Goal: Task Accomplishment & Management: Complete application form

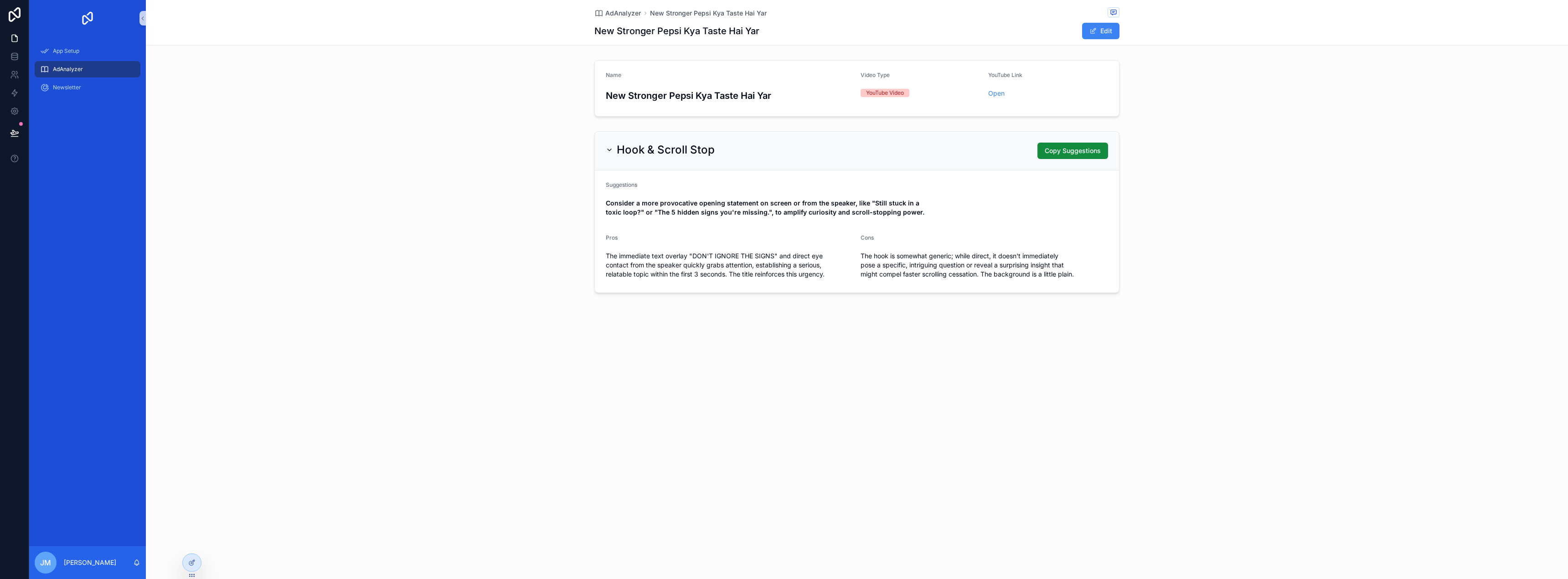
click at [613, 146] on div "Hook & Scroll Stop" at bounding box center [660, 150] width 109 height 15
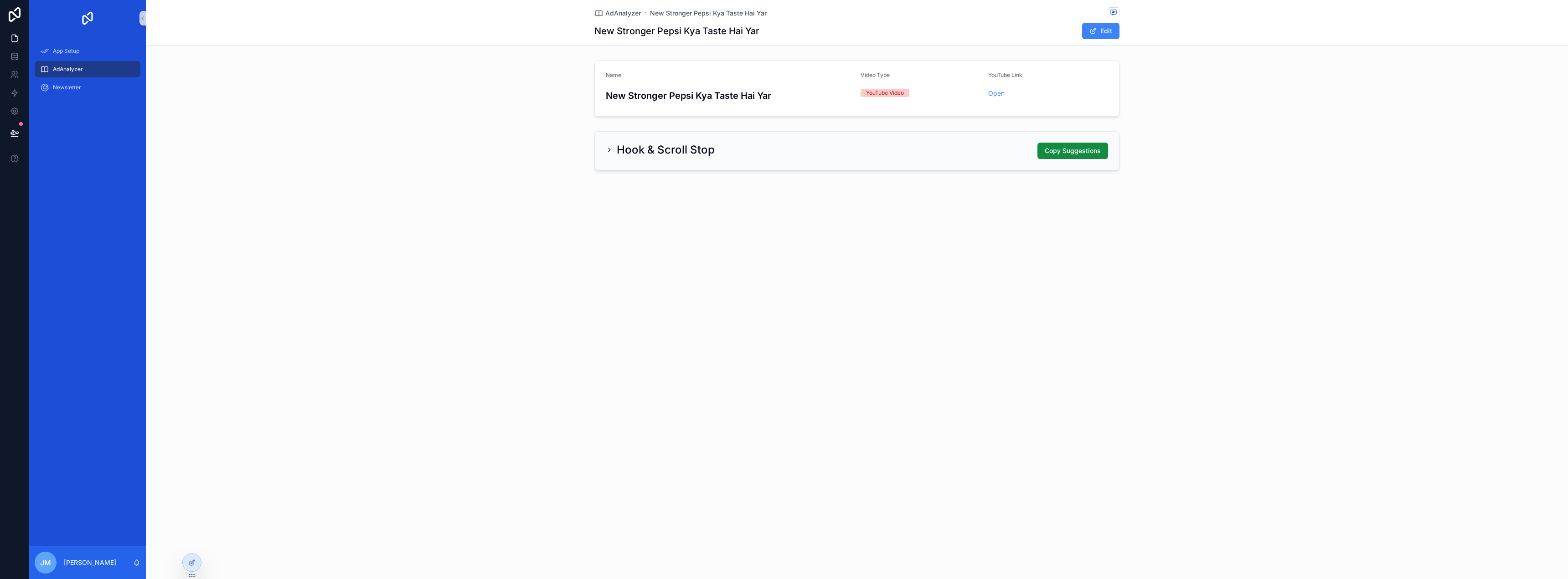
drag, startPoint x: 0, startPoint y: 0, endPoint x: 613, endPoint y: 146, distance: 630.1
click at [613, 146] on div "Hook & Scroll Stop" at bounding box center [660, 150] width 109 height 15
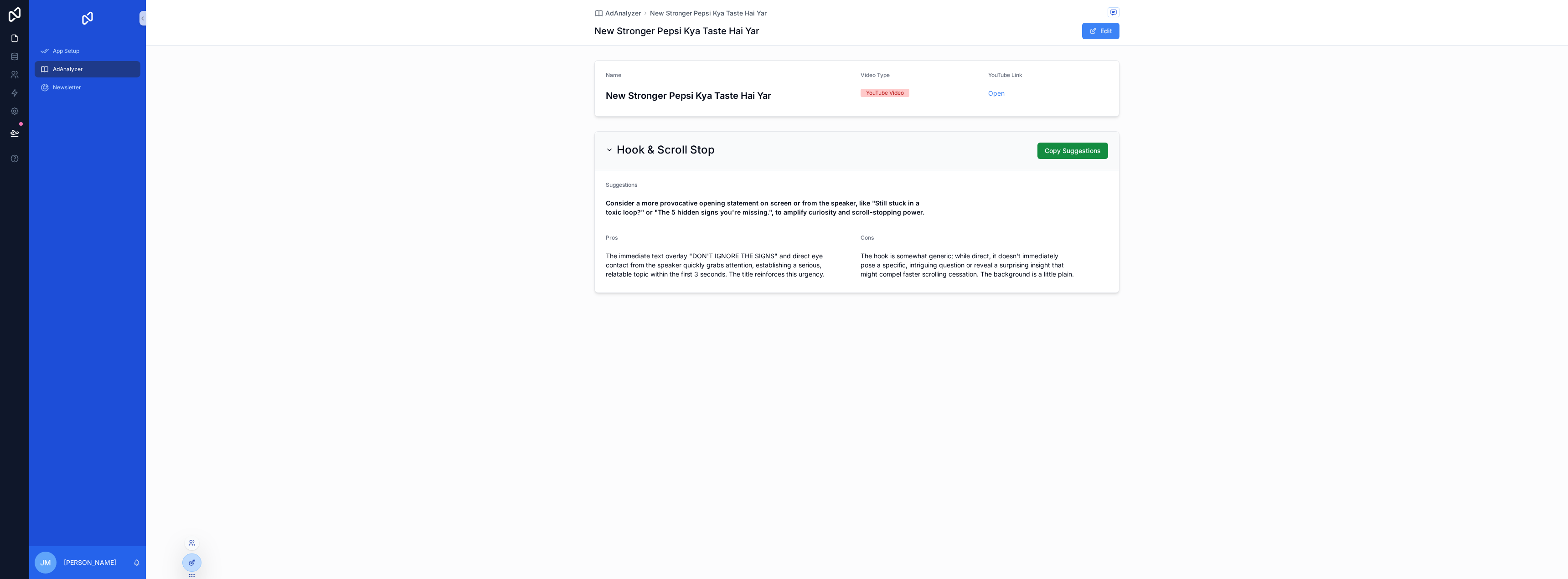
click at [195, 563] on div at bounding box center [192, 563] width 18 height 17
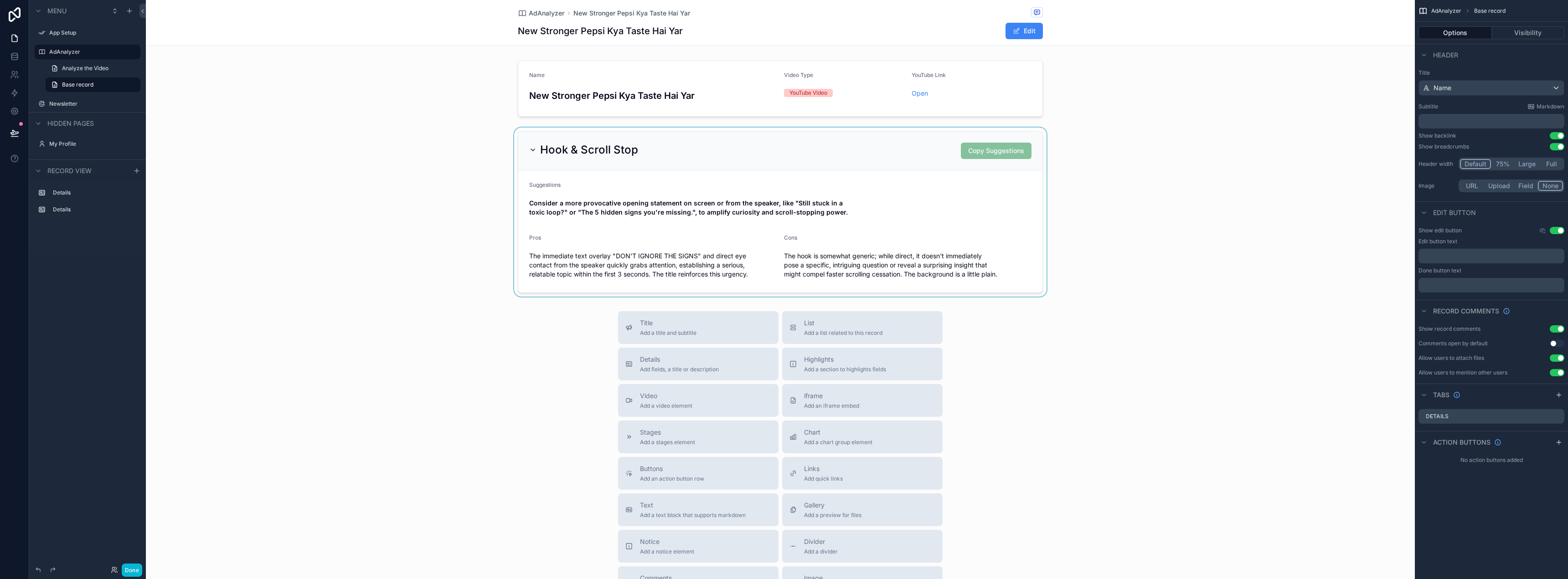
click at [600, 139] on div "scrollable content" at bounding box center [780, 212] width 1269 height 169
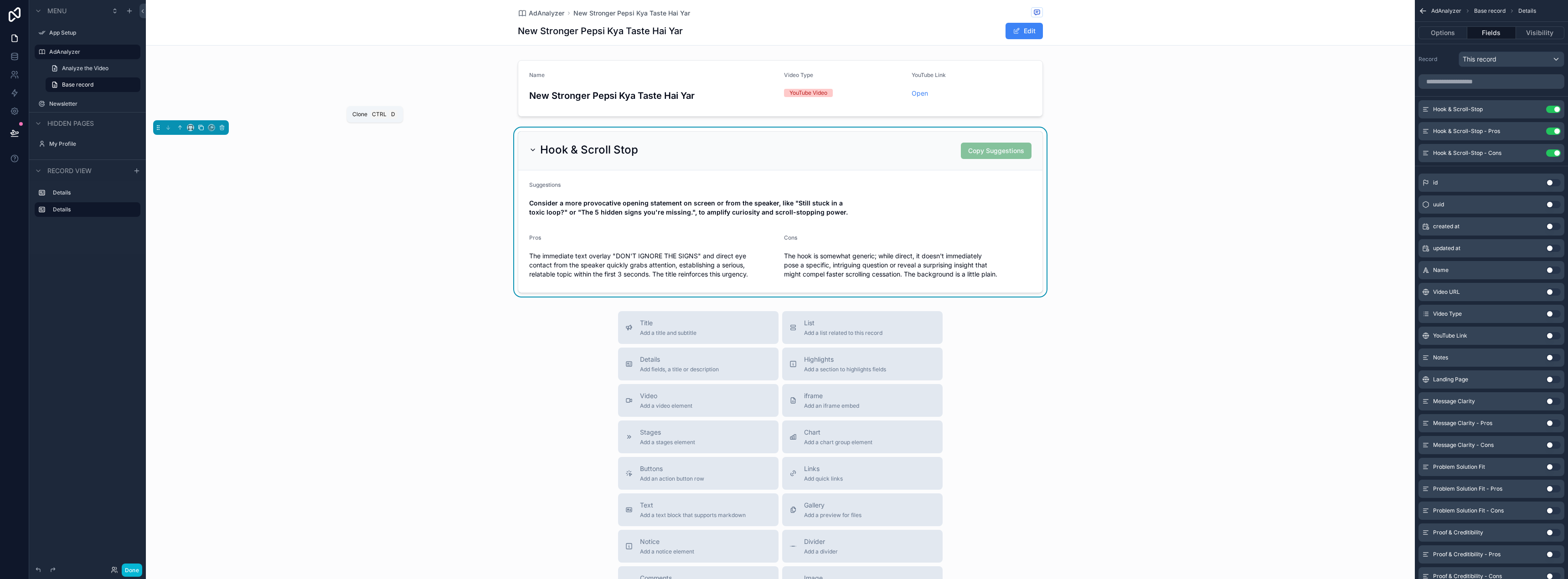
click at [198, 126] on icon "scrollable content" at bounding box center [201, 127] width 6 height 6
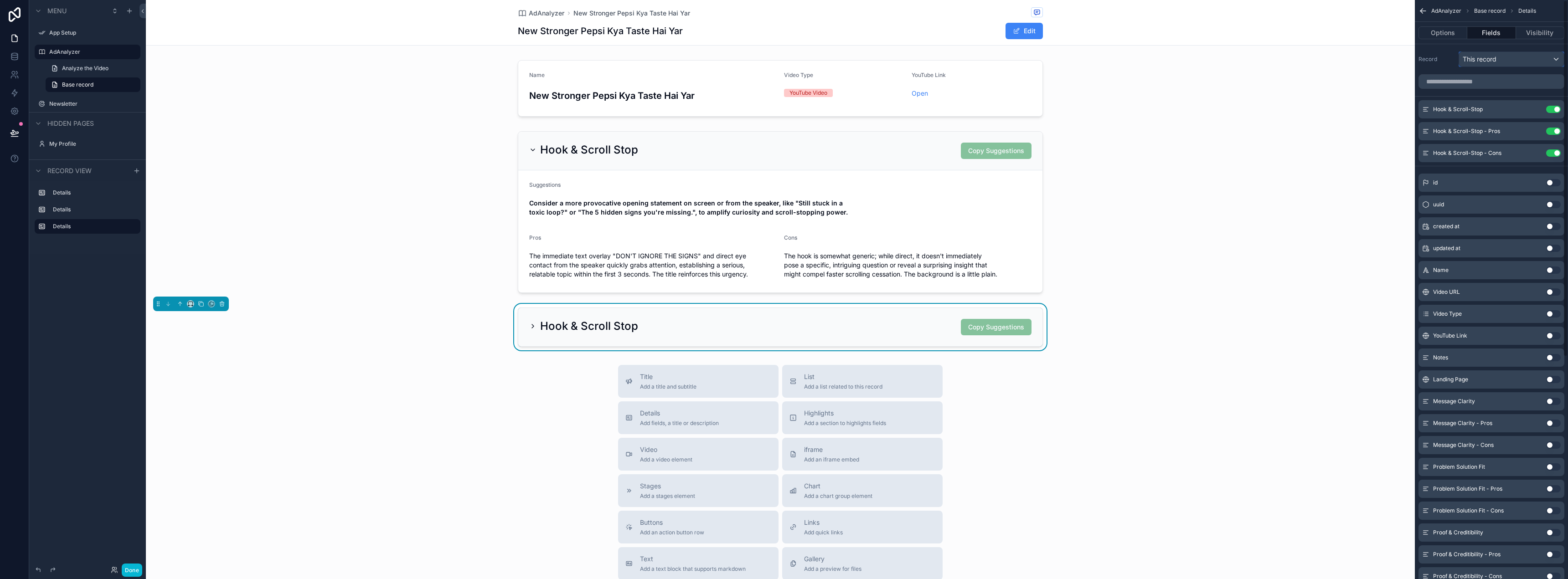
click at [1497, 57] on div "This record" at bounding box center [1511, 59] width 105 height 15
click at [1497, 79] on input "text" at bounding box center [1522, 81] width 119 height 15
click at [1441, 37] on div "scrollable content" at bounding box center [784, 290] width 1568 height 579
click at [1441, 35] on button "Options" at bounding box center [1443, 32] width 49 height 13
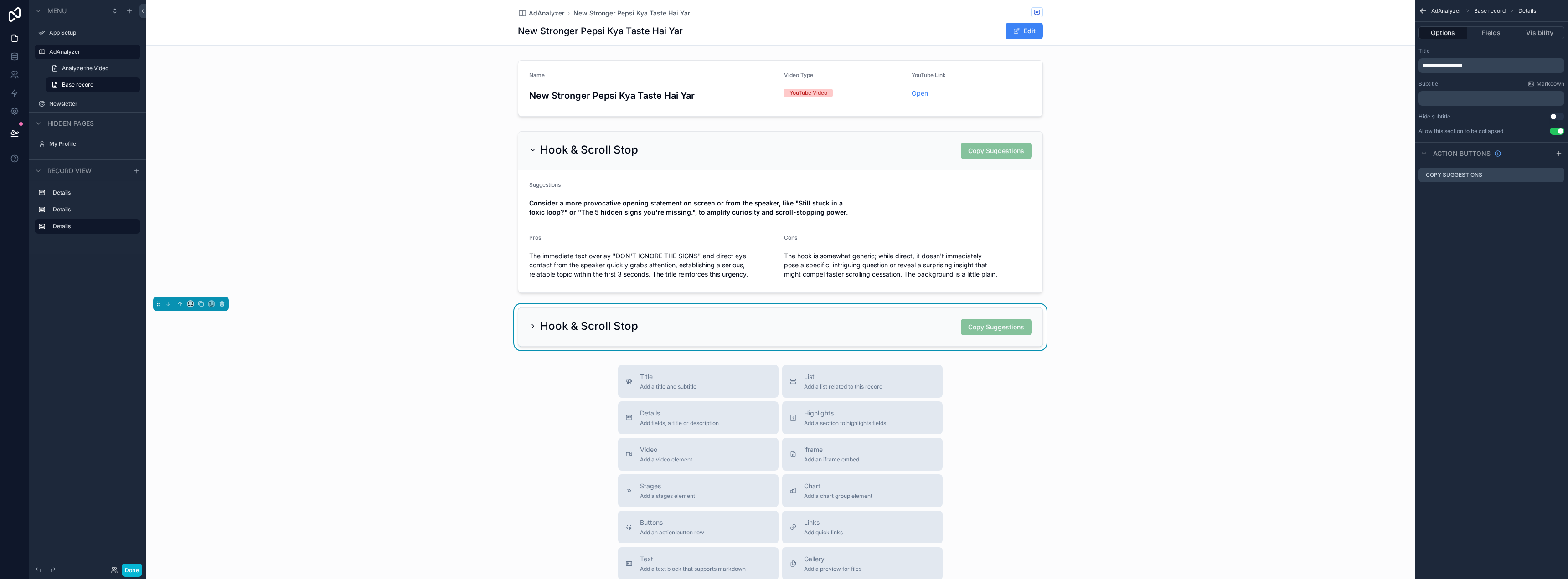
click at [1462, 66] on span "**********" at bounding box center [1442, 65] width 40 height 5
click at [1423, 11] on icon "scrollable content" at bounding box center [1423, 11] width 5 height 0
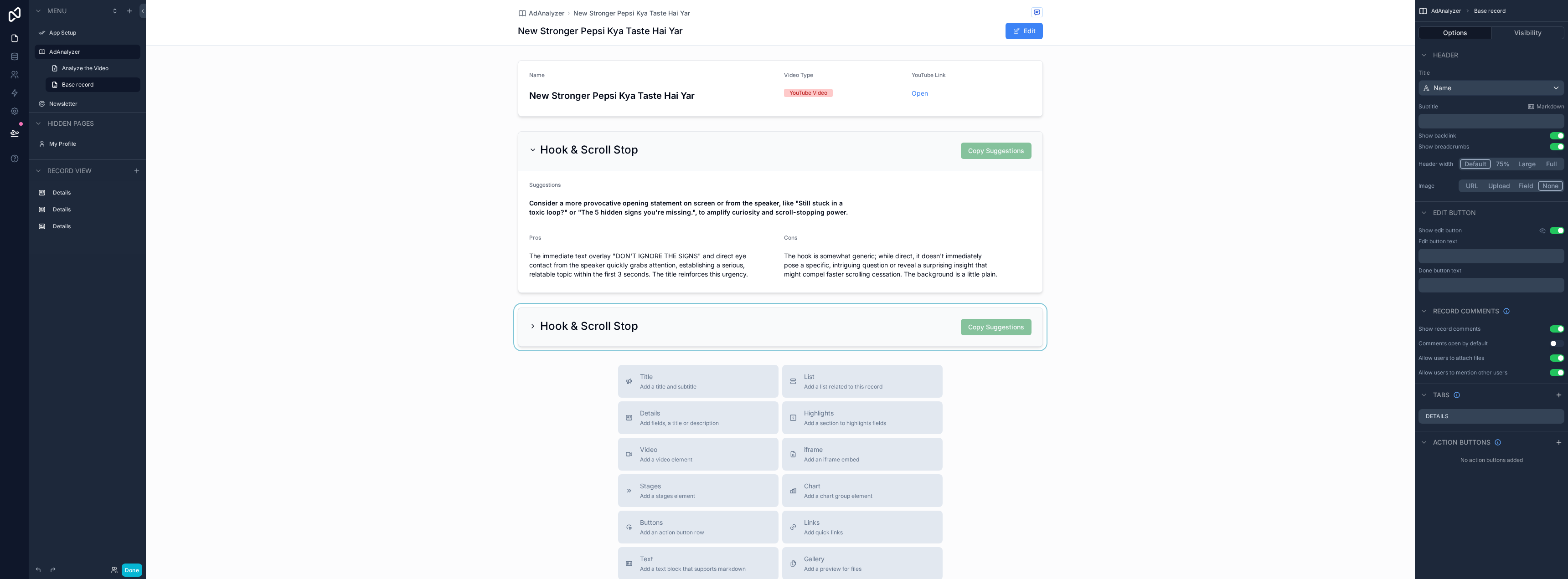
click at [788, 315] on div "scrollable content" at bounding box center [780, 327] width 1269 height 46
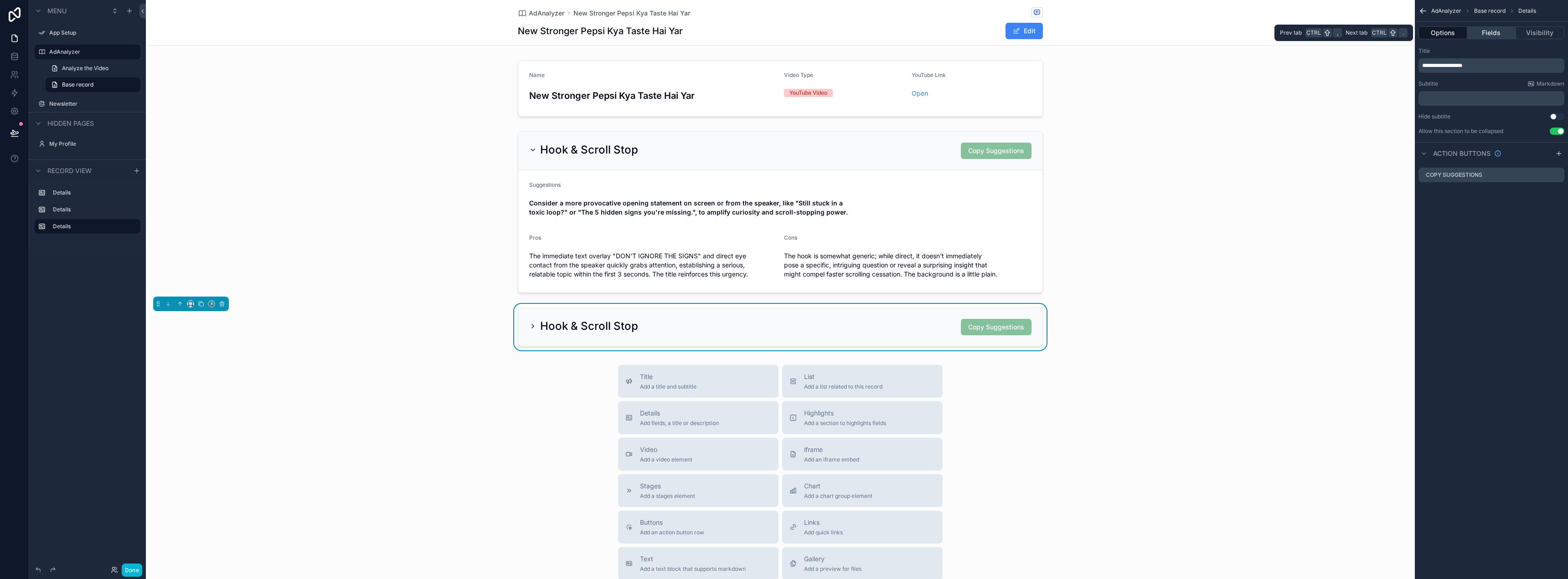
click at [1493, 35] on button "Fields" at bounding box center [1491, 32] width 48 height 13
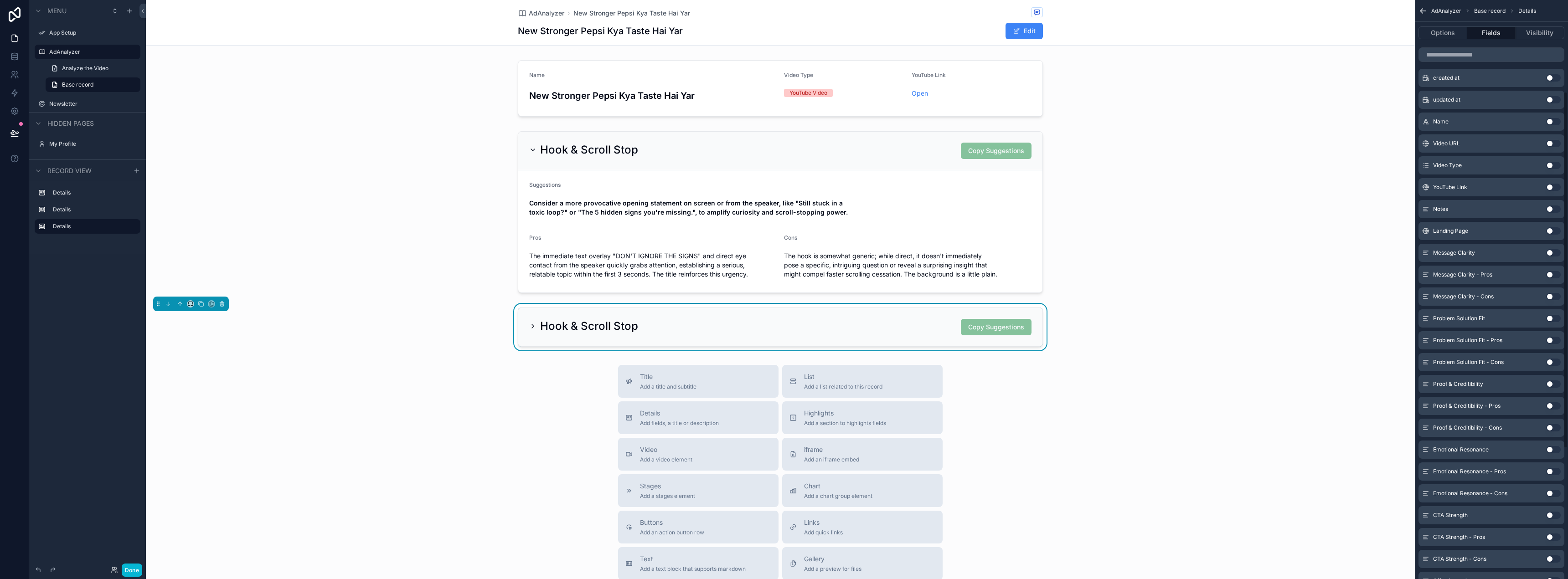
scroll to position [137, 0]
click at [1551, 266] on button "Use setting" at bounding box center [1553, 265] width 15 height 7
click at [1551, 285] on button "Use setting" at bounding box center [1553, 286] width 15 height 7
click at [1550, 308] on button "Use setting" at bounding box center [1553, 308] width 15 height 7
click at [529, 325] on icon "scrollable content" at bounding box center [533, 326] width 7 height 7
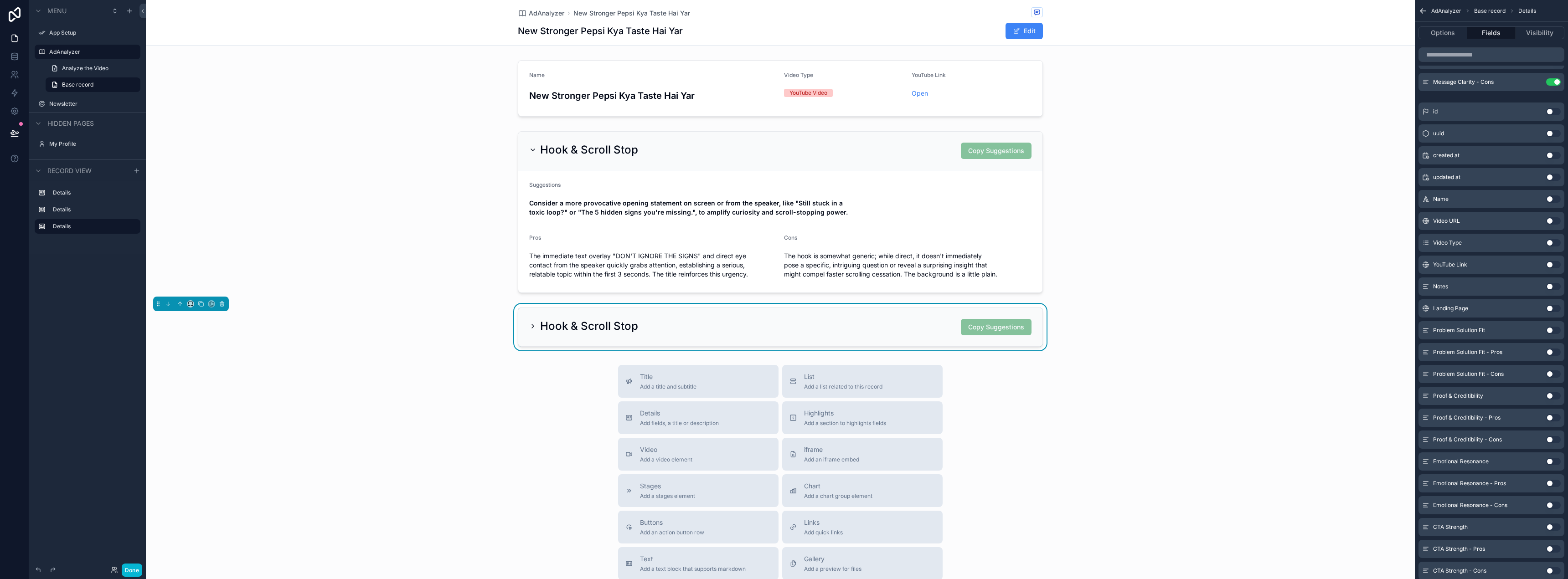
click at [529, 323] on icon "scrollable content" at bounding box center [533, 326] width 7 height 7
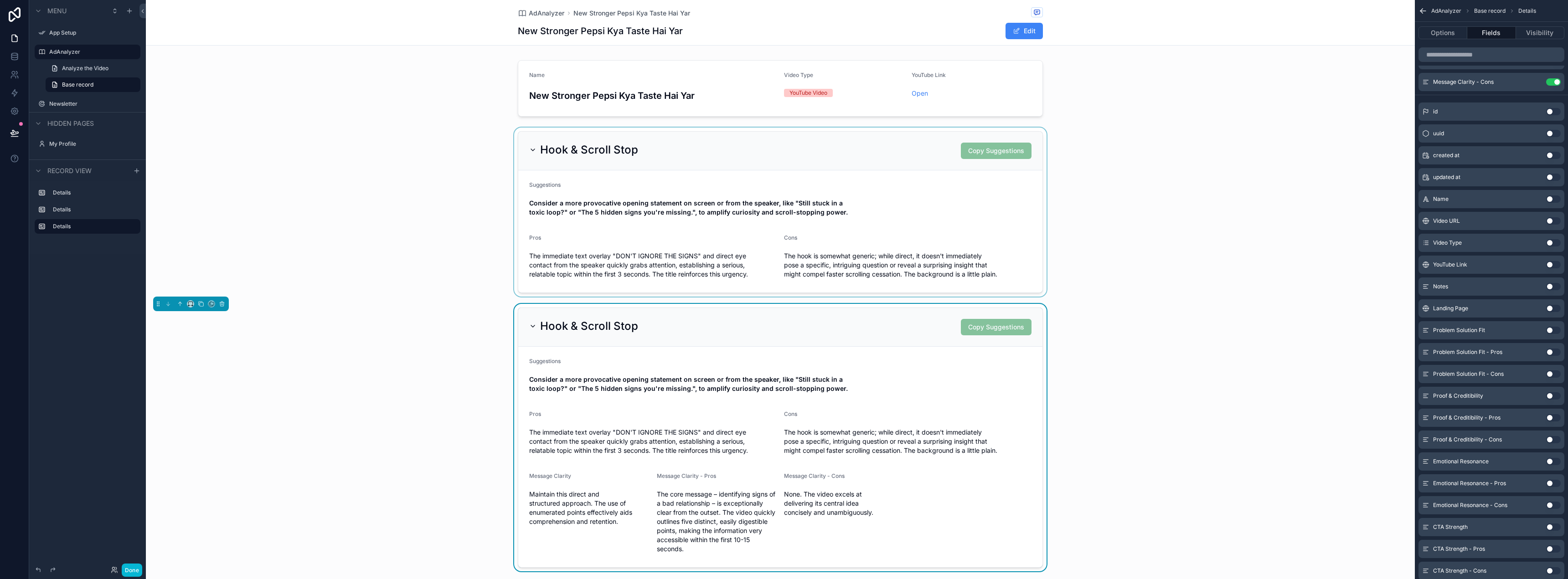
click at [529, 148] on div "scrollable content" at bounding box center [780, 212] width 1269 height 169
click at [529, 150] on icon "scrollable content" at bounding box center [533, 150] width 7 height 7
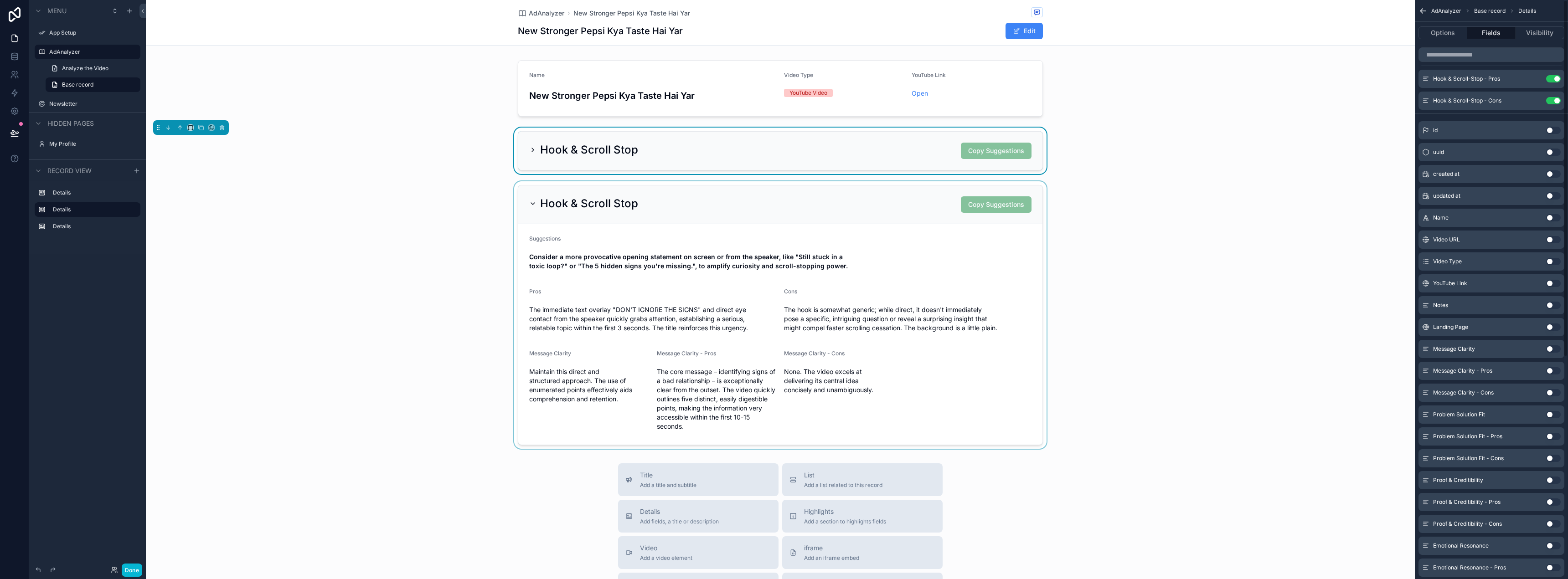
scroll to position [0, 0]
click at [914, 238] on div "scrollable content" at bounding box center [780, 315] width 1269 height 268
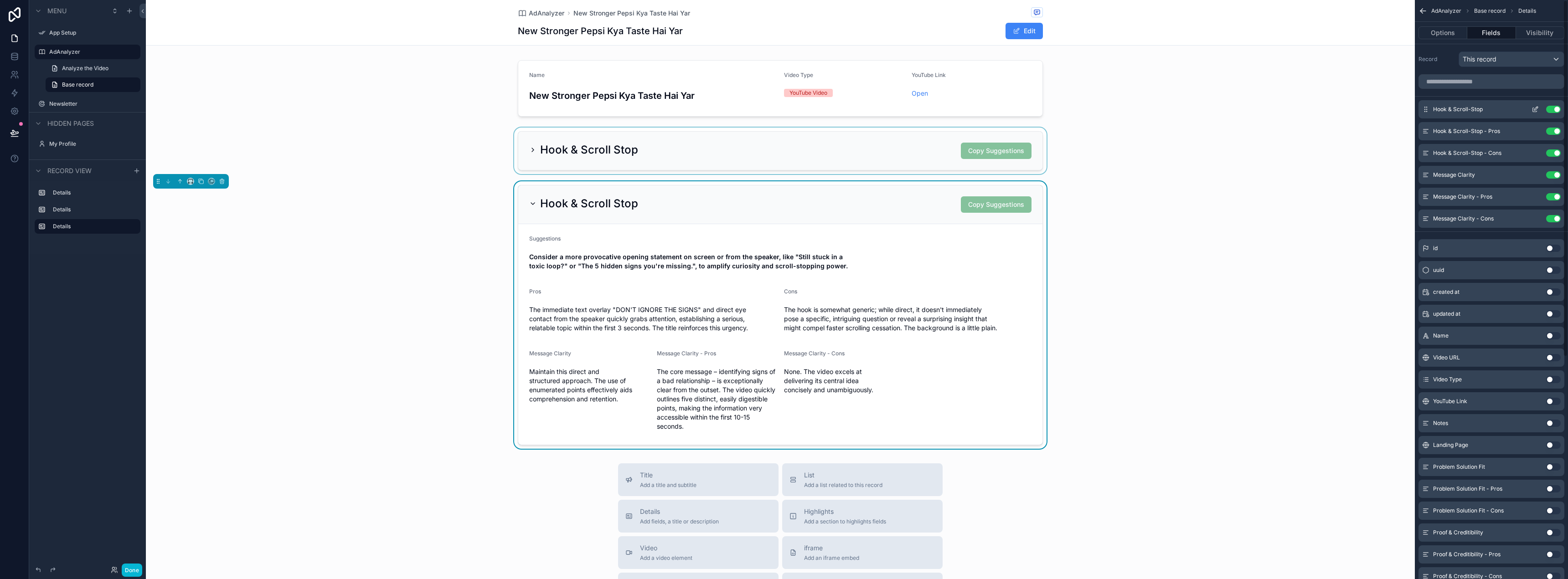
click at [1555, 108] on button "Use setting" at bounding box center [1553, 109] width 15 height 7
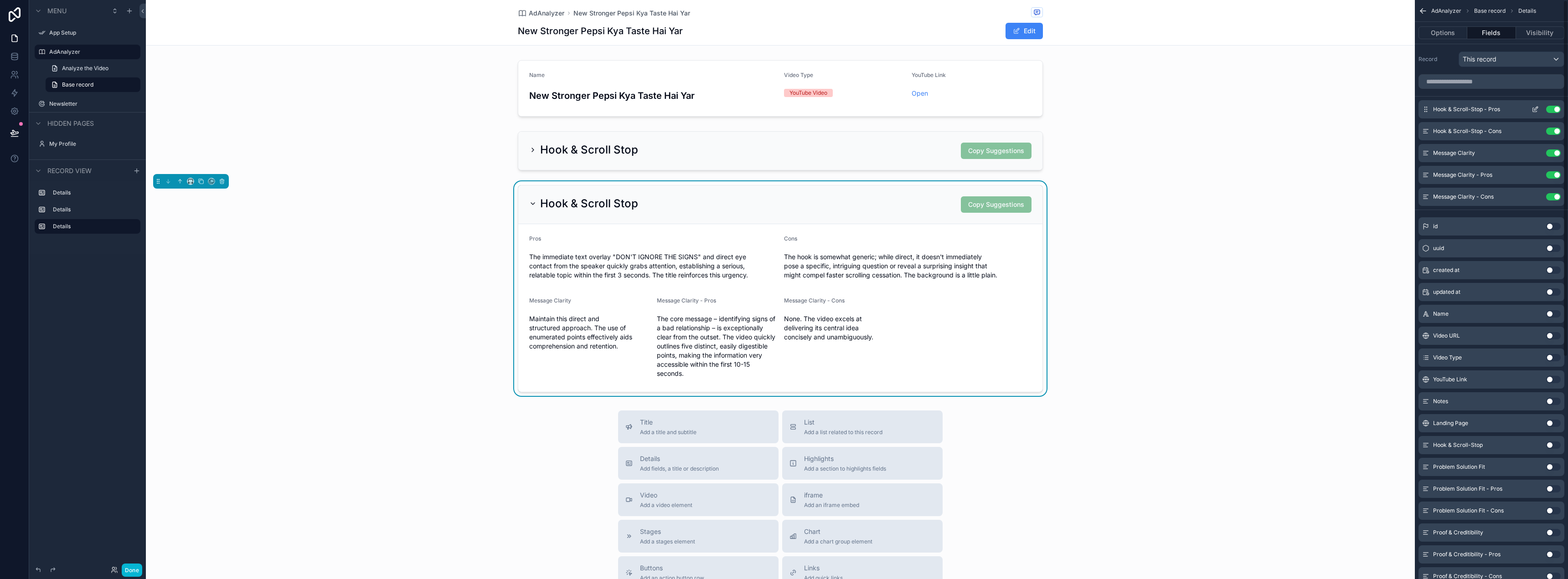
click at [1552, 111] on button "Use setting" at bounding box center [1553, 109] width 15 height 7
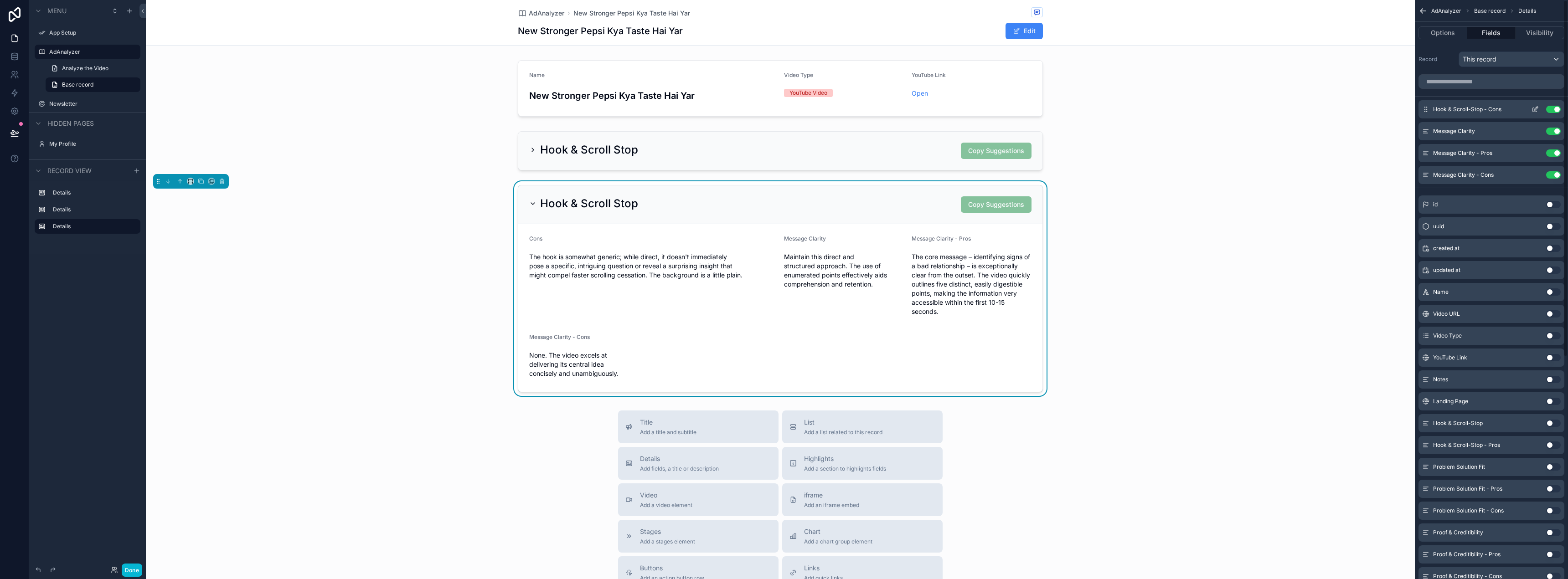
click at [1552, 111] on button "Use setting" at bounding box center [1553, 109] width 15 height 7
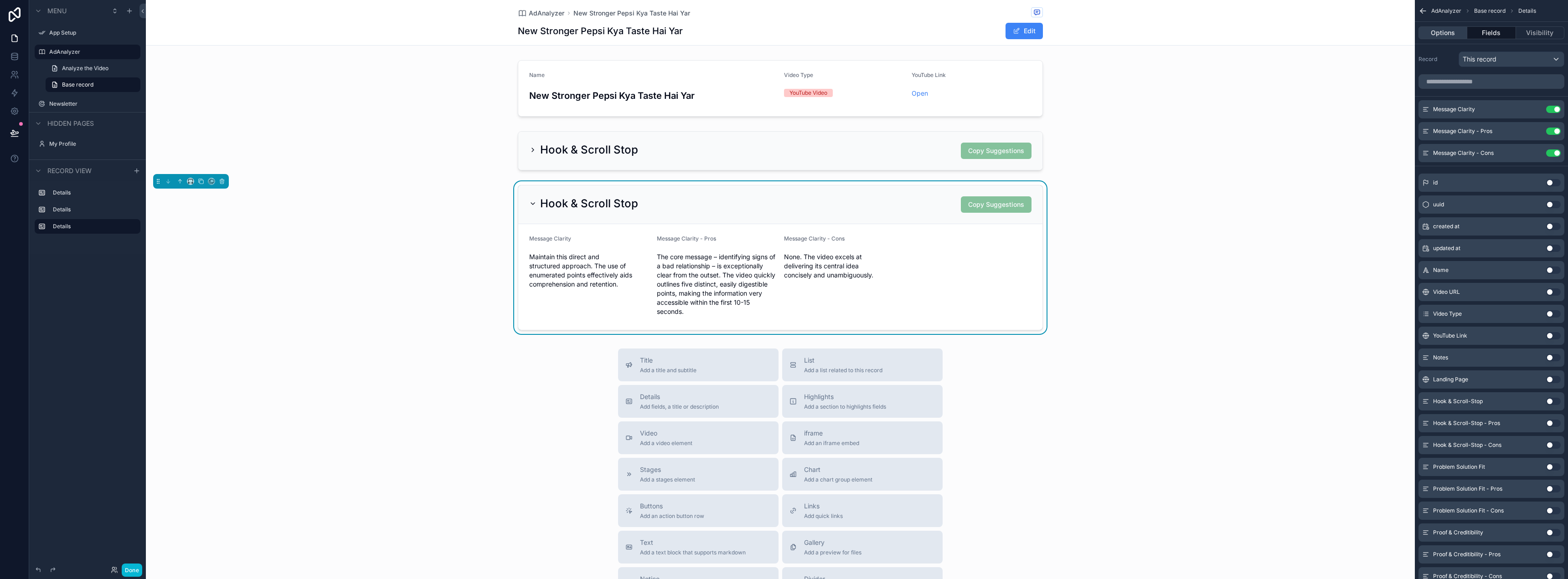
click at [1444, 34] on button "Options" at bounding box center [1443, 32] width 49 height 13
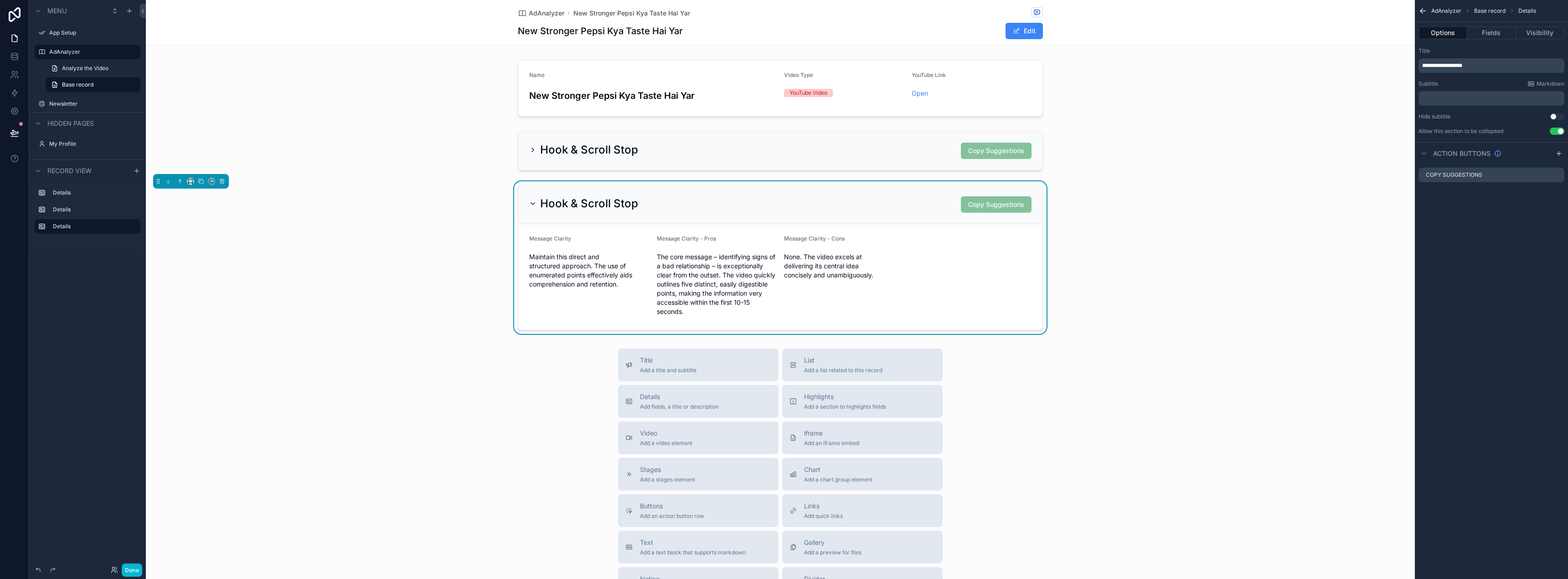
click at [1493, 63] on p "**********" at bounding box center [1492, 66] width 141 height 7
click at [1493, 63] on p "**********" at bounding box center [1492, 66] width 141 height 7
click at [1486, 358] on div "**********" at bounding box center [1491, 290] width 153 height 579
click at [571, 248] on div "Message Clarity Maintain this direct and structured approach. The use of enumer…" at bounding box center [589, 277] width 121 height 84
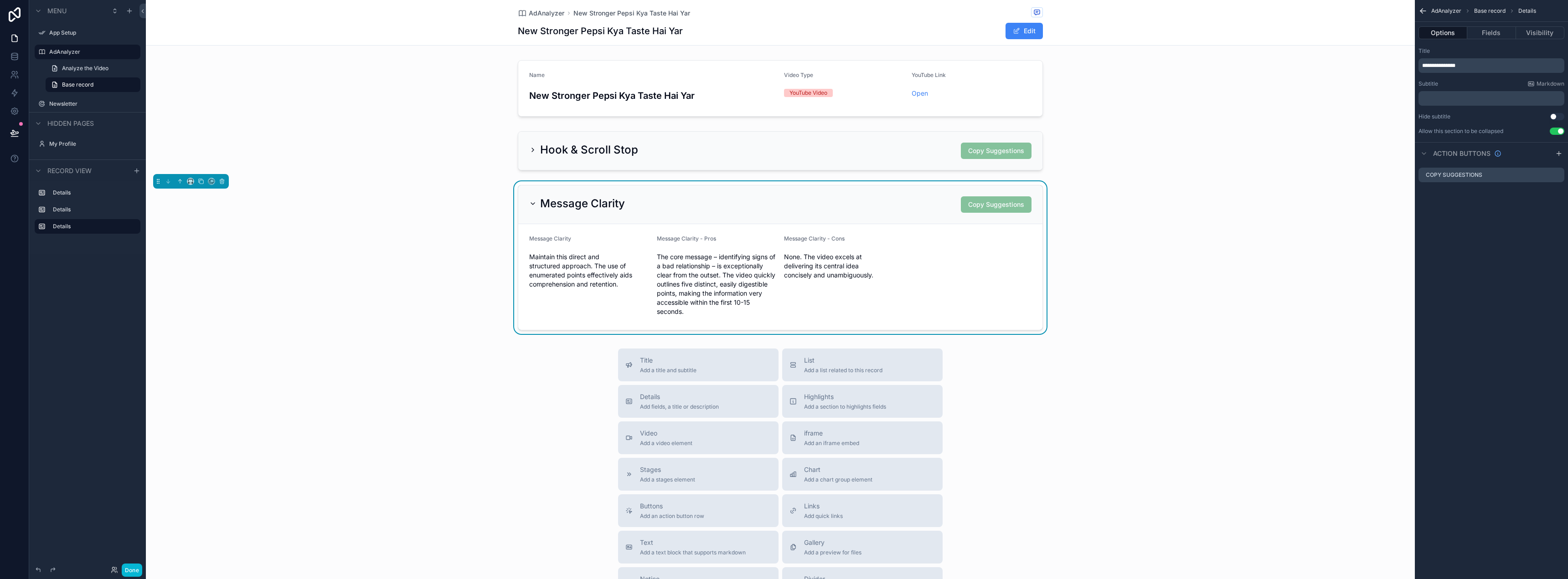
click at [1479, 26] on div "Options Fields Visibility" at bounding box center [1491, 33] width 153 height 22
click at [1479, 26] on div "Options Fields Visibility" at bounding box center [1491, 33] width 153 height 22
click at [1480, 30] on button "Fields" at bounding box center [1491, 32] width 48 height 13
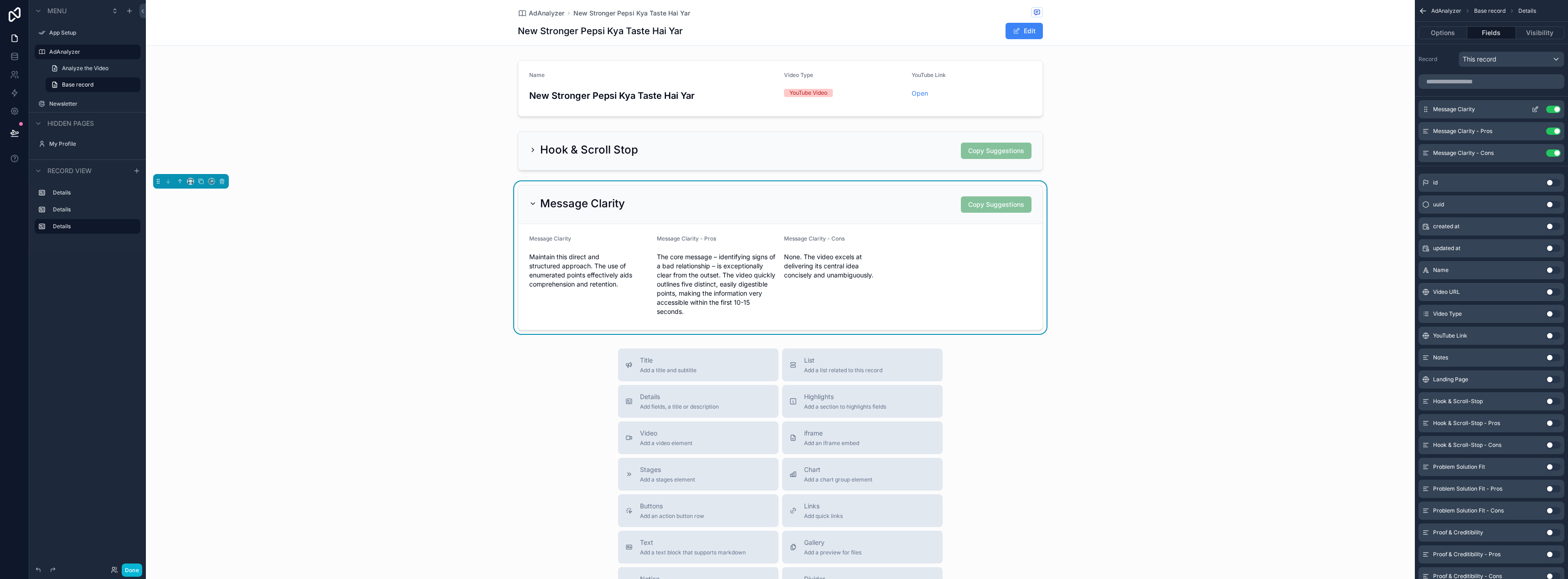
click at [1533, 109] on icon "scrollable content" at bounding box center [1535, 109] width 4 height 4
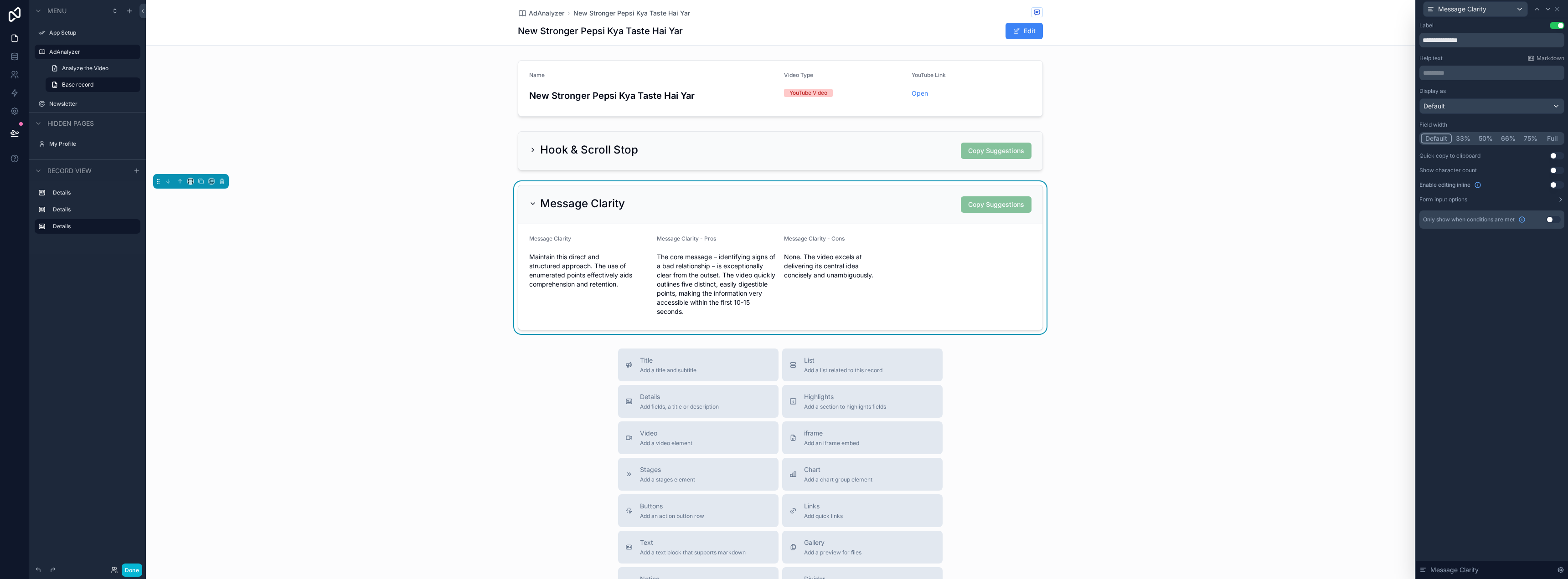
click at [1551, 136] on button "Full" at bounding box center [1552, 138] width 21 height 10
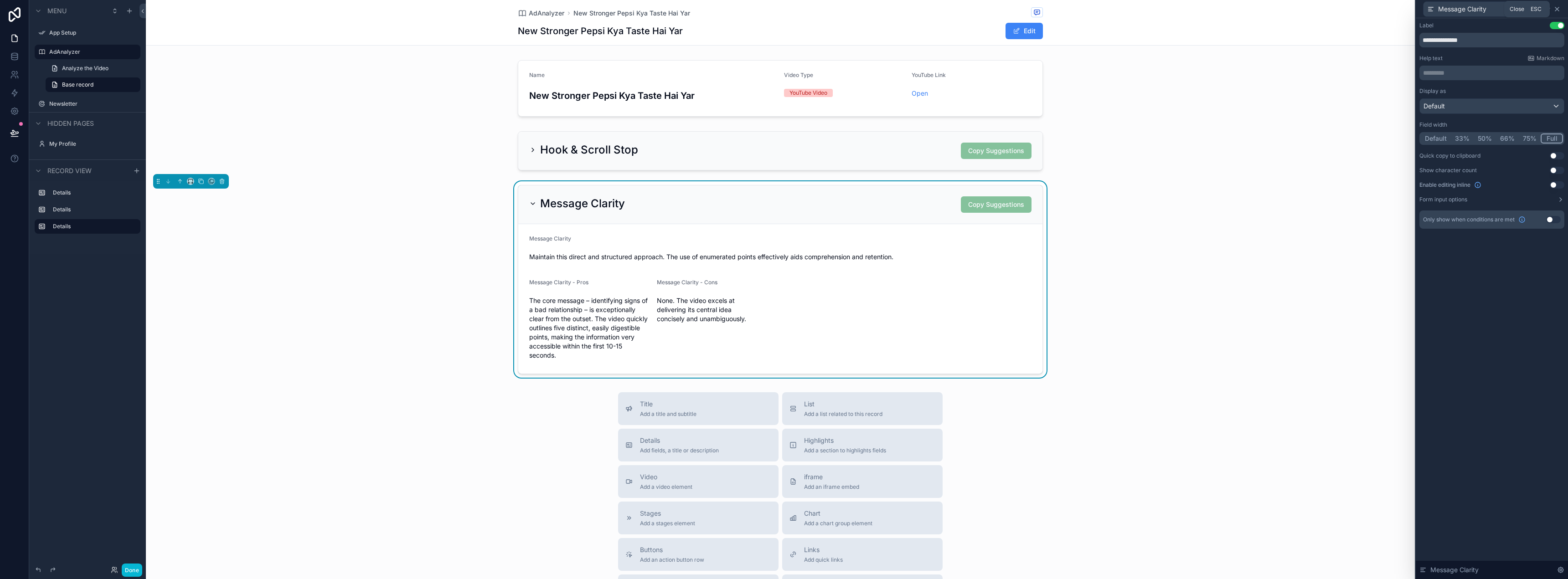
click at [1556, 9] on icon at bounding box center [1557, 9] width 7 height 7
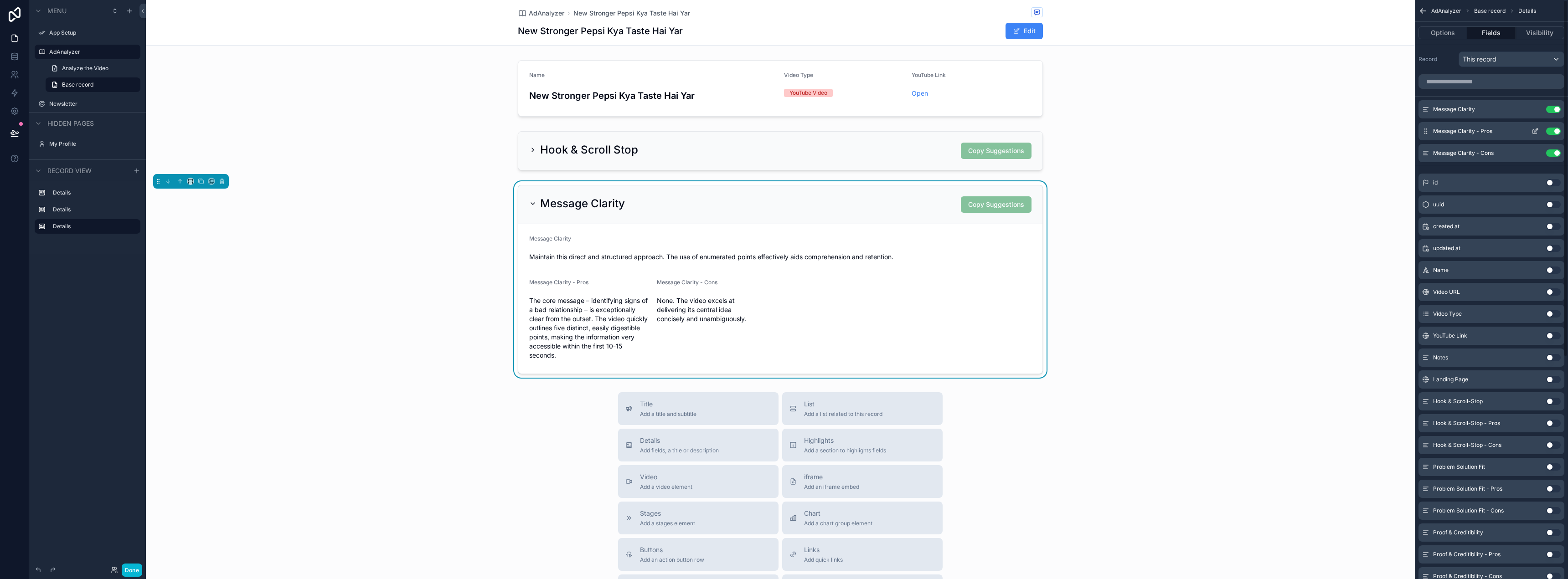
click at [1537, 130] on icon "scrollable content" at bounding box center [1536, 130] width 4 height 4
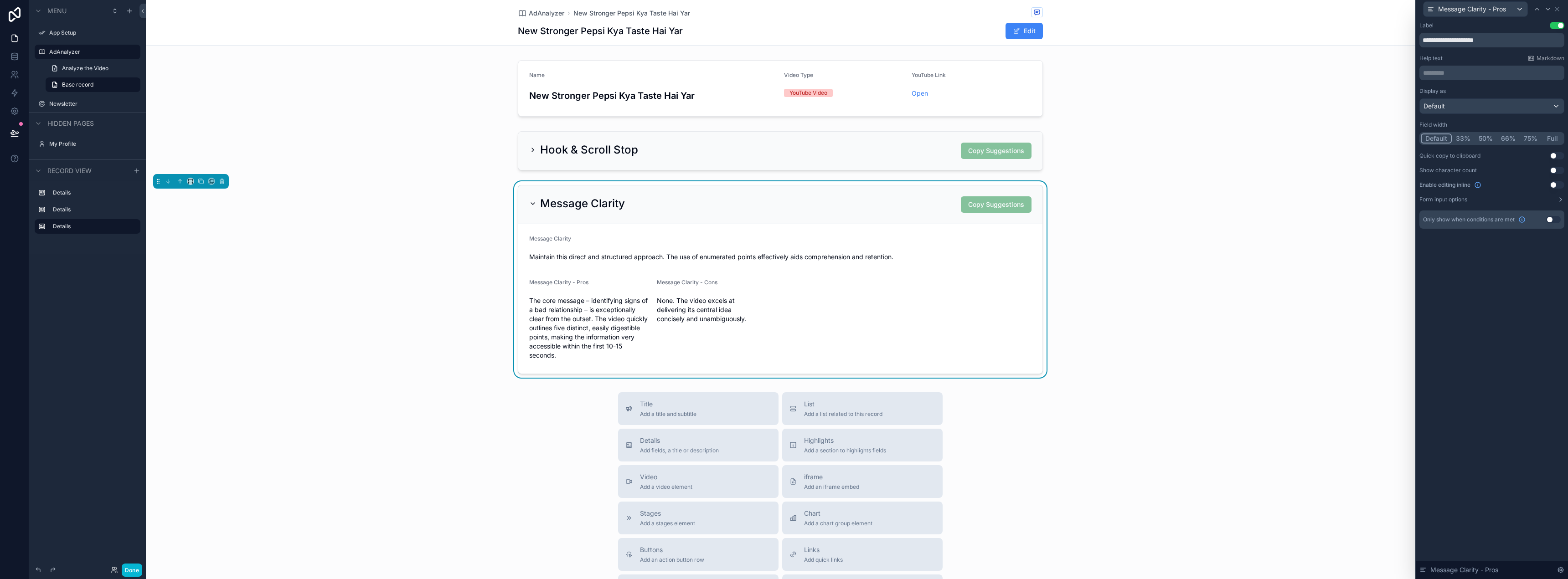
click at [1491, 137] on button "50%" at bounding box center [1485, 138] width 23 height 10
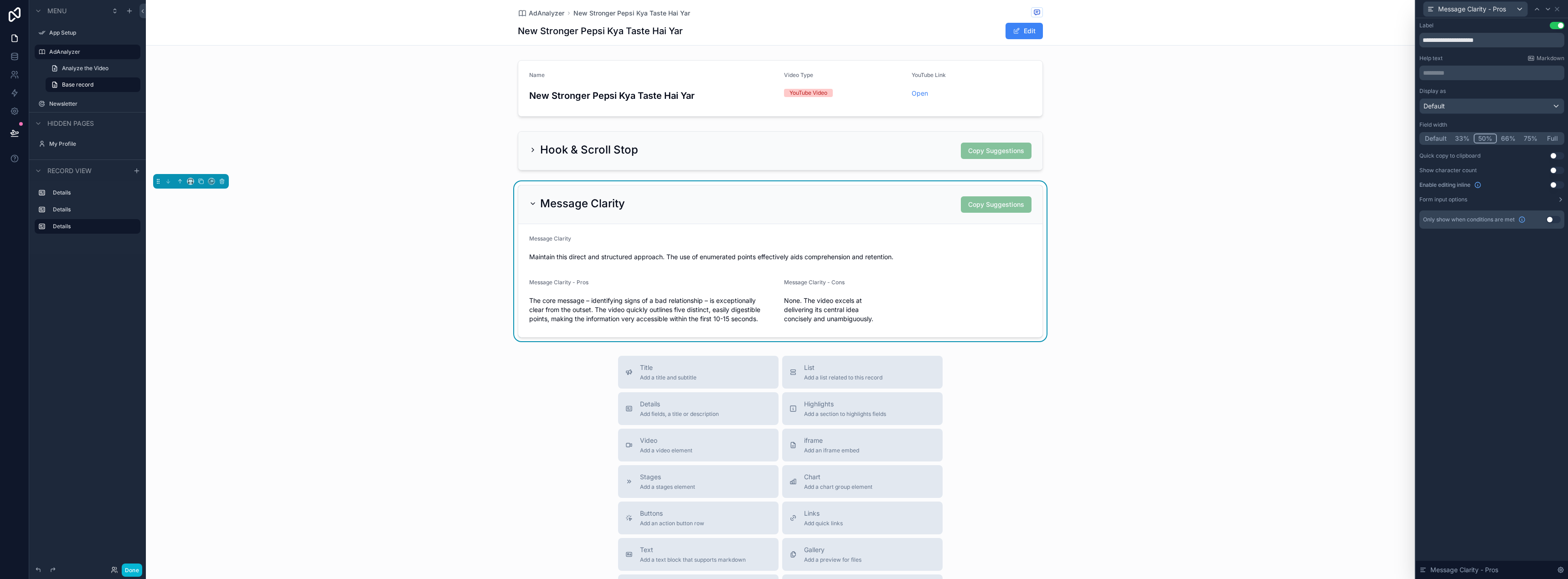
click at [1562, 7] on div "Message Clarity - Pros" at bounding box center [1492, 9] width 145 height 18
click at [1559, 7] on icon at bounding box center [1557, 9] width 7 height 7
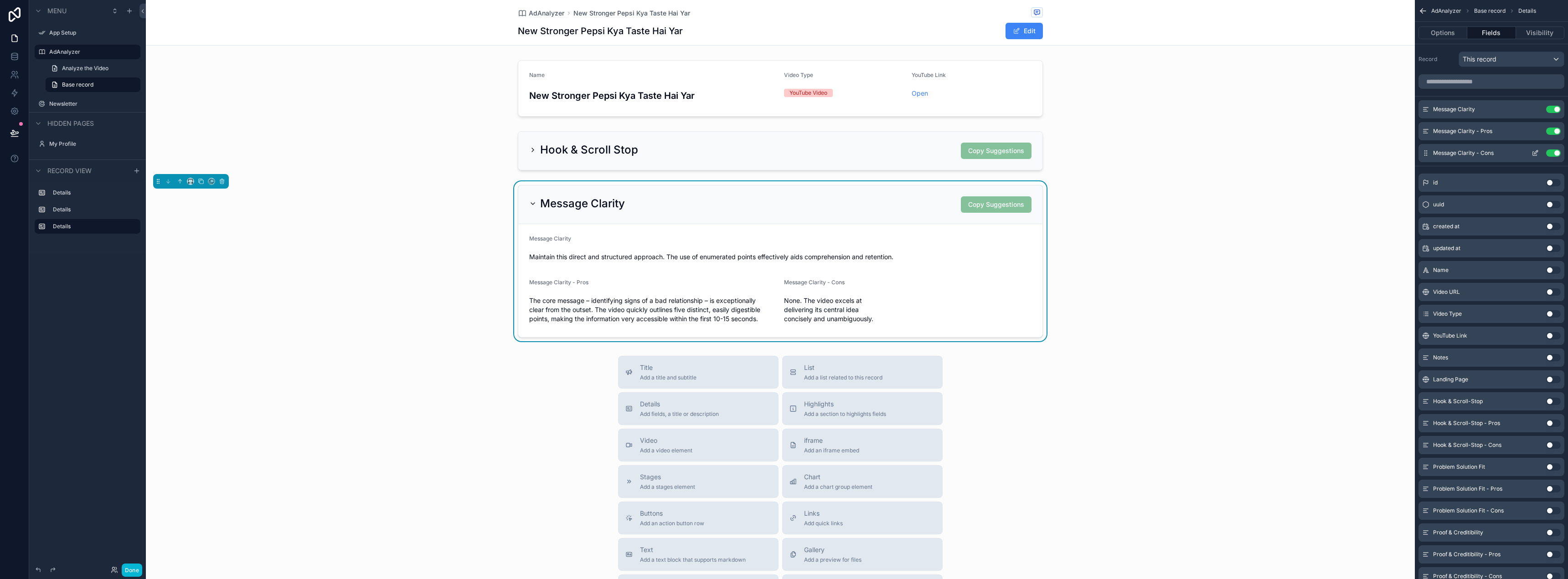
click at [1538, 154] on icon "scrollable content" at bounding box center [1535, 153] width 7 height 7
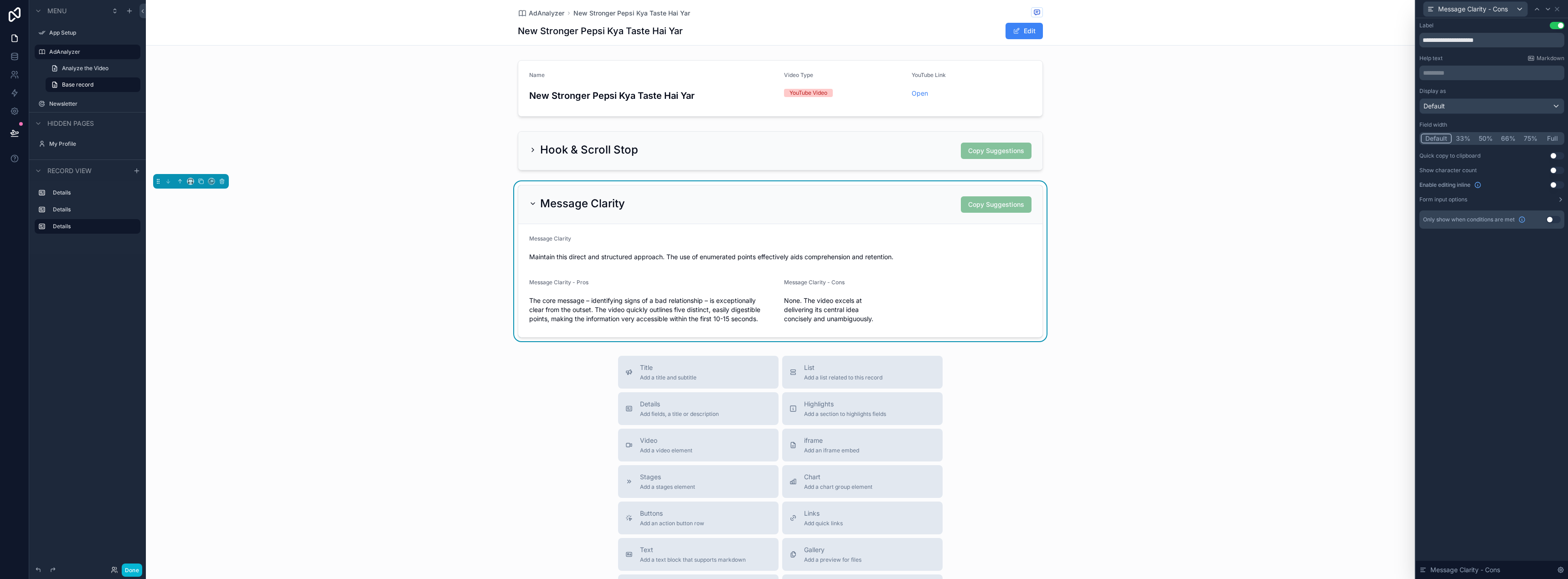
click at [1489, 137] on button "50%" at bounding box center [1485, 138] width 23 height 10
click at [1186, 187] on div "Message Clarity Copy Suggestions Message Clarity Maintain this direct and struc…" at bounding box center [780, 261] width 1269 height 160
click at [896, 161] on div "scrollable content" at bounding box center [780, 151] width 1269 height 46
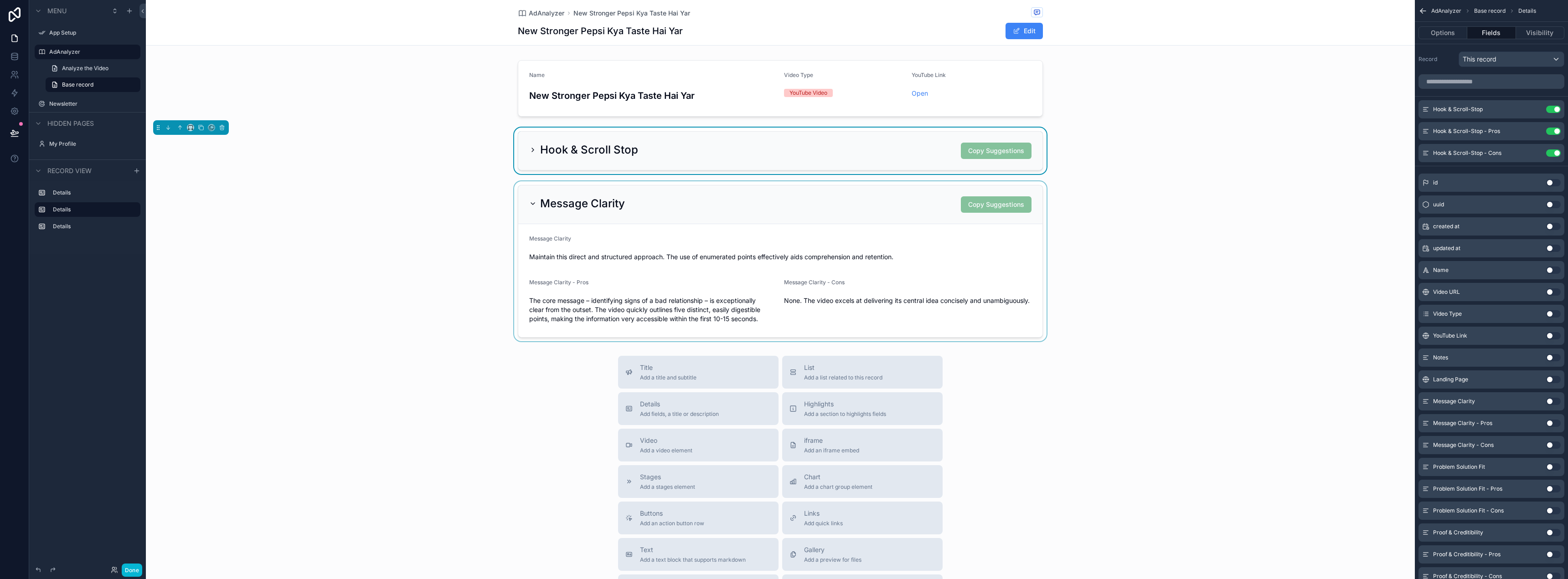
click at [533, 206] on div "scrollable content" at bounding box center [780, 261] width 1269 height 160
click at [203, 182] on icon "scrollable content" at bounding box center [201, 181] width 6 height 6
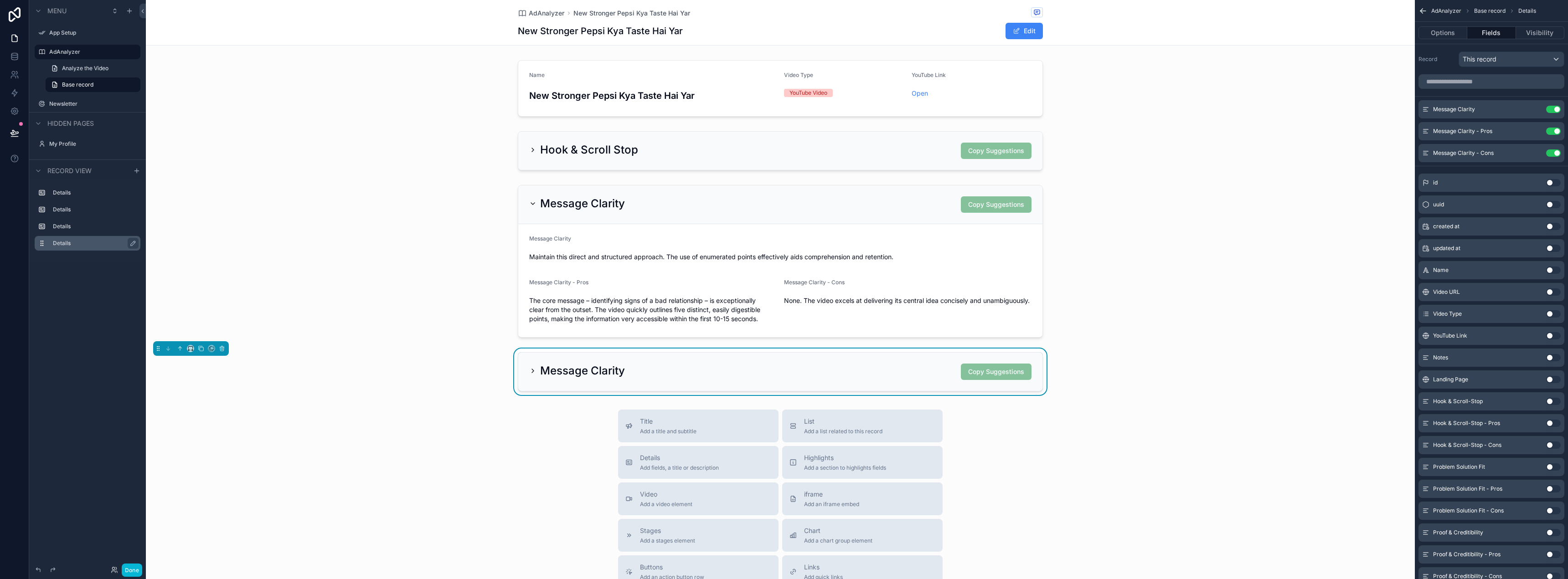
click at [91, 245] on label "Details" at bounding box center [93, 243] width 80 height 7
click at [638, 371] on div "Message Clarity Copy Suggestions" at bounding box center [780, 372] width 502 height 16
click at [529, 370] on icon "scrollable content" at bounding box center [533, 371] width 7 height 7
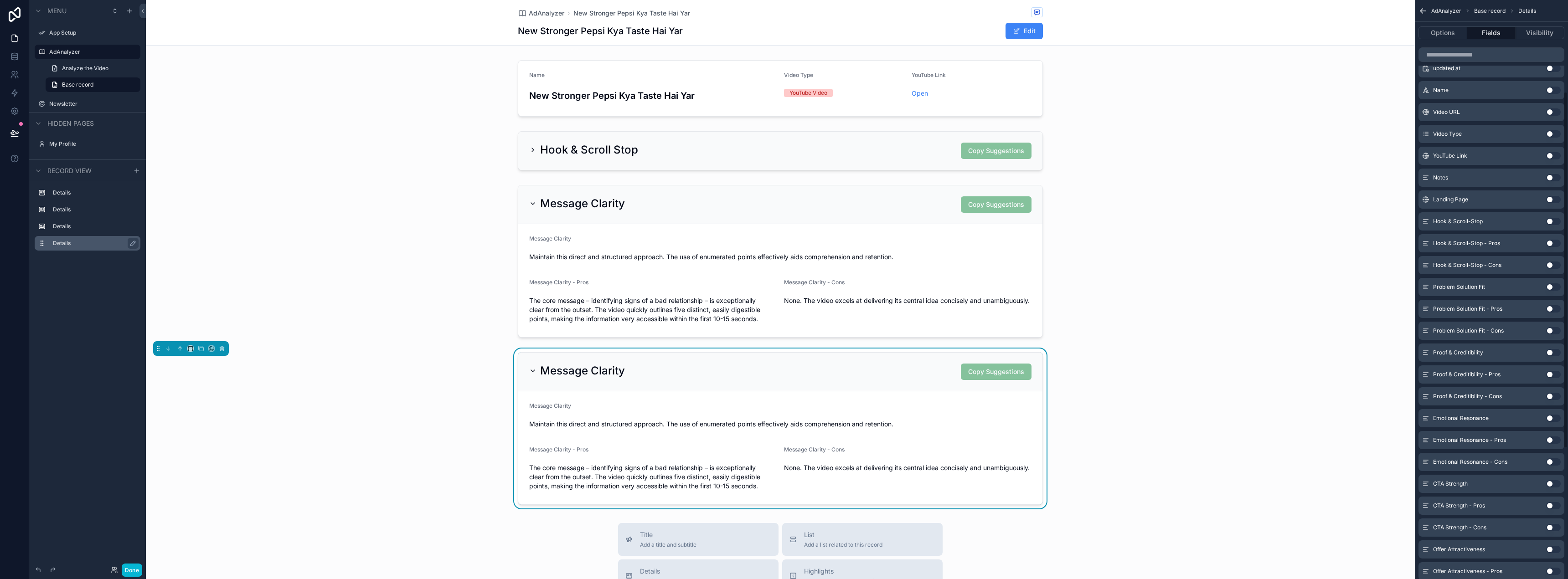
scroll to position [182, 0]
click at [1553, 286] on button "Use setting" at bounding box center [1553, 285] width 15 height 7
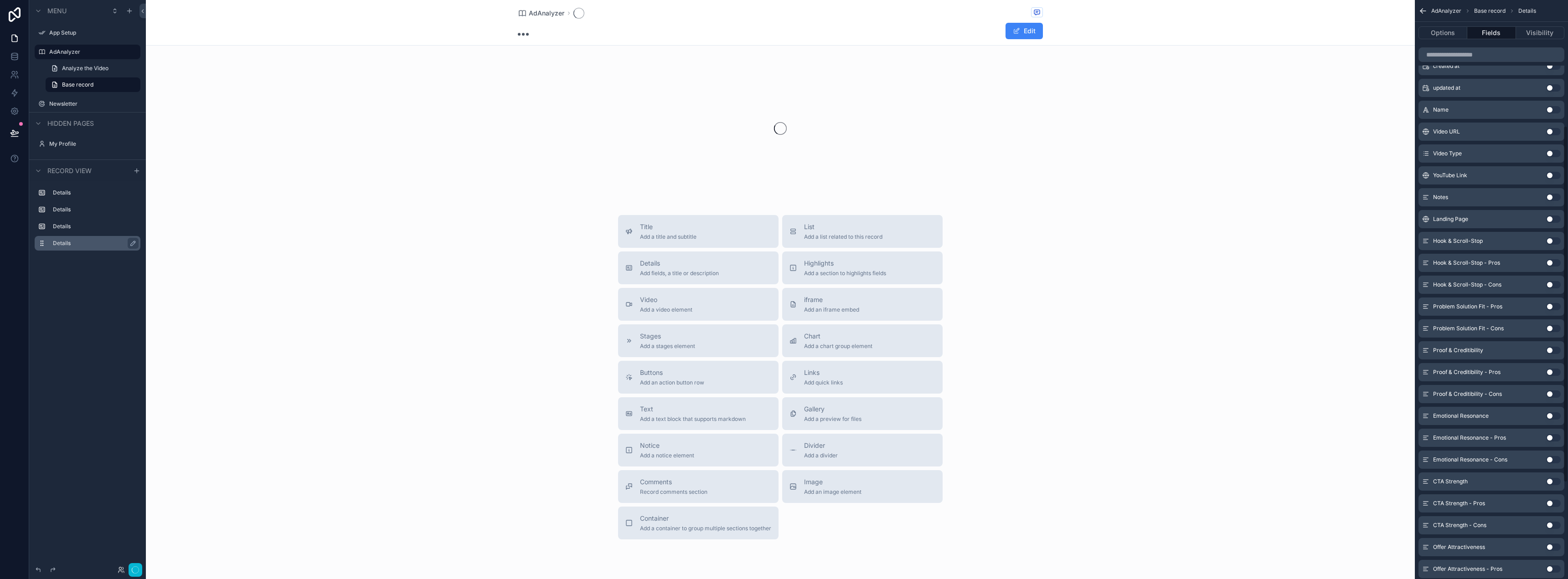
scroll to position [204, 0]
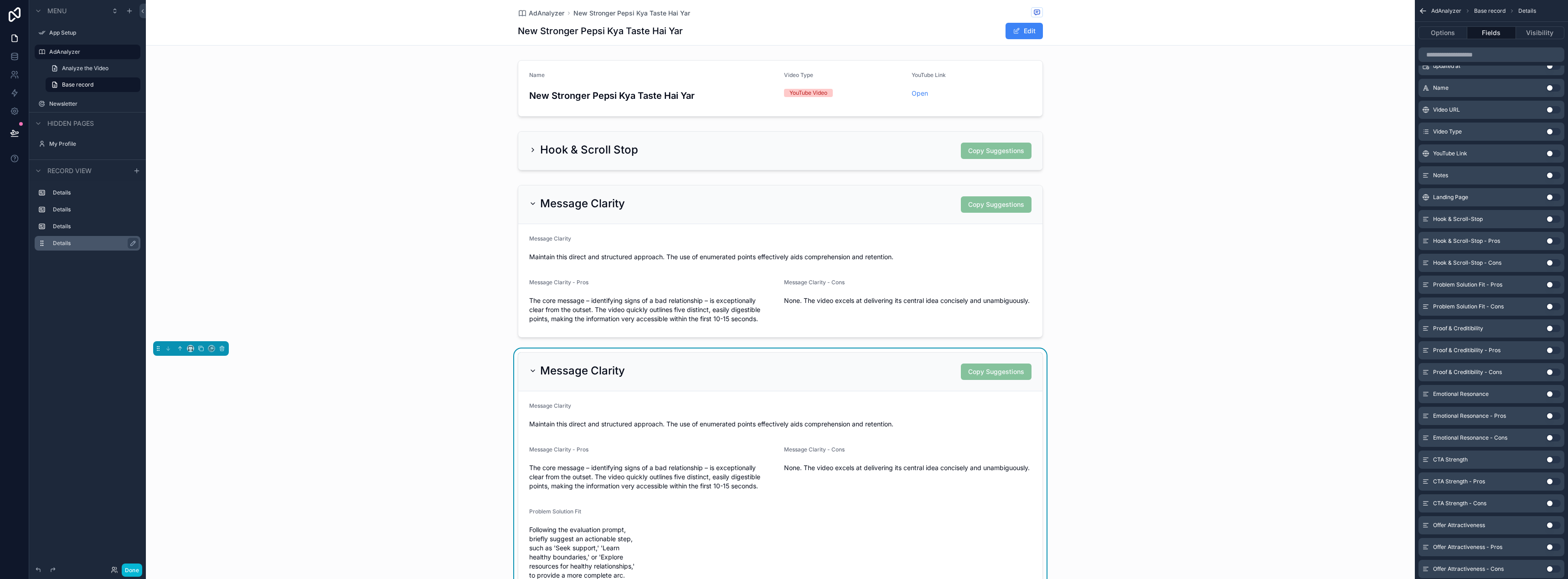
click at [1550, 284] on button "Use setting" at bounding box center [1553, 285] width 15 height 7
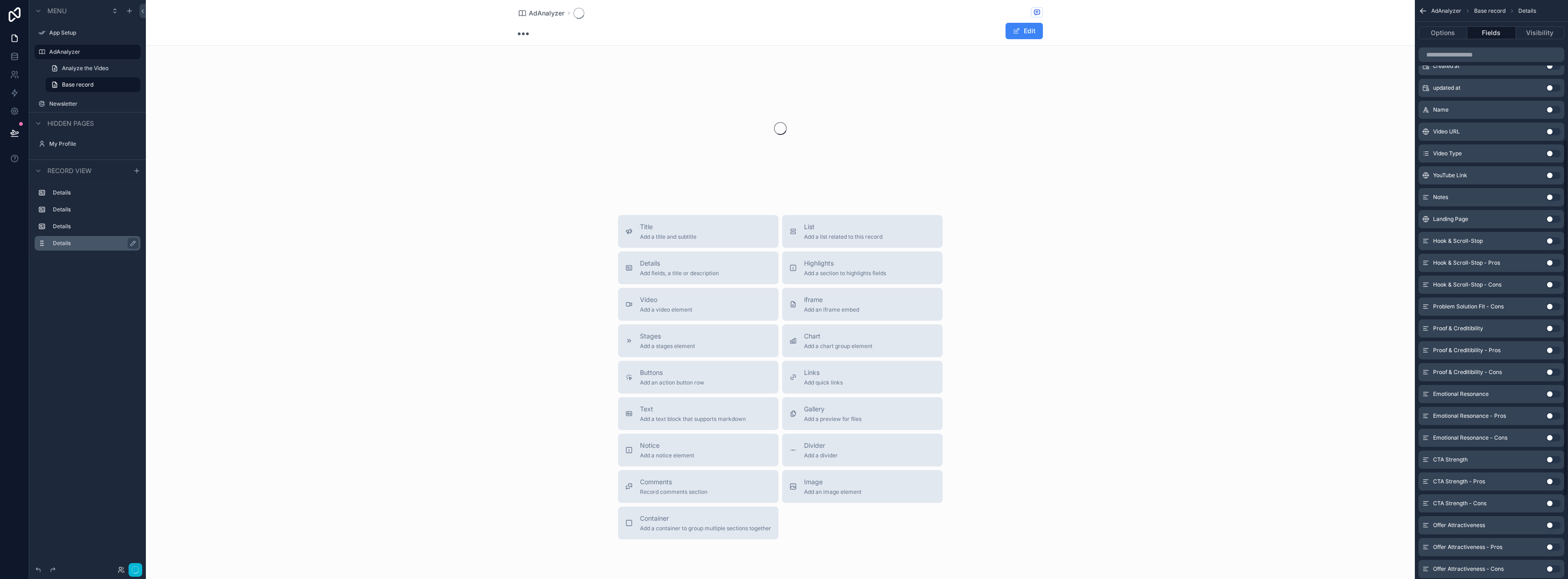
scroll to position [226, 0]
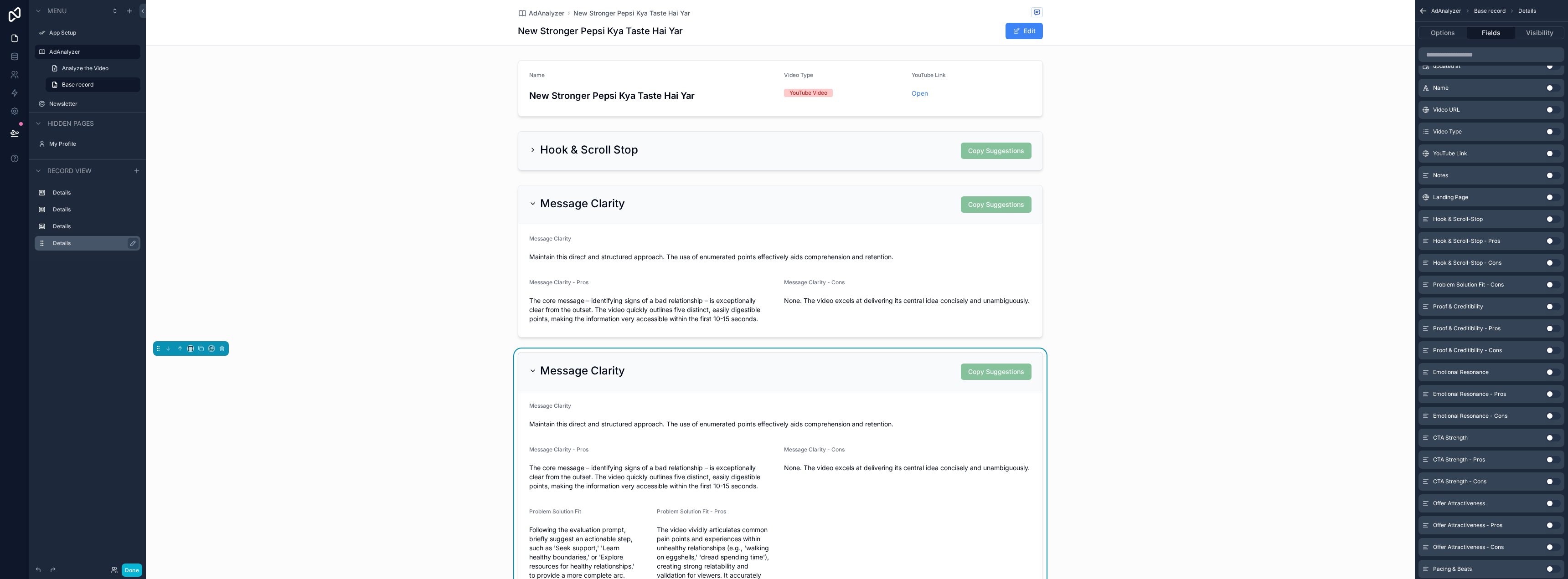
click at [1552, 284] on button "Use setting" at bounding box center [1553, 285] width 15 height 7
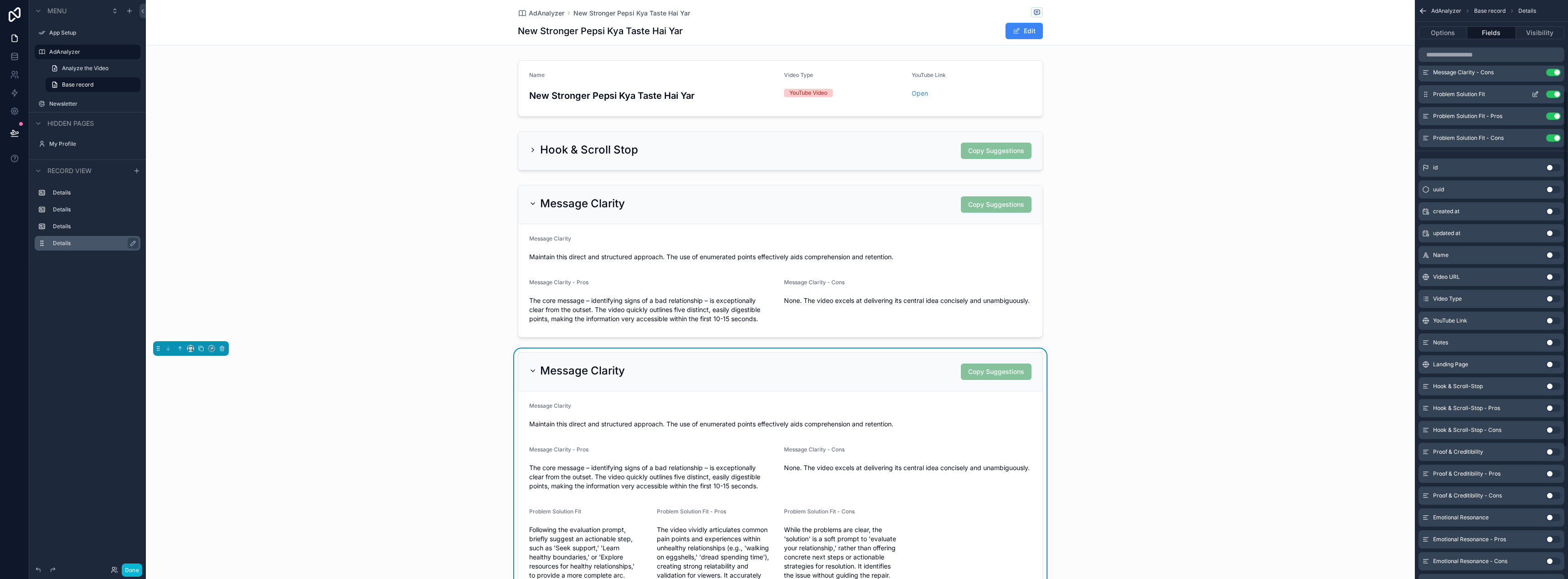
scroll to position [0, 0]
click at [1547, 111] on button "Use setting" at bounding box center [1553, 109] width 15 height 7
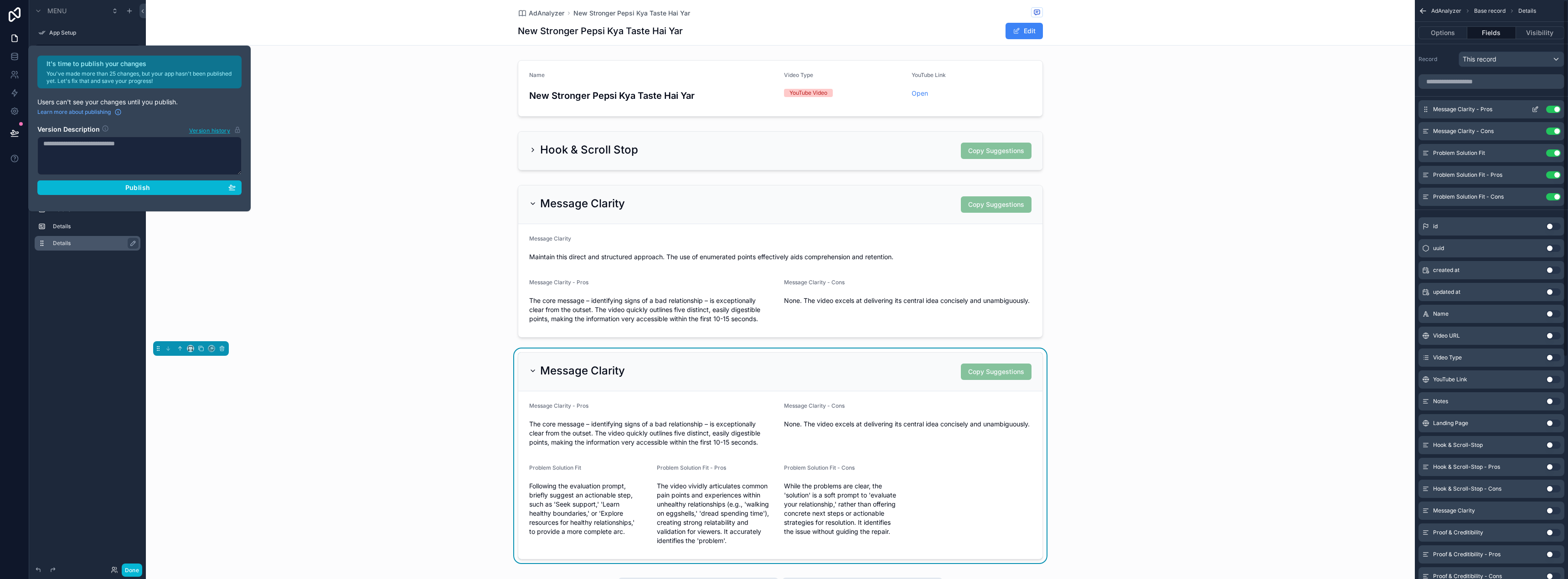
click at [1550, 109] on button "Use setting" at bounding box center [1553, 109] width 15 height 7
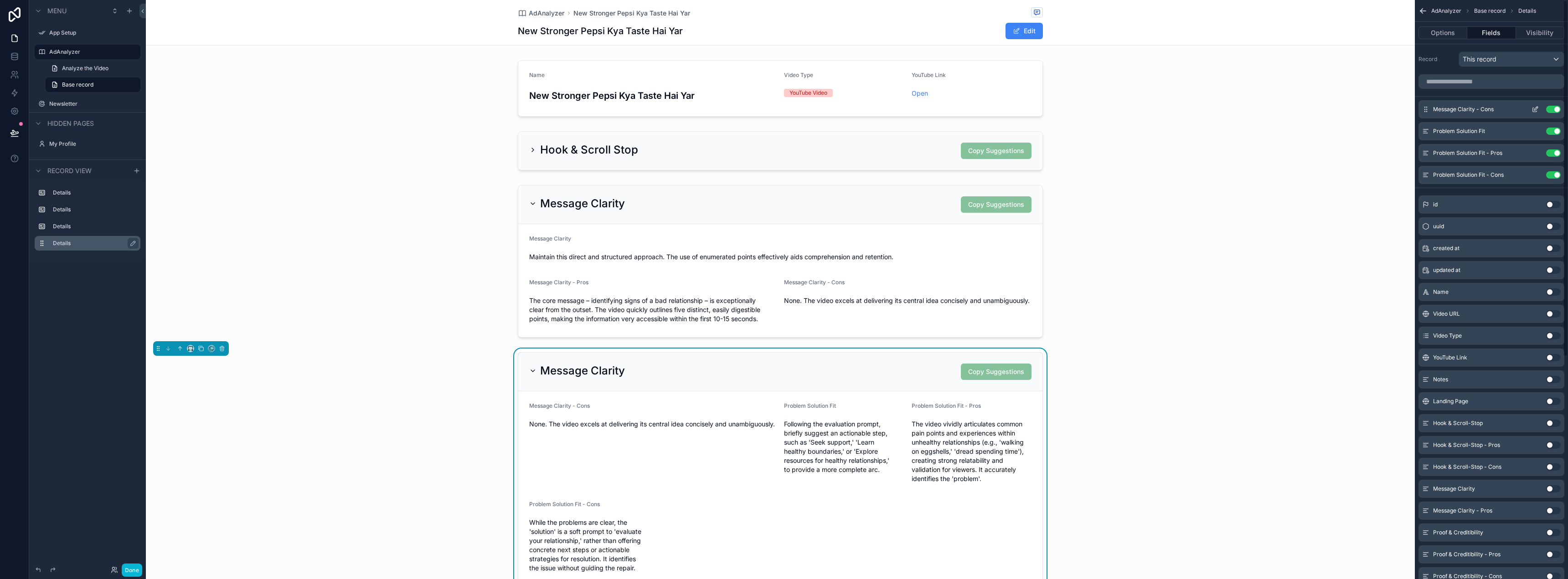
click at [1551, 108] on button "Use setting" at bounding box center [1553, 109] width 15 height 7
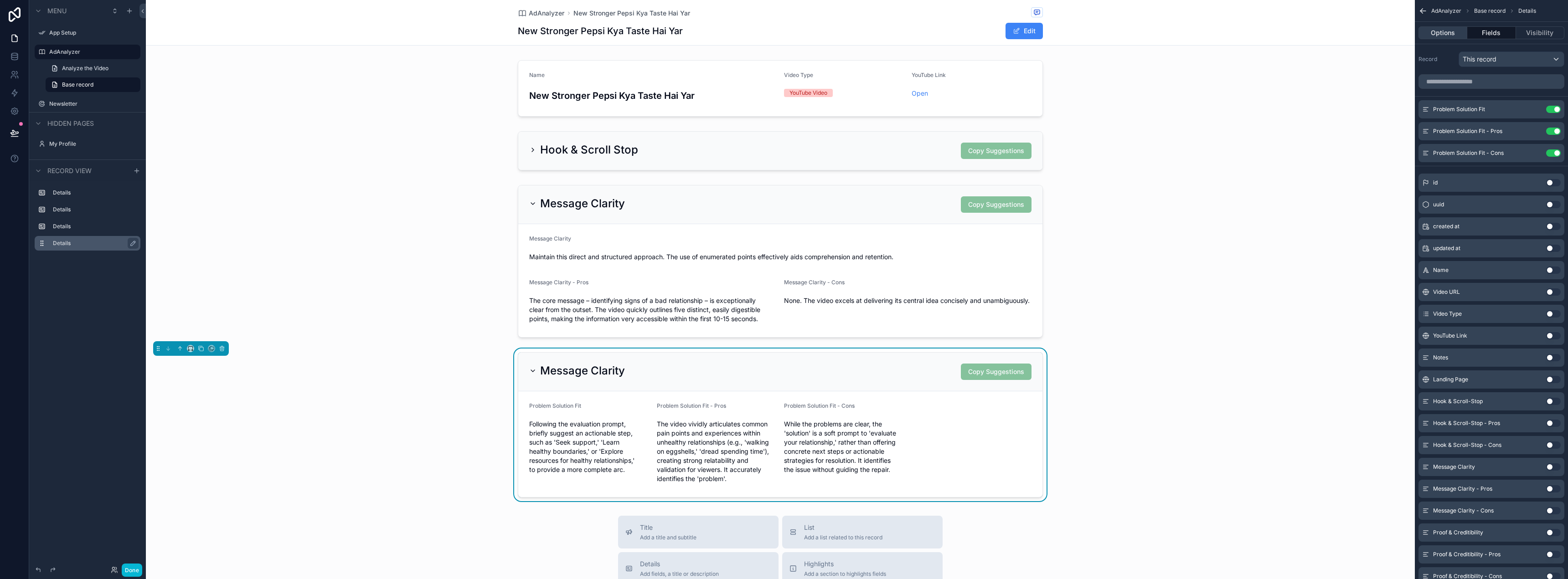
click at [1444, 36] on button "Options" at bounding box center [1443, 32] width 49 height 13
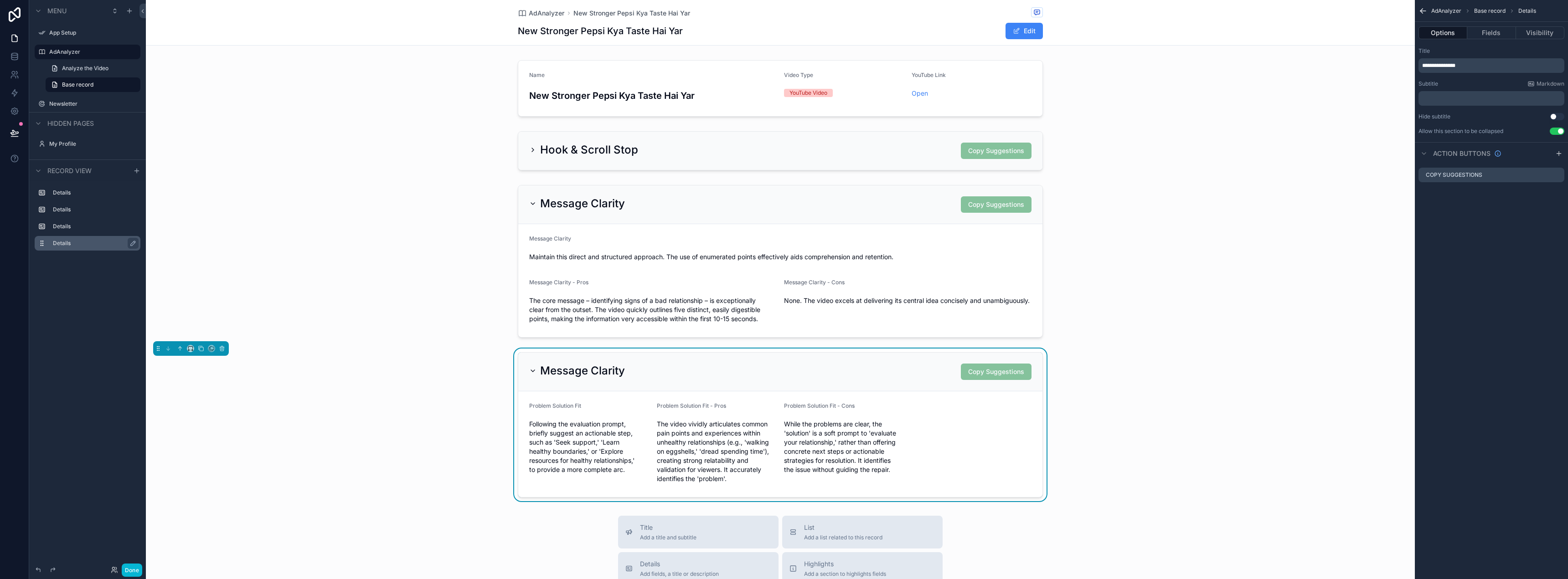
click at [1446, 60] on div "**********" at bounding box center [1491, 66] width 146 height 15
click at [1446, 63] on span "**********" at bounding box center [1438, 65] width 33 height 5
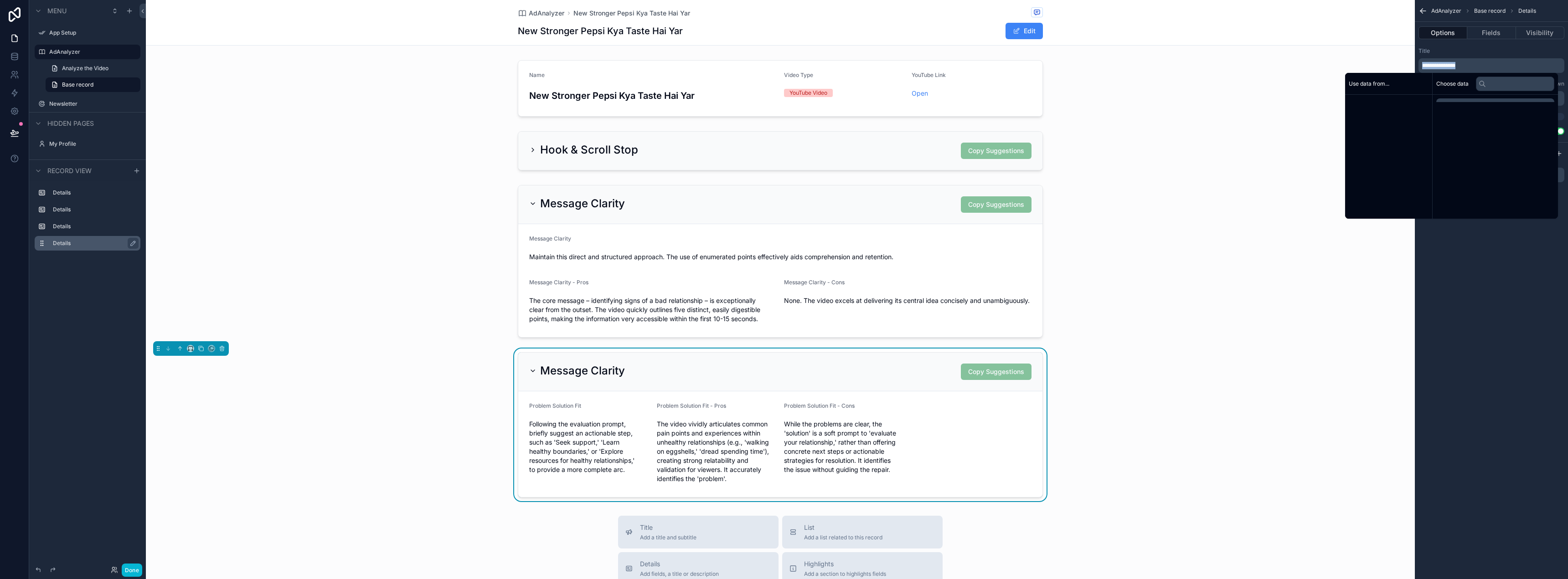
click at [1446, 63] on span "**********" at bounding box center [1438, 65] width 33 height 5
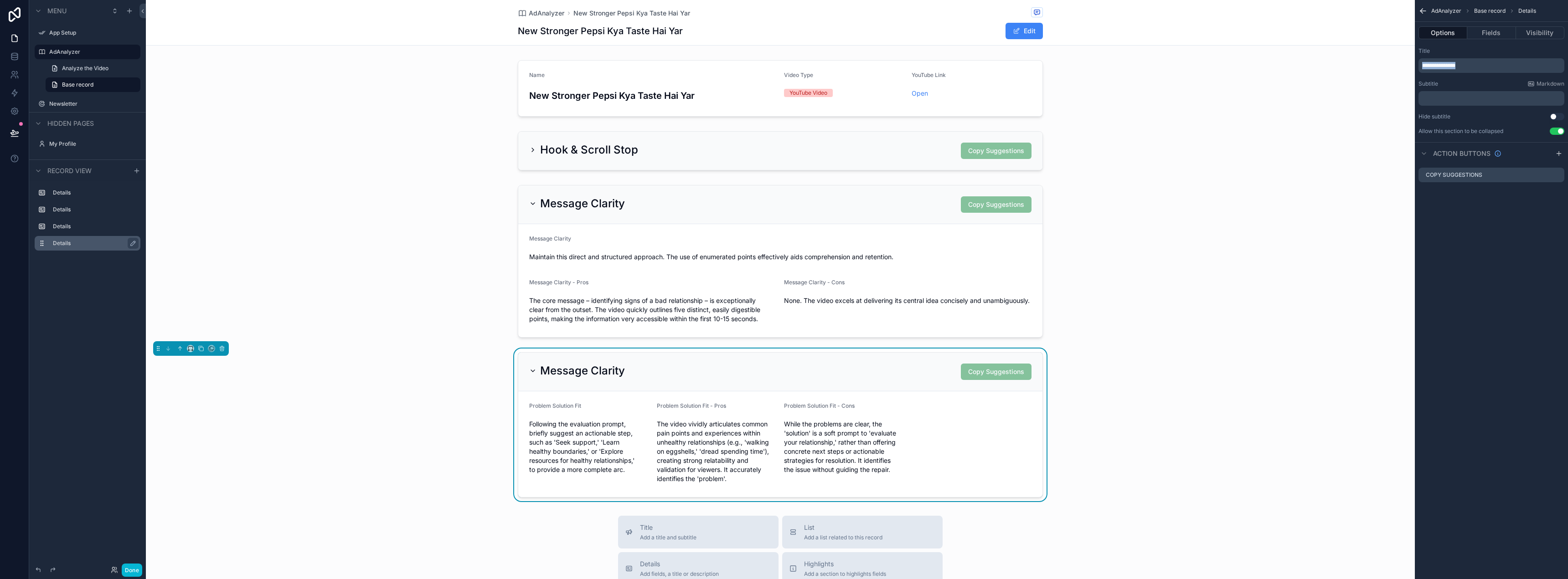
click at [1446, 63] on span "**********" at bounding box center [1438, 65] width 33 height 5
click at [1282, 327] on div "scrollable content" at bounding box center [780, 261] width 1269 height 160
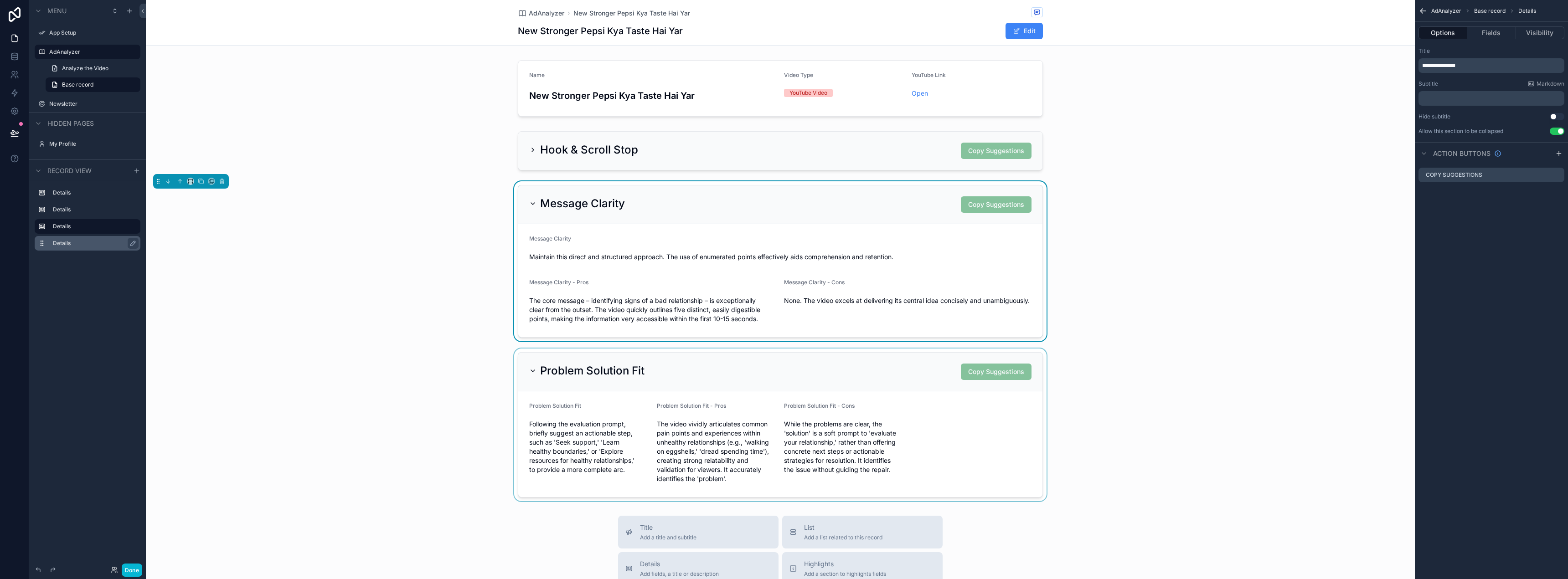
click at [900, 394] on div "scrollable content" at bounding box center [780, 425] width 1269 height 153
click at [1490, 33] on button "Fields" at bounding box center [1491, 32] width 48 height 13
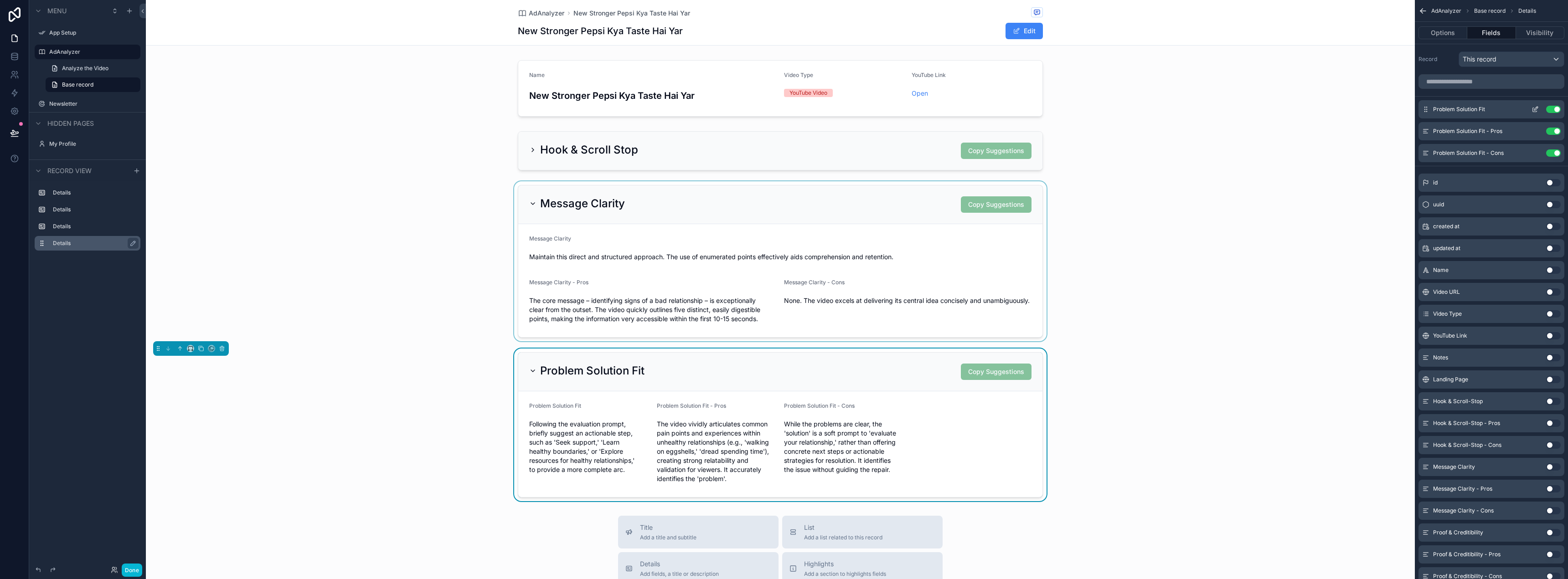
click at [1531, 110] on button "scrollable content" at bounding box center [1535, 109] width 15 height 7
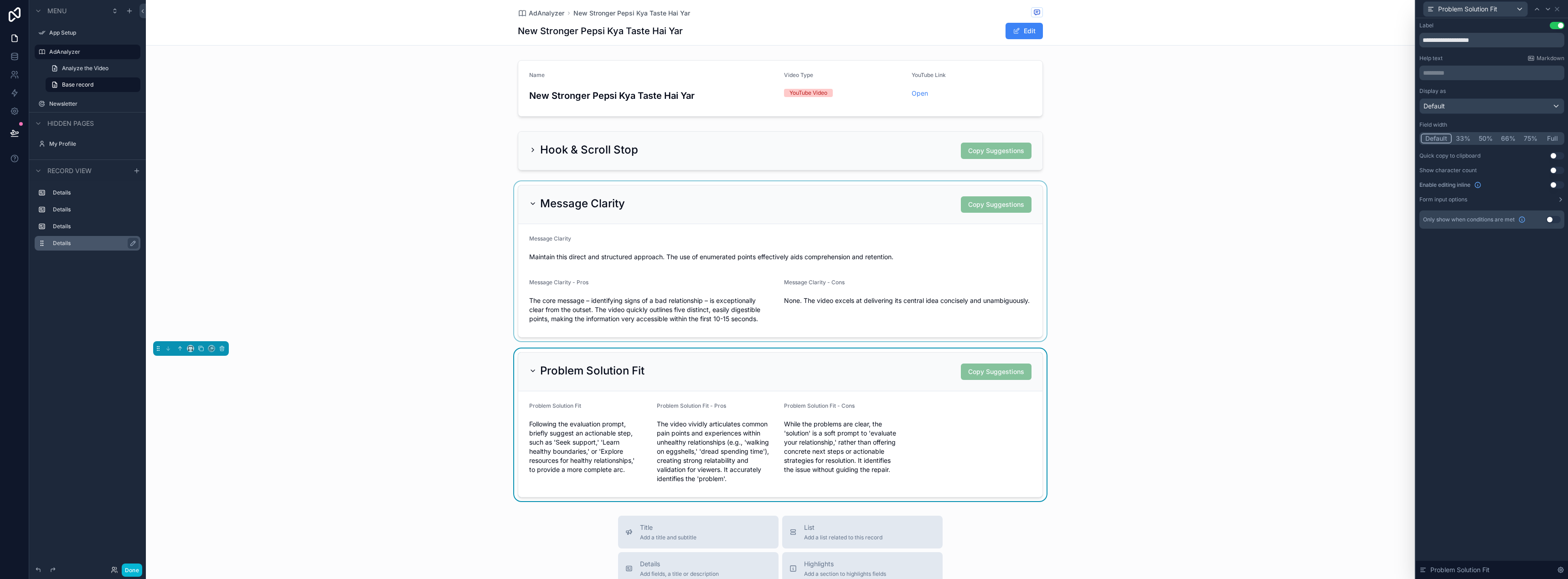
click at [1553, 138] on button "Full" at bounding box center [1552, 138] width 21 height 10
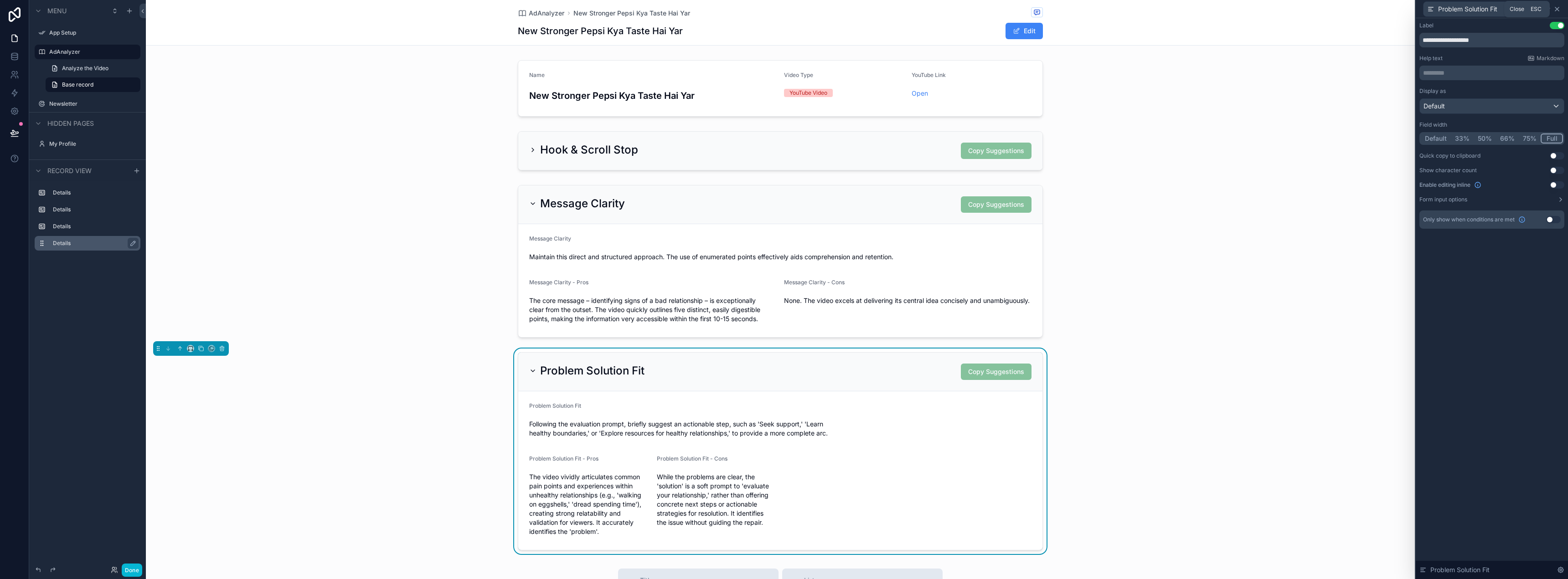
click at [1560, 7] on icon at bounding box center [1557, 9] width 7 height 7
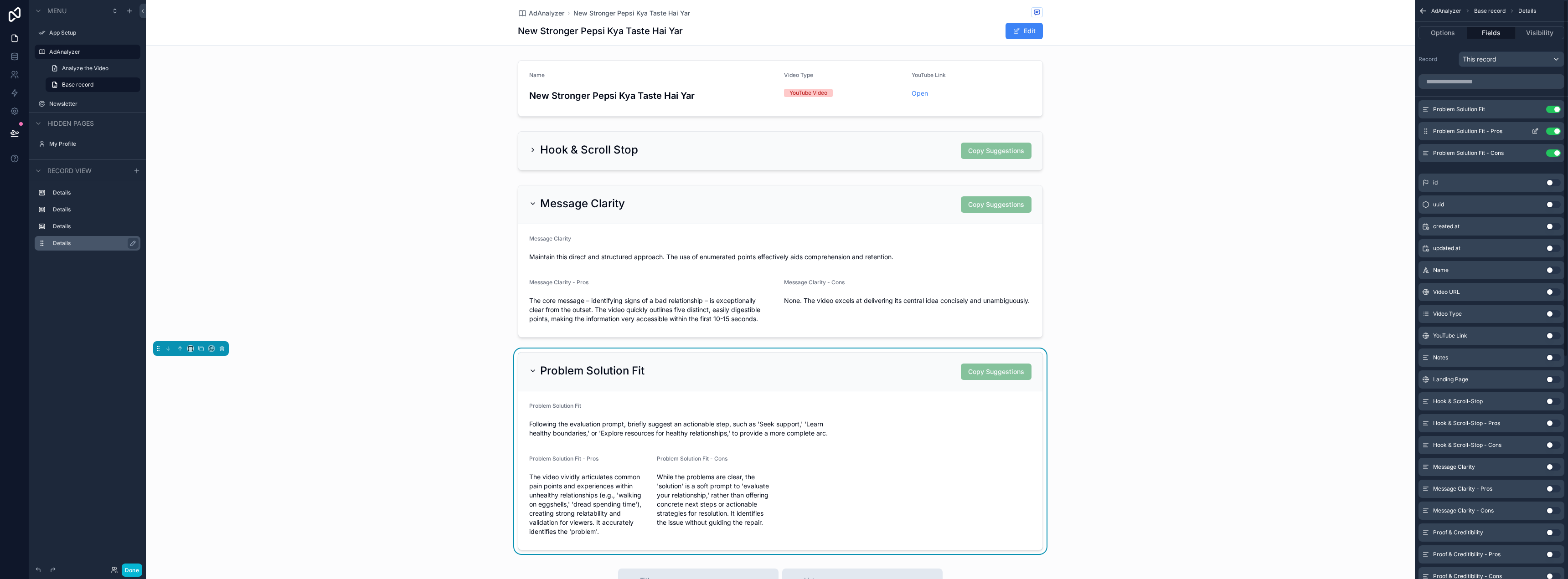
click at [1536, 131] on icon "scrollable content" at bounding box center [1535, 131] width 7 height 7
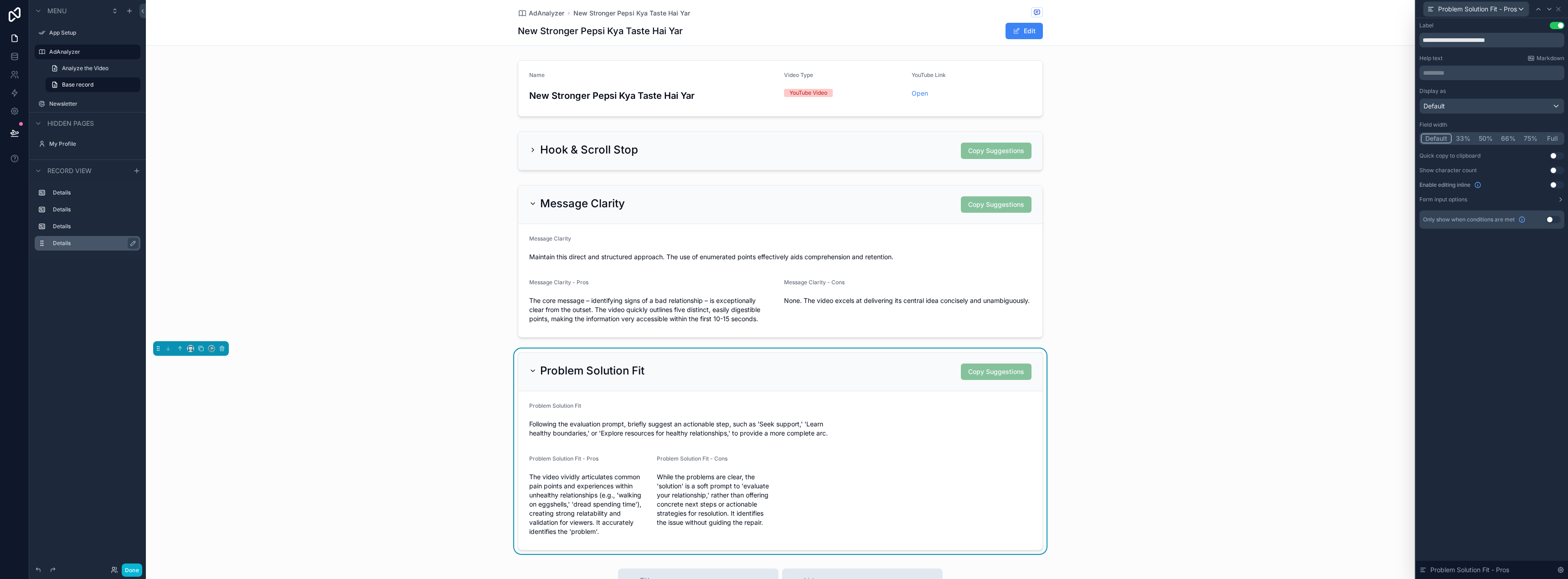
click at [1478, 138] on button "50%" at bounding box center [1485, 138] width 23 height 10
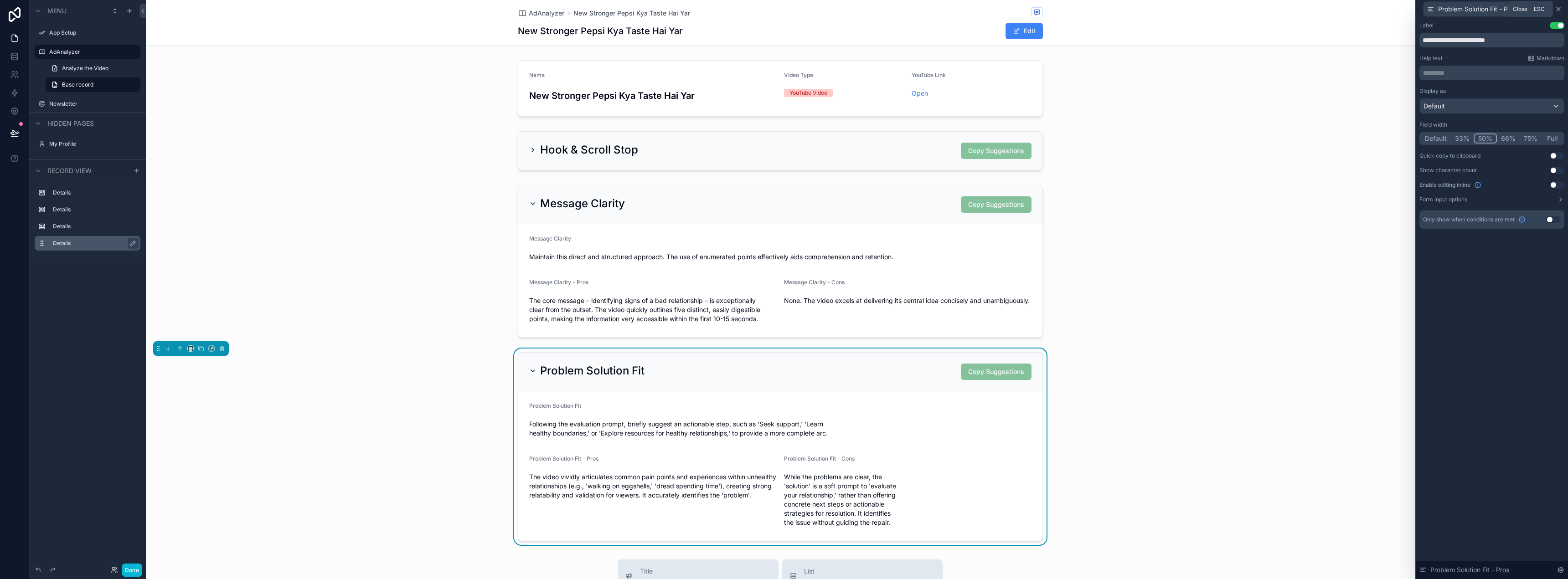
click at [1562, 6] on icon at bounding box center [1558, 9] width 7 height 7
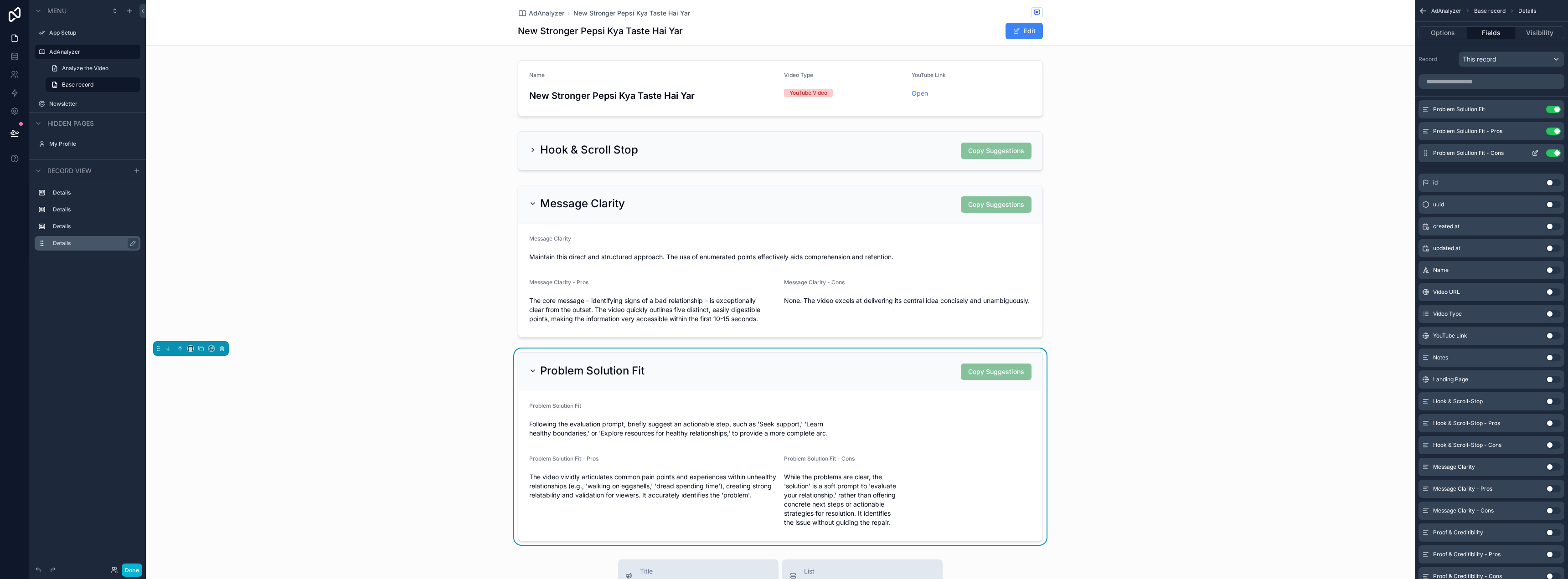
click at [1533, 148] on div "Problem Solution Fit - Cons Use setting" at bounding box center [1491, 153] width 146 height 18
click at [1533, 150] on icon "scrollable content" at bounding box center [1535, 153] width 7 height 7
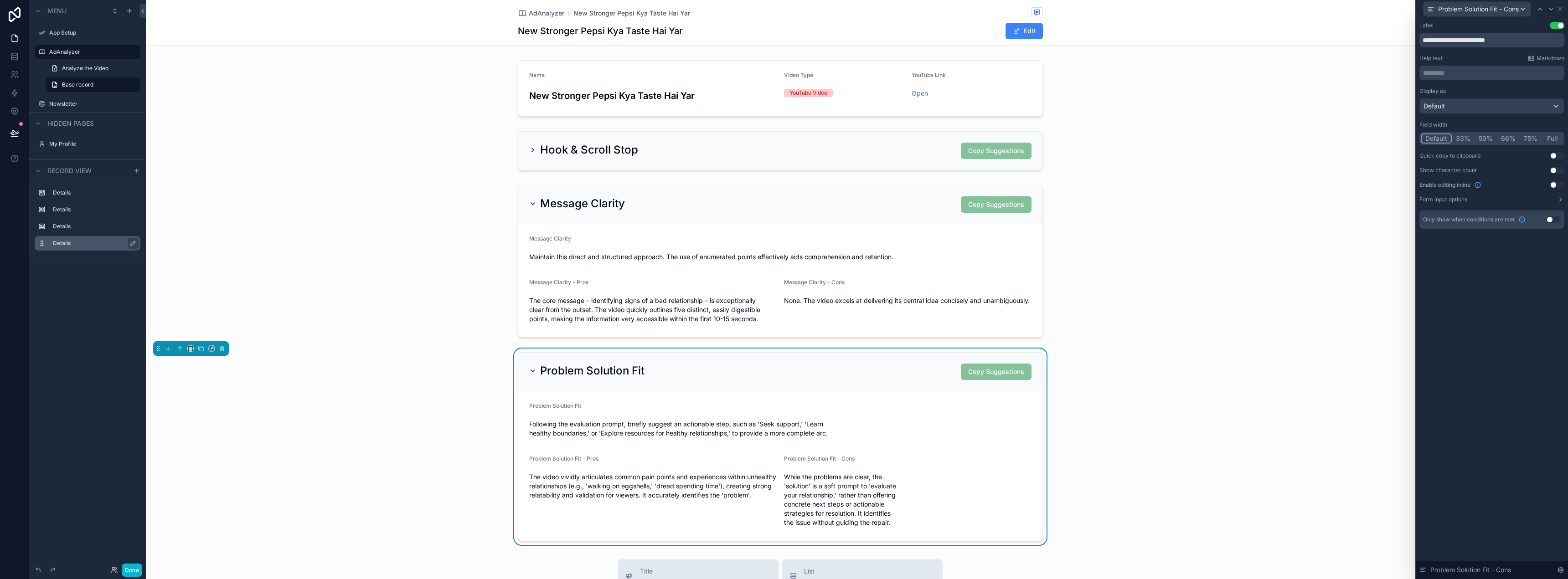
click at [1488, 139] on button "50%" at bounding box center [1485, 138] width 23 height 10
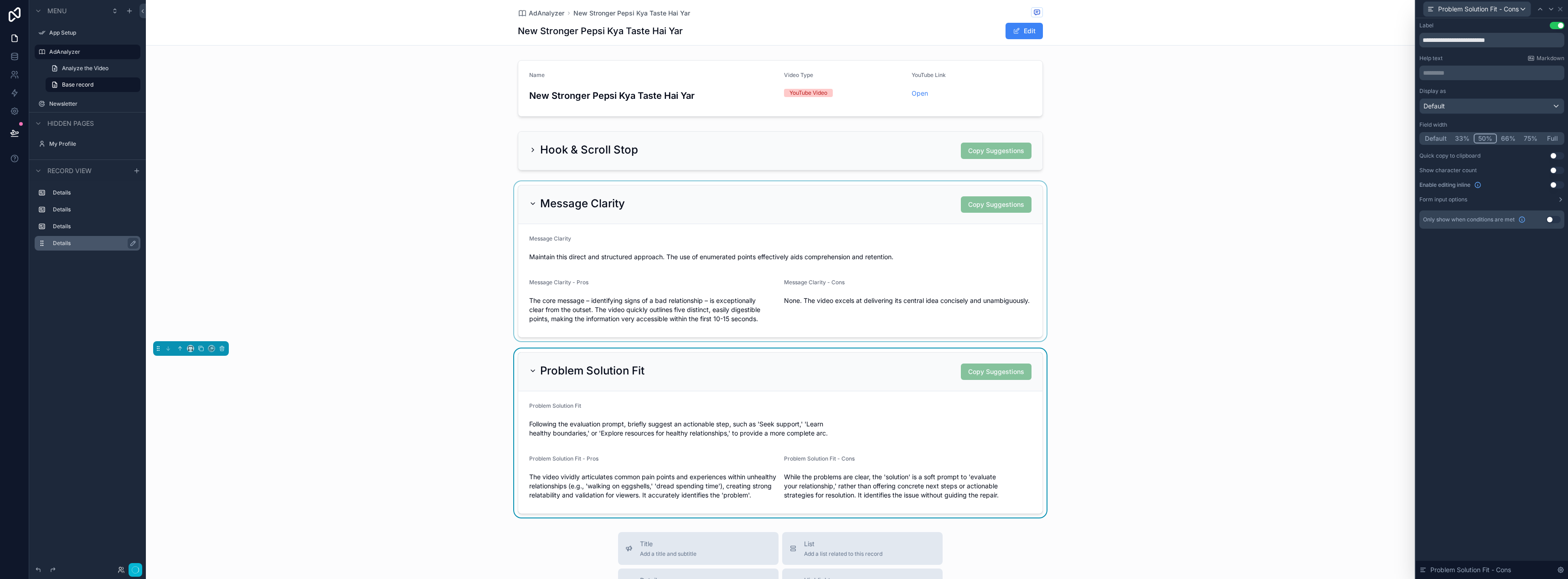
click at [1243, 211] on div "scrollable content" at bounding box center [780, 261] width 1269 height 160
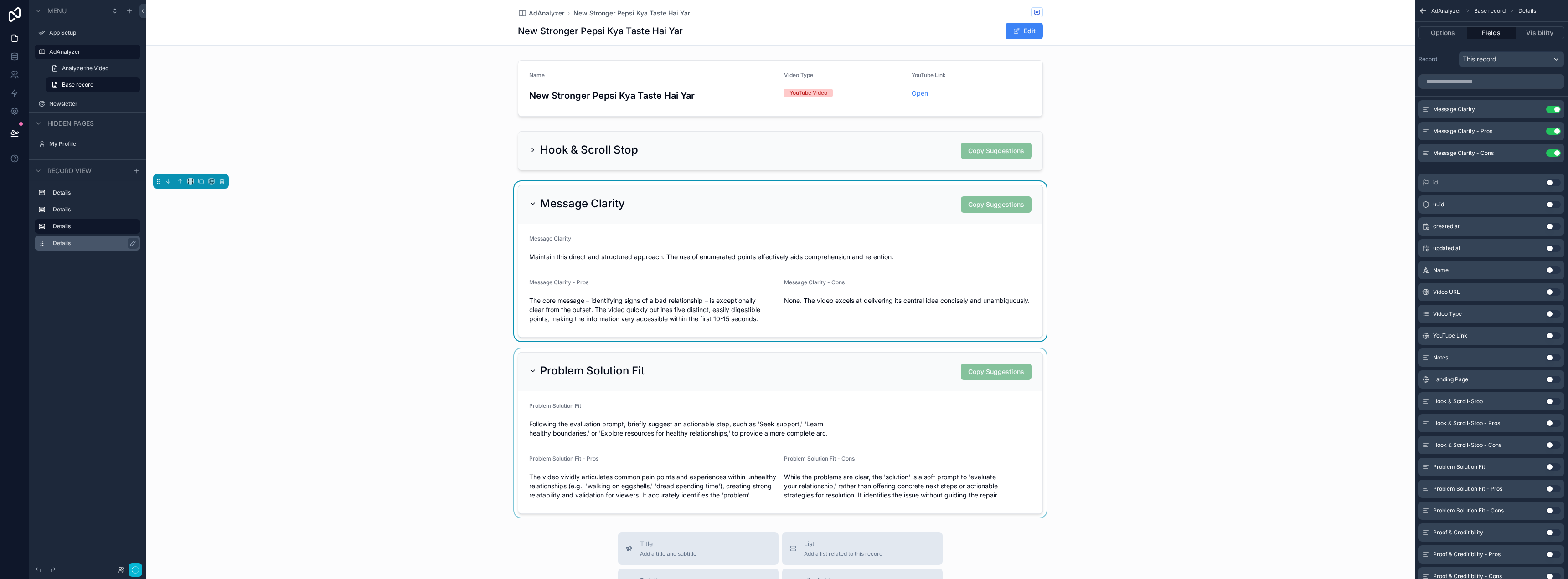
click at [925, 370] on div "scrollable content" at bounding box center [780, 433] width 1269 height 169
click at [198, 350] on icon "scrollable content" at bounding box center [201, 348] width 6 height 6
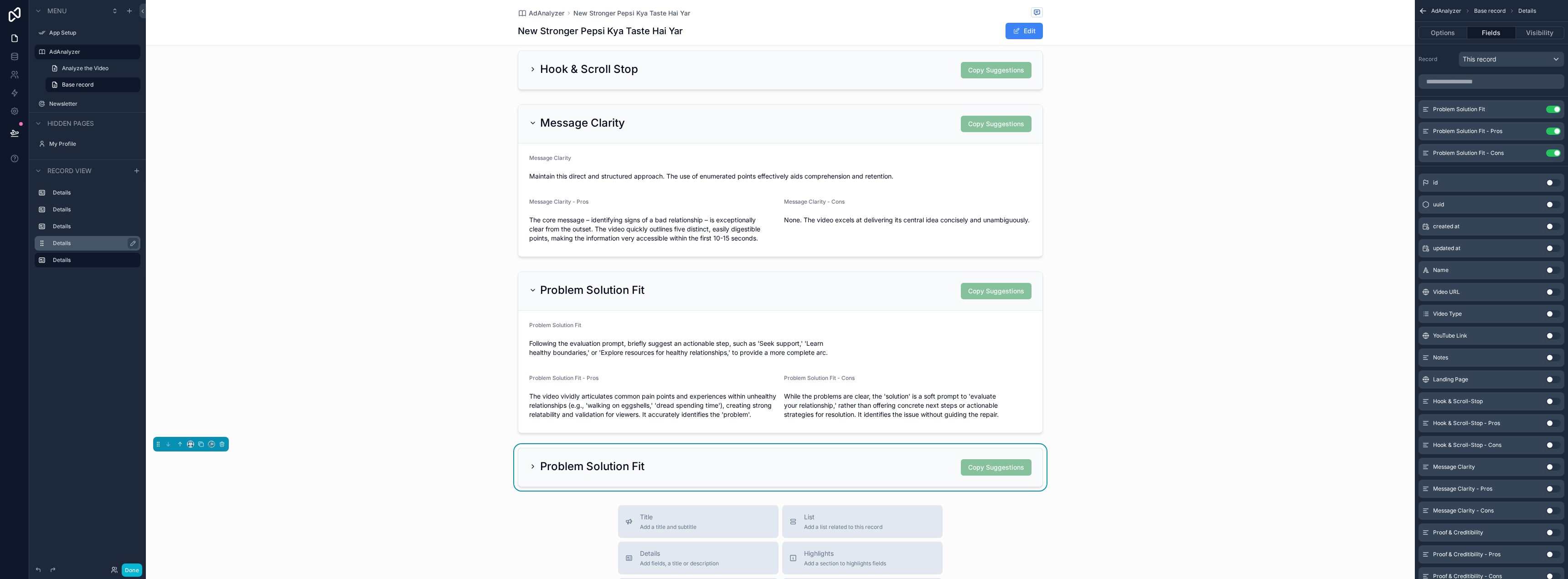
scroll to position [227, 0]
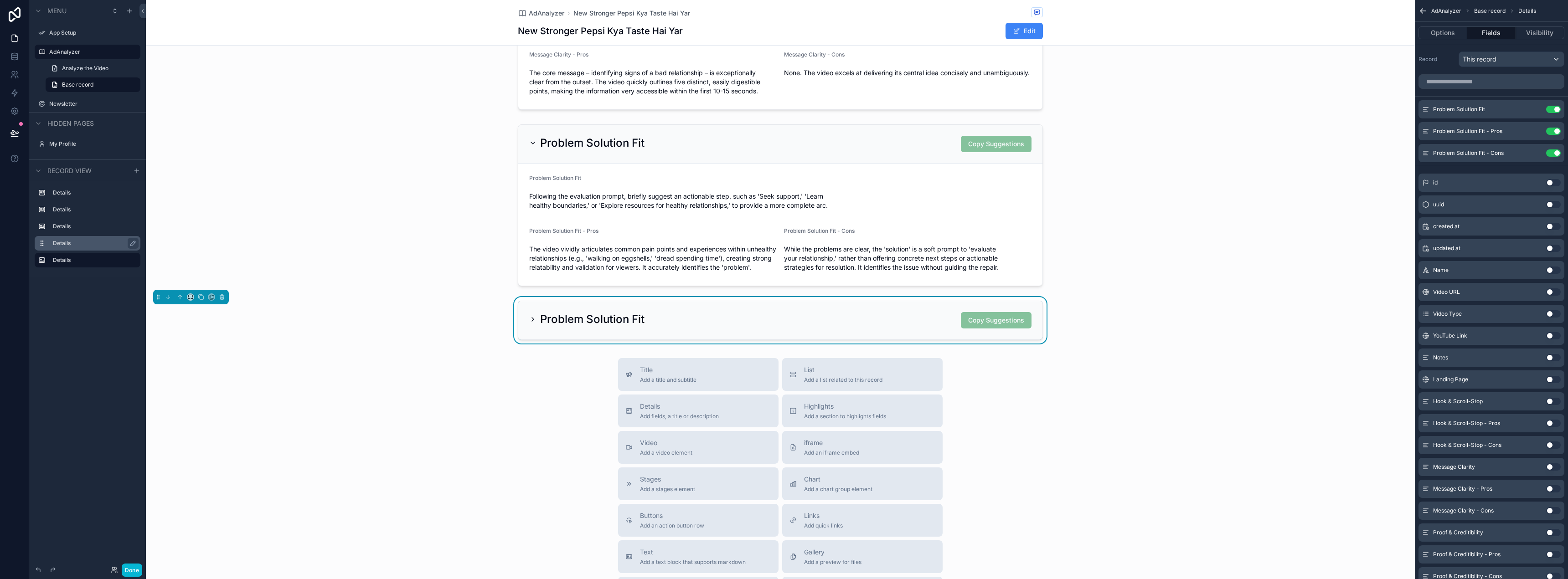
click at [725, 314] on div "Problem Solution Fit Copy Suggestions" at bounding box center [780, 320] width 524 height 38
click at [531, 323] on icon "scrollable content" at bounding box center [533, 319] width 7 height 7
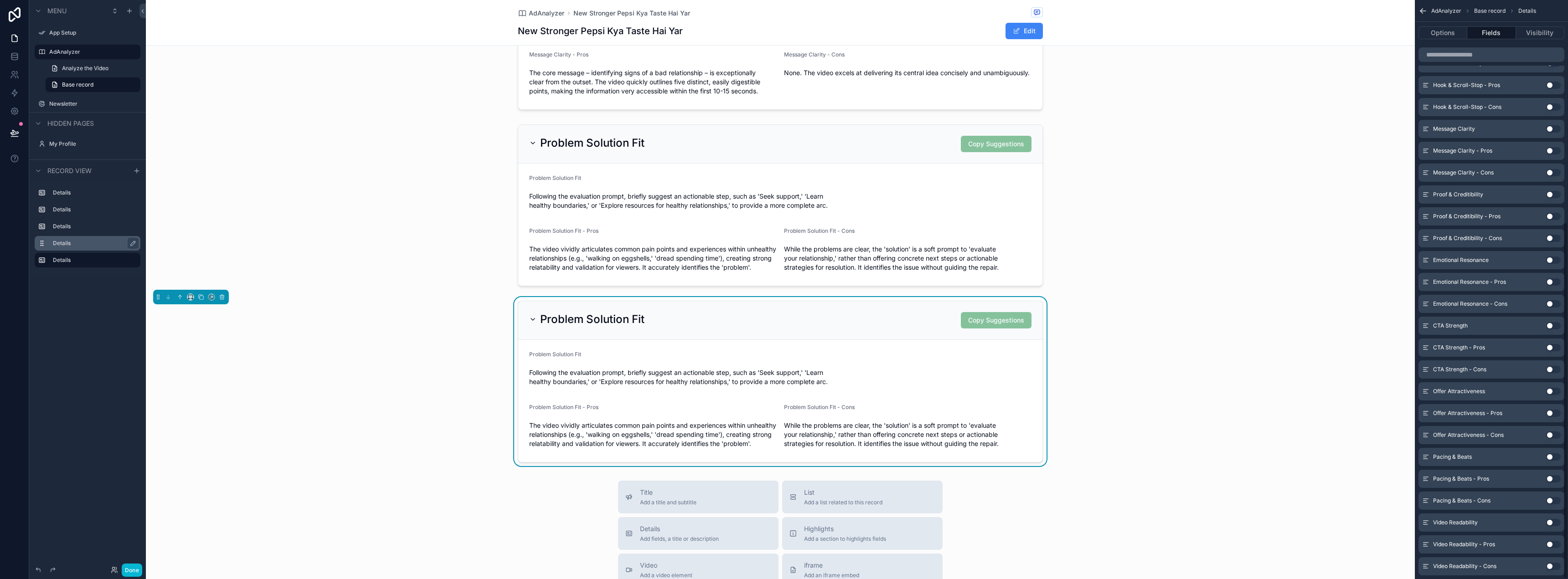
scroll to position [360, 0]
click at [1553, 172] on button "Use setting" at bounding box center [1553, 173] width 15 height 7
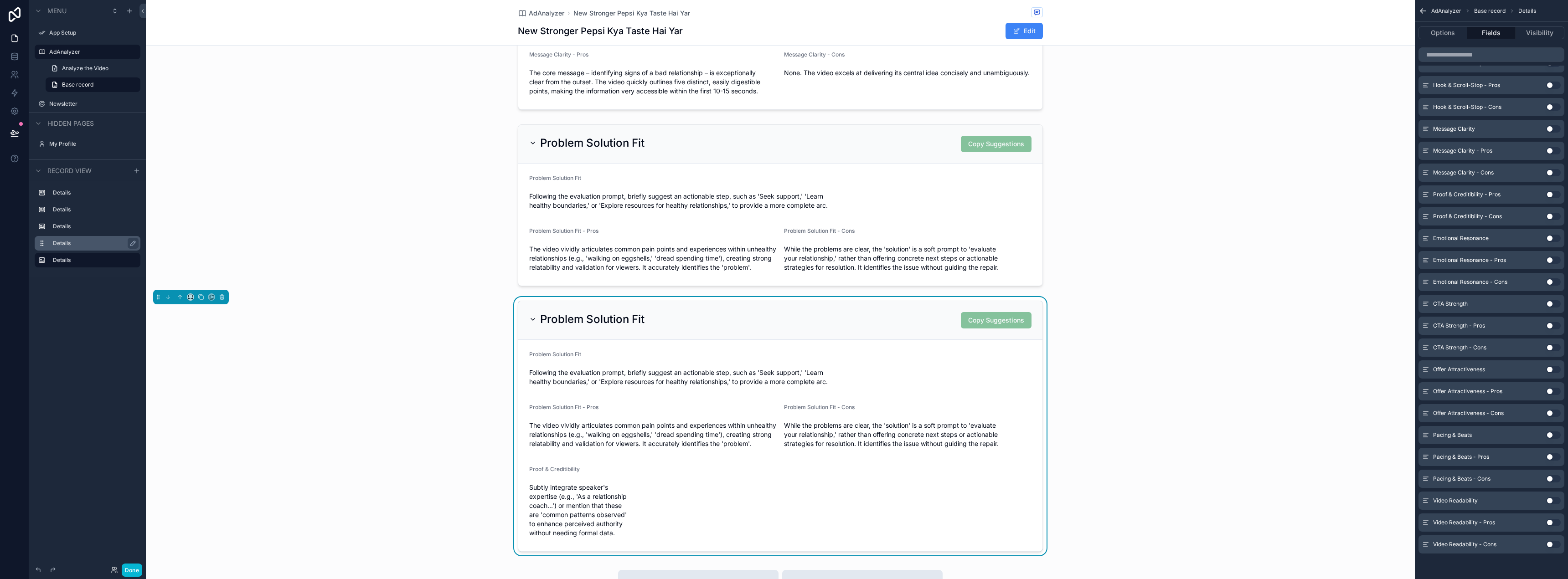
click at [1550, 195] on button "Use setting" at bounding box center [1553, 195] width 15 height 7
click at [1550, 215] on button "Use setting" at bounding box center [1553, 217] width 15 height 7
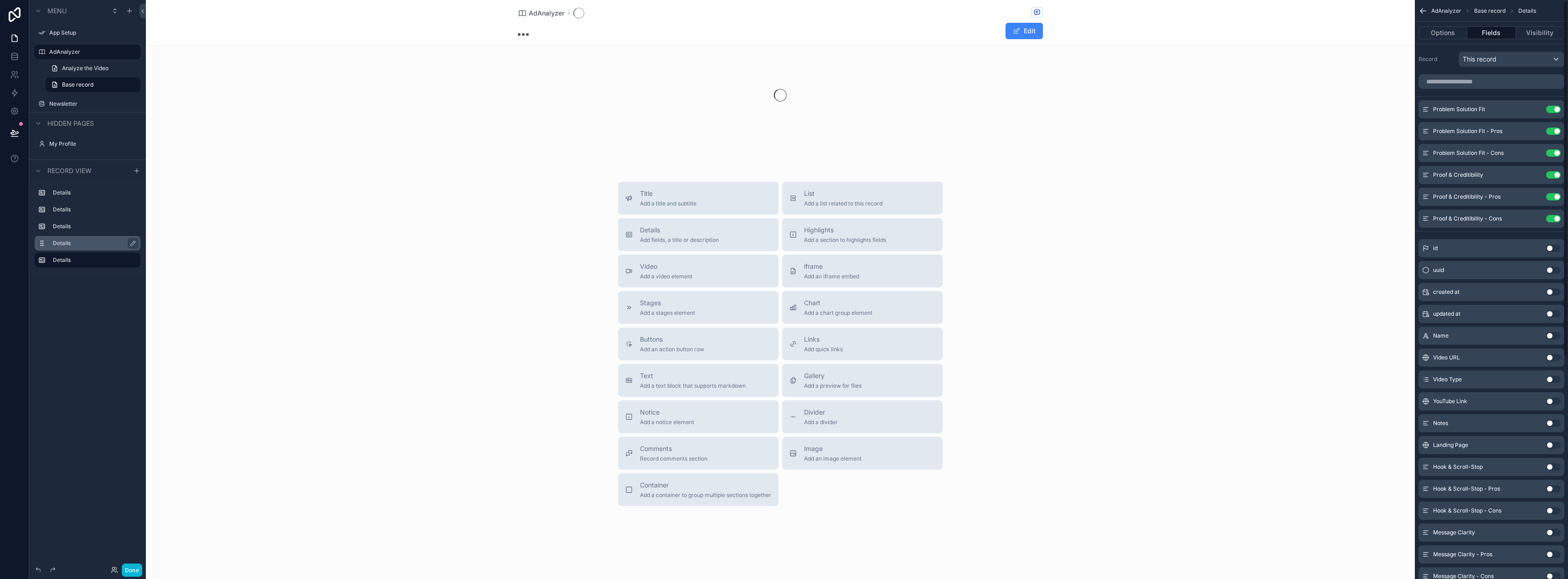
scroll to position [227, 0]
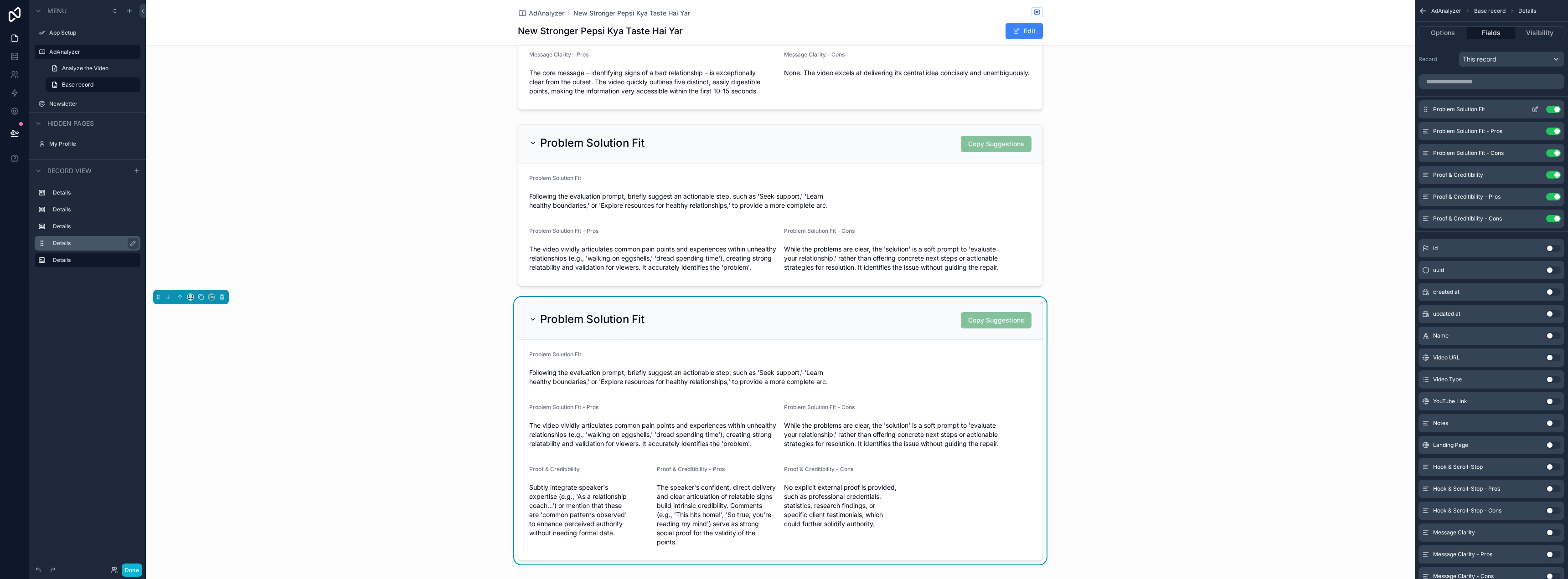
click at [1553, 113] on div "Problem Solution Fit Use setting" at bounding box center [1491, 109] width 146 height 18
click at [1553, 109] on button "Use setting" at bounding box center [1553, 109] width 15 height 7
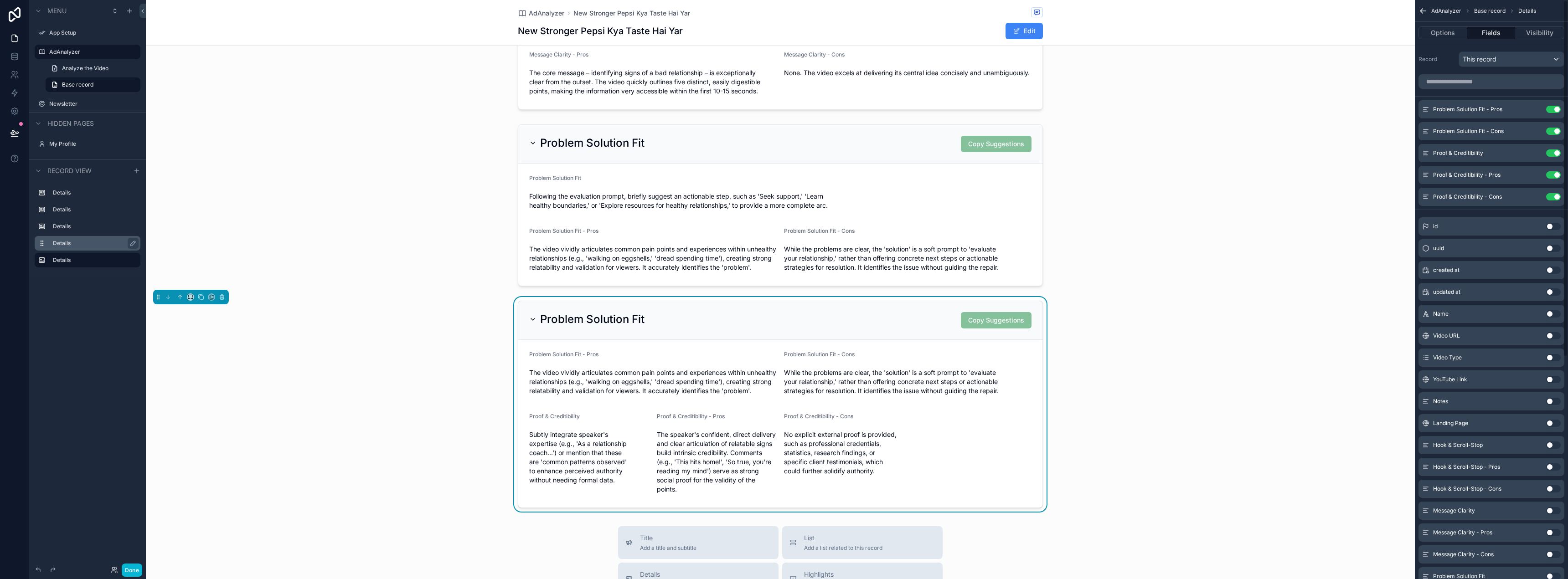
click at [1553, 109] on button "Use setting" at bounding box center [1553, 109] width 15 height 7
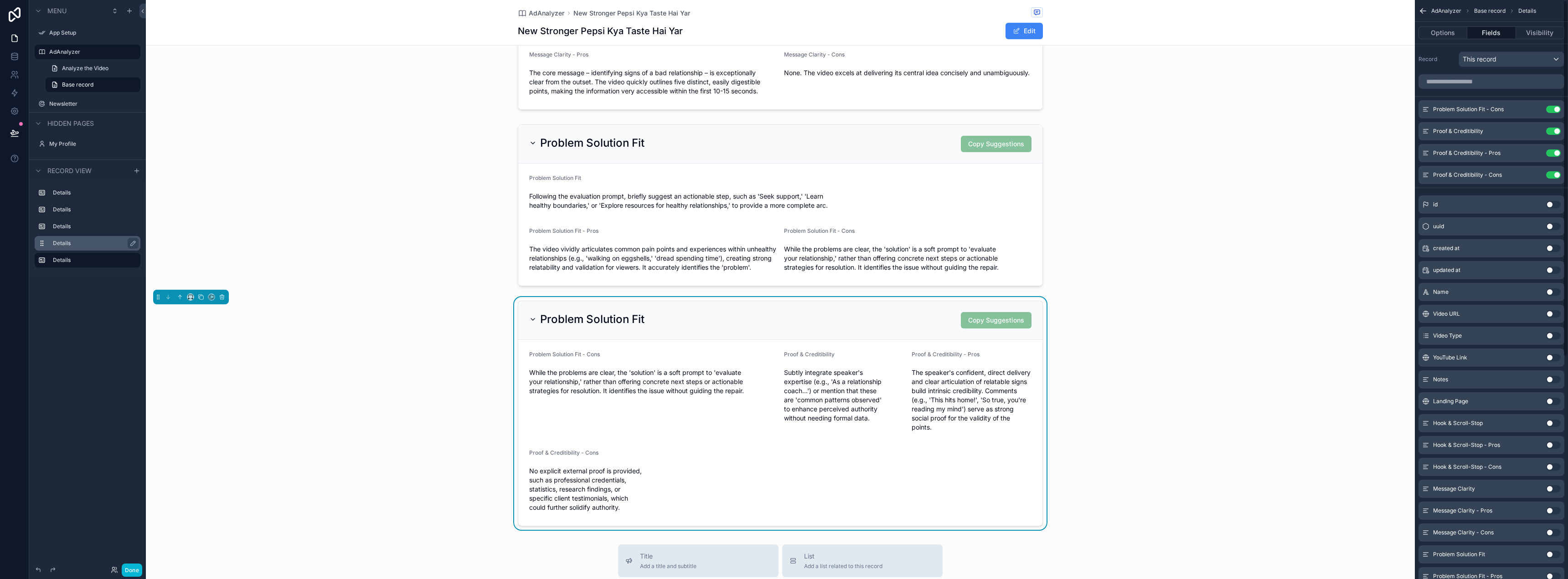
click at [1553, 109] on button "Use setting" at bounding box center [1553, 109] width 15 height 7
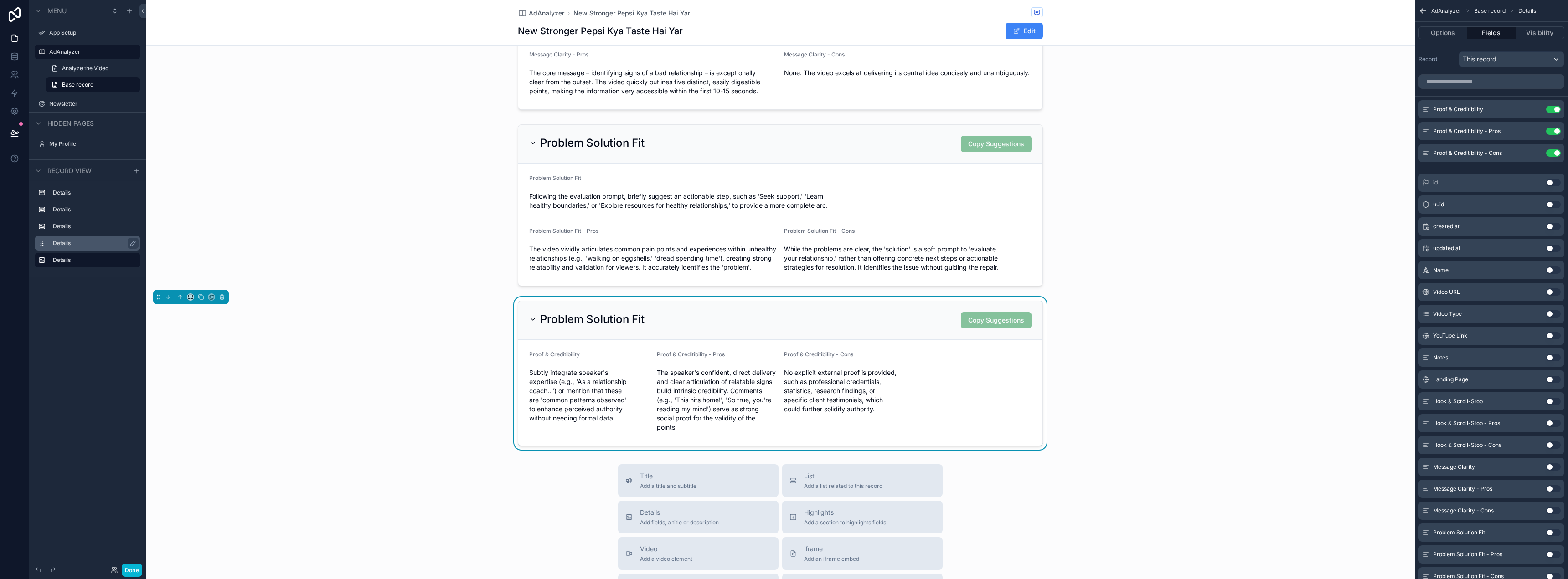
click at [918, 340] on div "Problem Solution Fit Copy Suggestions" at bounding box center [780, 321] width 524 height 39
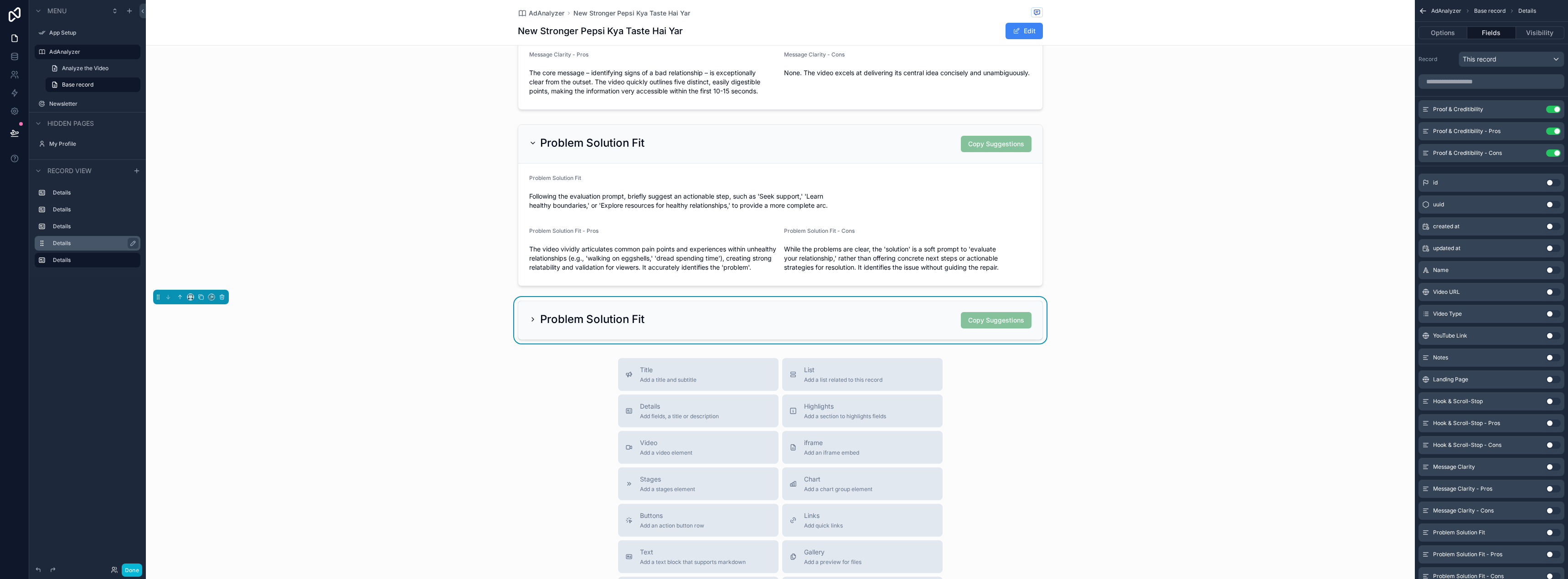
click at [895, 322] on div "Problem Solution Fit Copy Suggestions" at bounding box center [780, 320] width 502 height 16
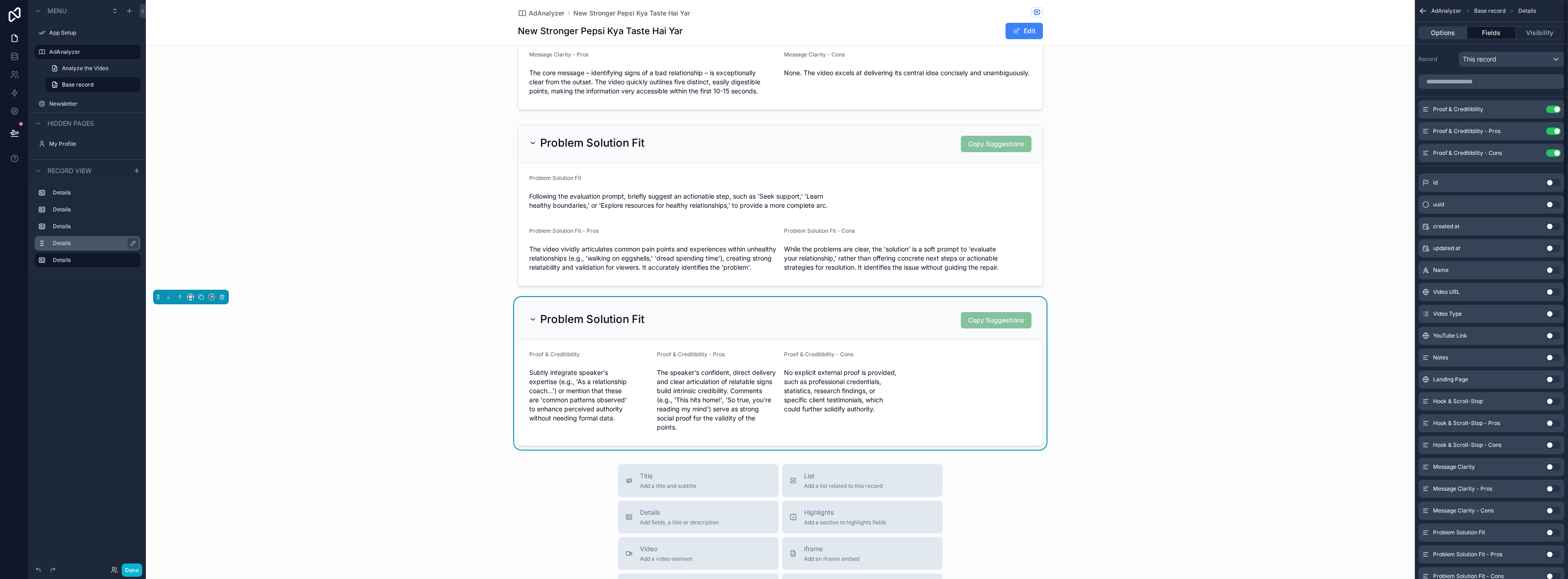
click at [1446, 33] on button "Options" at bounding box center [1443, 32] width 49 height 13
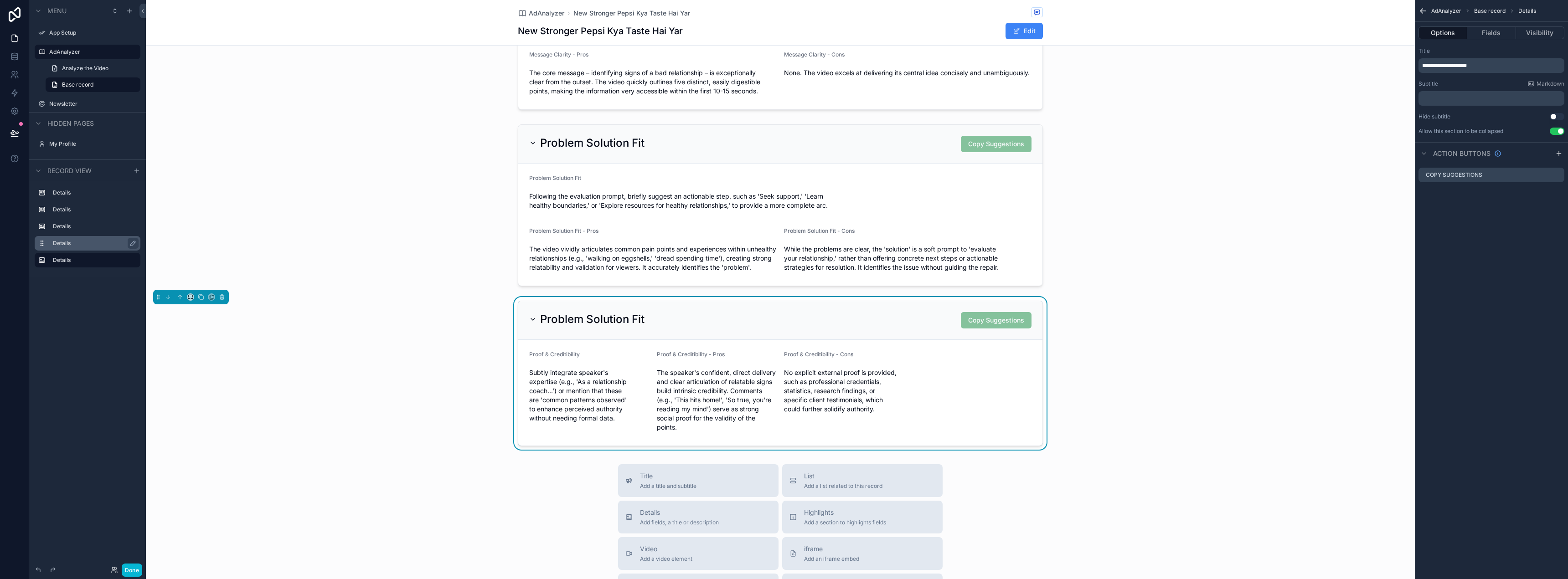
click at [1453, 61] on div "**********" at bounding box center [1491, 66] width 146 height 15
click at [1451, 63] on span "**********" at bounding box center [1444, 65] width 44 height 5
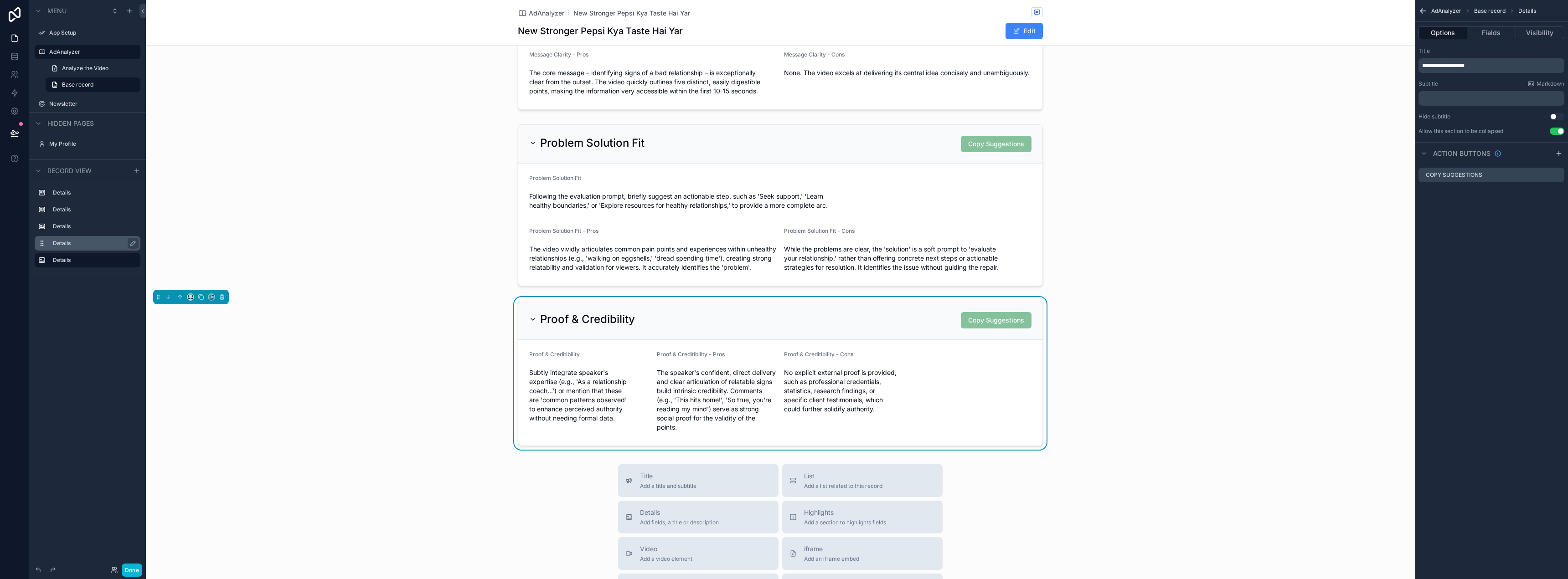
click at [1483, 250] on div "**********" at bounding box center [1491, 290] width 153 height 579
click at [1489, 32] on button "Fields" at bounding box center [1491, 32] width 48 height 13
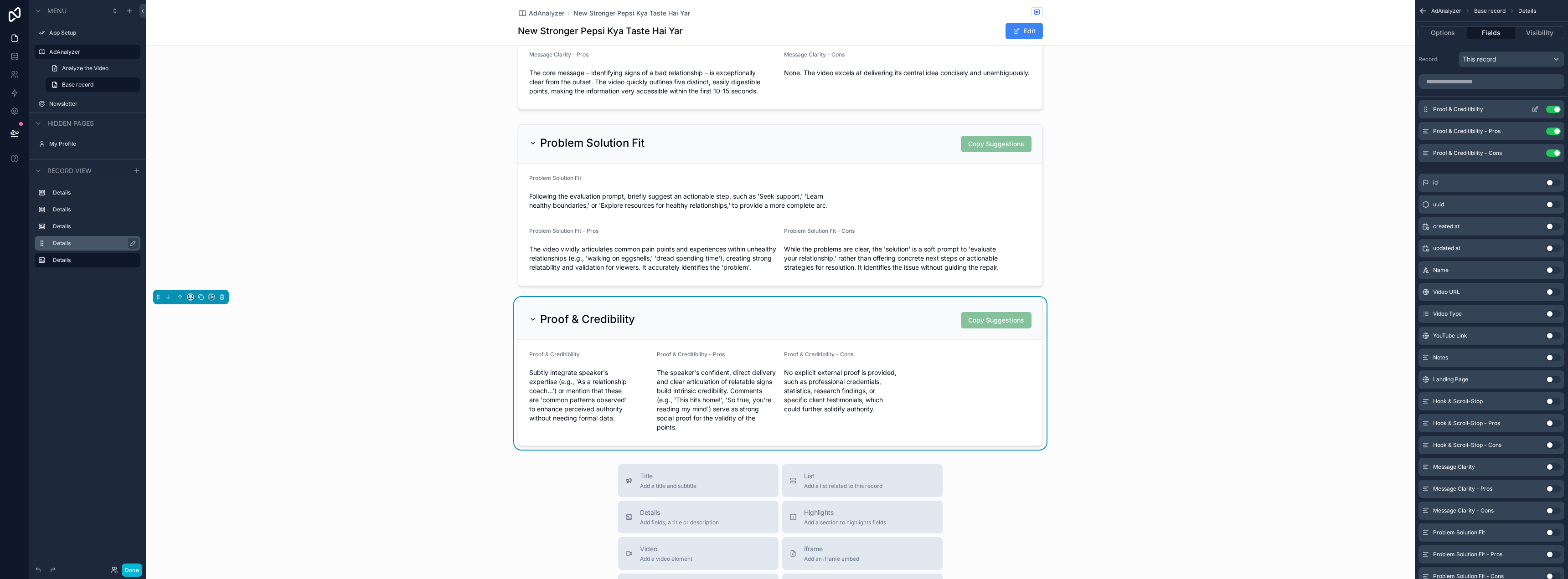
click at [1528, 110] on button "scrollable content" at bounding box center [1535, 109] width 15 height 7
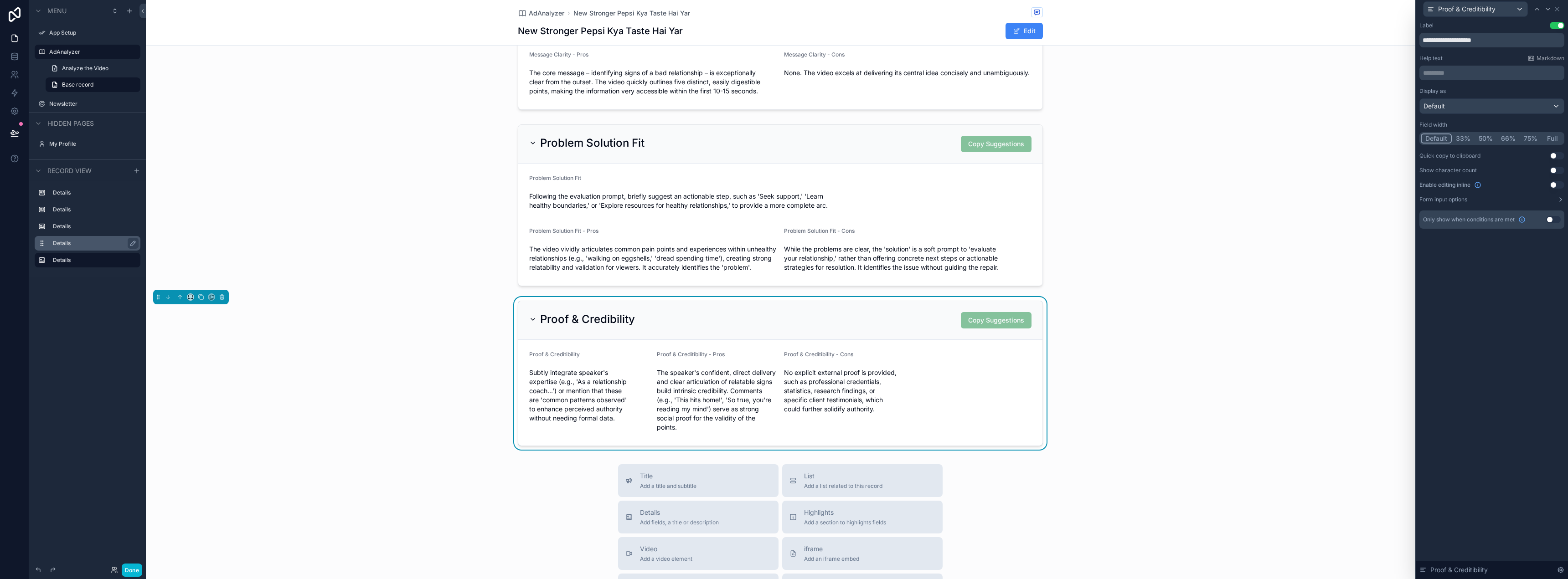
click at [1555, 139] on button "Full" at bounding box center [1552, 138] width 21 height 10
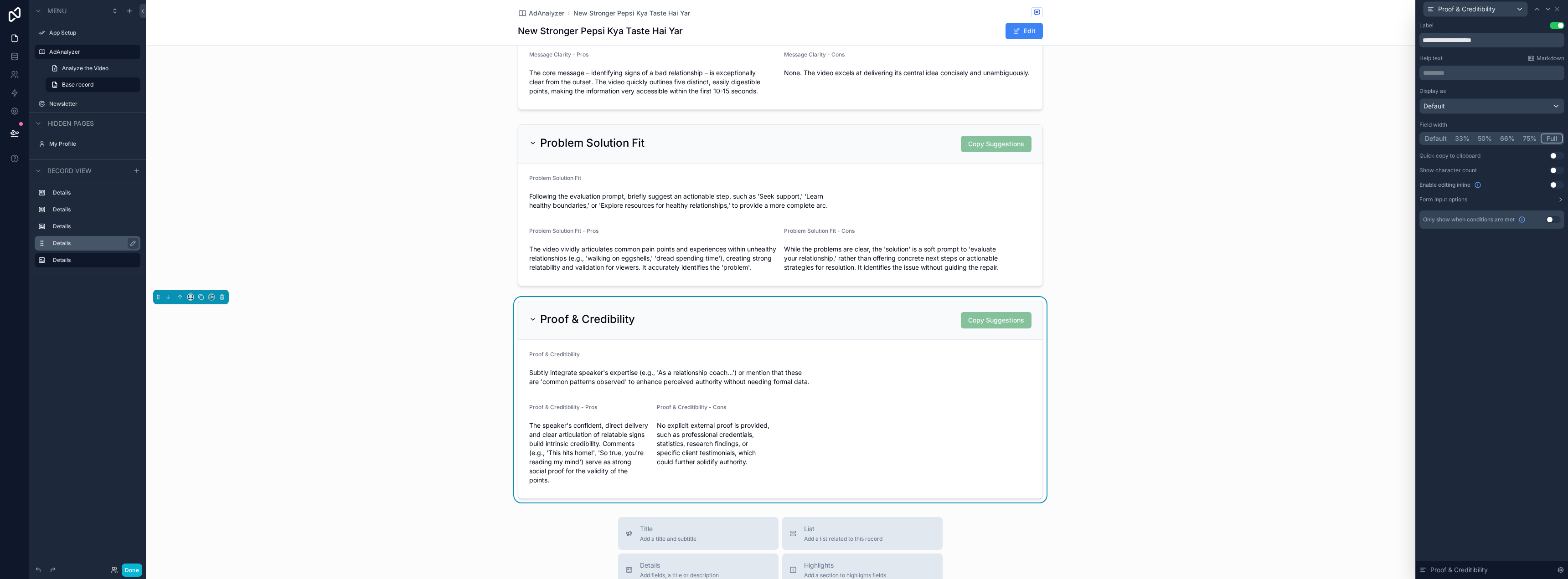
click at [1562, 7] on div "Proof & Creditibility" at bounding box center [1492, 9] width 145 height 18
click at [1560, 8] on icon at bounding box center [1557, 9] width 7 height 7
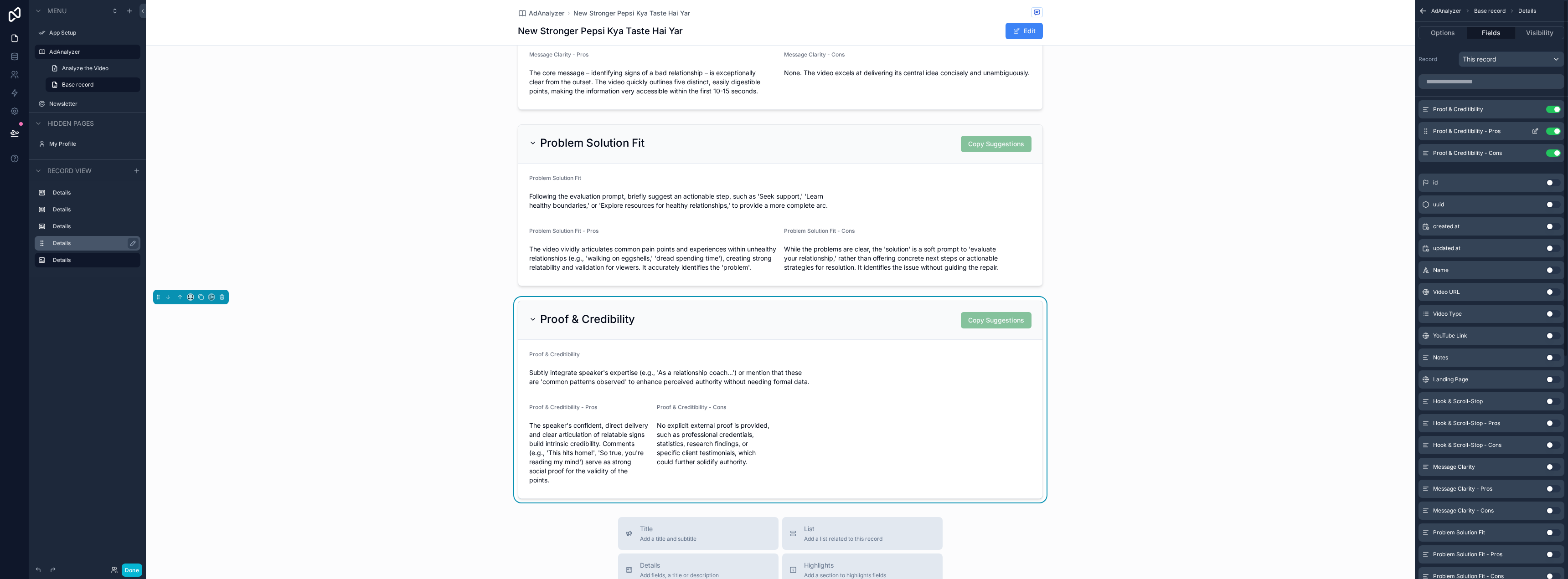
click at [1522, 130] on div "Proof & Creditibility - Pros Use setting" at bounding box center [1491, 131] width 146 height 18
click at [1535, 131] on icon "scrollable content" at bounding box center [1535, 131] width 7 height 7
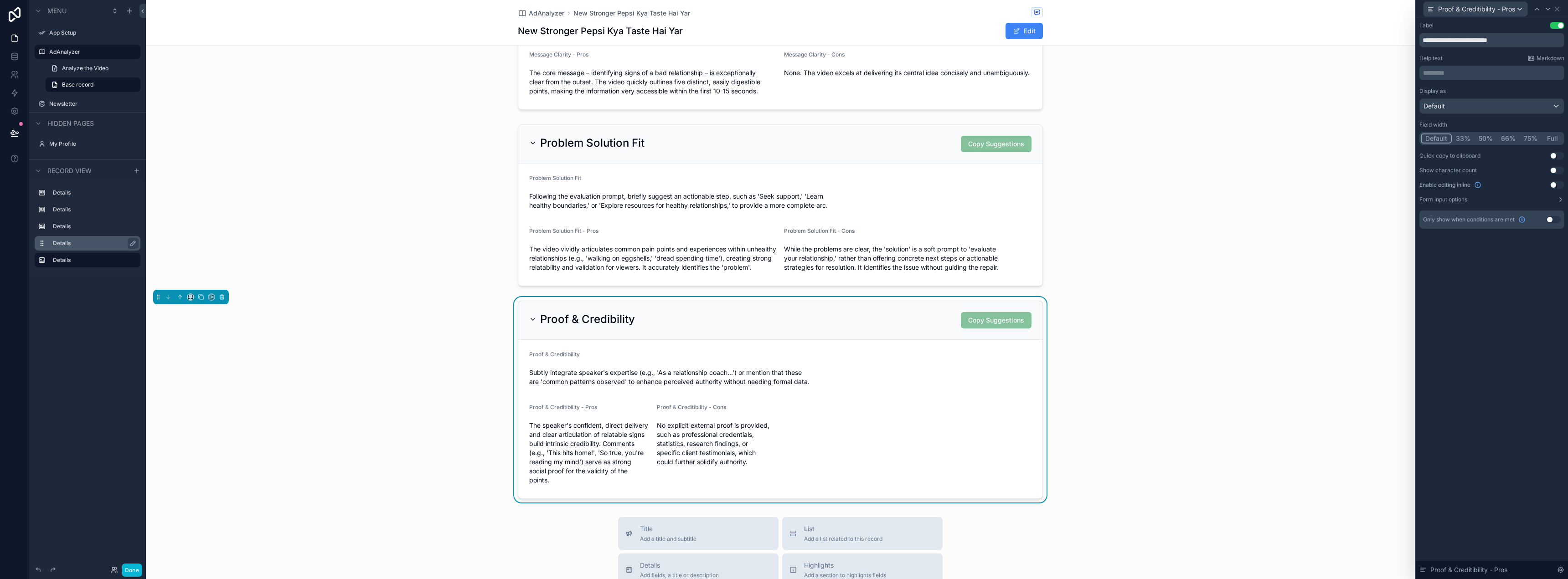
click at [1550, 140] on button "Full" at bounding box center [1552, 138] width 21 height 10
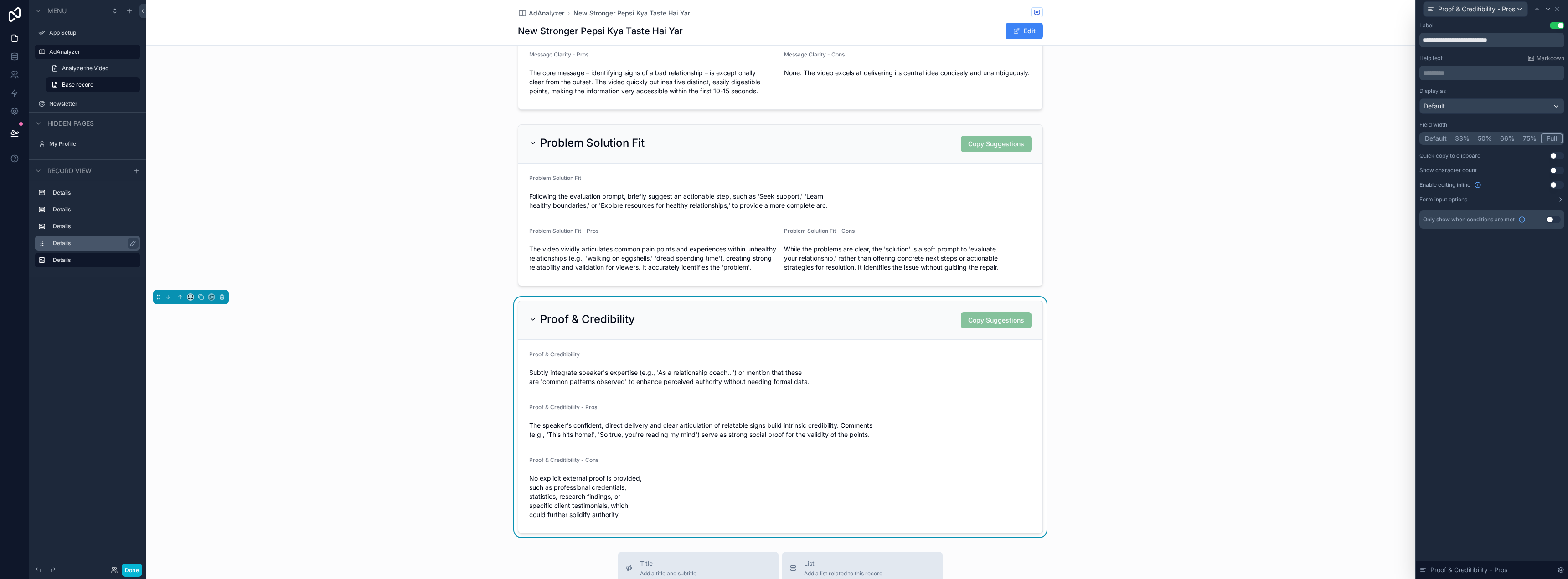
click at [1485, 139] on button "50%" at bounding box center [1485, 138] width 23 height 10
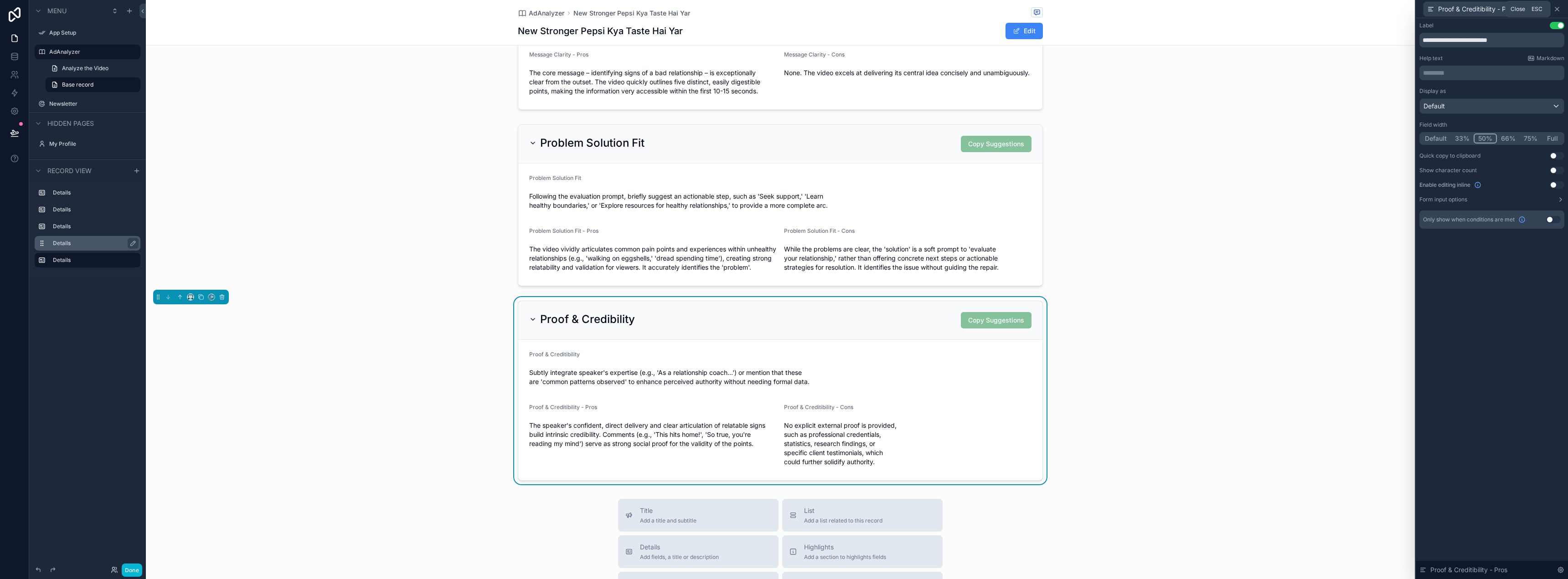
click at [1558, 5] on icon at bounding box center [1557, 9] width 7 height 7
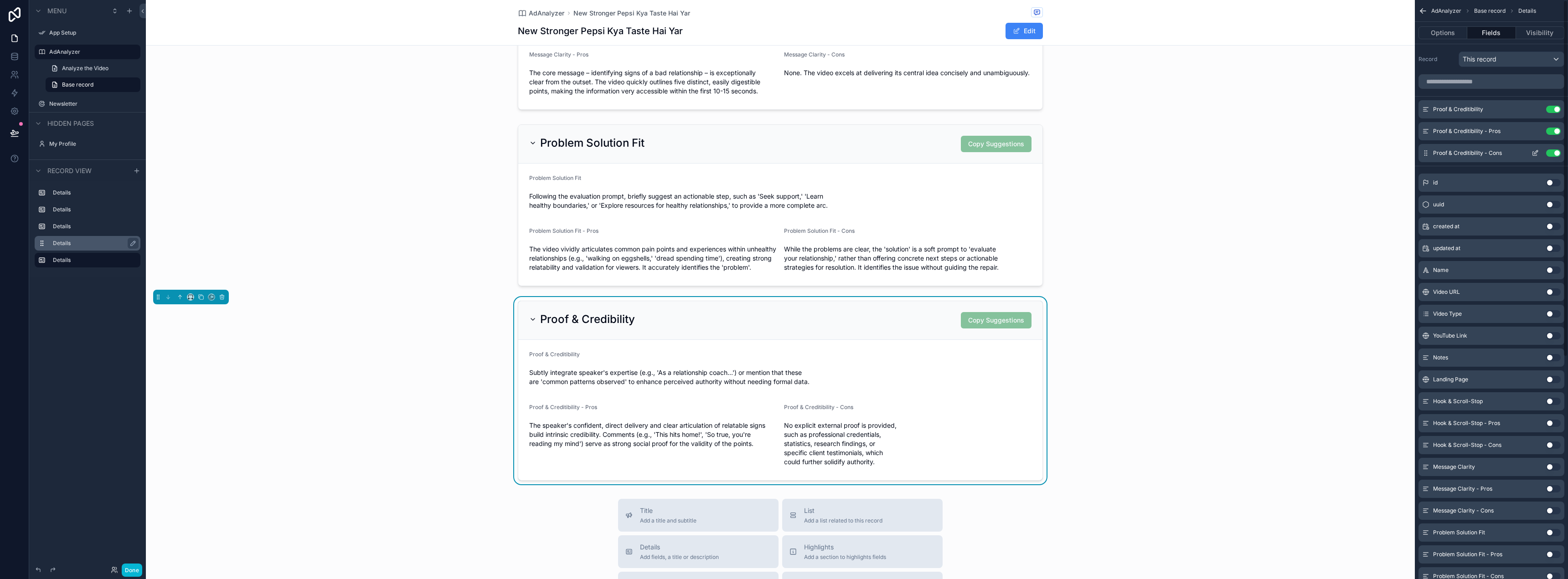
click at [1513, 150] on div "Proof & Creditibility - Cons Use setting" at bounding box center [1491, 153] width 146 height 18
click at [1513, 150] on div "Proof & Creditibility - Cons Use setting" at bounding box center [1491, 153] width 146 height 18
click at [1513, 151] on div "Proof & Creditibility - Cons Use setting" at bounding box center [1491, 153] width 146 height 18
click at [1538, 154] on icon "scrollable content" at bounding box center [1535, 153] width 7 height 7
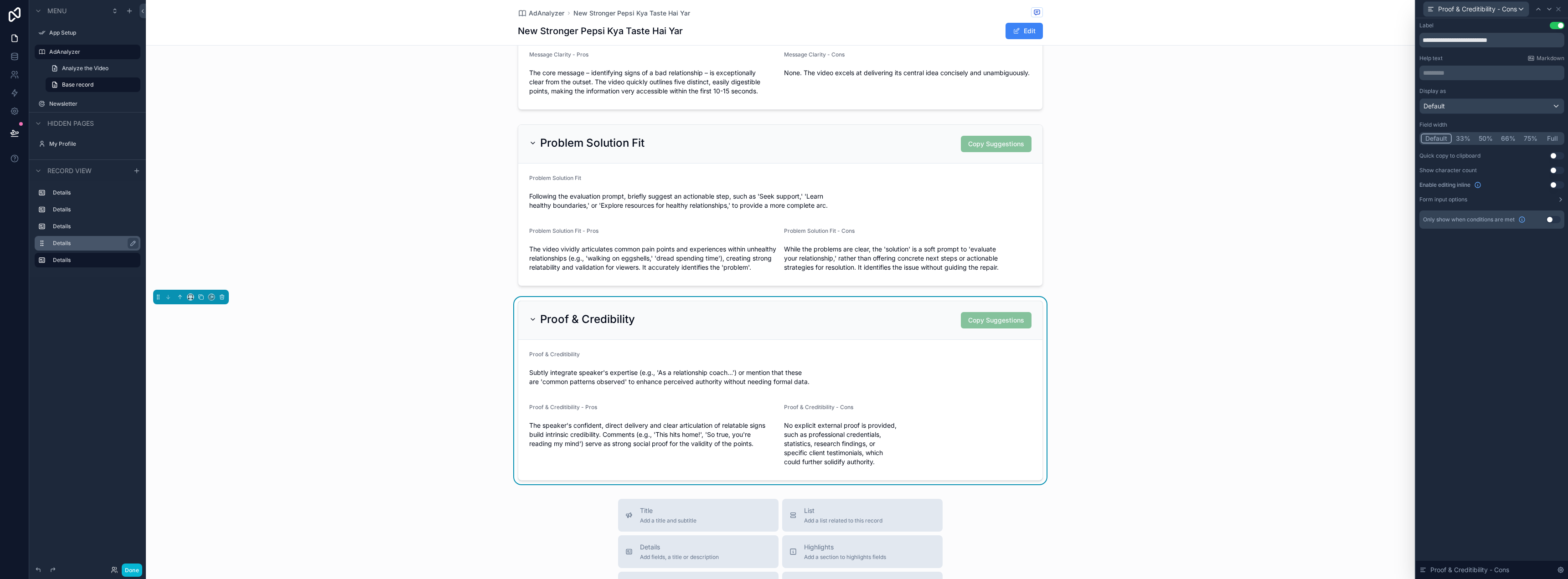
click at [1489, 139] on button "50%" at bounding box center [1485, 138] width 23 height 10
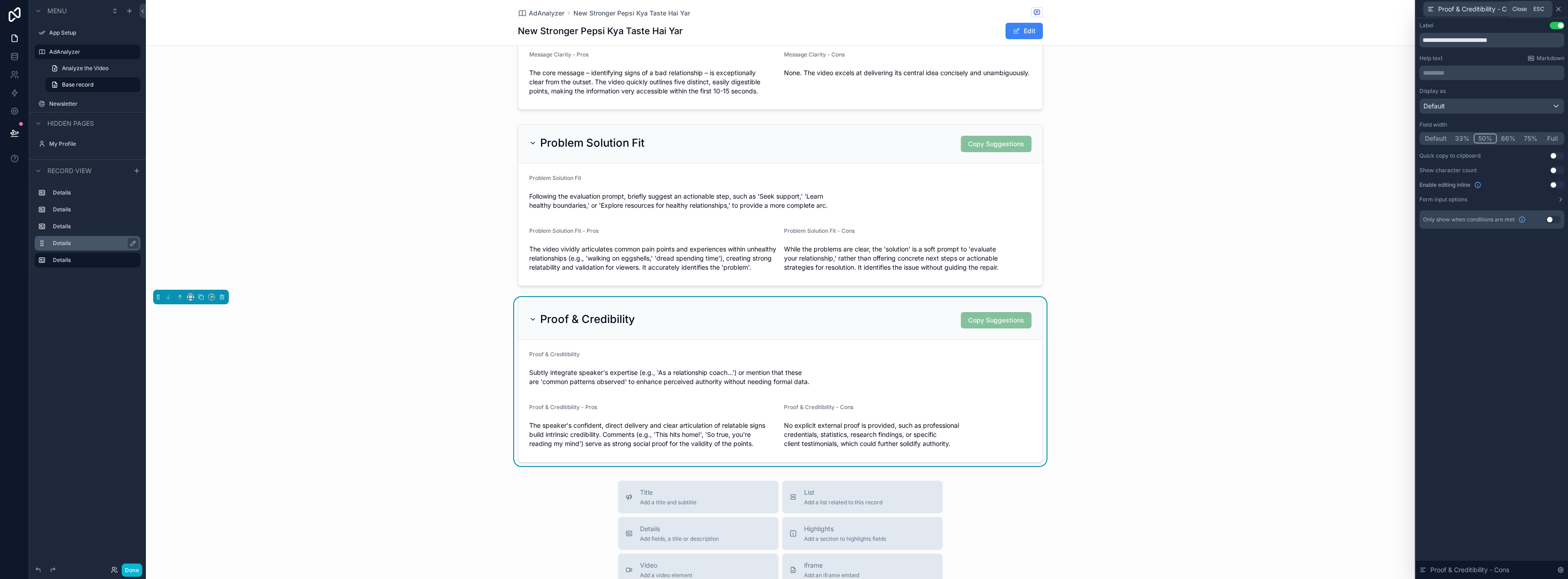
click at [1561, 8] on icon at bounding box center [1558, 9] width 7 height 7
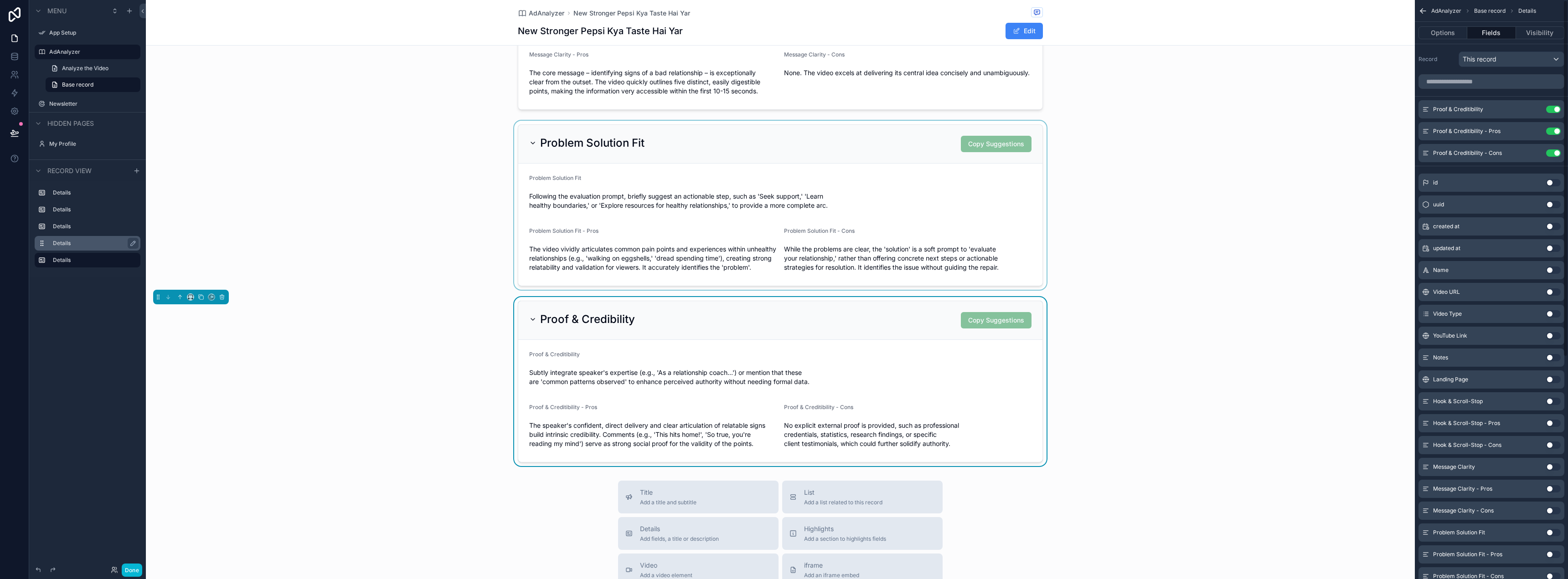
click at [1228, 162] on div "scrollable content" at bounding box center [780, 205] width 1269 height 169
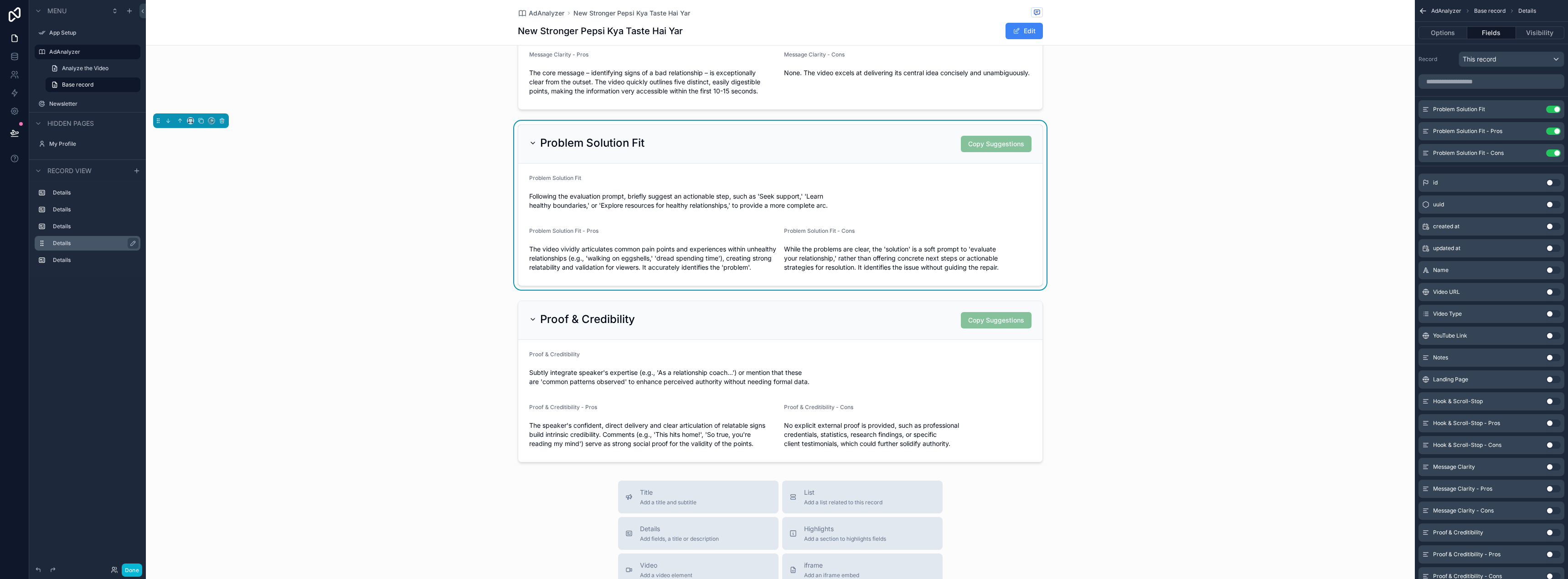
scroll to position [0, 0]
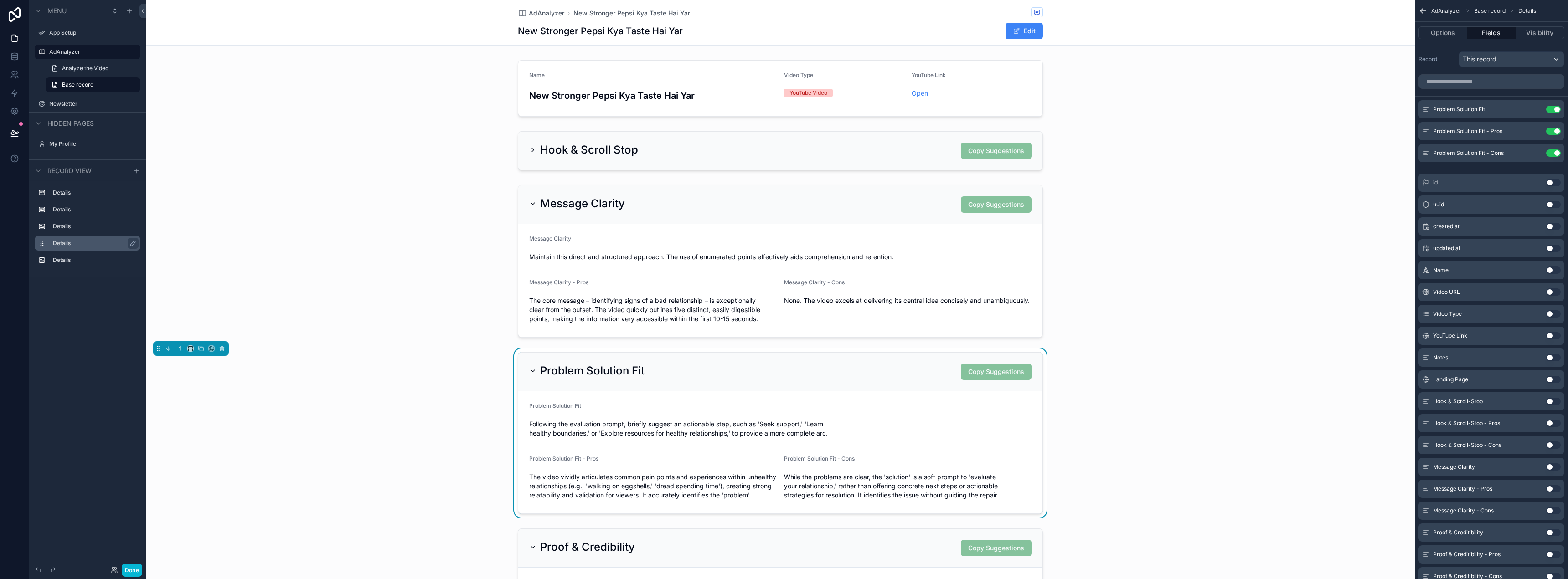
click at [1135, 177] on div "Name New Stronger Pepsi Kya Taste Hai Yar Video Type YouTube Video YouTube Link…" at bounding box center [780, 375] width 1269 height 637
click at [841, 362] on div "Problem Solution Fit Copy Suggestions" at bounding box center [780, 372] width 524 height 39
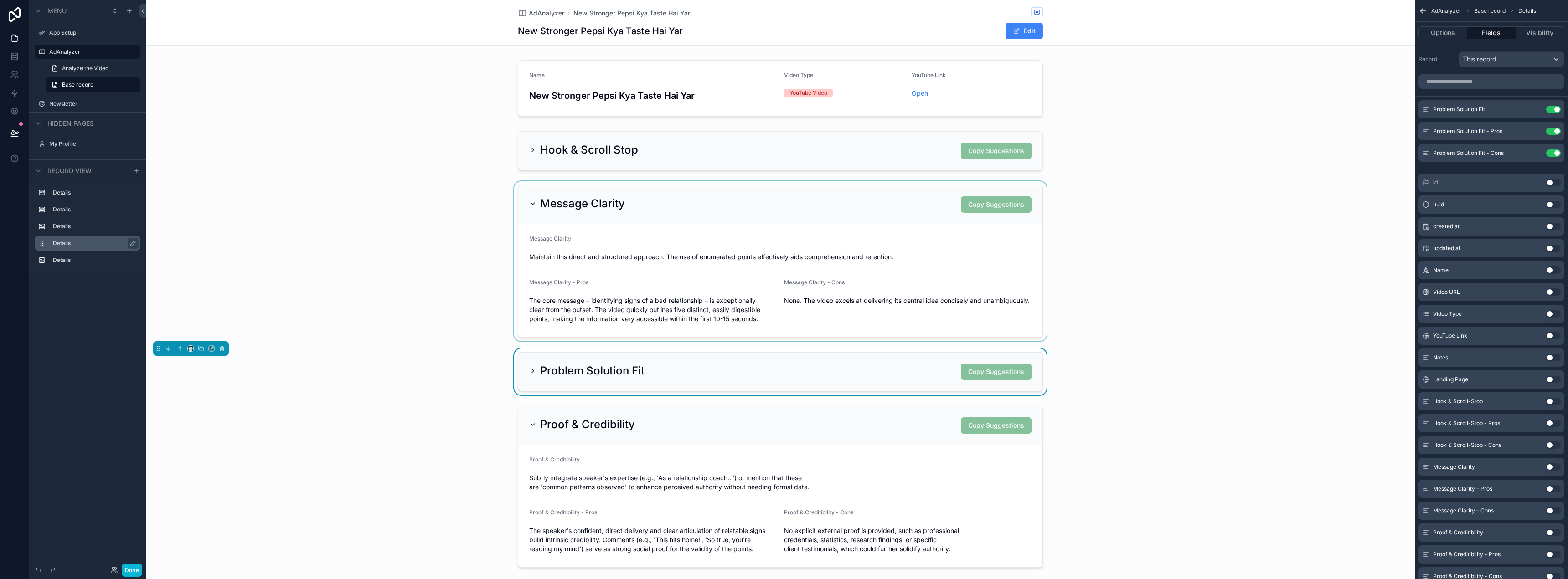
click at [860, 203] on div "scrollable content" at bounding box center [780, 261] width 1269 height 160
click at [863, 198] on div "Message Clarity Copy Suggestions" at bounding box center [780, 204] width 502 height 16
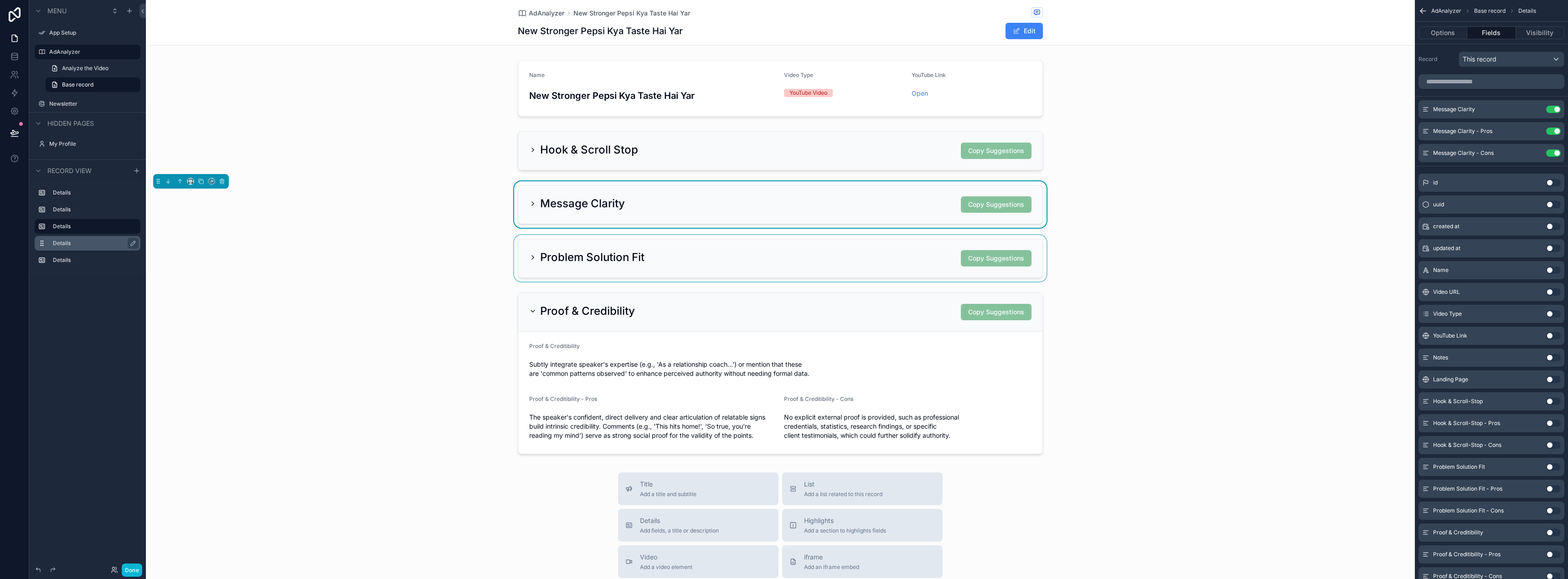
click at [862, 260] on div "scrollable content" at bounding box center [780, 258] width 1269 height 46
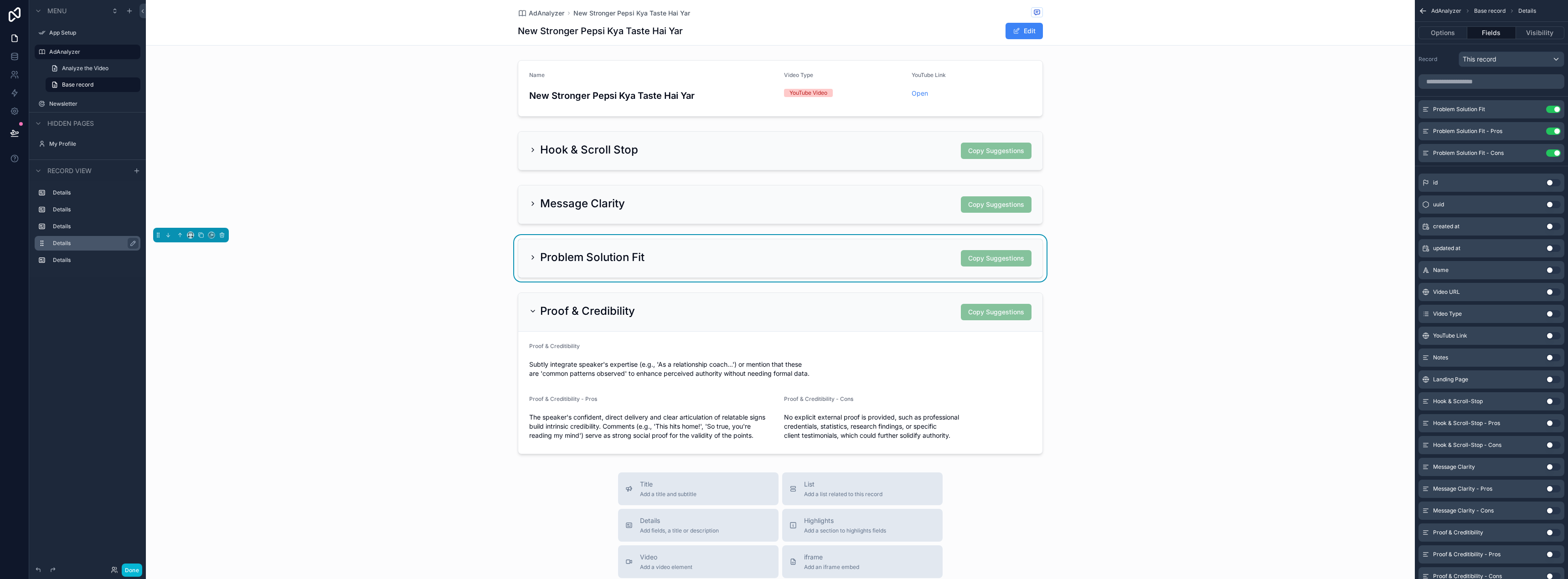
click at [862, 260] on div "Problem Solution Fit Copy Suggestions" at bounding box center [780, 258] width 502 height 16
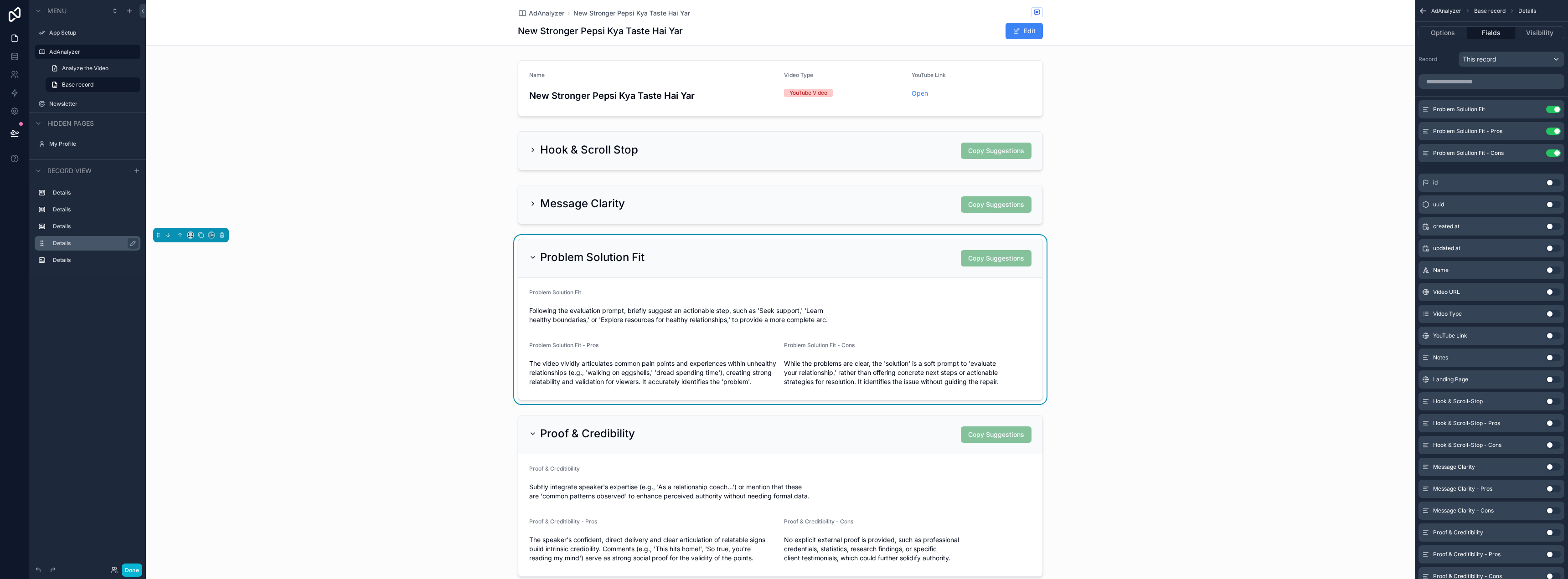
click at [862, 260] on div "Problem Solution Fit Copy Suggestions" at bounding box center [780, 258] width 502 height 16
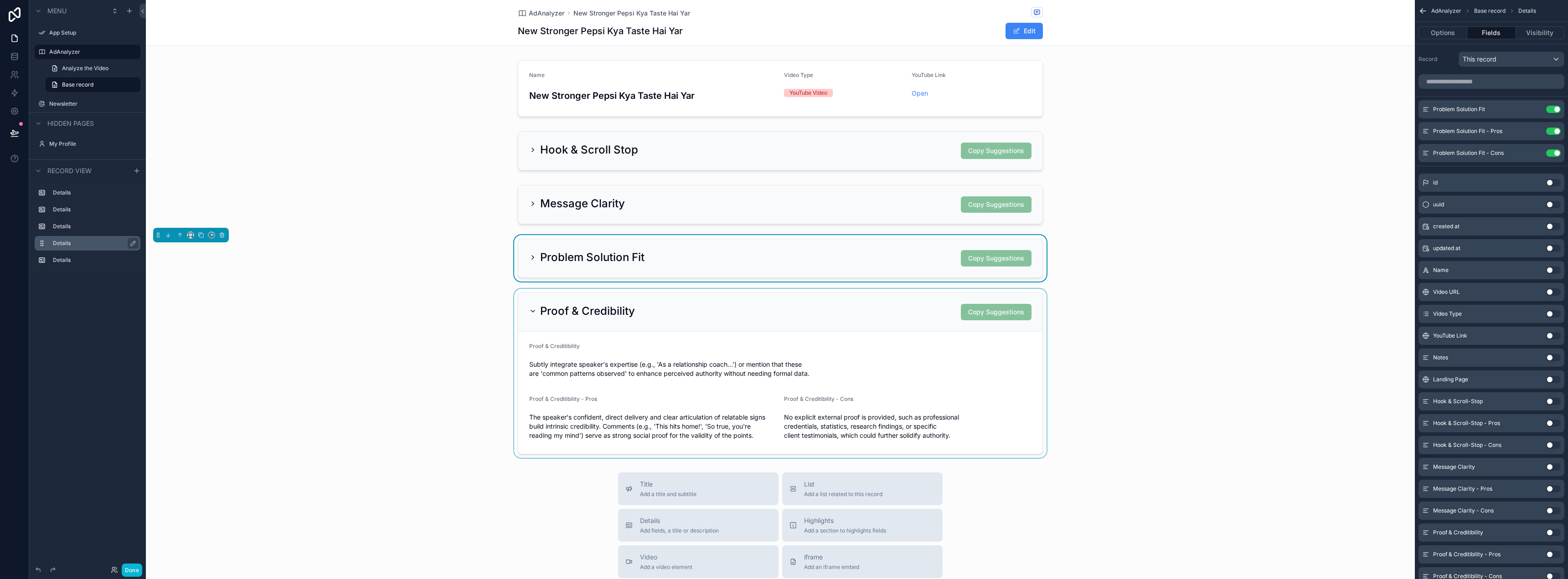
click at [869, 311] on div "scrollable content" at bounding box center [780, 373] width 1269 height 169
click at [869, 311] on div "Proof & Credibility Copy Suggestions" at bounding box center [780, 311] width 502 height 16
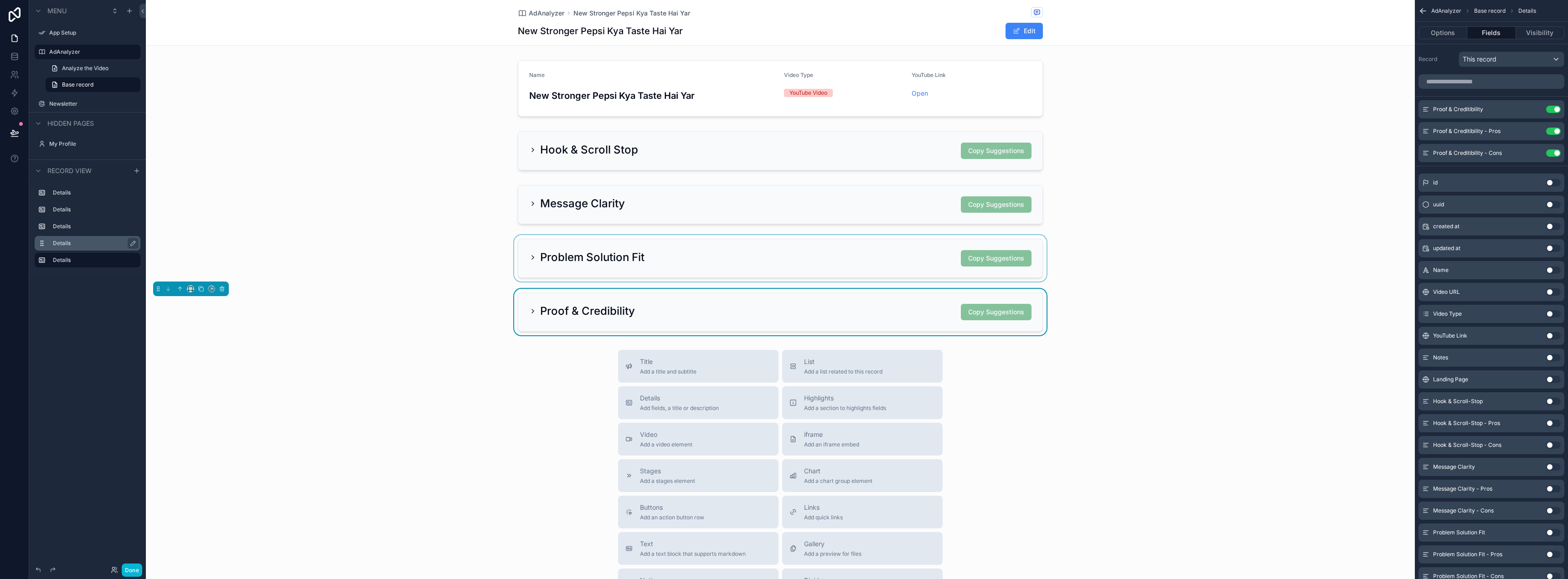
click at [868, 311] on div "Proof & Credibility Copy Suggestions" at bounding box center [780, 311] width 502 height 16
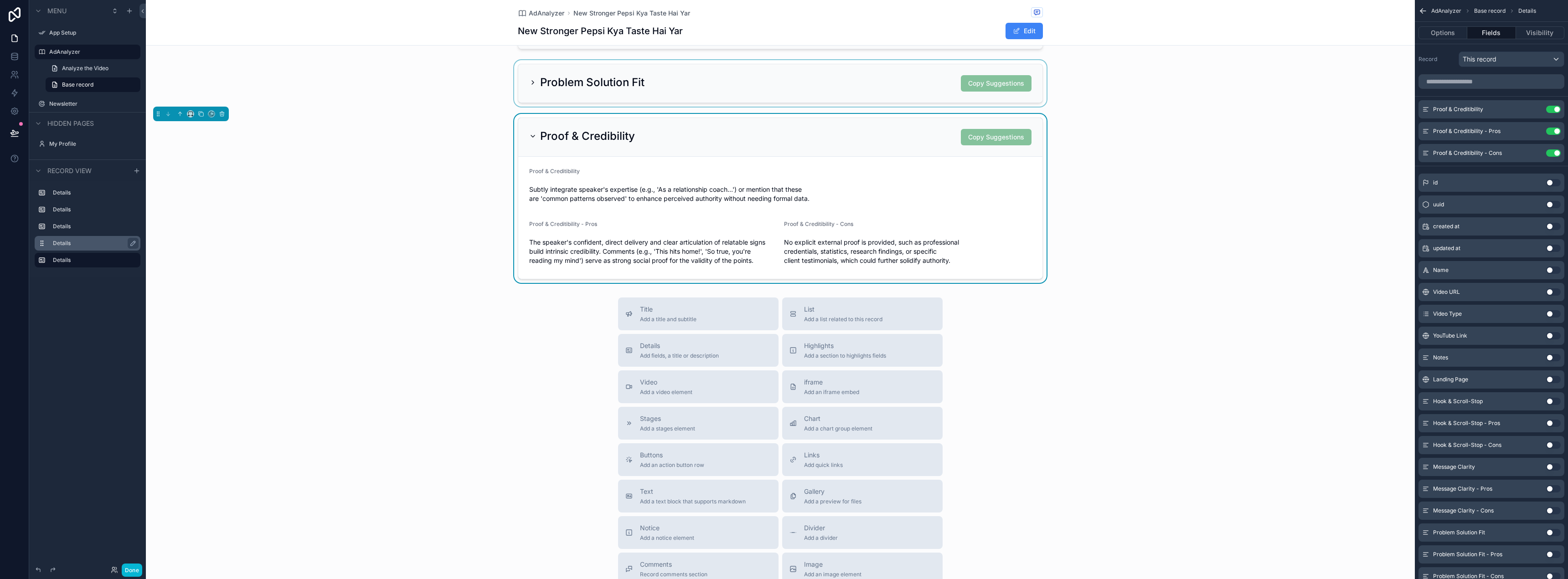
scroll to position [182, 0]
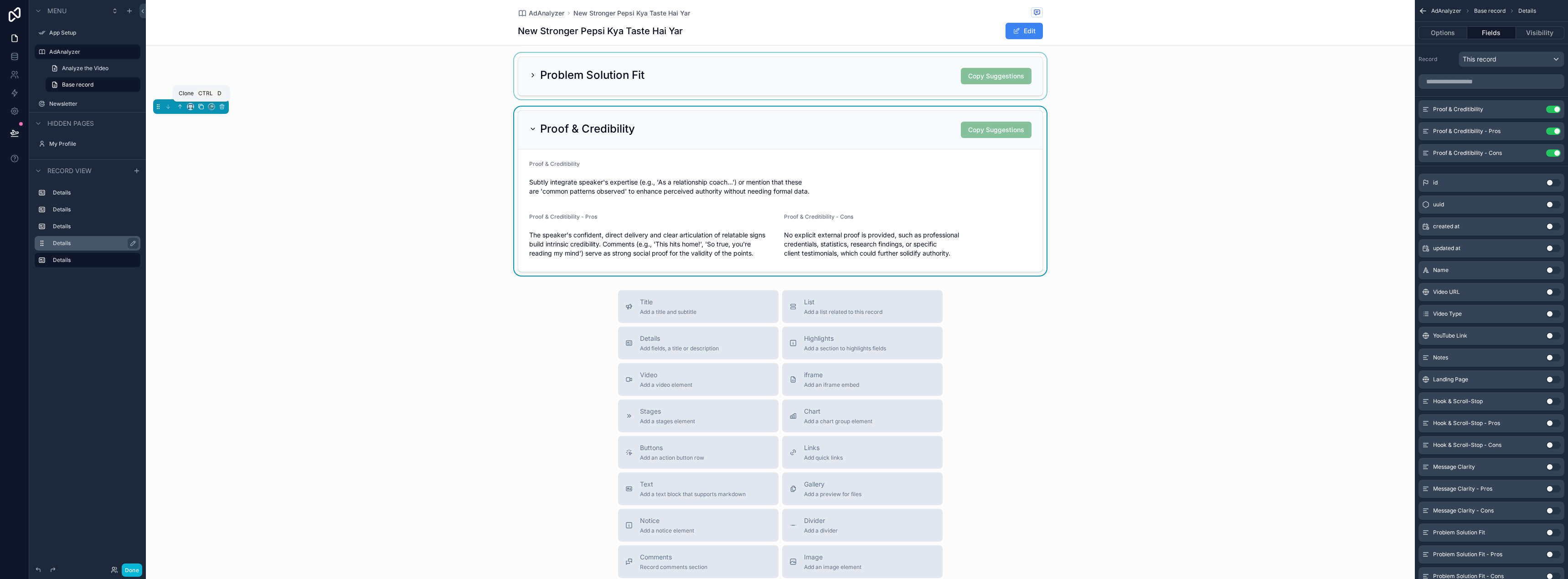
click at [199, 108] on icon "scrollable content" at bounding box center [201, 106] width 6 height 6
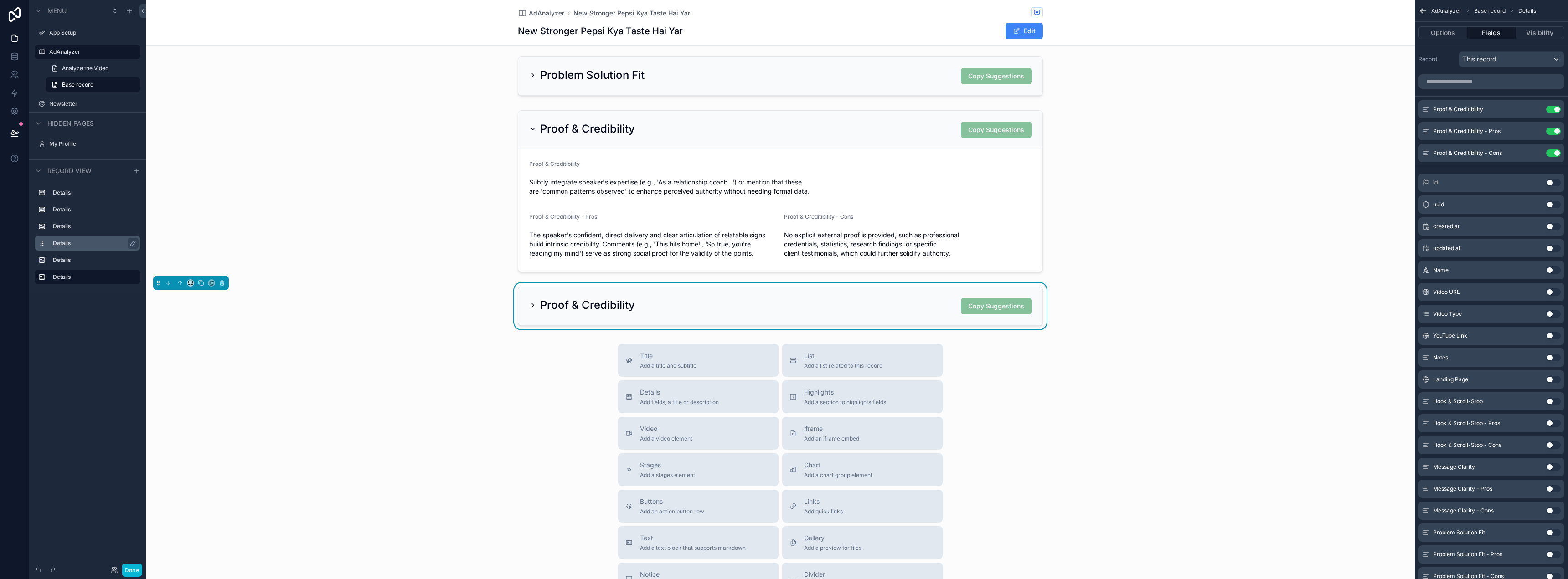
click at [784, 312] on div "Proof & Credibility Copy Suggestions" at bounding box center [780, 306] width 502 height 16
click at [830, 296] on div "Proof & Credibility Copy Suggestions" at bounding box center [780, 306] width 524 height 38
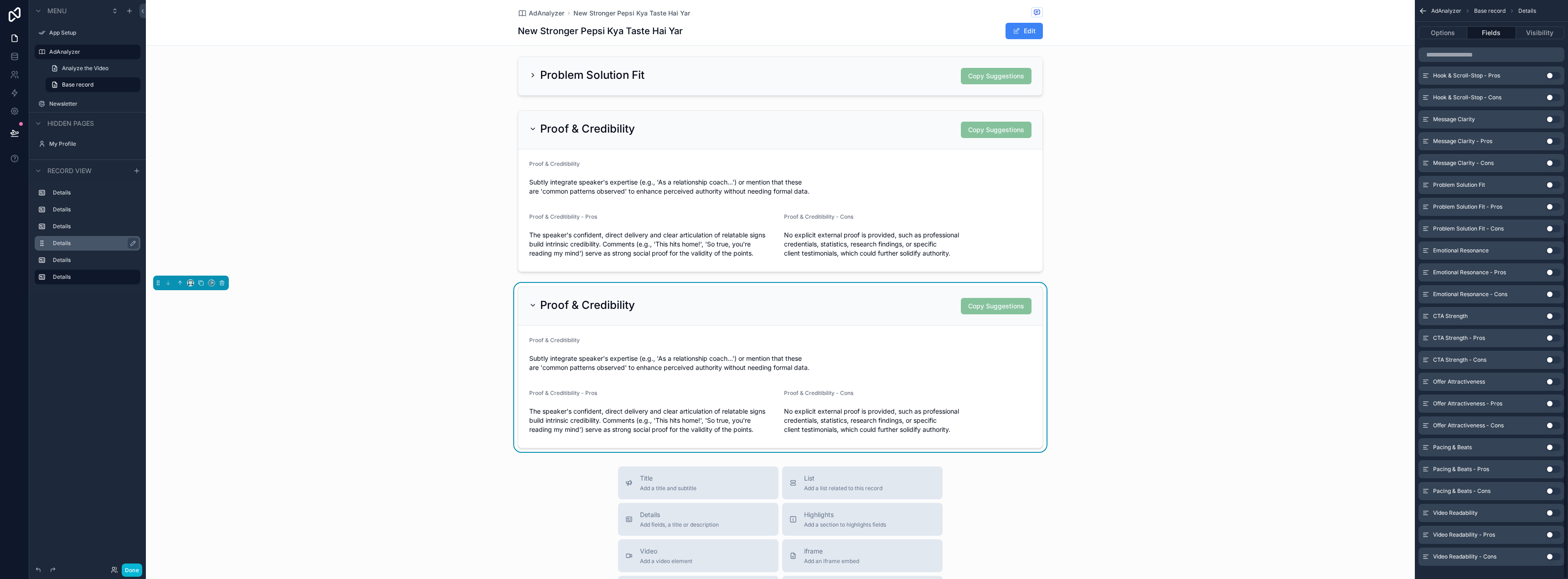
scroll to position [360, 0]
click at [1549, 237] on button "Use setting" at bounding box center [1553, 238] width 15 height 7
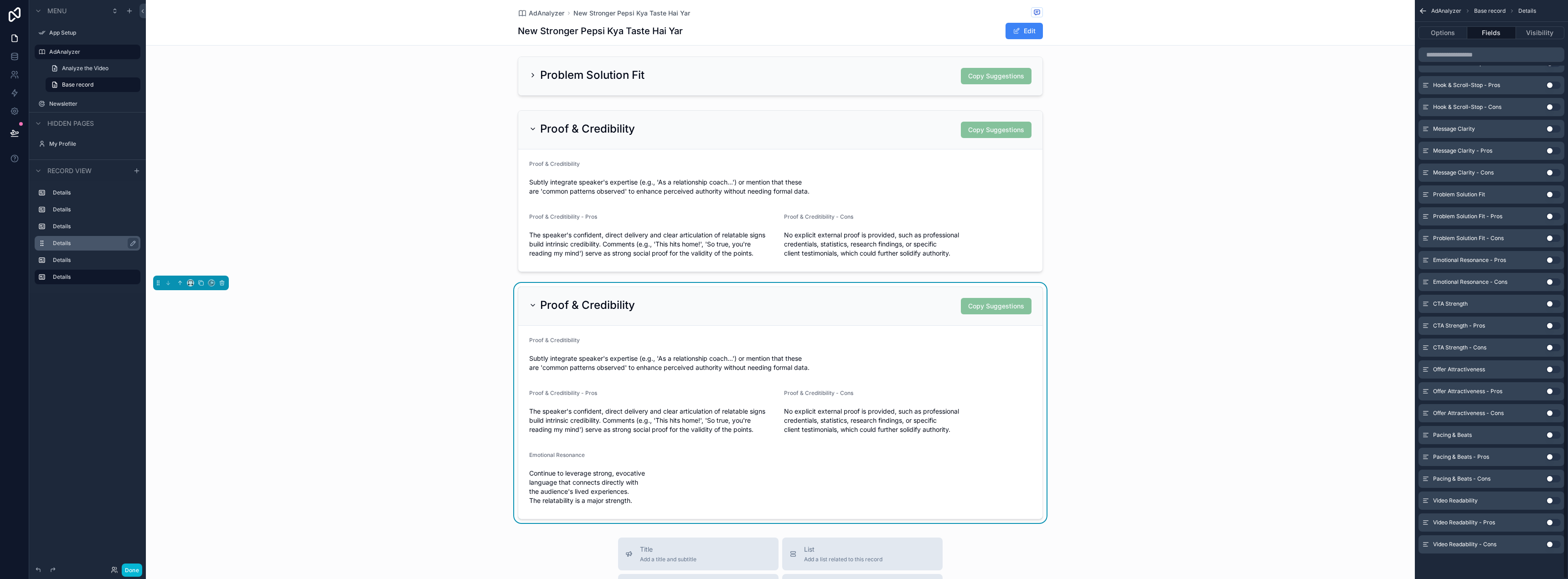
click at [1549, 258] on button "Use setting" at bounding box center [1553, 260] width 15 height 7
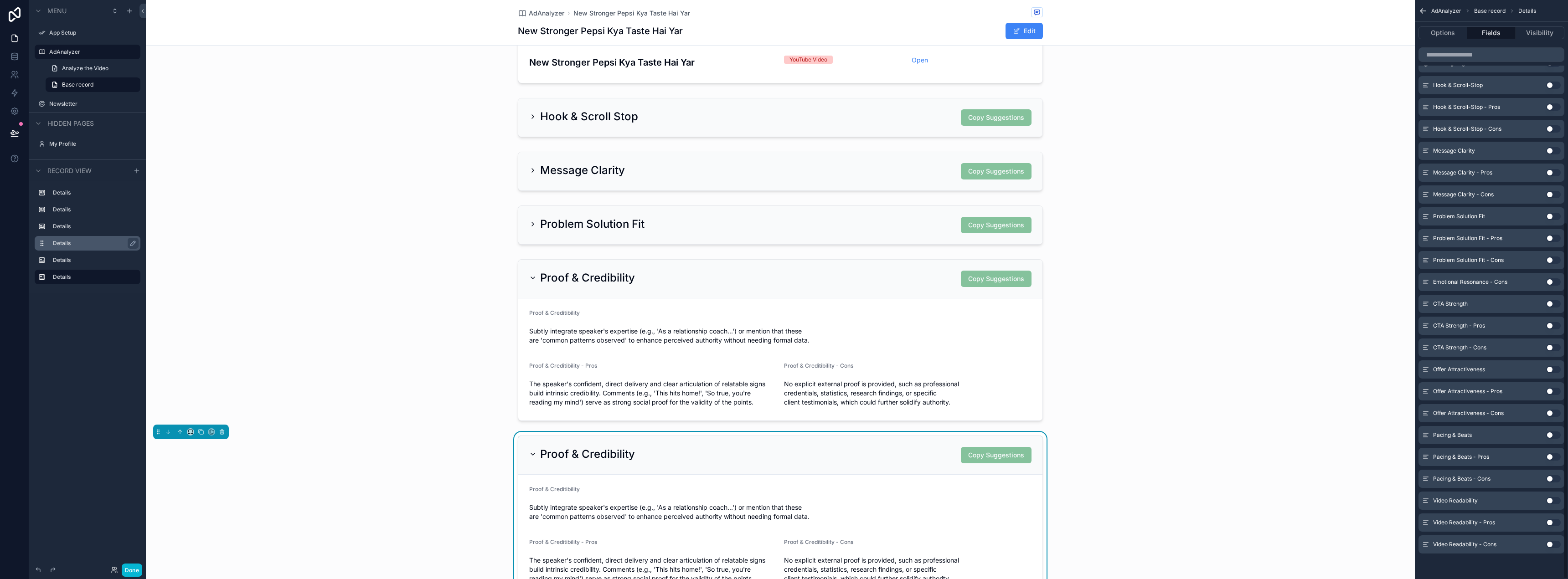
click at [1547, 282] on button "Use setting" at bounding box center [1553, 282] width 15 height 7
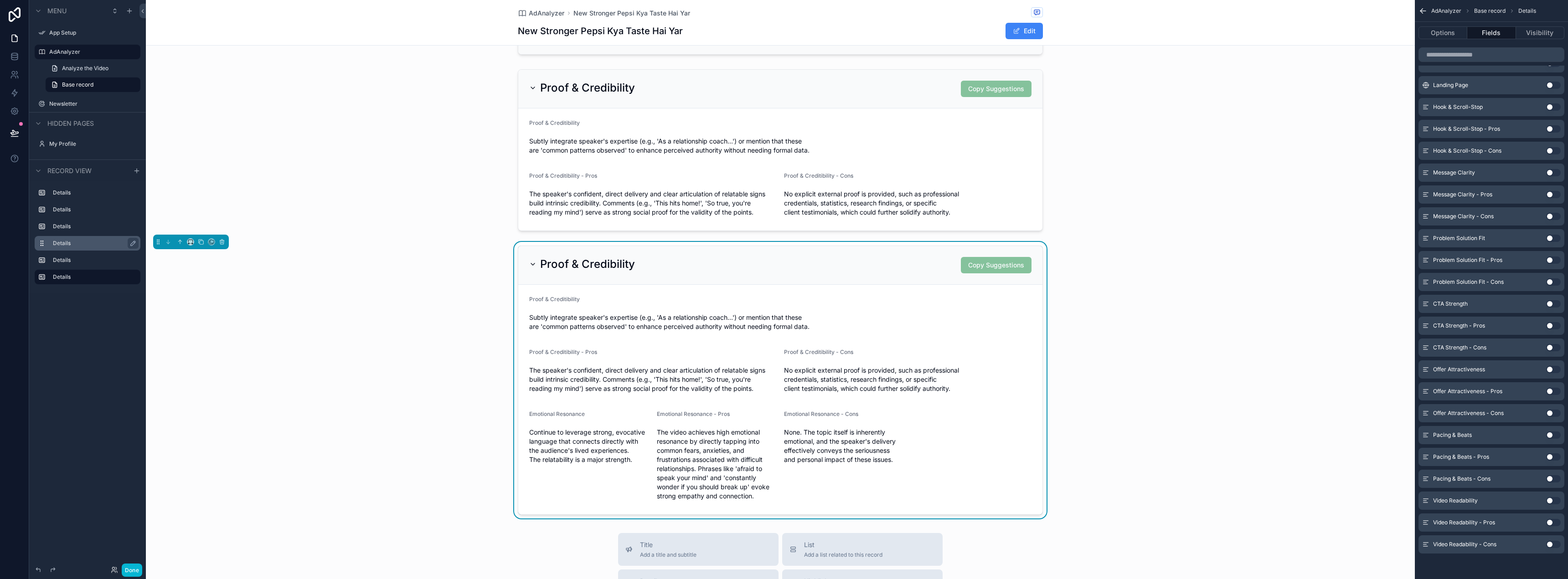
scroll to position [227, 0]
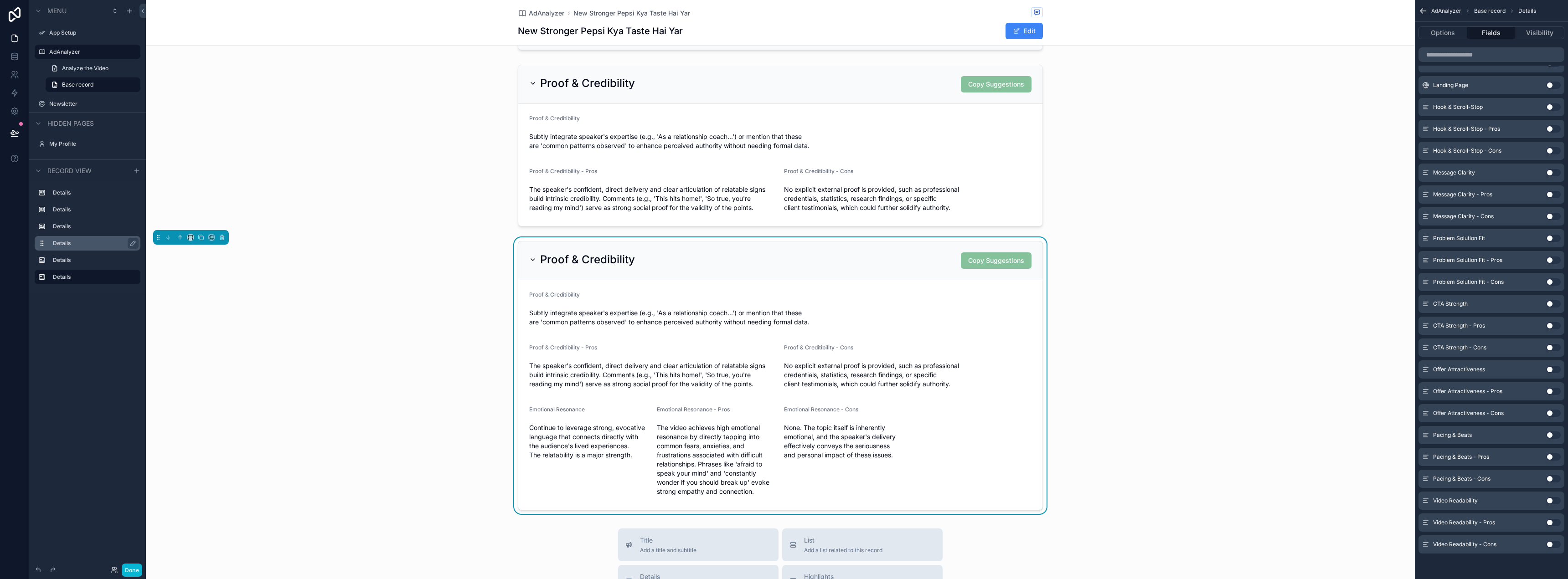
click at [846, 253] on div "Proof & Credibility Copy Suggestions" at bounding box center [780, 260] width 502 height 16
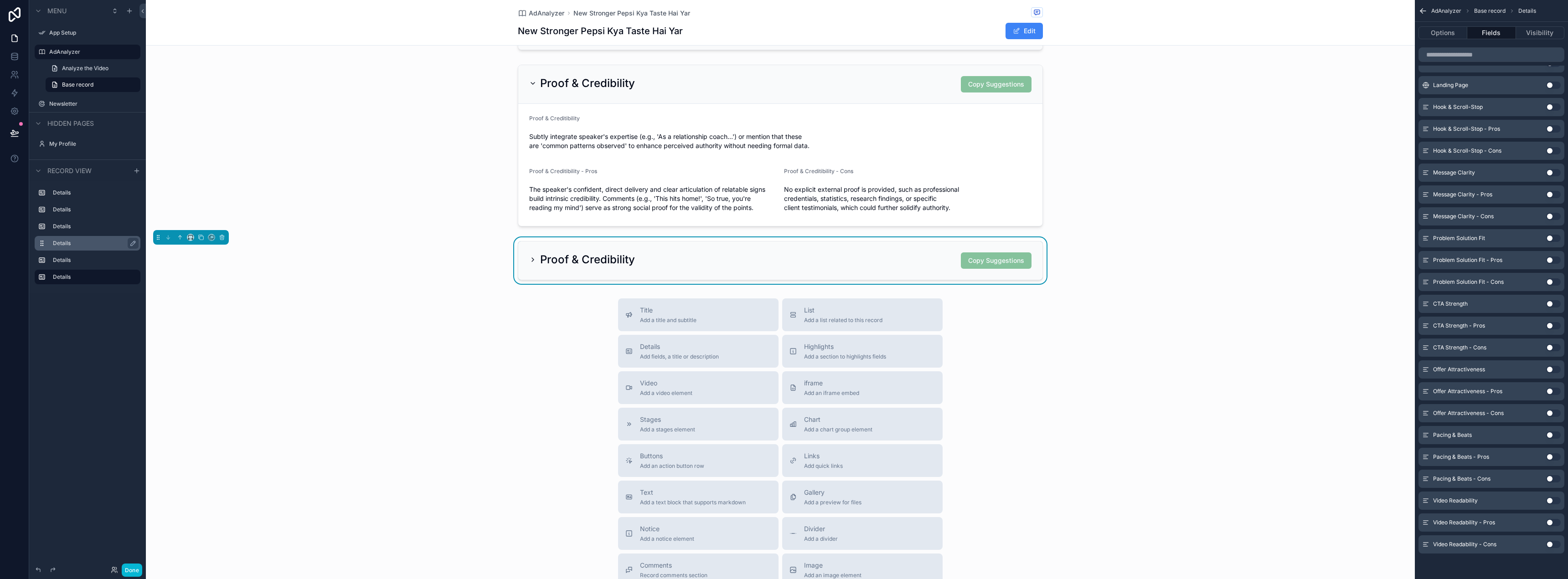
click at [836, 260] on div "Proof & Credibility Copy Suggestions" at bounding box center [780, 260] width 502 height 16
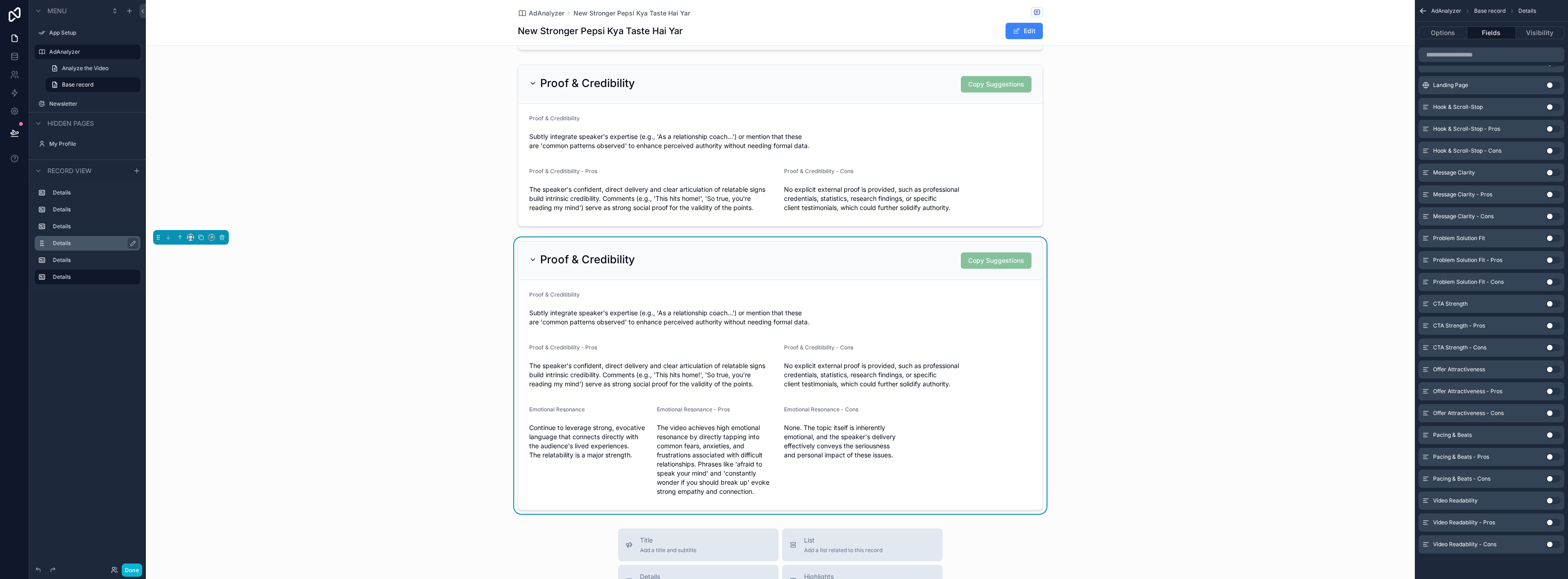
click at [923, 314] on span "Subtly integrate speaker's expertise (e.g., 'As a relationship coach...') or me…" at bounding box center [780, 317] width 502 height 18
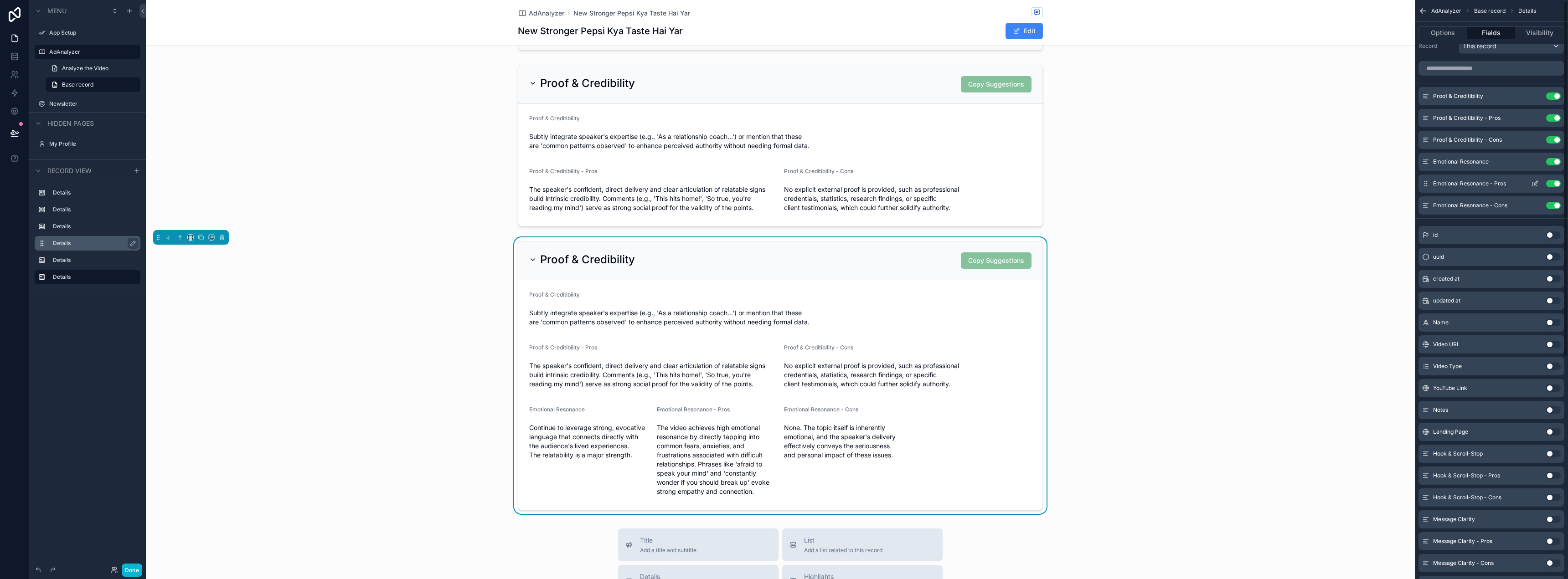
scroll to position [0, 0]
click at [1552, 111] on button "Use setting" at bounding box center [1553, 109] width 15 height 7
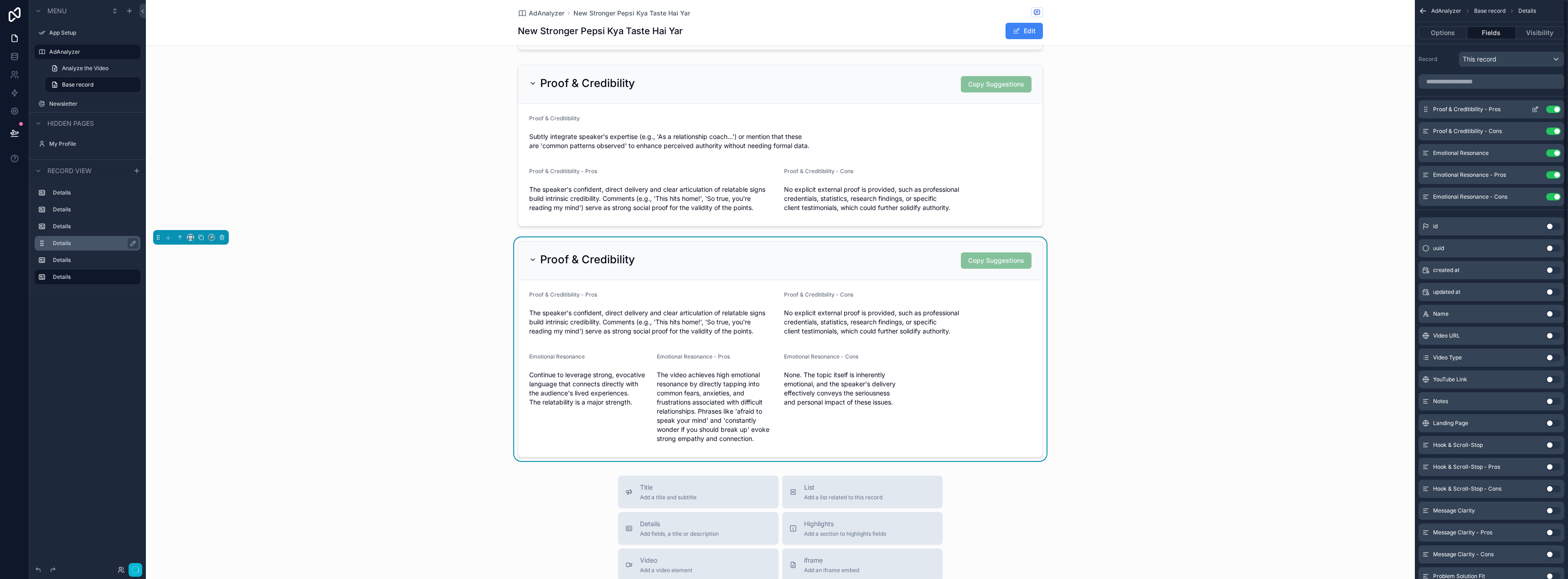
click at [1555, 106] on button "Use setting" at bounding box center [1553, 109] width 15 height 7
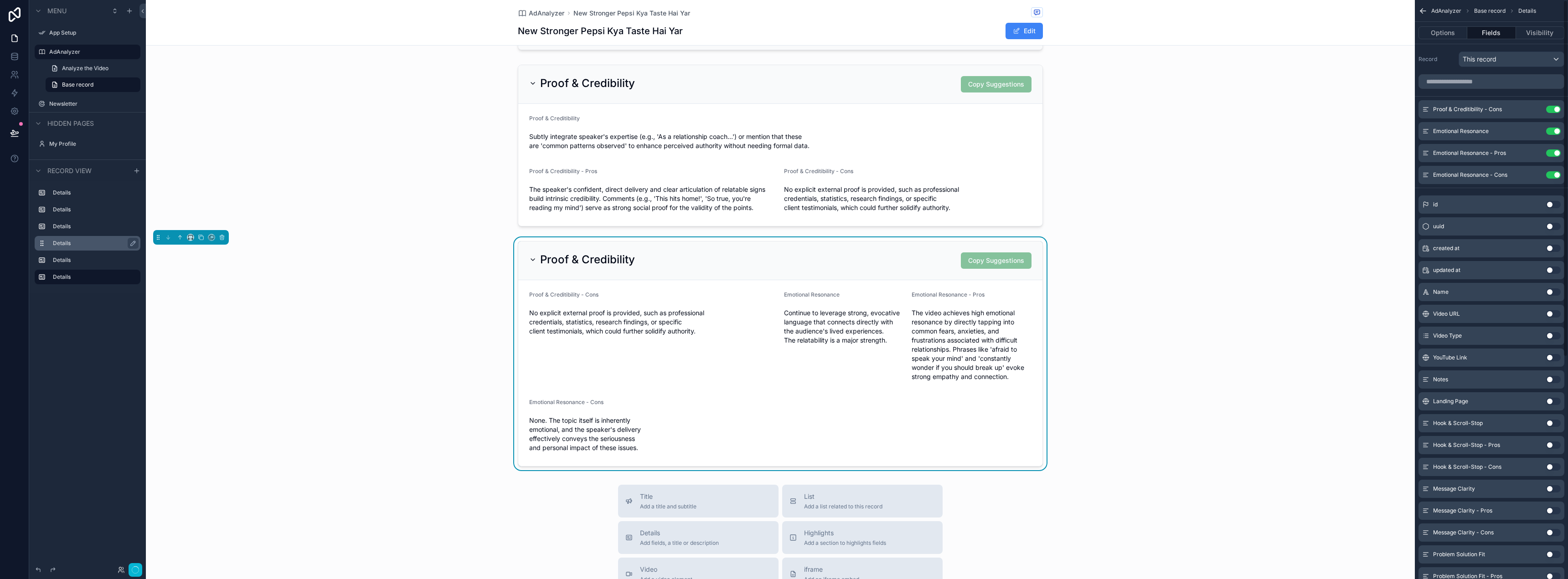
click at [1555, 106] on button "Use setting" at bounding box center [1553, 109] width 15 height 7
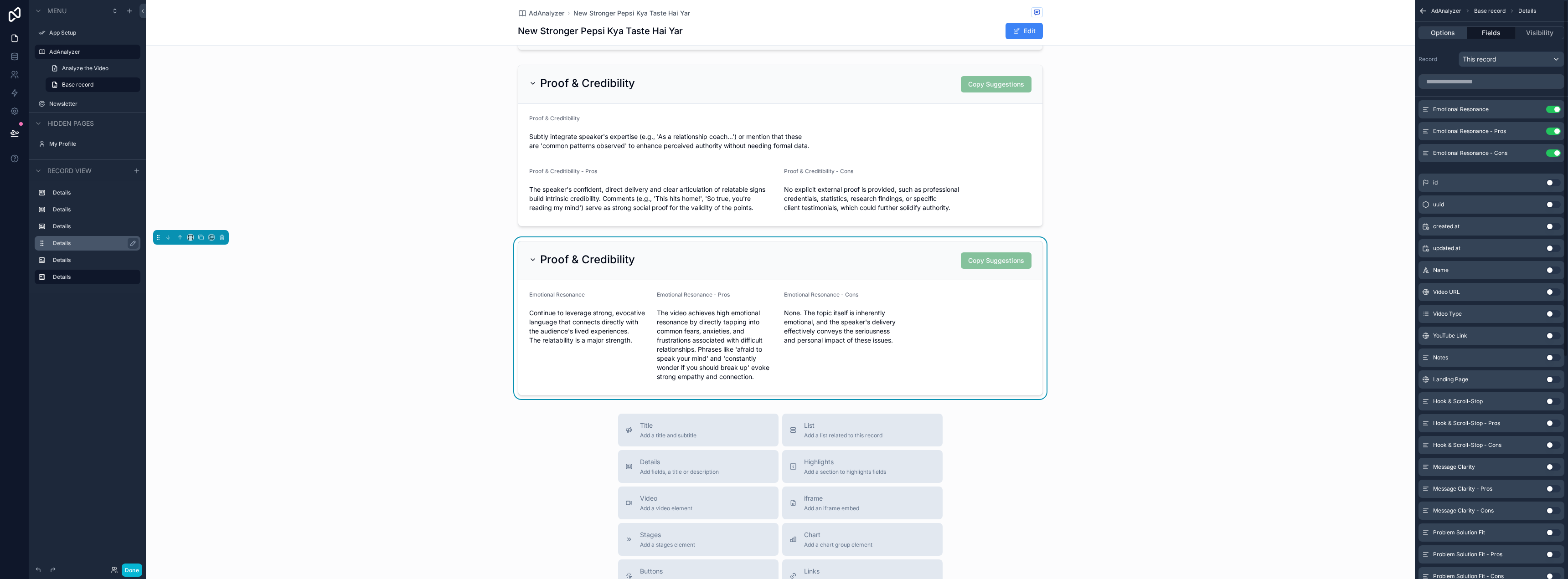
click at [1453, 36] on button "Options" at bounding box center [1443, 32] width 49 height 13
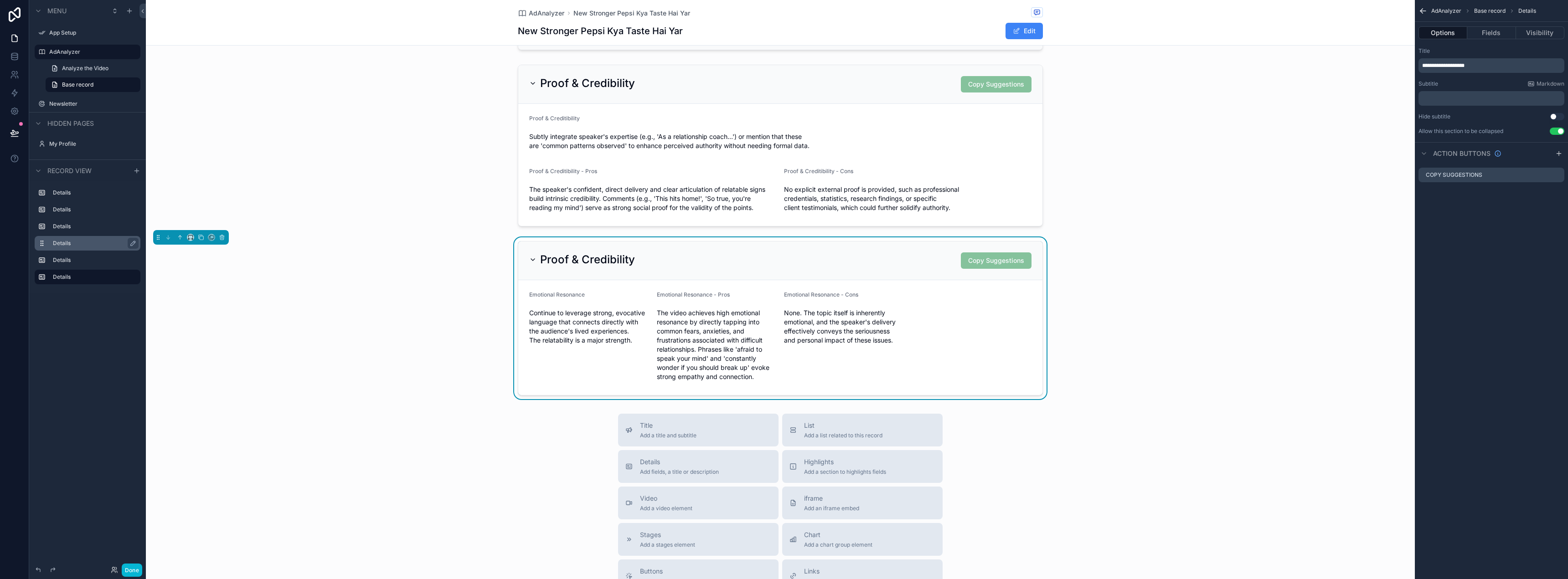
click at [1458, 72] on div "**********" at bounding box center [1491, 66] width 146 height 15
click at [1460, 66] on span "**********" at bounding box center [1443, 65] width 43 height 5
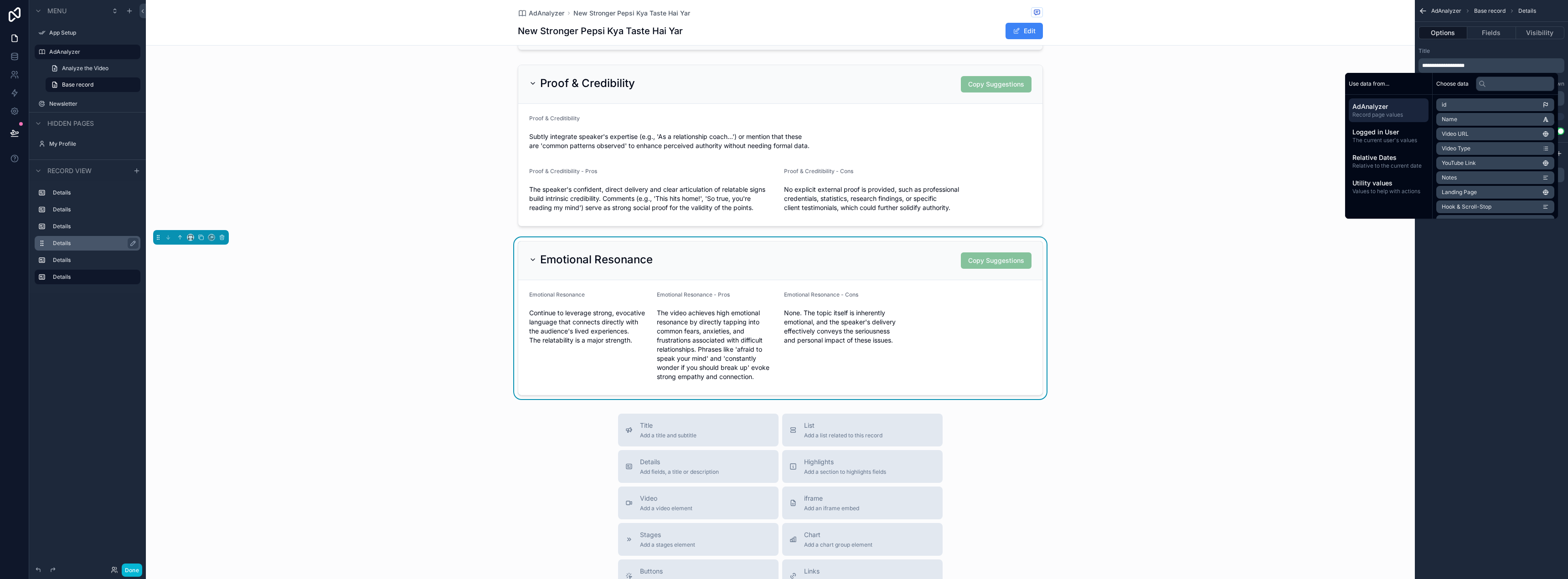
click at [1507, 241] on div "**********" at bounding box center [1491, 290] width 153 height 579
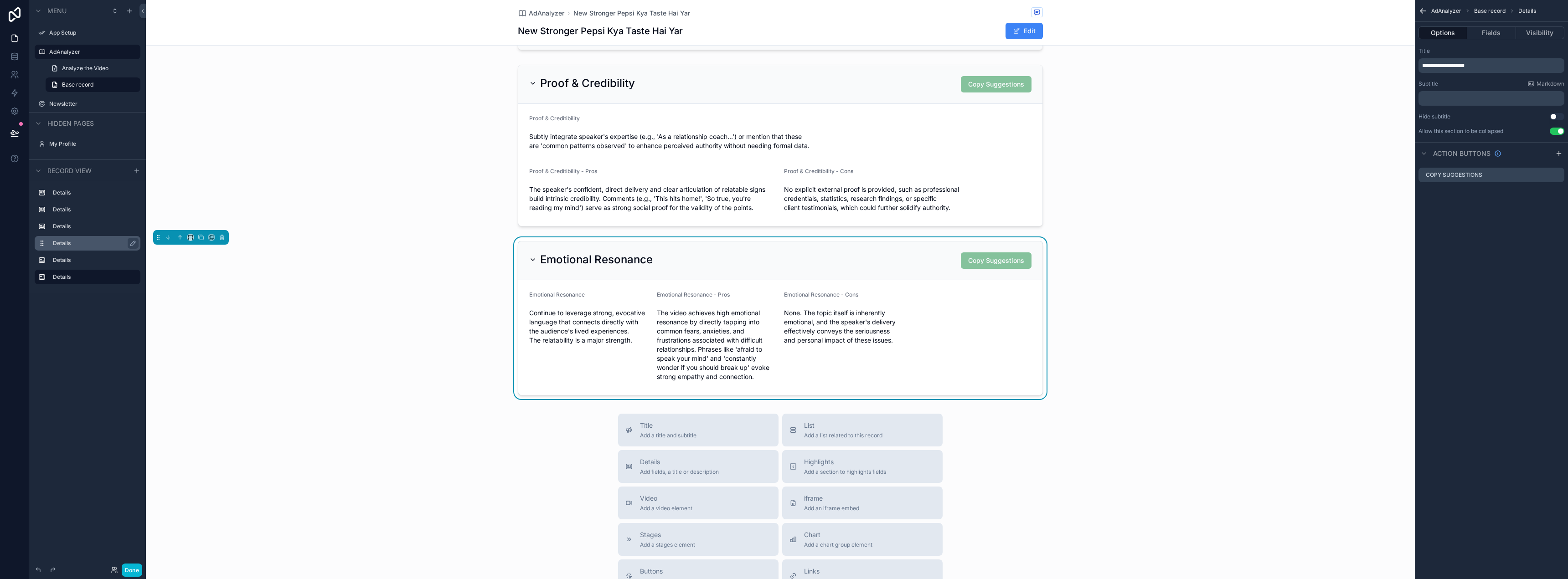
click at [1300, 236] on div "Name New Stronger Pepsi Kya Taste Hai Yar Video Type YouTube Video YouTube Link…" at bounding box center [780, 114] width 1269 height 570
click at [879, 352] on div "Emotional Resonance - Cons None. The topic itself is inherently emotional, and …" at bounding box center [844, 338] width 121 height 93
click at [1486, 33] on button "Fields" at bounding box center [1491, 32] width 48 height 13
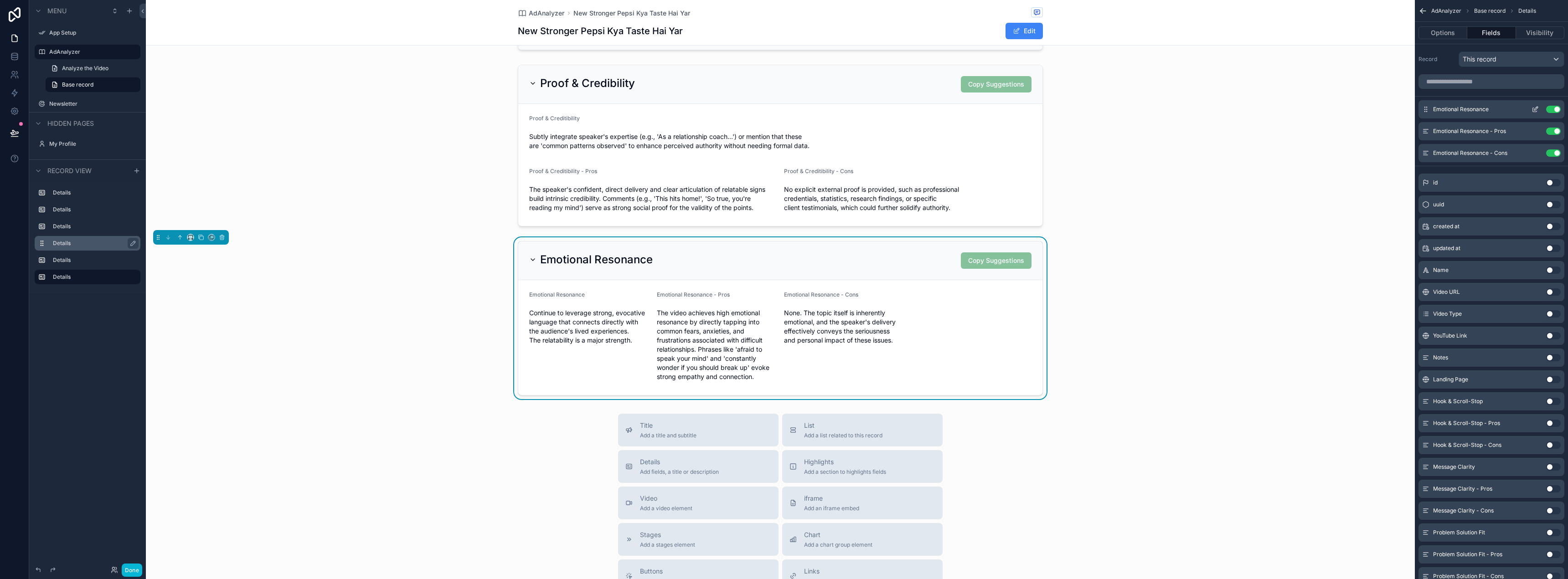
click at [1500, 111] on div "Emotional Resonance Use setting" at bounding box center [1491, 109] width 146 height 18
click at [1527, 109] on div "Emotional Resonance Use setting" at bounding box center [1491, 109] width 146 height 18
click at [1533, 109] on icon "scrollable content" at bounding box center [1535, 109] width 4 height 4
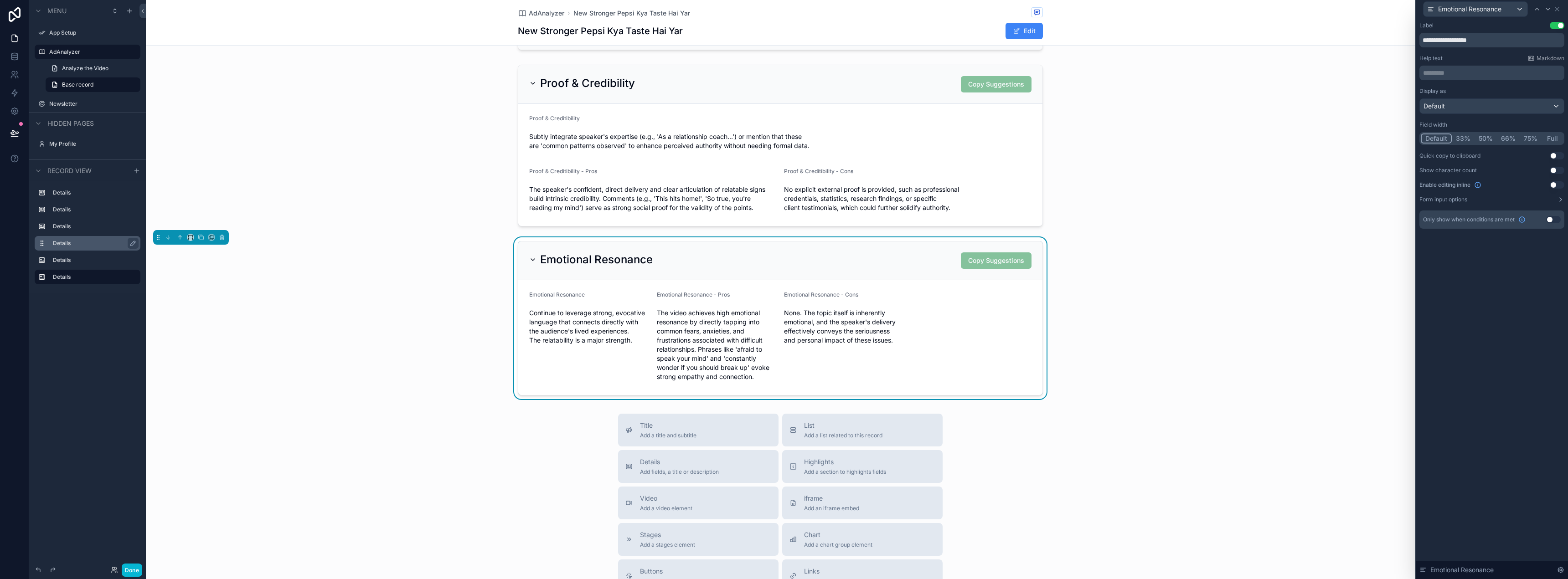
click at [1549, 136] on button "Full" at bounding box center [1552, 138] width 21 height 10
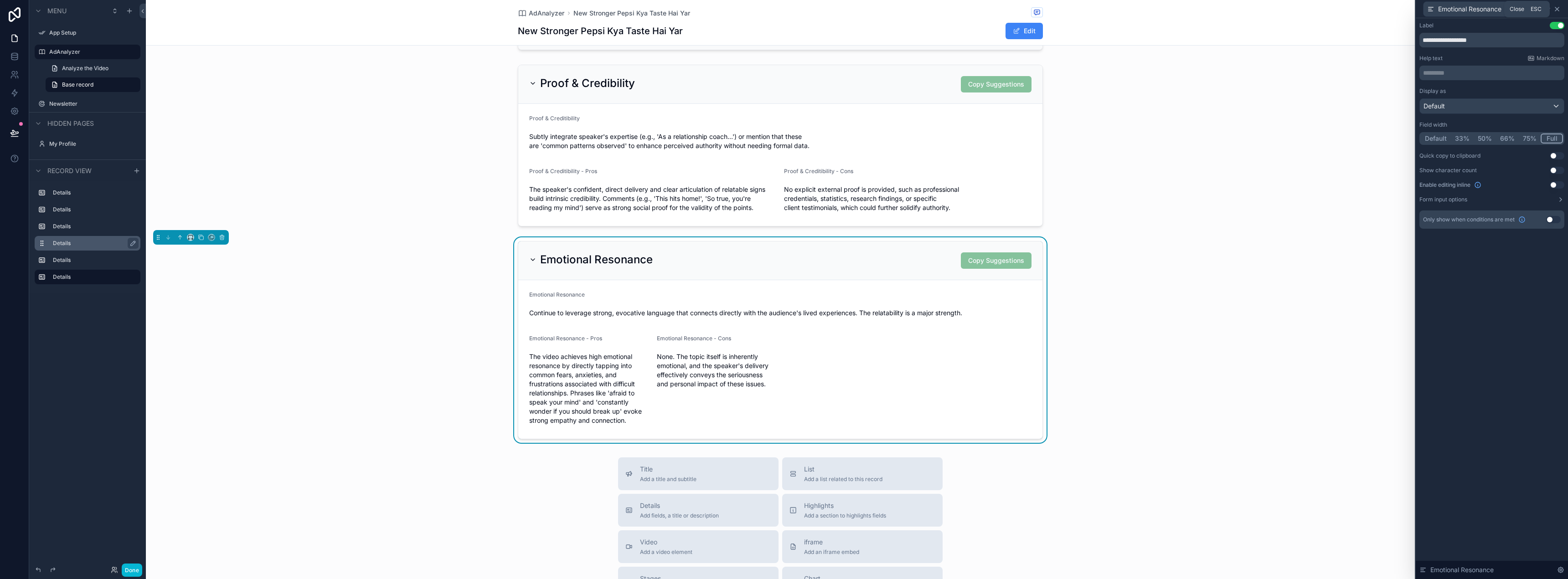
click at [1558, 8] on icon at bounding box center [1557, 9] width 4 height 4
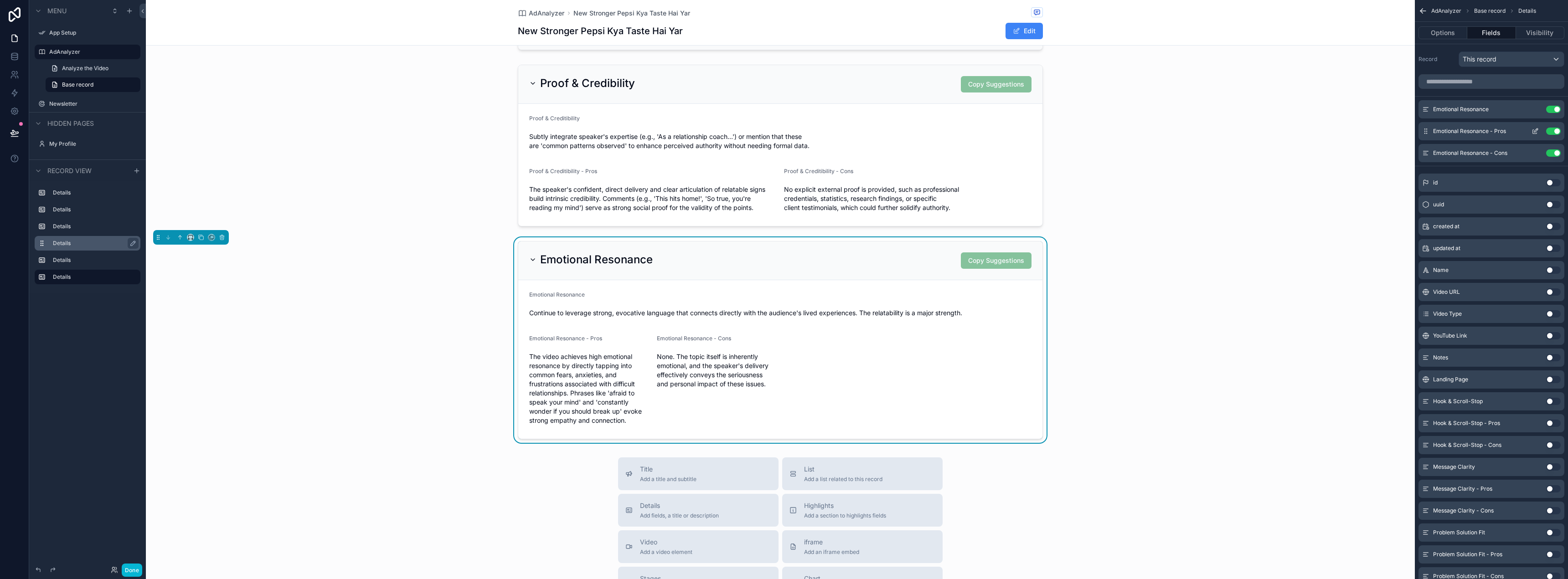
click at [1536, 135] on div "Emotional Resonance - Pros Use setting" at bounding box center [1491, 131] width 146 height 18
click at [1536, 131] on icon "scrollable content" at bounding box center [1535, 131] width 7 height 7
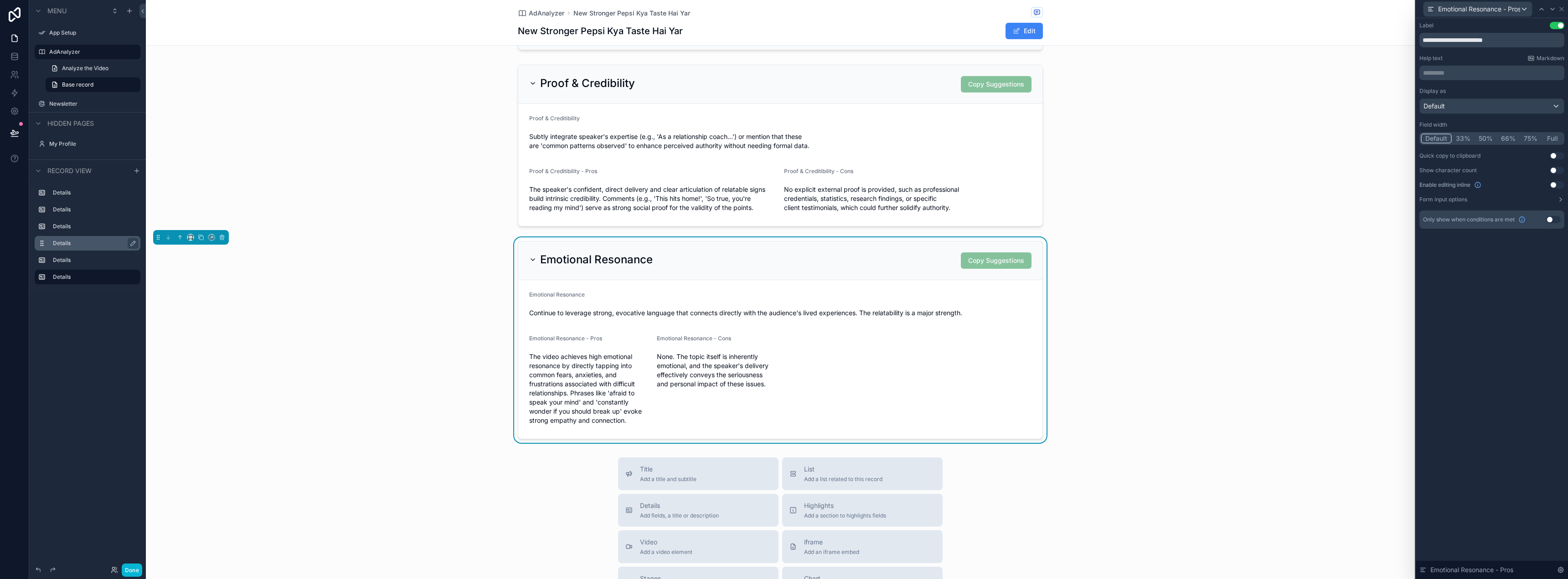
click at [1491, 136] on button "50%" at bounding box center [1485, 138] width 23 height 10
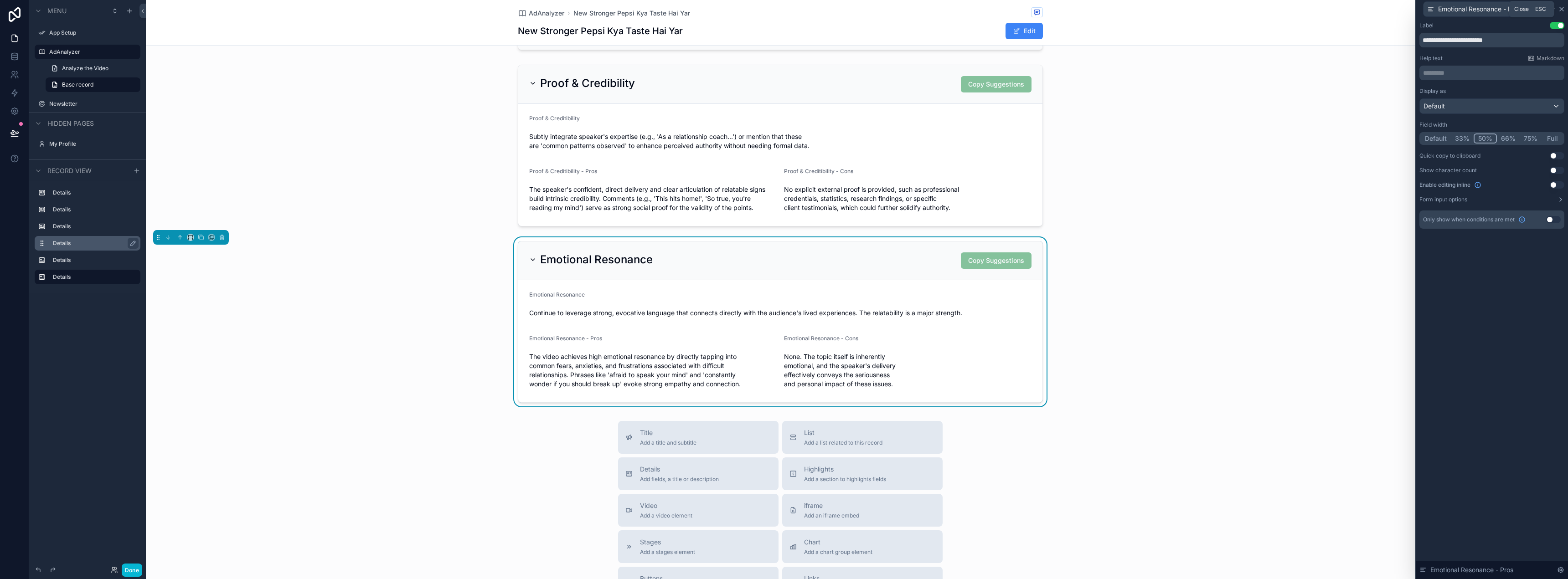
click at [1561, 7] on icon at bounding box center [1562, 9] width 7 height 7
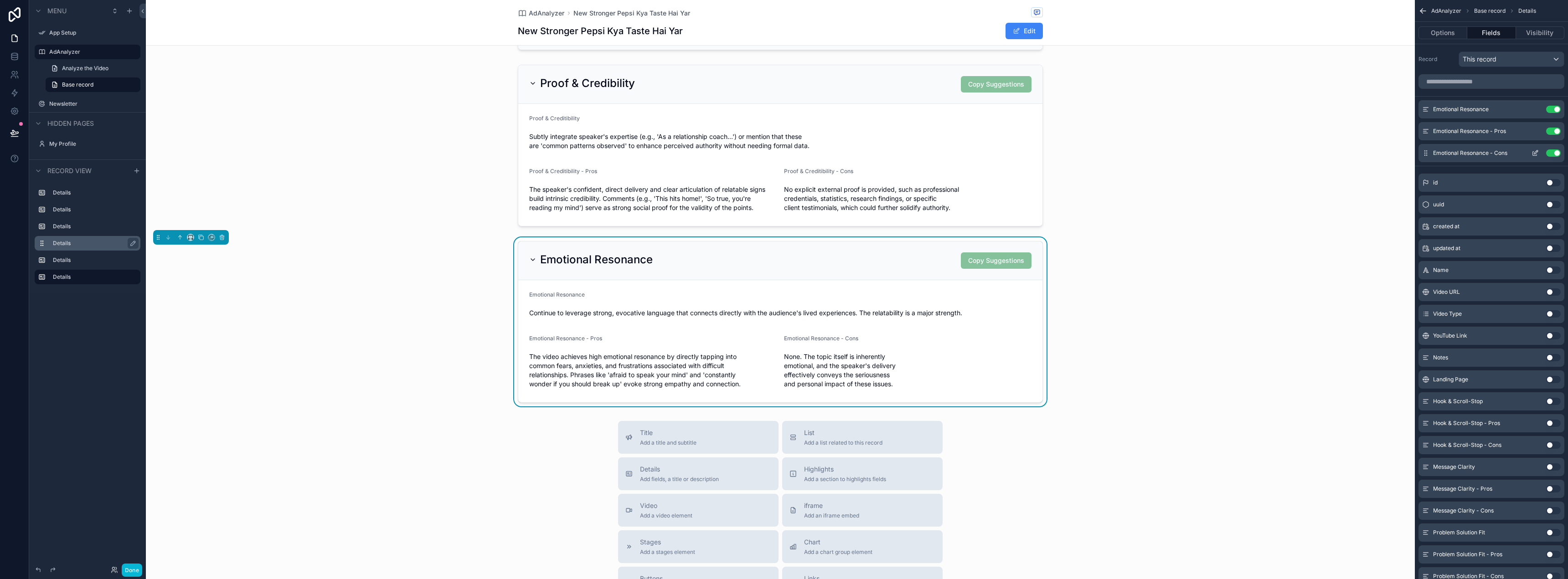
click at [1536, 152] on icon "scrollable content" at bounding box center [1535, 153] width 7 height 7
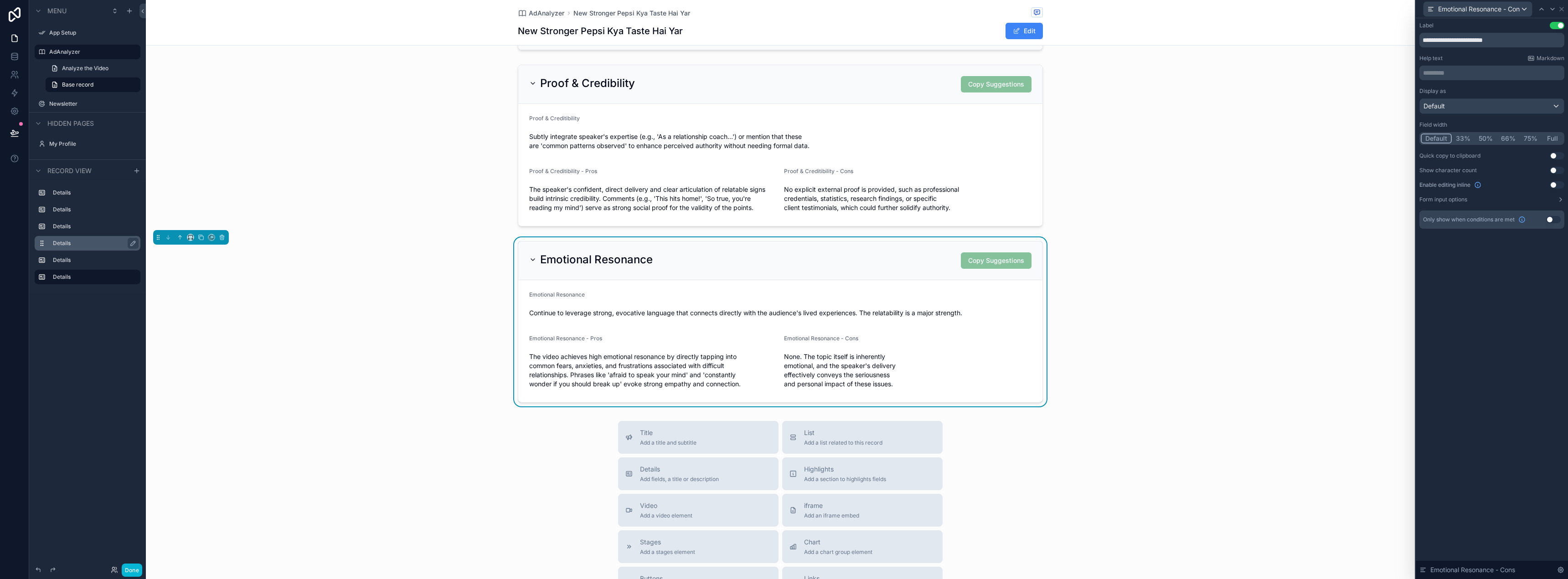
click at [1489, 139] on button "50%" at bounding box center [1485, 138] width 23 height 10
click at [1567, 1] on div "Emotional Resonance - Cons" at bounding box center [1492, 9] width 152 height 18
click at [1561, 4] on div "Emotional Resonance - Cons" at bounding box center [1492, 9] width 145 height 18
click at [1561, 6] on icon at bounding box center [1562, 9] width 7 height 7
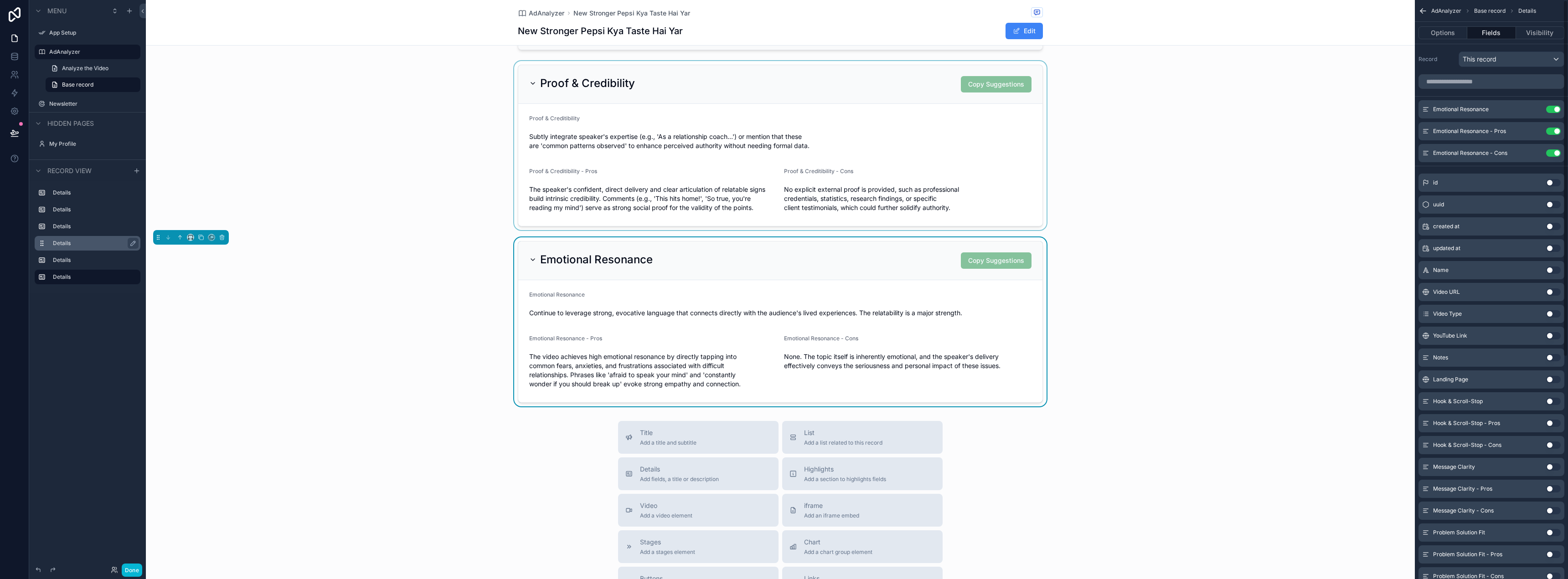
click at [1395, 132] on div "scrollable content" at bounding box center [780, 145] width 1269 height 169
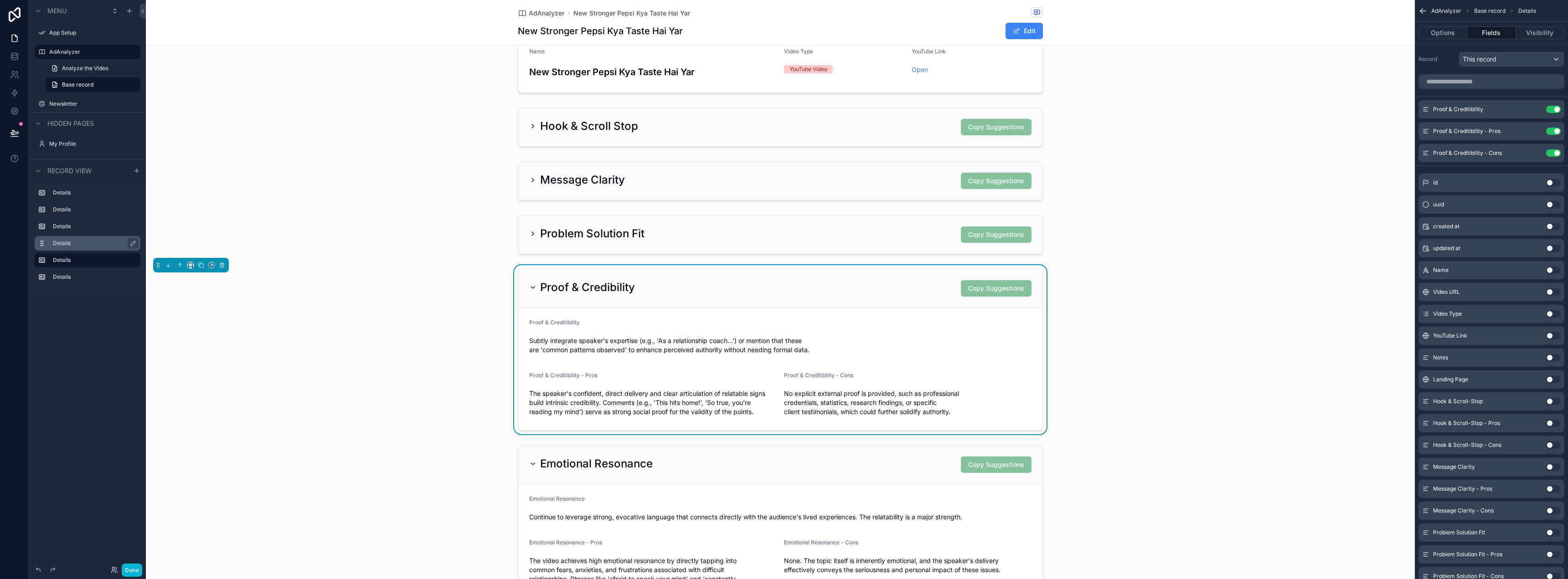
scroll to position [46, 0]
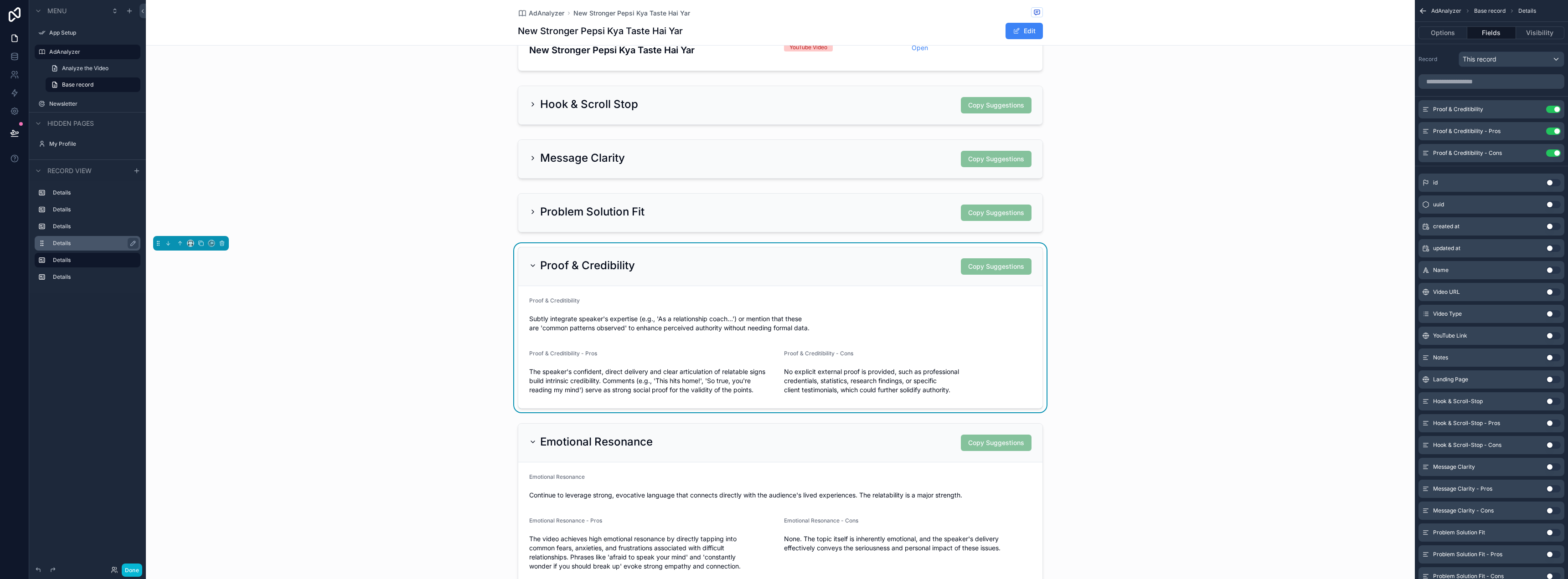
click at [1421, 7] on icon "scrollable content" at bounding box center [1423, 10] width 9 height 9
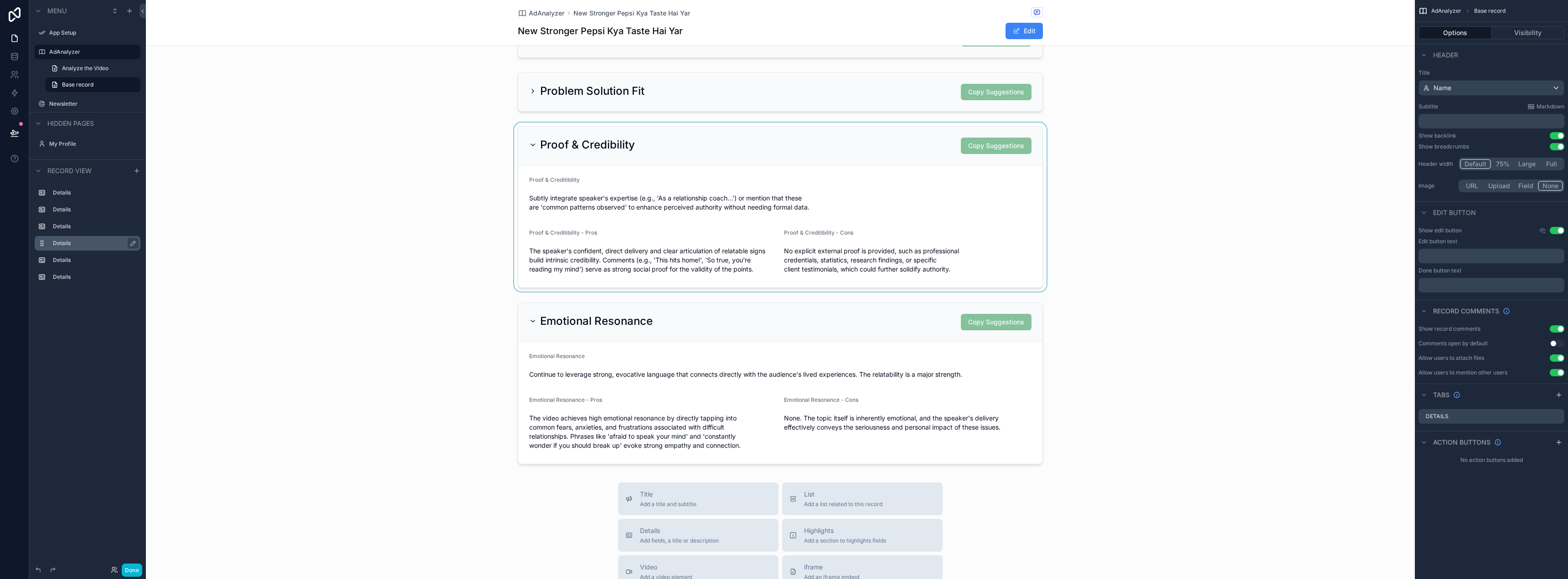
scroll to position [182, 0]
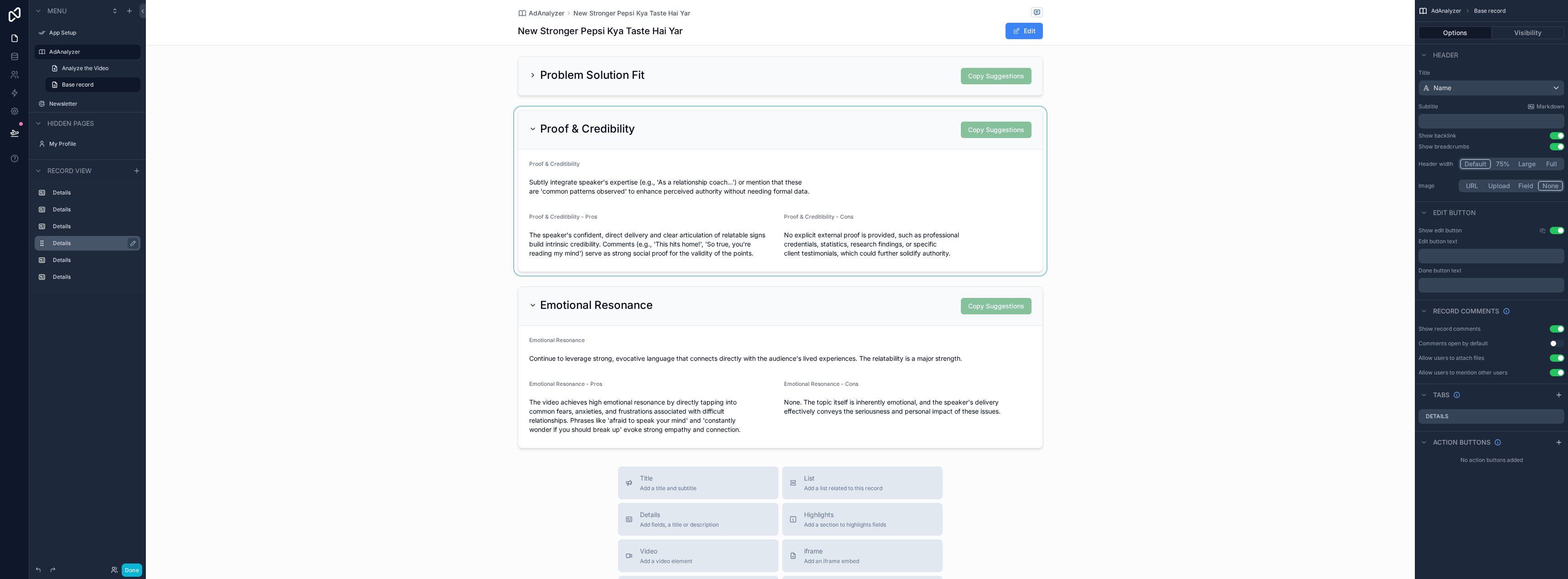
click at [831, 136] on div "scrollable content" at bounding box center [780, 191] width 1269 height 169
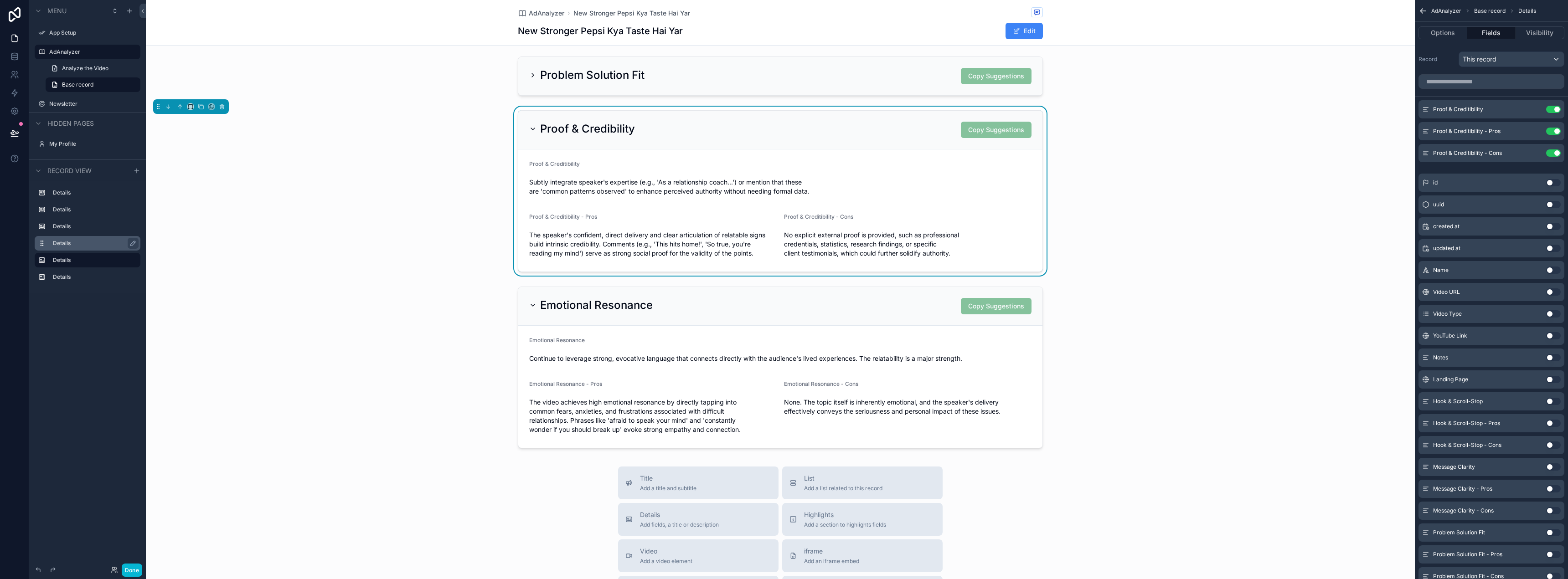
click at [834, 131] on div "Proof & Credibility Copy Suggestions" at bounding box center [780, 130] width 502 height 16
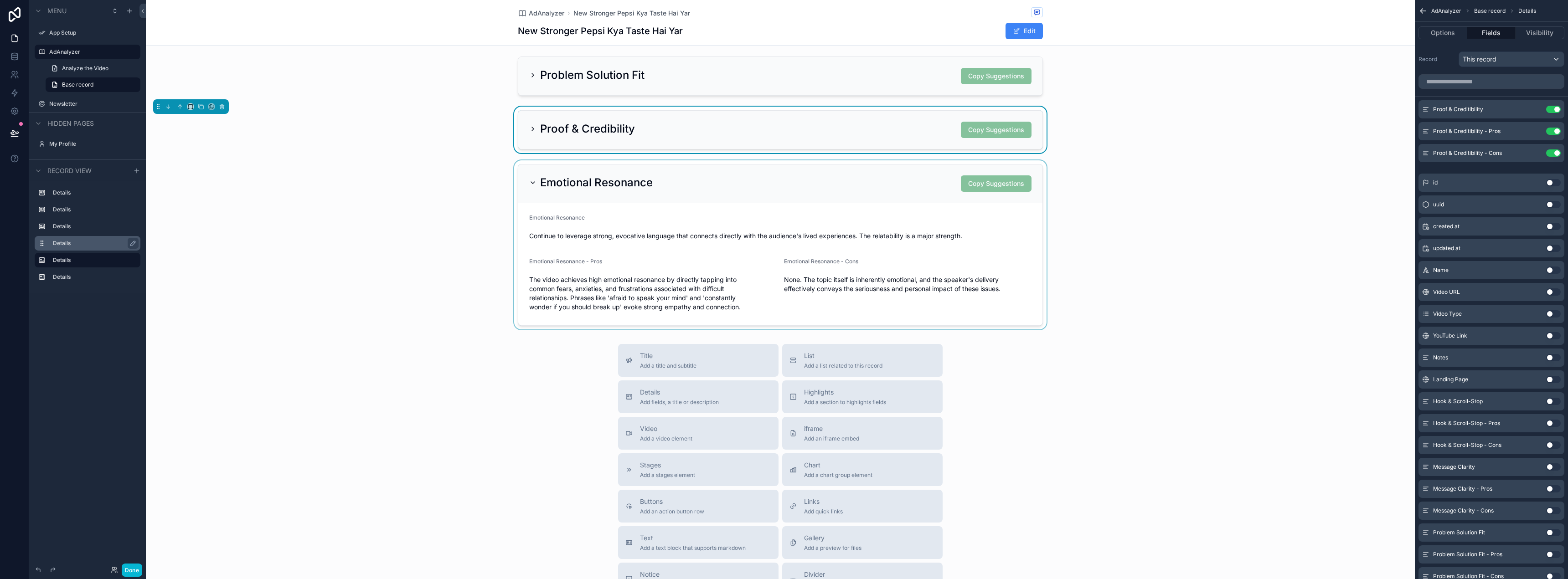
click at [850, 190] on div "scrollable content" at bounding box center [780, 245] width 1269 height 169
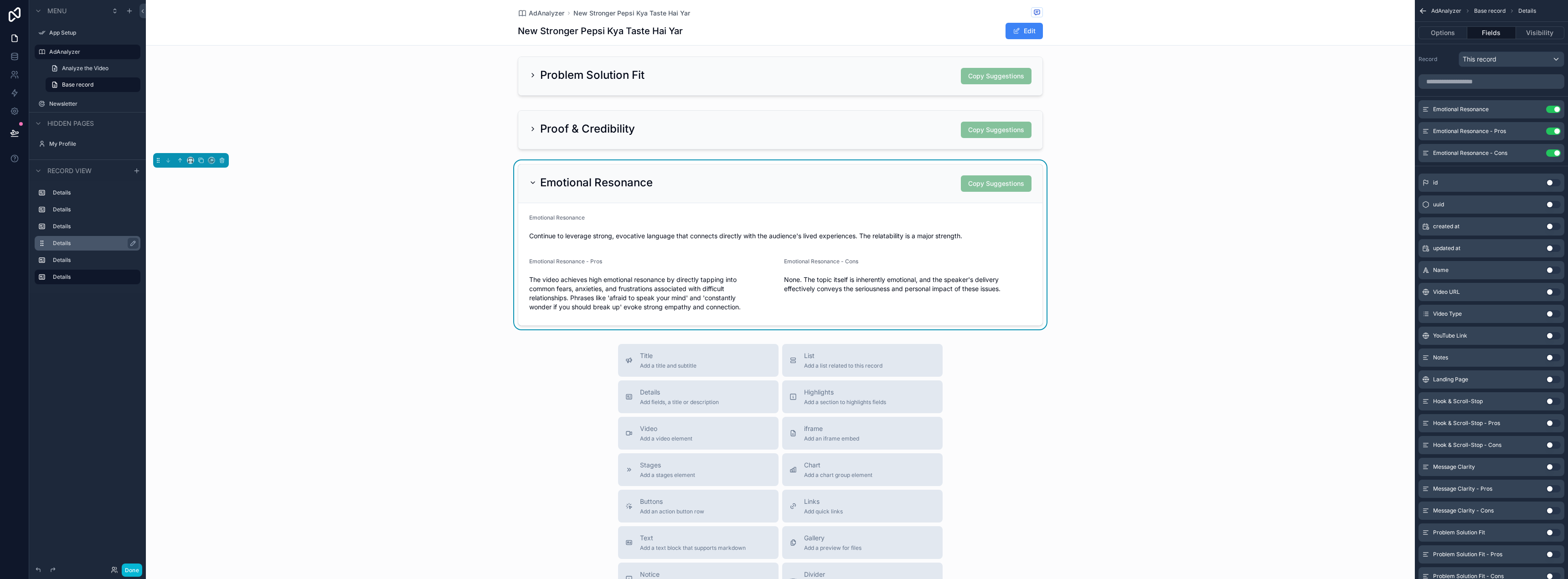
click at [856, 171] on div "Emotional Resonance Copy Suggestions" at bounding box center [780, 184] width 524 height 39
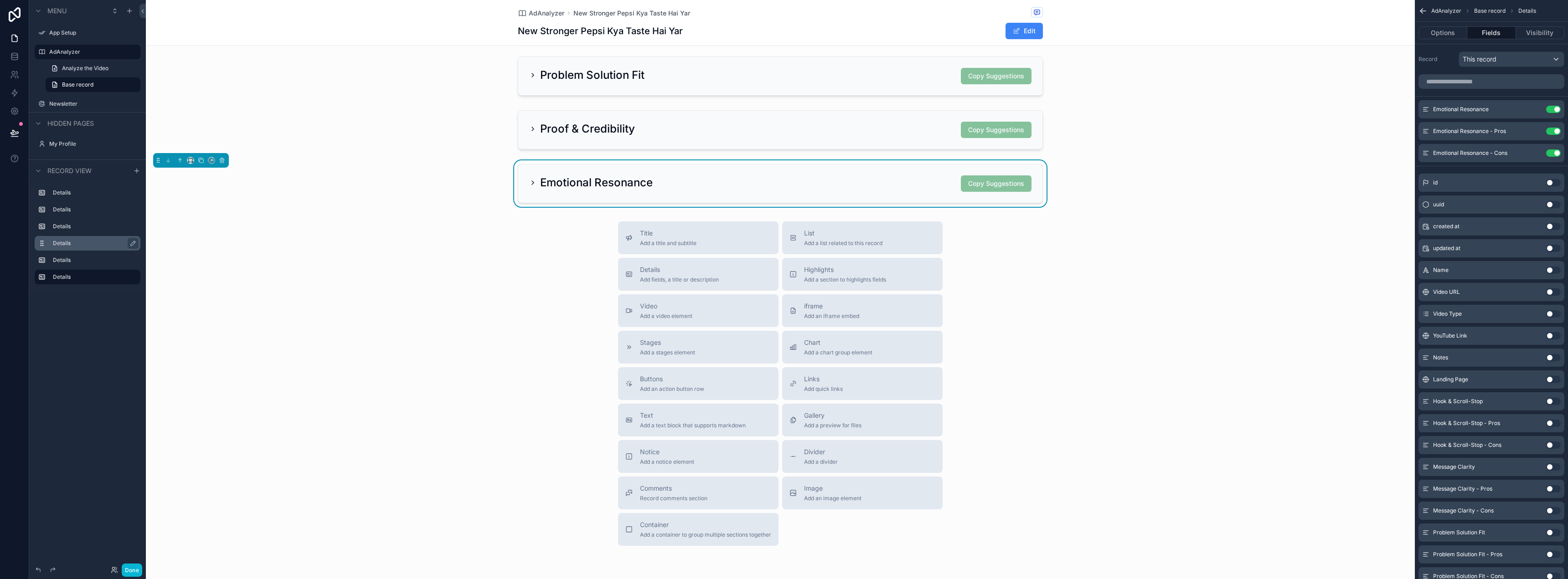
click at [856, 172] on div "Emotional Resonance Copy Suggestions" at bounding box center [780, 183] width 524 height 38
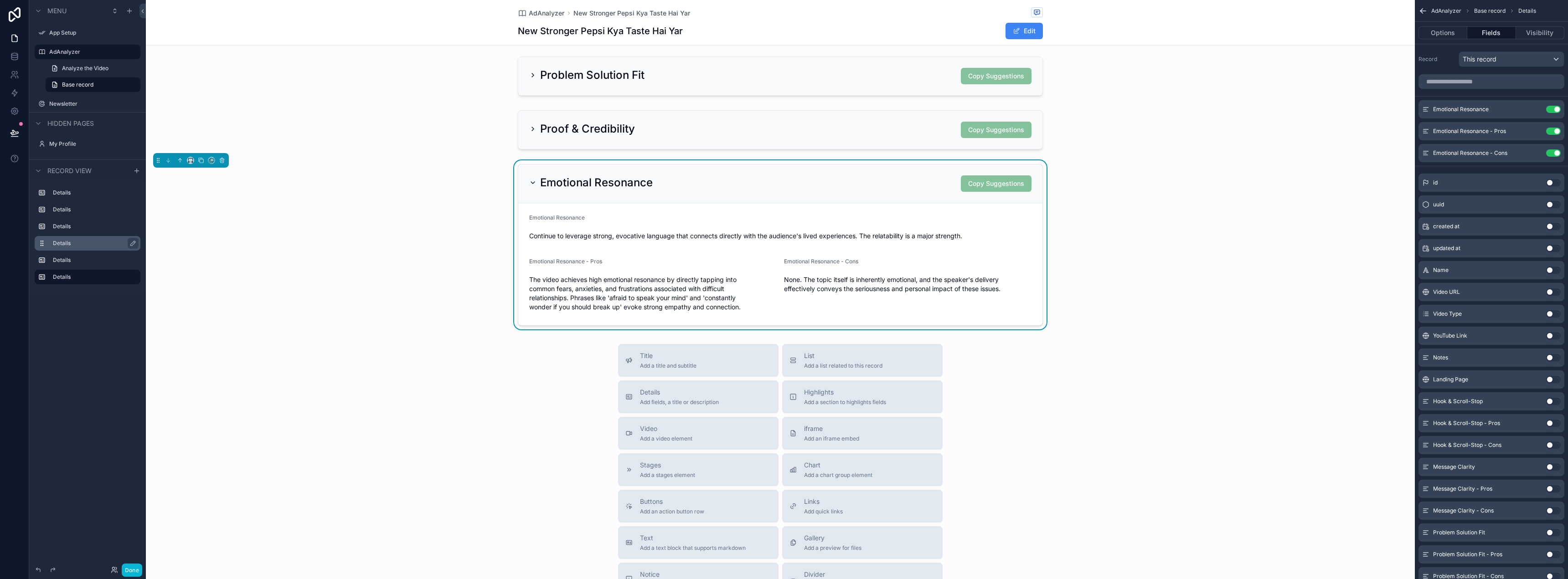
click at [1146, 257] on div "Emotional Resonance Copy Suggestions Emotional Resonance Continue to leverage s…" at bounding box center [780, 245] width 1269 height 169
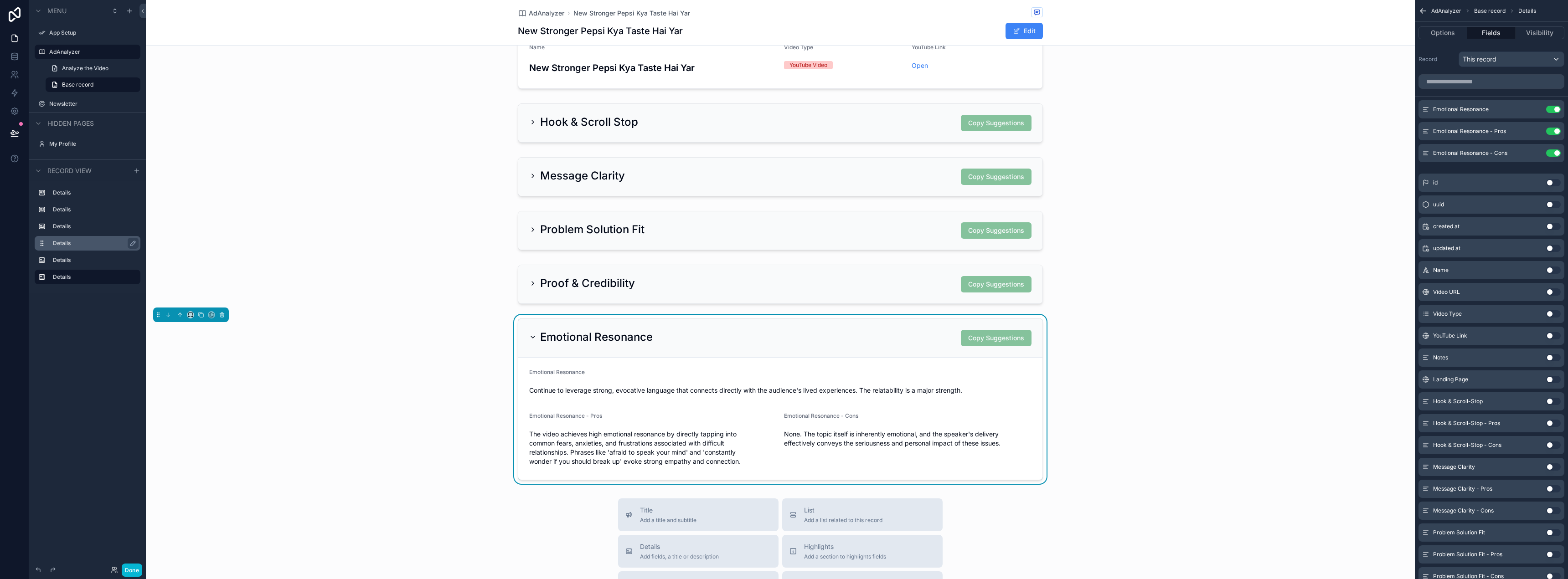
scroll to position [0, 0]
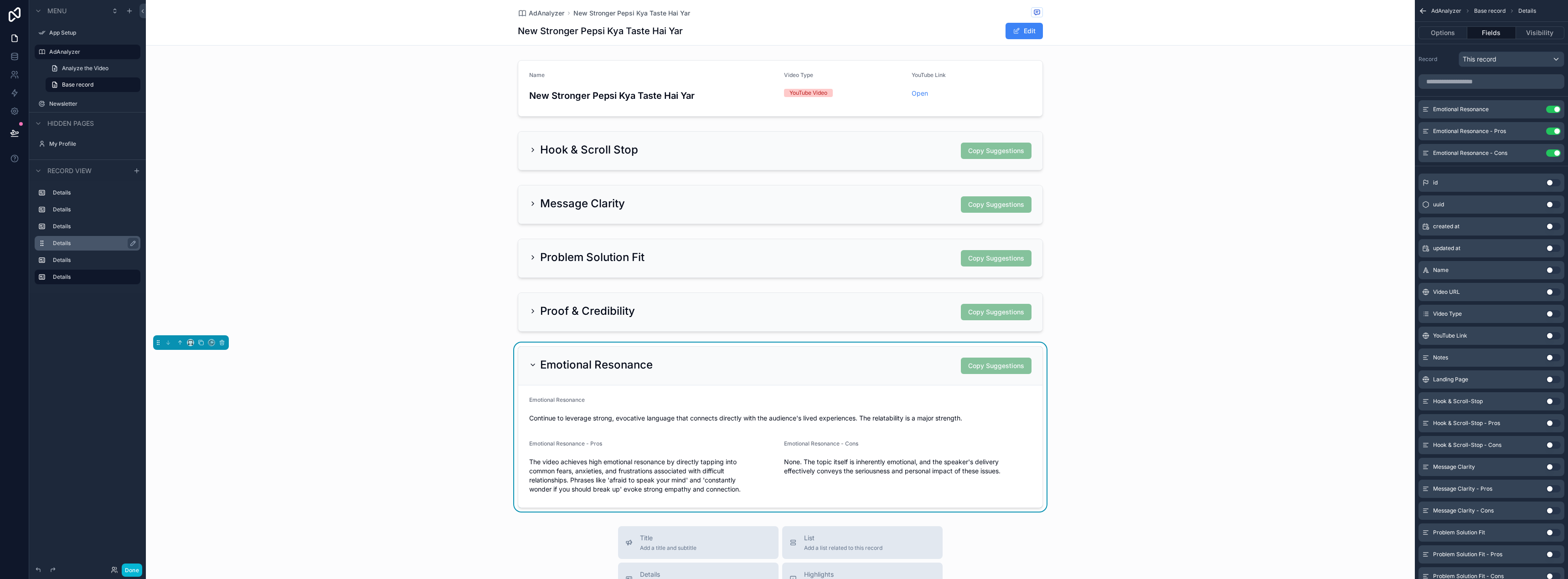
click at [865, 403] on div "Emotional Resonance" at bounding box center [780, 401] width 502 height 11
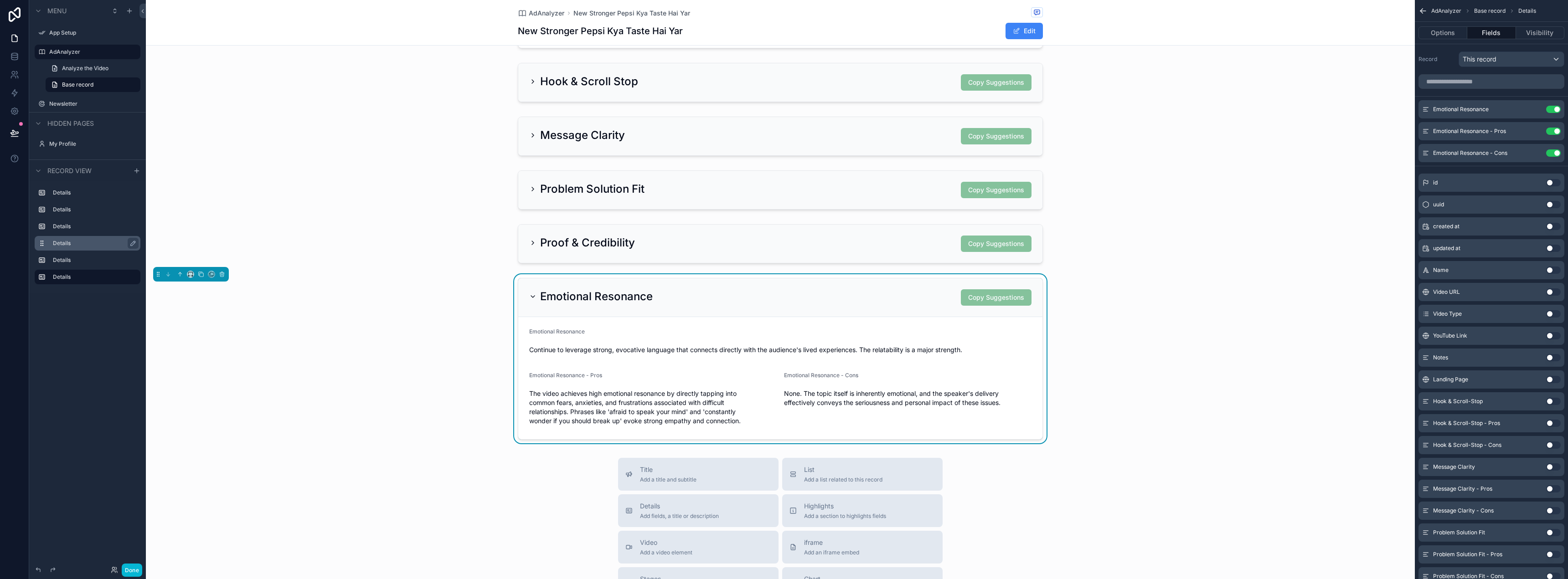
scroll to position [182, 0]
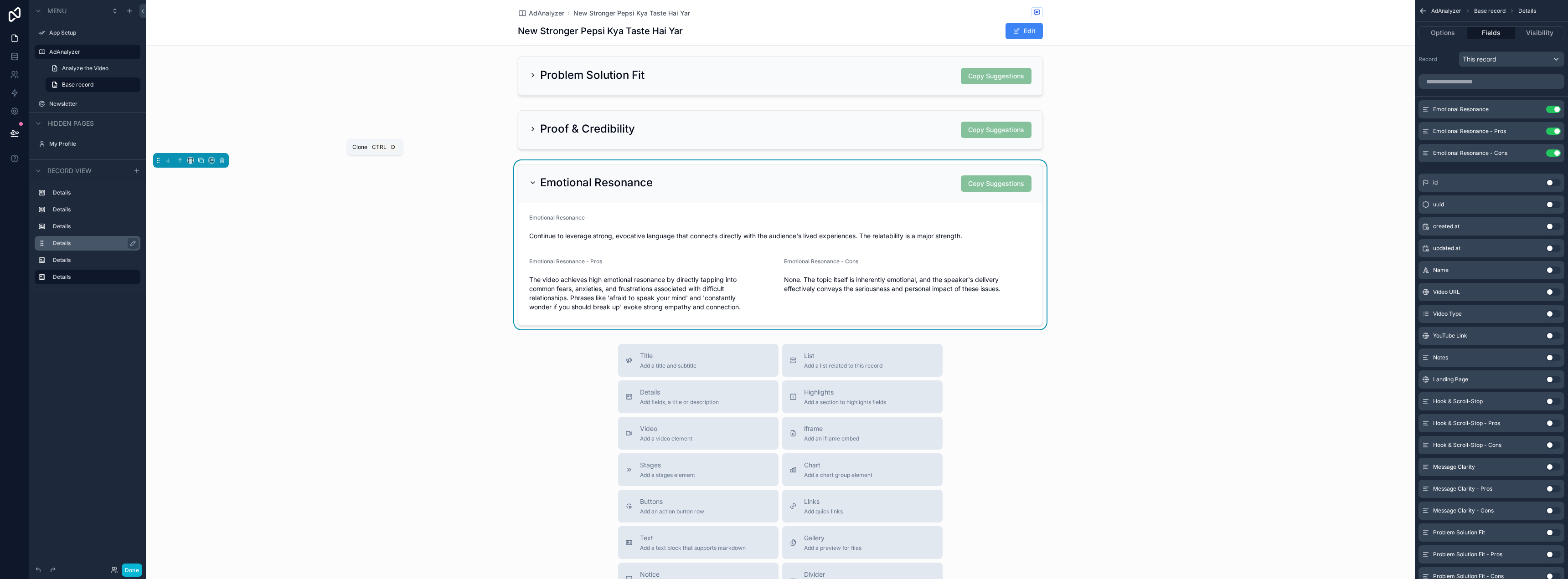
click at [200, 161] on icon "scrollable content" at bounding box center [201, 160] width 6 height 6
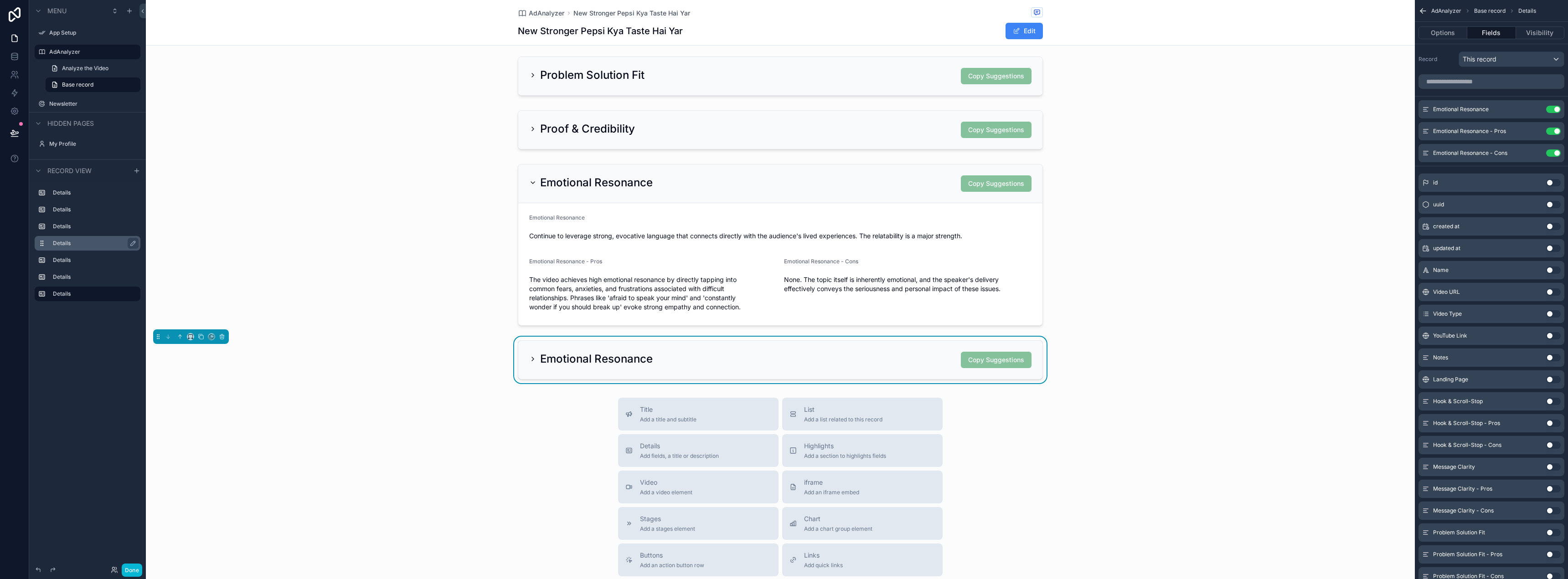
click at [714, 353] on div "Emotional Resonance Copy Suggestions" at bounding box center [780, 359] width 502 height 16
click at [647, 353] on h2 "Emotional Resonance" at bounding box center [596, 359] width 113 height 15
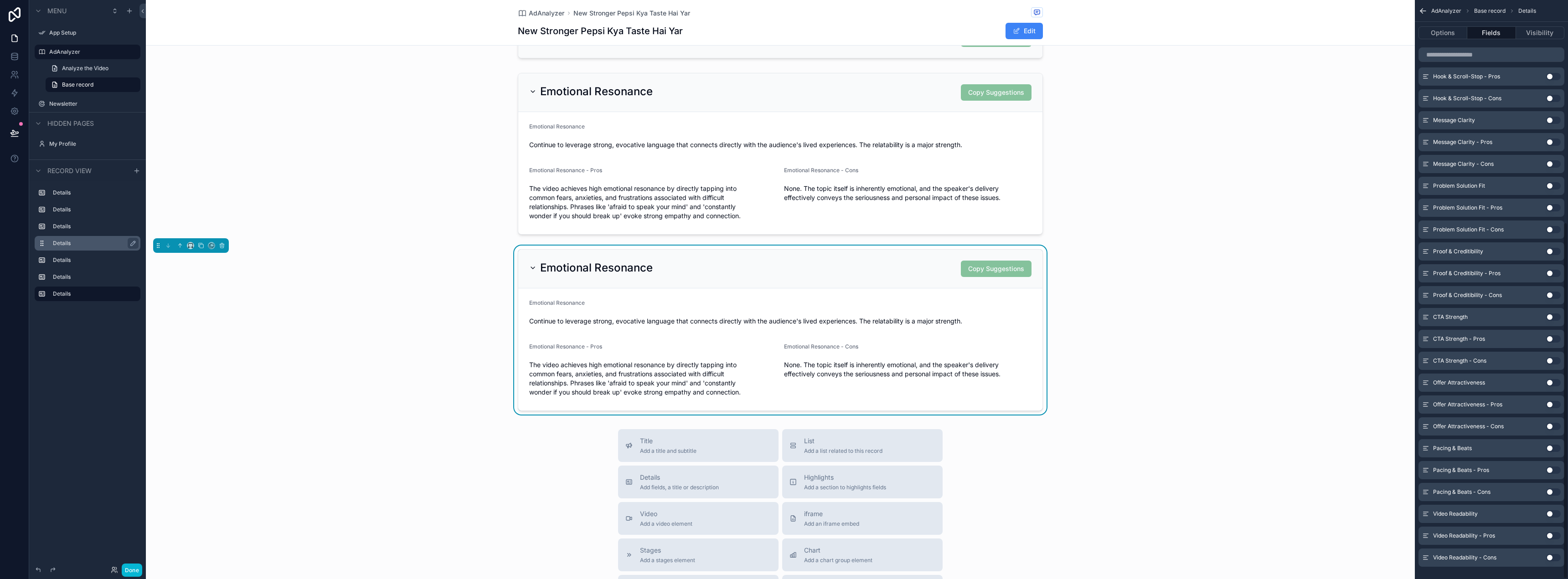
scroll to position [360, 0]
click at [1552, 300] on button "Use setting" at bounding box center [1553, 303] width 15 height 7
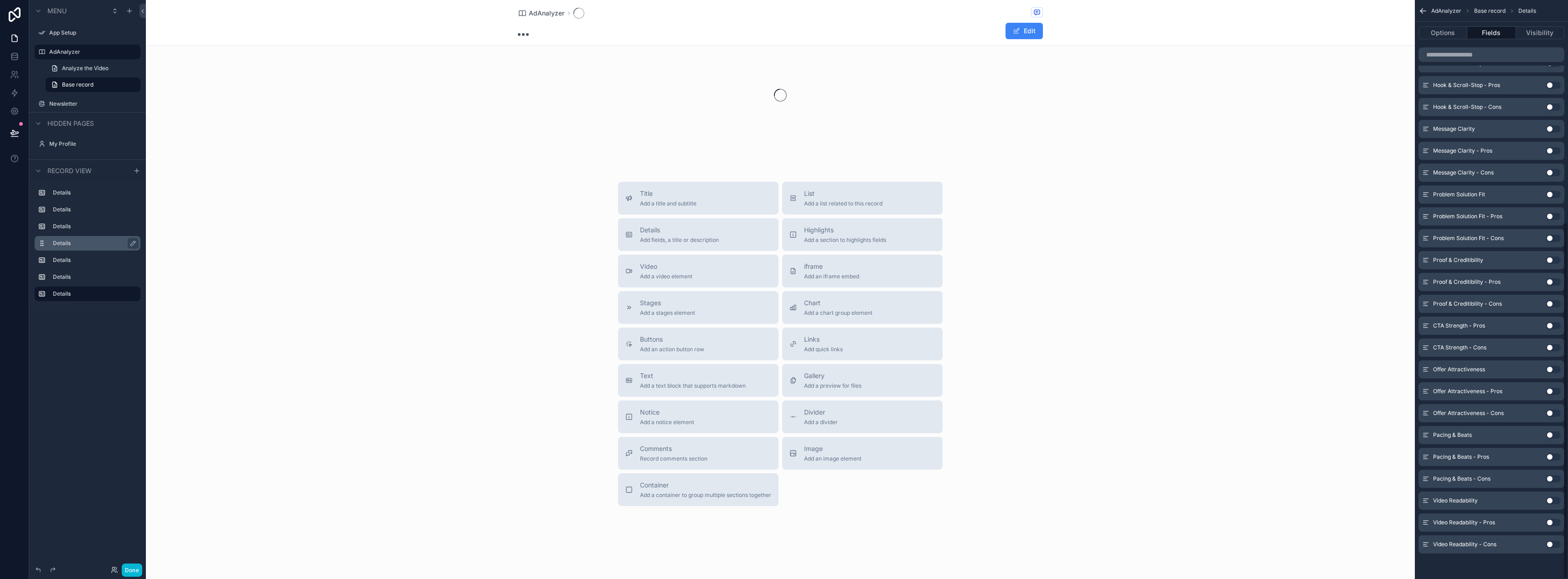
scroll to position [273, 0]
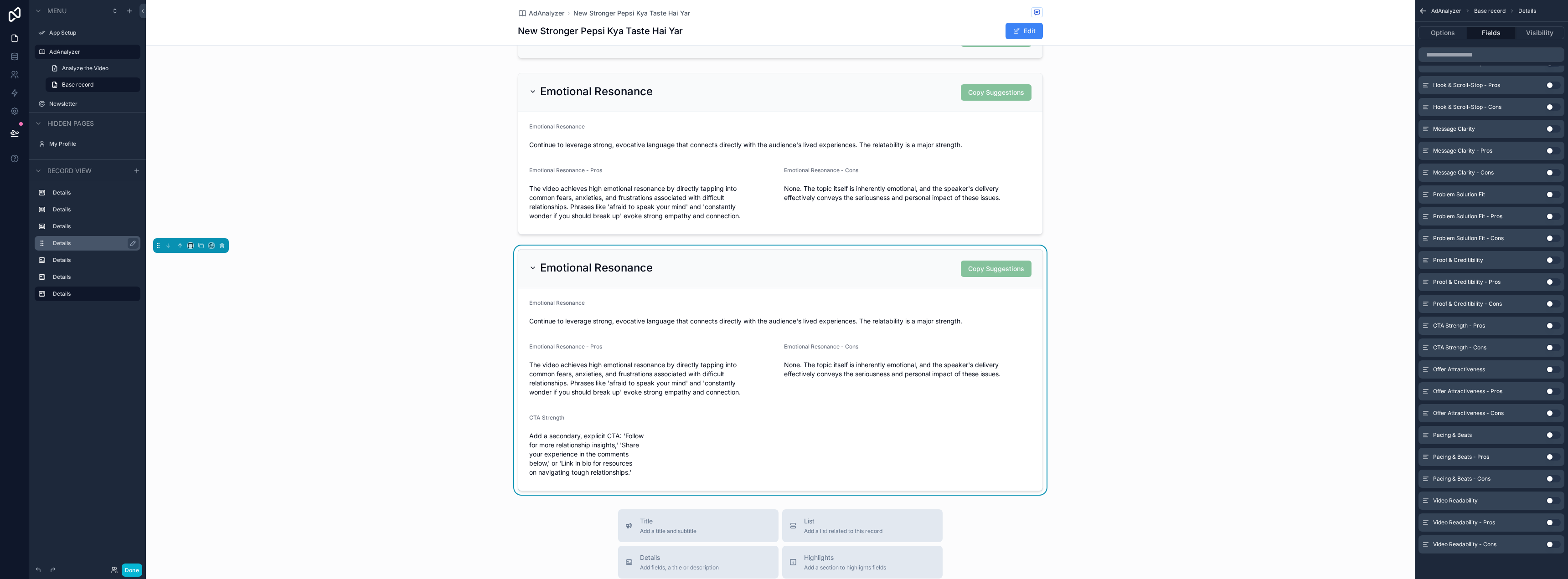
click at [1552, 322] on div "CTA Strength - Pros Use setting" at bounding box center [1491, 325] width 146 height 18
click at [1552, 324] on button "Use setting" at bounding box center [1553, 325] width 15 height 7
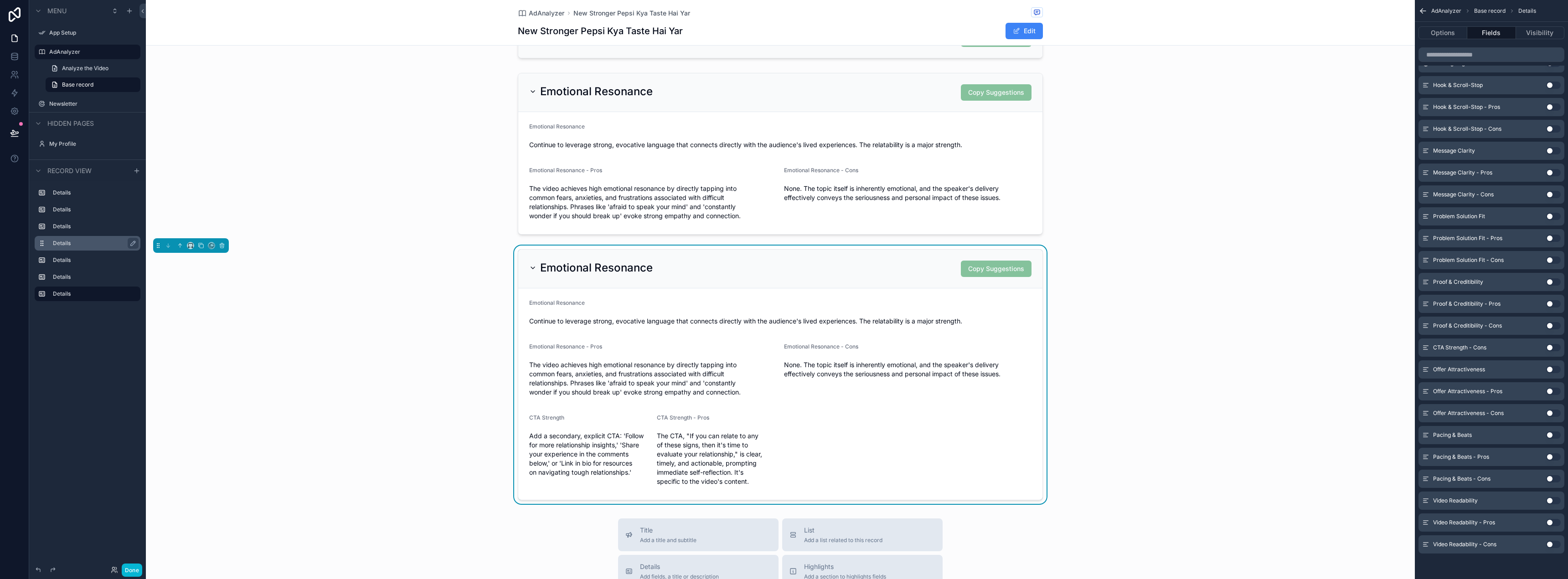
click at [1549, 347] on button "Use setting" at bounding box center [1553, 347] width 15 height 7
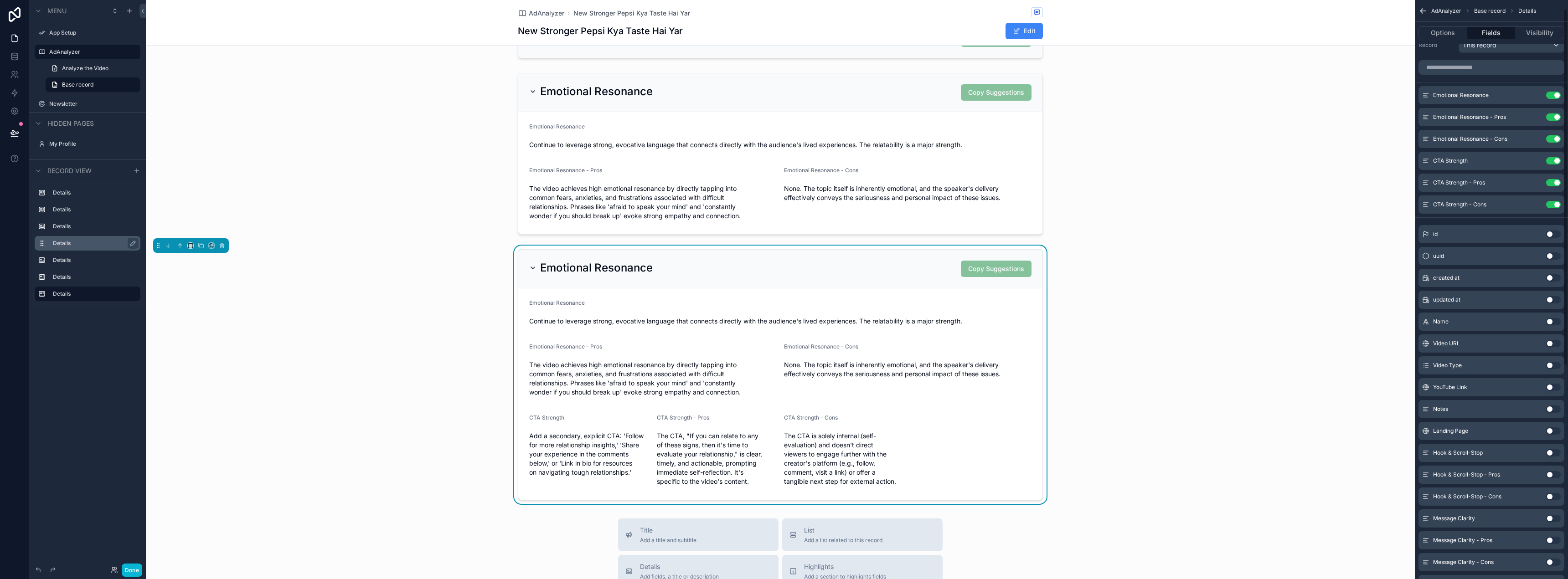
scroll to position [0, 0]
click at [1558, 107] on button "Use setting" at bounding box center [1553, 109] width 15 height 7
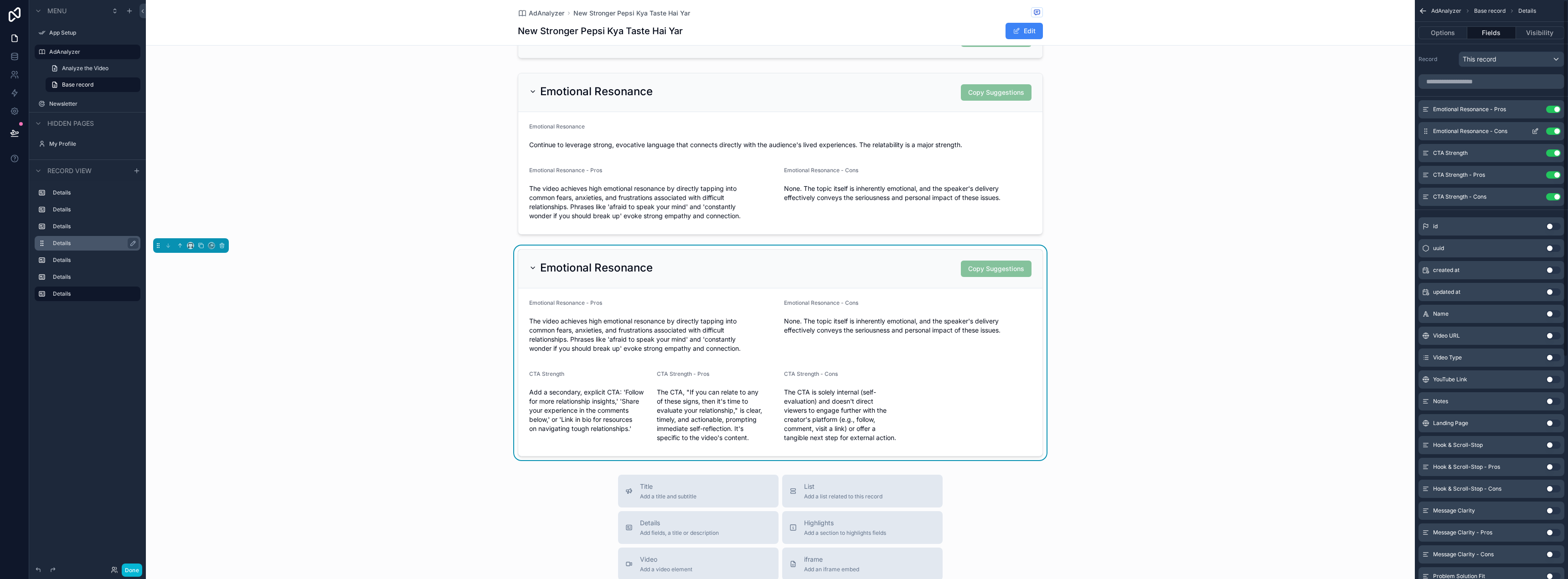
click at [1556, 112] on button "Use setting" at bounding box center [1553, 109] width 15 height 7
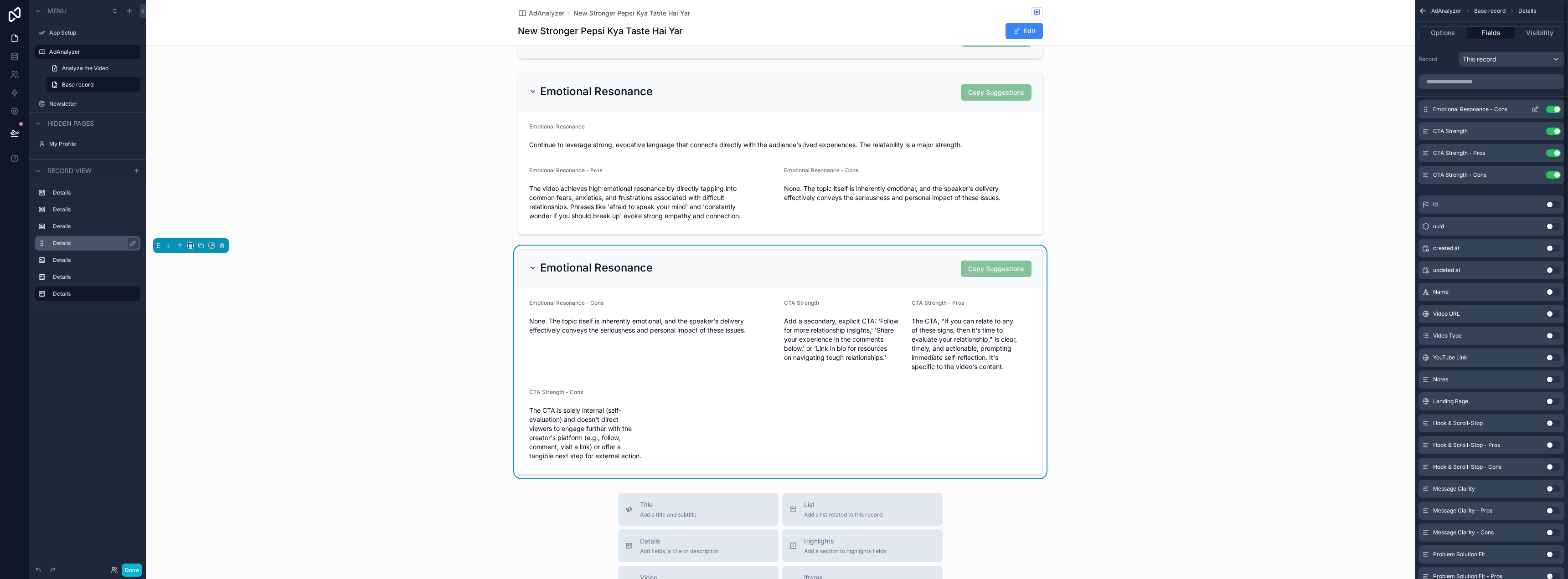
click at [1556, 111] on button "Use setting" at bounding box center [1553, 109] width 15 height 7
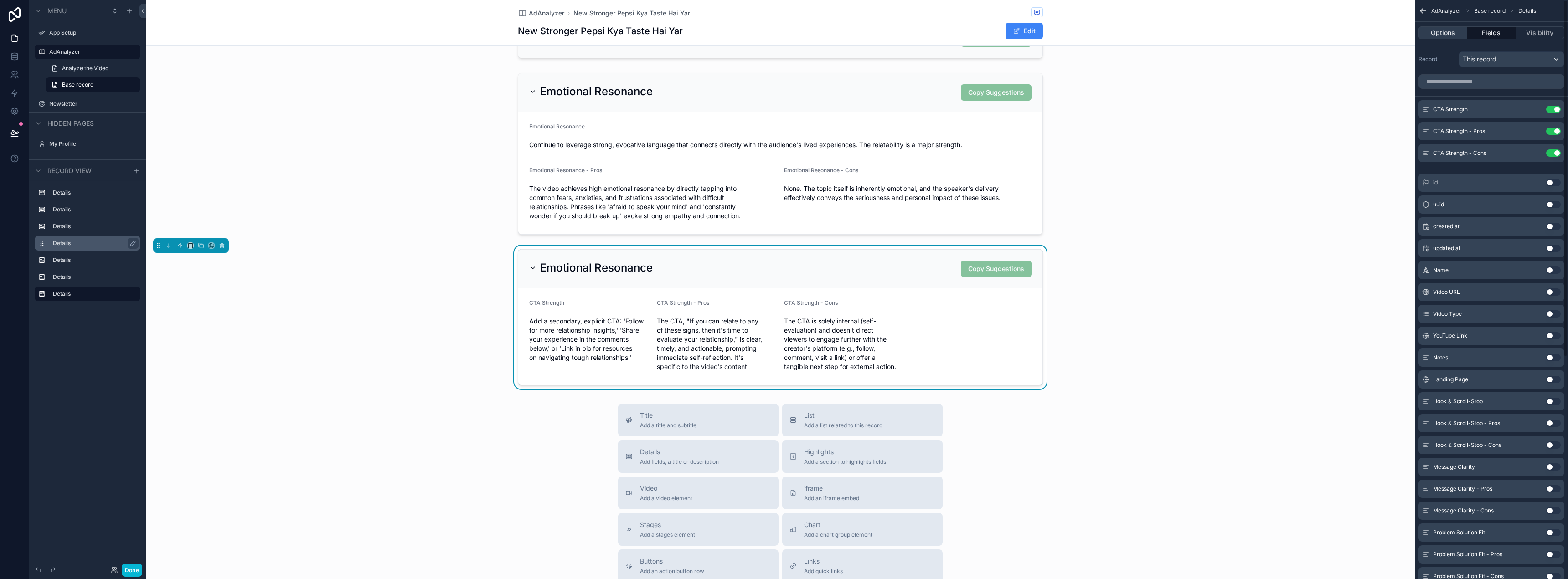
click at [1446, 27] on button "Options" at bounding box center [1443, 32] width 49 height 13
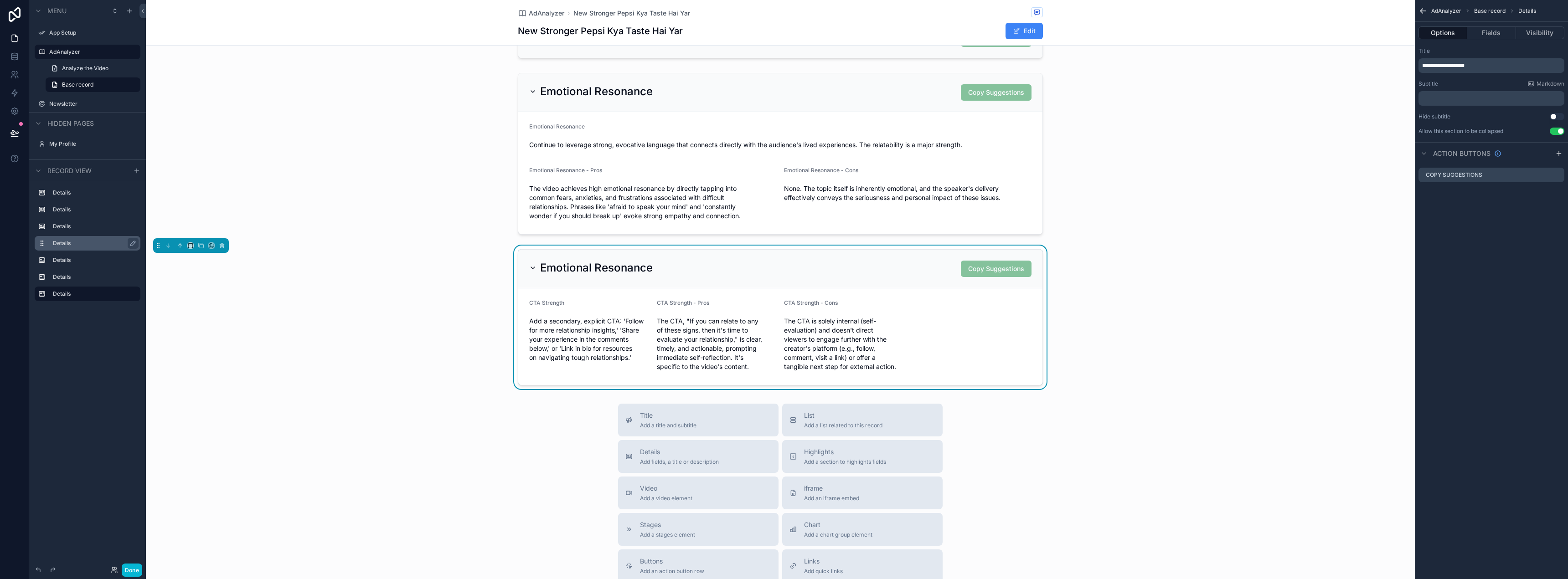
click at [1447, 54] on div "Title" at bounding box center [1491, 51] width 146 height 7
click at [1449, 61] on div "**********" at bounding box center [1491, 66] width 146 height 15
click at [1449, 64] on span "**********" at bounding box center [1443, 65] width 43 height 5
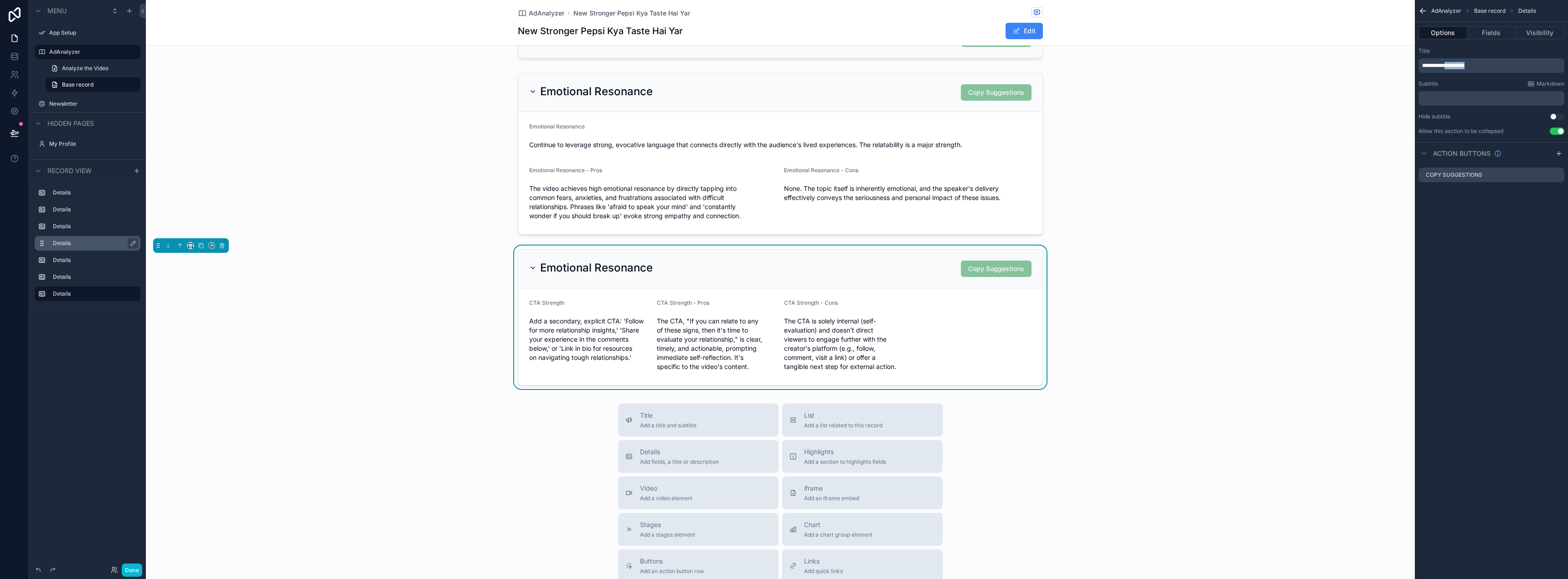
click at [1449, 64] on span "**********" at bounding box center [1443, 65] width 43 height 5
click at [1491, 29] on button "Fields" at bounding box center [1491, 32] width 48 height 13
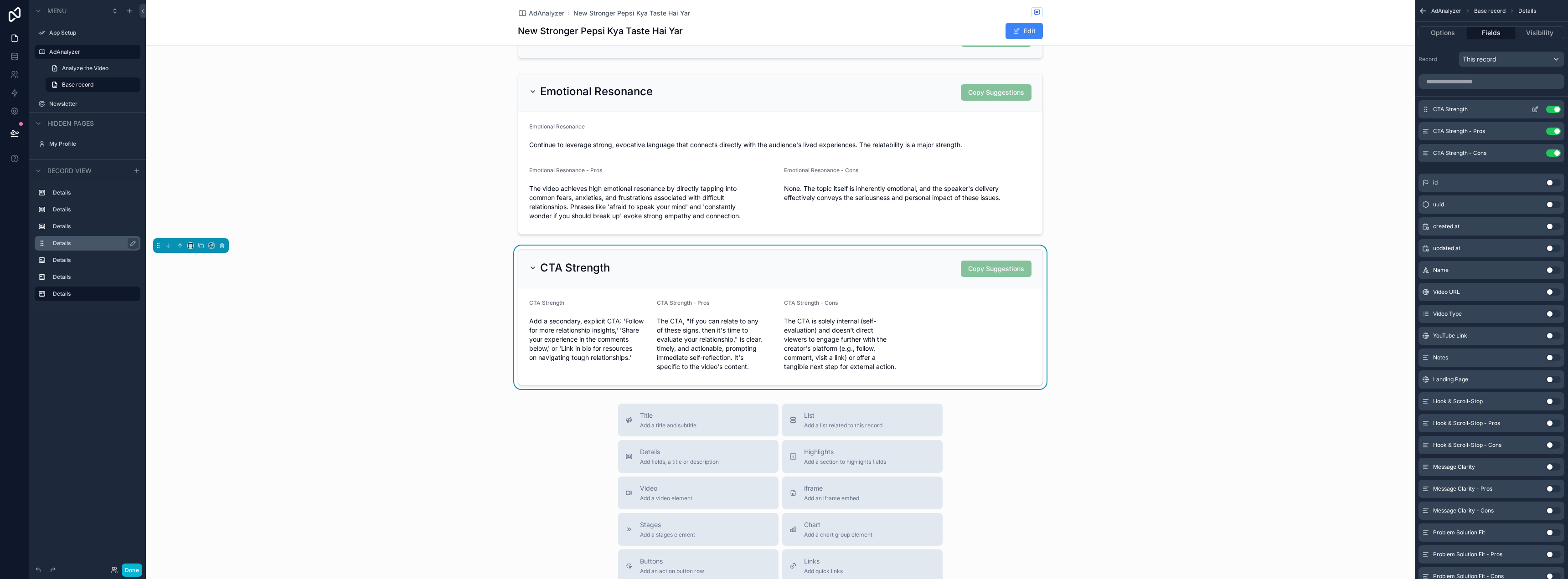
click at [1533, 113] on div "CTA Strength Use setting" at bounding box center [1491, 109] width 146 height 18
click at [1533, 111] on icon "scrollable content" at bounding box center [1535, 109] width 4 height 4
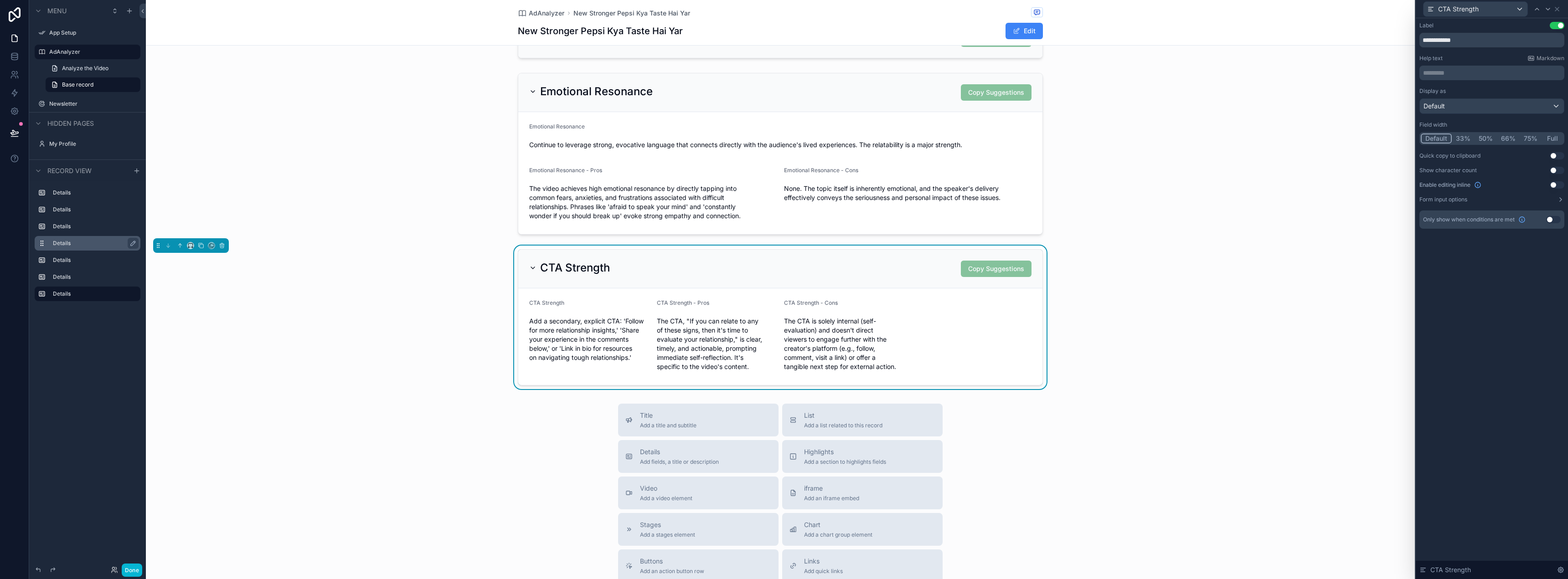
click at [1545, 134] on button "Full" at bounding box center [1552, 138] width 21 height 10
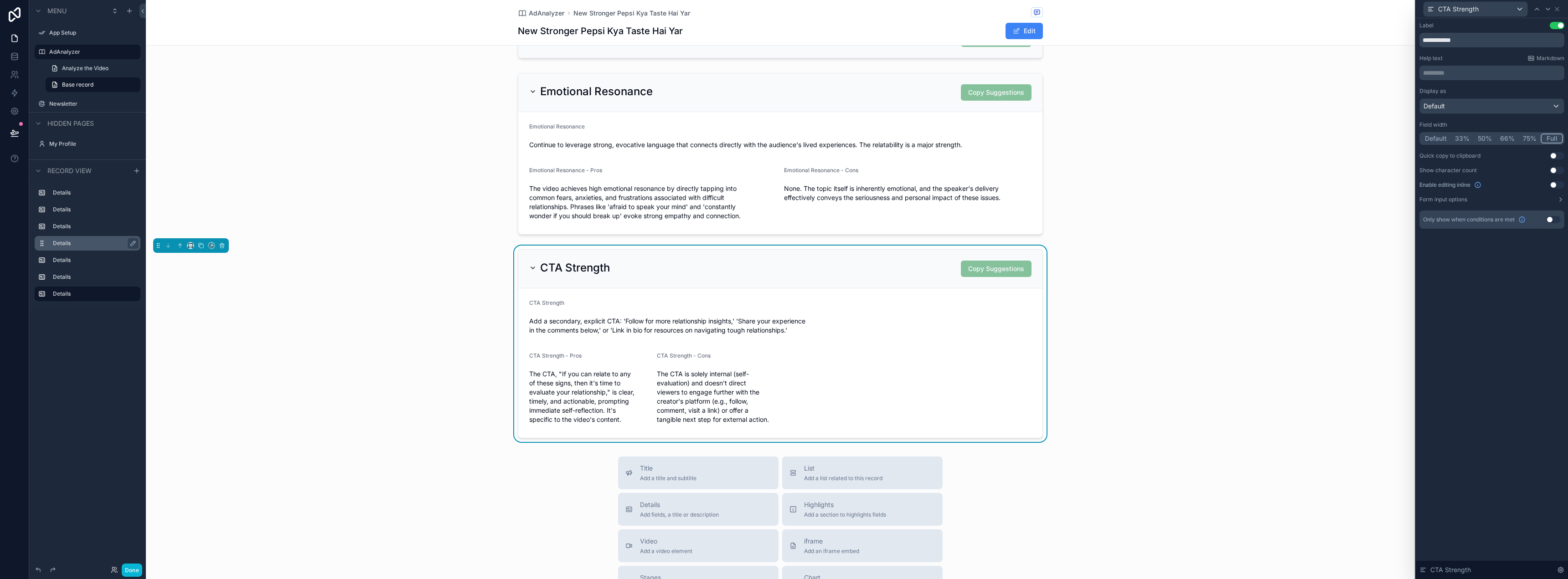
click at [1558, 13] on div "CTA Strength" at bounding box center [1492, 9] width 145 height 18
click at [1558, 10] on icon at bounding box center [1557, 9] width 7 height 7
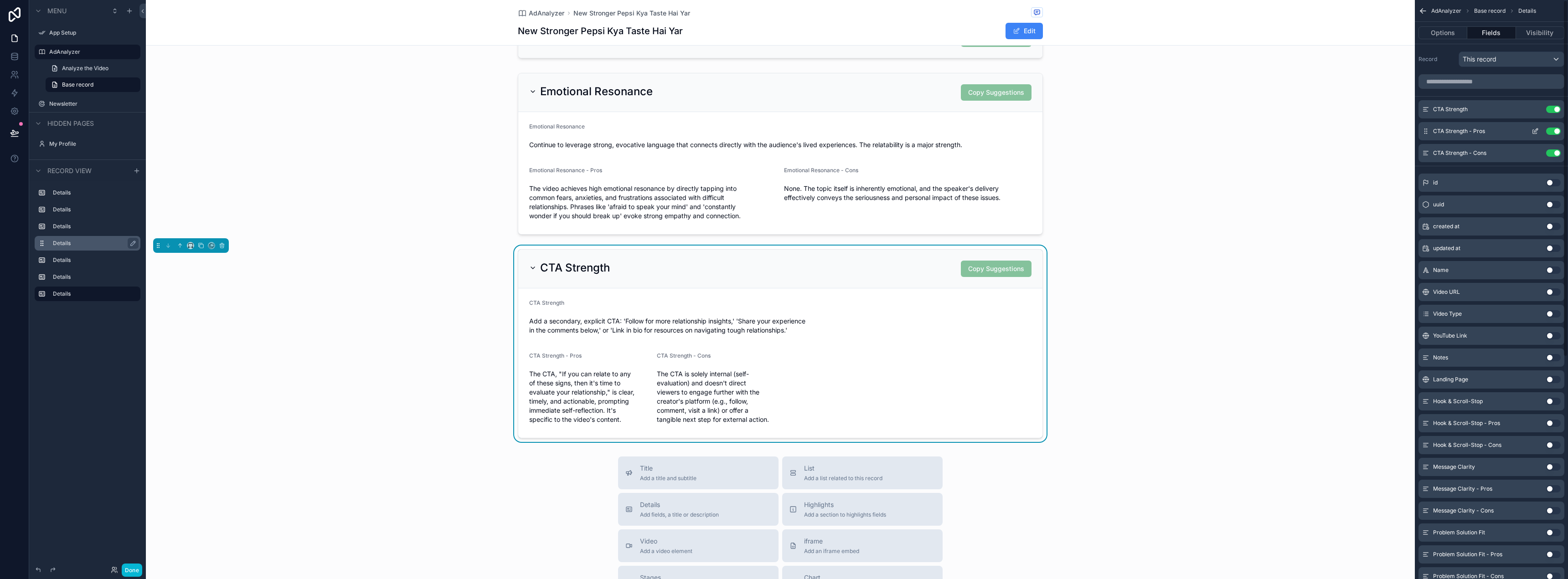
click at [1536, 131] on icon "scrollable content" at bounding box center [1536, 130] width 4 height 4
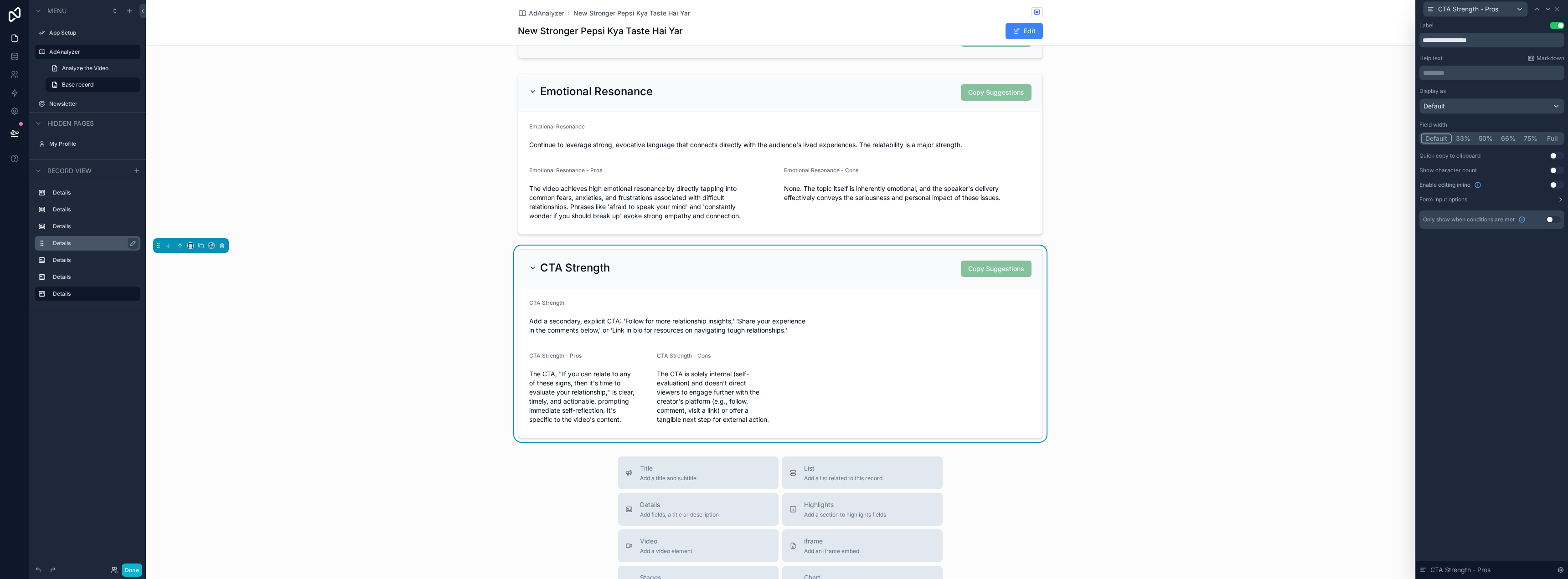
click at [1489, 136] on button "50%" at bounding box center [1485, 138] width 23 height 10
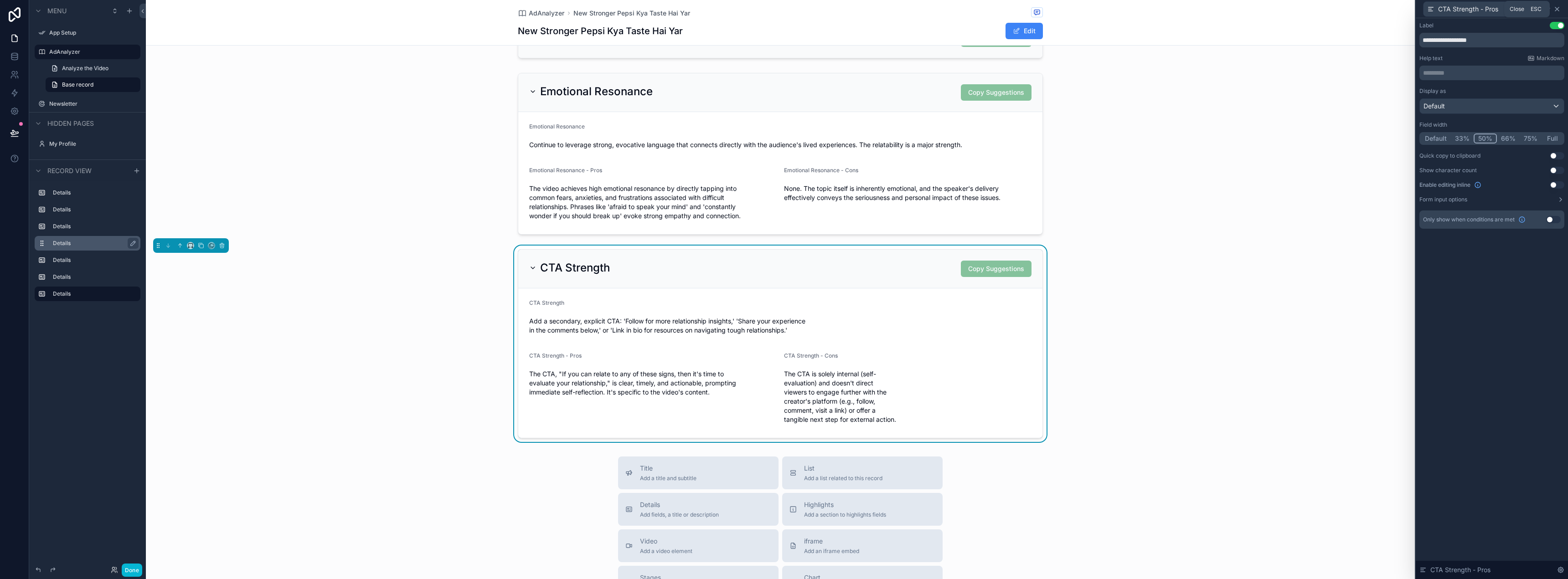
click at [1557, 7] on icon at bounding box center [1557, 9] width 7 height 7
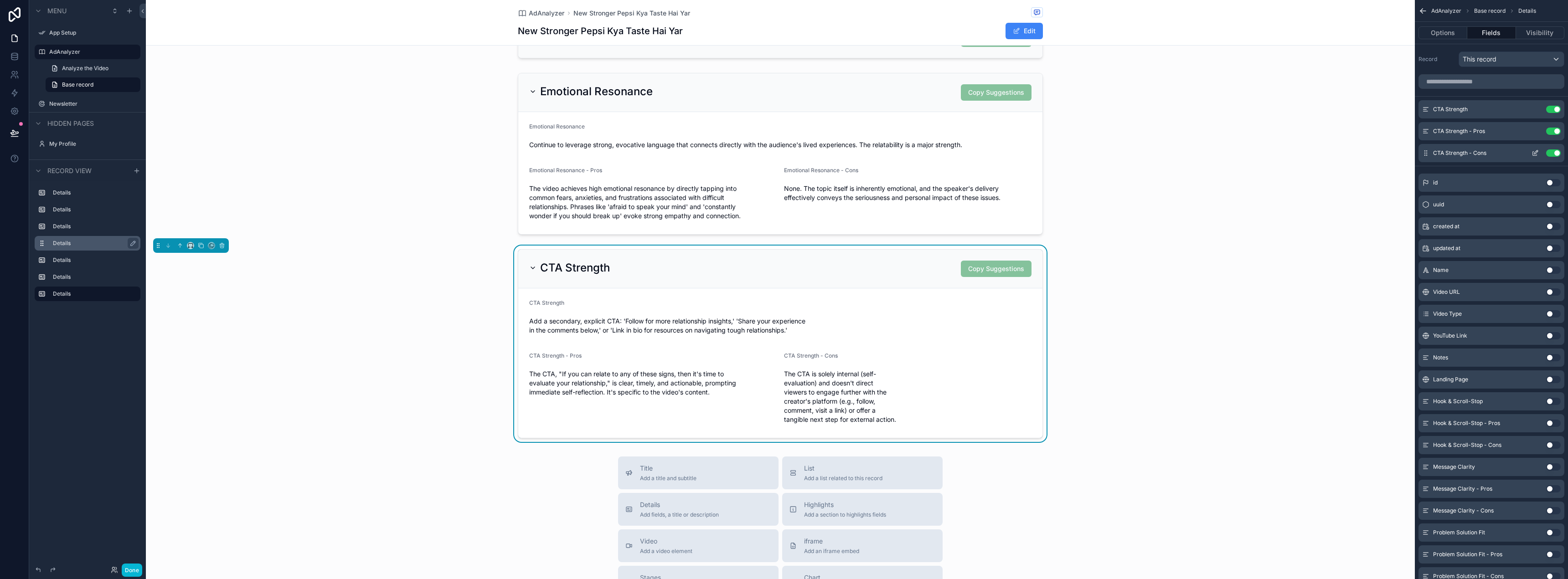
click at [1535, 151] on icon "scrollable content" at bounding box center [1535, 153] width 7 height 7
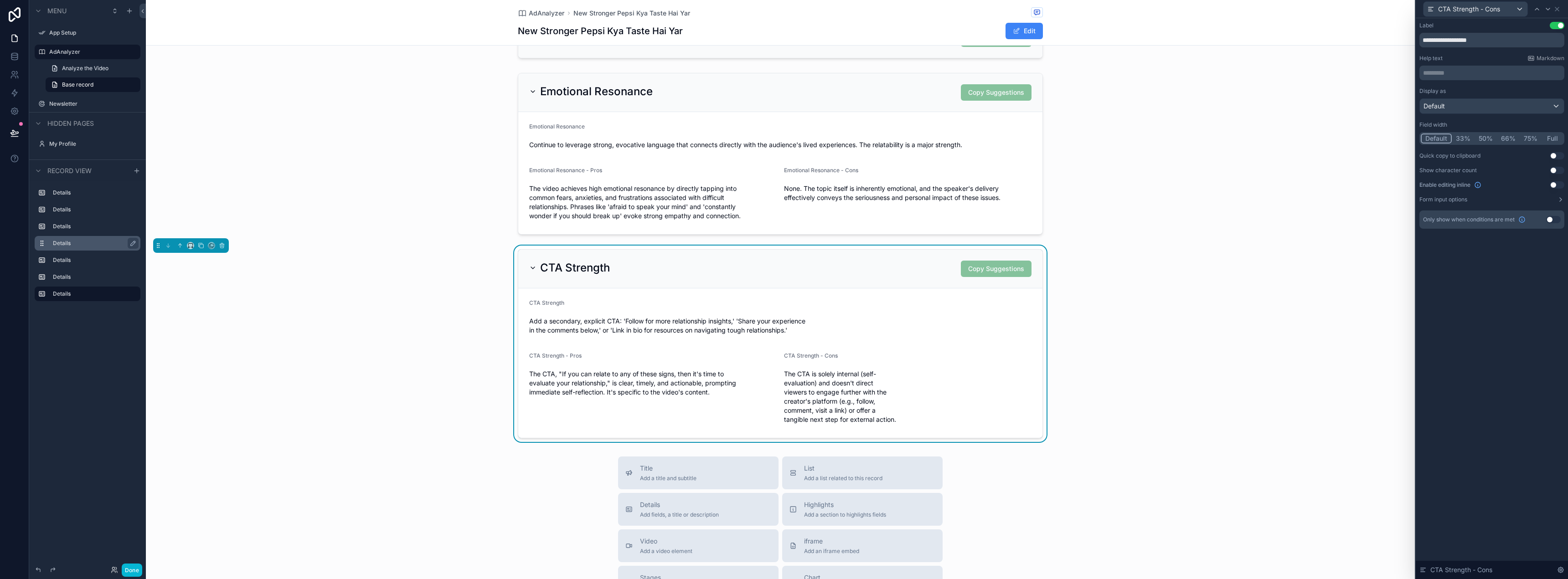
click at [1490, 137] on button "50%" at bounding box center [1485, 138] width 23 height 10
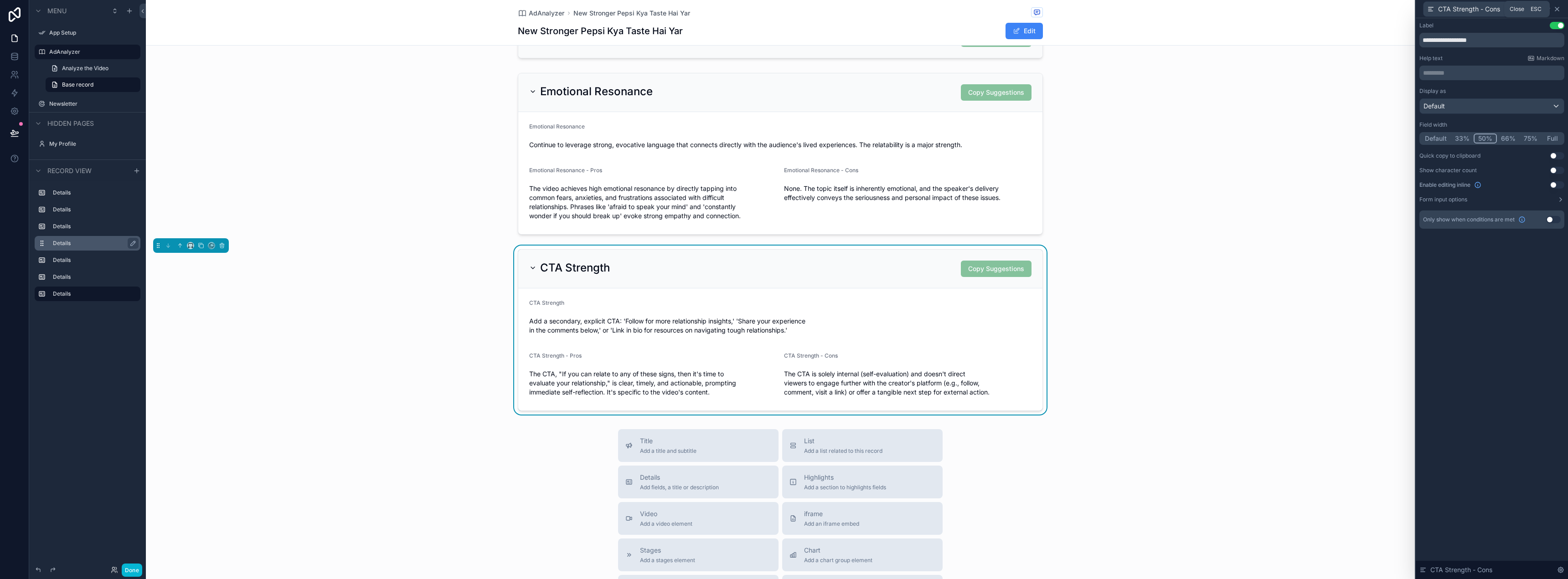
click at [1558, 8] on icon at bounding box center [1557, 9] width 7 height 7
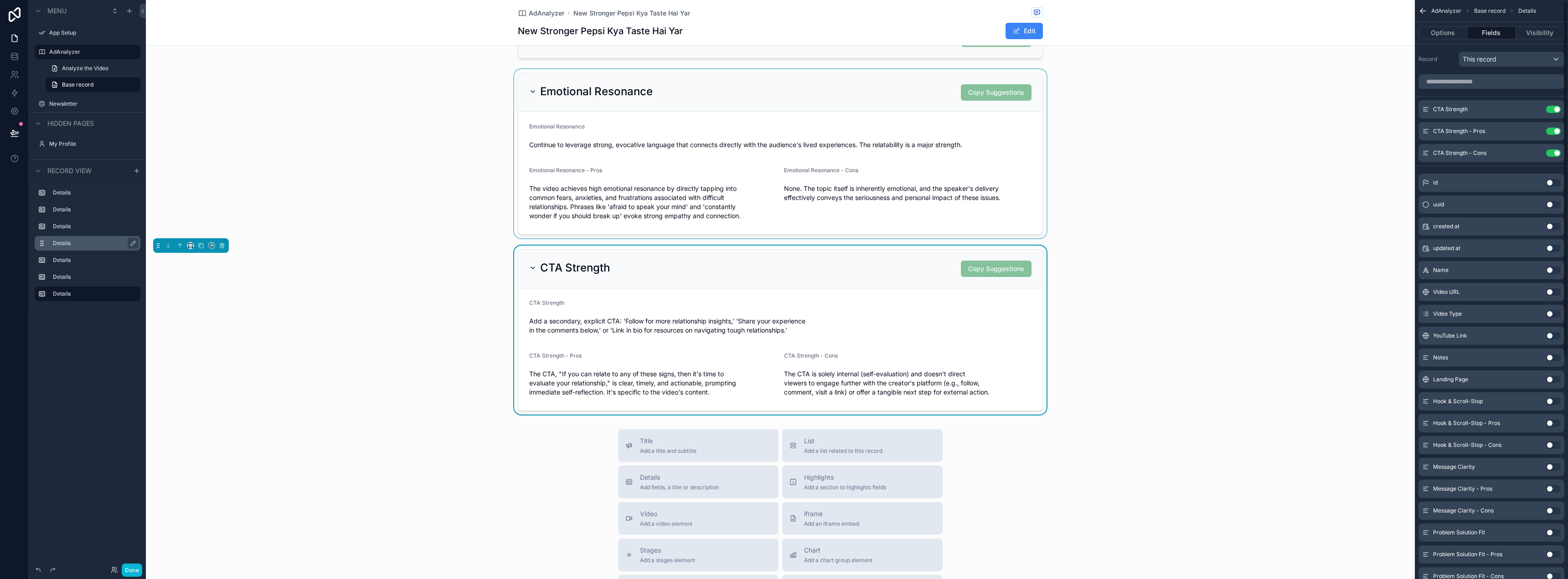
click at [1236, 156] on div "scrollable content" at bounding box center [780, 154] width 1269 height 169
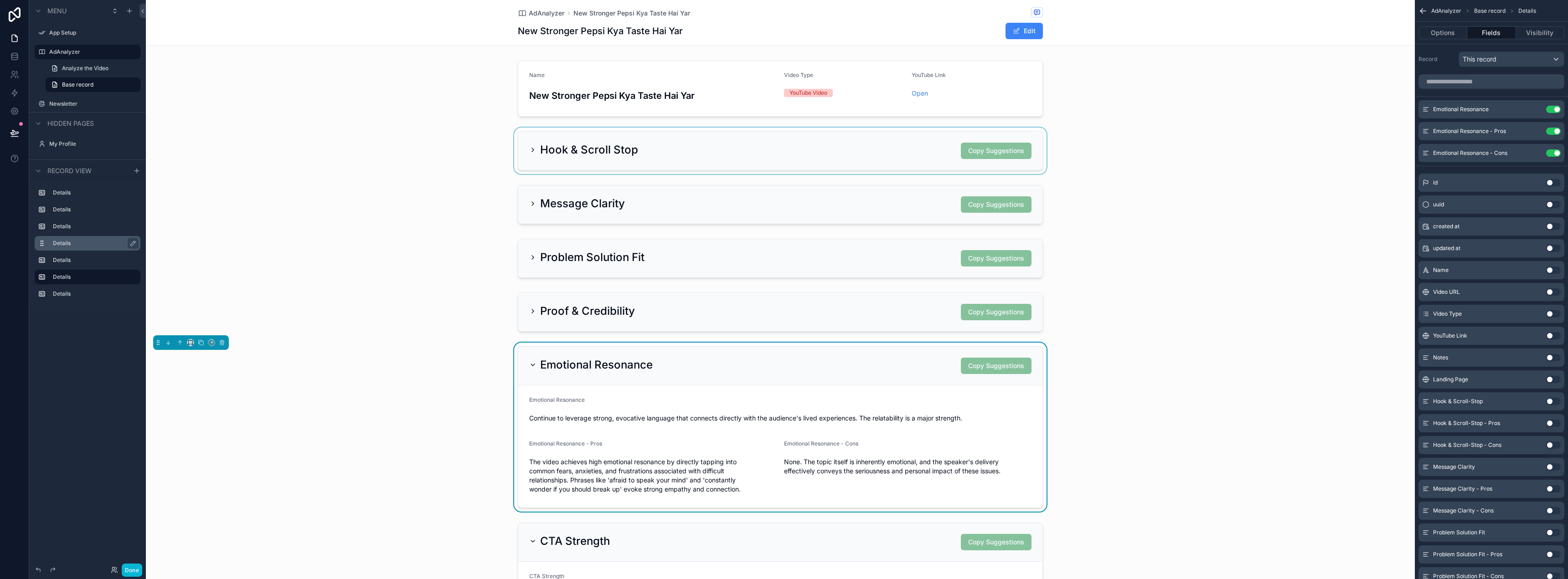
click at [1195, 165] on div "scrollable content" at bounding box center [780, 151] width 1269 height 46
click at [811, 363] on div "scrollable content" at bounding box center [780, 427] width 1269 height 169
click at [769, 363] on div "Emotional Resonance Copy Suggestions" at bounding box center [780, 366] width 502 height 16
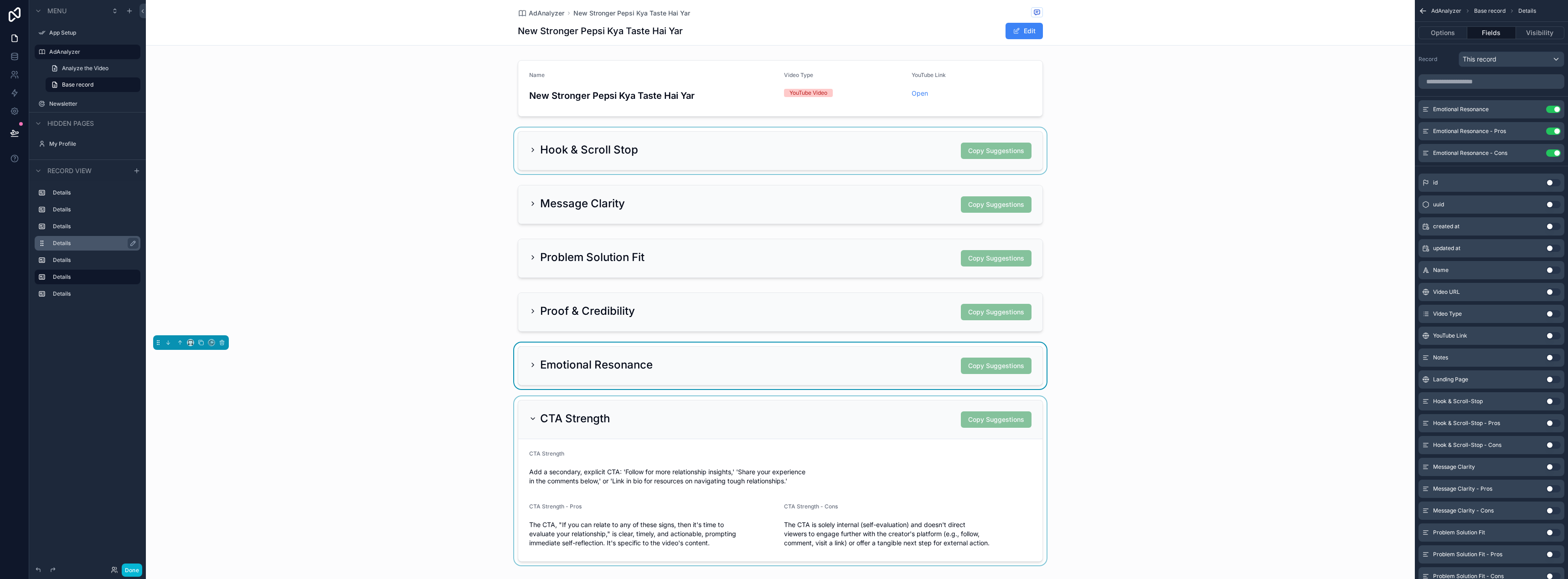
click at [774, 418] on div "scrollable content" at bounding box center [780, 480] width 1269 height 169
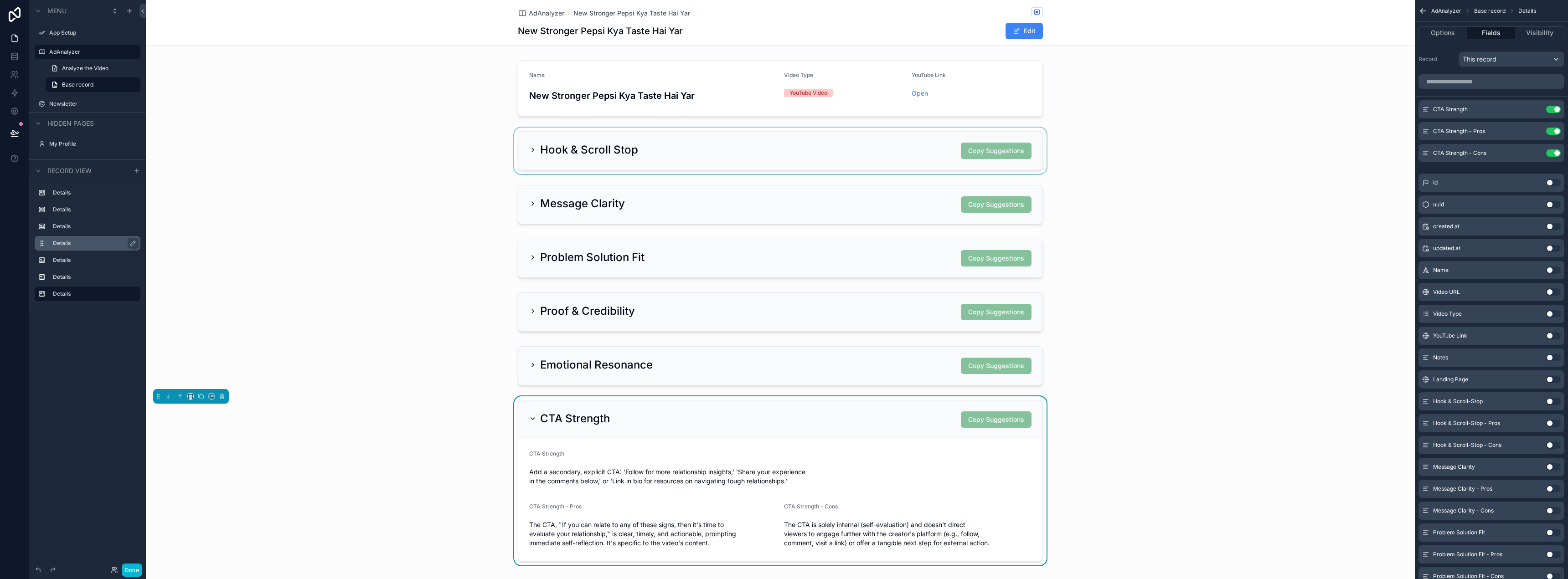
click at [765, 421] on div "CTA Strength Copy Suggestions" at bounding box center [780, 419] width 502 height 16
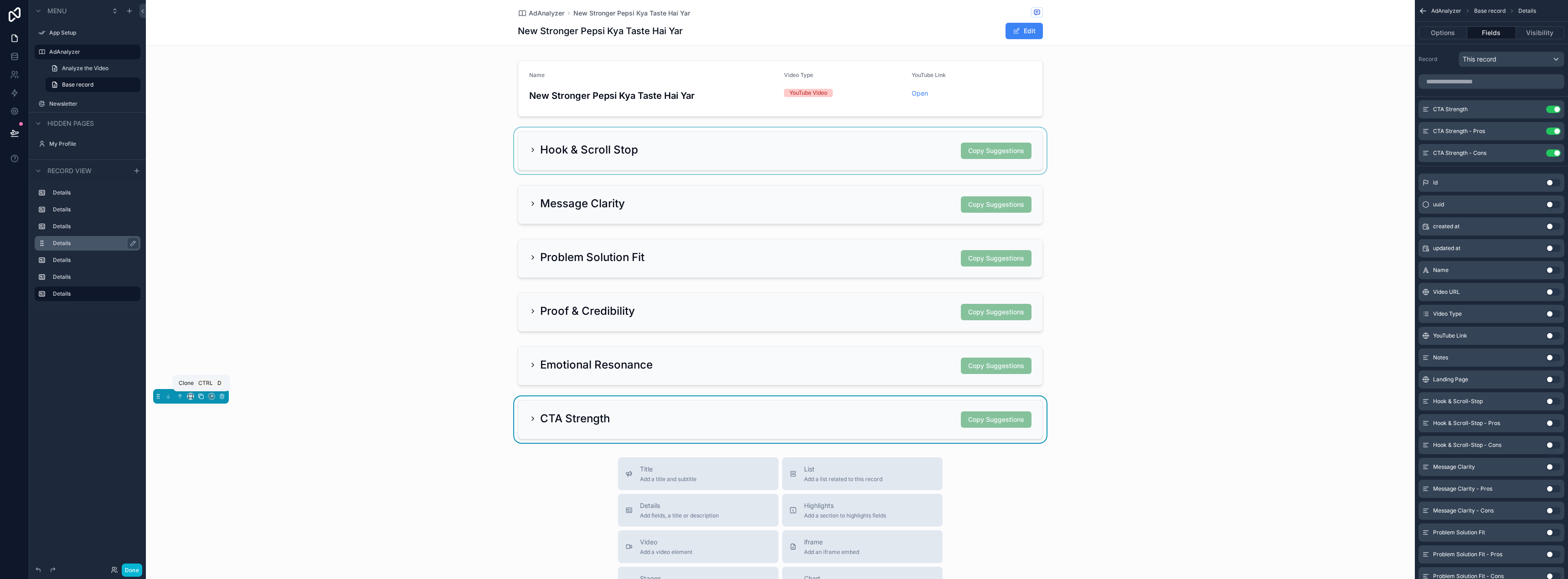
click at [198, 400] on button "scrollable content" at bounding box center [201, 396] width 10 height 10
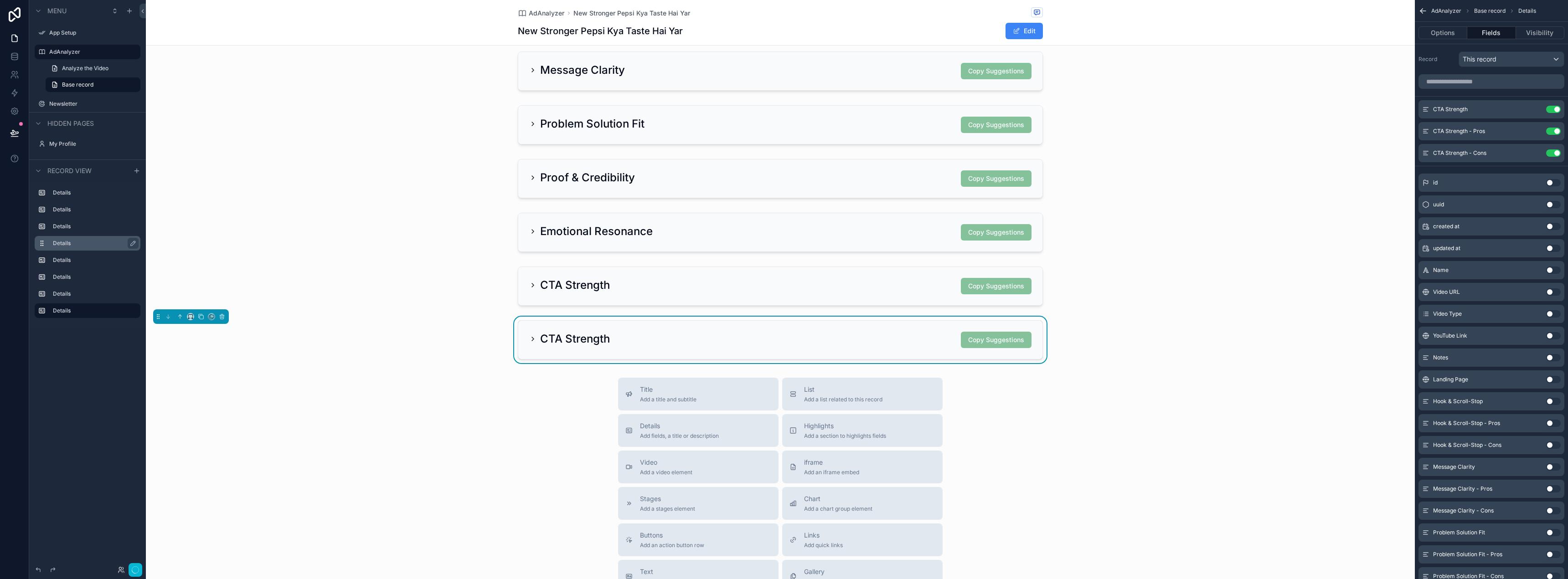
scroll to position [137, 0]
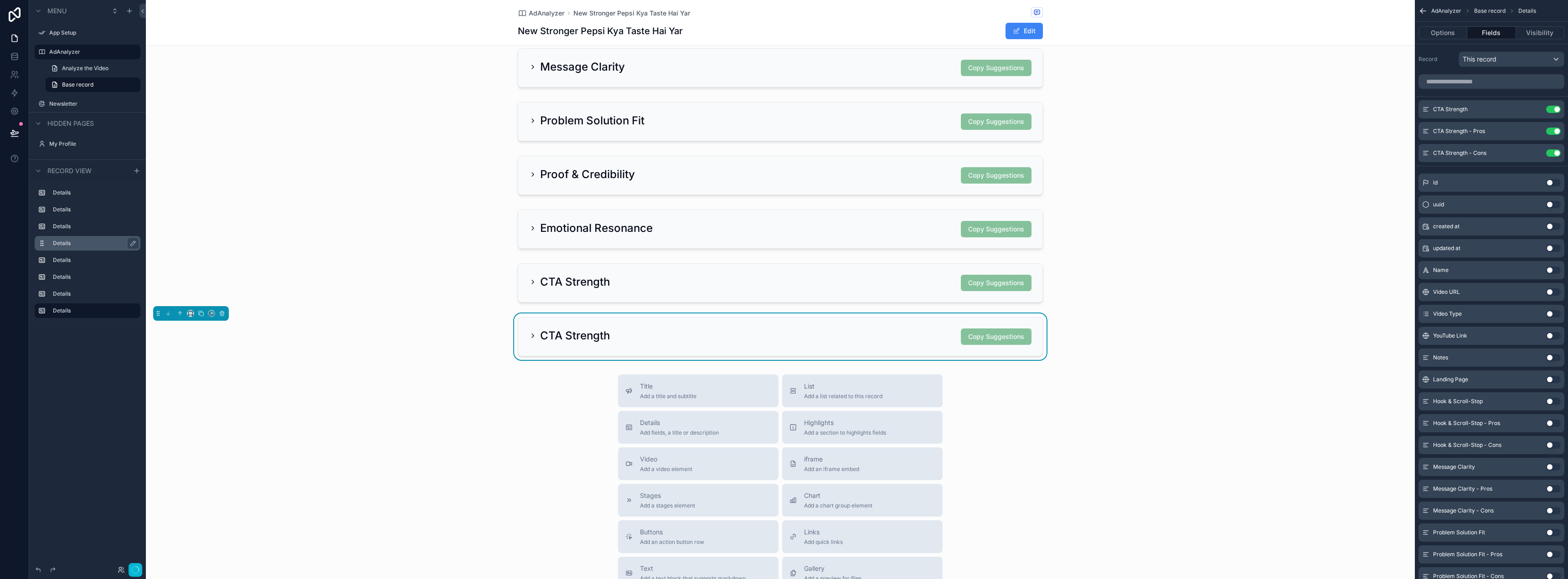
click at [806, 339] on div "CTA Strength Copy Suggestions" at bounding box center [780, 336] width 502 height 16
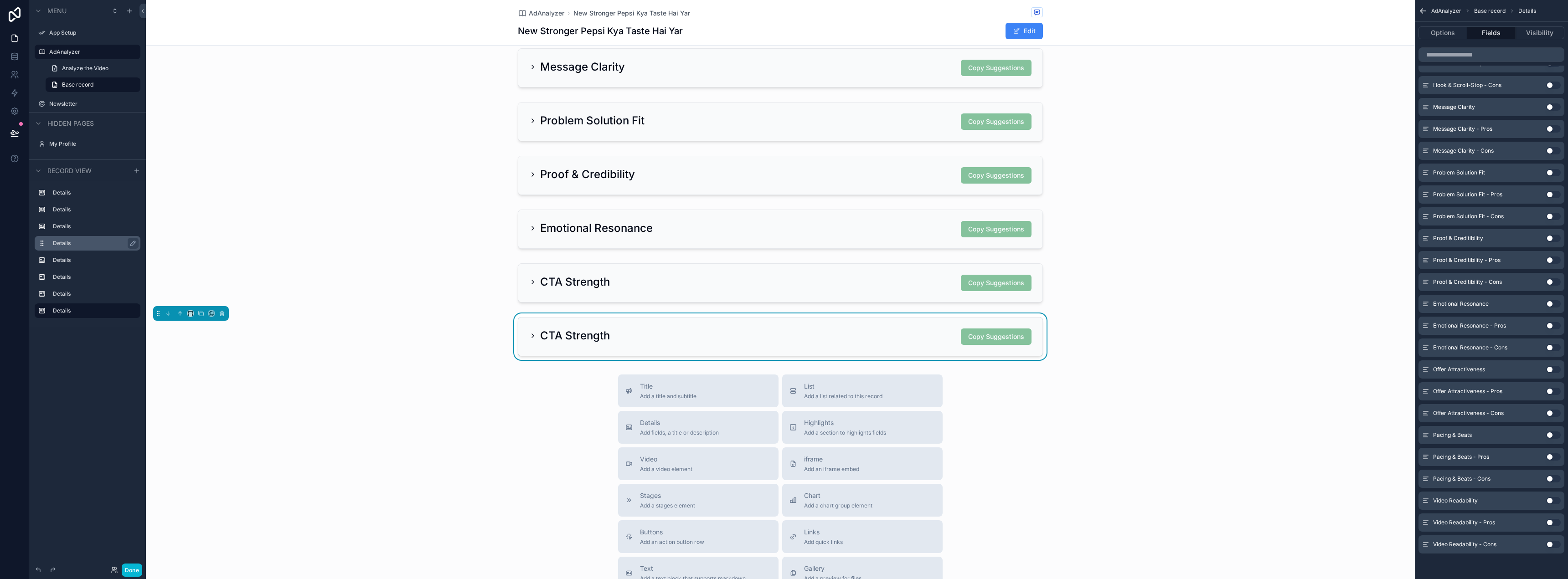
click at [1549, 369] on button "Use setting" at bounding box center [1553, 369] width 15 height 7
click at [1552, 389] on button "Use setting" at bounding box center [1553, 391] width 15 height 7
click at [1549, 412] on button "Use setting" at bounding box center [1553, 413] width 15 height 7
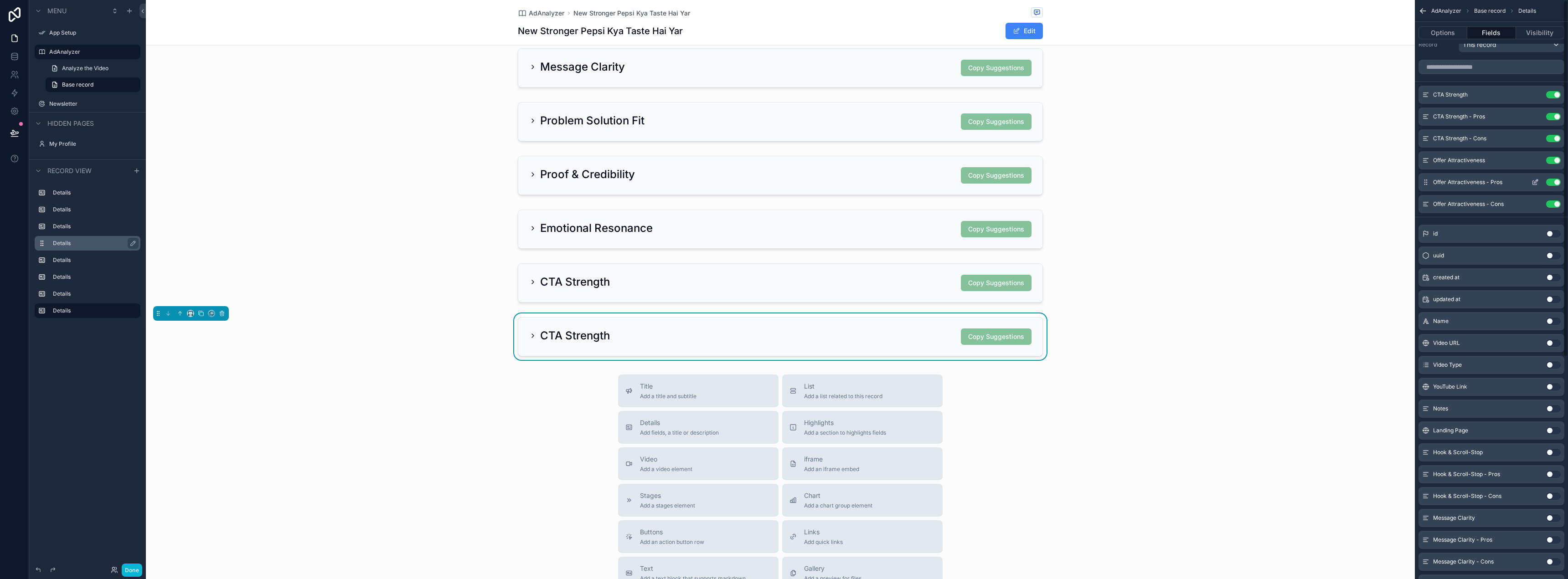
scroll to position [0, 0]
click at [1556, 116] on div "CTA Strength Use setting" at bounding box center [1491, 109] width 146 height 18
click at [1556, 111] on button "Use setting" at bounding box center [1553, 109] width 15 height 7
click at [1555, 107] on button "Use setting" at bounding box center [1553, 109] width 15 height 7
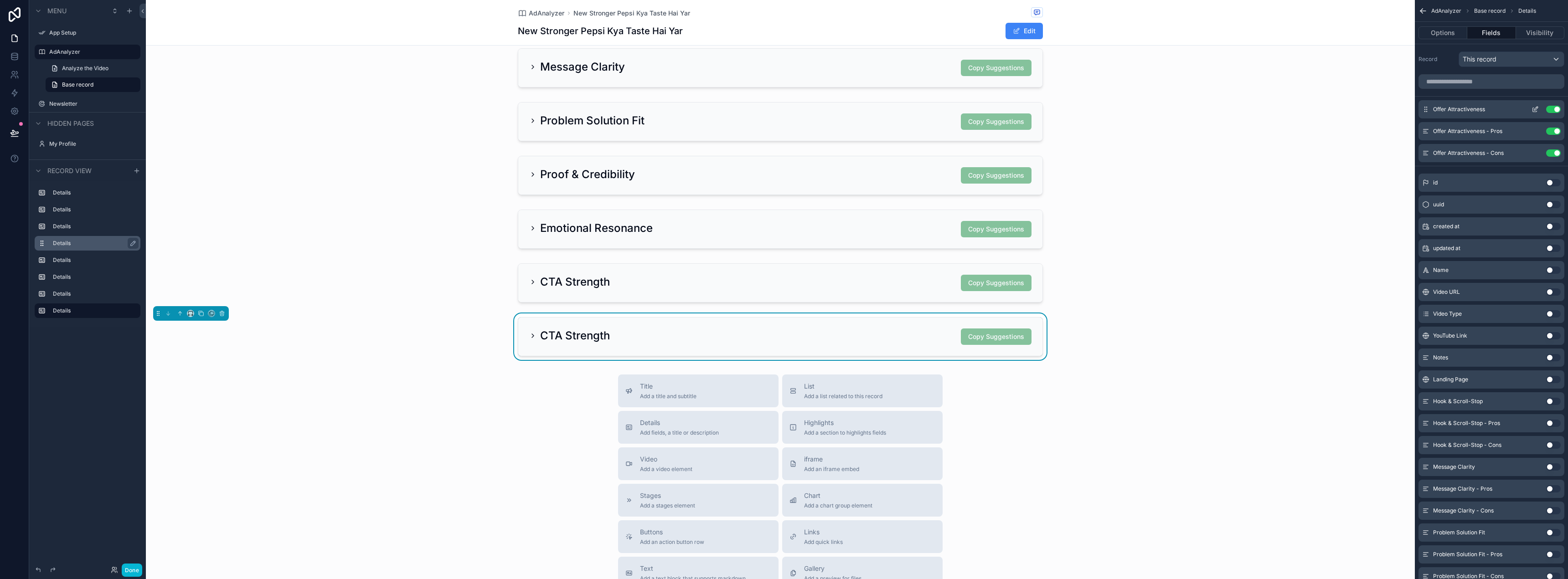
click at [1535, 111] on icon "scrollable content" at bounding box center [1535, 109] width 7 height 7
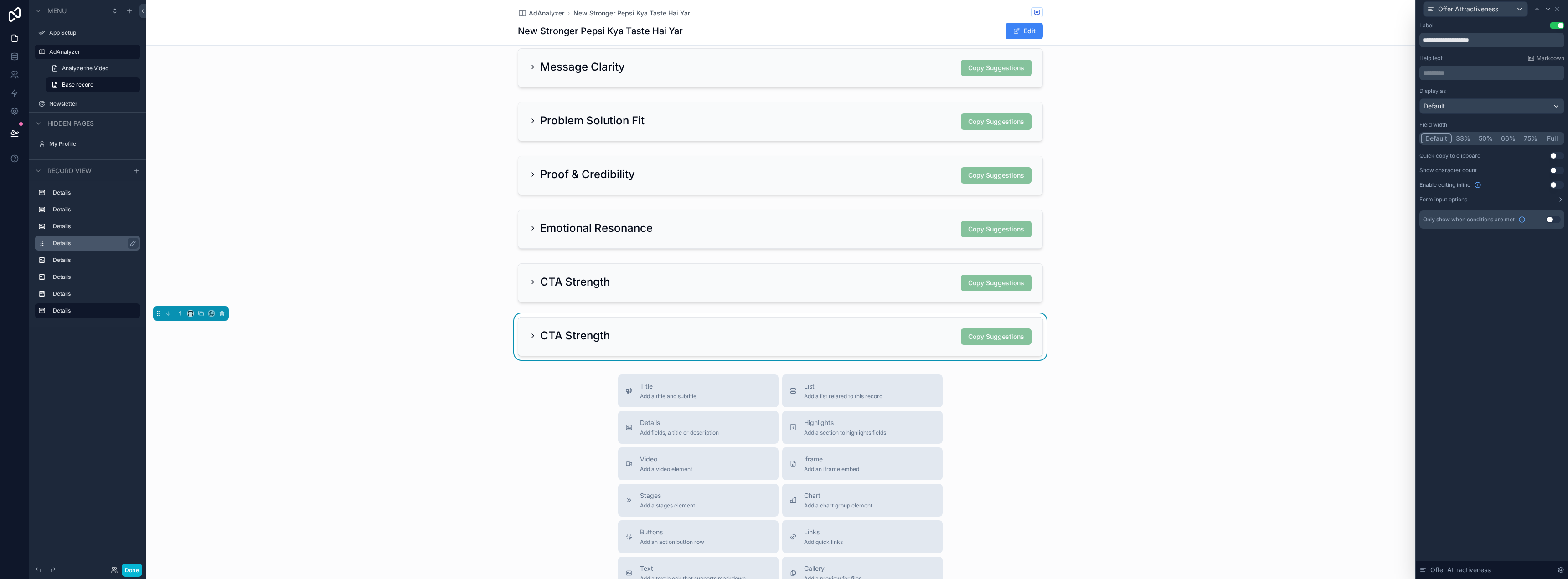
click at [1547, 133] on button "Full" at bounding box center [1552, 138] width 21 height 10
click at [1555, 3] on div "Offer Attractiveness" at bounding box center [1492, 9] width 145 height 18
click at [1556, 9] on icon at bounding box center [1557, 9] width 4 height 4
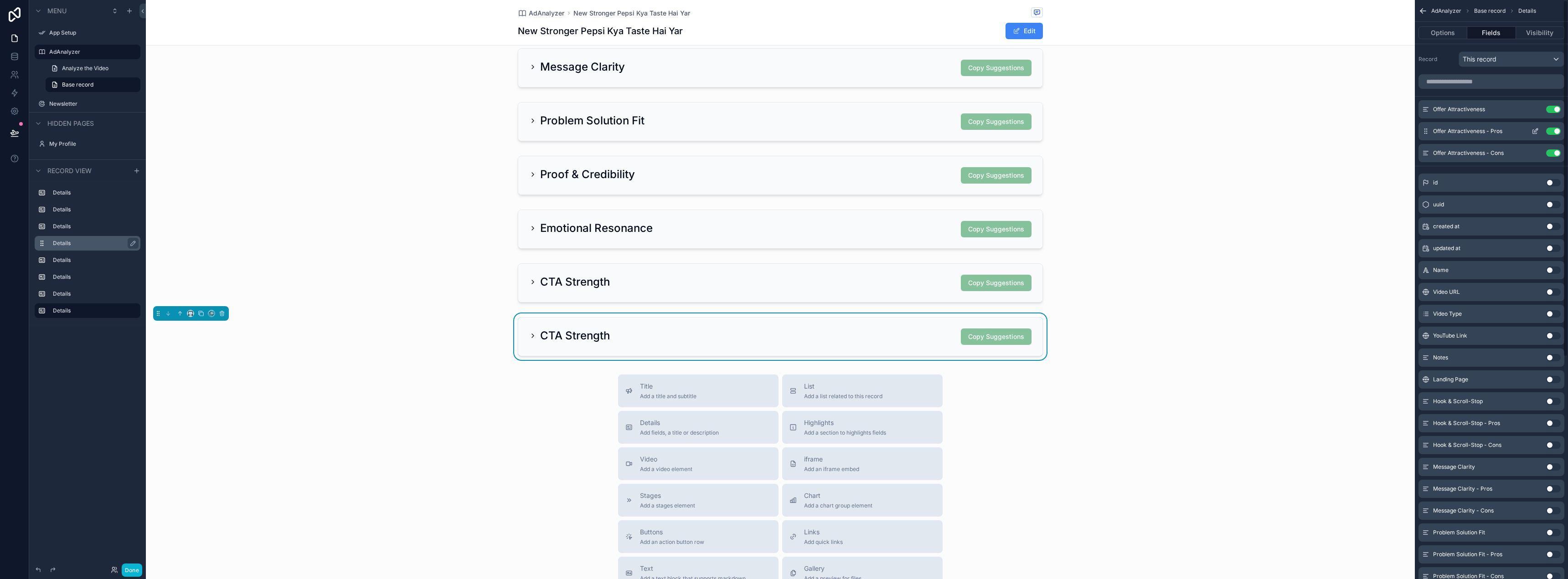
click at [1534, 132] on icon "scrollable content" at bounding box center [1535, 131] width 7 height 7
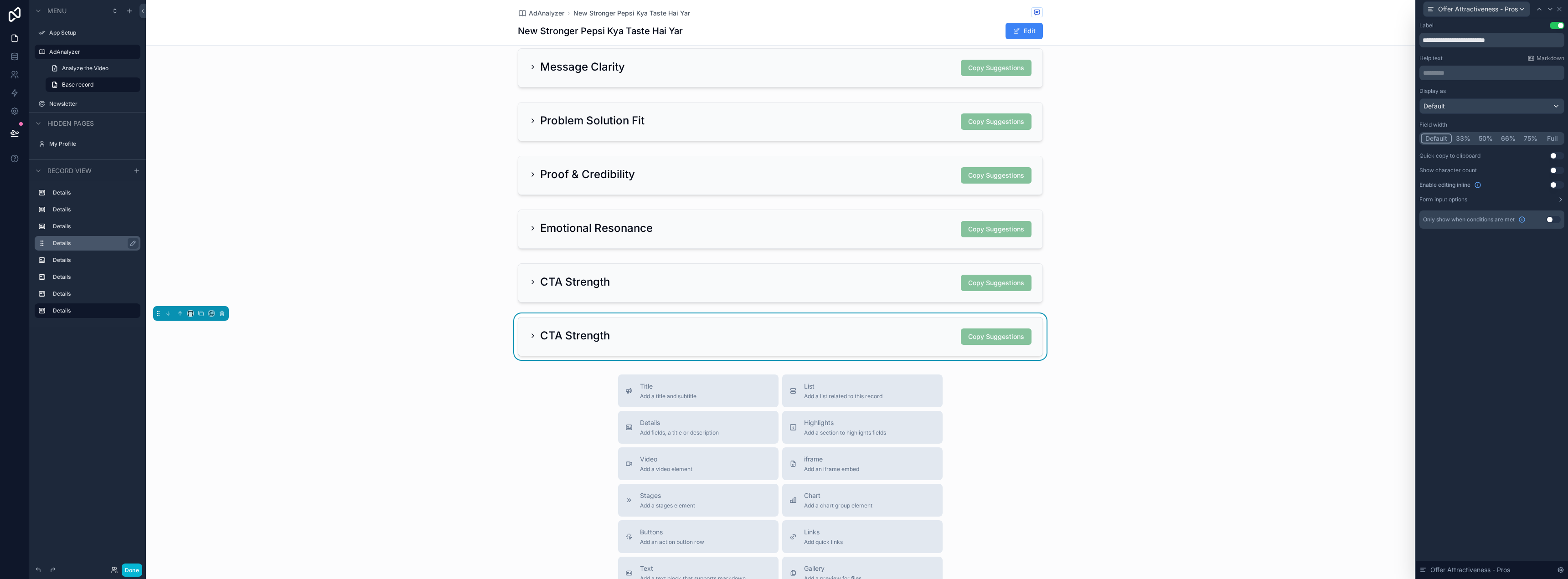
click at [1485, 138] on button "50%" at bounding box center [1485, 138] width 23 height 10
click at [1558, 7] on icon at bounding box center [1559, 9] width 4 height 4
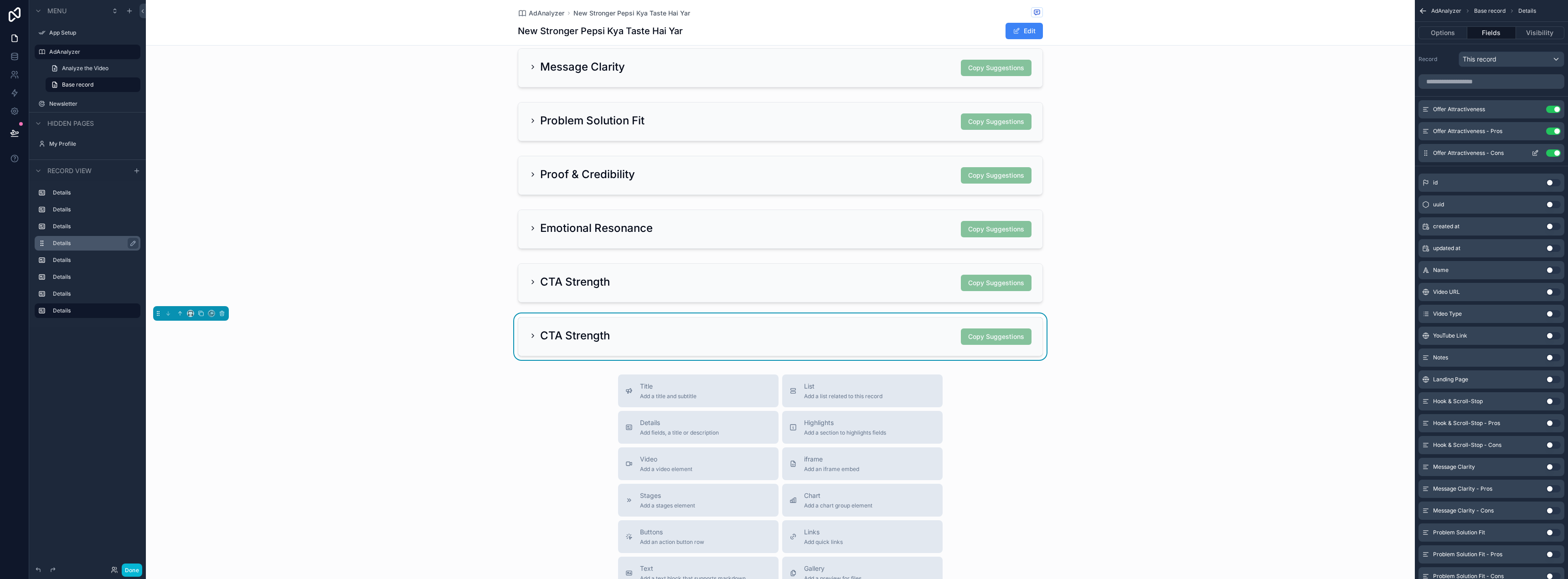
click at [1521, 153] on div "Offer Attractiveness - Cons Use setting" at bounding box center [1491, 153] width 146 height 18
click at [1536, 152] on icon "scrollable content" at bounding box center [1535, 153] width 7 height 7
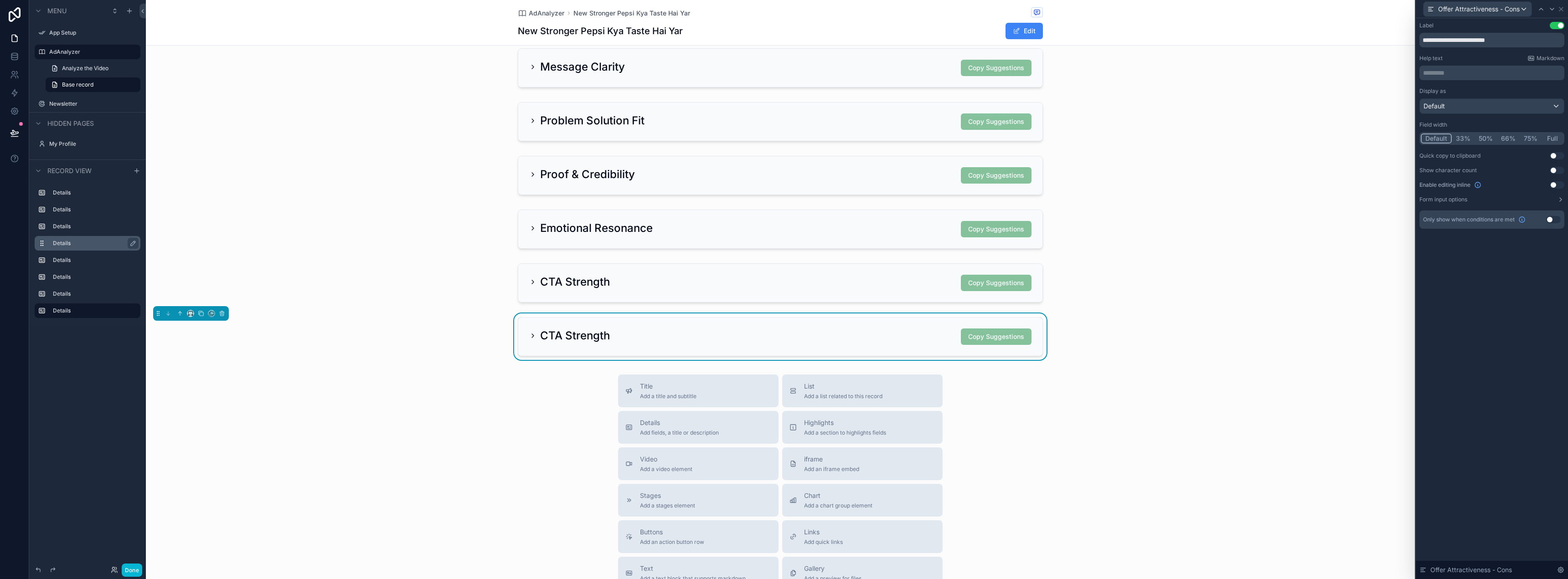
click at [1482, 140] on button "50%" at bounding box center [1485, 138] width 23 height 10
click at [1564, 8] on icon at bounding box center [1561, 9] width 7 height 7
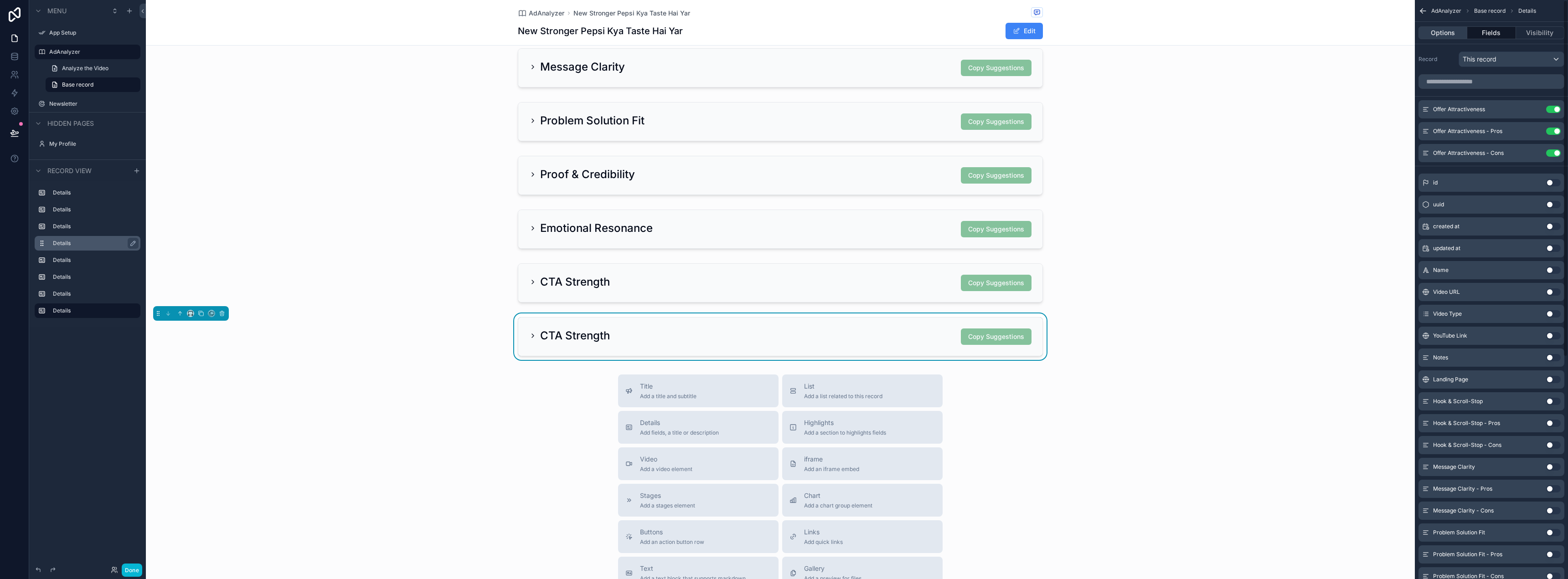
click at [1438, 29] on button "Options" at bounding box center [1443, 32] width 49 height 13
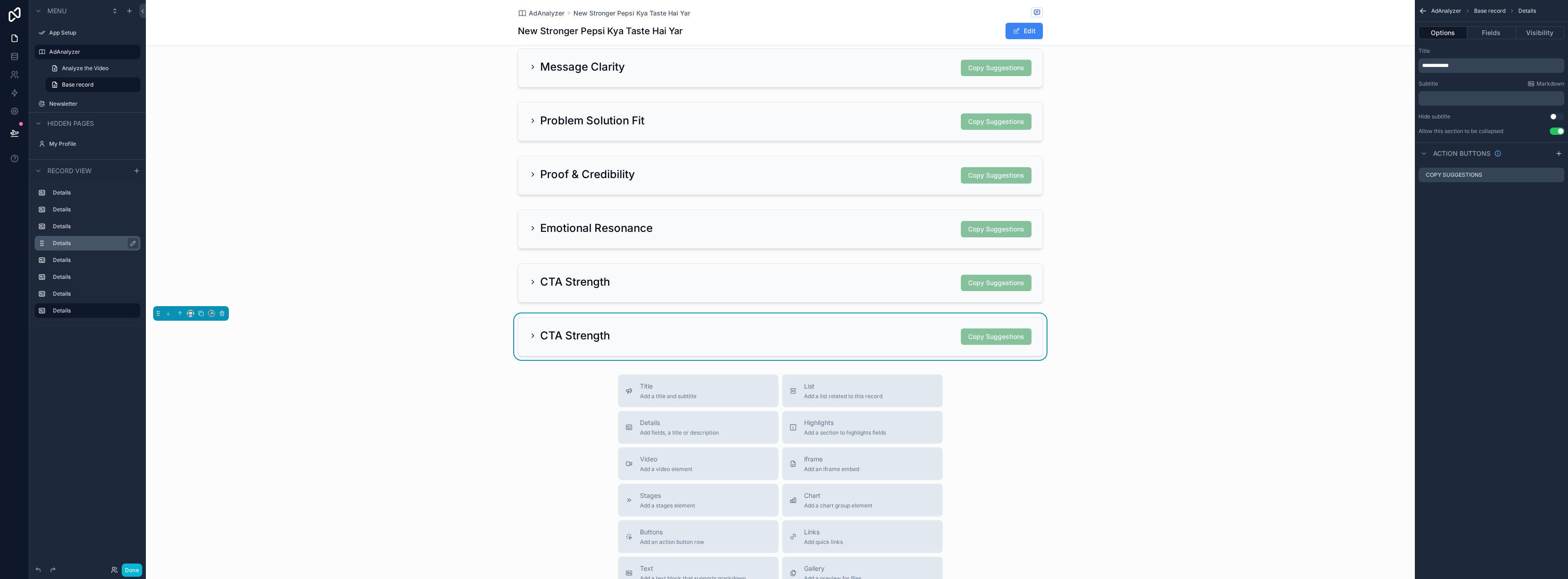
click at [1465, 71] on div "**********" at bounding box center [1491, 66] width 146 height 15
click at [1465, 66] on p "**********" at bounding box center [1492, 66] width 141 height 7
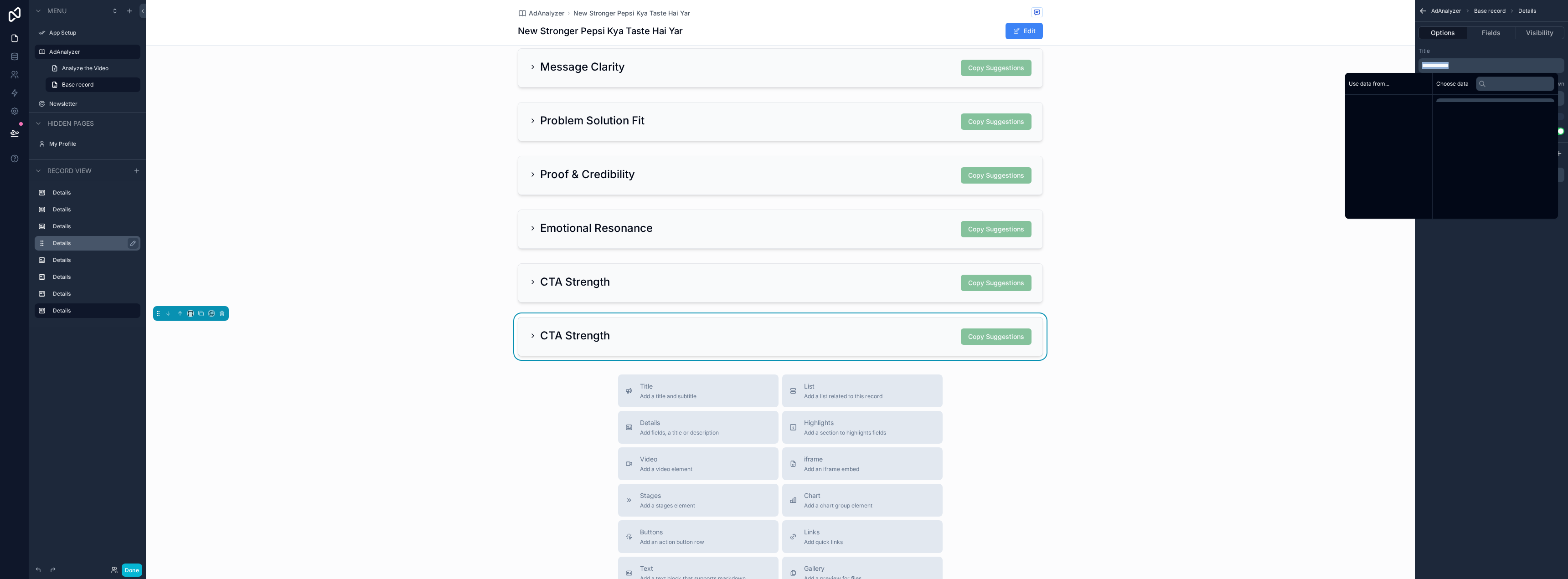
click at [1465, 66] on p "**********" at bounding box center [1492, 66] width 141 height 7
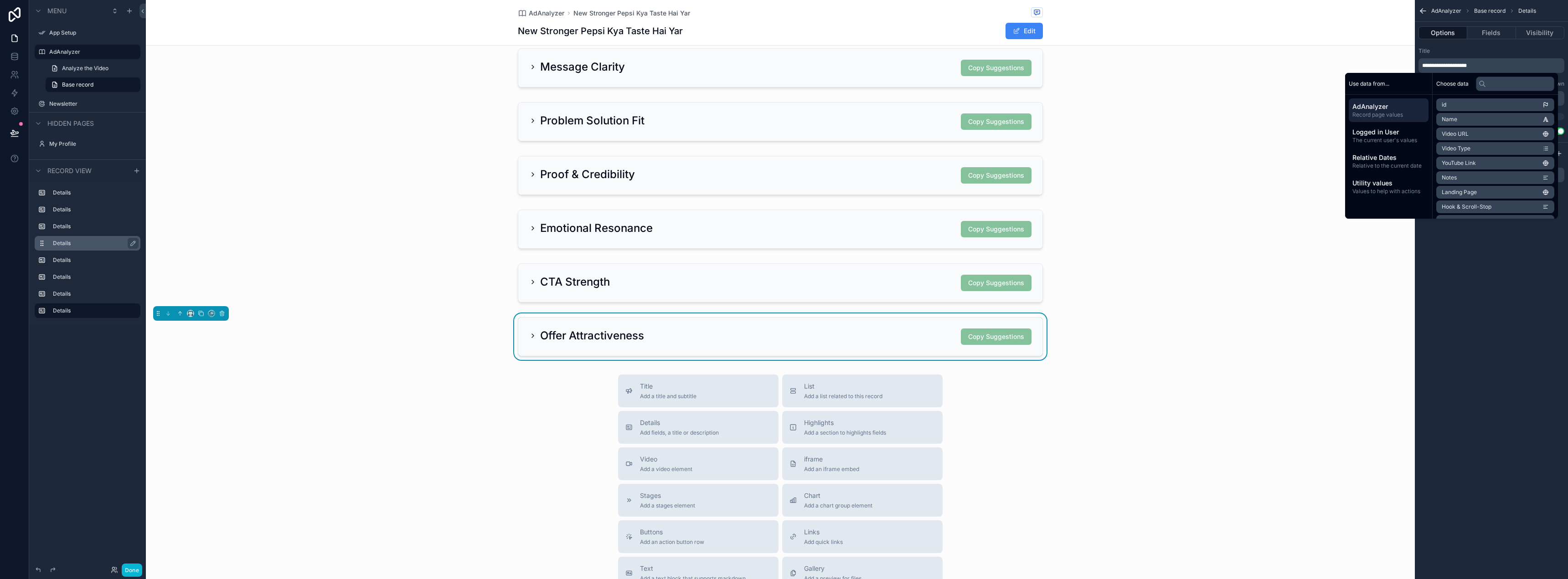
click at [1482, 274] on div "**********" at bounding box center [1491, 290] width 153 height 579
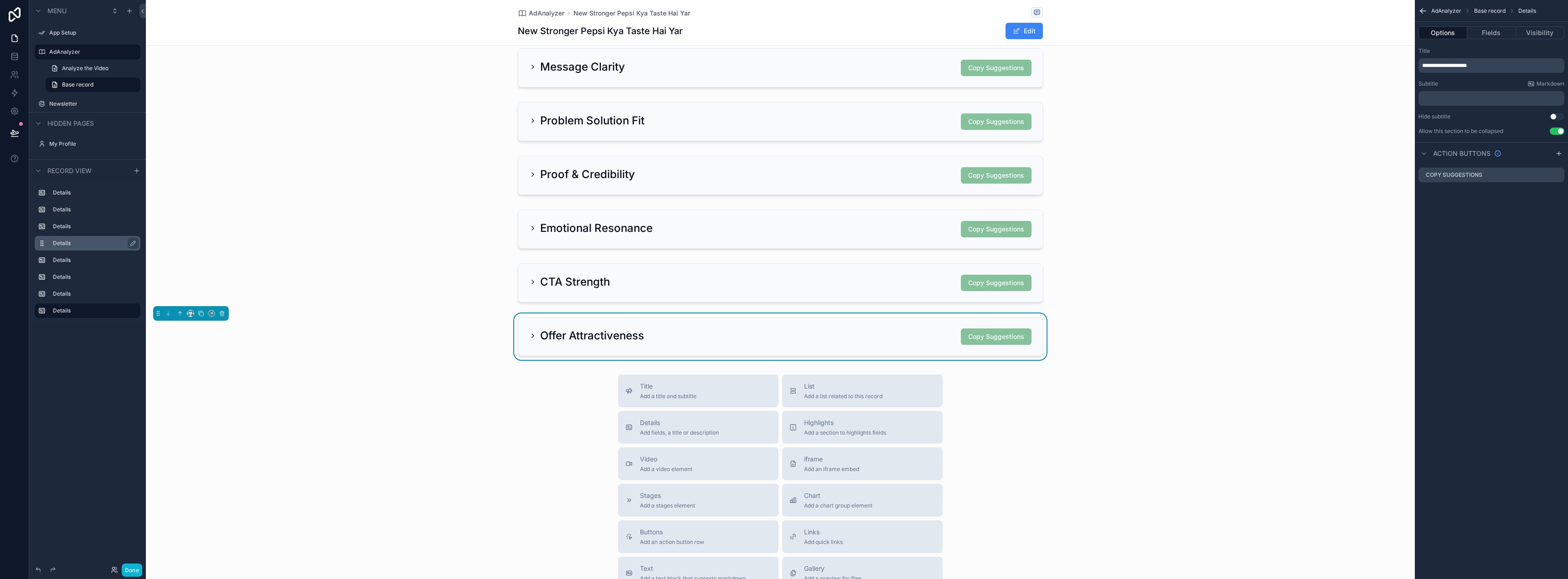
click at [687, 336] on div "Offer Attractiveness Copy Suggestions" at bounding box center [780, 336] width 502 height 16
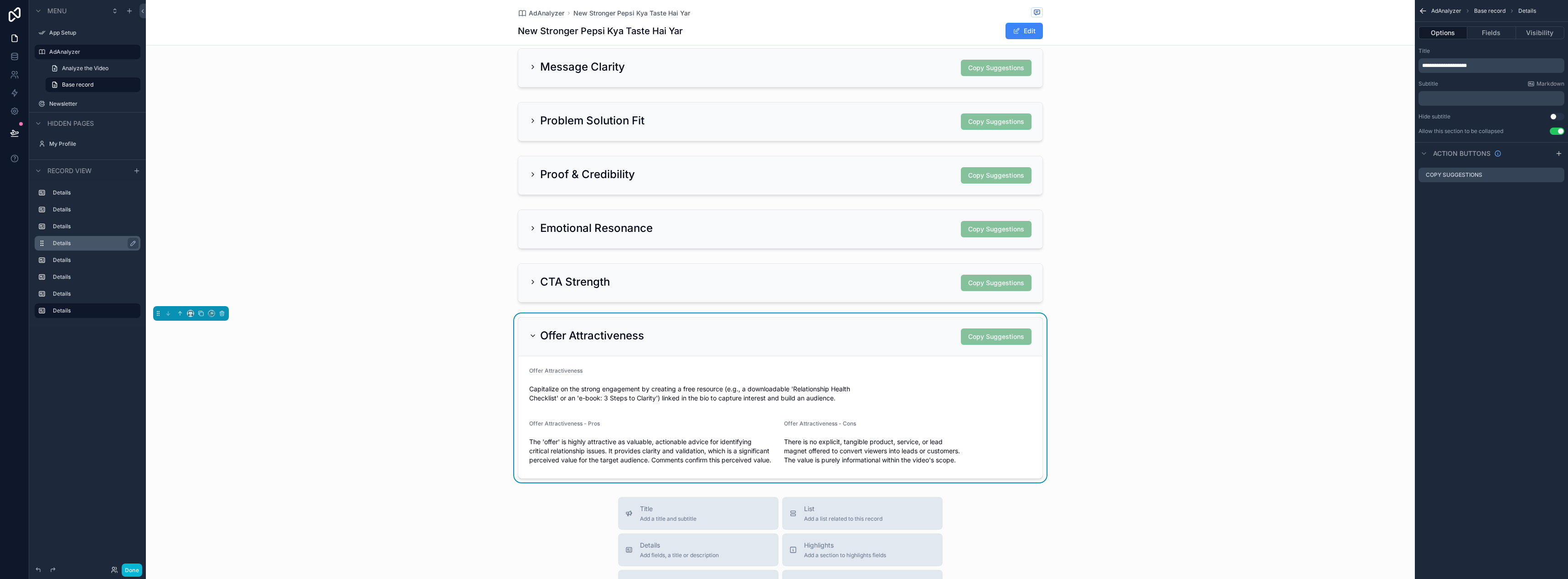
click at [1200, 326] on div "Offer Attractiveness Copy Suggestions Offer Attractiveness Capitalize on the st…" at bounding box center [780, 398] width 1269 height 169
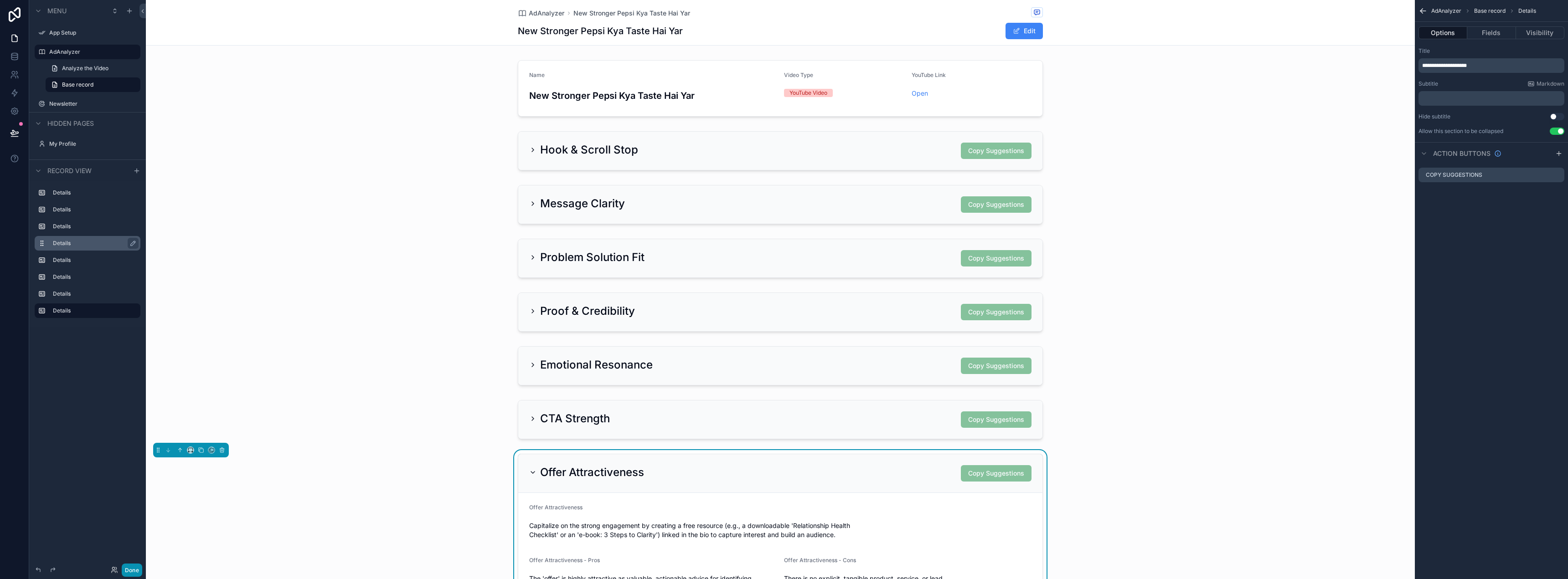
click at [137, 570] on button "Done" at bounding box center [132, 570] width 21 height 13
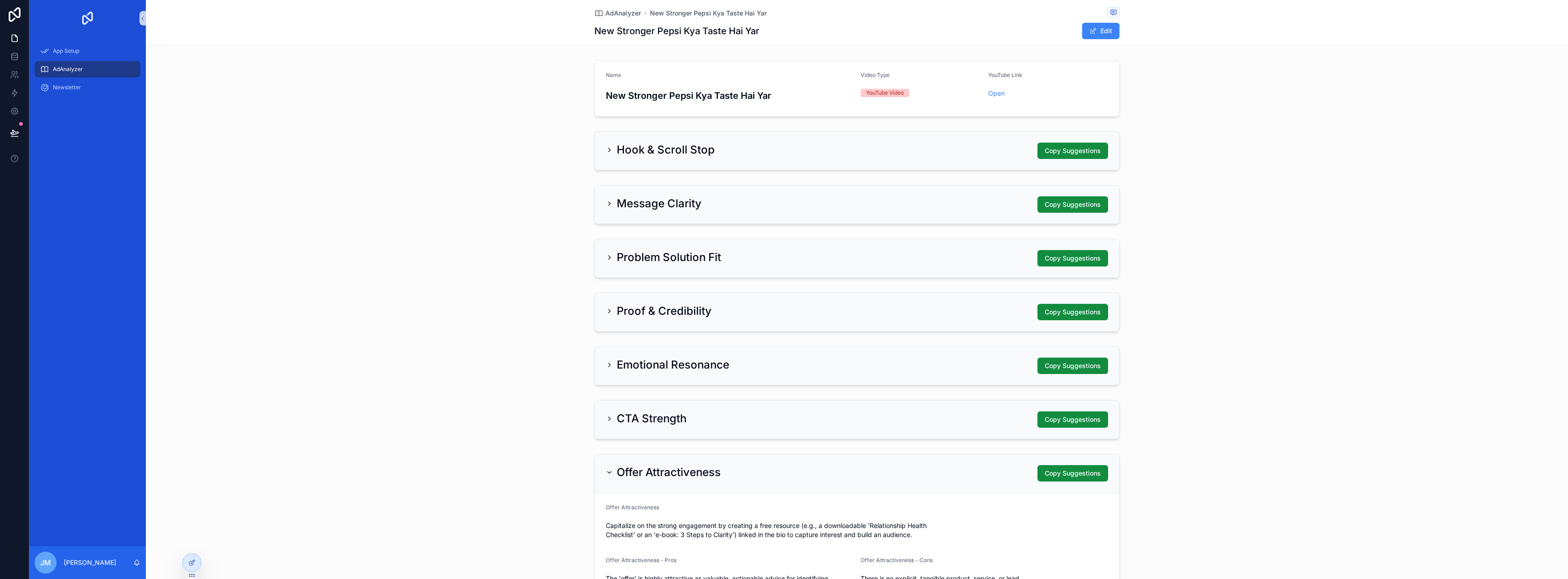
click at [842, 196] on div "Message Clarity Copy Suggestions" at bounding box center [856, 204] width 524 height 38
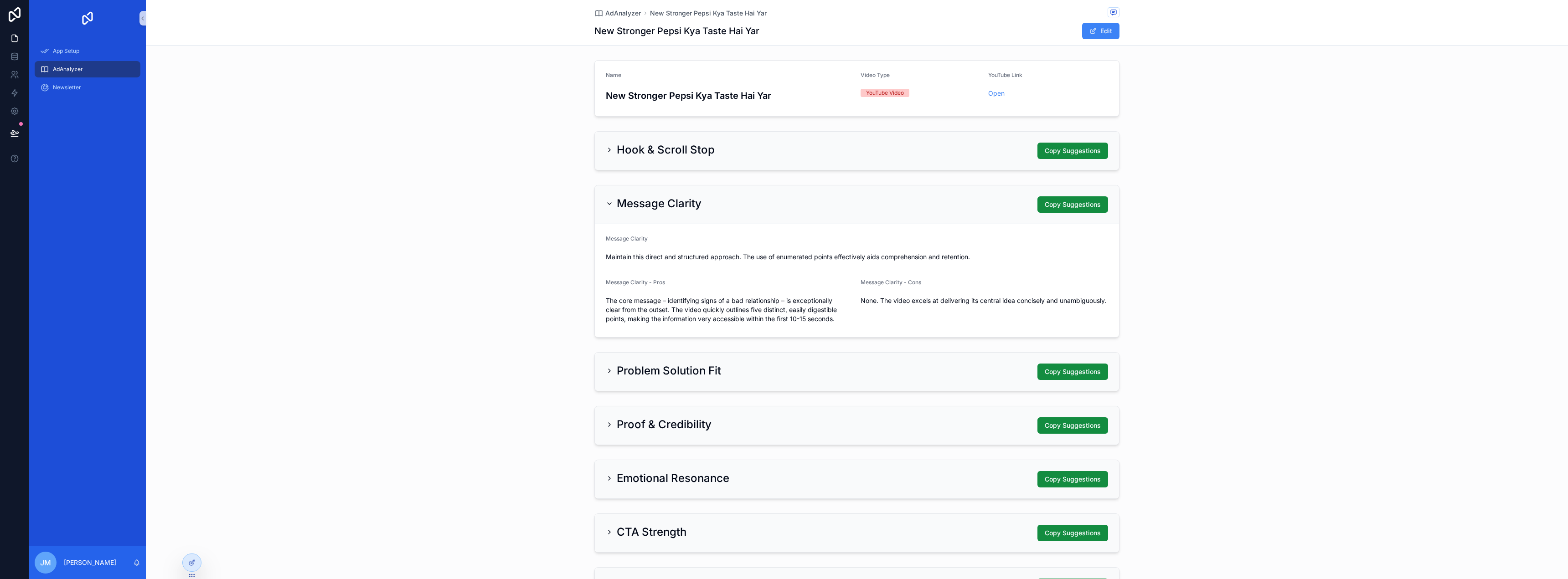
click at [849, 153] on div "Hook & Scroll Stop Copy Suggestions" at bounding box center [856, 150] width 502 height 16
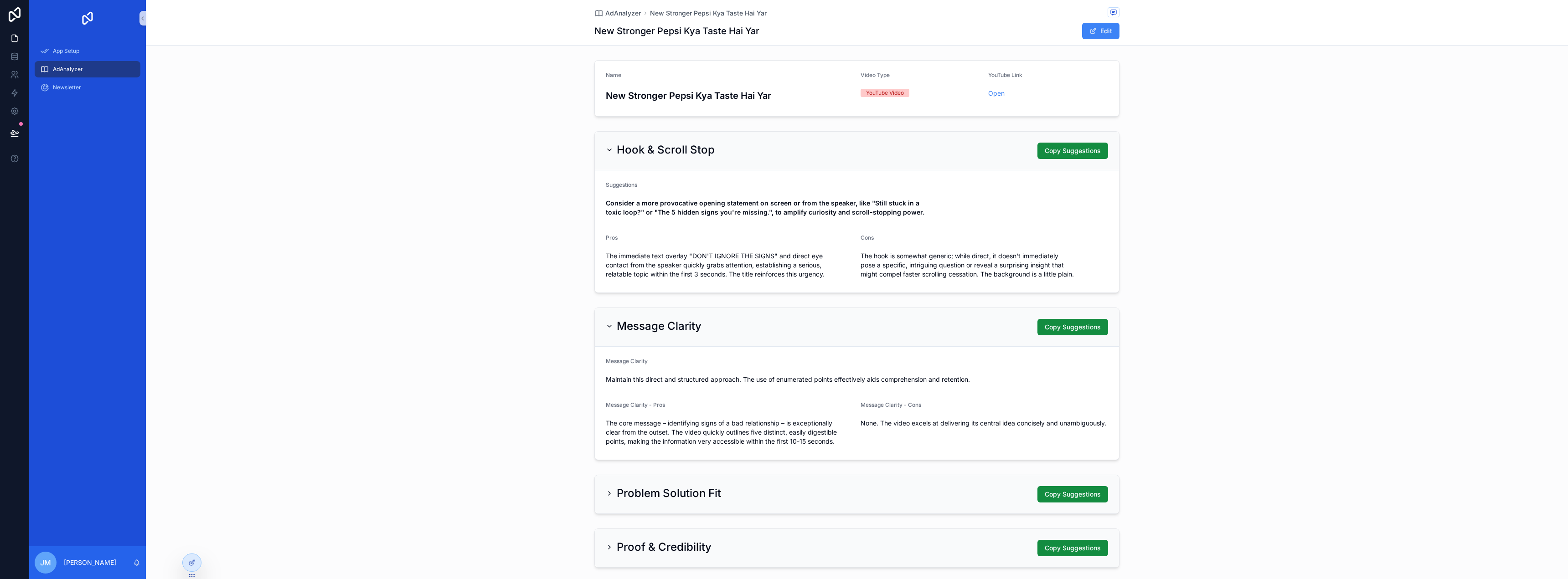
scroll to position [46, 0]
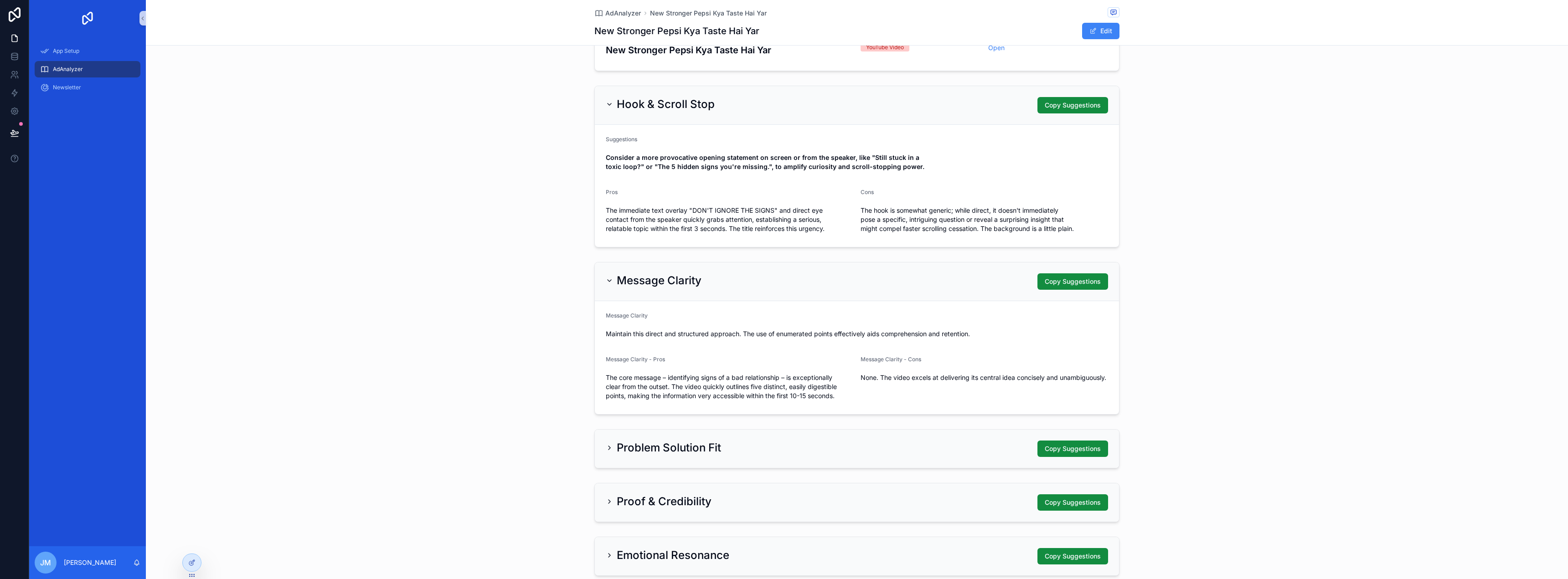
click at [850, 449] on div "Problem Solution Fit Copy Suggestions" at bounding box center [856, 448] width 502 height 16
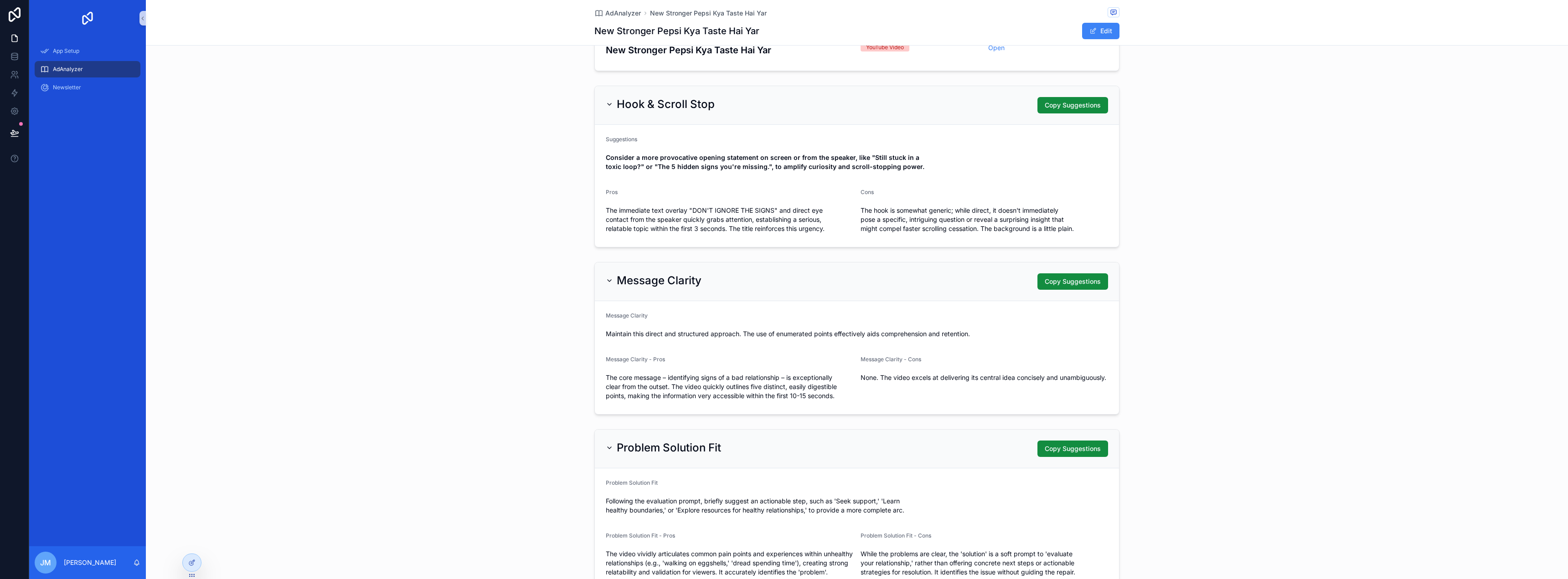
scroll to position [319, 0]
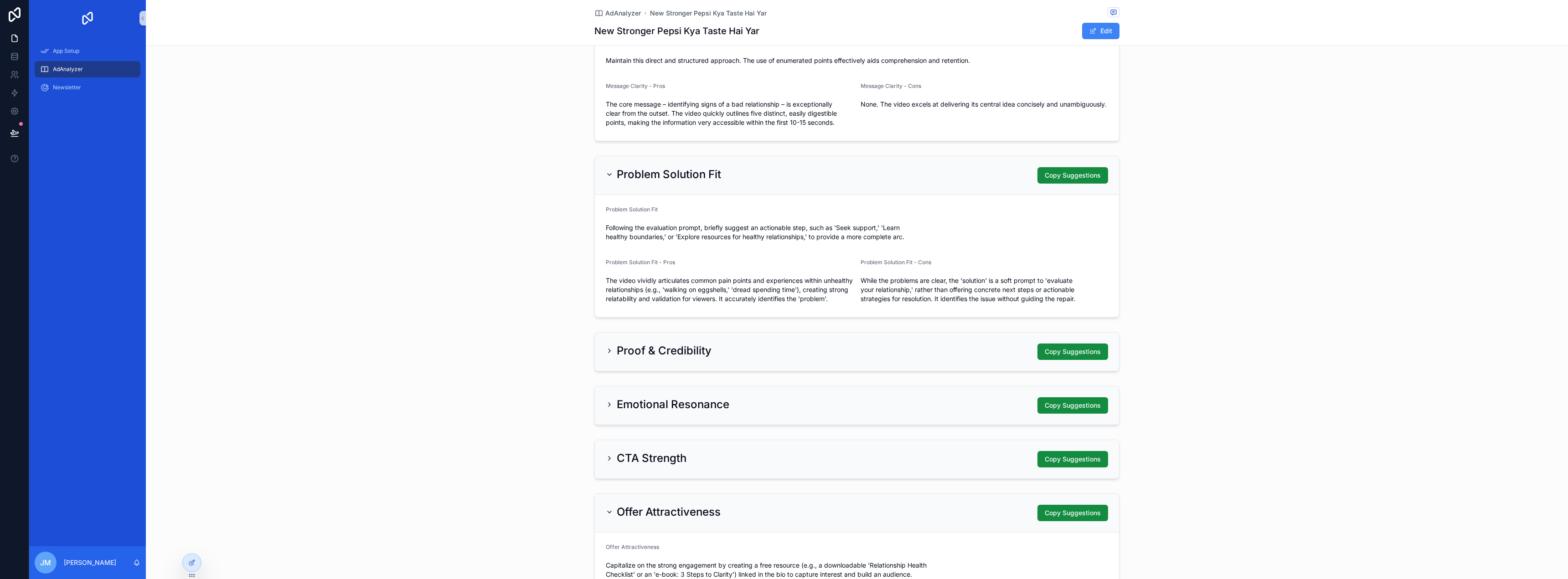
click at [847, 375] on div "Proof & Credibility Copy Suggestions" at bounding box center [857, 352] width 1422 height 46
click at [850, 359] on div "Proof & Credibility Copy Suggestions" at bounding box center [856, 352] width 502 height 16
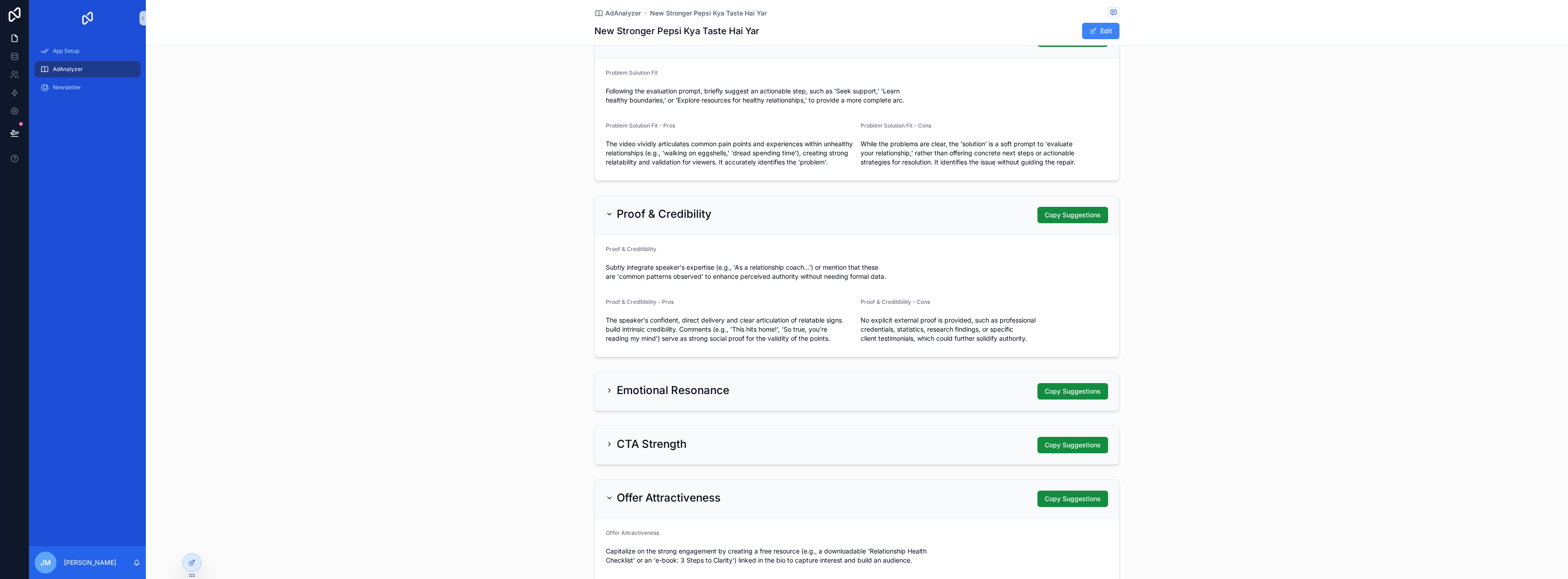
click at [861, 387] on div "Emotional Resonance Copy Suggestions" at bounding box center [856, 391] width 524 height 38
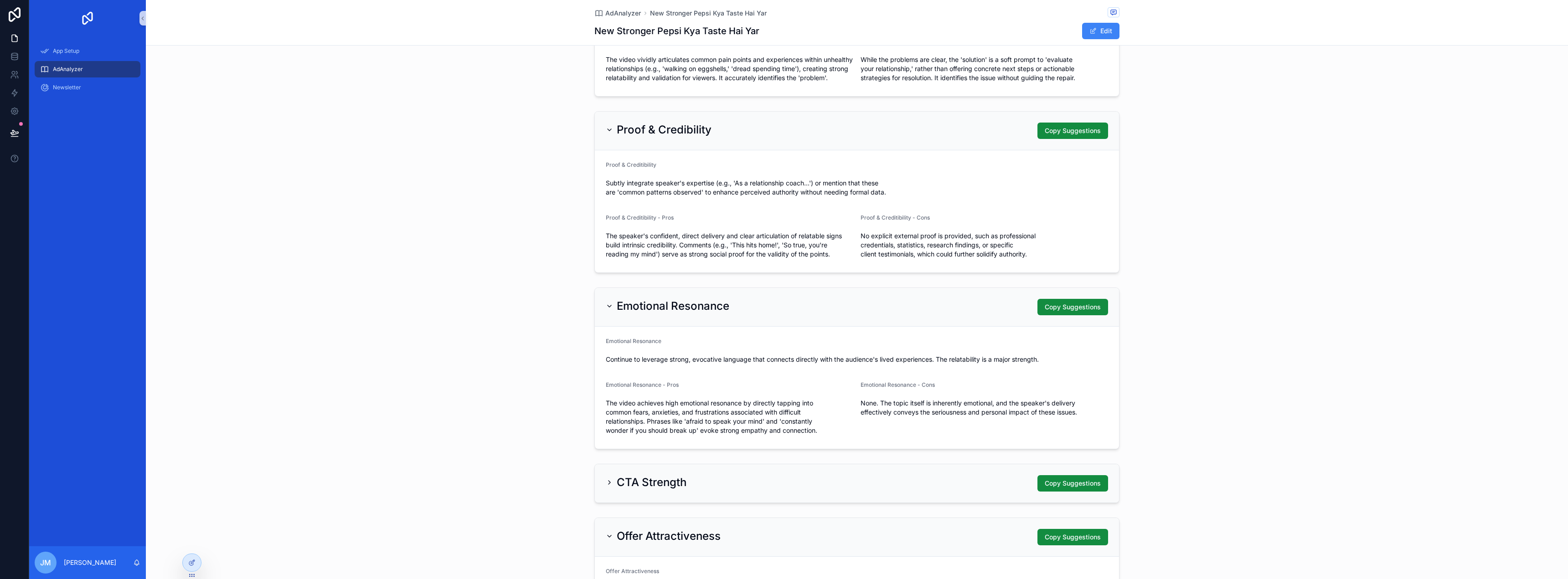
scroll to position [711, 0]
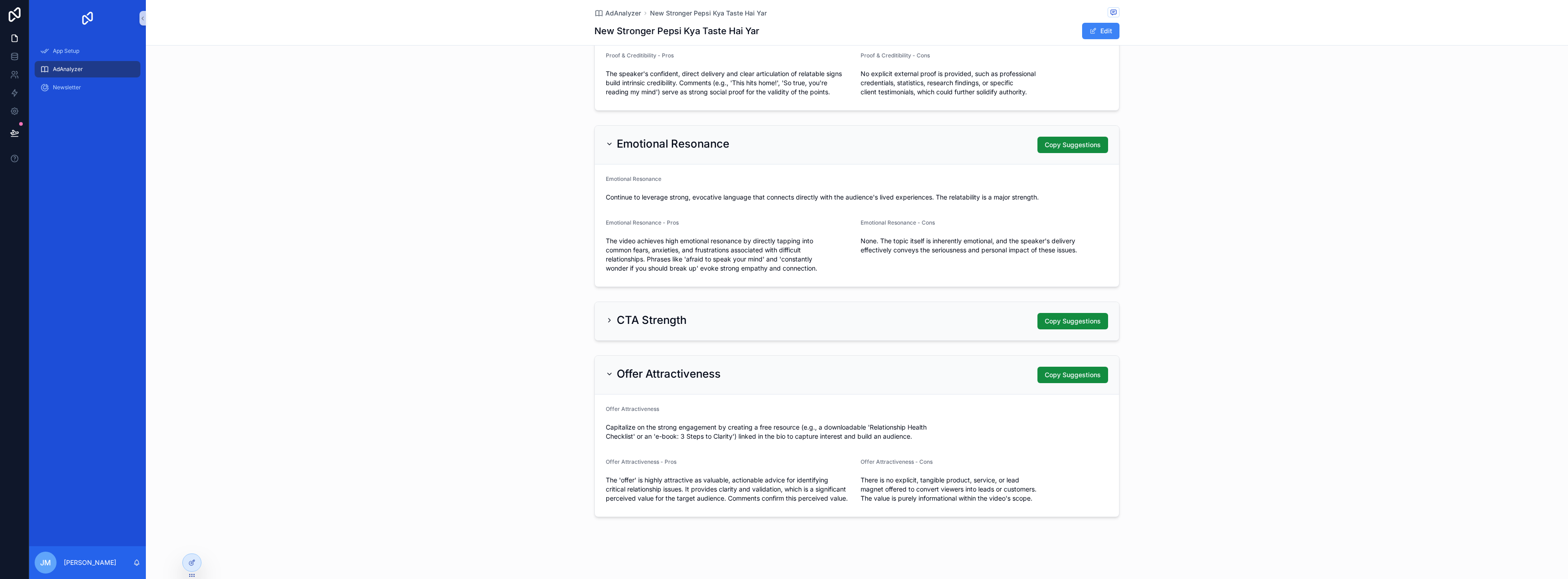
click at [895, 335] on div "CTA Strength Copy Suggestions" at bounding box center [856, 321] width 524 height 38
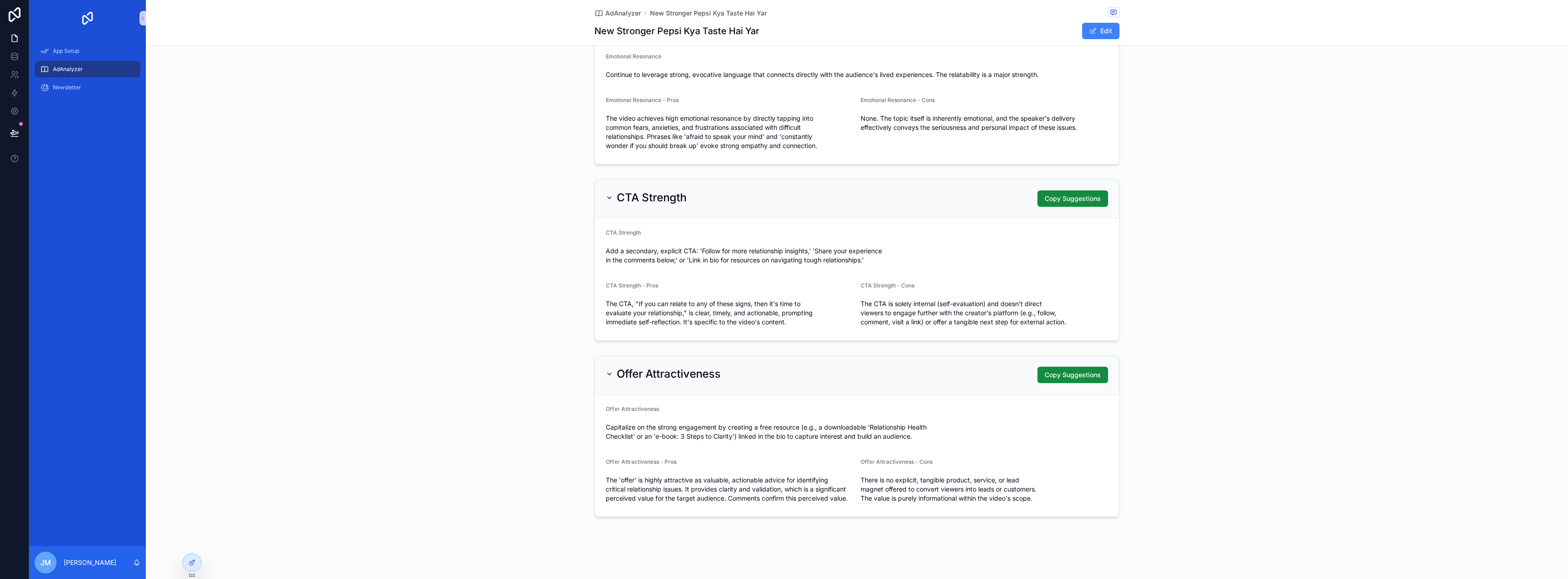
click at [883, 381] on div "Offer Attractiveness Copy Suggestions" at bounding box center [856, 375] width 502 height 16
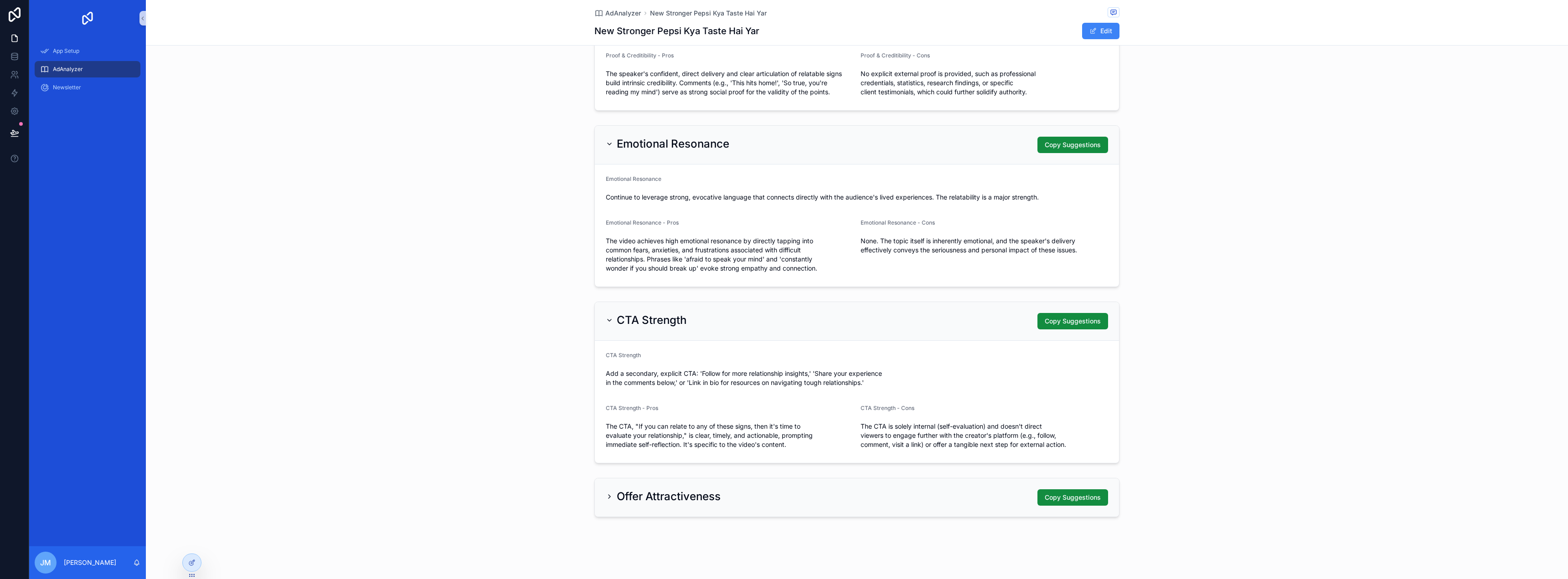
click at [889, 322] on div "CTA Strength Copy Suggestions" at bounding box center [856, 321] width 502 height 16
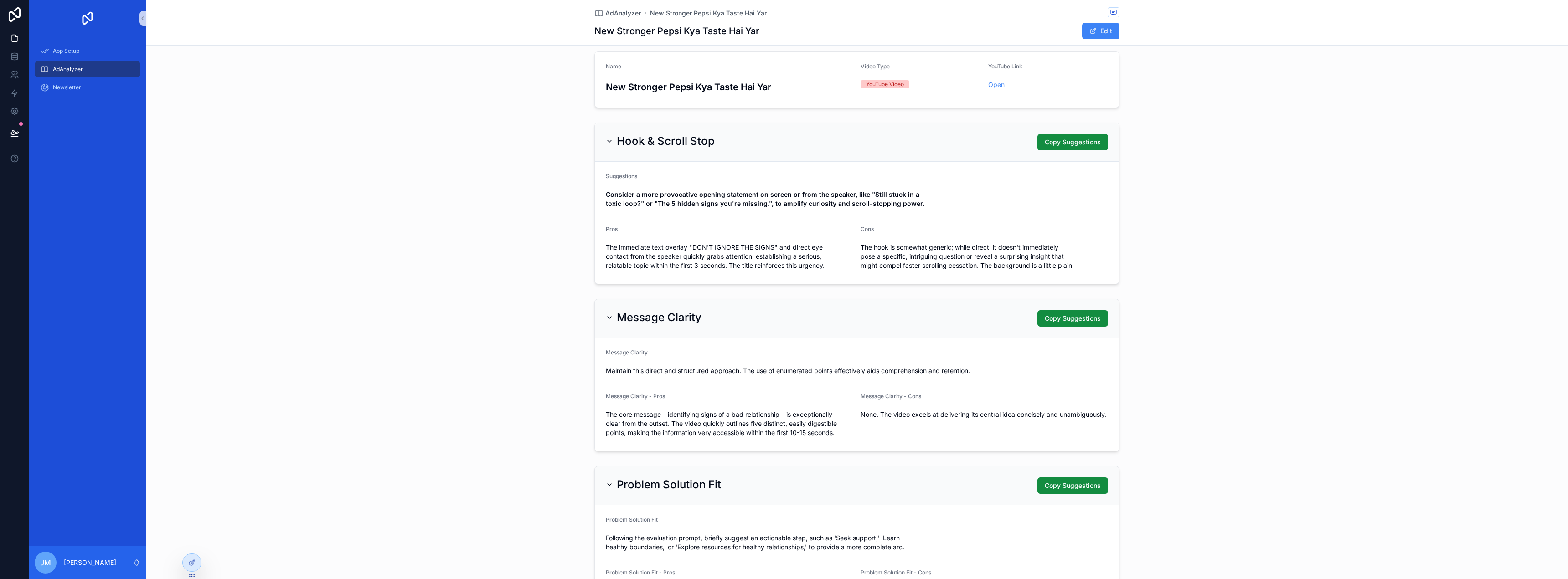
scroll to position [0, 0]
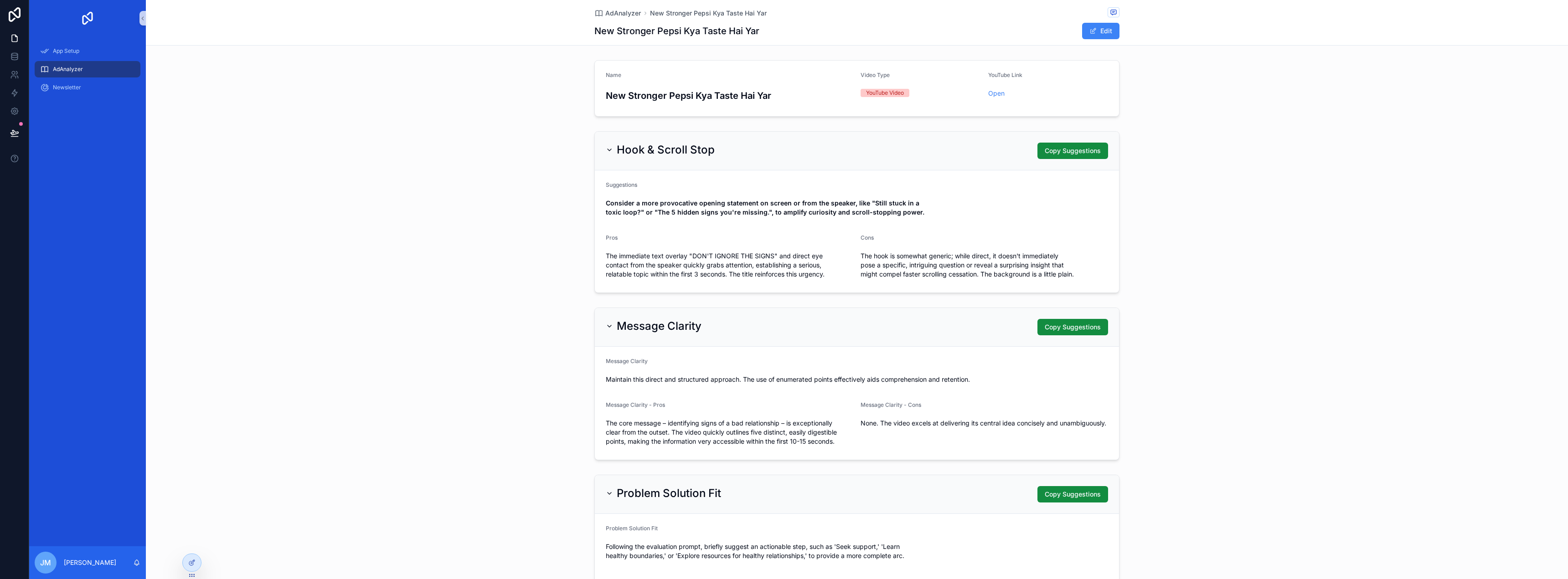
click at [609, 15] on span "AdAnalyzer" at bounding box center [623, 13] width 35 height 9
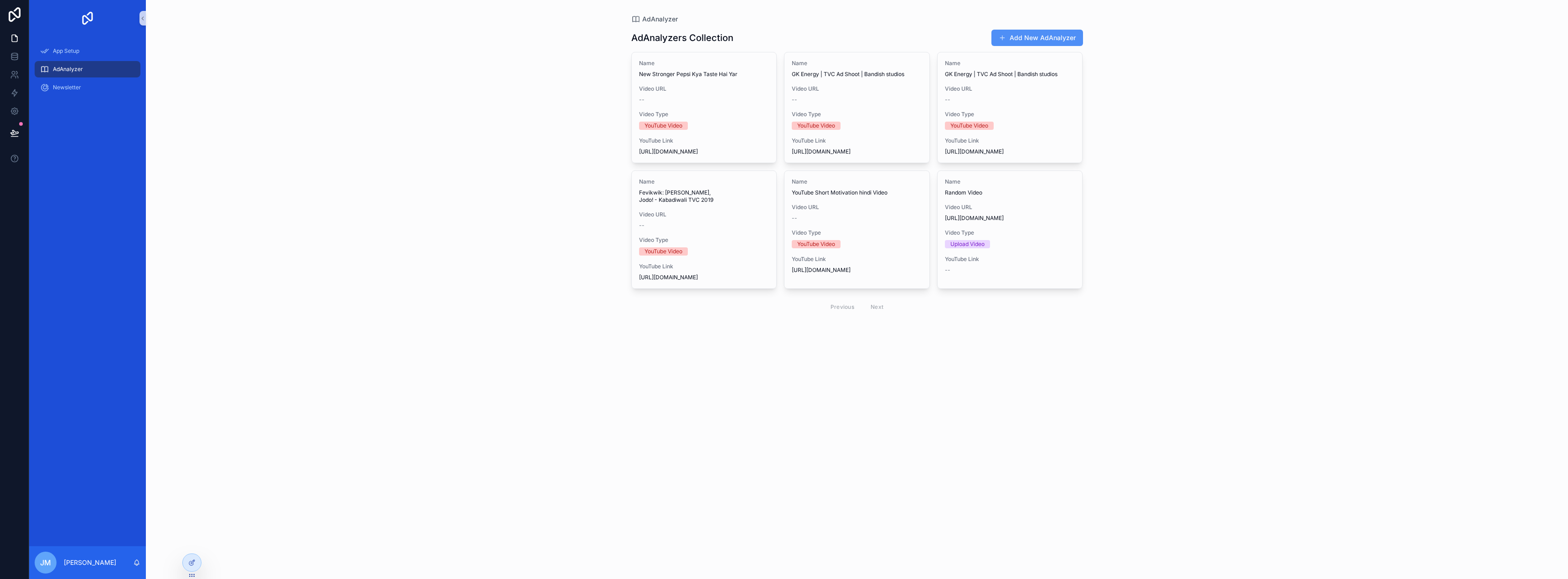
click at [1045, 41] on button "Add New AdAnalyzer" at bounding box center [1037, 38] width 92 height 16
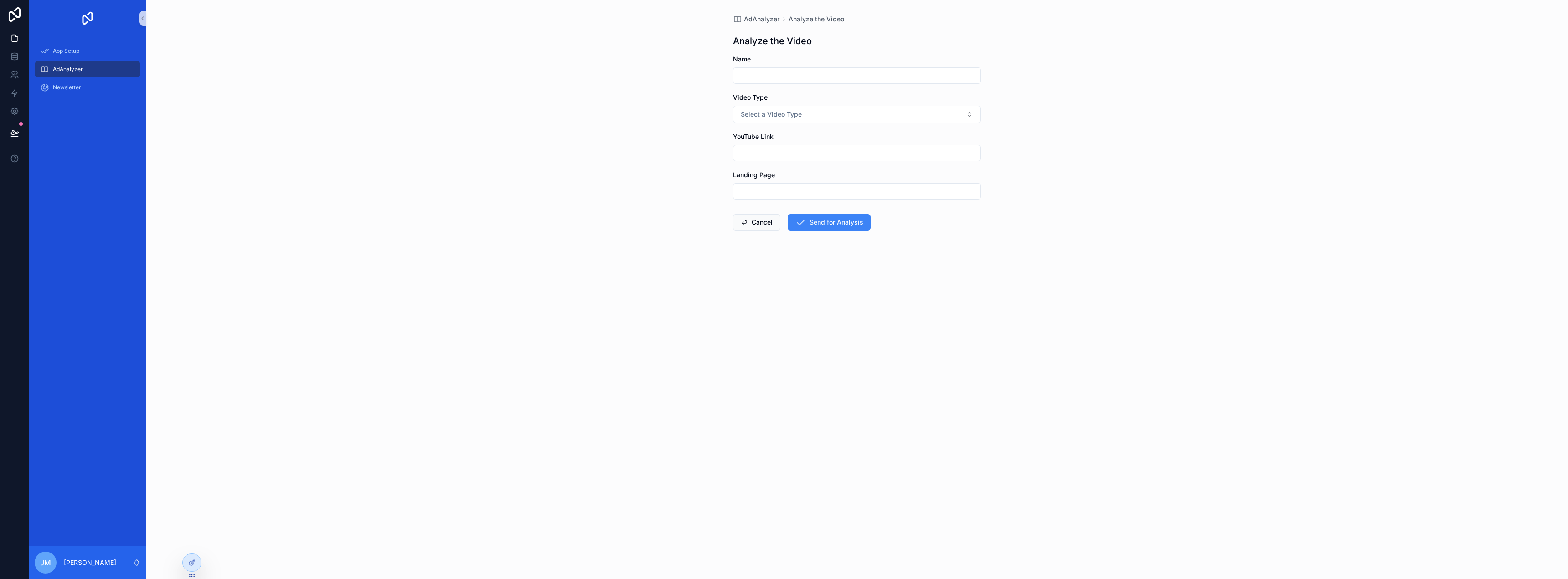
click at [810, 77] on input "scrollable content" at bounding box center [857, 75] width 247 height 13
click at [792, 154] on input "scrollable content" at bounding box center [857, 153] width 247 height 13
paste input "**********"
click at [816, 72] on input "scrollable content" at bounding box center [857, 75] width 247 height 13
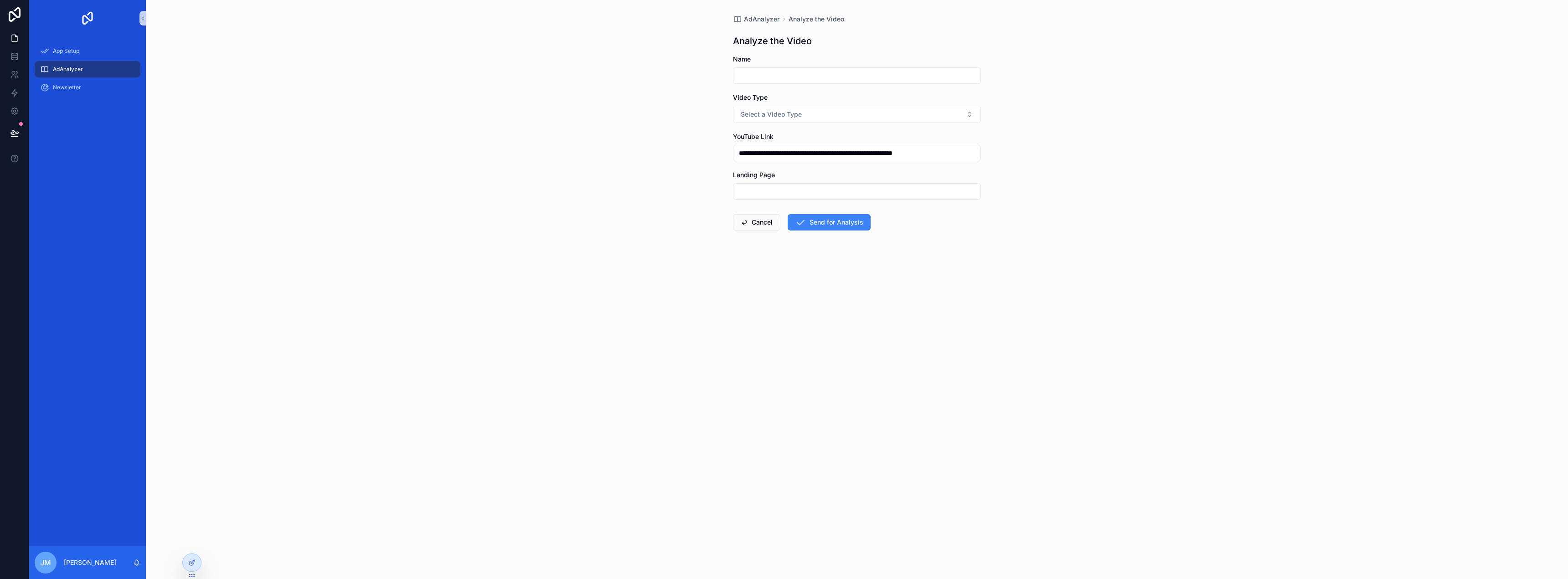
scroll to position [0, 0]
drag, startPoint x: 889, startPoint y: 155, endPoint x: 905, endPoint y: 155, distance: 16.0
click at [905, 155] on input "**********" at bounding box center [857, 153] width 247 height 13
type input "**********"
click at [842, 77] on input "scrollable content" at bounding box center [857, 75] width 247 height 13
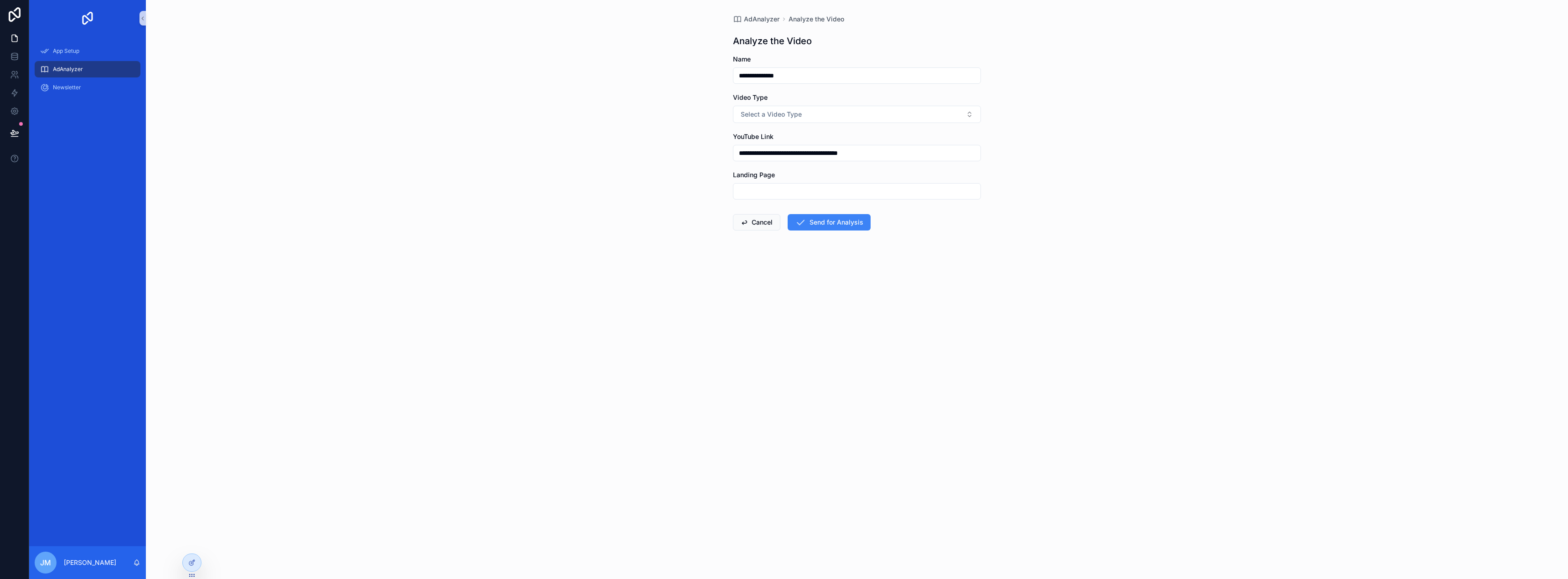
type input "**********"
click at [1051, 244] on div "**********" at bounding box center [857, 290] width 1422 height 579
click at [825, 218] on button "Send for Analysis" at bounding box center [829, 222] width 83 height 16
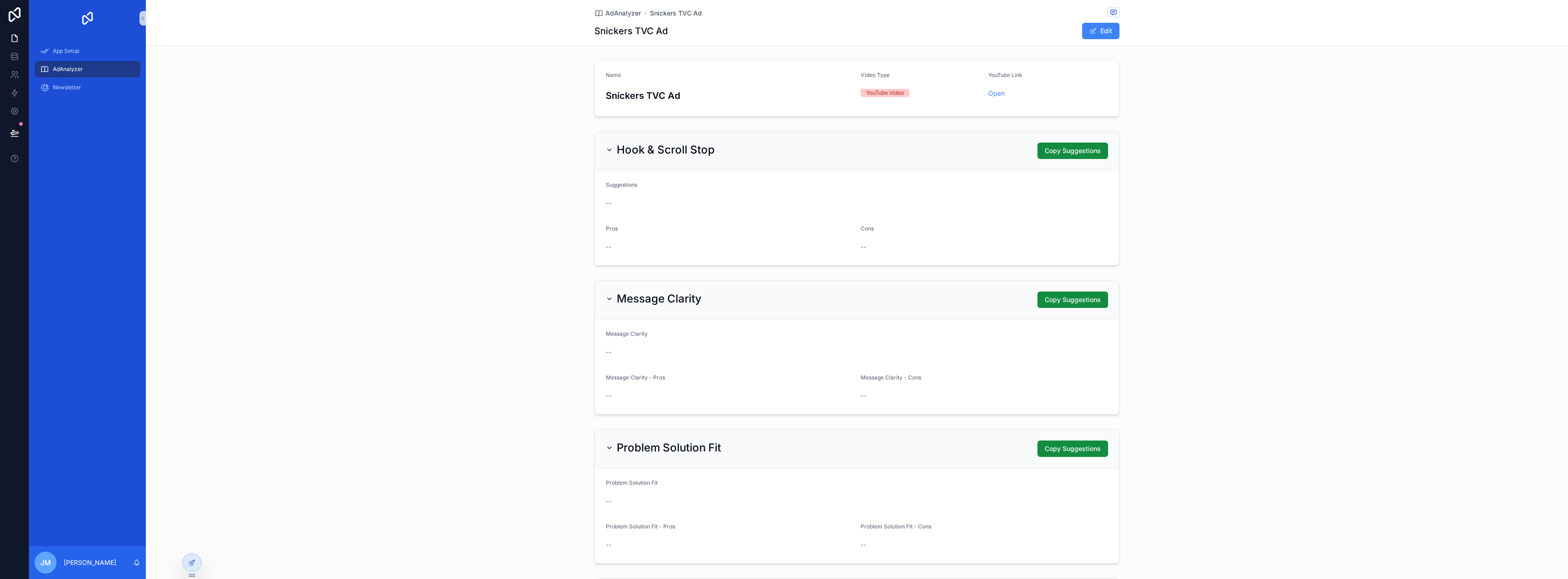
click at [86, 70] on div "AdAnalyzer" at bounding box center [88, 69] width 95 height 15
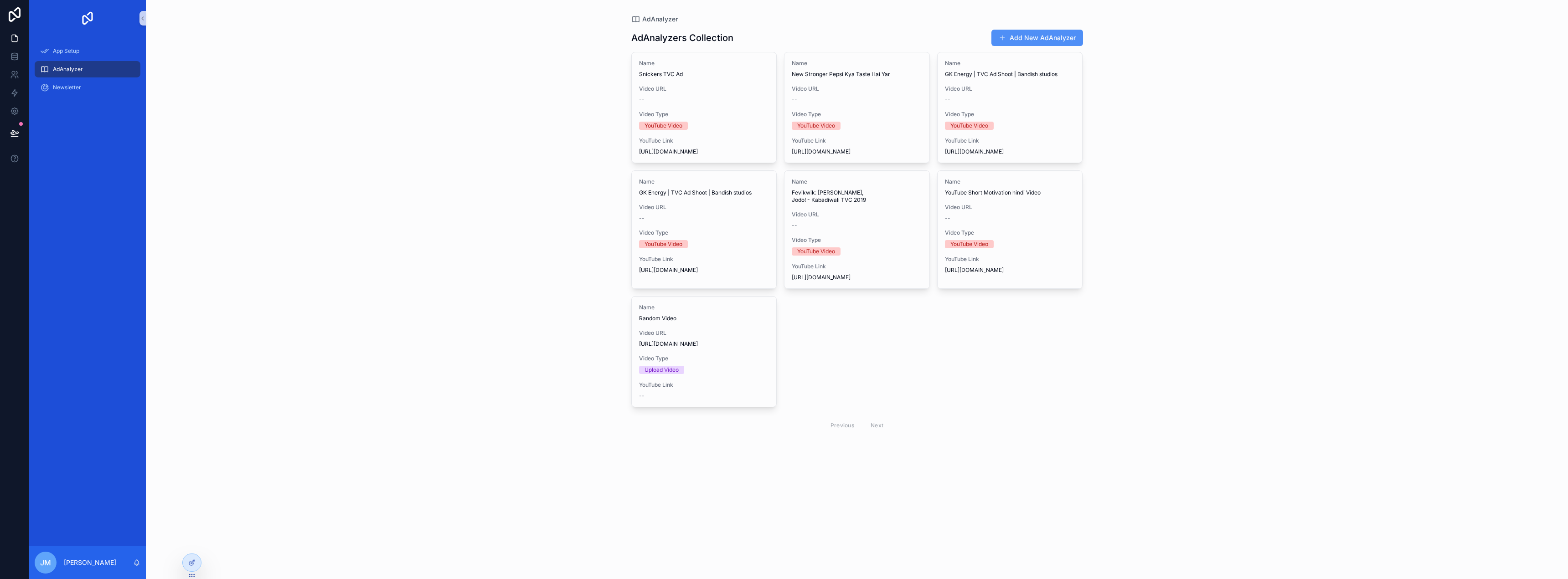
click at [1015, 39] on button "Add New AdAnalyzer" at bounding box center [1037, 38] width 92 height 16
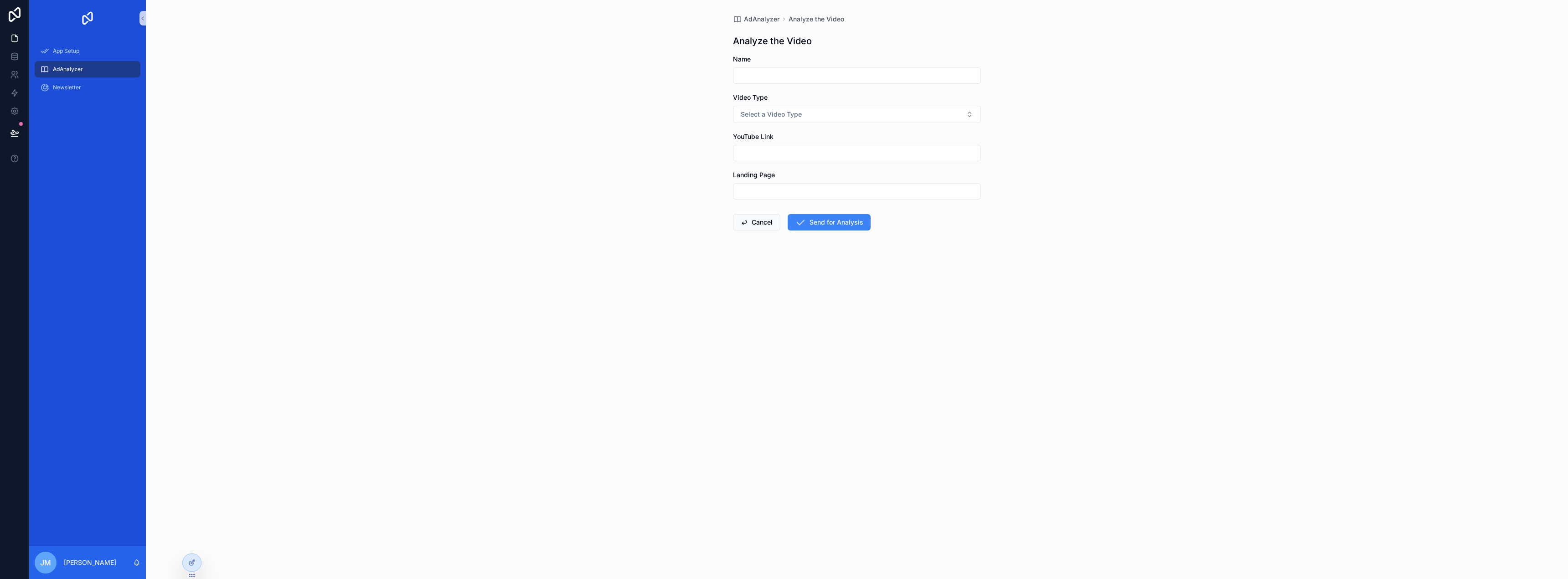
click at [847, 74] on input "scrollable content" at bounding box center [857, 75] width 247 height 13
type input "**********"
click at [808, 151] on input "scrollable content" at bounding box center [857, 153] width 247 height 13
type input "**********"
click at [804, 115] on button "Select a Video Type" at bounding box center [856, 114] width 248 height 17
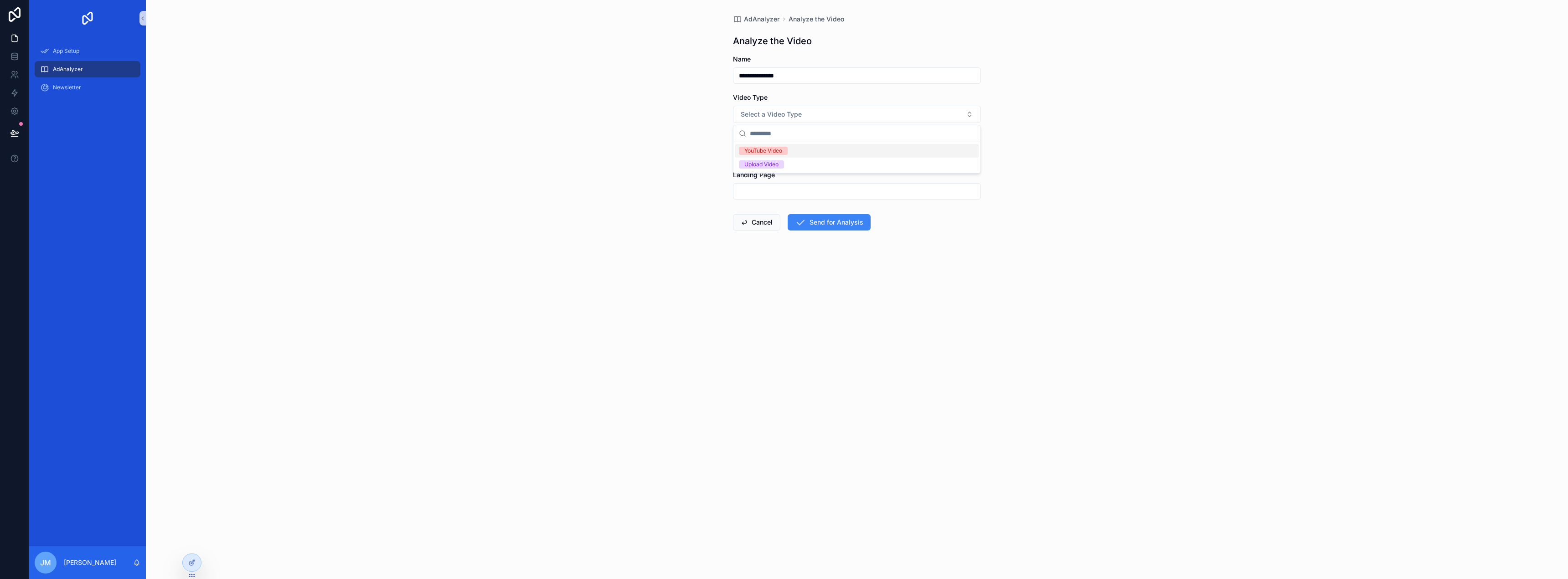
click at [790, 149] on div "YouTube Video" at bounding box center [857, 151] width 243 height 13
click at [1126, 187] on div "**********" at bounding box center [857, 290] width 1422 height 579
click at [851, 225] on button "Send for Analysis" at bounding box center [829, 222] width 83 height 16
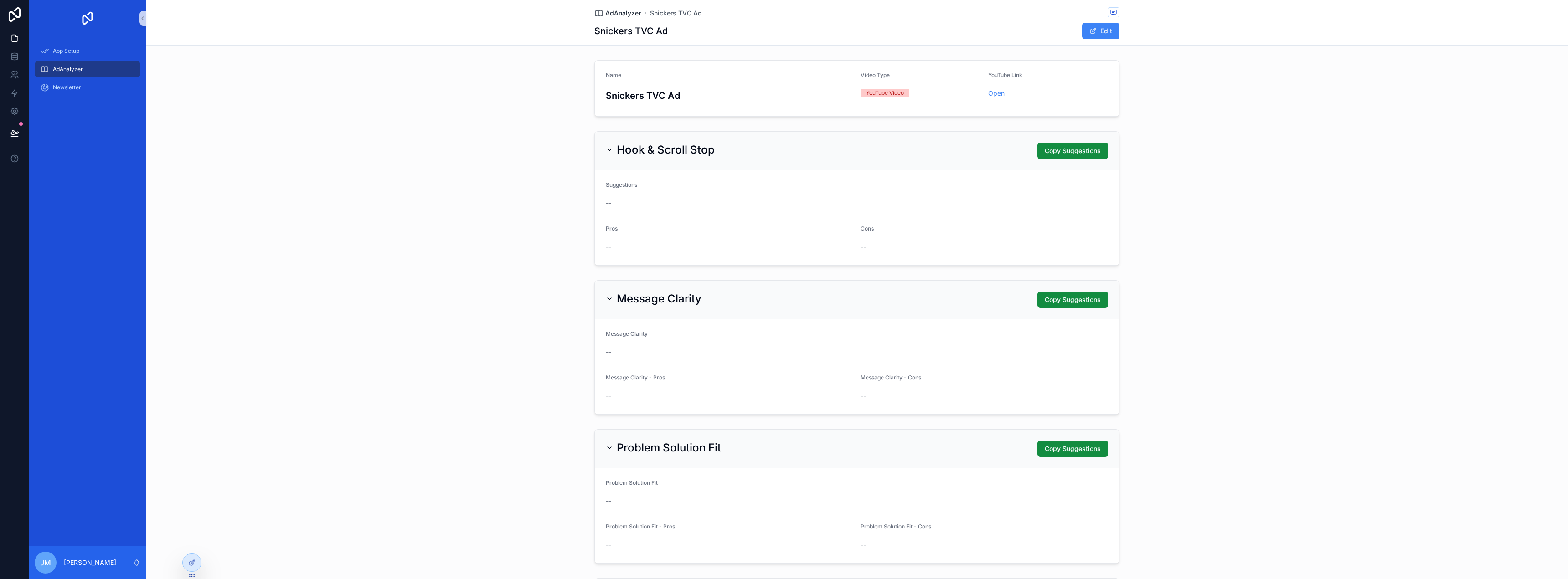
click at [629, 15] on span "AdAnalyzer" at bounding box center [623, 13] width 35 height 9
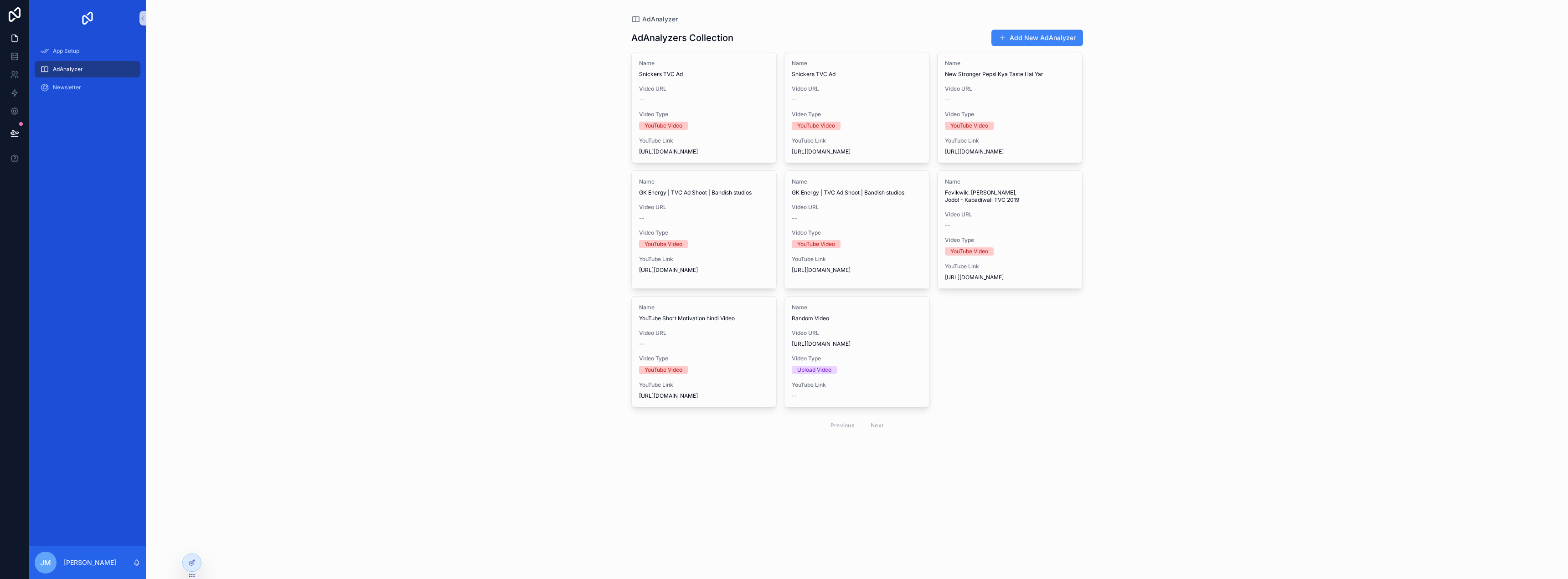
click at [88, 66] on div "AdAnalyzer" at bounding box center [88, 69] width 95 height 15
click at [64, 70] on span "AdAnalyzer" at bounding box center [68, 69] width 30 height 7
click at [88, 66] on div "AdAnalyzer" at bounding box center [88, 69] width 95 height 15
click at [751, 83] on div "Name Snickers TVC Ad Video URL -- Video Type YouTube Video YouTube Link https:/…" at bounding box center [704, 107] width 145 height 110
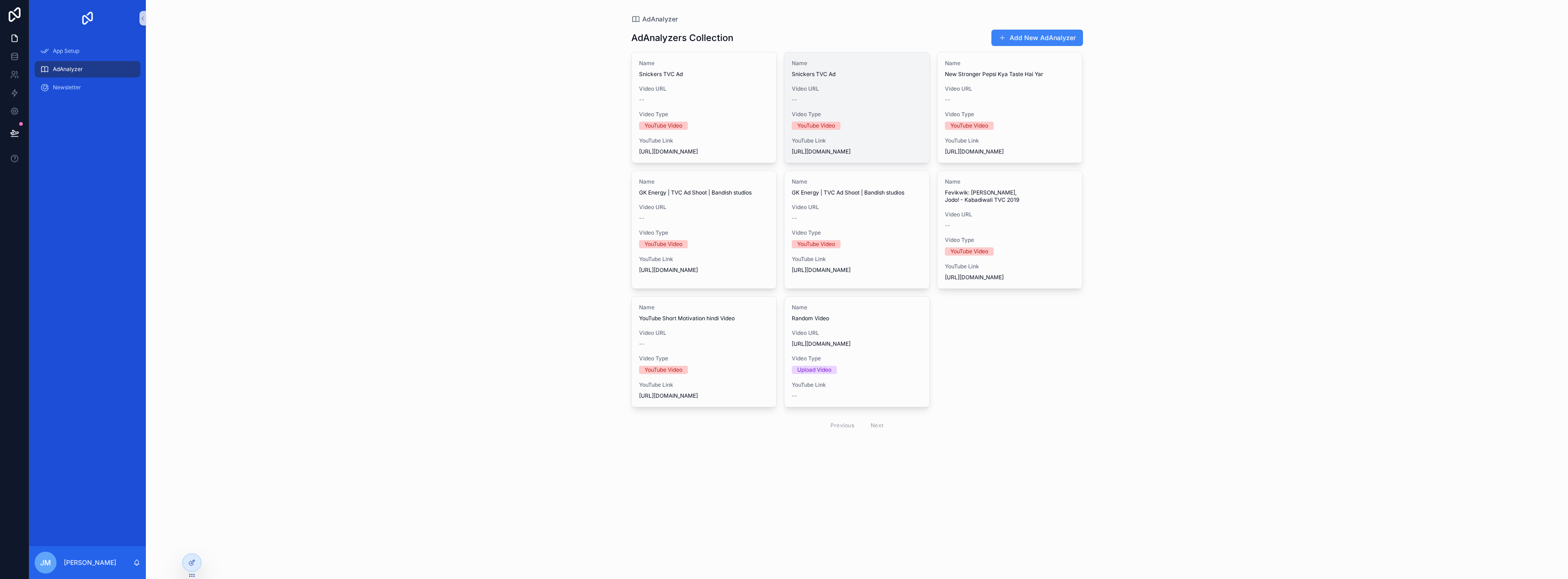
click at [890, 86] on span "Video URL" at bounding box center [857, 89] width 130 height 7
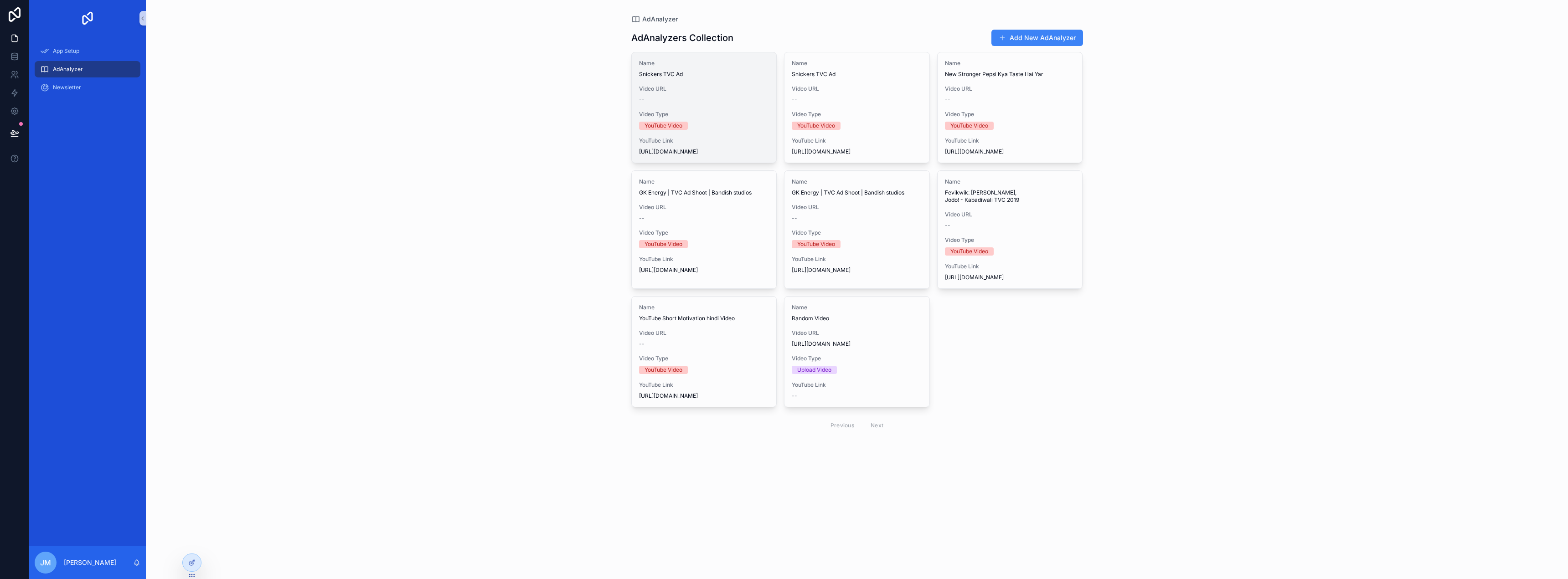
click at [701, 111] on span "Video Type" at bounding box center [704, 114] width 130 height 7
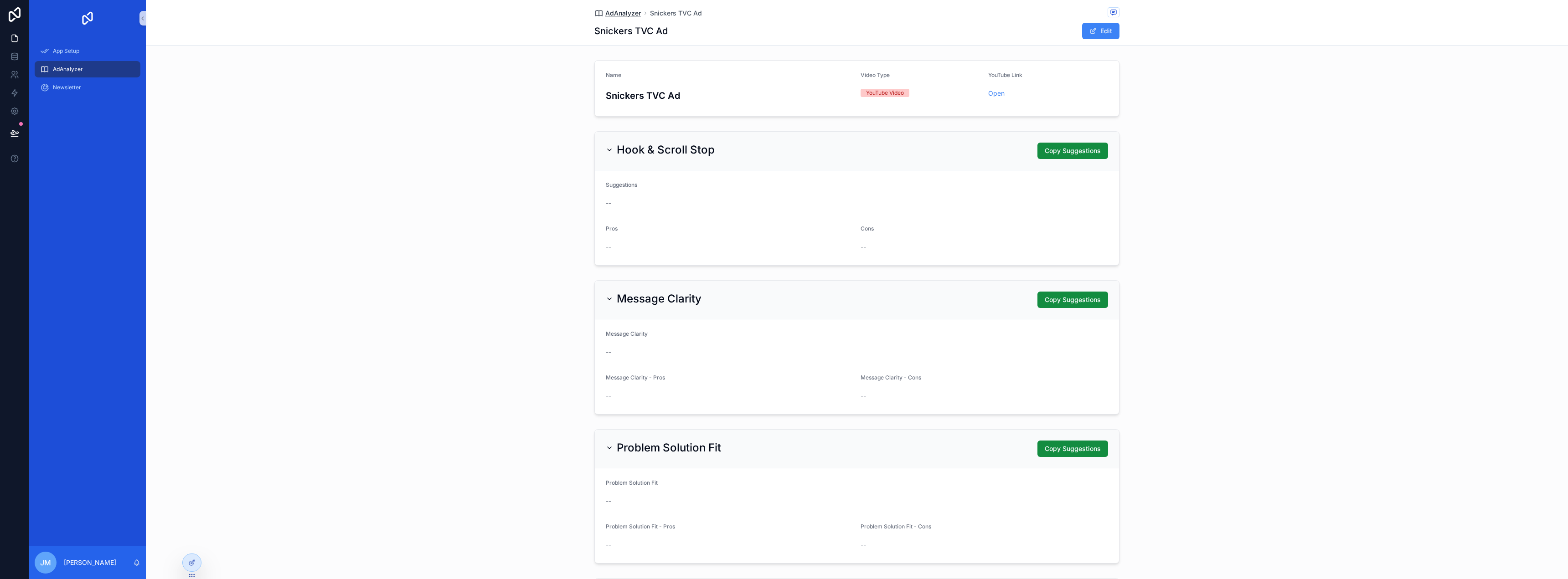
click at [626, 13] on span "AdAnalyzer" at bounding box center [623, 13] width 35 height 9
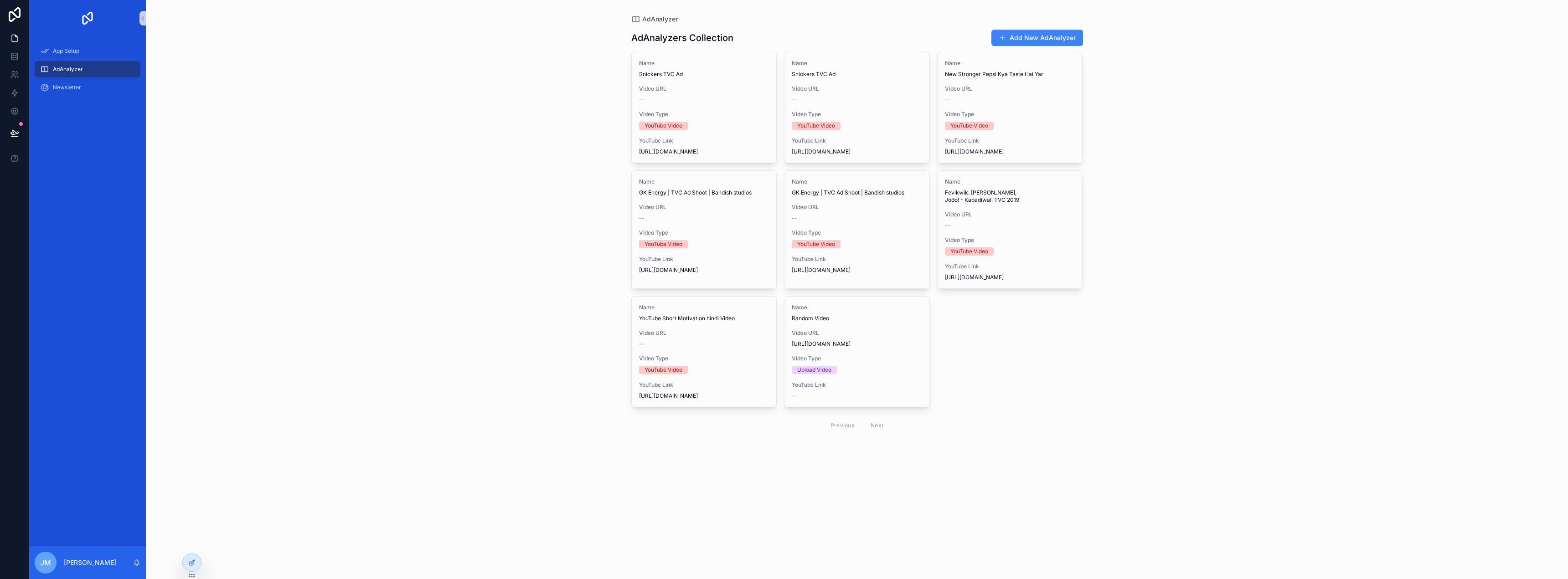
click at [669, 37] on h1 "AdAnalyzers Collection" at bounding box center [682, 38] width 102 height 13
click at [702, 90] on span "Video URL" at bounding box center [704, 89] width 130 height 7
click at [725, 87] on span "Video URL" at bounding box center [704, 89] width 130 height 7
click at [841, 97] on div "--" at bounding box center [857, 100] width 130 height 7
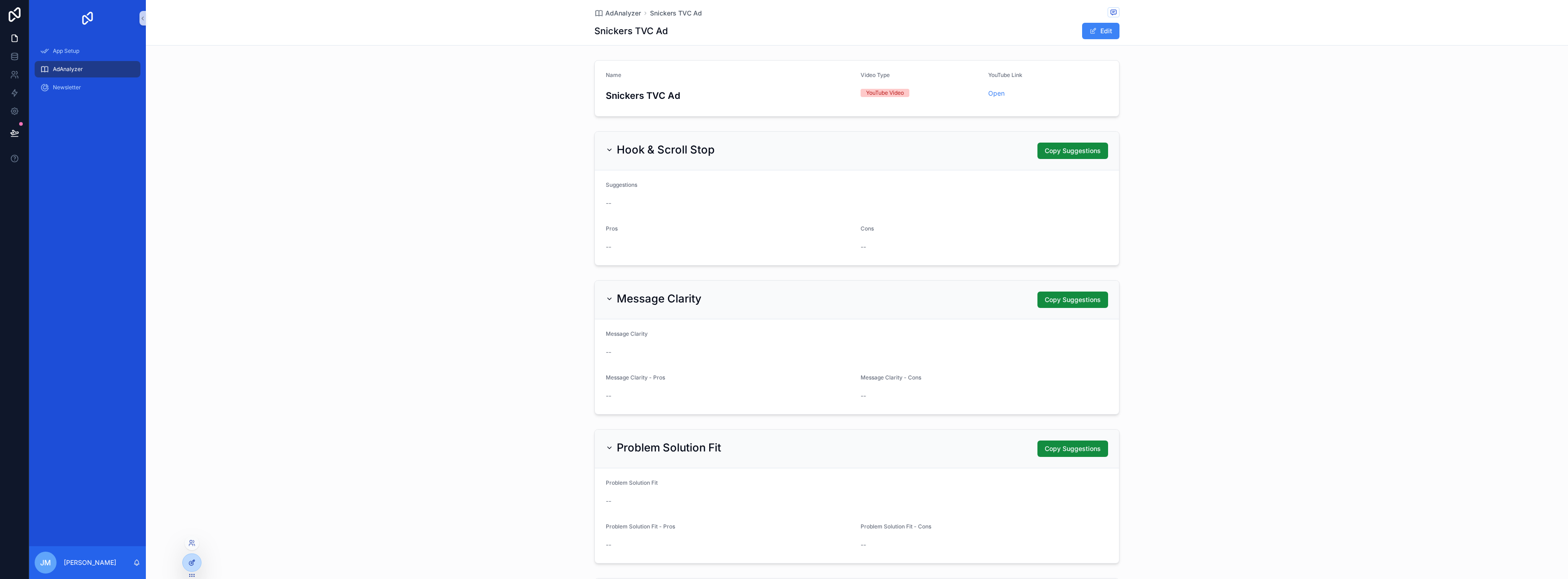
click at [195, 565] on icon at bounding box center [192, 563] width 7 height 7
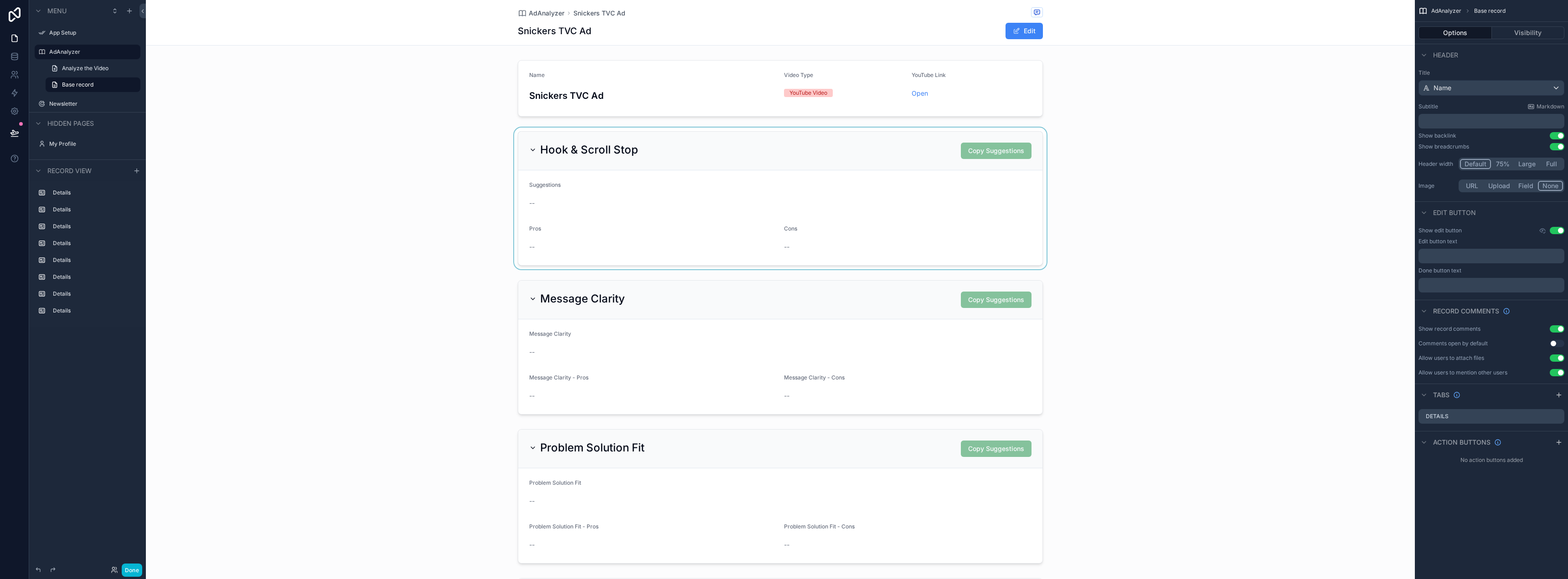
click at [719, 168] on div "scrollable content" at bounding box center [780, 198] width 1269 height 142
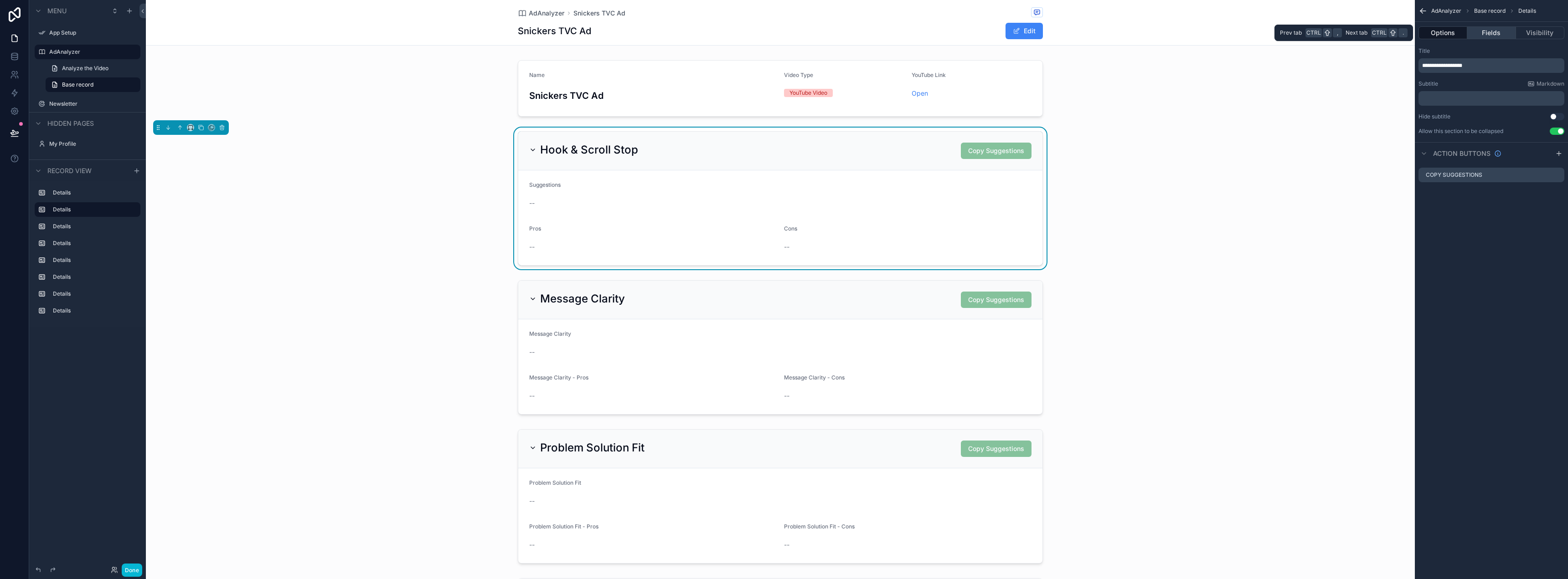
click at [1496, 32] on button "Fields" at bounding box center [1491, 32] width 48 height 13
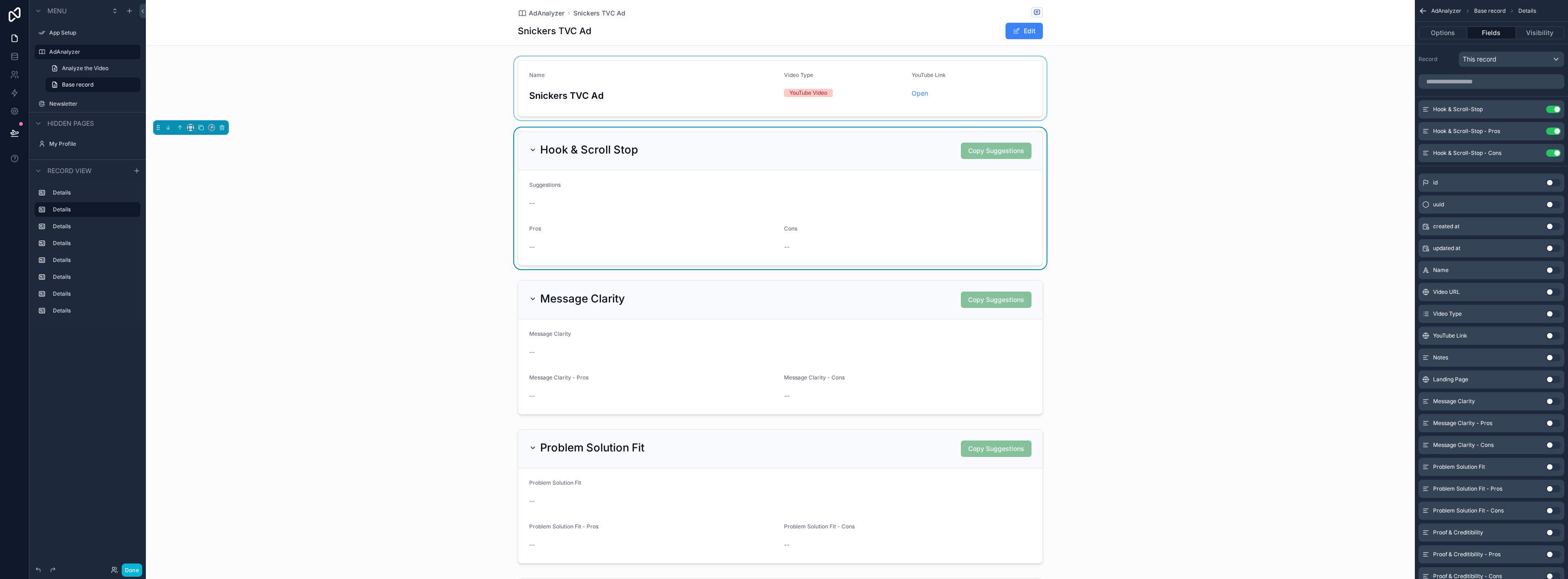
click at [1239, 99] on div "scrollable content" at bounding box center [780, 88] width 1269 height 64
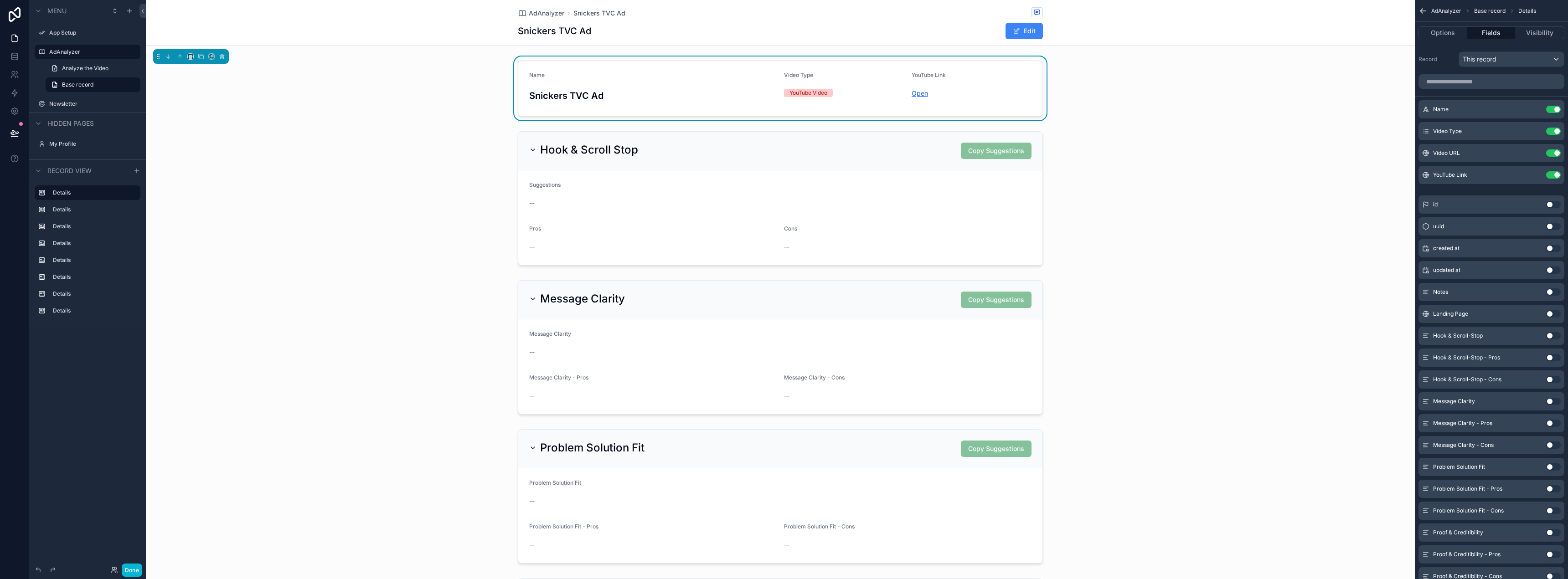
click at [914, 92] on link "Open" at bounding box center [920, 93] width 16 height 8
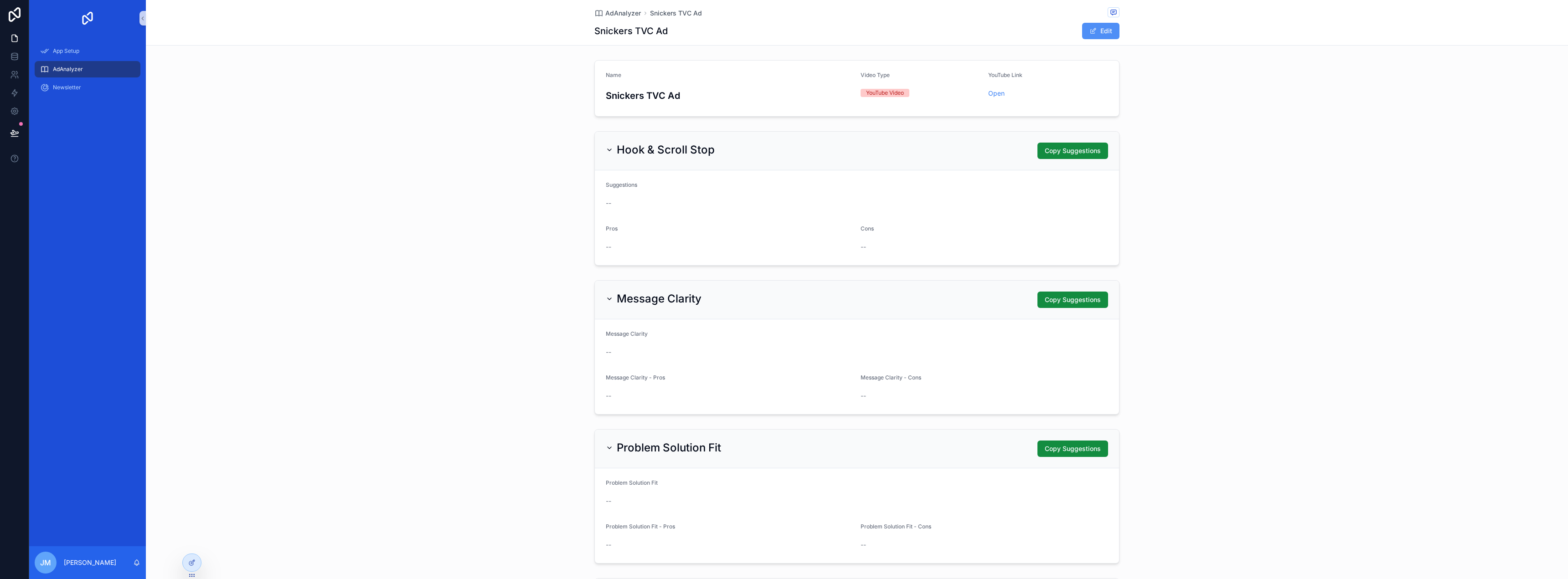
click at [1090, 33] on span "scrollable content" at bounding box center [1093, 31] width 7 height 7
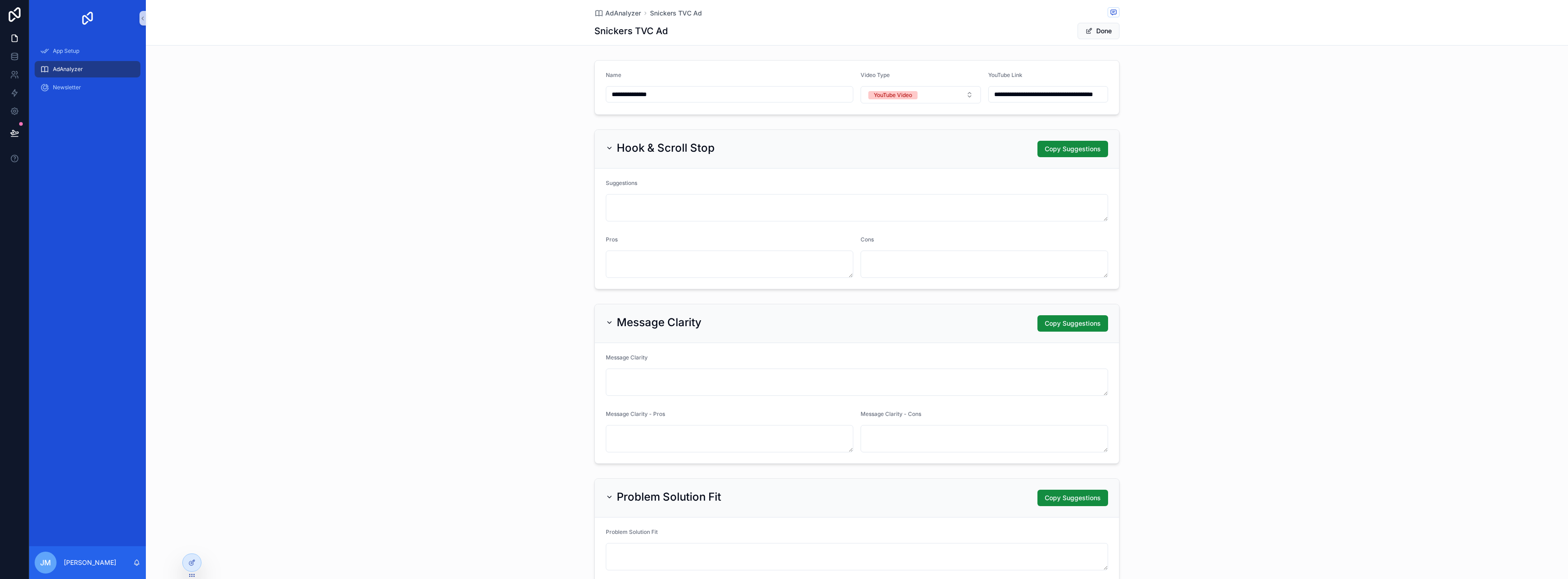
click at [68, 74] on div "AdAnalyzer" at bounding box center [88, 69] width 95 height 15
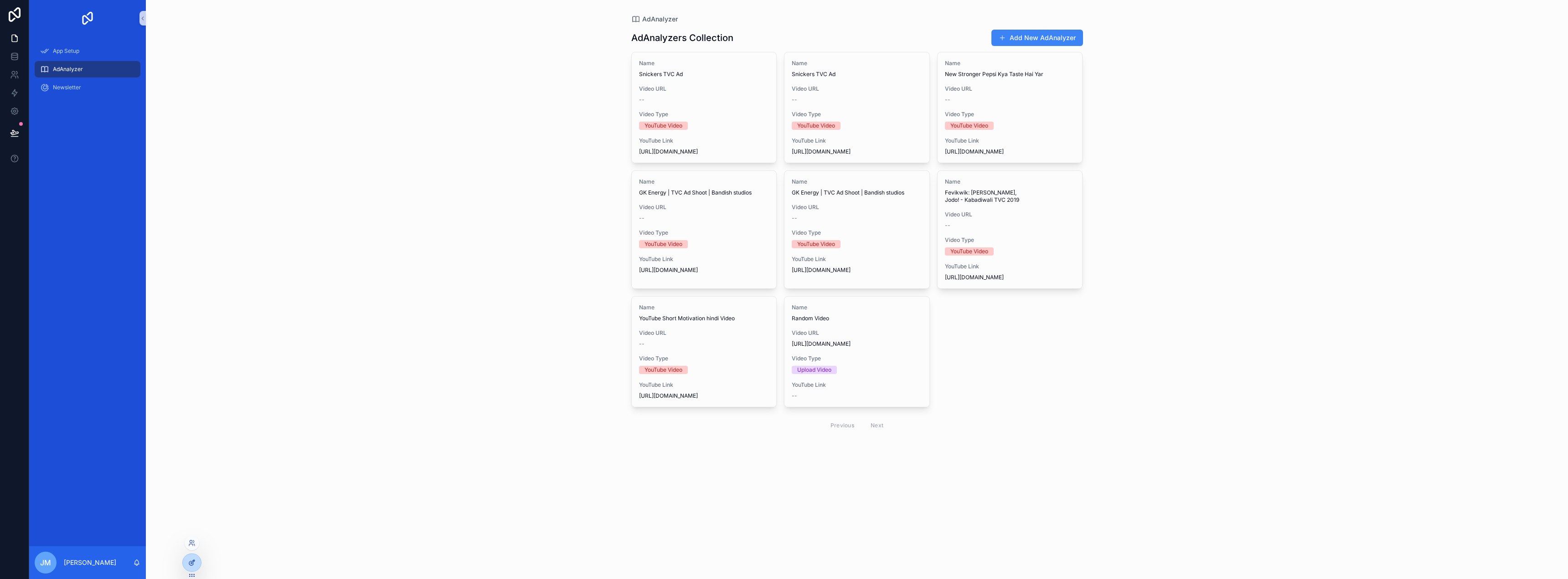
click at [190, 559] on icon at bounding box center [192, 563] width 7 height 7
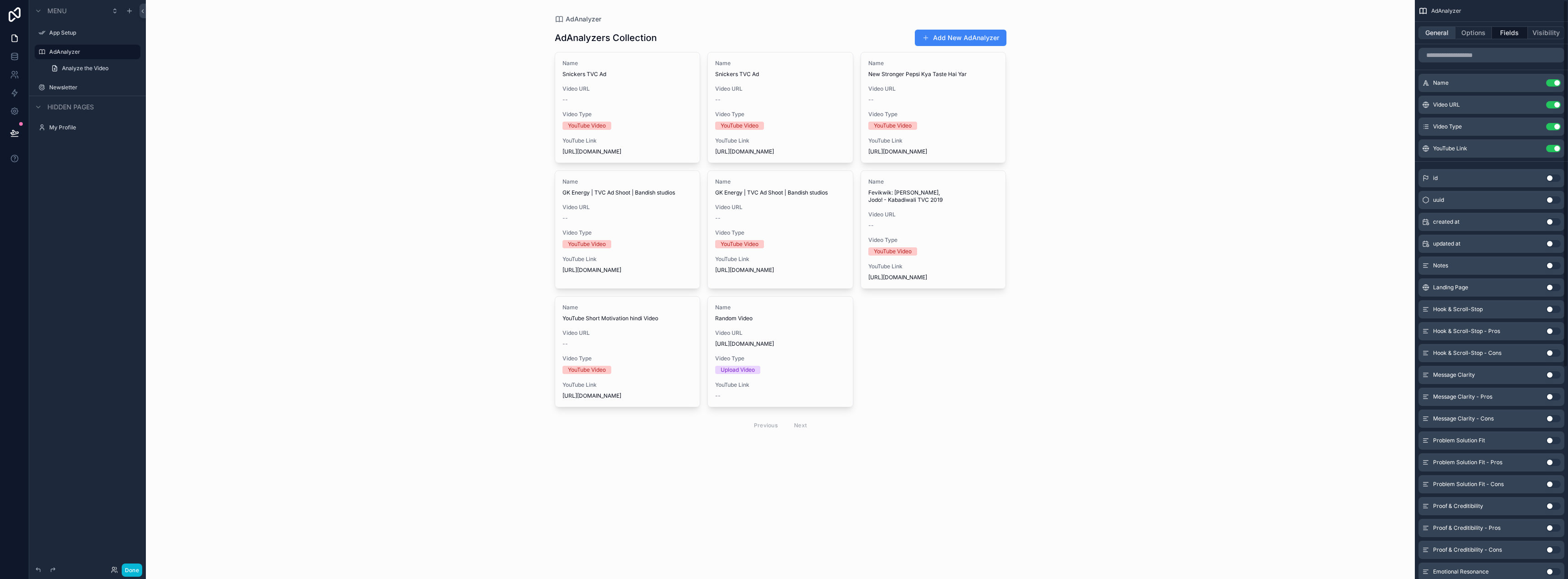
click at [1429, 27] on button "General" at bounding box center [1437, 32] width 37 height 13
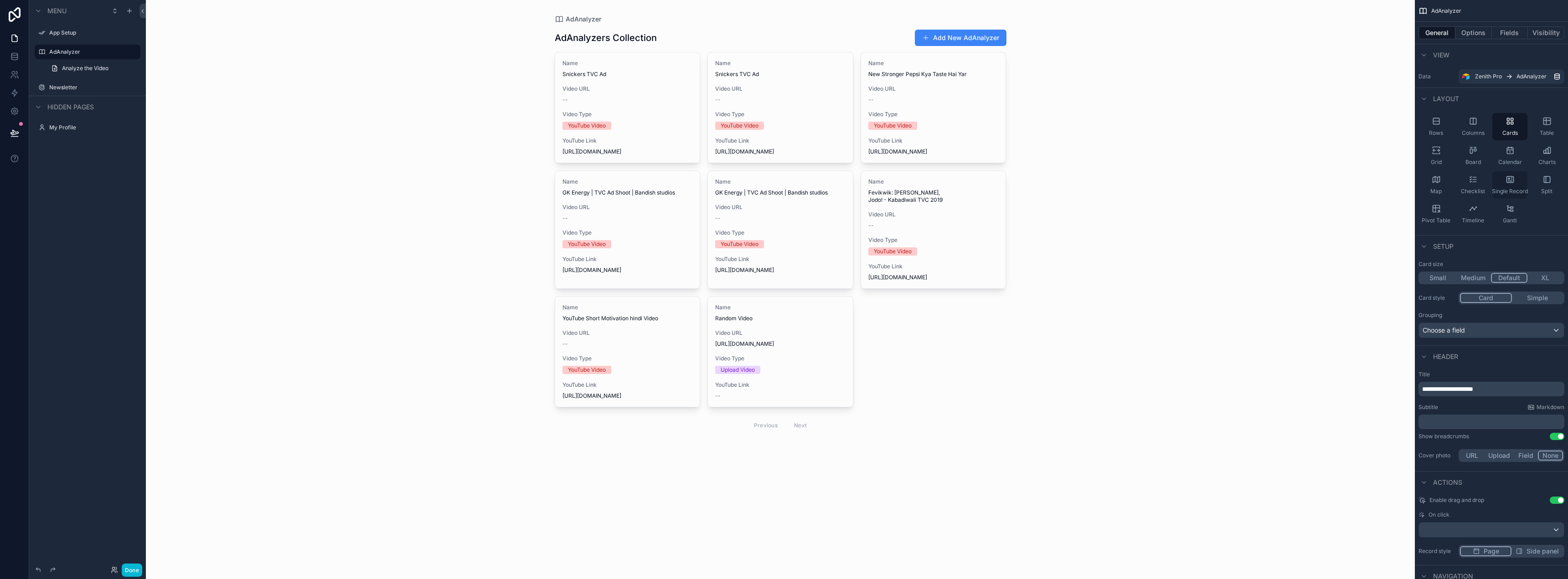
click at [1510, 184] on div "Single Record" at bounding box center [1510, 185] width 35 height 27
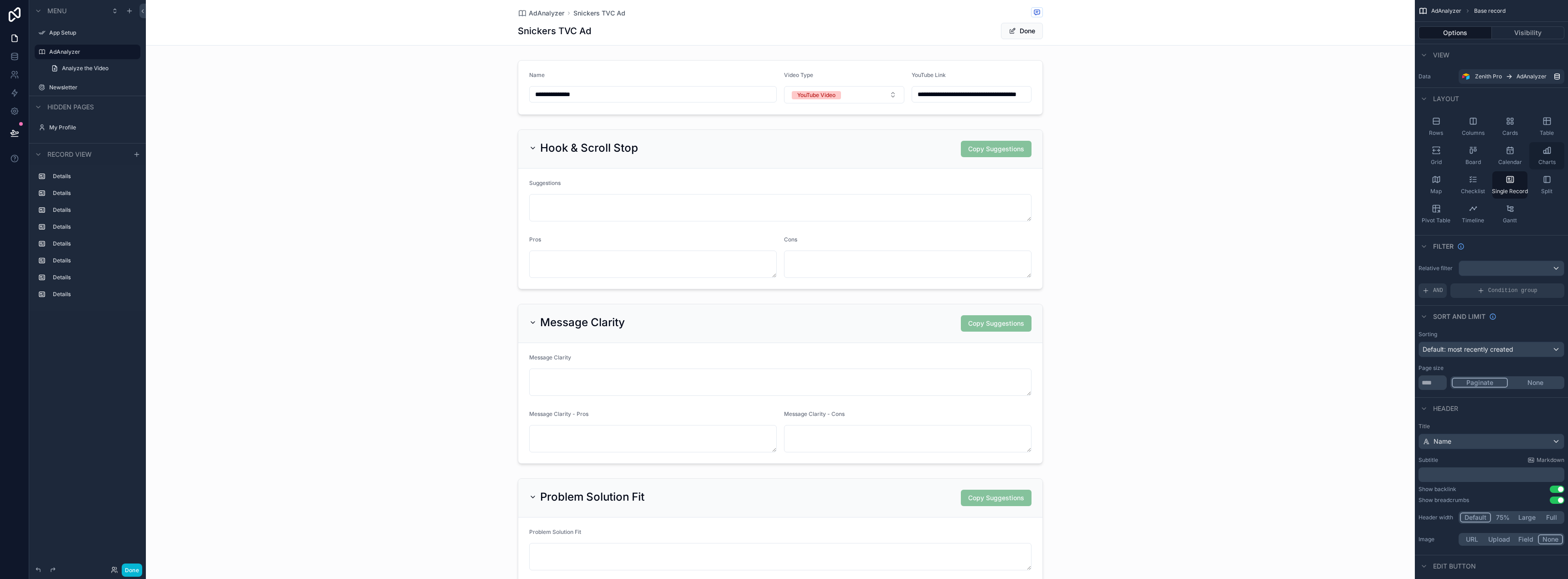
click at [1542, 151] on icon "scrollable content" at bounding box center [1547, 150] width 9 height 9
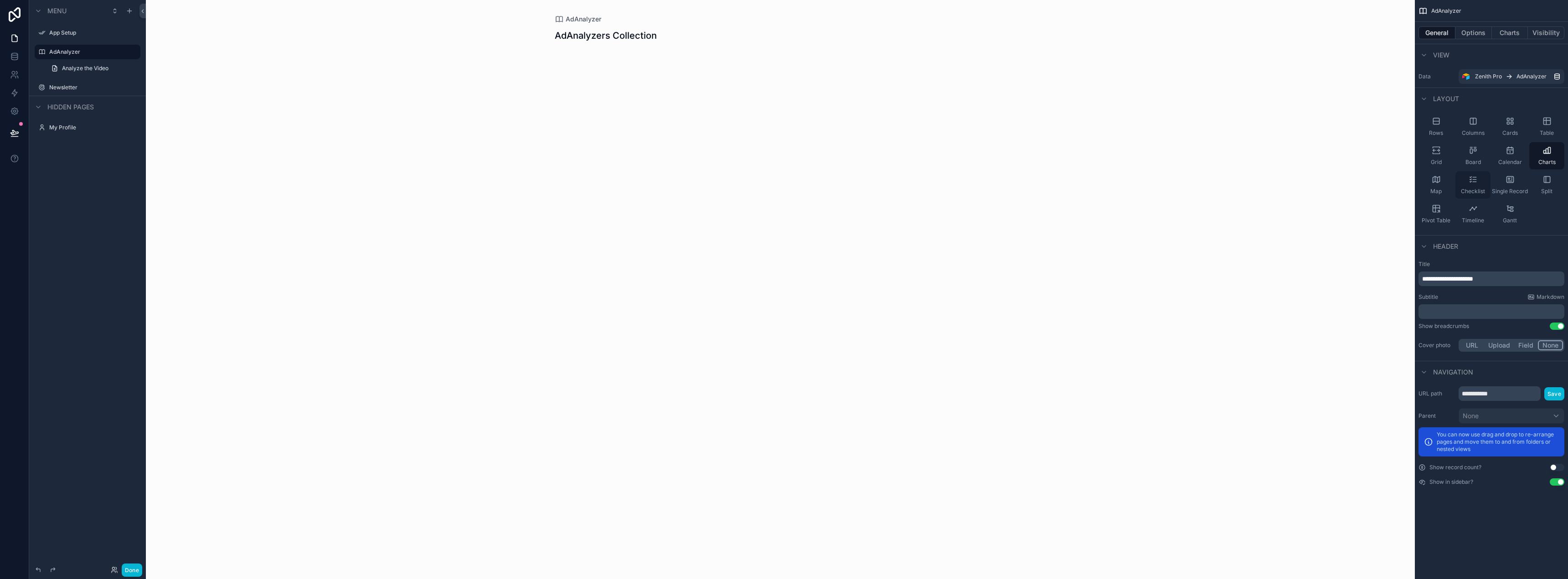
click at [1469, 179] on icon "scrollable content" at bounding box center [1473, 179] width 9 height 9
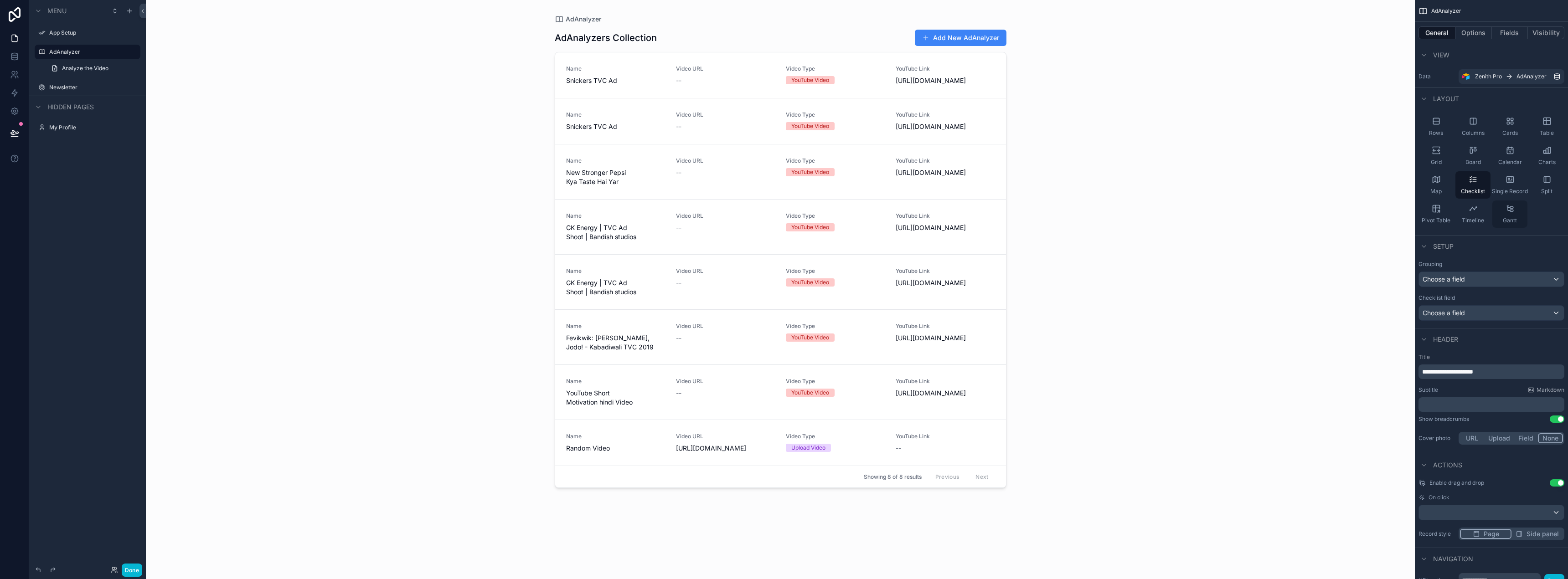
click at [1505, 210] on icon "scrollable content" at bounding box center [1510, 208] width 9 height 9
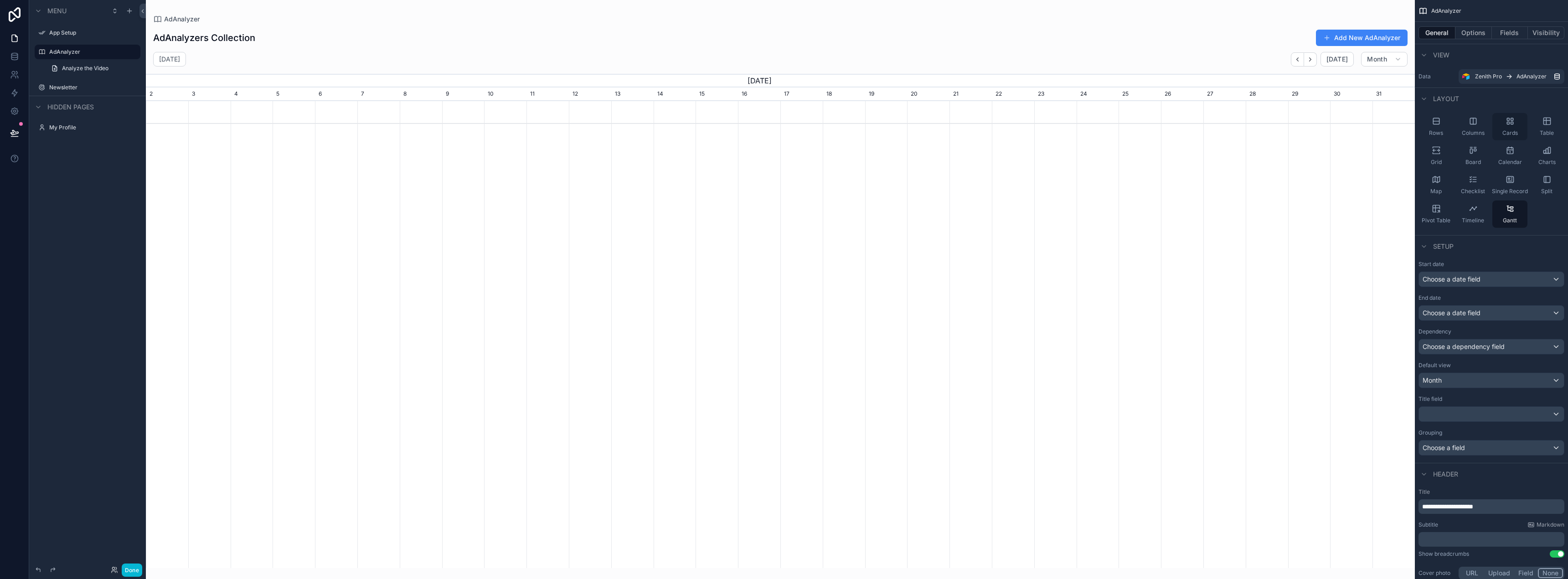
scroll to position [0, 1269]
click at [1513, 127] on div "Cards" at bounding box center [1510, 127] width 35 height 27
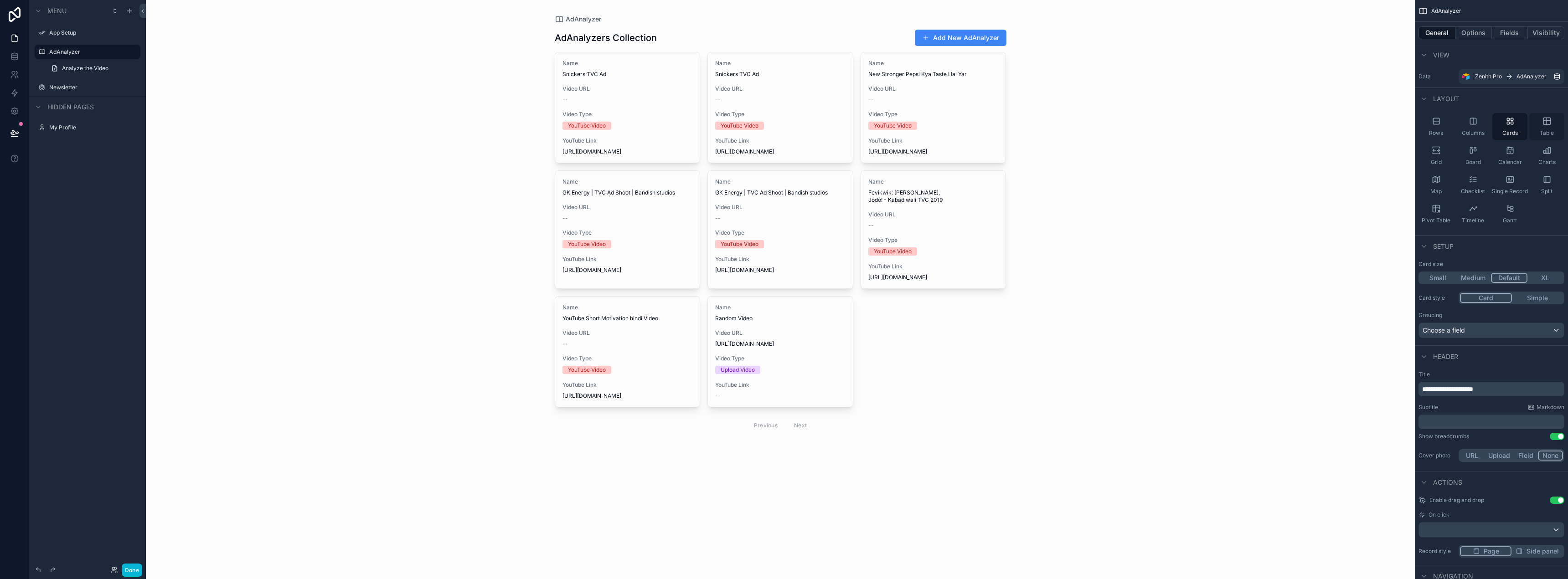
click at [1549, 127] on div "Table" at bounding box center [1547, 127] width 35 height 27
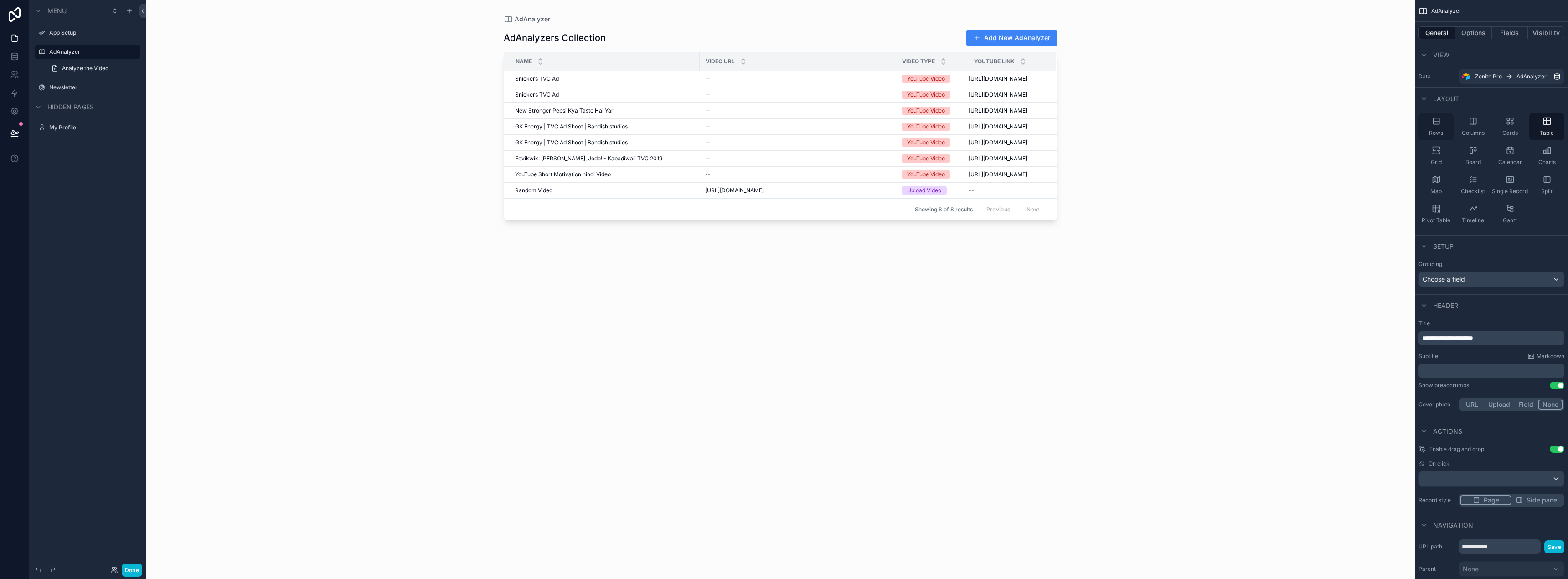
click at [1435, 130] on span "Rows" at bounding box center [1436, 133] width 14 height 7
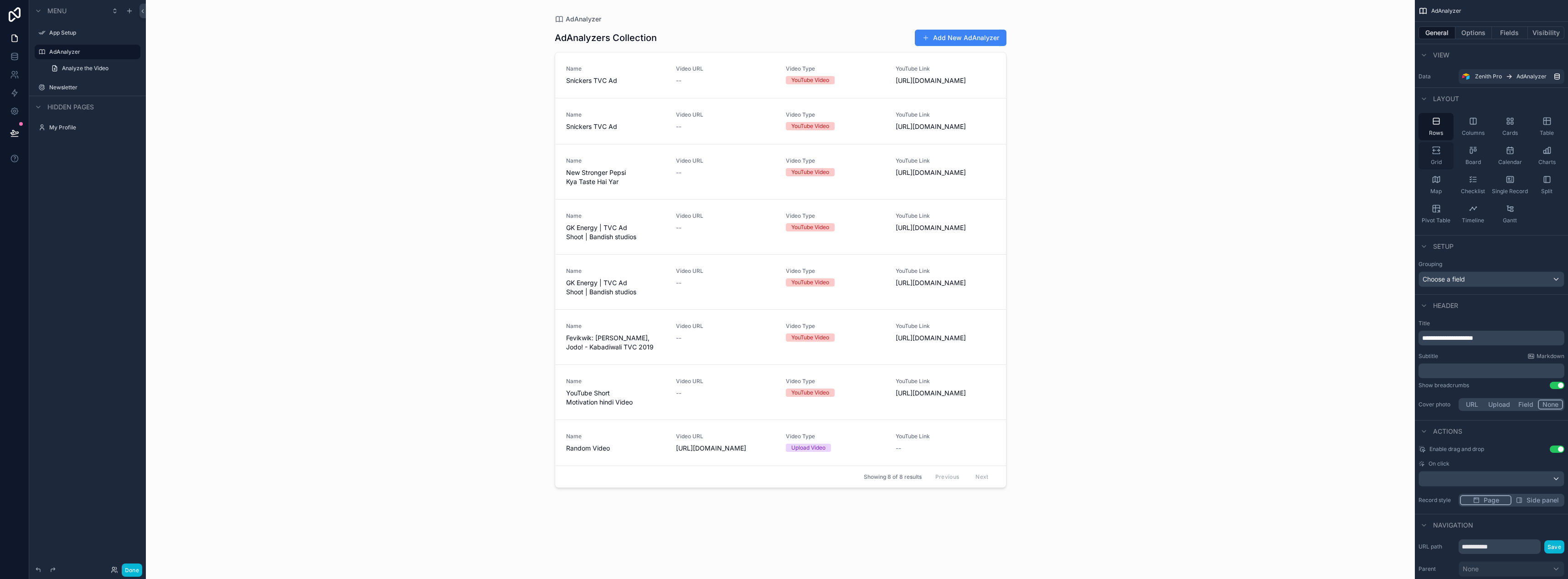
click at [1426, 151] on div "Grid" at bounding box center [1436, 156] width 35 height 27
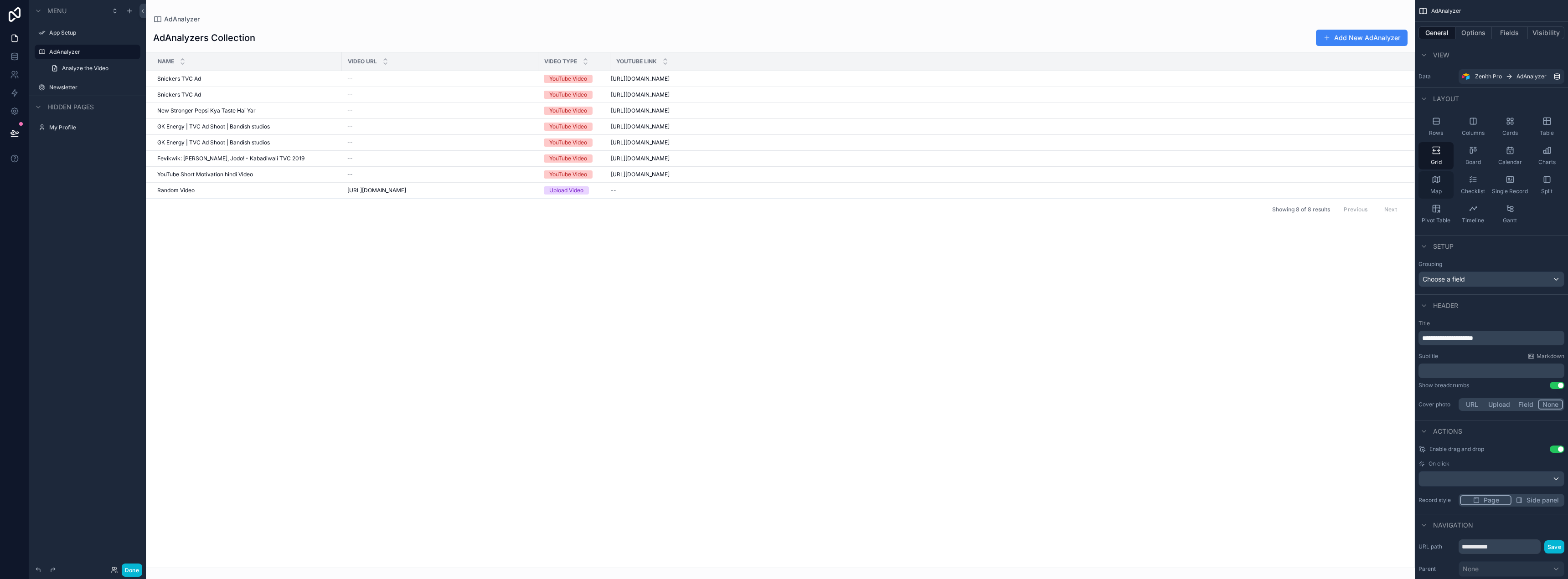
click at [1433, 181] on icon "scrollable content" at bounding box center [1436, 179] width 9 height 9
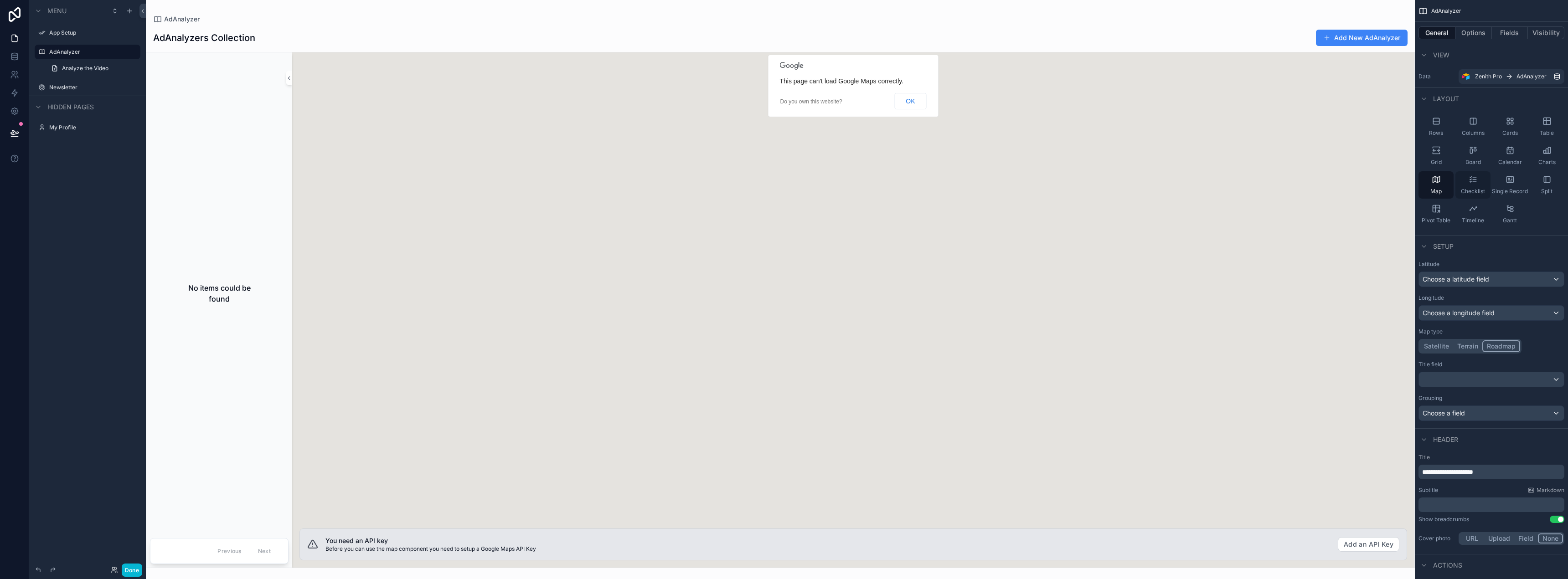
click at [1477, 188] on span "Checklist" at bounding box center [1473, 192] width 24 height 7
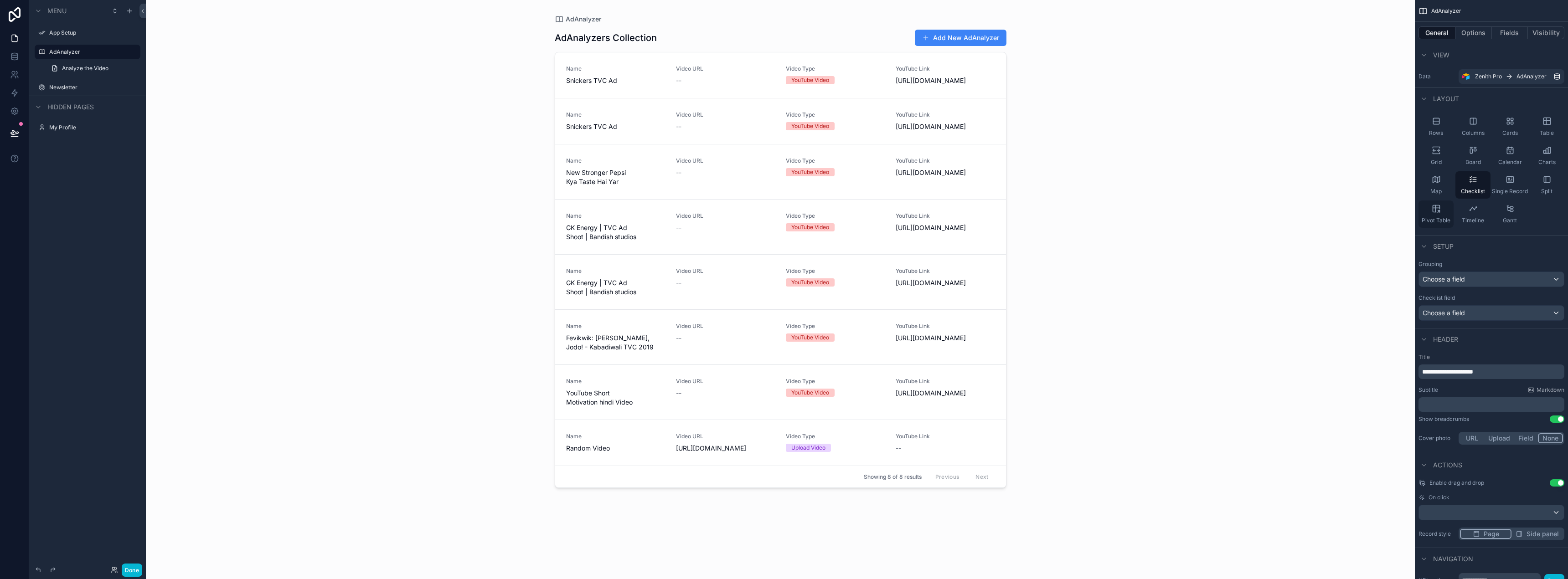
click at [1437, 221] on span "Pivot Table" at bounding box center [1436, 220] width 29 height 7
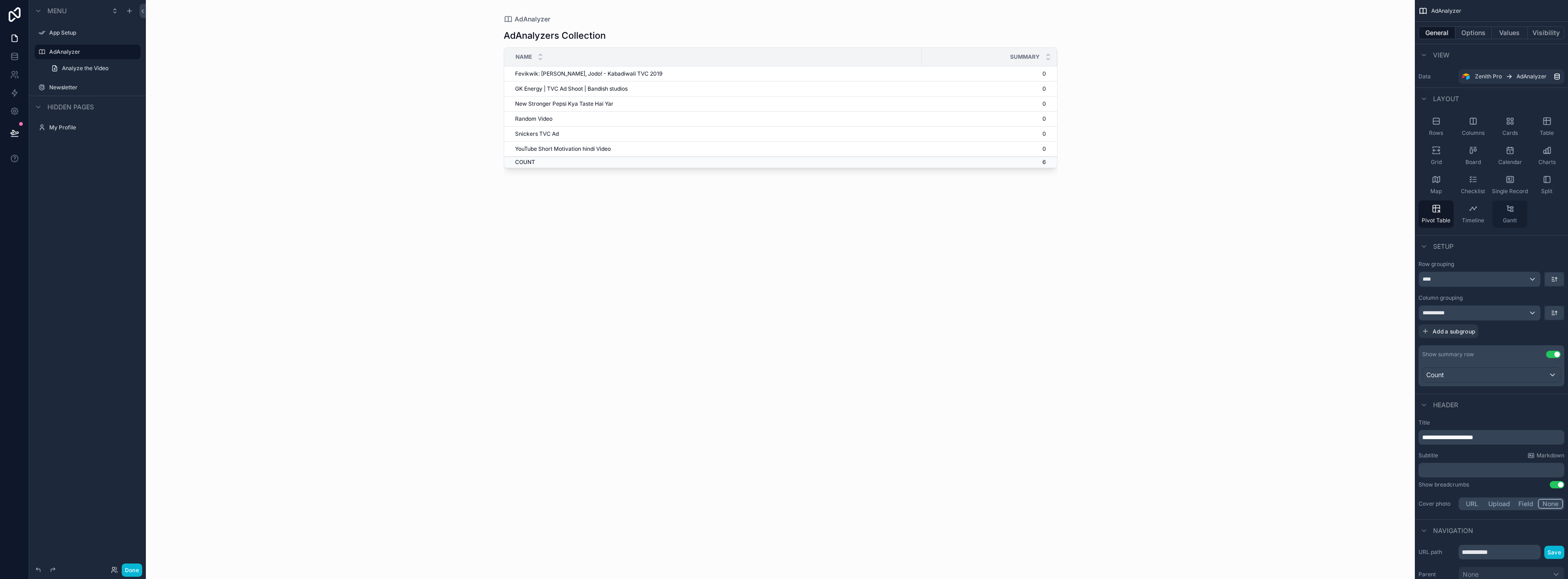
click at [1514, 223] on span "Gantt" at bounding box center [1510, 220] width 14 height 7
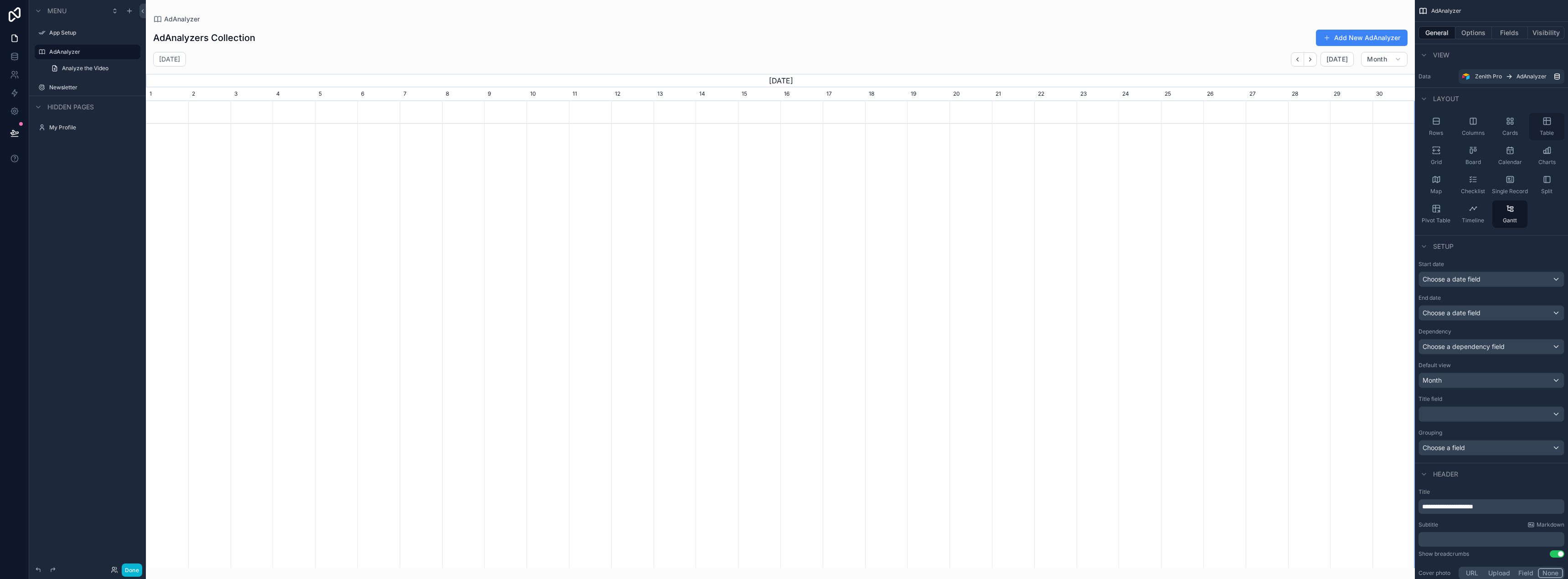
click at [1547, 126] on div "Table" at bounding box center [1547, 127] width 35 height 27
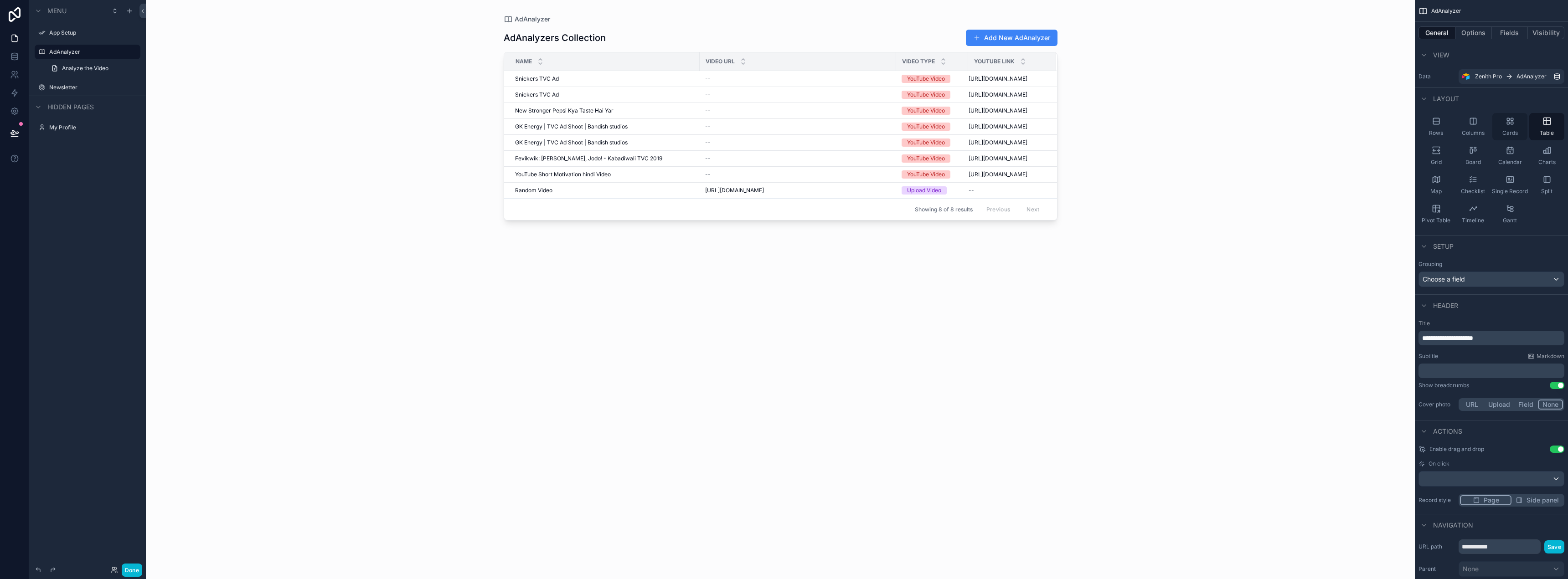
click at [1511, 123] on icon "scrollable content" at bounding box center [1510, 121] width 9 height 9
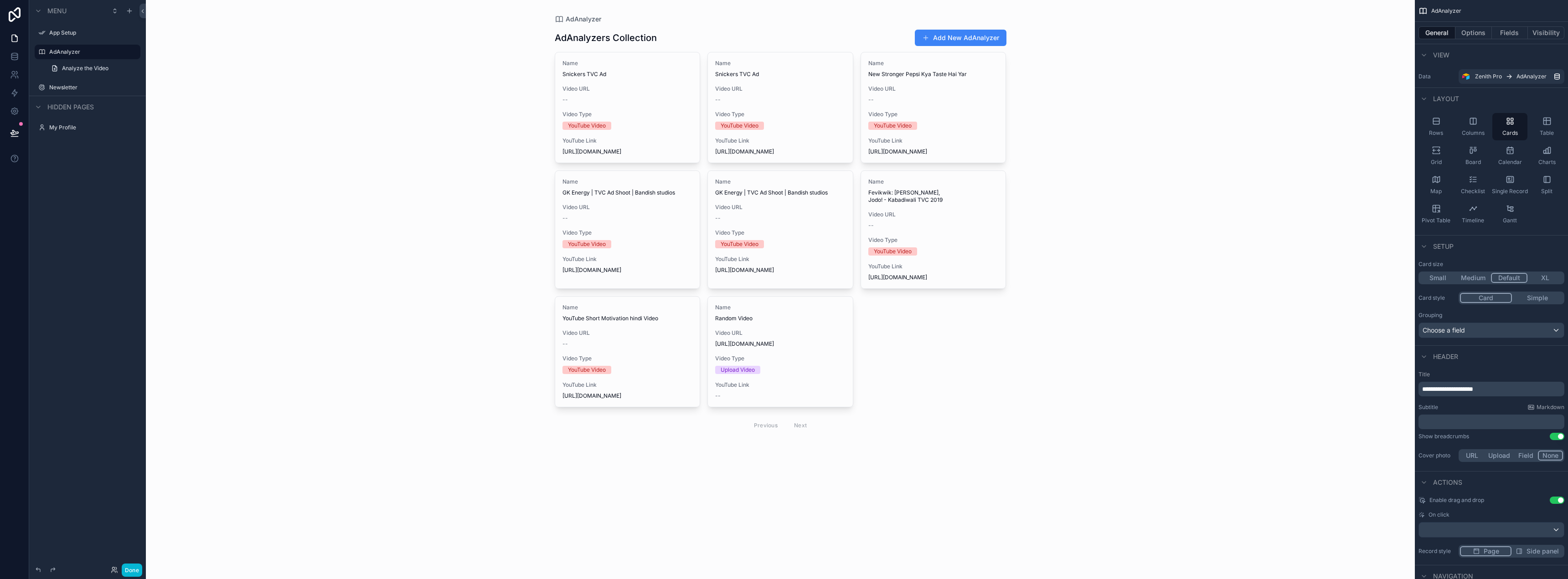
click at [1560, 300] on button "Simple" at bounding box center [1538, 298] width 51 height 10
click at [1491, 295] on button "Card" at bounding box center [1486, 298] width 51 height 10
click at [1471, 279] on button "Medium" at bounding box center [1473, 278] width 35 height 10
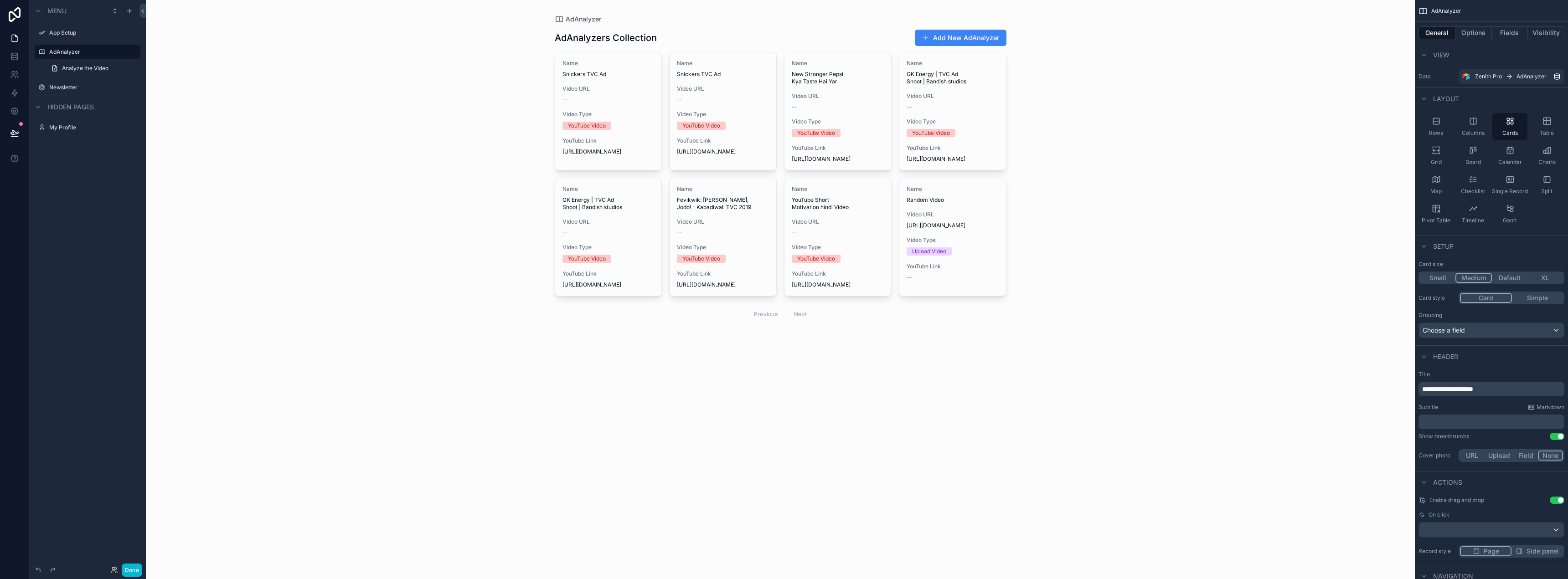
click at [1542, 274] on button "XL" at bounding box center [1545, 278] width 35 height 10
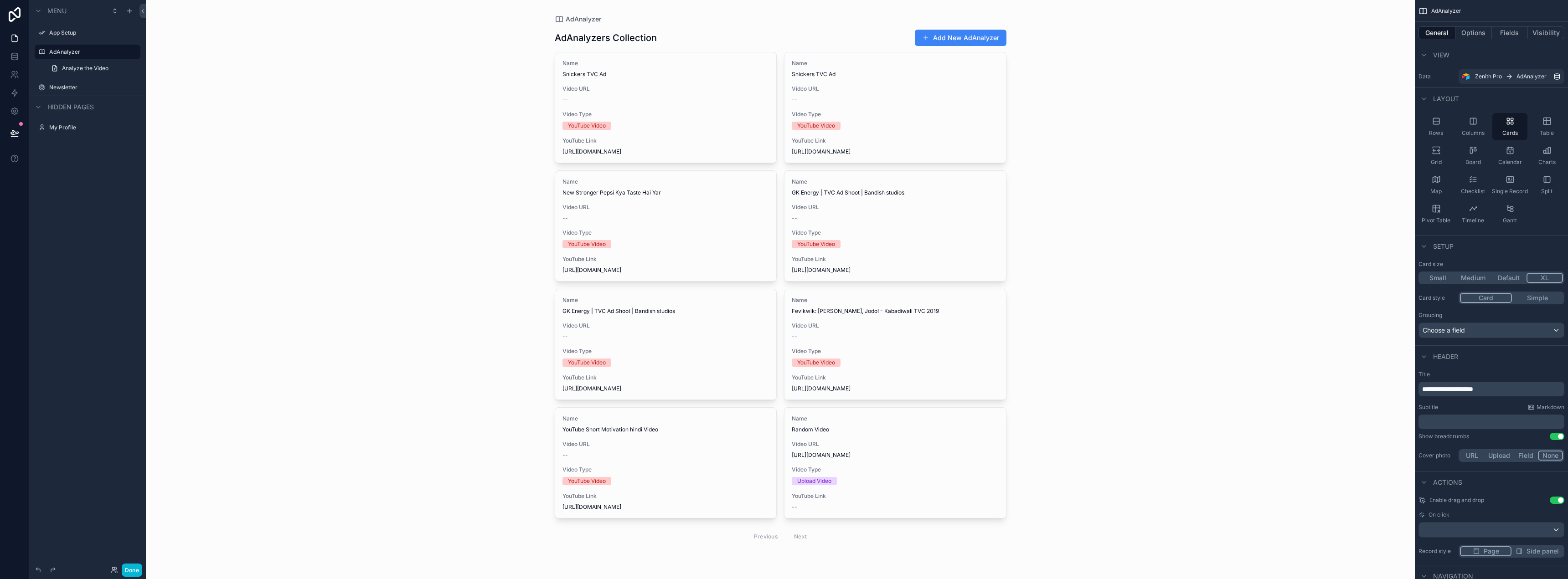
click at [1516, 274] on button "Default" at bounding box center [1508, 278] width 35 height 10
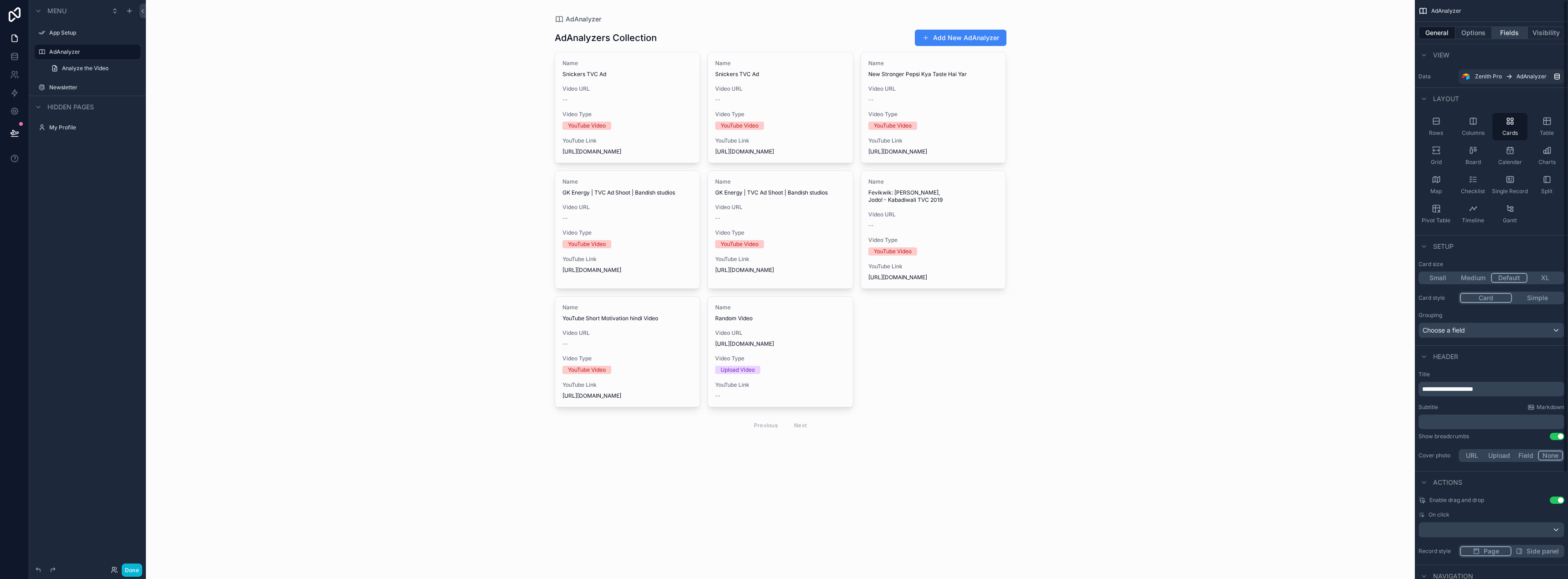
click at [1513, 33] on button "Fields" at bounding box center [1510, 32] width 37 height 13
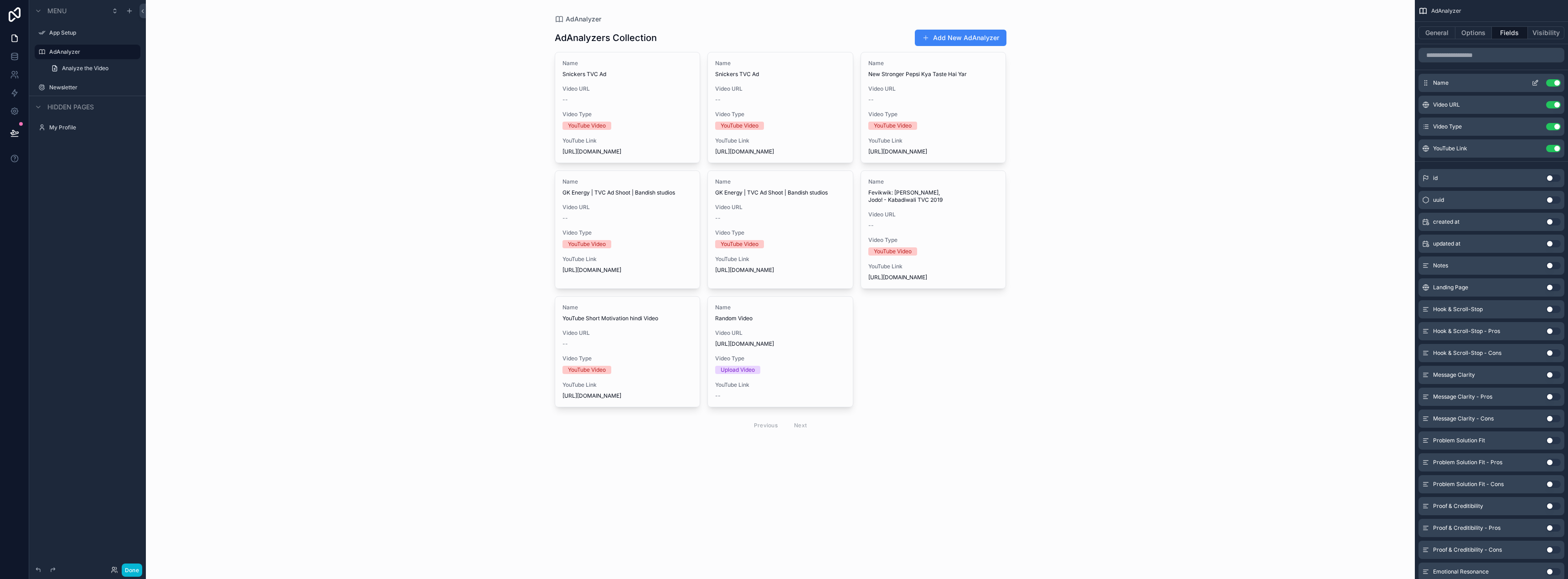
click at [1531, 83] on icon "scrollable content" at bounding box center [1535, 83] width 7 height 7
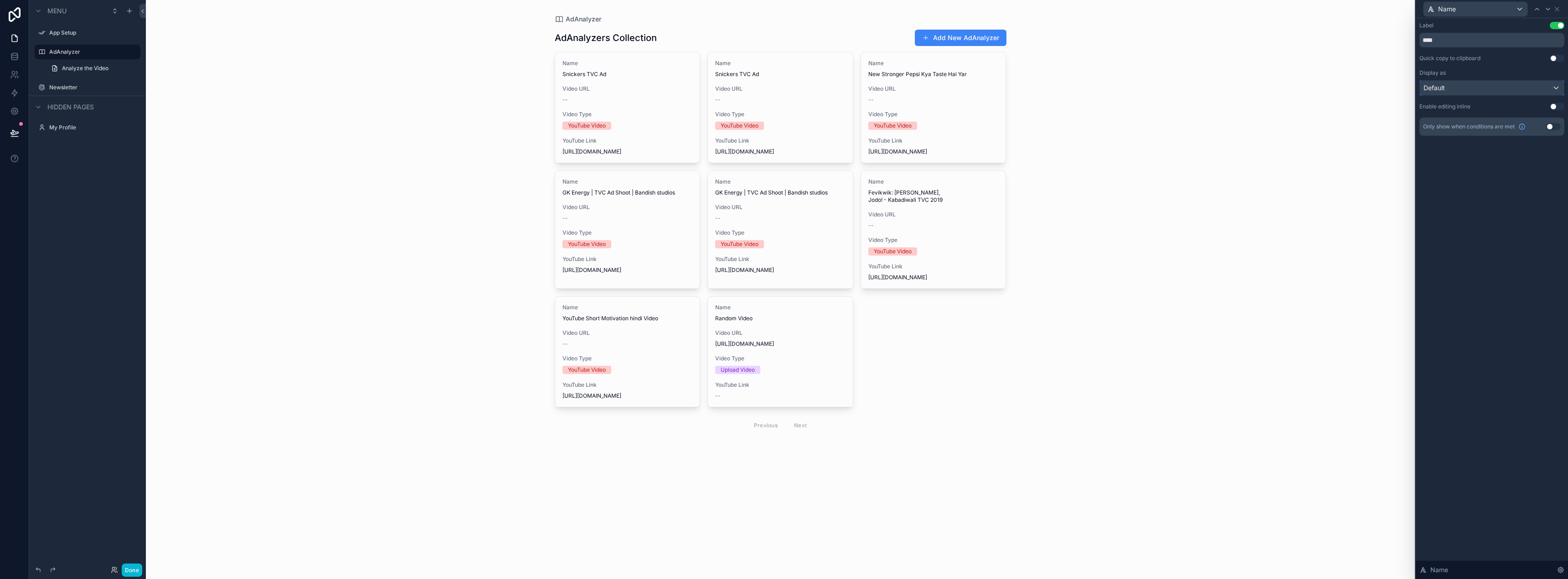
click at [1471, 86] on div "Default" at bounding box center [1492, 88] width 144 height 15
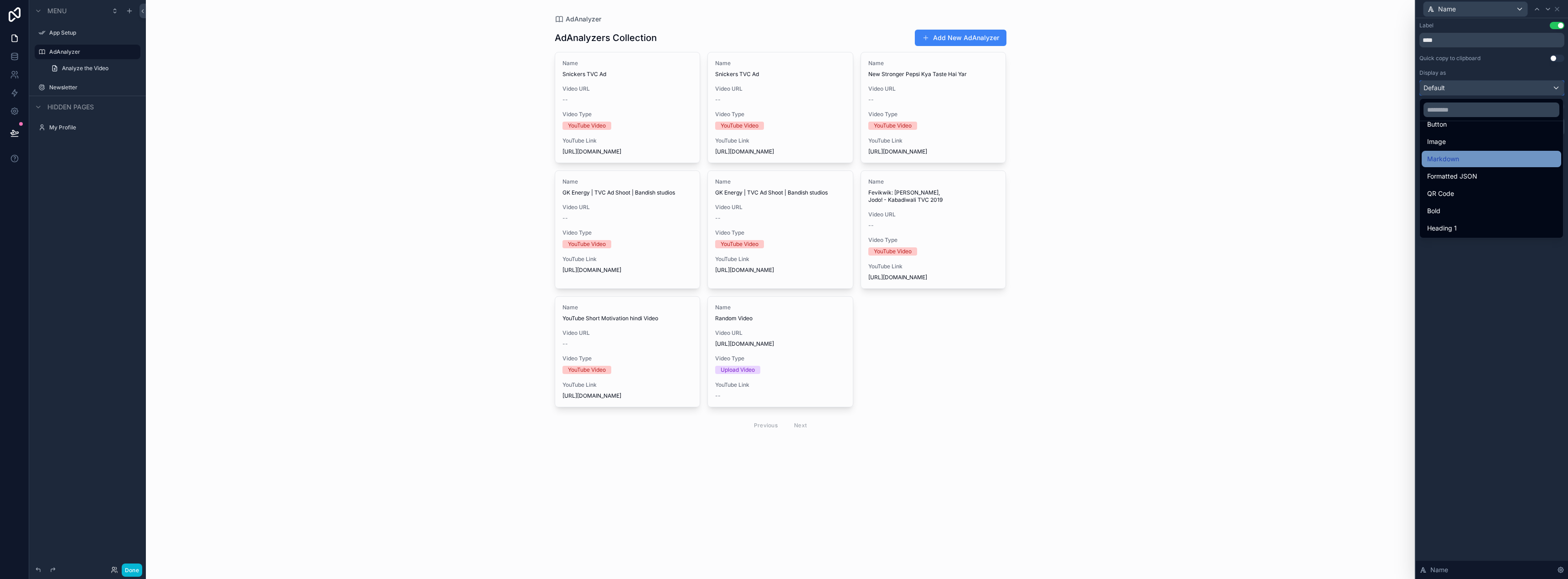
scroll to position [99, 0]
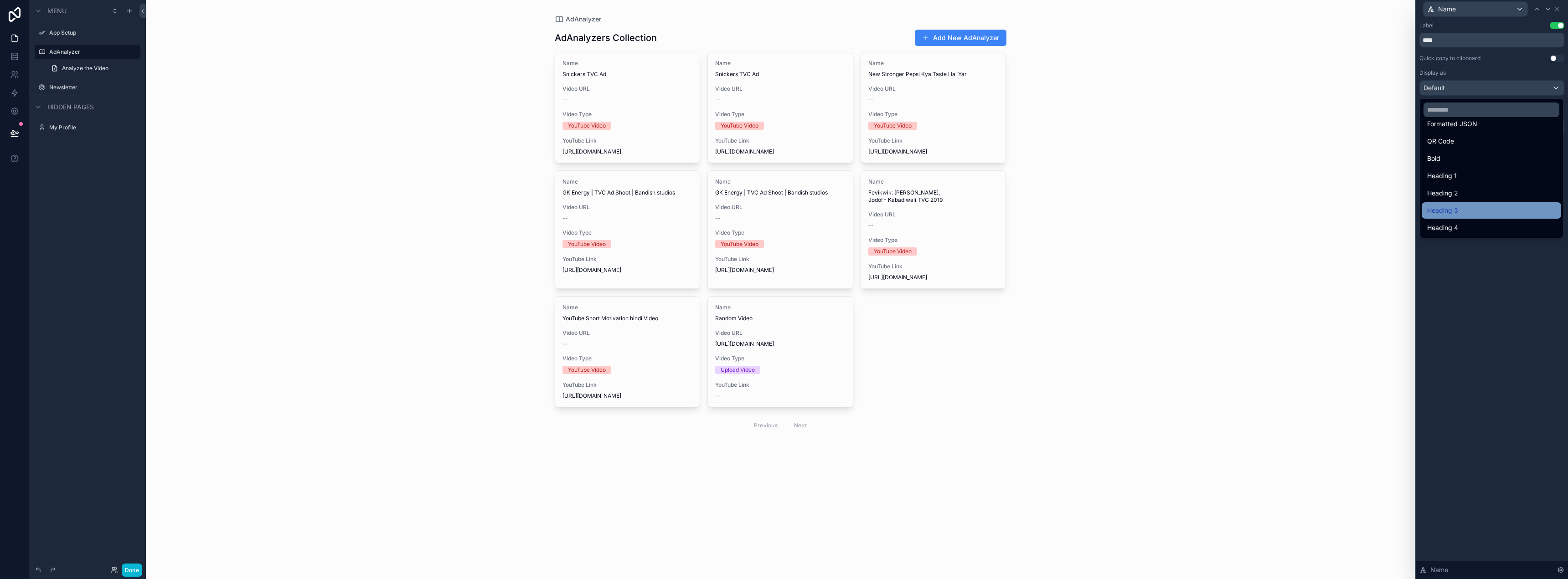
click at [1463, 207] on div "Heading 3" at bounding box center [1491, 210] width 128 height 11
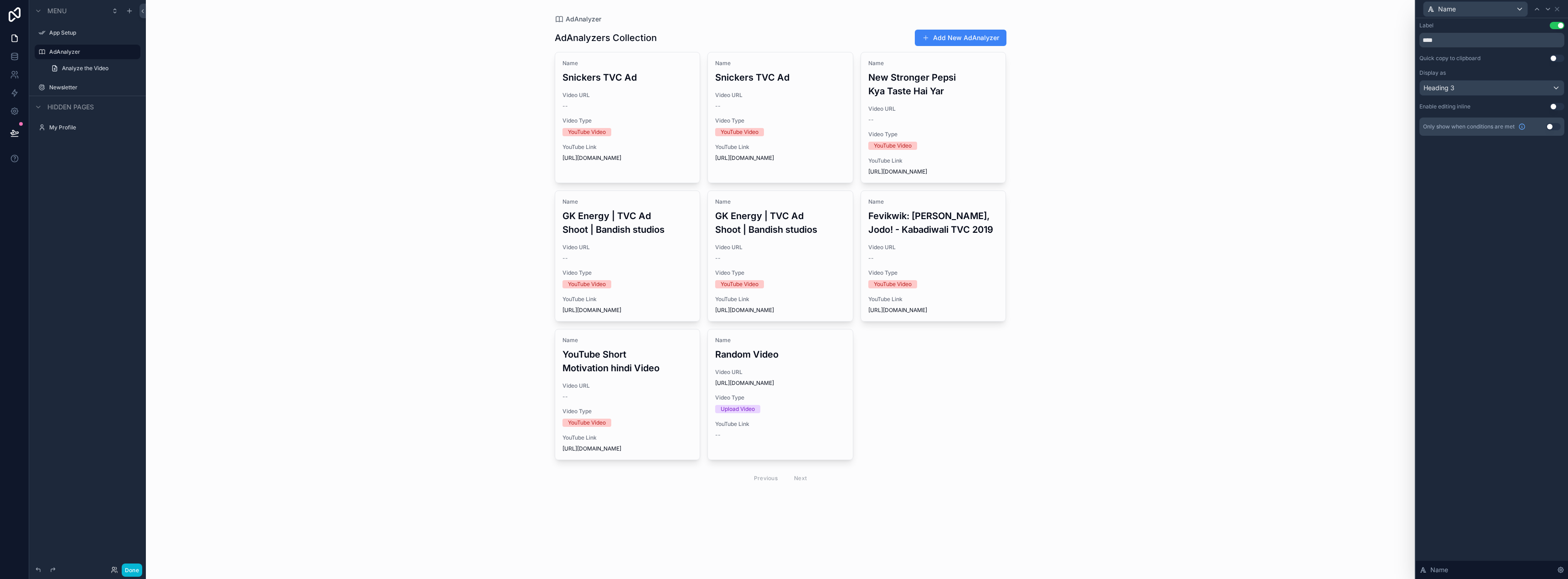
click at [1559, 24] on button "Use setting" at bounding box center [1557, 26] width 15 height 7
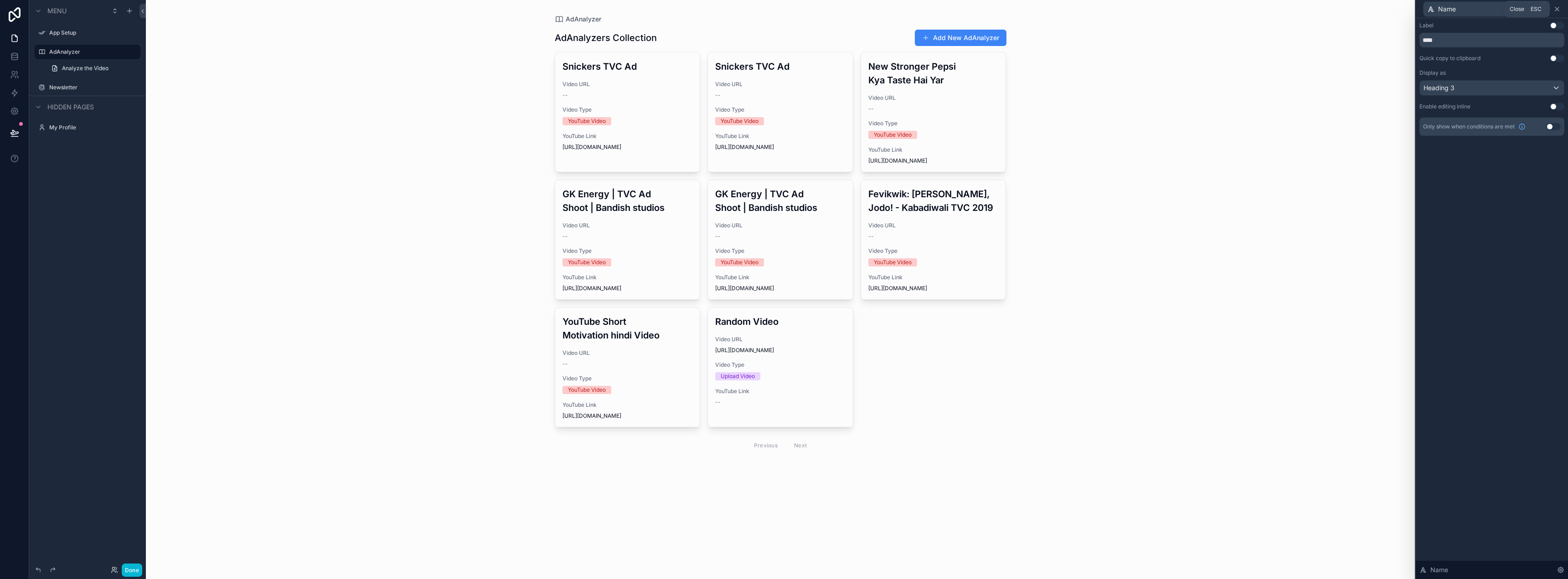
click at [1558, 7] on icon at bounding box center [1557, 9] width 7 height 7
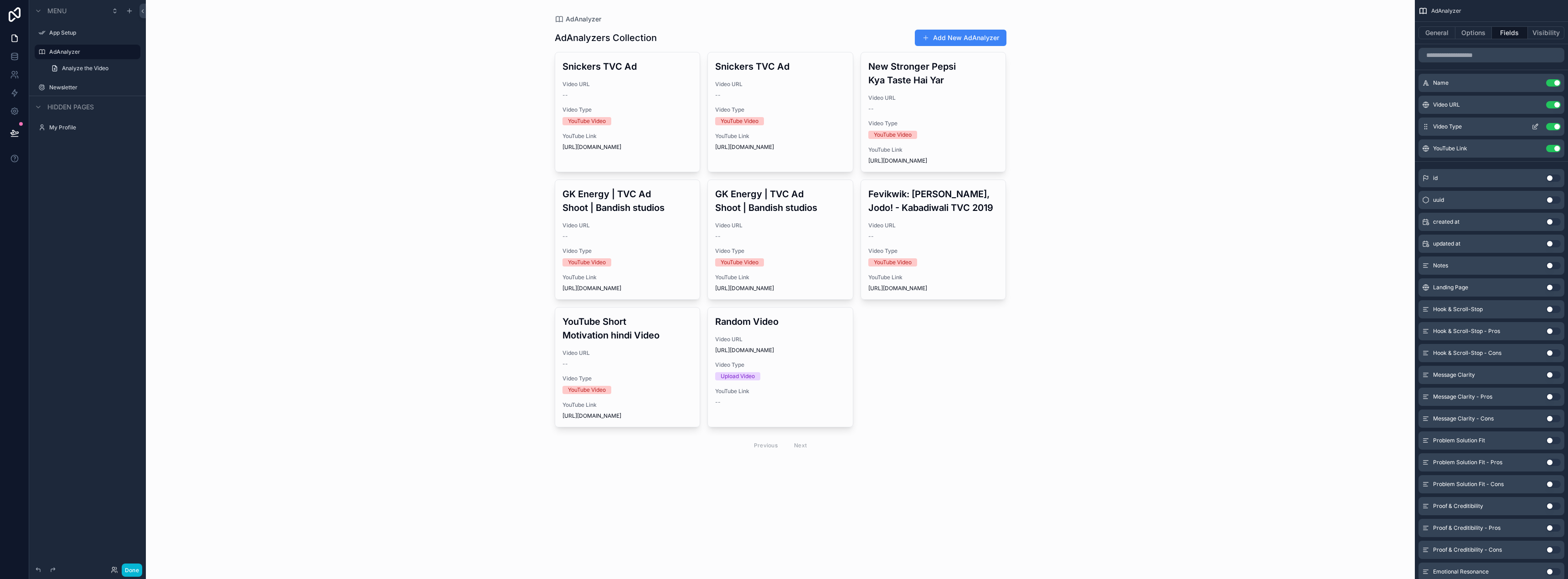
click at [1532, 125] on icon "scrollable content" at bounding box center [1535, 127] width 7 height 7
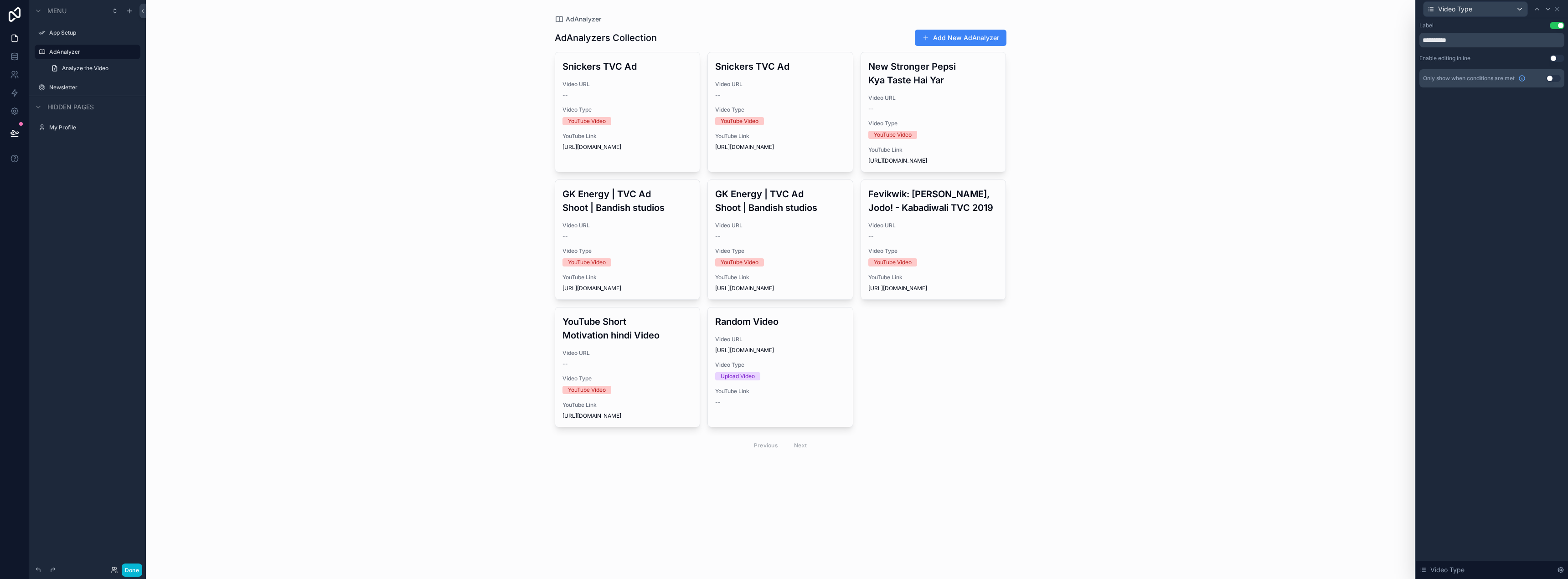
click at [1551, 26] on button "Use setting" at bounding box center [1557, 26] width 15 height 7
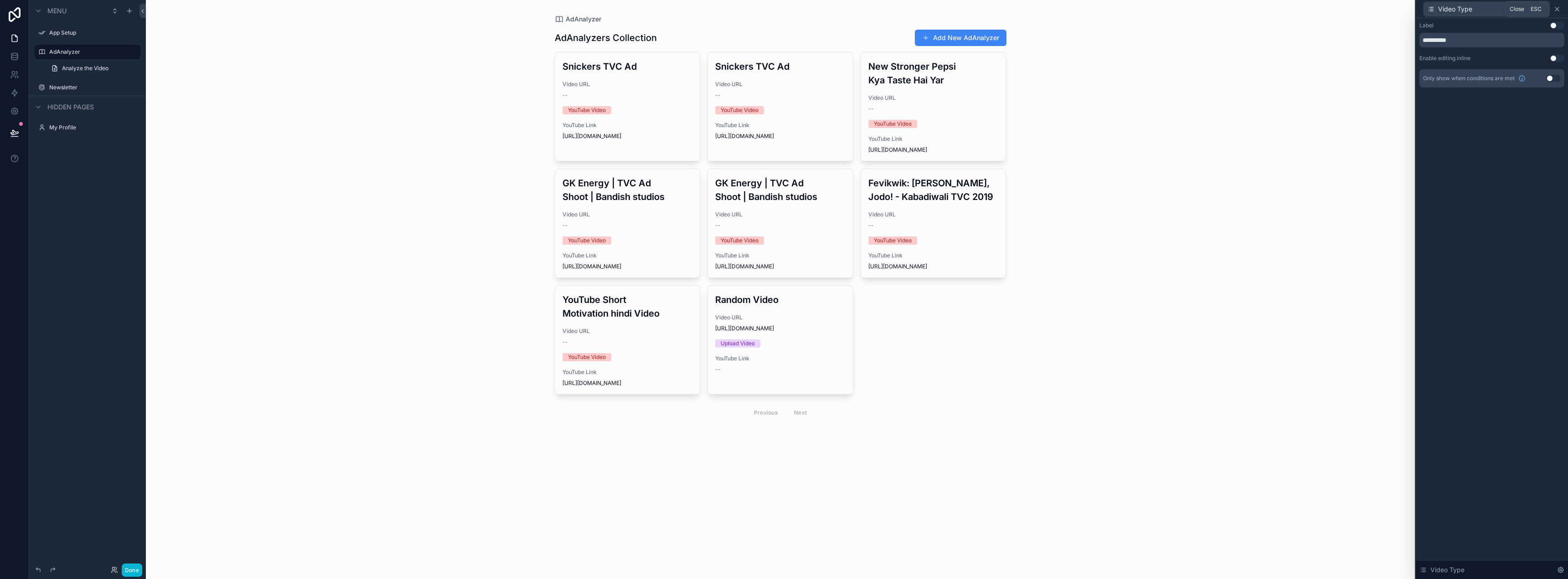
click at [1556, 11] on icon at bounding box center [1557, 9] width 7 height 7
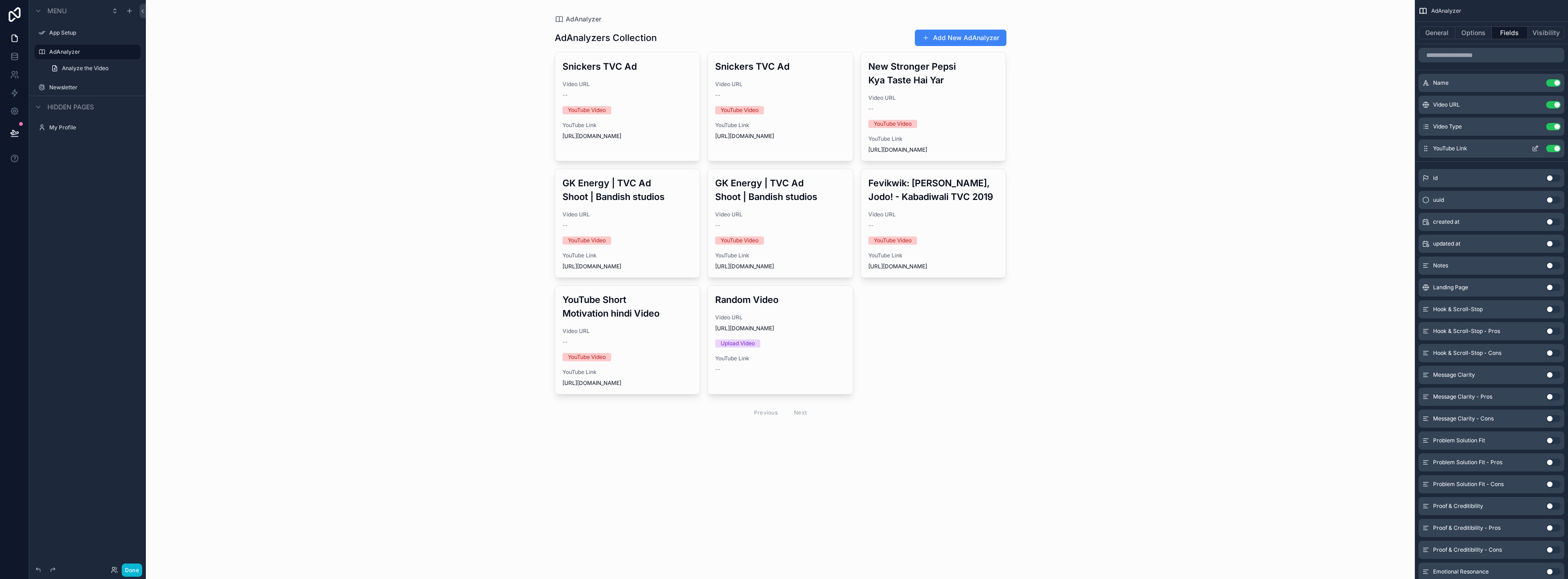
click at [1536, 147] on icon "scrollable content" at bounding box center [1536, 146] width 1 height 1
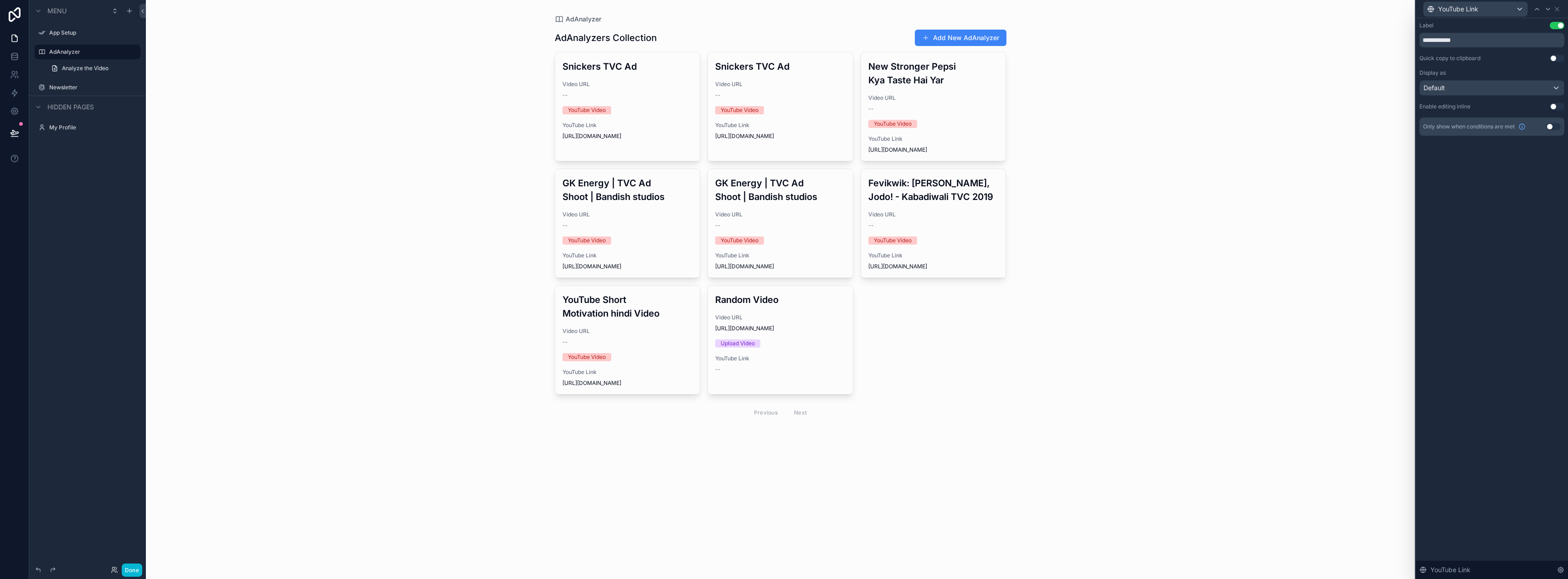
click at [1554, 24] on button "Use setting" at bounding box center [1557, 26] width 15 height 7
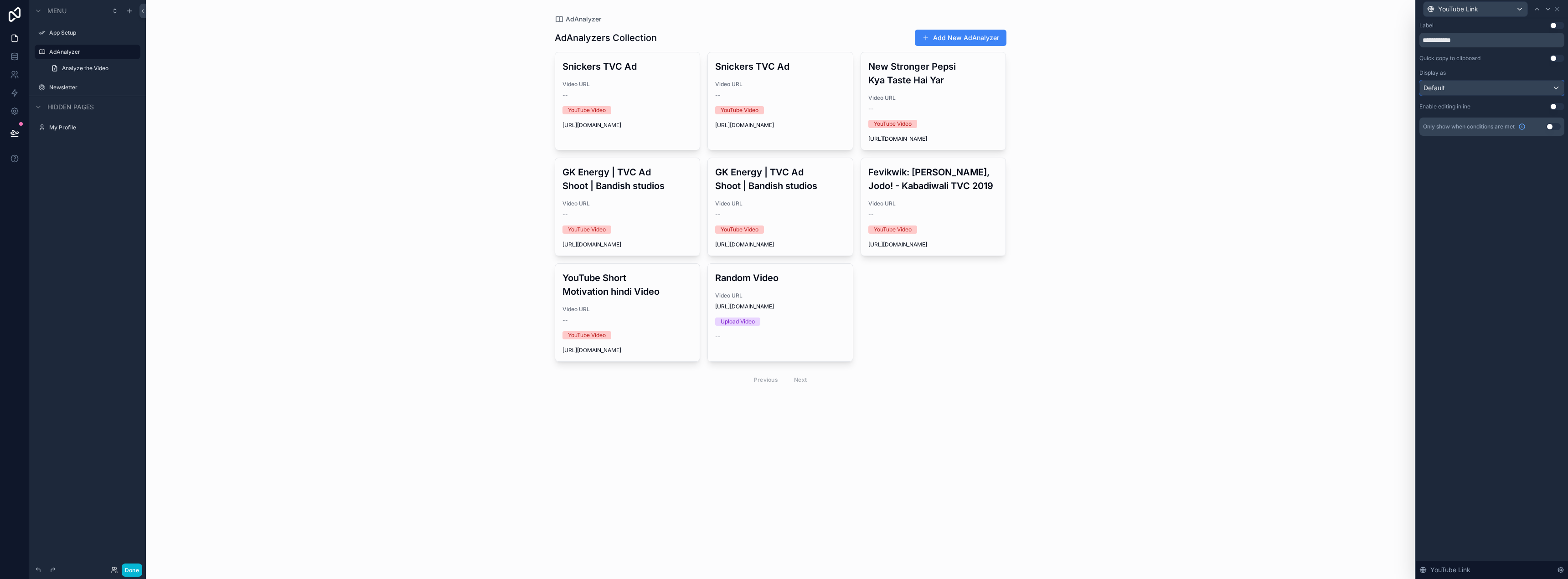
click at [1505, 92] on div "Default" at bounding box center [1492, 88] width 144 height 15
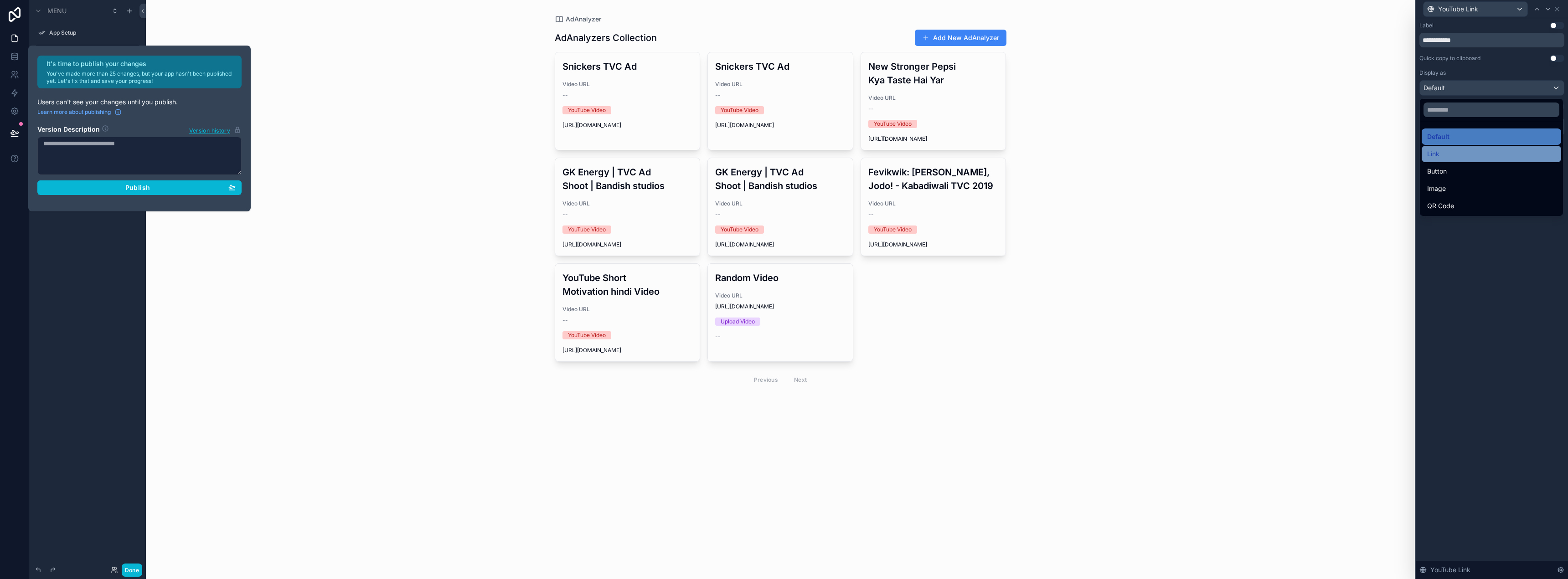
click at [1480, 158] on div "Link" at bounding box center [1491, 154] width 128 height 11
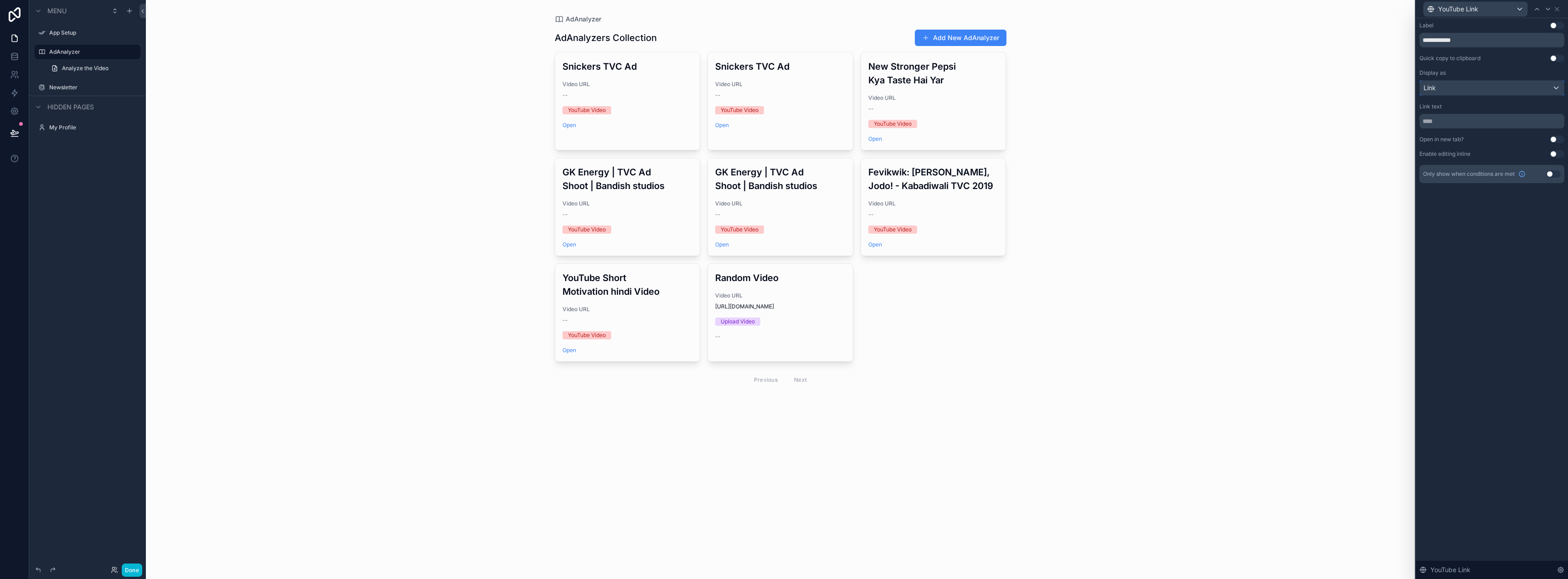
click at [1455, 83] on div "Link" at bounding box center [1492, 88] width 144 height 15
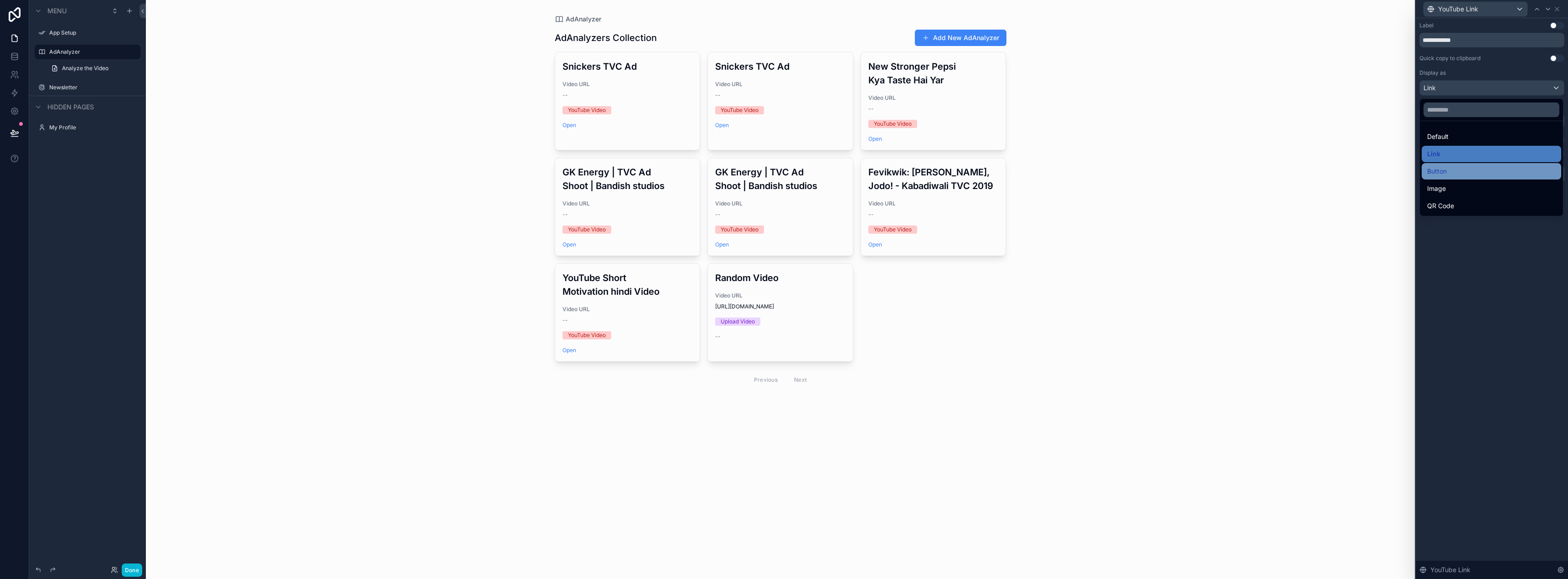
click at [1451, 170] on div "Button" at bounding box center [1491, 172] width 128 height 11
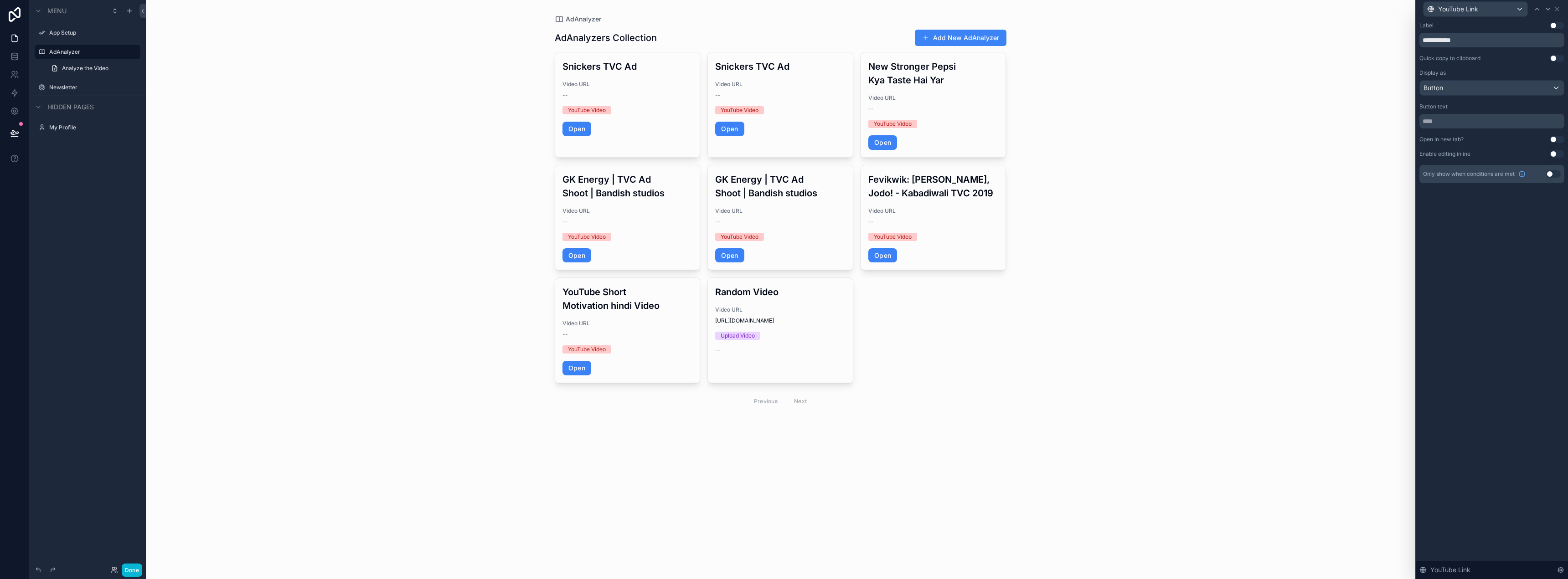
click at [1555, 137] on button "Use setting" at bounding box center [1557, 139] width 15 height 7
click at [1559, 10] on icon at bounding box center [1557, 9] width 7 height 7
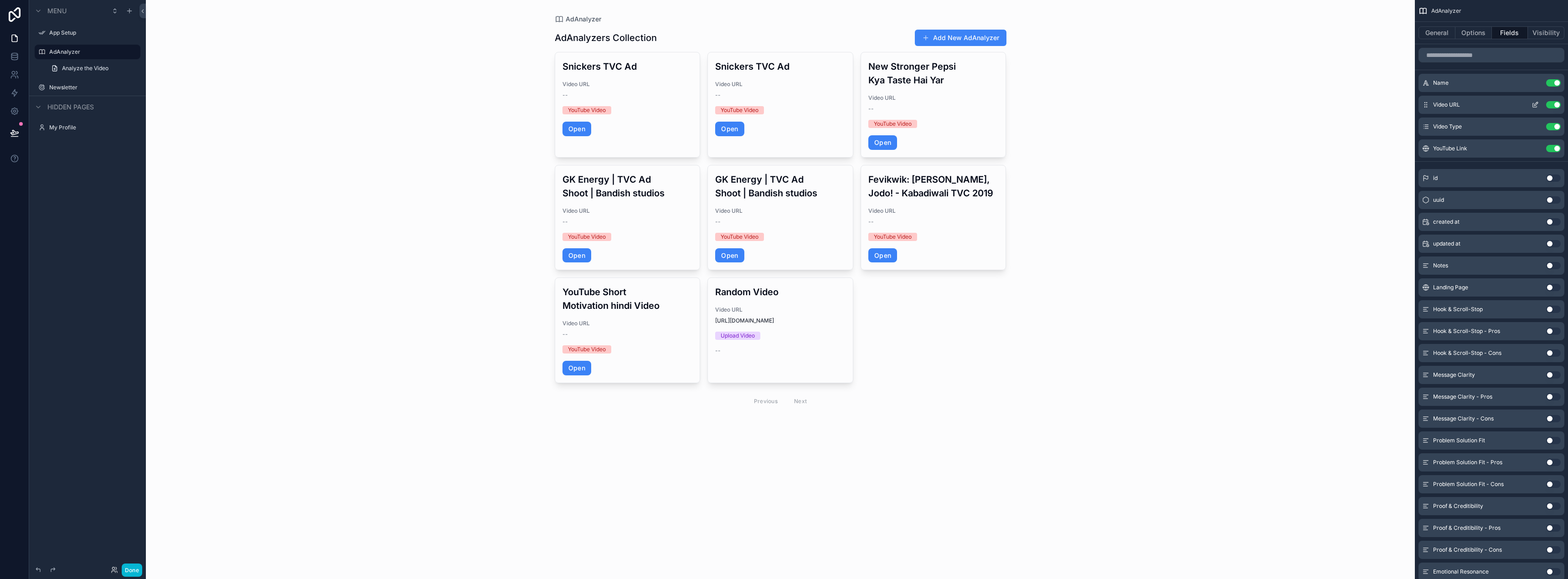
click at [1535, 102] on icon "scrollable content" at bounding box center [1535, 105] width 7 height 7
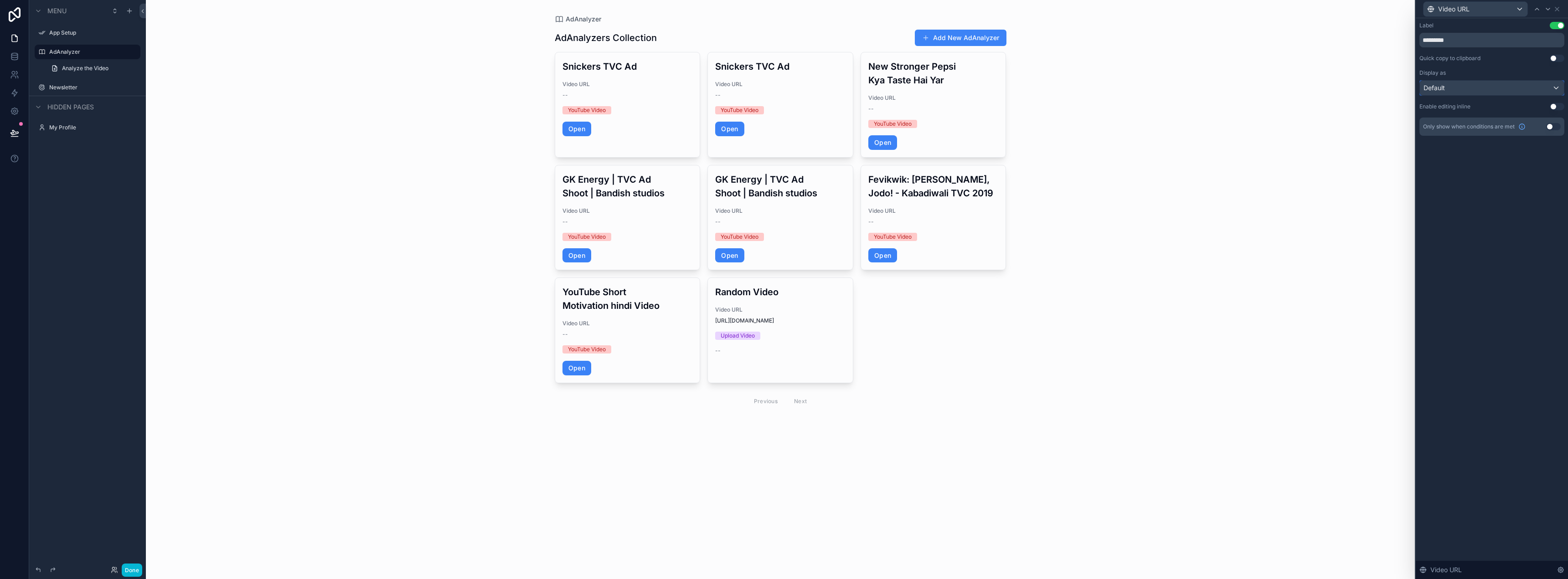
click at [1483, 87] on div "Default" at bounding box center [1492, 88] width 144 height 15
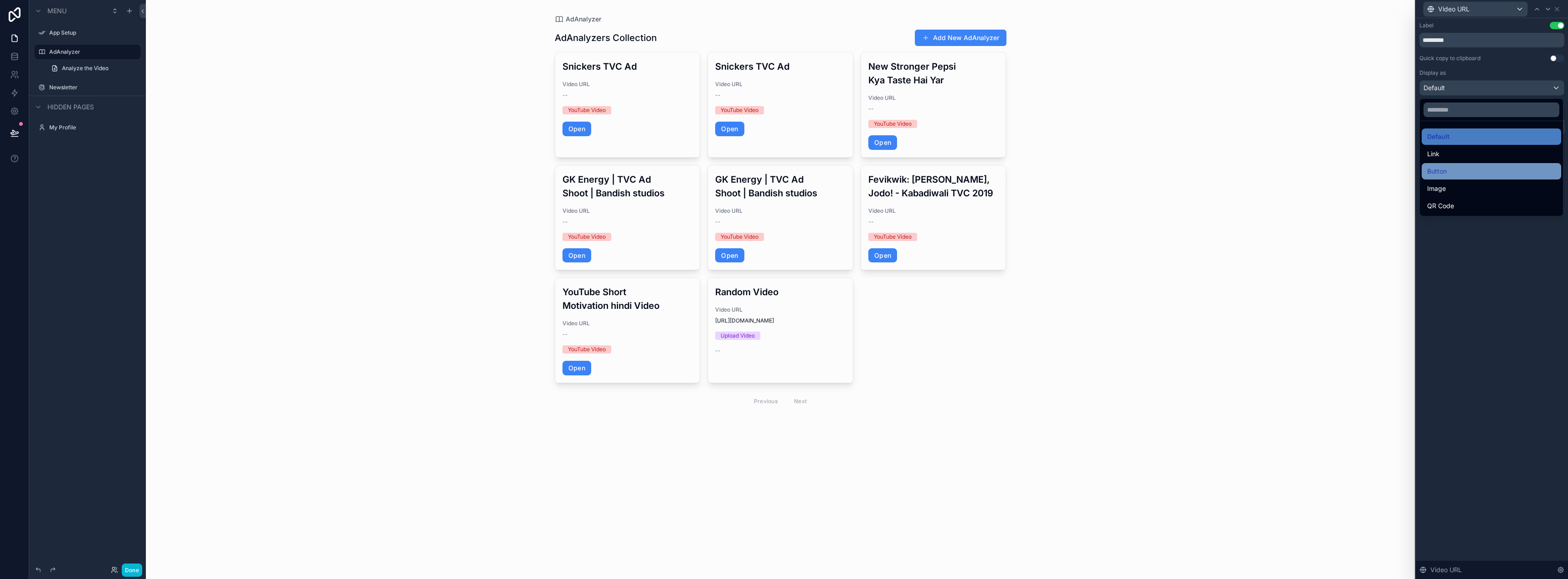
click at [1486, 173] on div "Button" at bounding box center [1491, 172] width 128 height 11
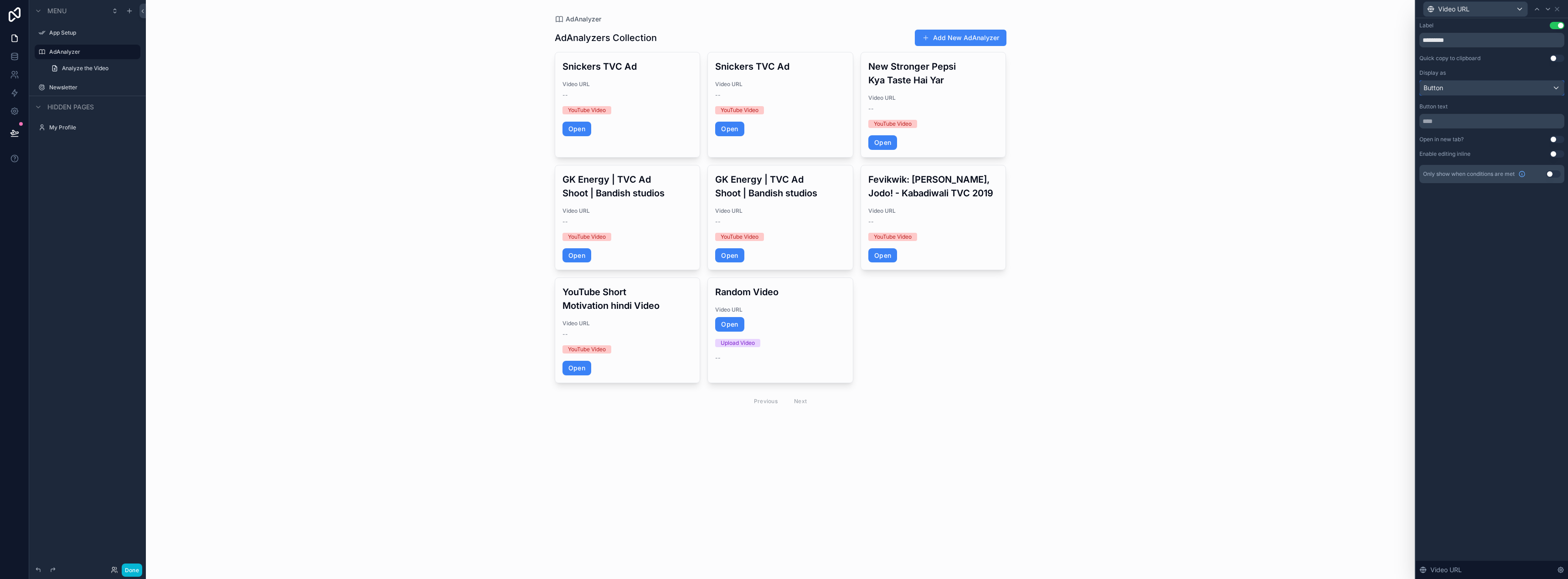
click at [1497, 83] on div "Button" at bounding box center [1492, 88] width 144 height 15
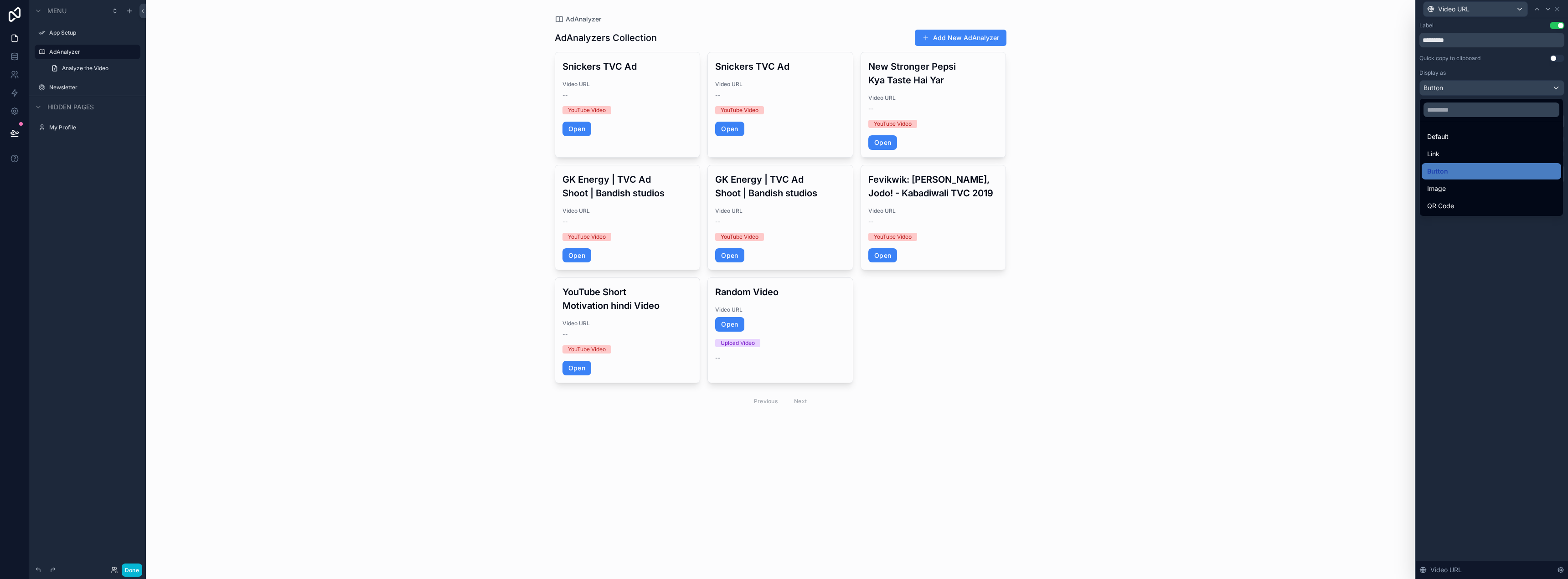
click at [1492, 88] on div at bounding box center [1492, 290] width 152 height 579
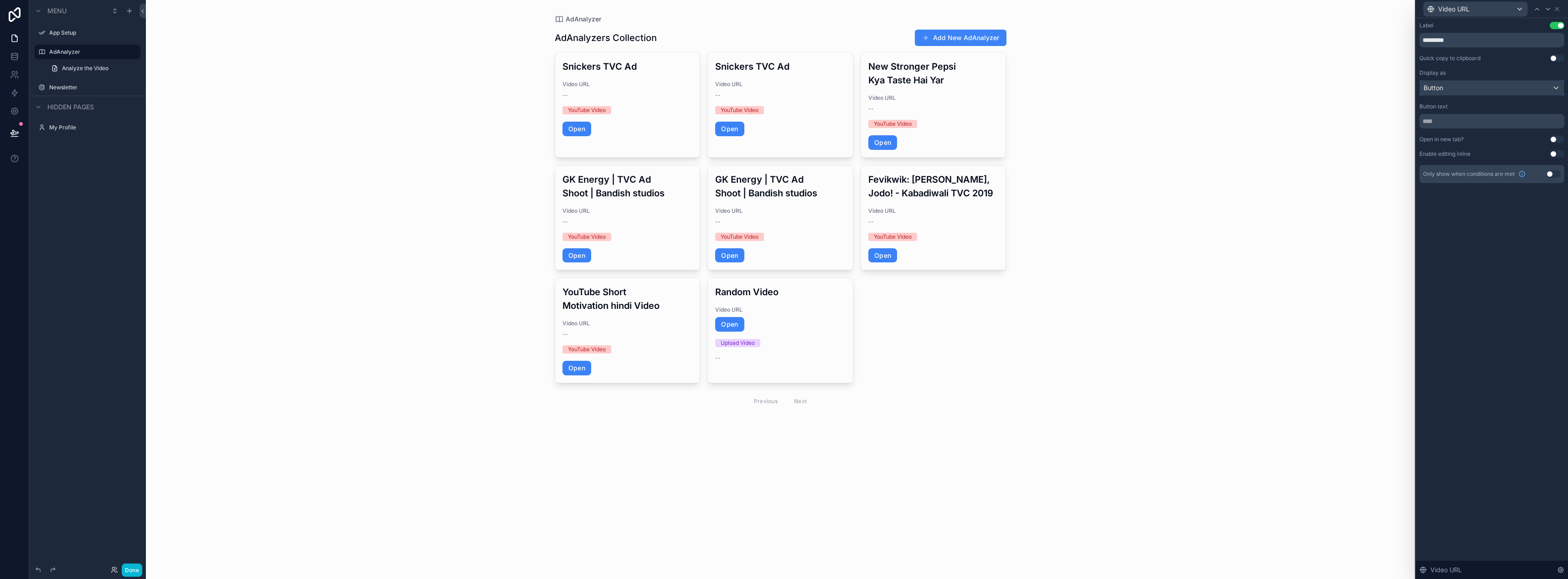
click at [1492, 90] on div "Button" at bounding box center [1492, 88] width 144 height 15
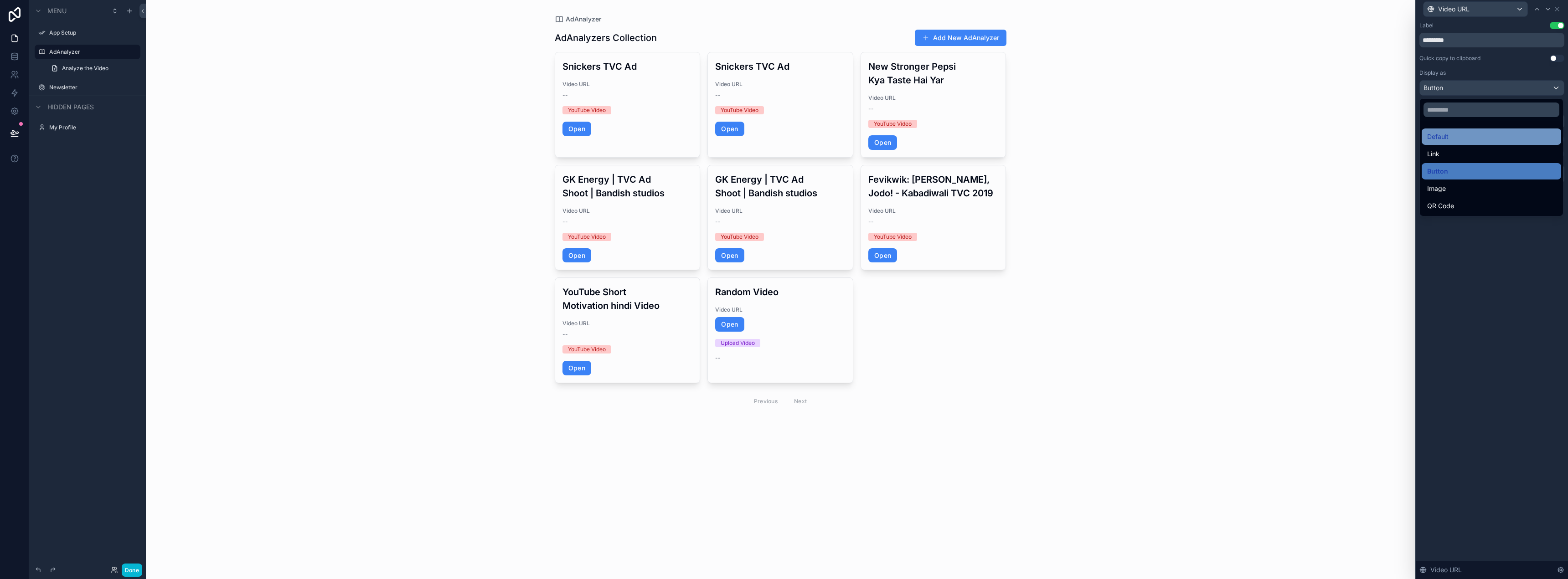
click at [1476, 139] on div "Default" at bounding box center [1491, 137] width 128 height 11
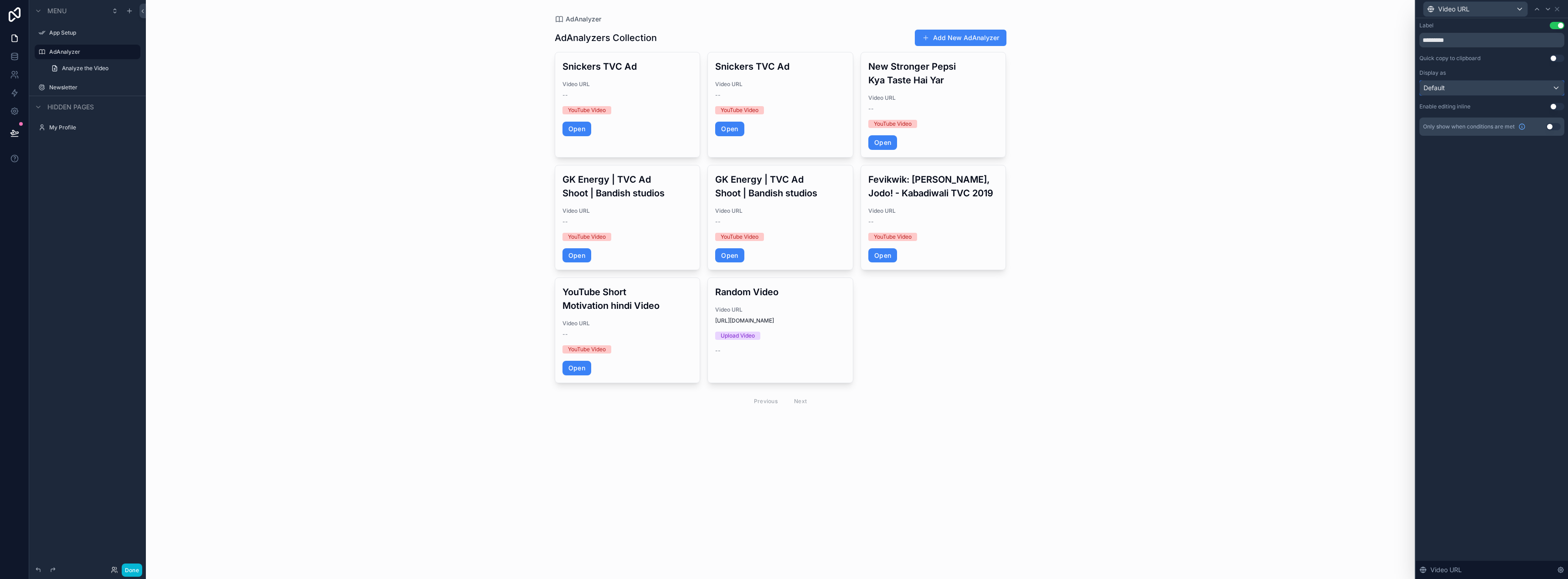
click at [1471, 92] on div "Default" at bounding box center [1492, 88] width 144 height 15
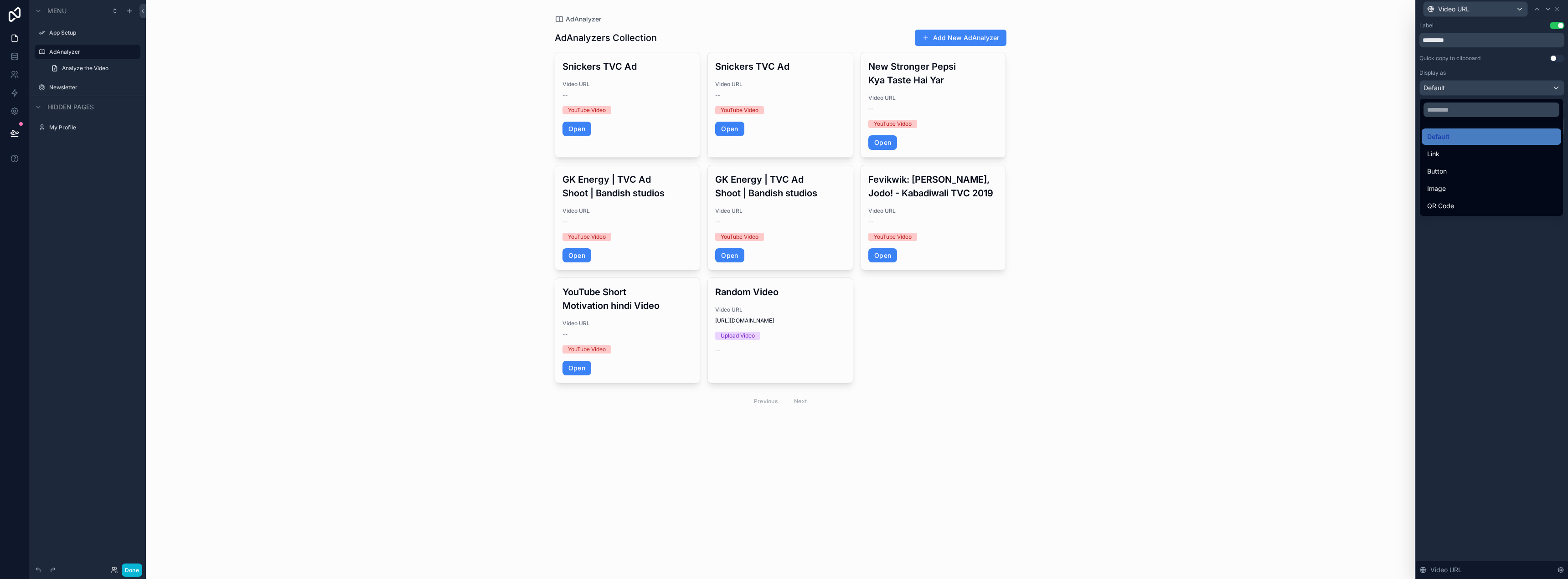
click at [1472, 81] on div at bounding box center [1492, 290] width 152 height 579
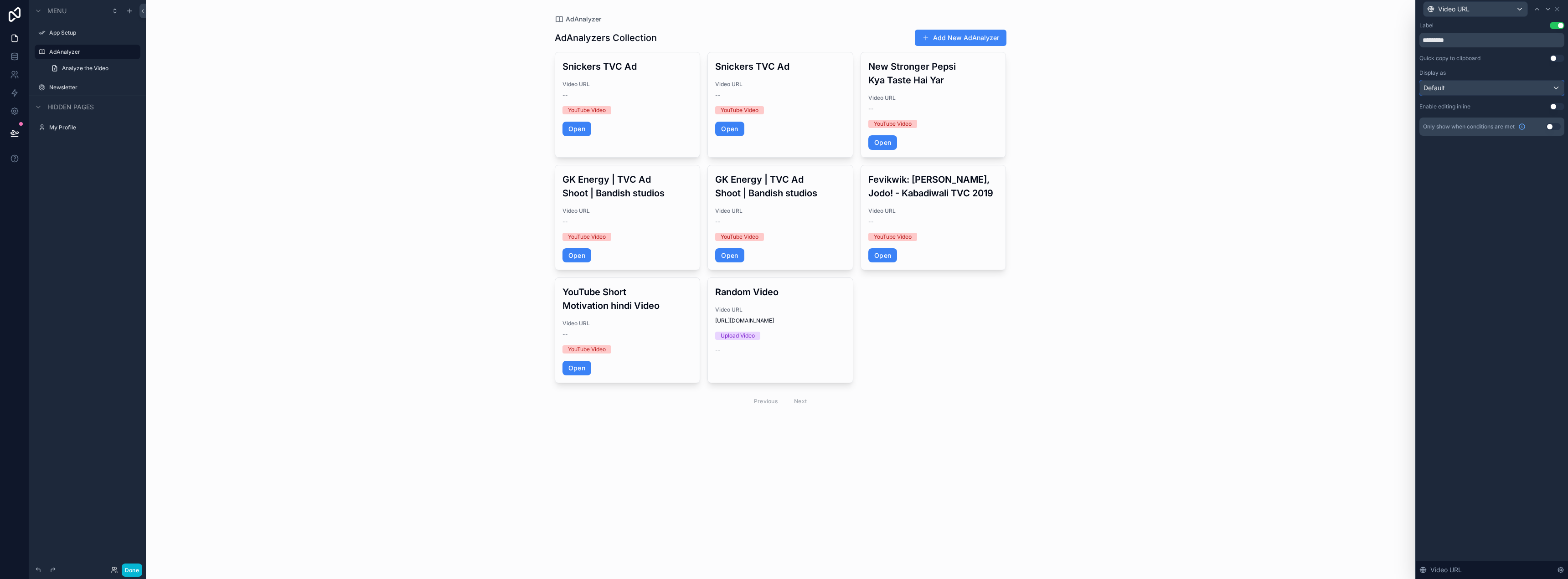
click at [1471, 89] on div "Default" at bounding box center [1492, 88] width 144 height 15
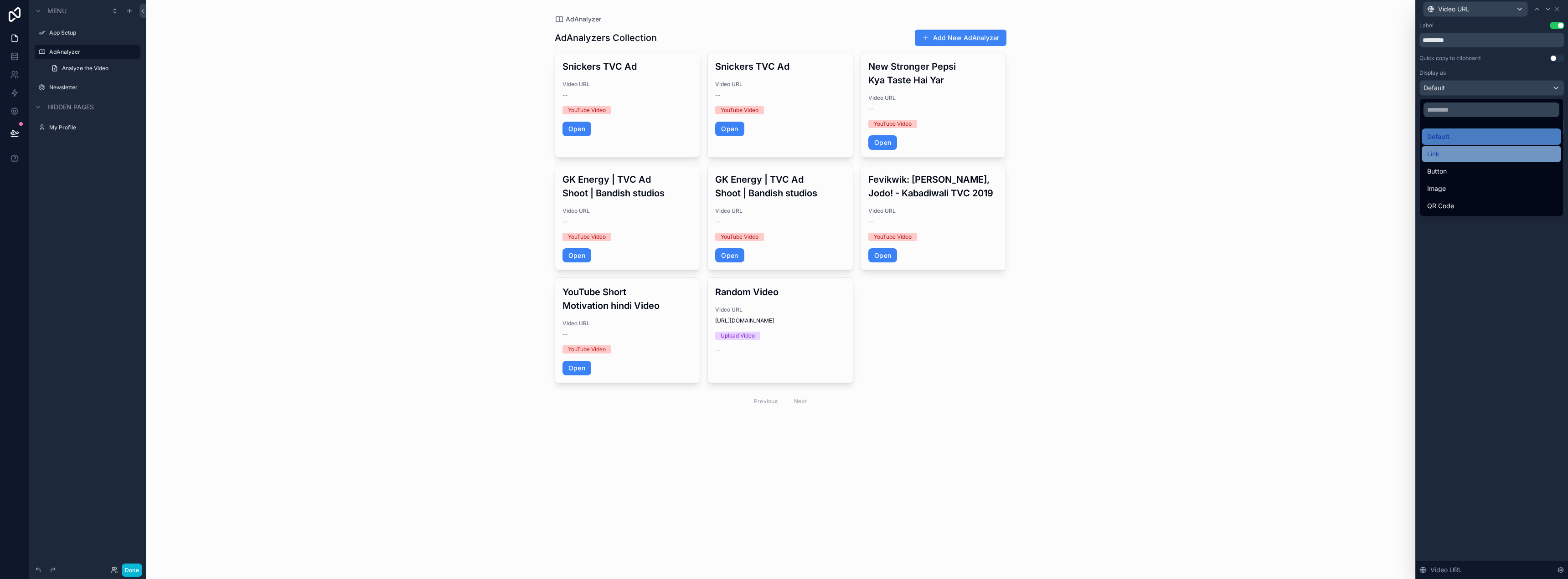
click at [1469, 149] on div "Link" at bounding box center [1491, 154] width 128 height 11
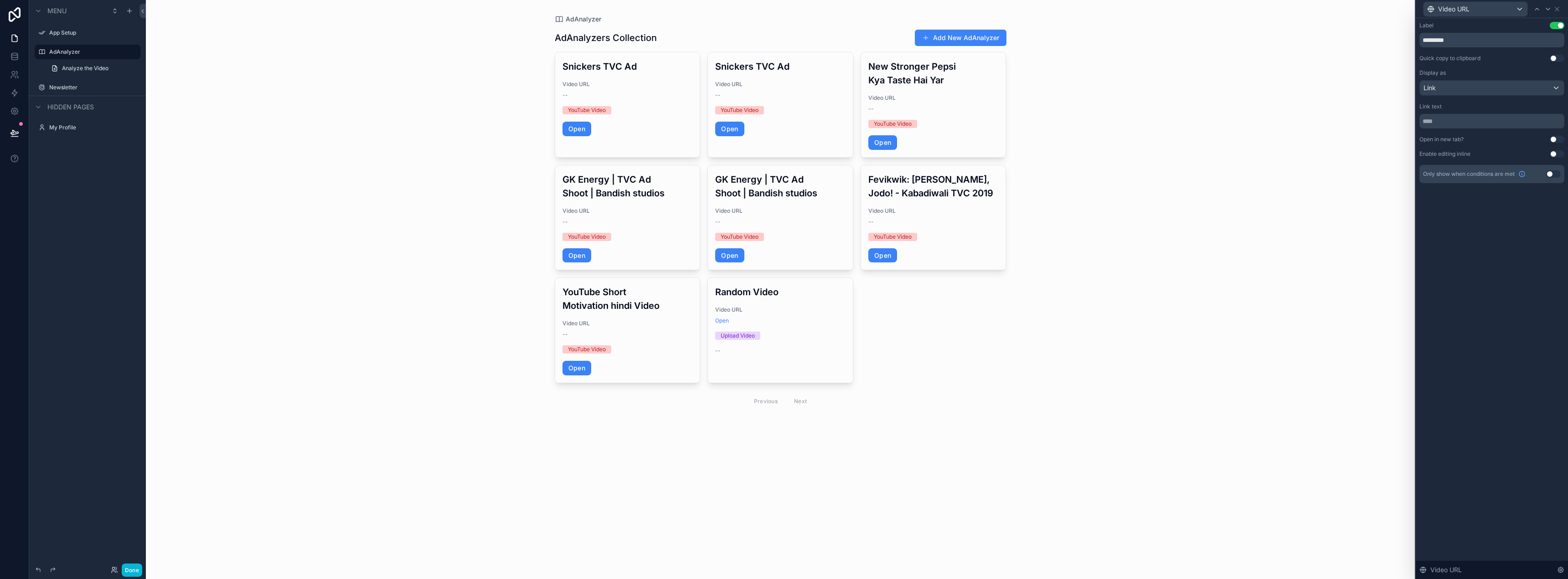
click at [1465, 95] on div "Label Use setting ********* Quick copy to clipboard Use setting Display as Link…" at bounding box center [1492, 102] width 145 height 161
click at [1466, 92] on div "Link" at bounding box center [1492, 88] width 144 height 15
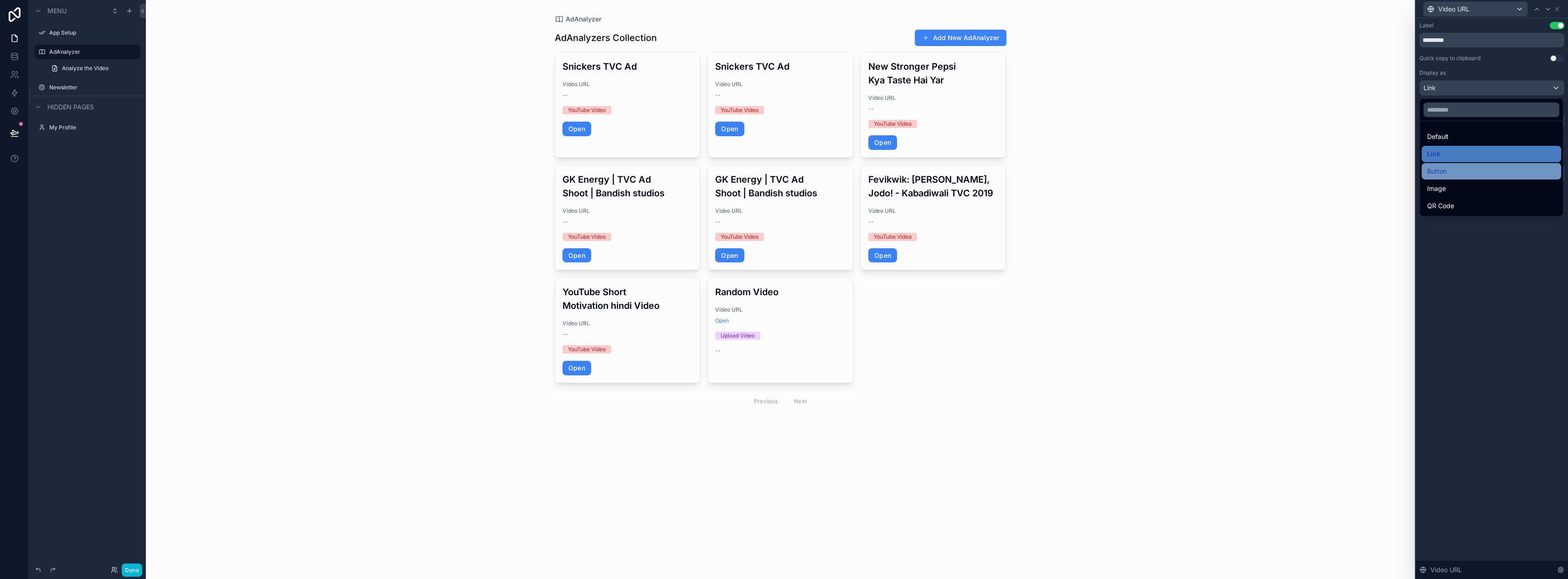
click at [1449, 170] on div "Button" at bounding box center [1491, 172] width 128 height 11
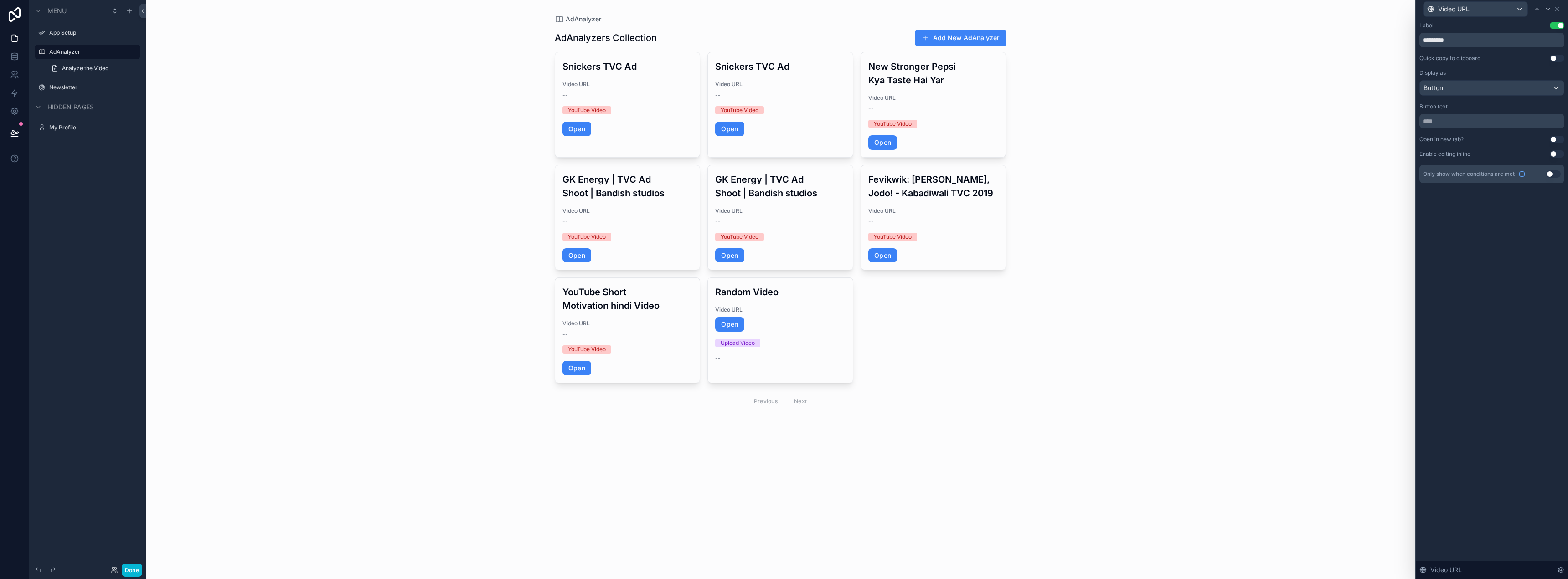
click at [1555, 137] on button "Use setting" at bounding box center [1557, 139] width 15 height 7
click at [1550, 173] on button "Use setting" at bounding box center [1553, 174] width 15 height 7
click at [1453, 226] on div "***** ﻿" at bounding box center [1490, 221] width 126 height 15
click at [1467, 220] on p "***** ﻿" at bounding box center [1491, 221] width 121 height 9
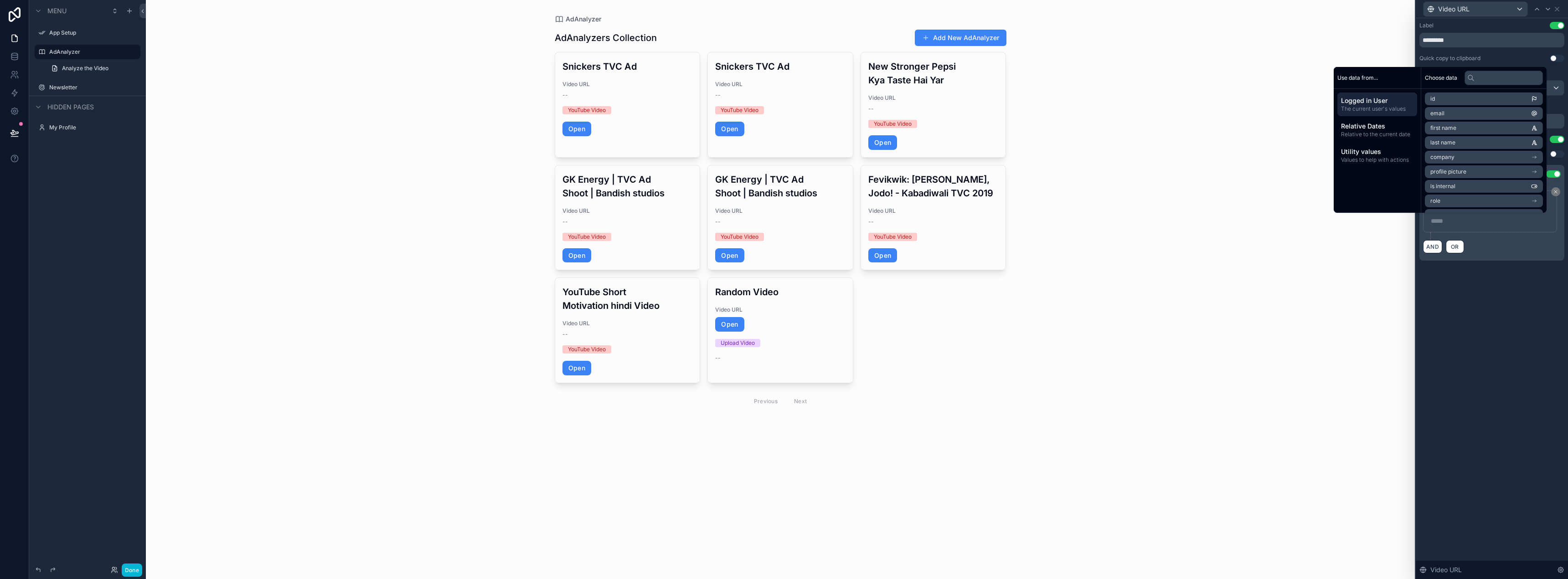
click at [1464, 205] on li "role" at bounding box center [1484, 201] width 118 height 13
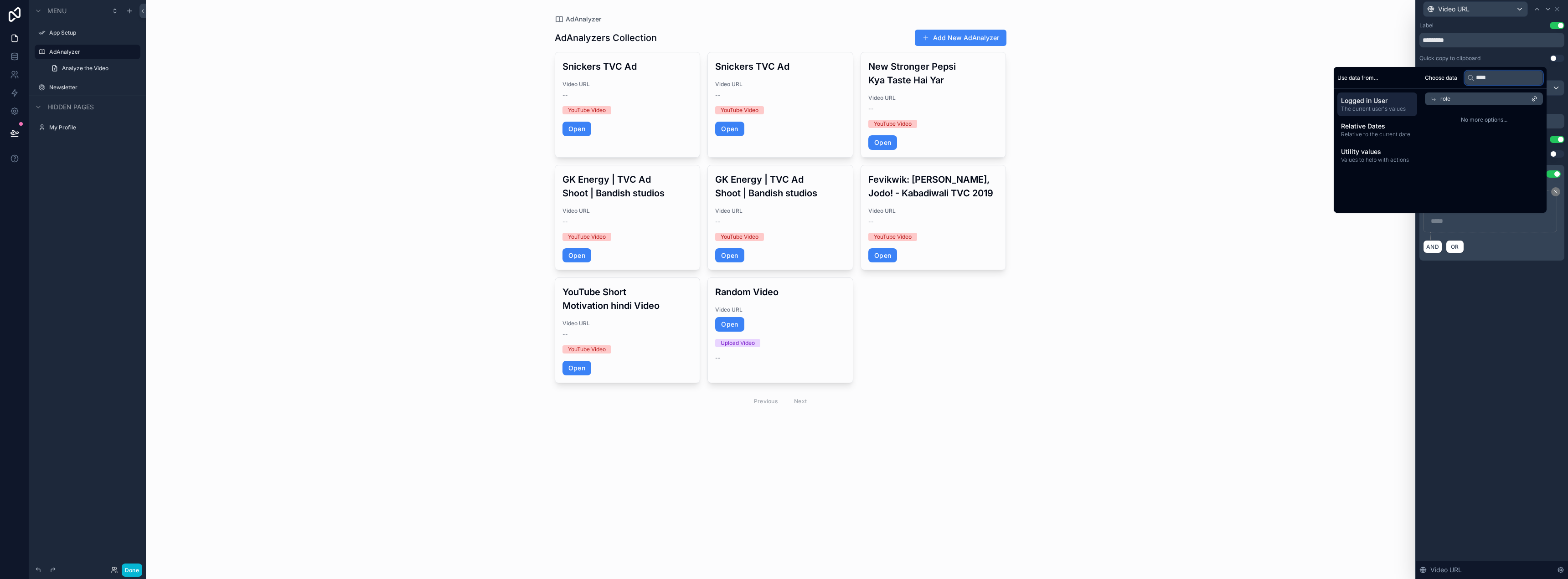
type input "*****"
click at [1484, 72] on input "*****" at bounding box center [1503, 78] width 79 height 15
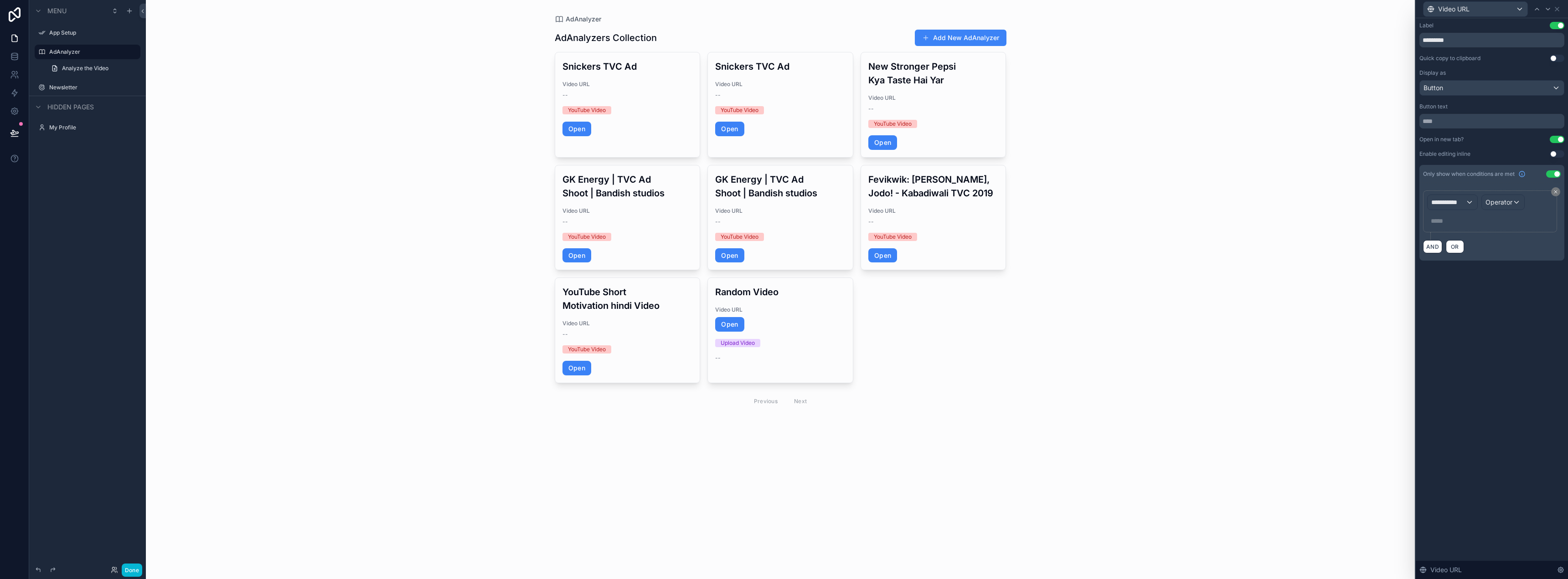
click at [1517, 336] on div "**********" at bounding box center [1492, 299] width 152 height 561
click at [1452, 215] on div "***** ﻿" at bounding box center [1490, 221] width 126 height 15
click at [1452, 203] on span "**********" at bounding box center [1448, 202] width 34 height 9
click at [1452, 251] on span "AdAnalyzer" at bounding box center [1452, 251] width 35 height 11
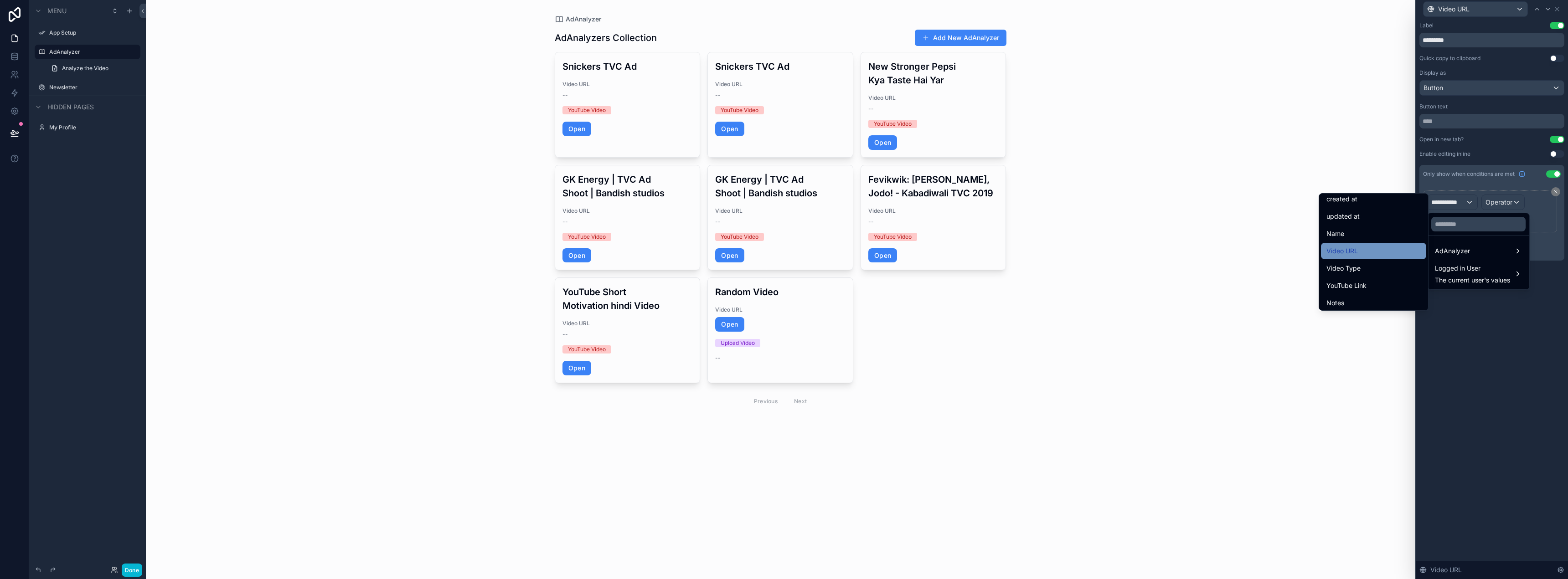
scroll to position [91, 0]
click at [1356, 218] on div "Video Type" at bounding box center [1373, 217] width 94 height 11
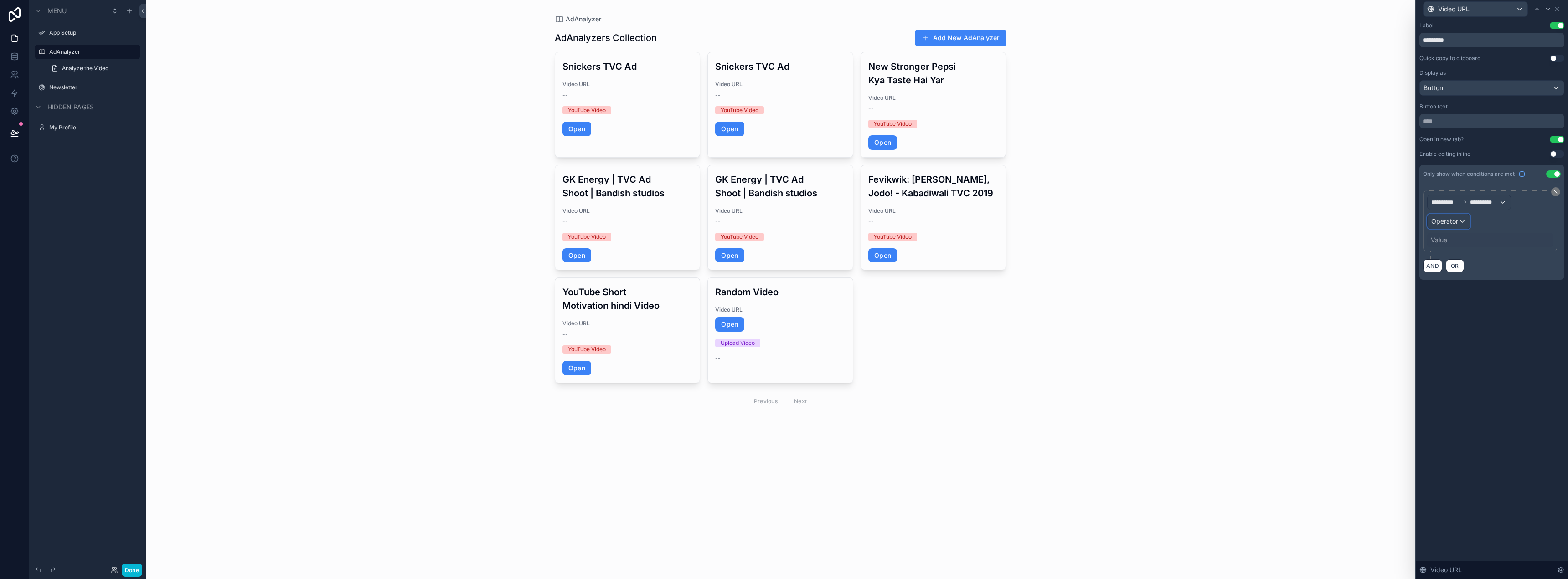
click at [1449, 226] on div "Operator" at bounding box center [1449, 221] width 43 height 15
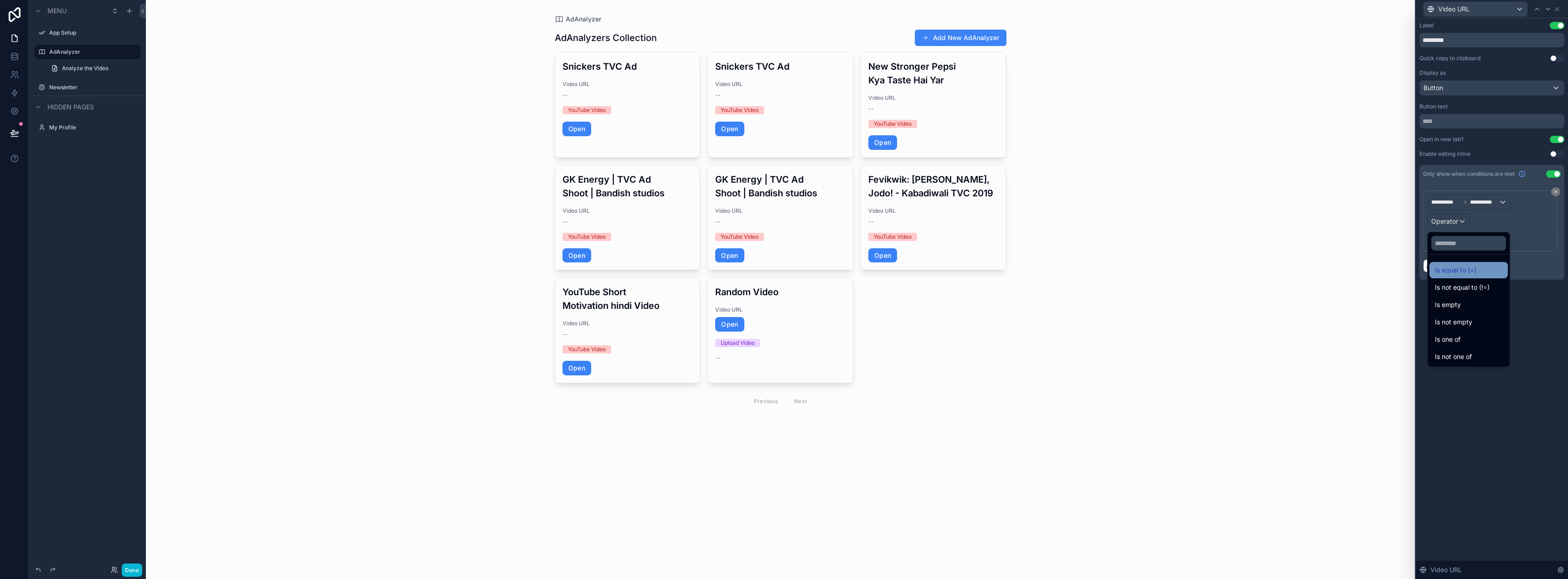
click at [1447, 265] on span "Is equal to (=)" at bounding box center [1455, 270] width 41 height 11
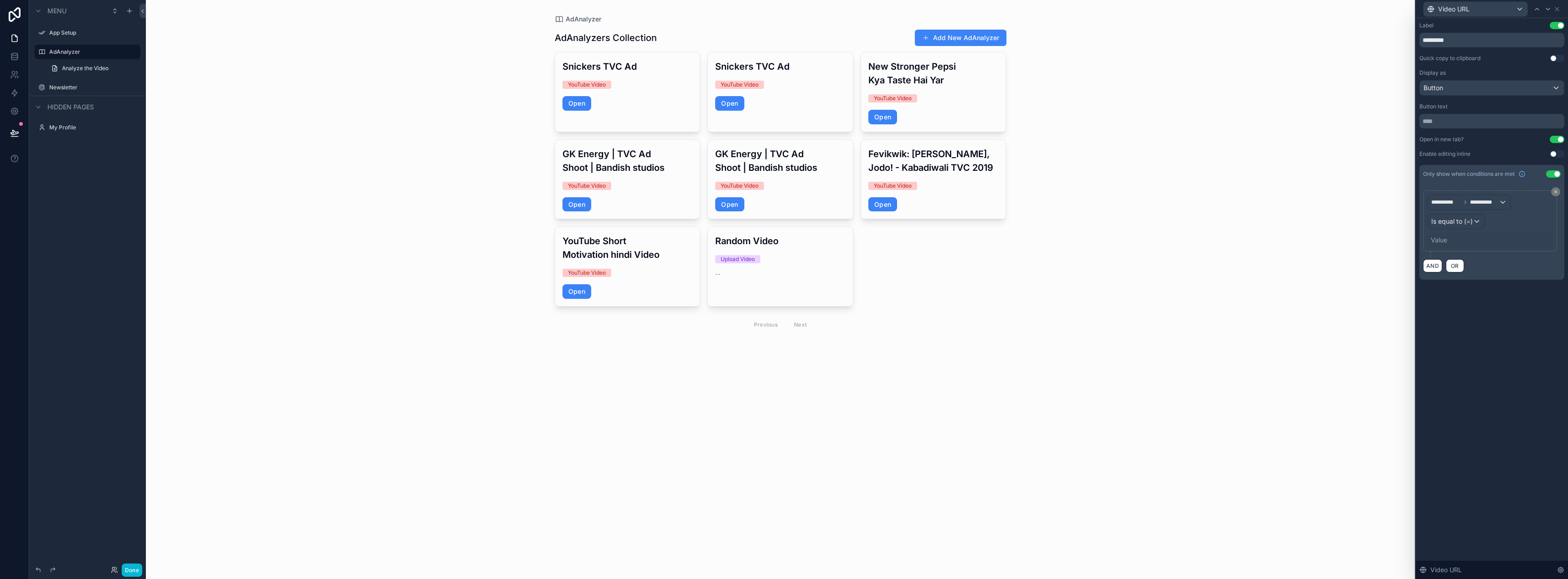
click at [1457, 240] on div "Value" at bounding box center [1490, 240] width 126 height 15
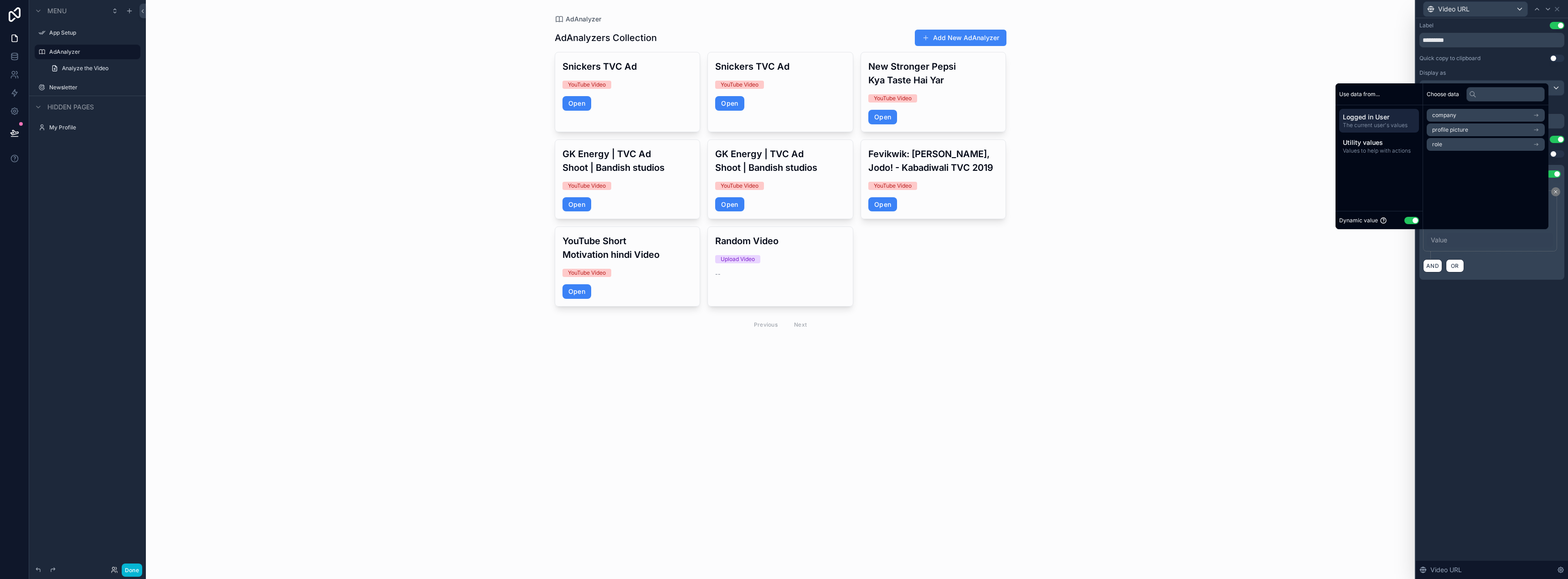
click at [1402, 215] on div "Dynamic value Use setting" at bounding box center [1379, 220] width 80 height 10
click at [1410, 223] on button "Use setting" at bounding box center [1412, 220] width 15 height 7
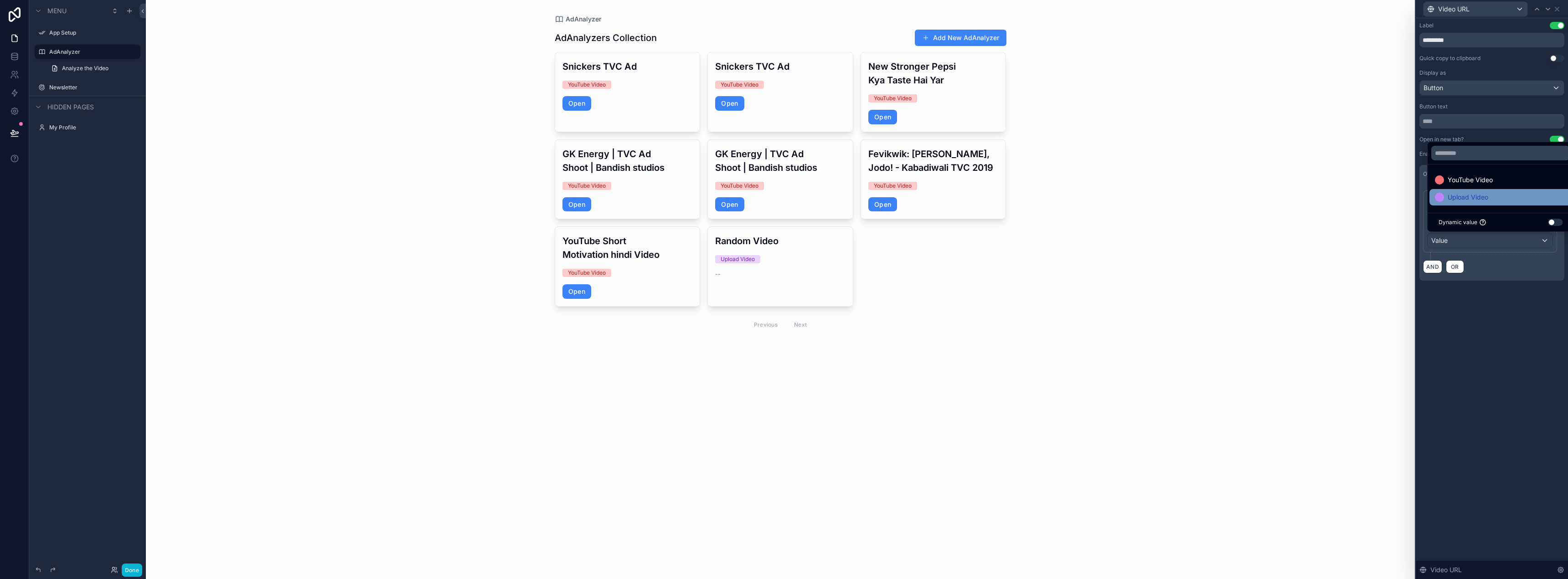
click at [1464, 195] on span "Upload Video" at bounding box center [1468, 197] width 41 height 11
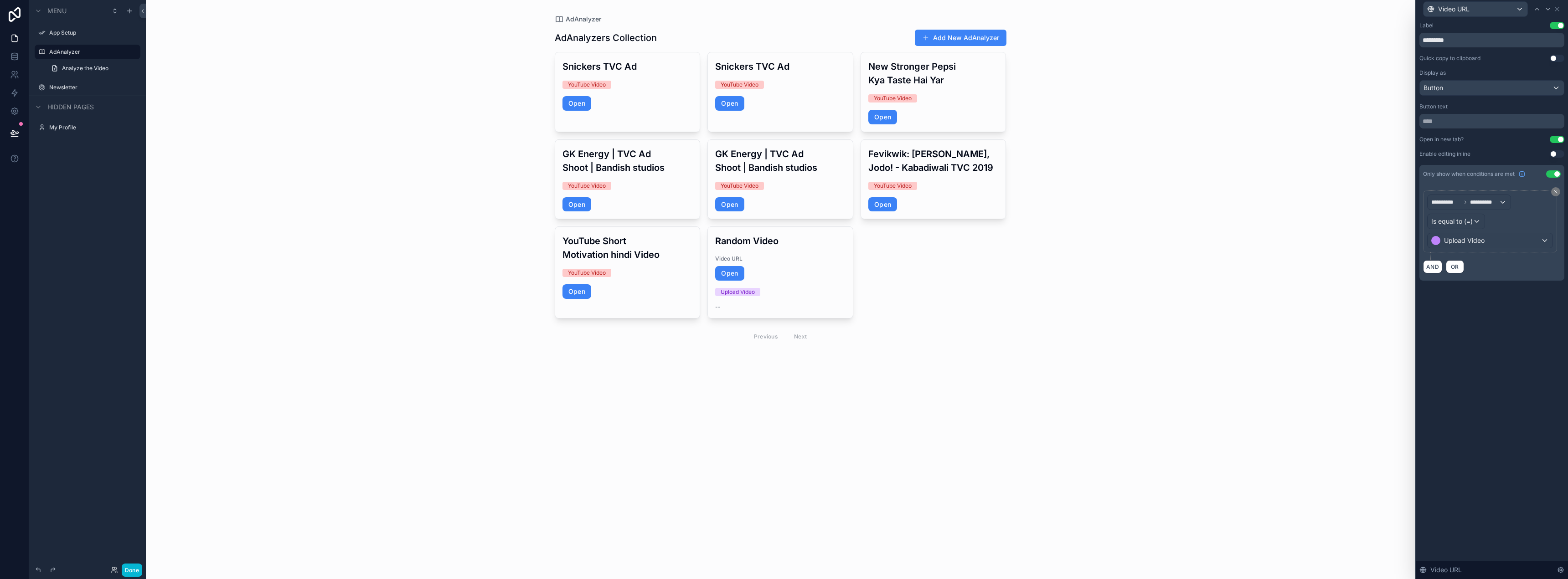
click at [1475, 286] on div "**********" at bounding box center [1492, 160] width 152 height 284
click at [1557, 5] on icon at bounding box center [1557, 9] width 7 height 7
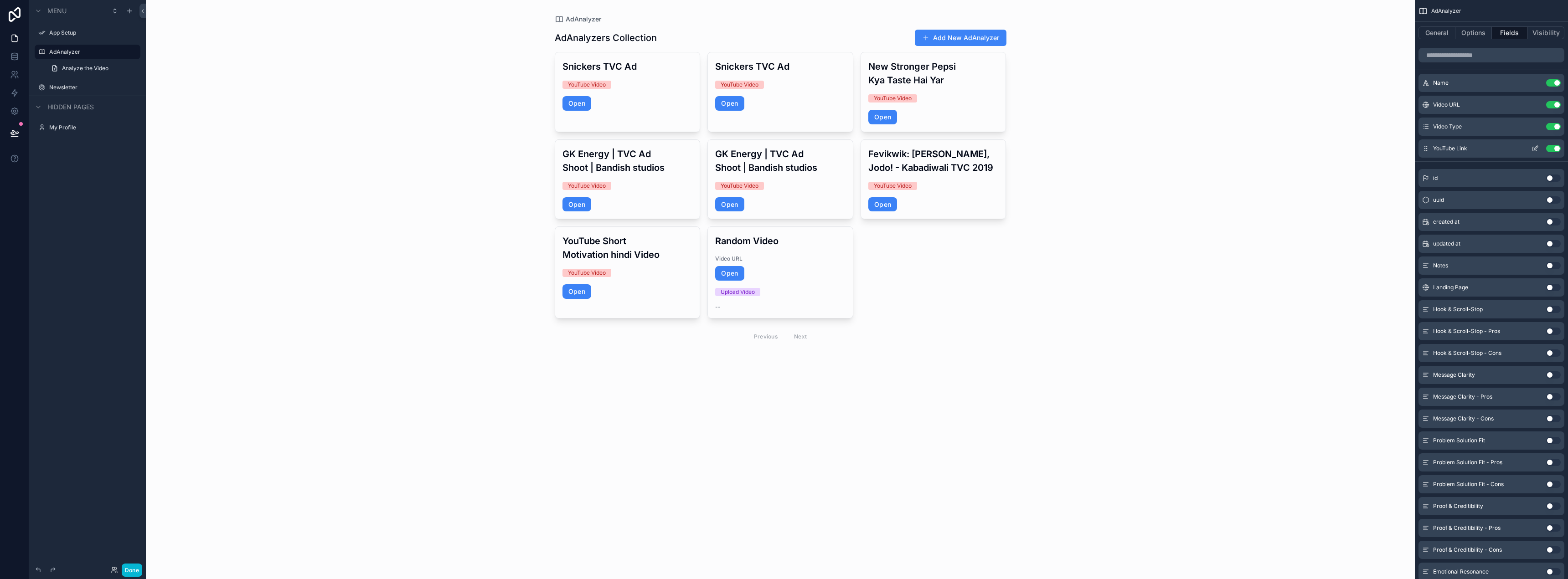
click at [1533, 148] on icon "scrollable content" at bounding box center [1535, 149] width 4 height 4
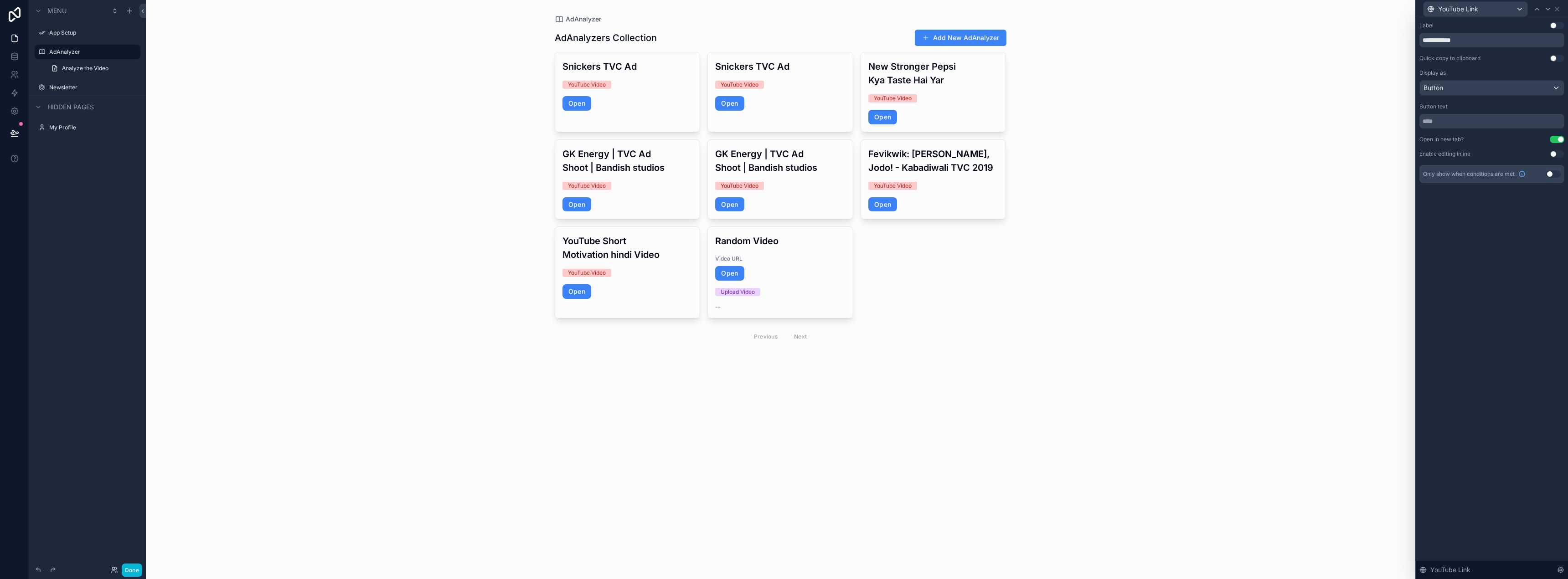
click at [1554, 177] on button "Use setting" at bounding box center [1553, 174] width 15 height 7
click at [1463, 201] on span "**********" at bounding box center [1448, 202] width 34 height 9
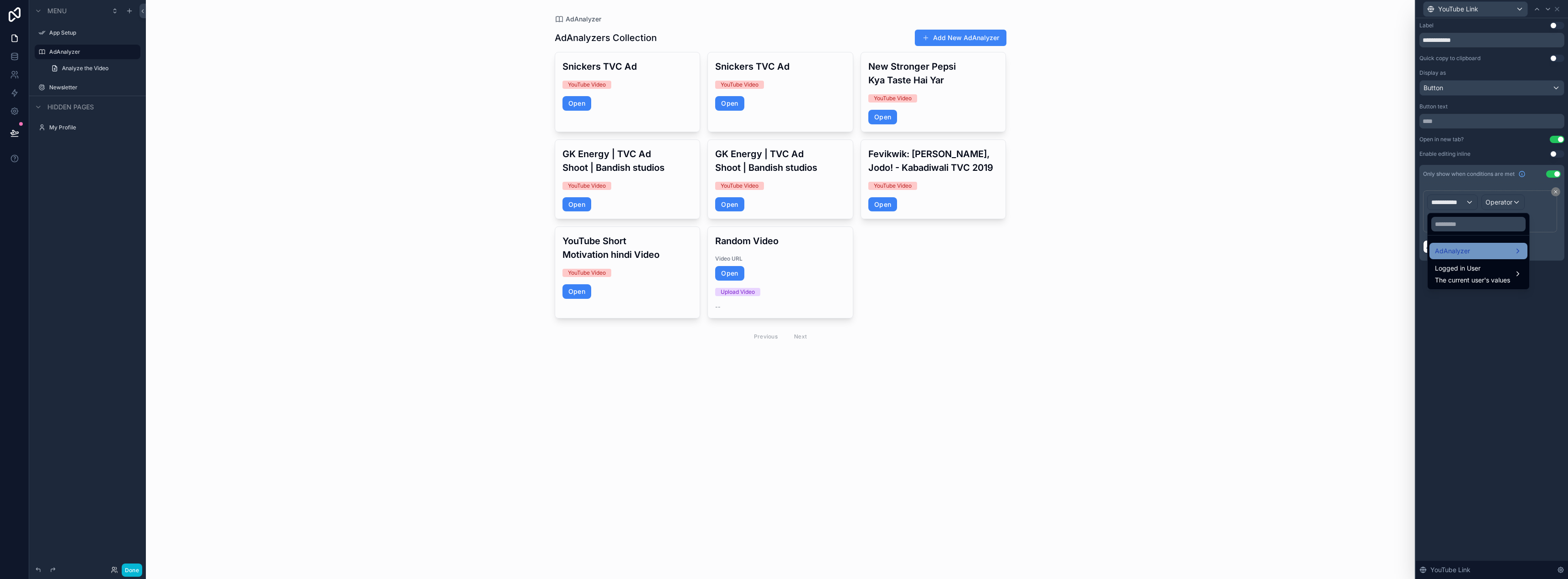
click at [1451, 249] on span "AdAnalyzer" at bounding box center [1452, 251] width 35 height 11
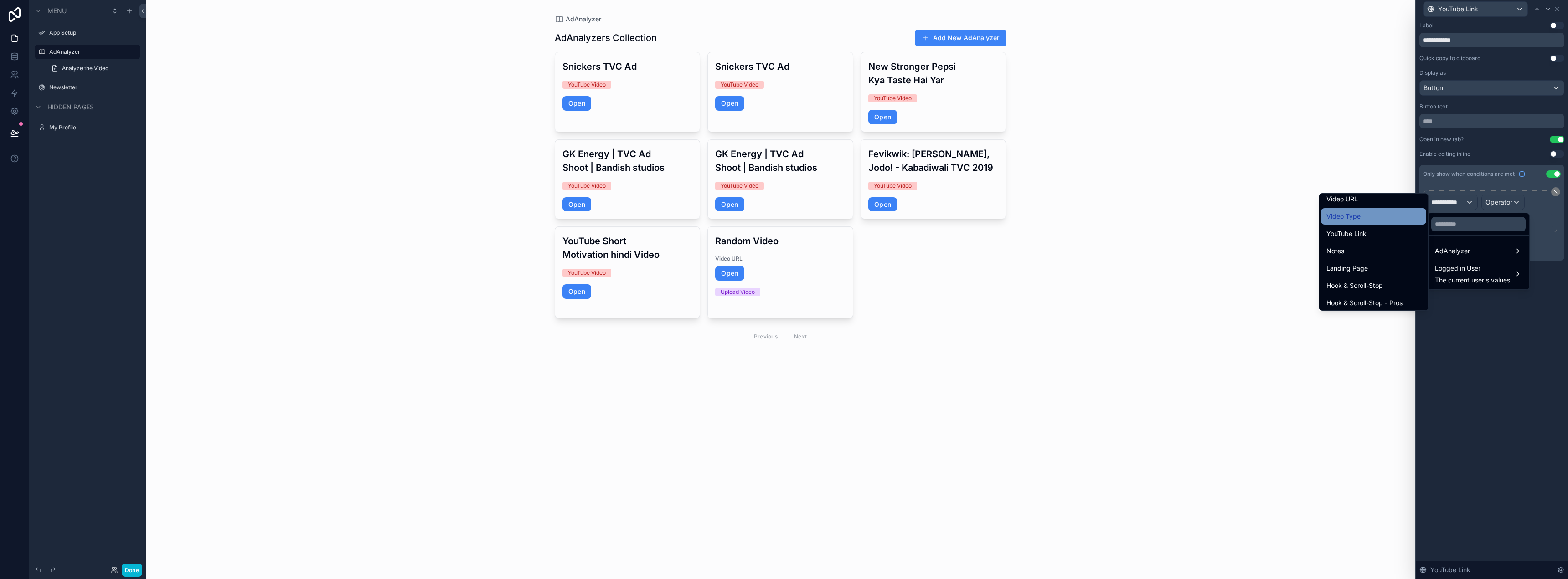
drag, startPoint x: 1374, startPoint y: 225, endPoint x: 1377, endPoint y: 219, distance: 6.7
click at [1377, 219] on ul "id uuid created at updated at Name Video URL Video Type YouTube Link Notes Land…" at bounding box center [1373, 252] width 109 height 117
click at [1377, 219] on div "Video Type" at bounding box center [1373, 217] width 94 height 11
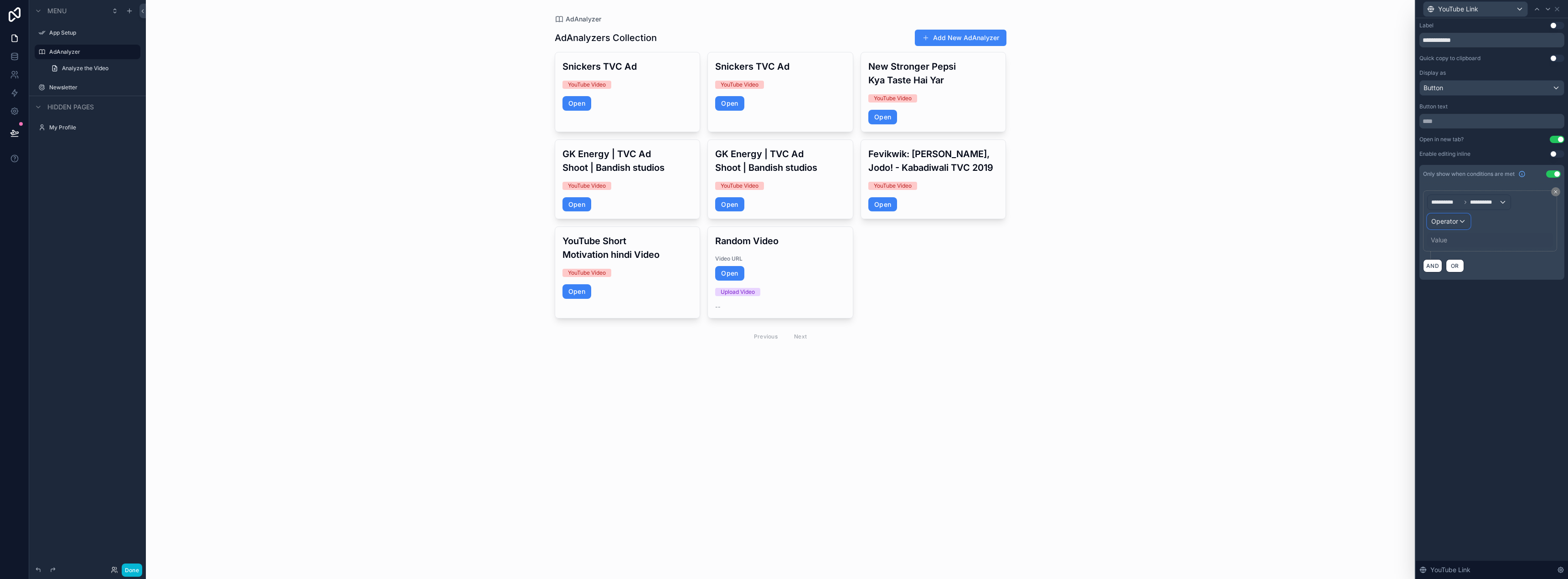
click at [1449, 218] on span "Operator" at bounding box center [1444, 221] width 27 height 8
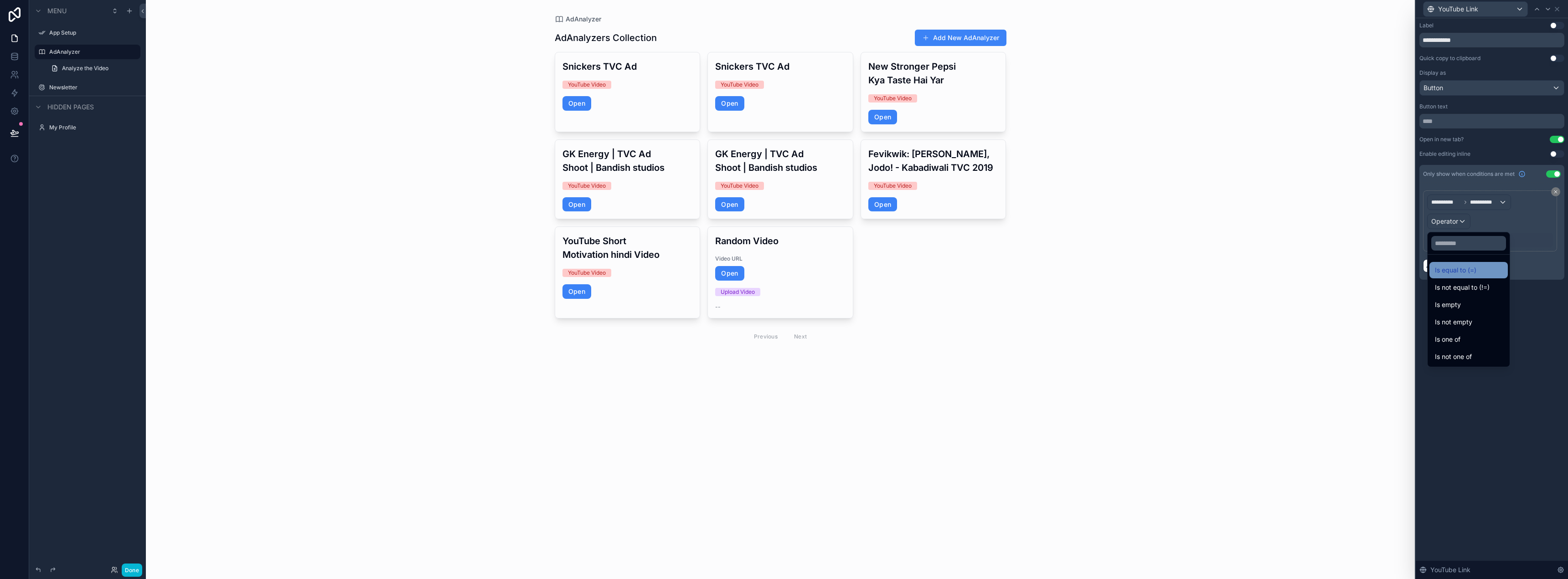
click at [1446, 266] on span "Is equal to (=)" at bounding box center [1455, 270] width 41 height 11
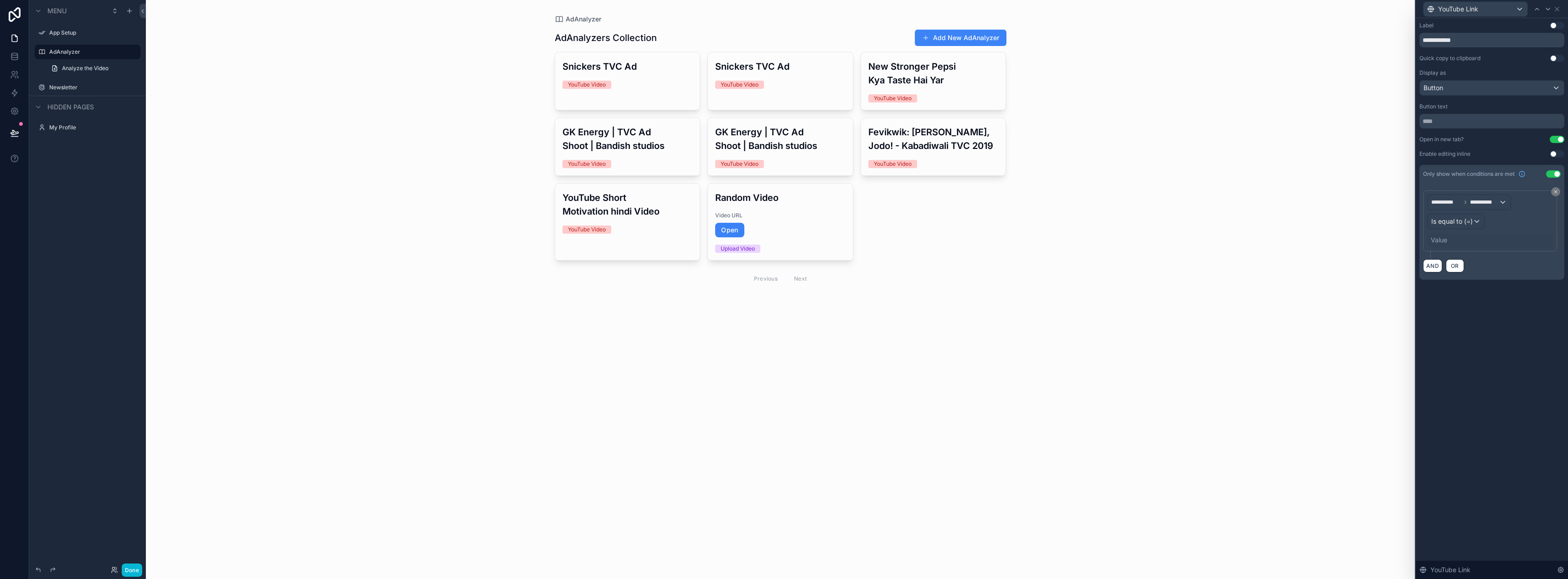
click at [1451, 239] on div "Value" at bounding box center [1490, 240] width 126 height 15
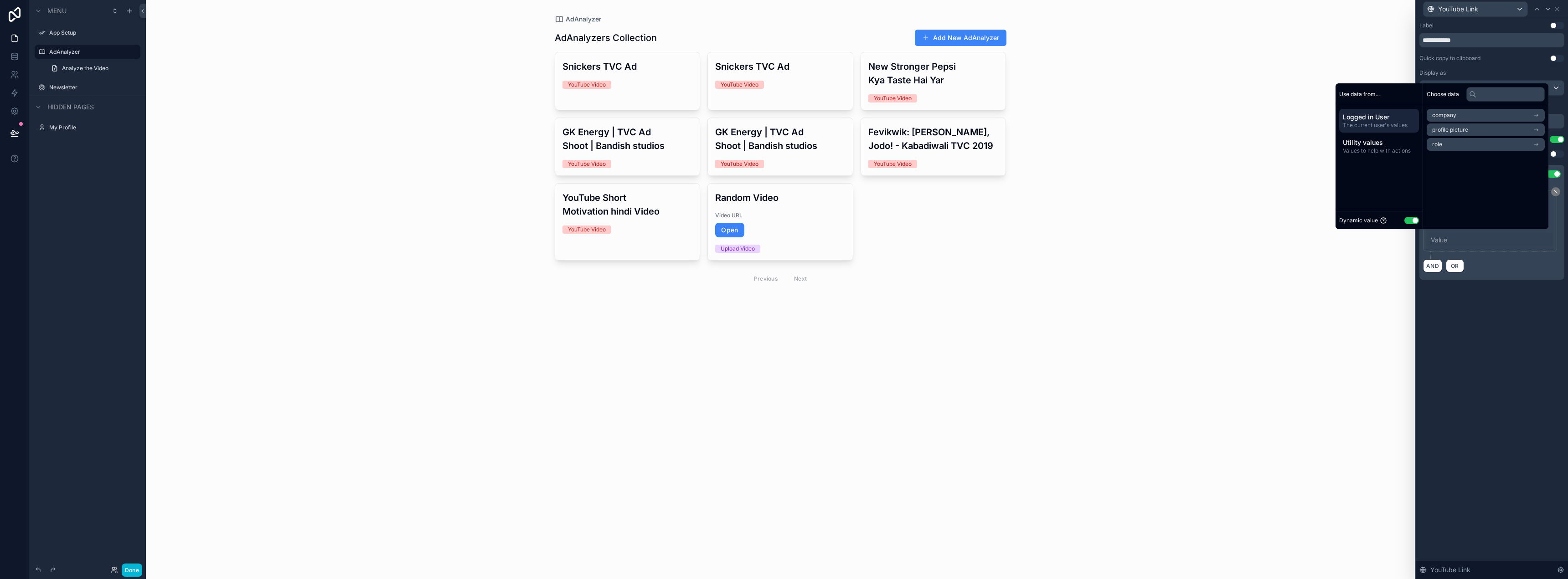
click at [1407, 221] on button "Use setting" at bounding box center [1412, 220] width 15 height 7
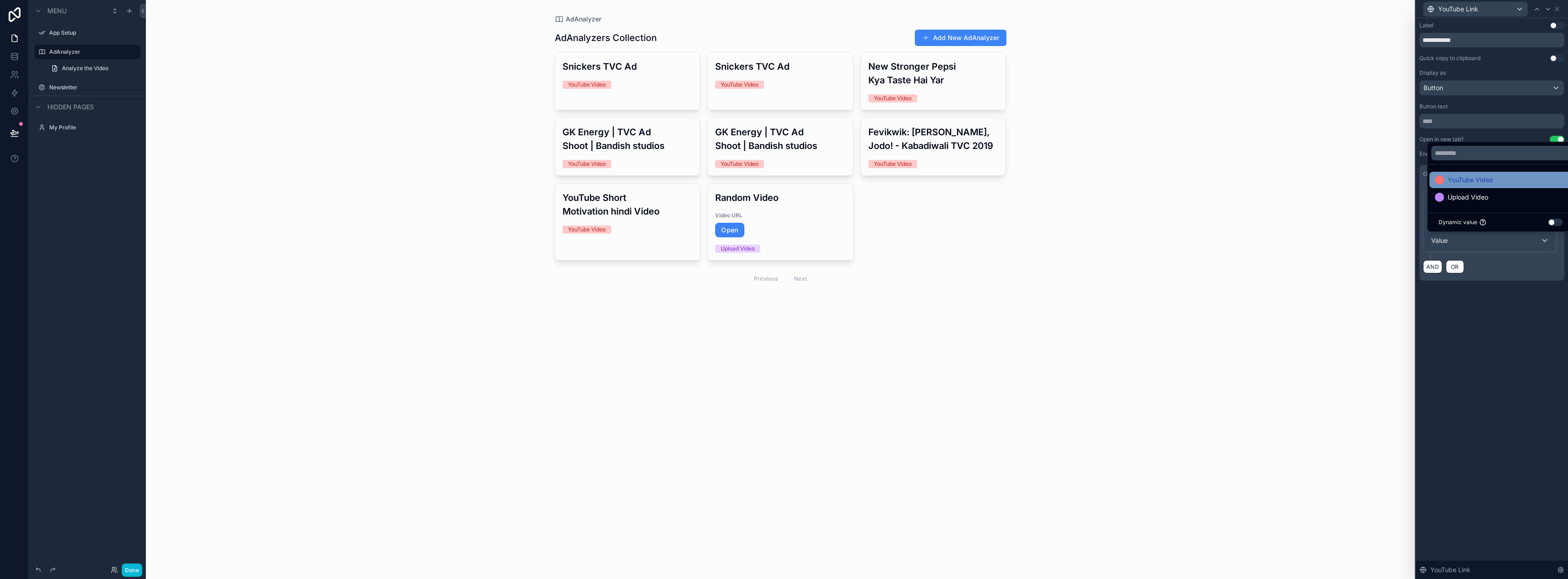
click at [1474, 182] on span "YouTube Video" at bounding box center [1470, 180] width 45 height 11
click at [1469, 293] on div "**********" at bounding box center [1492, 160] width 152 height 284
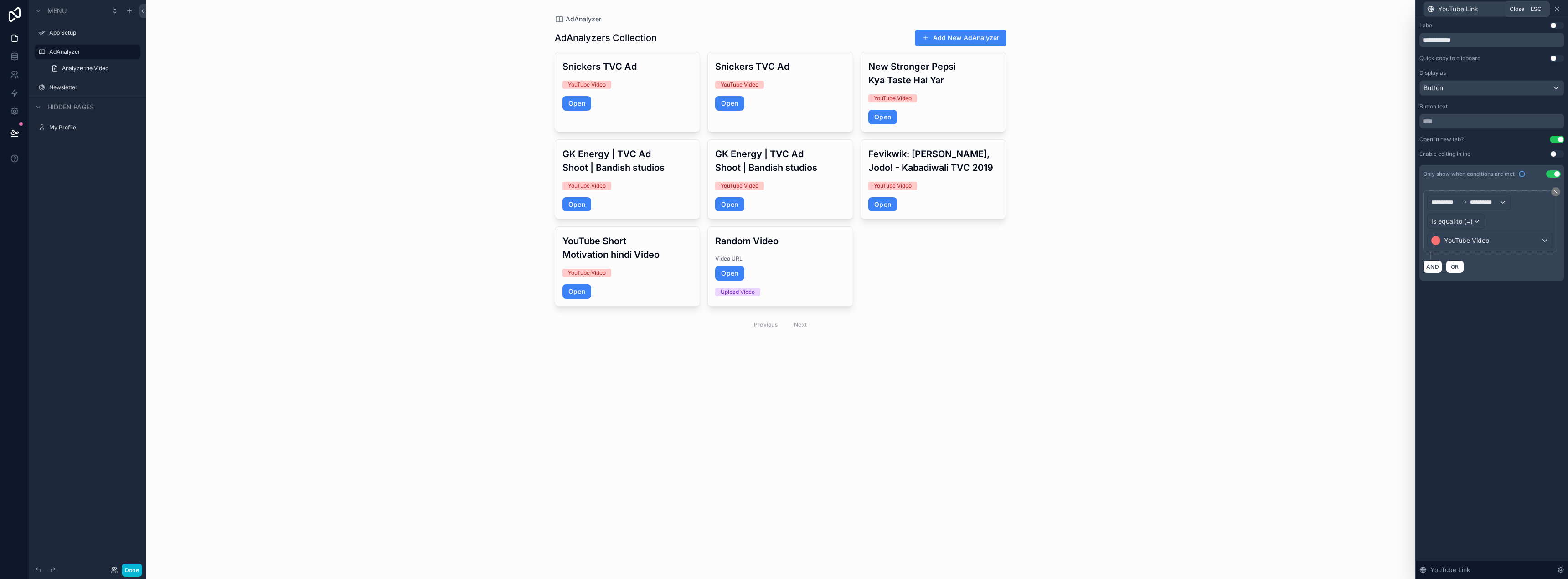
click at [1556, 8] on icon at bounding box center [1557, 9] width 4 height 4
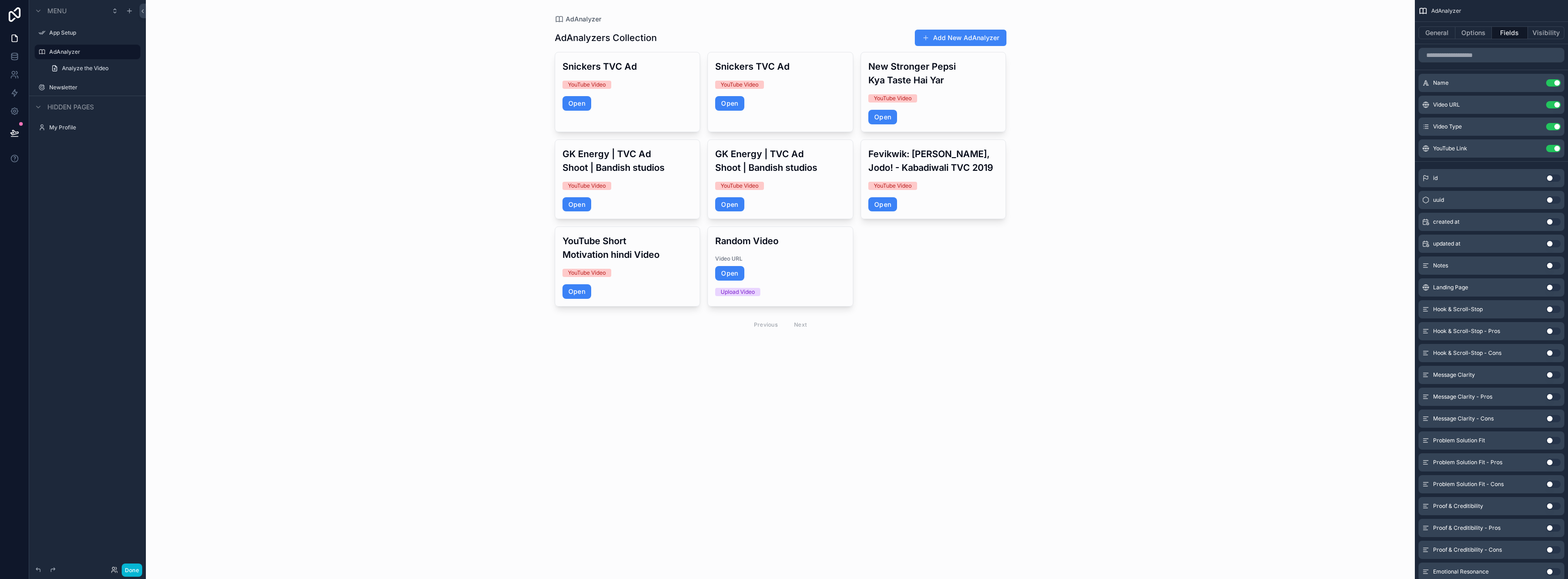
click at [1055, 88] on div "AdAnalyzer AdAnalyzers Collection Add New AdAnalyzer Snickers TVC Ad YouTube Vi…" at bounding box center [780, 290] width 1269 height 579
click at [943, 77] on div "scrollable content" at bounding box center [780, 182] width 466 height 364
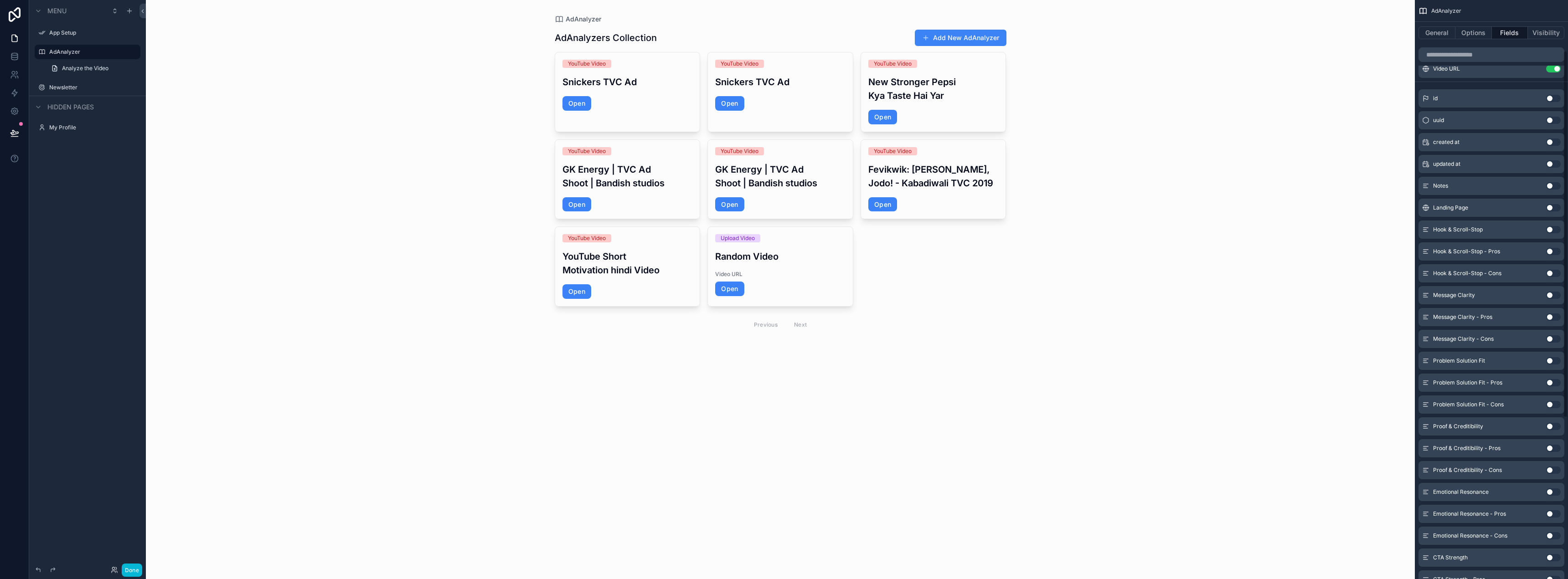
scroll to position [0, 0]
click at [1185, 77] on div "AdAnalyzer AdAnalyzers Collection Add New AdAnalyzer YouTube Video Snickers TVC…" at bounding box center [780, 290] width 1269 height 579
click at [135, 569] on button "Done" at bounding box center [132, 570] width 21 height 13
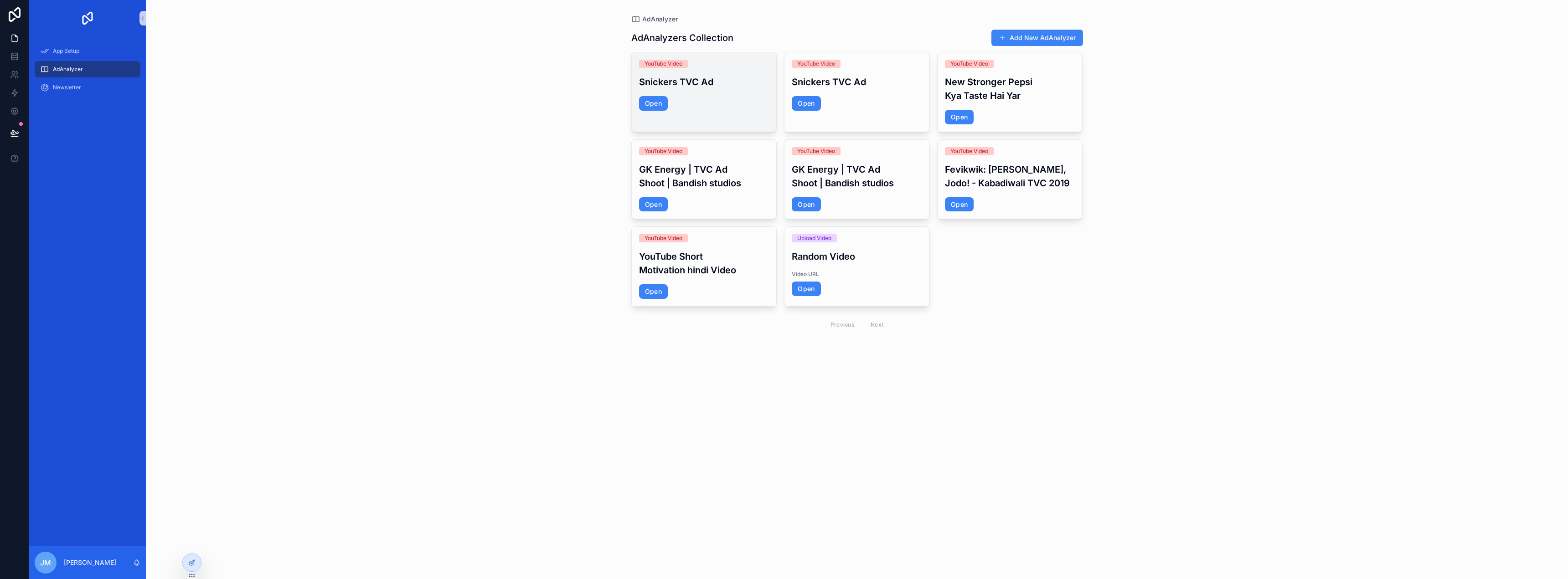
click at [721, 85] on h3 "Snickers TVC Ad" at bounding box center [704, 82] width 130 height 13
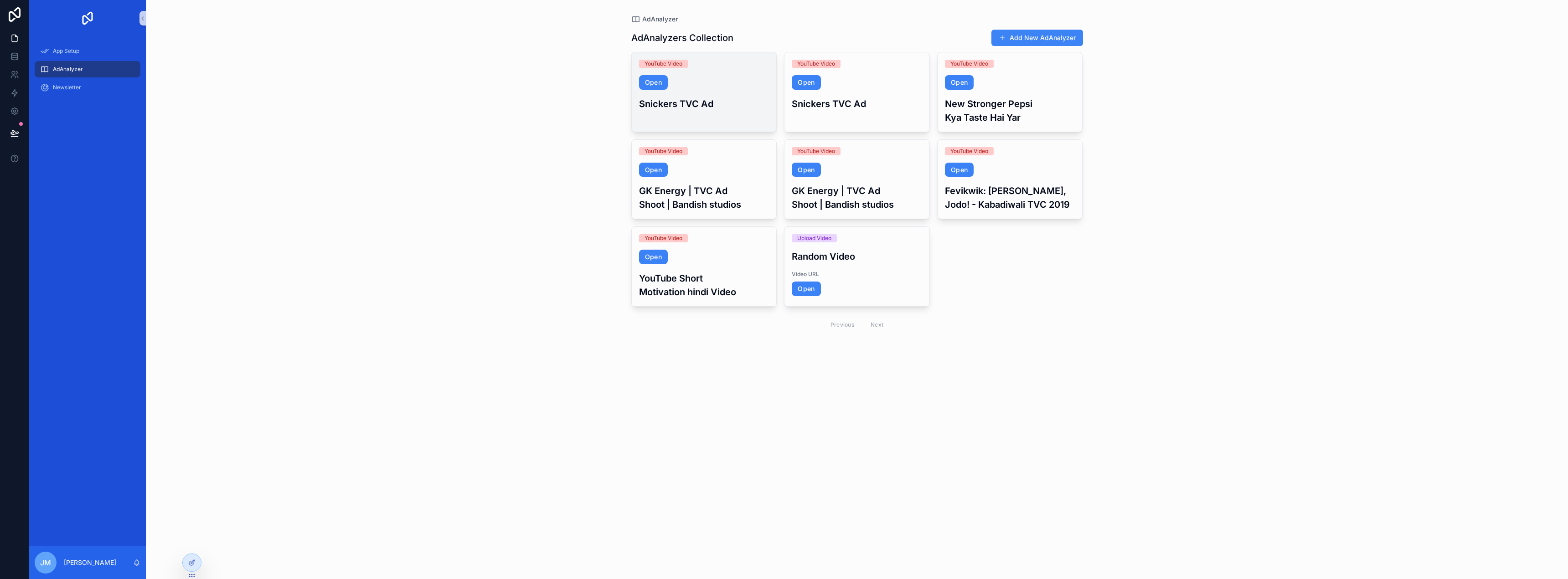
click at [709, 109] on h3 "Snickers TVC Ad" at bounding box center [704, 104] width 130 height 13
click at [873, 99] on h3 "Snickers TVC Ad" at bounding box center [857, 104] width 130 height 13
click at [752, 93] on div "YouTube Video Open Snickers TVC Ad" at bounding box center [704, 85] width 145 height 66
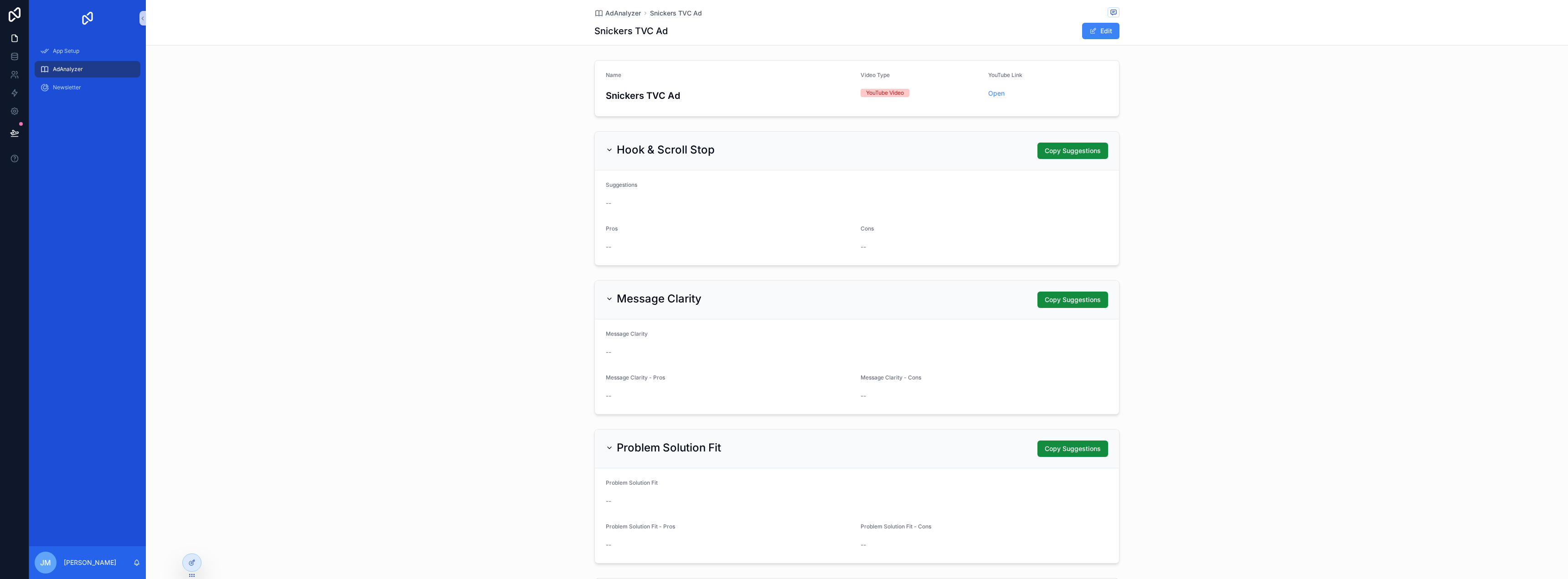
click at [707, 148] on h2 "Hook & Scroll Stop" at bounding box center [665, 150] width 98 height 15
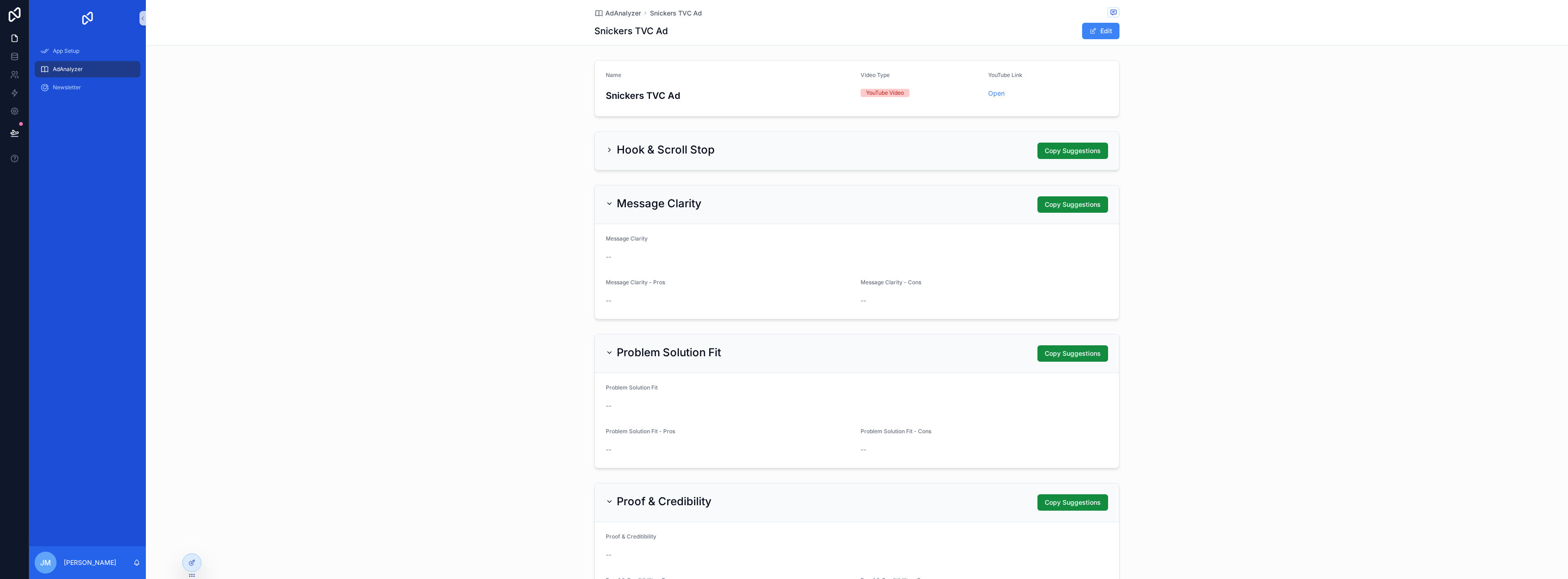
click at [931, 146] on div "Hook & Scroll Stop Copy Suggestions" at bounding box center [856, 150] width 502 height 16
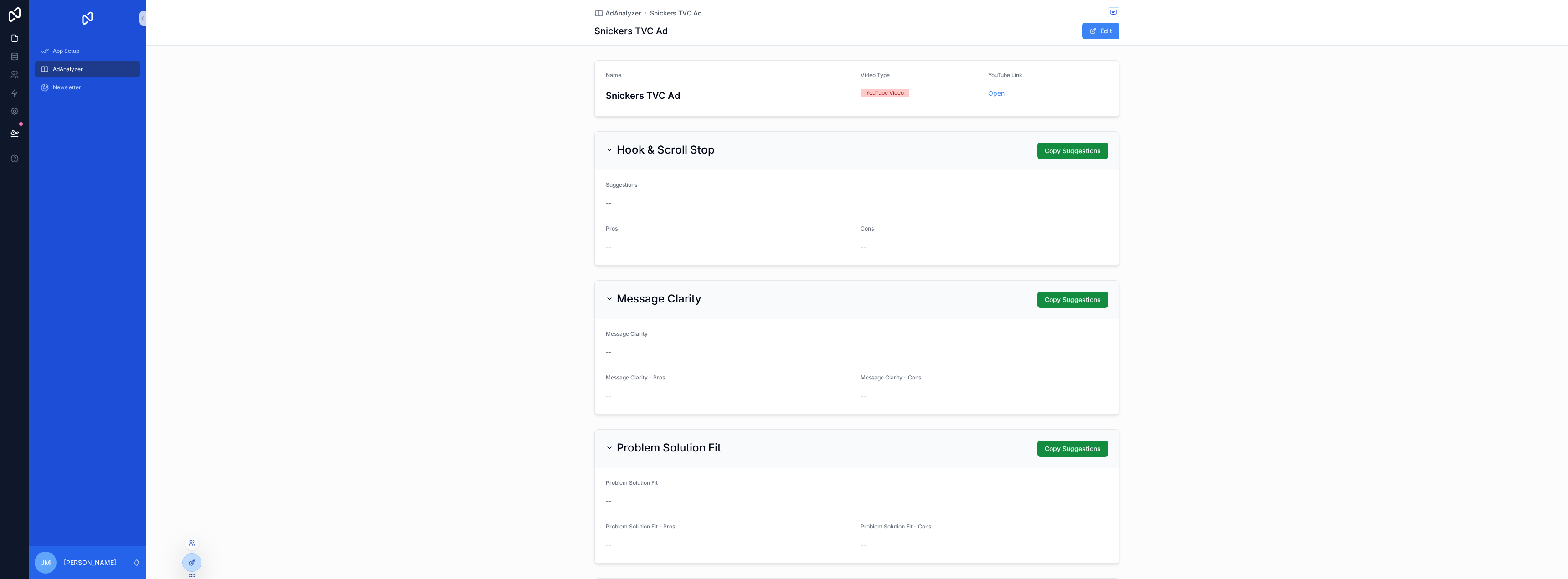
click at [194, 555] on div at bounding box center [192, 563] width 18 height 17
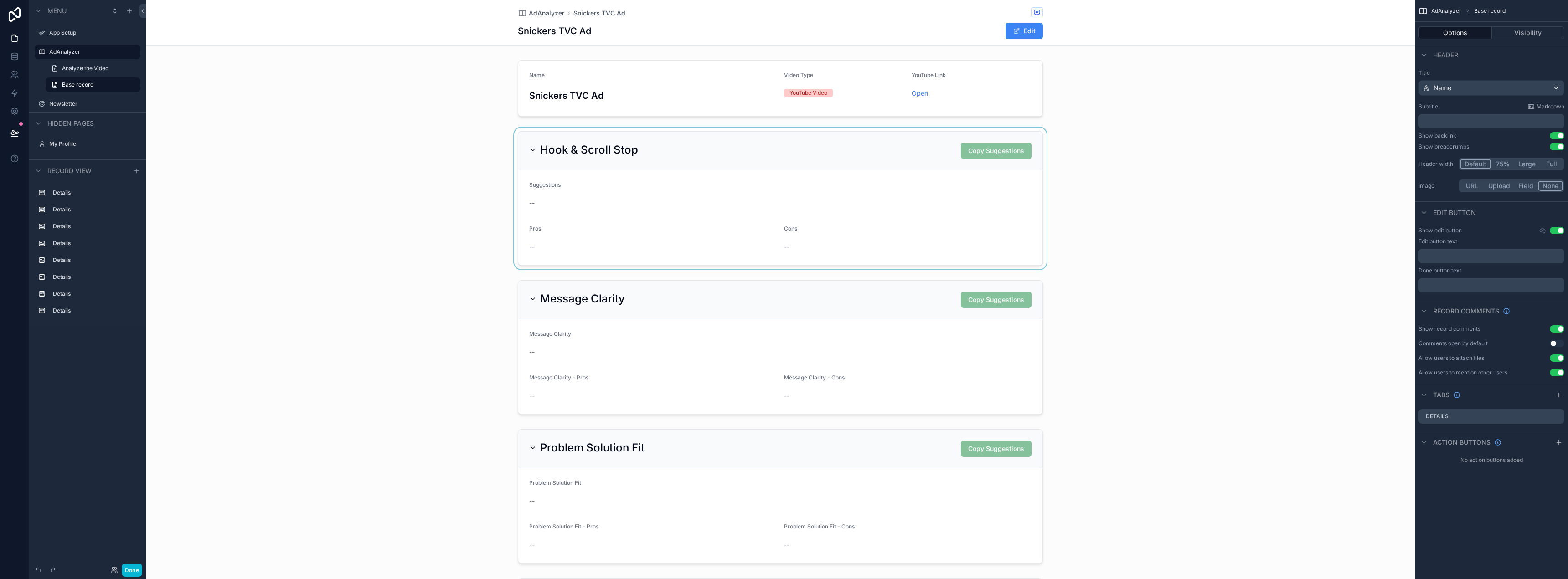
click at [885, 181] on div "scrollable content" at bounding box center [780, 198] width 1269 height 142
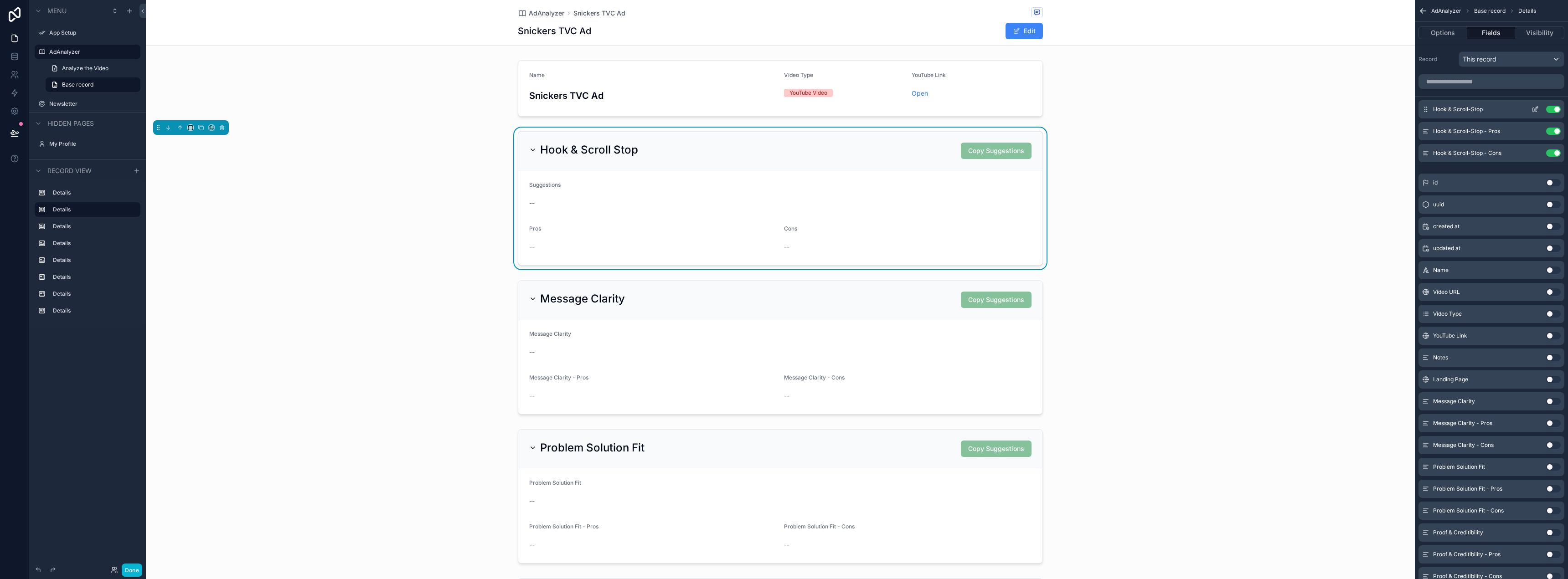
click at [1536, 110] on icon "scrollable content" at bounding box center [1535, 109] width 7 height 7
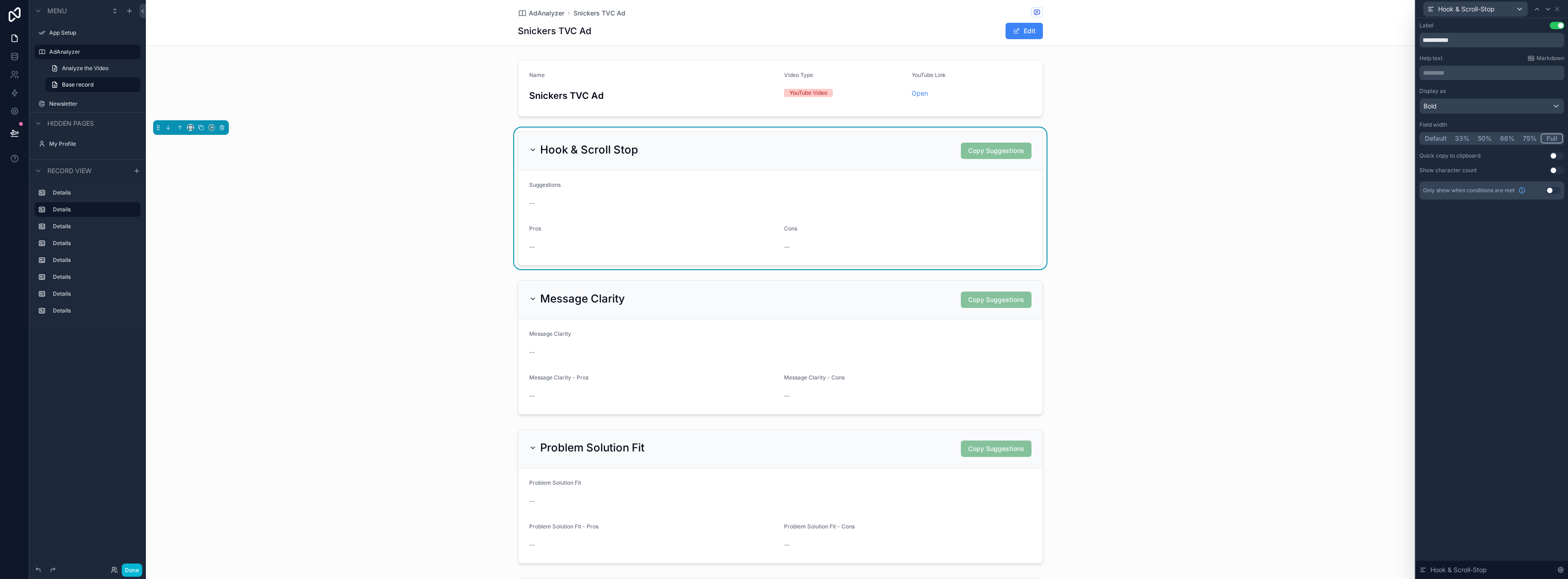
click at [1340, 159] on div "Hook & Scroll Stop Copy Suggestions Suggestions -- Pros -- Cons --" at bounding box center [780, 198] width 1269 height 142
click at [1556, 4] on div "Hook & Scroll-Stop" at bounding box center [1492, 9] width 145 height 18
click at [1561, 11] on div "Hook & Scroll-Stop" at bounding box center [1492, 9] width 145 height 18
click at [1559, 7] on icon at bounding box center [1557, 9] width 7 height 7
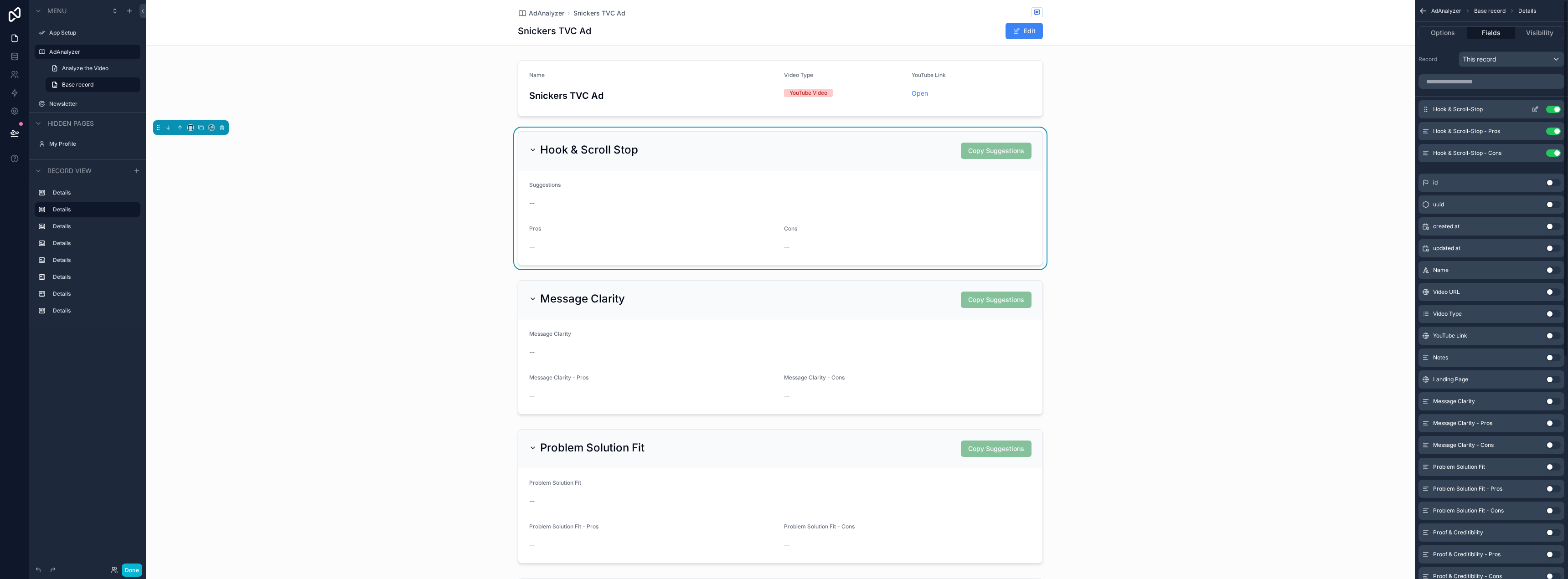
click at [1553, 113] on div "Hook & Scroll-Stop Use setting" at bounding box center [1491, 109] width 146 height 18
click at [1551, 109] on button "Use setting" at bounding box center [1553, 109] width 15 height 7
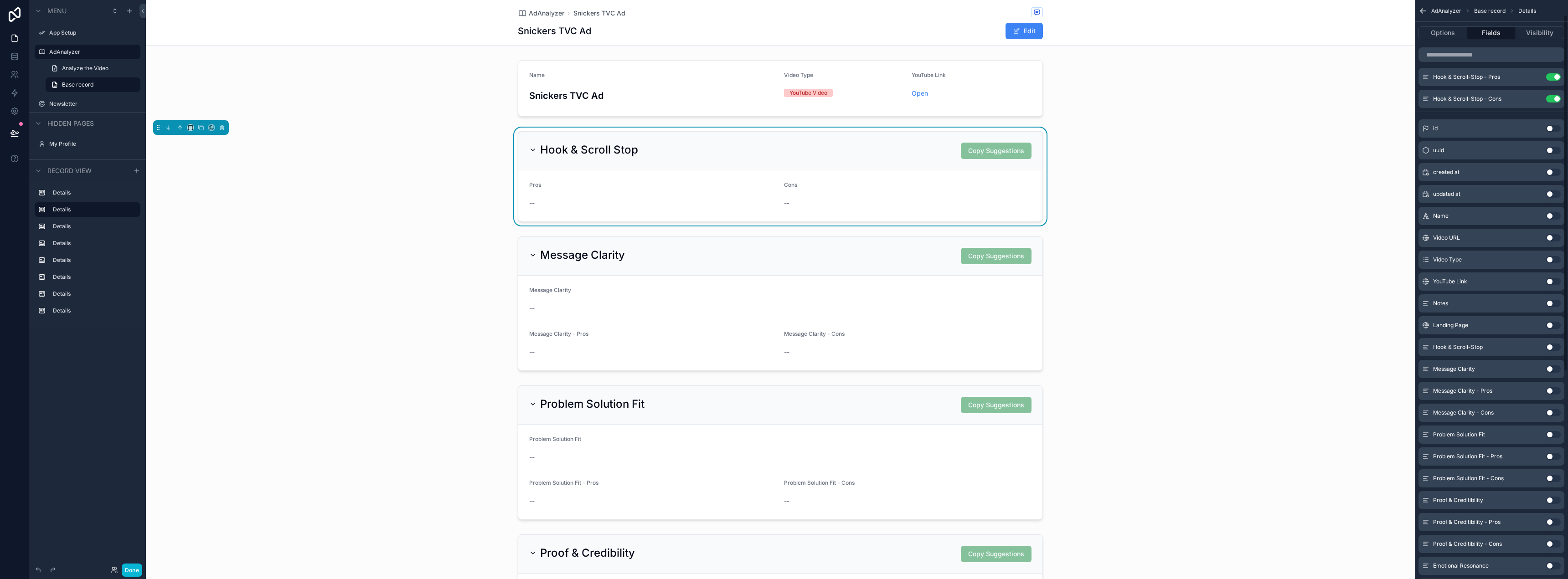
scroll to position [182, 0]
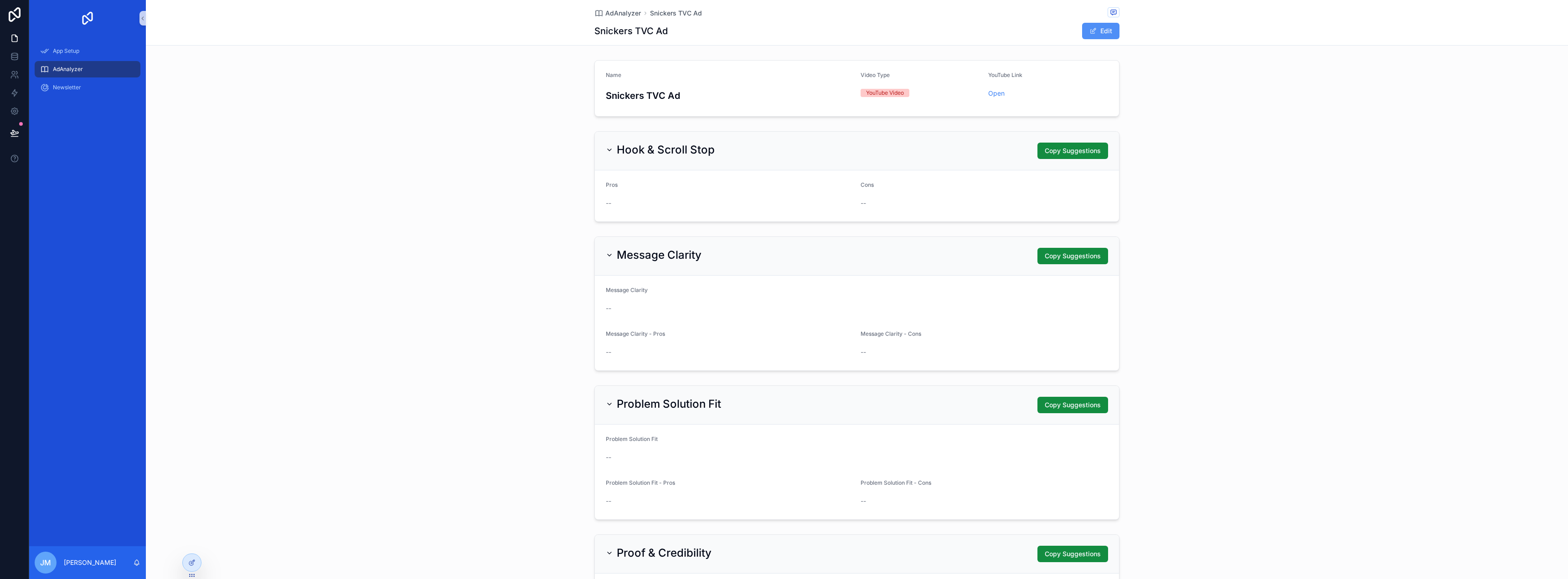
click at [1088, 27] on button "Edit" at bounding box center [1101, 30] width 37 height 16
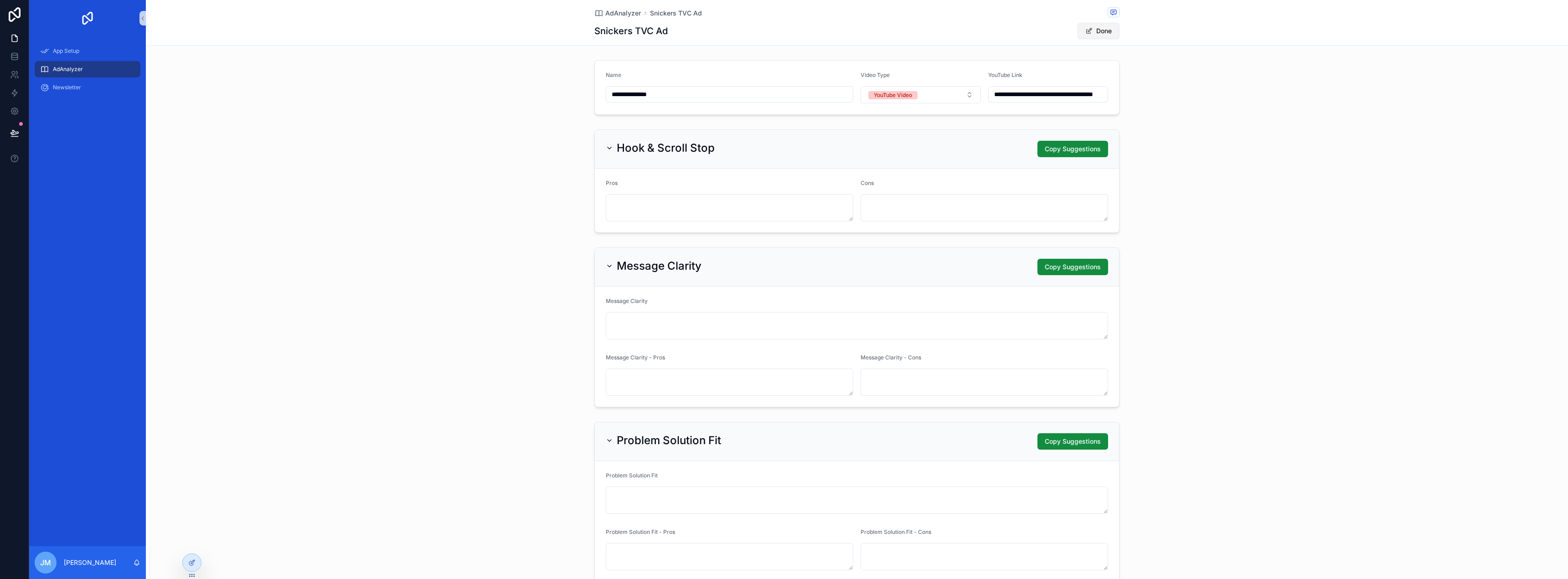
click at [1092, 31] on button "Done" at bounding box center [1098, 30] width 42 height 16
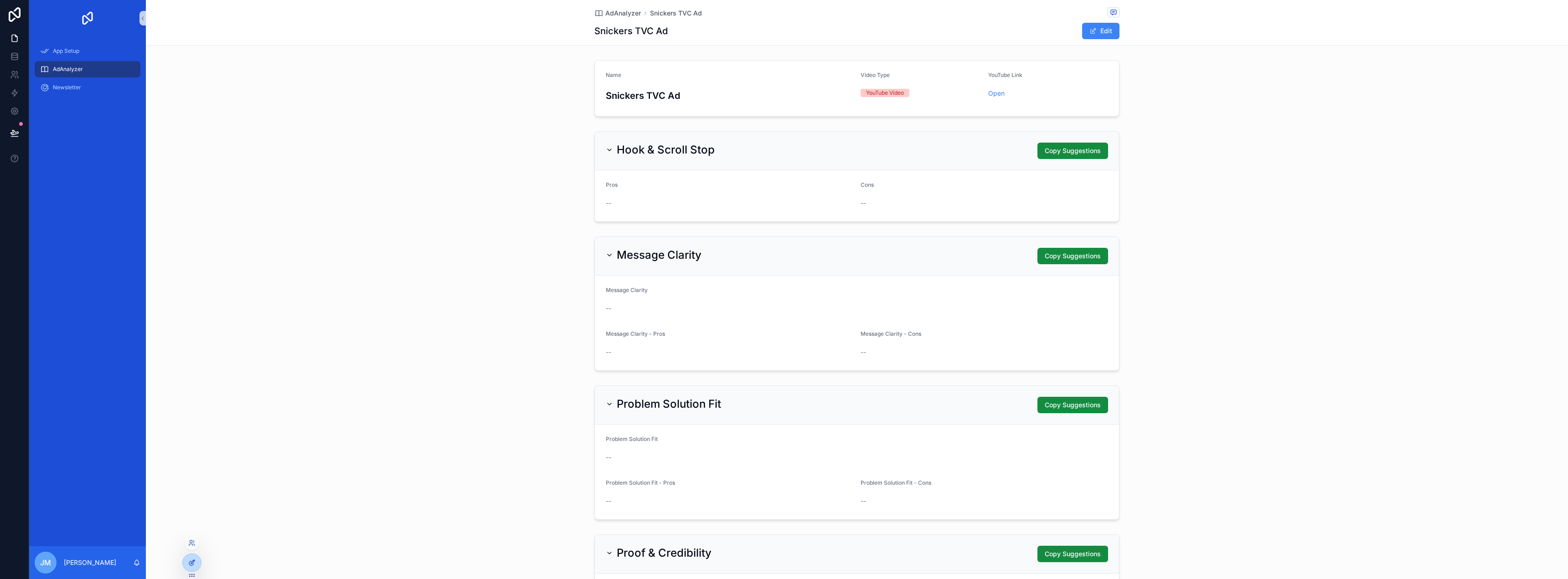
click at [194, 566] on icon at bounding box center [192, 563] width 7 height 7
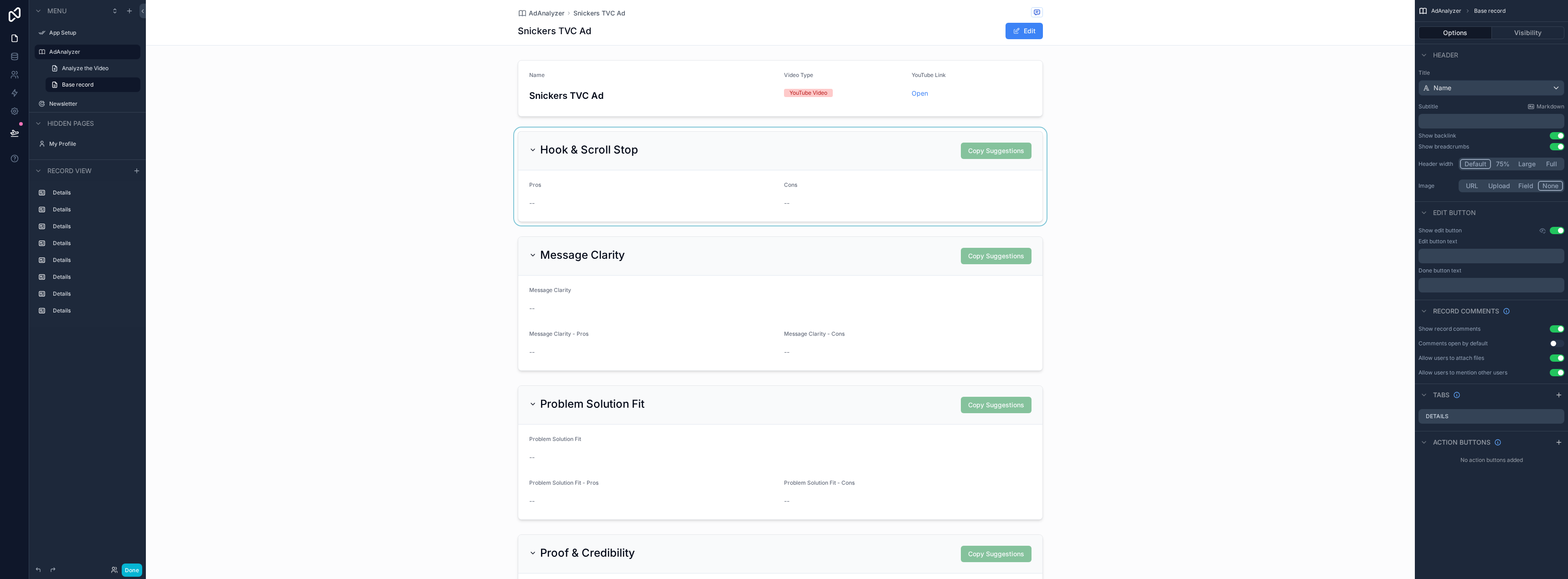
click at [772, 147] on div "scrollable content" at bounding box center [780, 176] width 1269 height 98
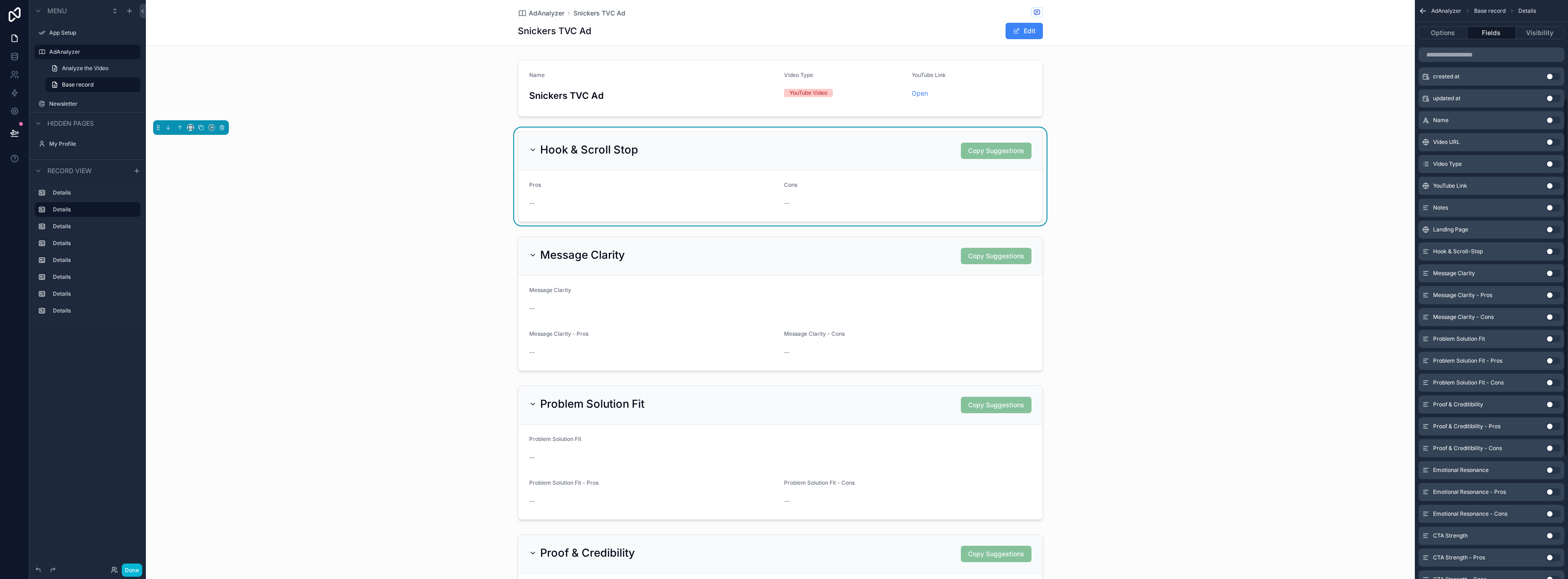
scroll to position [182, 0]
click at [1551, 198] on button "Use setting" at bounding box center [1553, 197] width 15 height 7
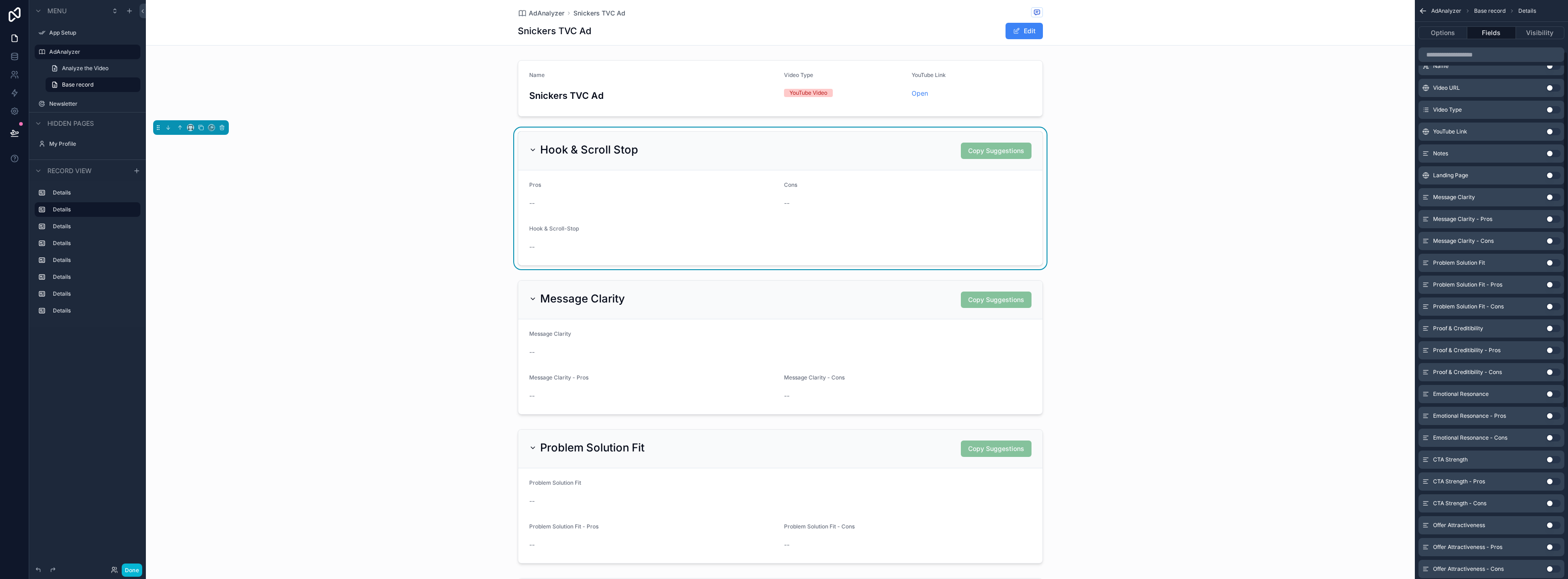
scroll to position [0, 0]
click at [1532, 108] on icon "scrollable content" at bounding box center [1535, 109] width 7 height 7
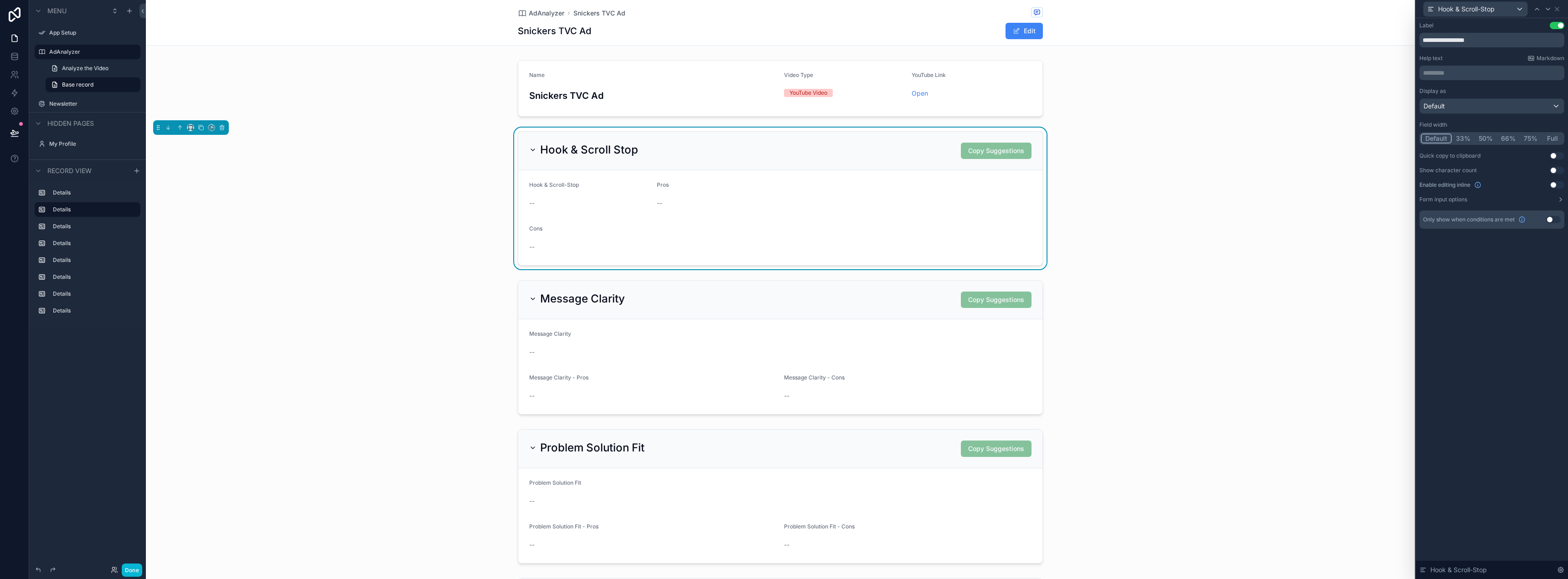
click at [1555, 136] on button "Full" at bounding box center [1552, 138] width 21 height 10
click at [1351, 165] on div "Hook & Scroll Stop Copy Suggestions Hook & Scroll-Stop -- Pros -- Cons --" at bounding box center [780, 198] width 1269 height 142
click at [1558, 8] on icon at bounding box center [1557, 9] width 4 height 4
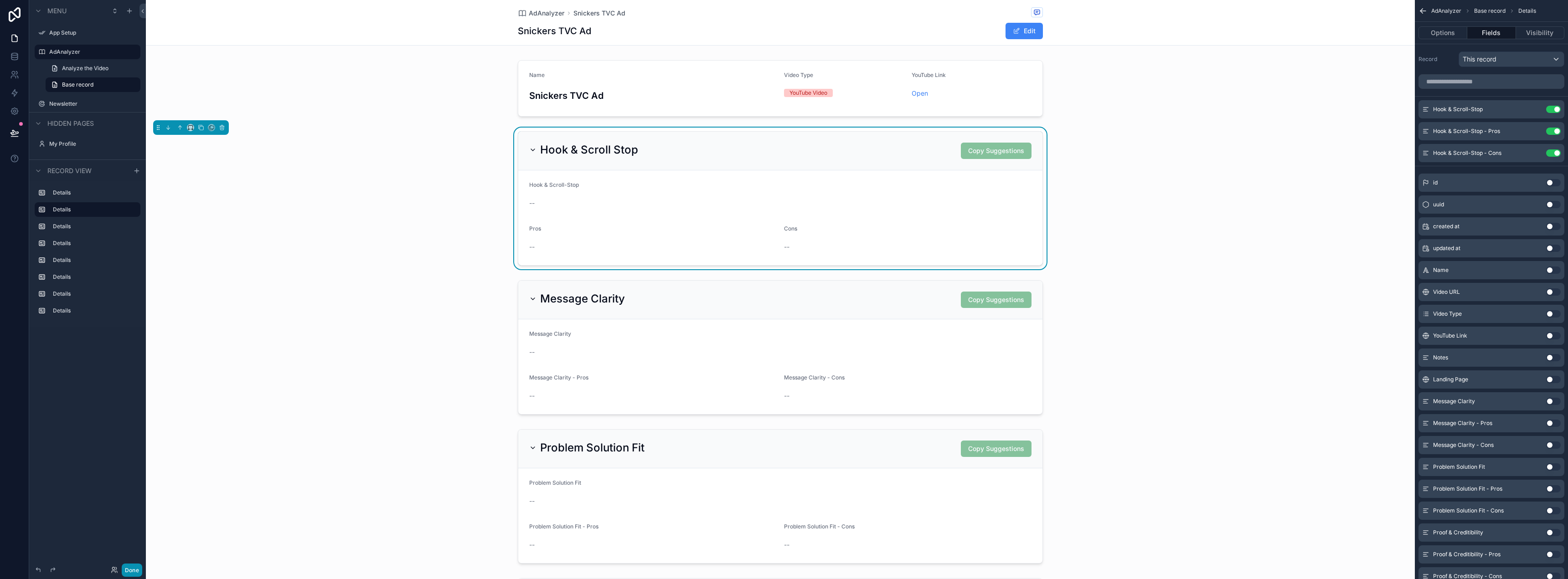
click at [133, 566] on button "Done" at bounding box center [132, 570] width 21 height 13
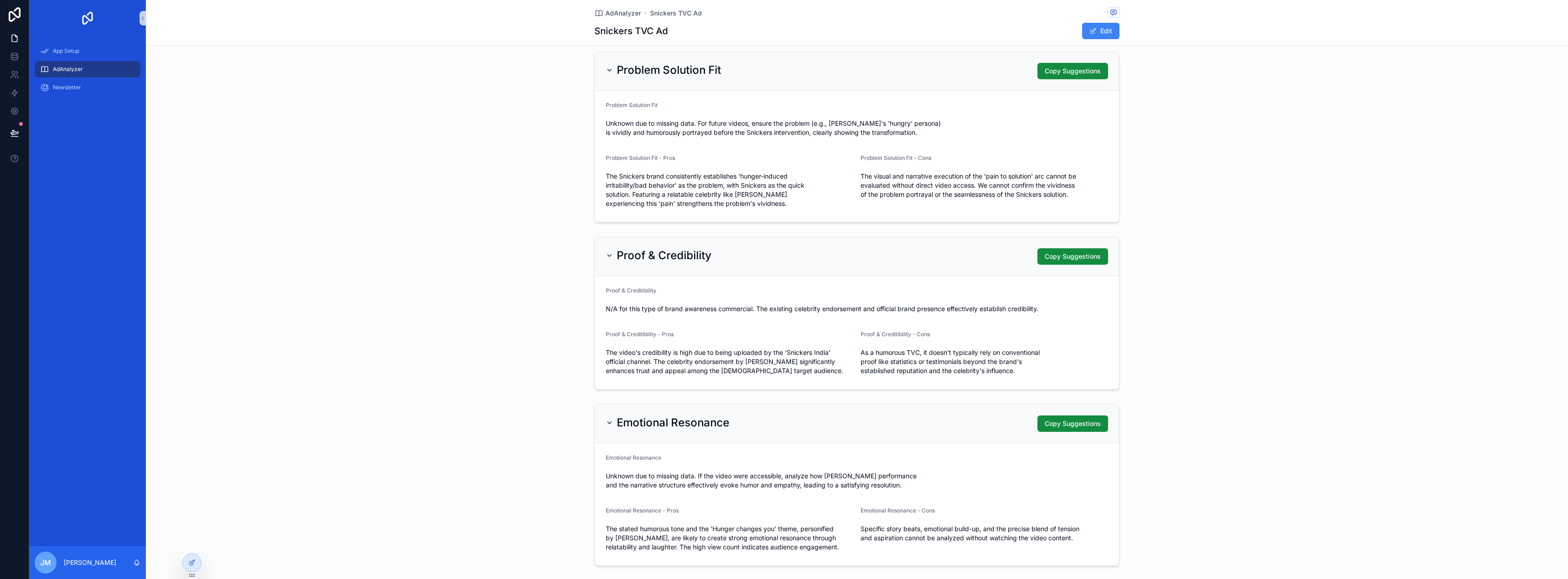
scroll to position [597, 0]
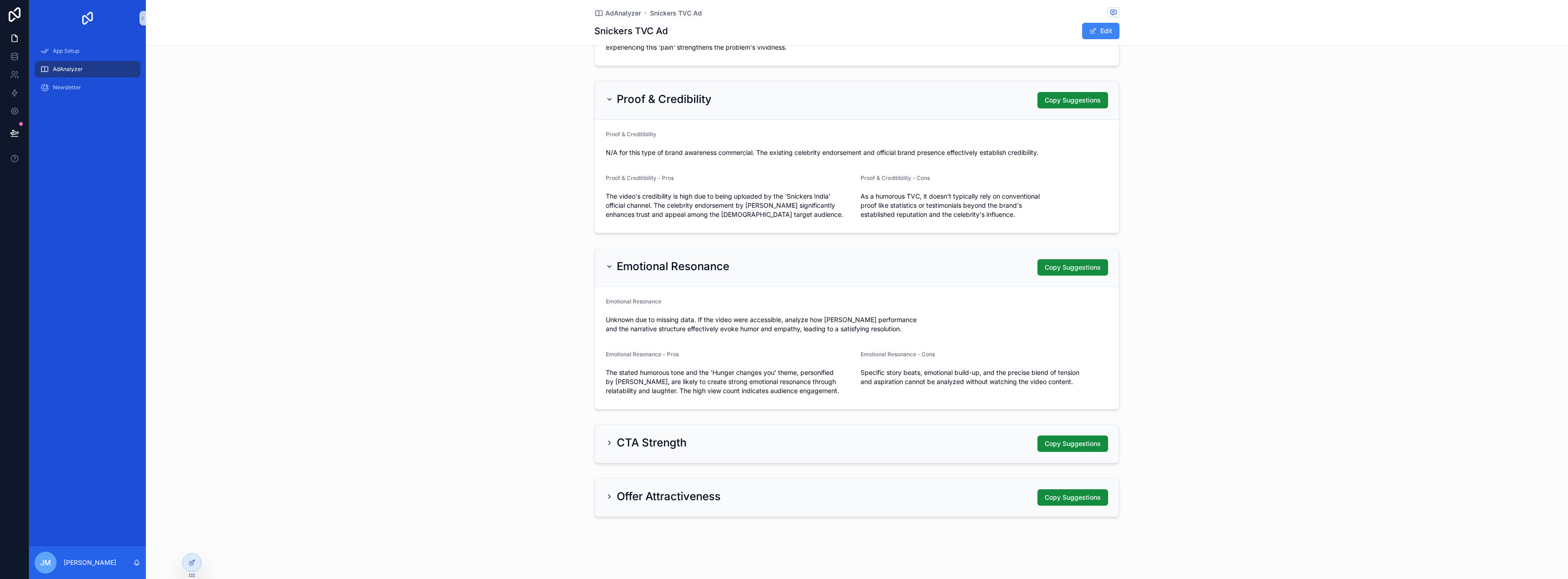
click at [920, 447] on div "CTA Strength Copy Suggestions" at bounding box center [856, 443] width 502 height 16
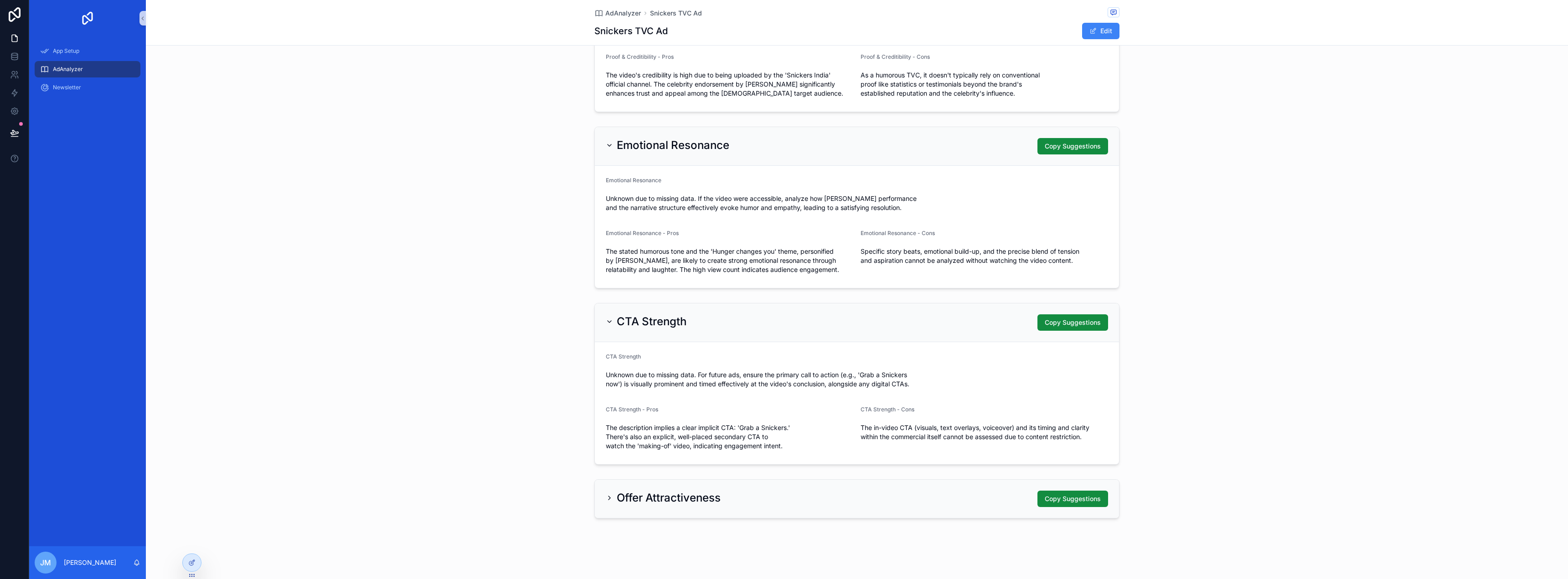
scroll to position [720, 0]
click at [952, 501] on div "Offer Attractiveness Copy Suggestions" at bounding box center [856, 497] width 502 height 16
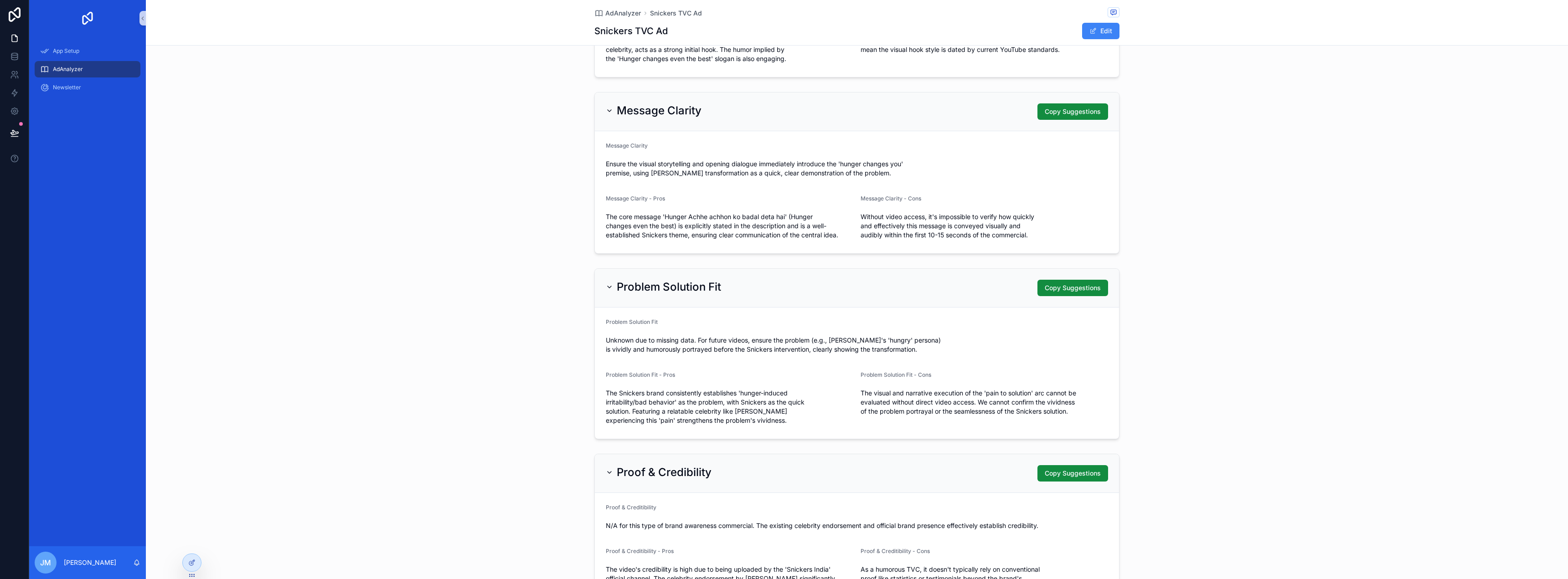
scroll to position [159, 0]
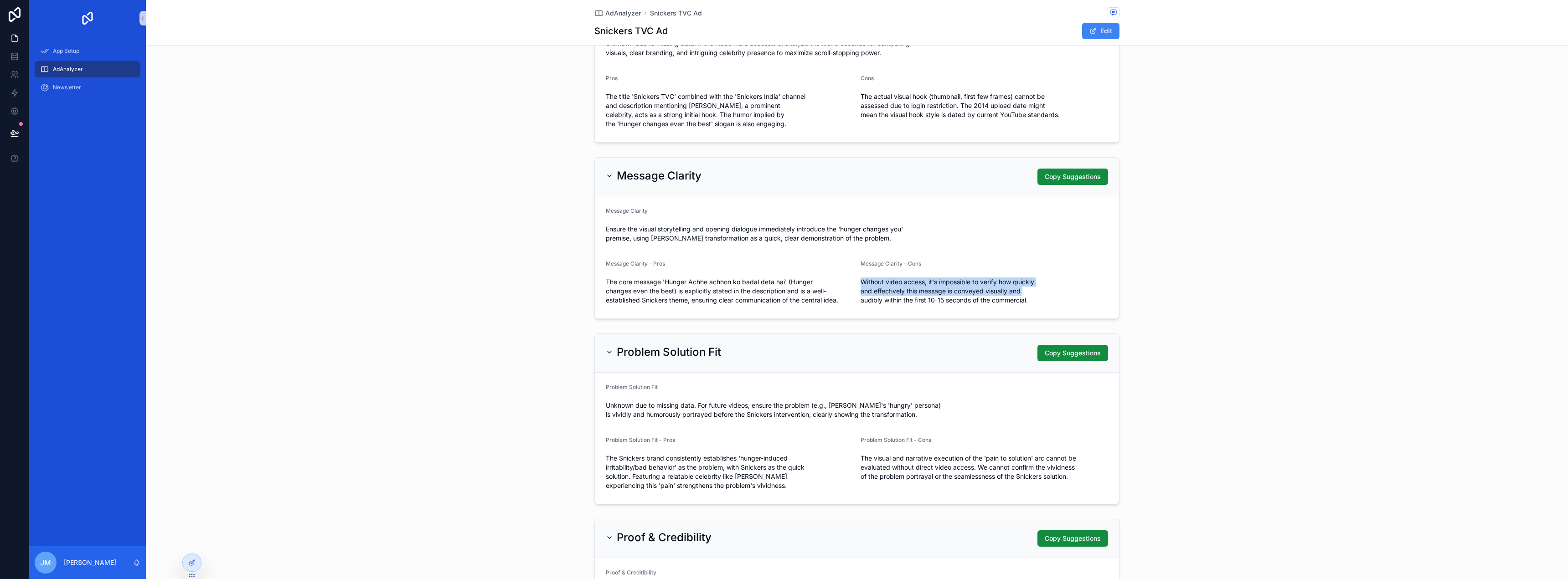
drag, startPoint x: 872, startPoint y: 282, endPoint x: 1043, endPoint y: 293, distance: 171.4
click at [1042, 293] on span "Without video access, it's impossible to verify how quickly and effectively thi…" at bounding box center [984, 291] width 248 height 27
click at [1043, 293] on span "Without video access, it's impossible to verify how quickly and effectively thi…" at bounding box center [984, 291] width 248 height 27
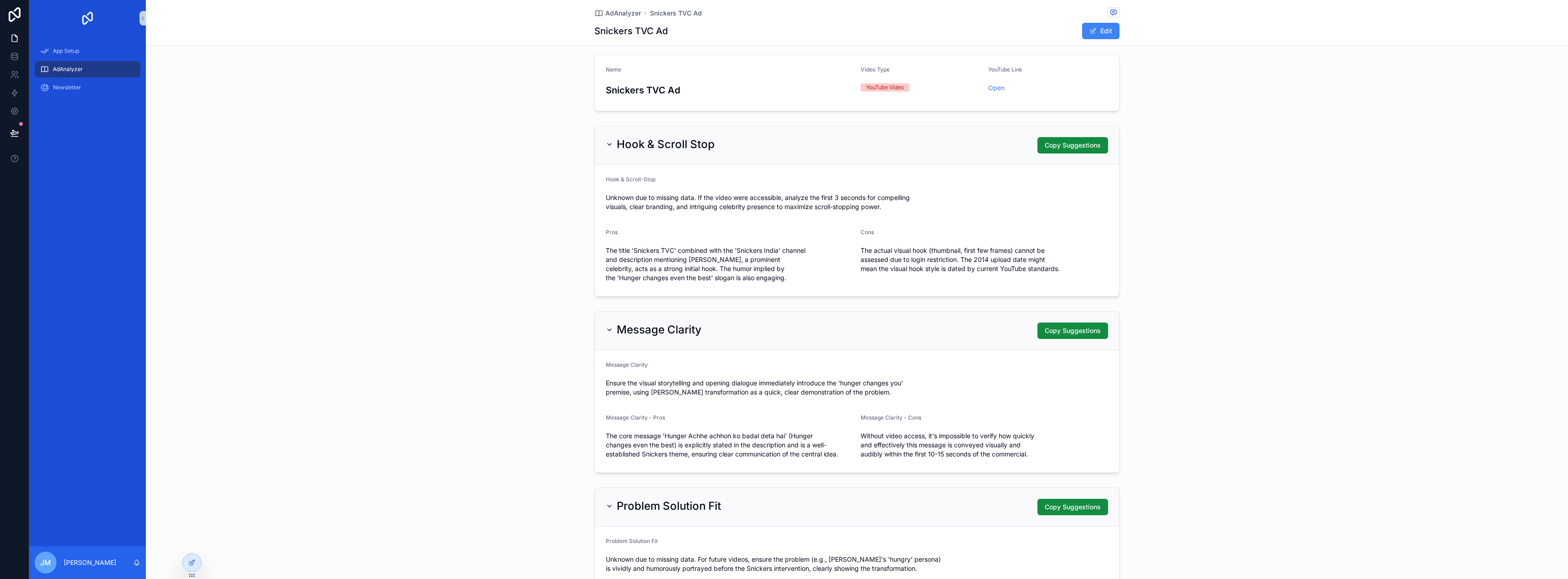
scroll to position [0, 0]
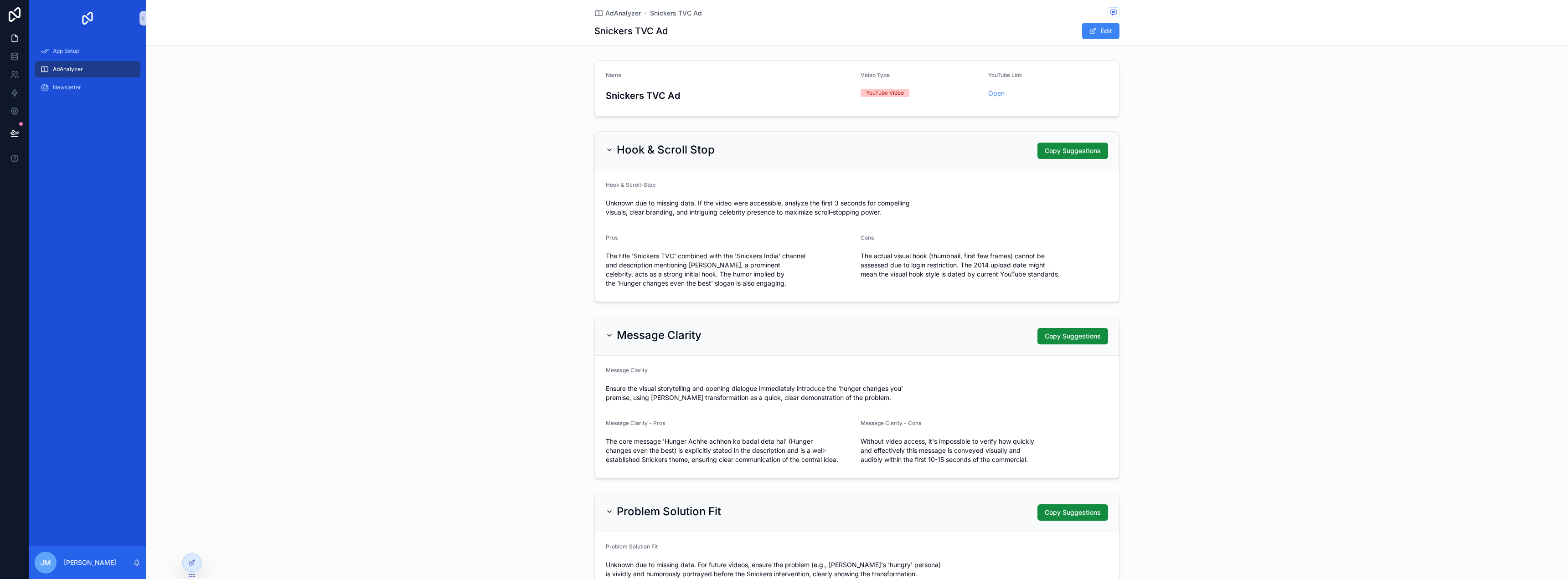
click at [656, 100] on h3 "Snickers TVC Ad" at bounding box center [729, 95] width 248 height 13
click at [1256, 172] on div "Hook & Scroll Stop Copy Suggestions Hook & Scroll-Stop Unknown due to missing d…" at bounding box center [857, 217] width 1422 height 178
click at [814, 159] on div "Hook & Scroll Stop Copy Suggestions" at bounding box center [856, 151] width 524 height 39
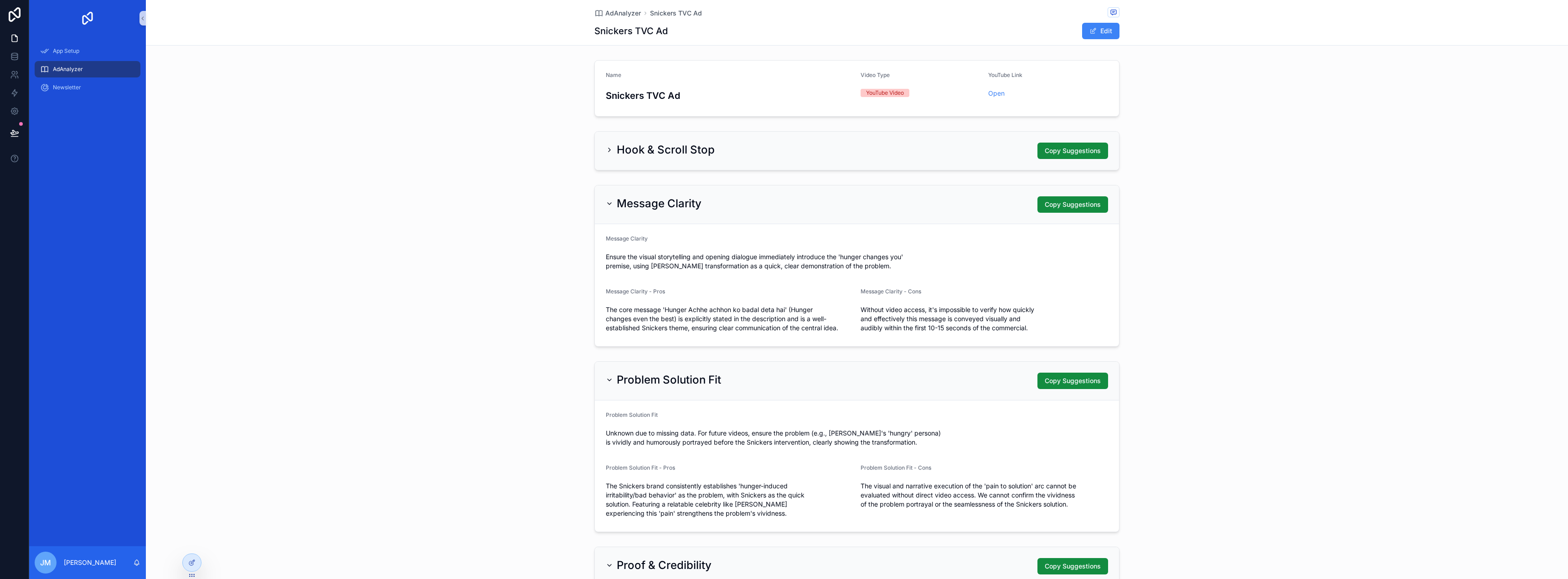
click at [814, 159] on div "Hook & Scroll Stop Copy Suggestions" at bounding box center [856, 150] width 524 height 38
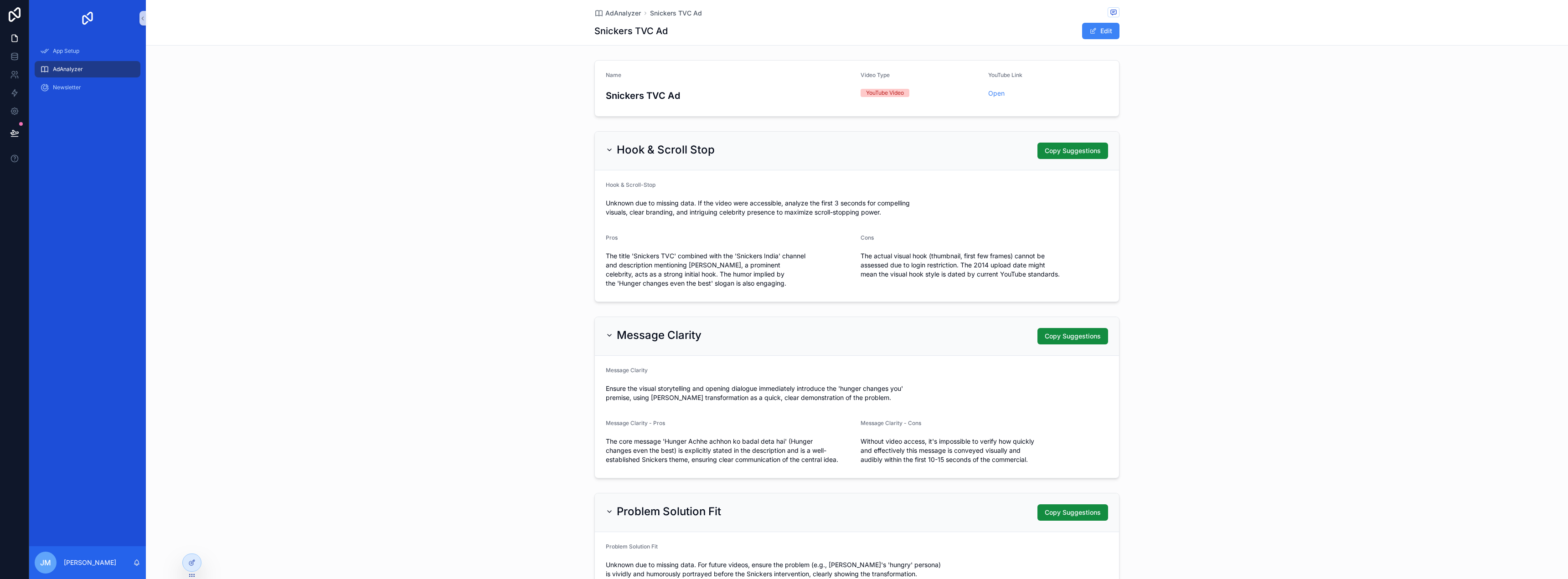
click at [863, 341] on div "Message Clarity Copy Suggestions" at bounding box center [856, 336] width 502 height 16
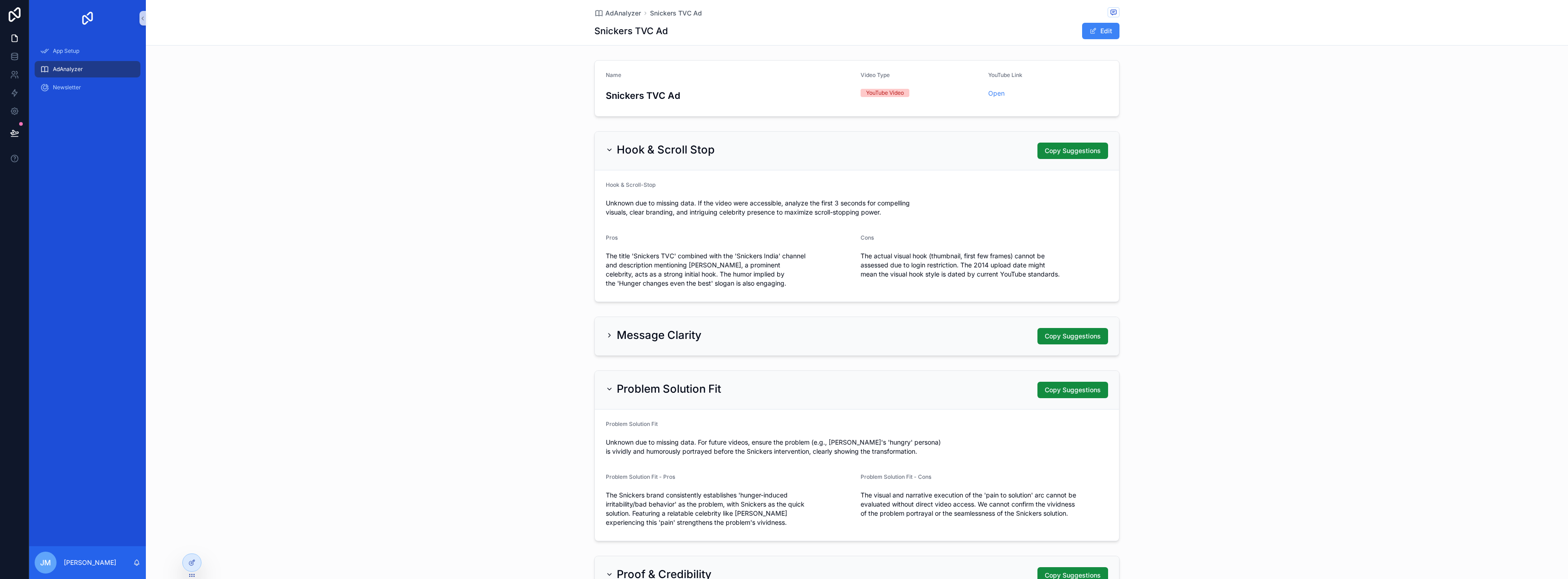
click at [863, 338] on div "Message Clarity Copy Suggestions" at bounding box center [856, 336] width 502 height 16
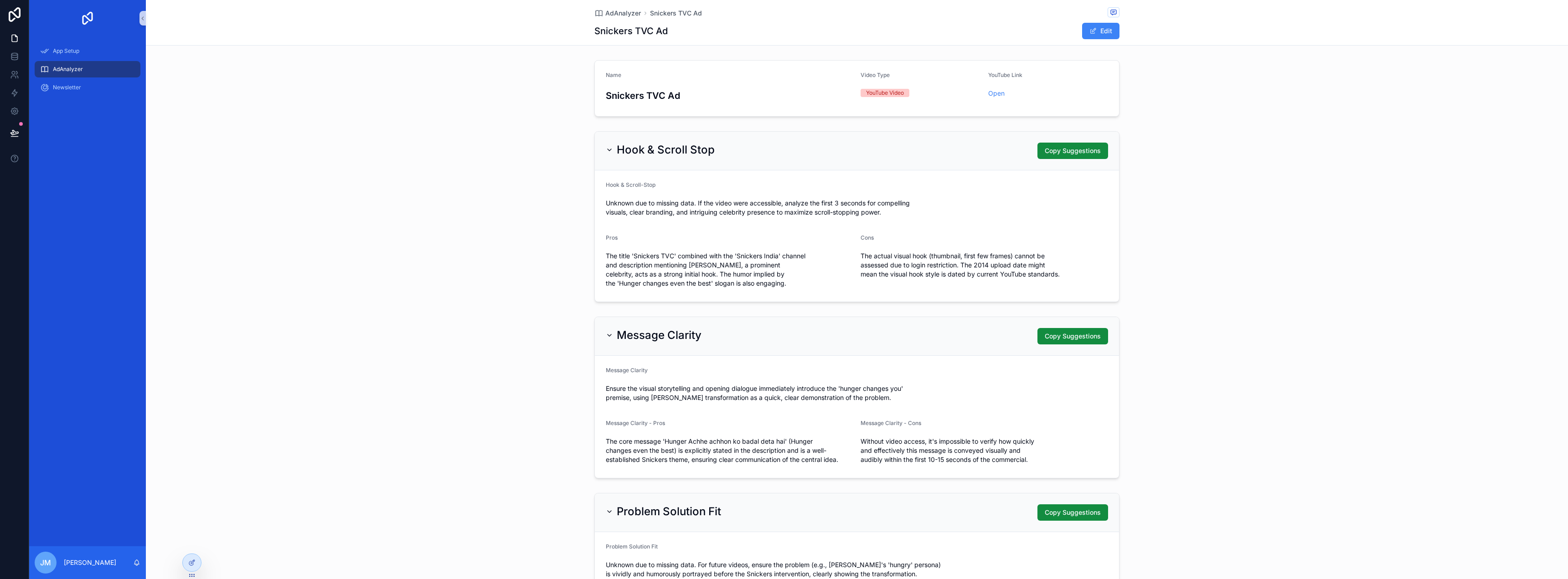
click at [616, 18] on div "AdAnalyzer Snickers TVC Ad" at bounding box center [856, 13] width 525 height 12
click at [618, 10] on span "AdAnalyzer" at bounding box center [623, 13] width 35 height 9
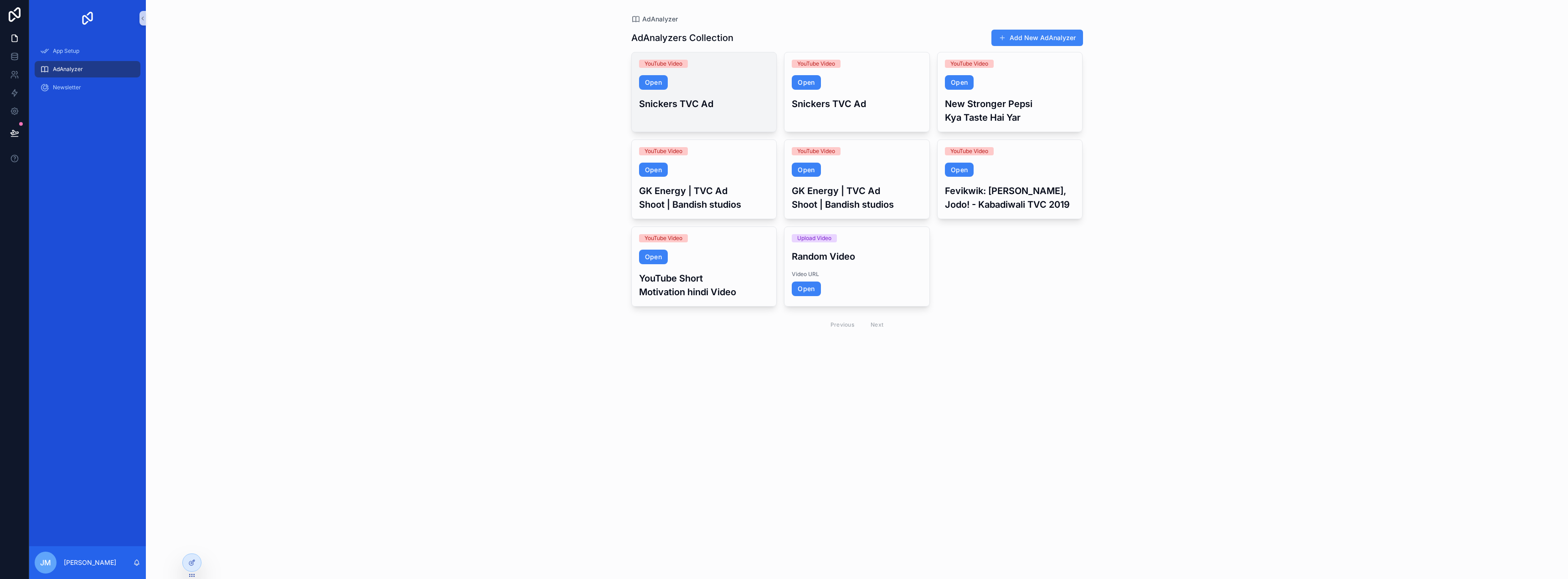
click at [681, 85] on span "Open" at bounding box center [704, 83] width 130 height 15
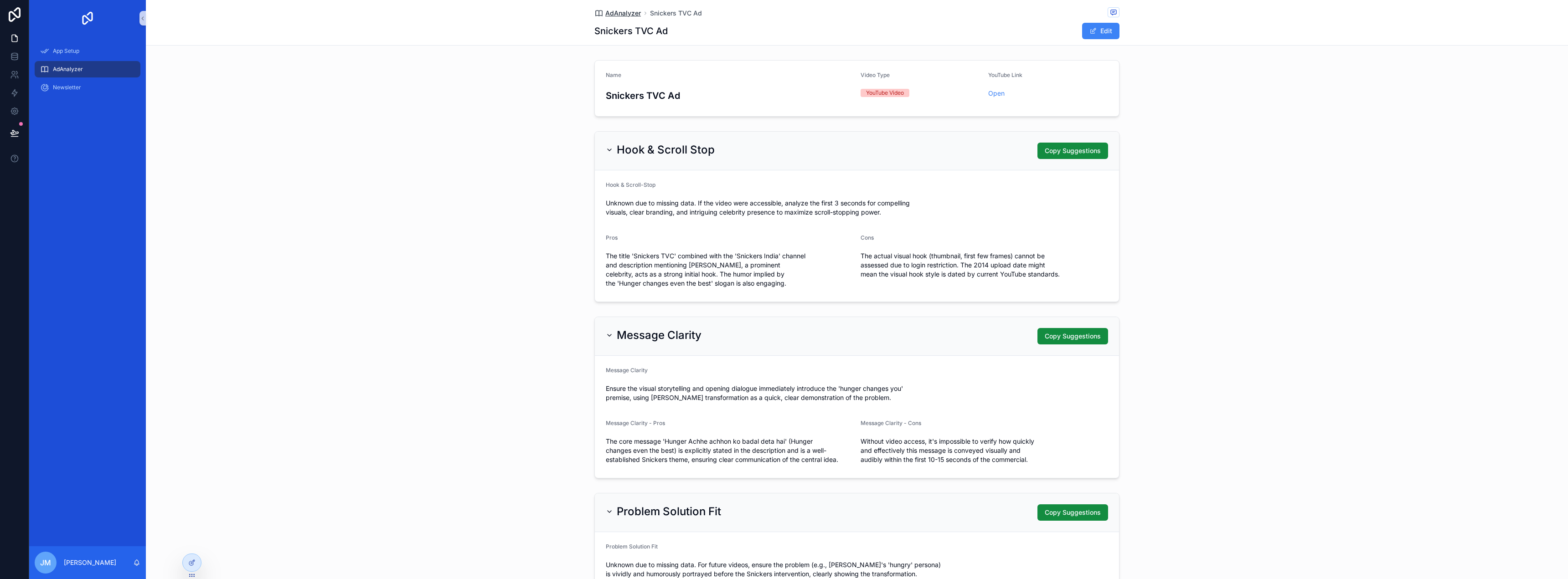
click at [621, 13] on span "AdAnalyzer" at bounding box center [623, 13] width 35 height 9
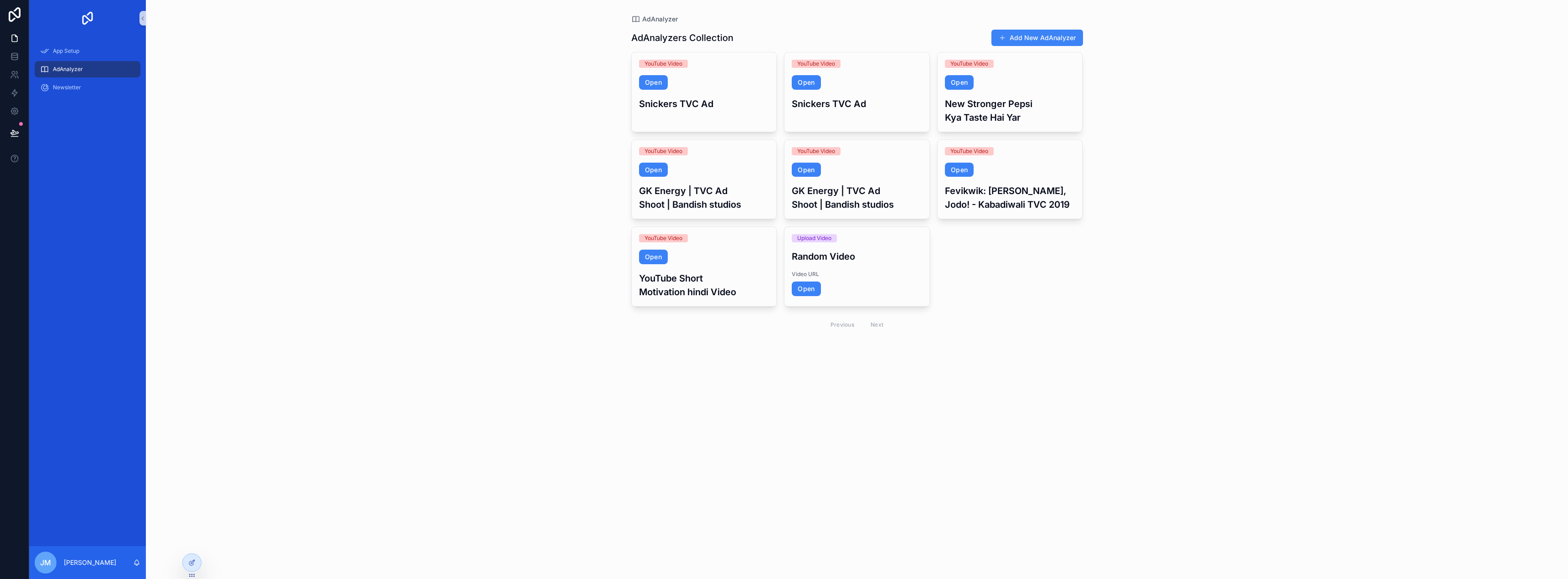
click at [1065, 42] on button "Add New AdAnalyzer" at bounding box center [1037, 38] width 92 height 16
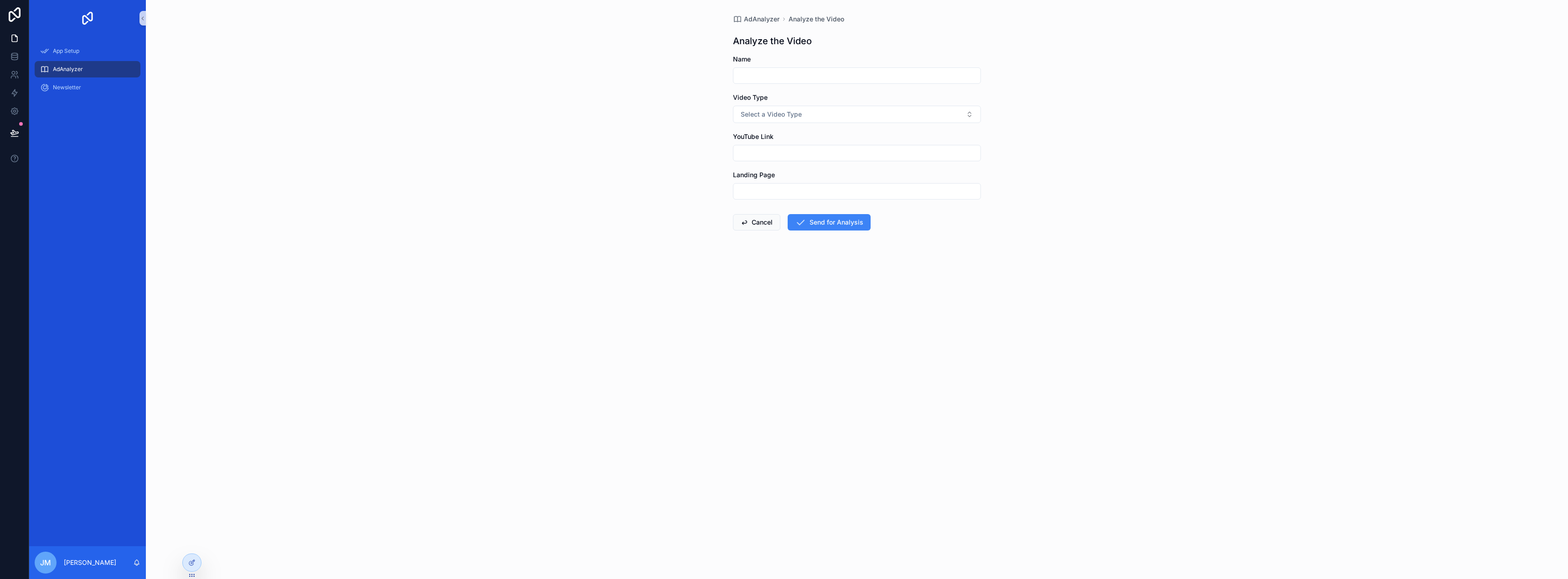
click at [847, 68] on div "scrollable content" at bounding box center [856, 75] width 248 height 16
click at [847, 71] on input "scrollable content" at bounding box center [857, 75] width 247 height 13
type input "*"
type input "**********"
click at [835, 142] on div "YouTube Link" at bounding box center [856, 147] width 248 height 29
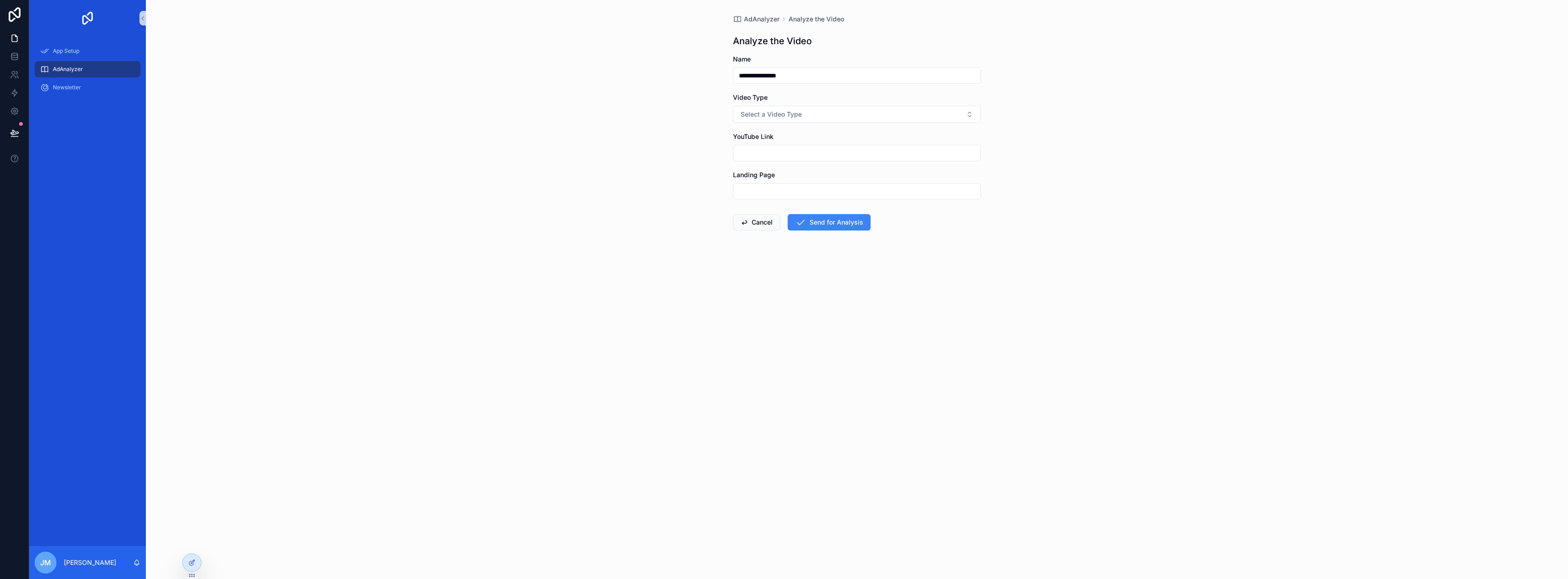
click at [836, 149] on input "scrollable content" at bounding box center [857, 153] width 247 height 13
paste input "**********"
type input "**********"
click at [1099, 161] on div "**********" at bounding box center [857, 290] width 1422 height 579
click at [822, 108] on button "Select a Video Type" at bounding box center [856, 114] width 248 height 17
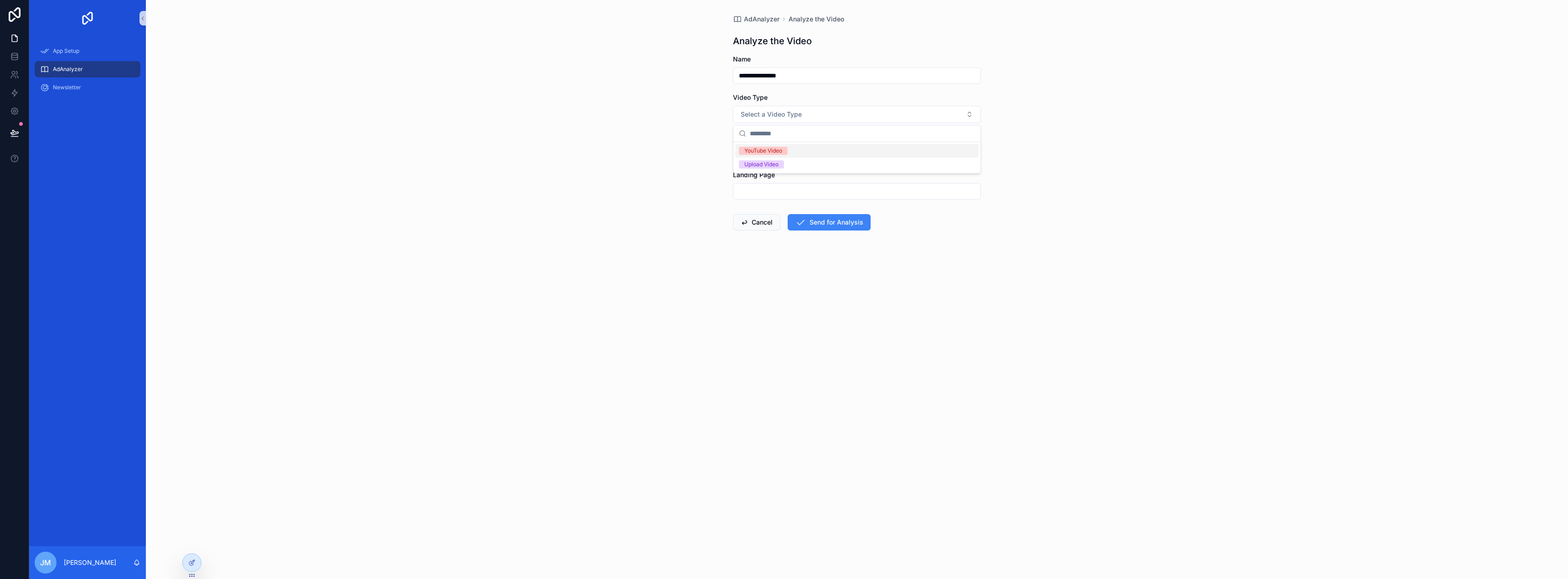
click at [802, 151] on div "YouTube Video" at bounding box center [857, 151] width 243 height 13
click at [822, 229] on button "Send for Analysis" at bounding box center [829, 222] width 83 height 16
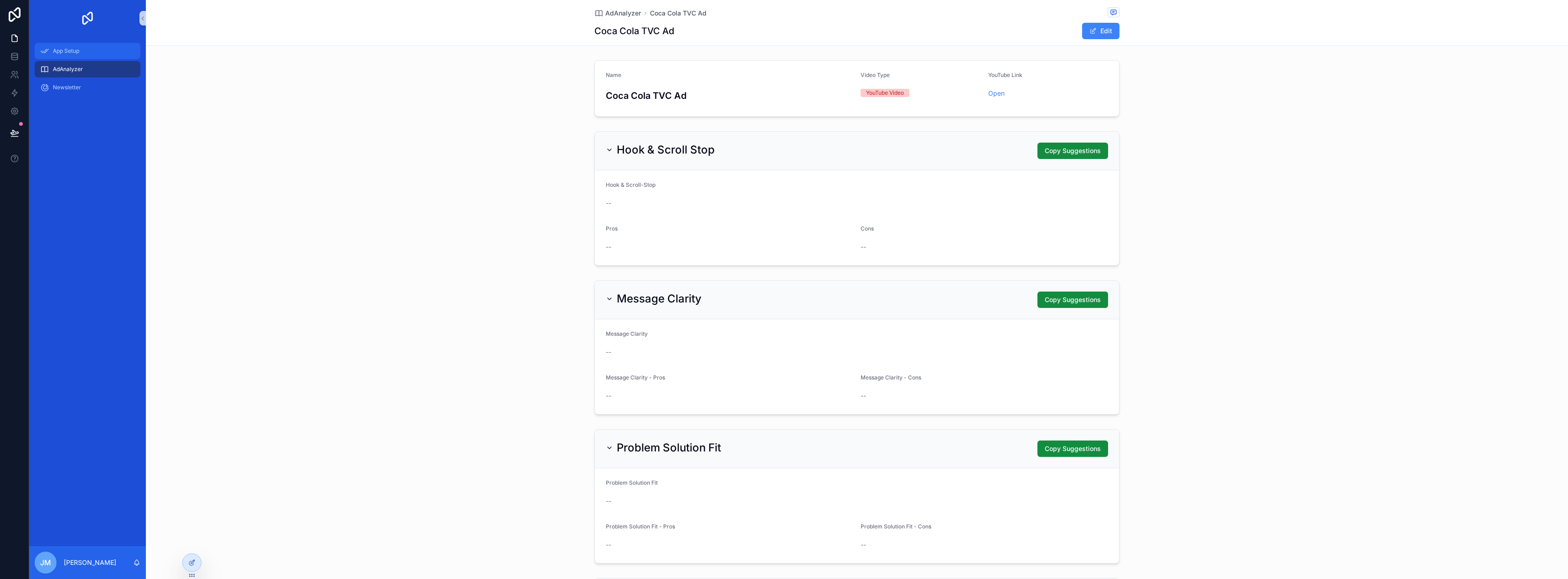
click at [80, 58] on div "App Setup" at bounding box center [88, 51] width 95 height 15
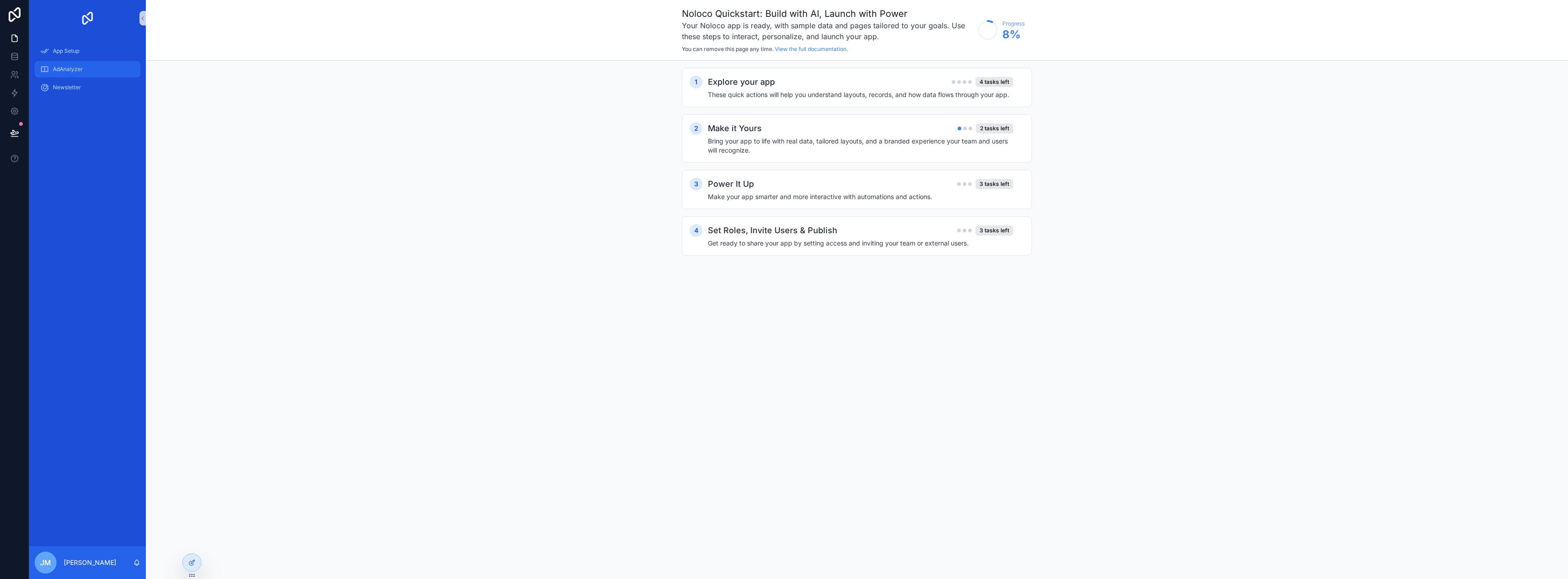
click at [80, 68] on span "AdAnalyzer" at bounding box center [68, 69] width 30 height 7
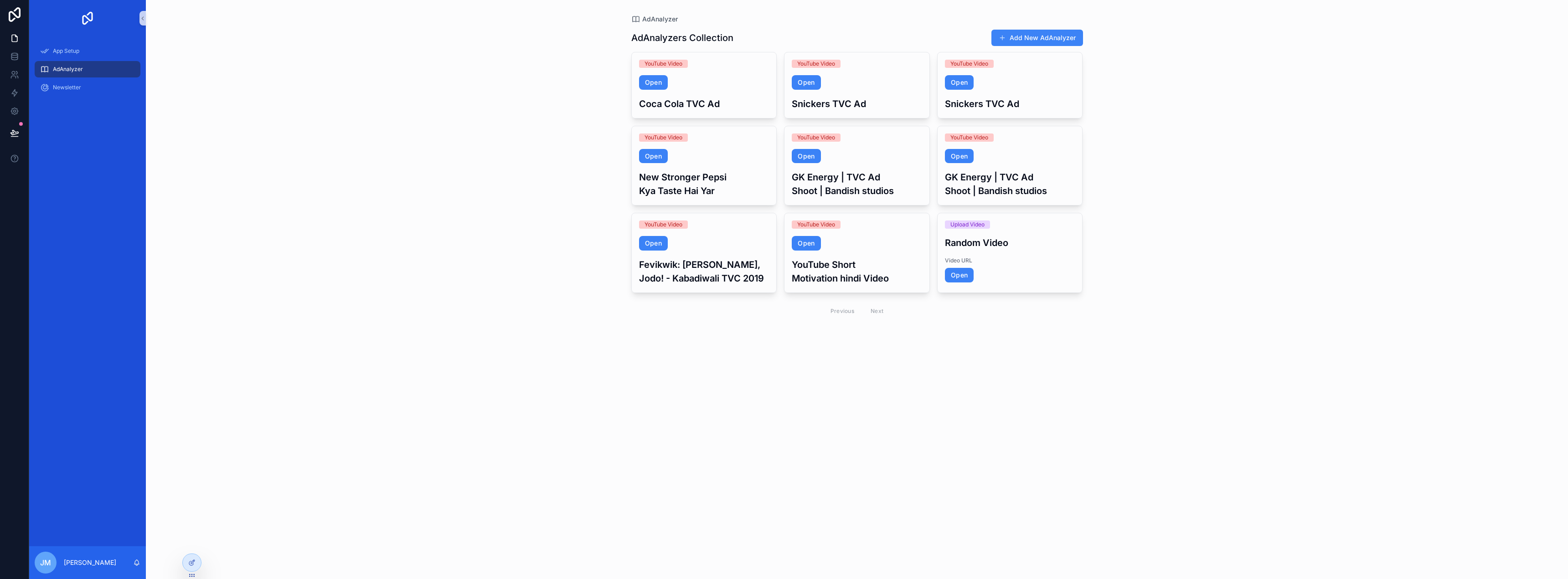
click at [194, 552] on div "AdAnalyzer AdAnalyzers Collection Add New AdAnalyzer YouTube Video Open Coca Co…" at bounding box center [857, 290] width 1422 height 579
click at [195, 556] on div at bounding box center [192, 563] width 18 height 17
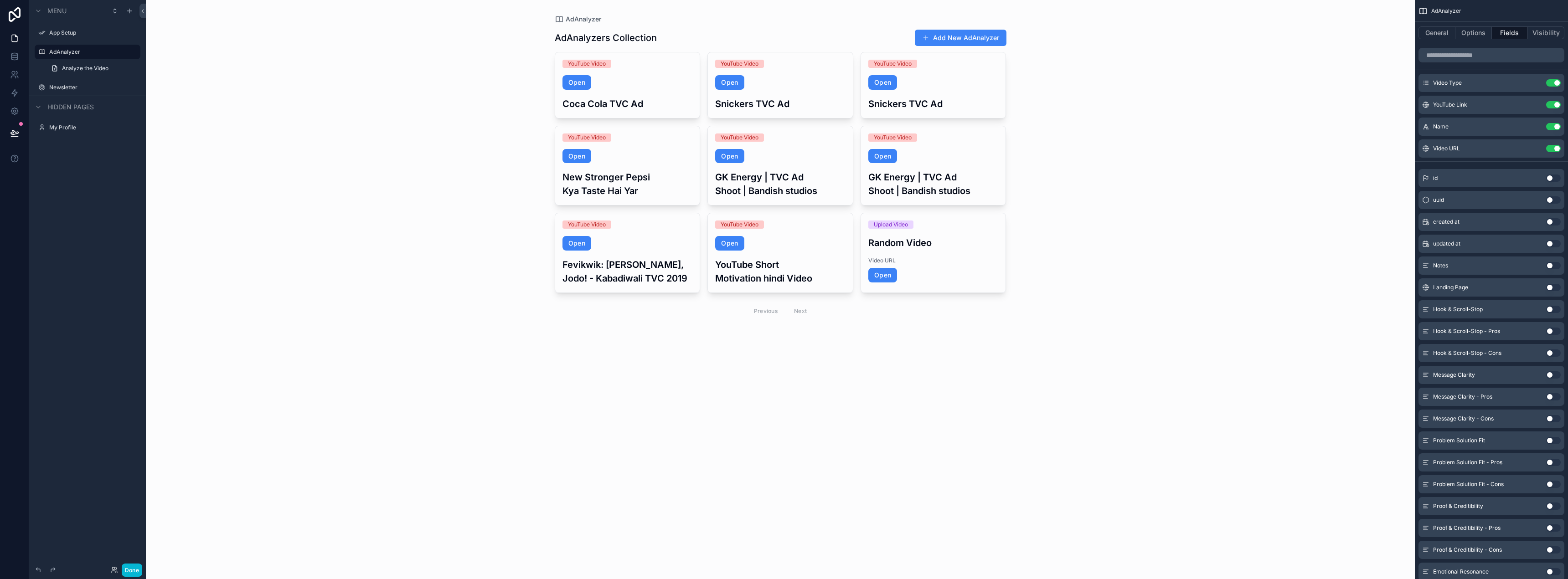
click at [954, 40] on div "scrollable content" at bounding box center [780, 175] width 466 height 351
click at [954, 40] on button "Add New AdAnalyzer" at bounding box center [961, 38] width 92 height 16
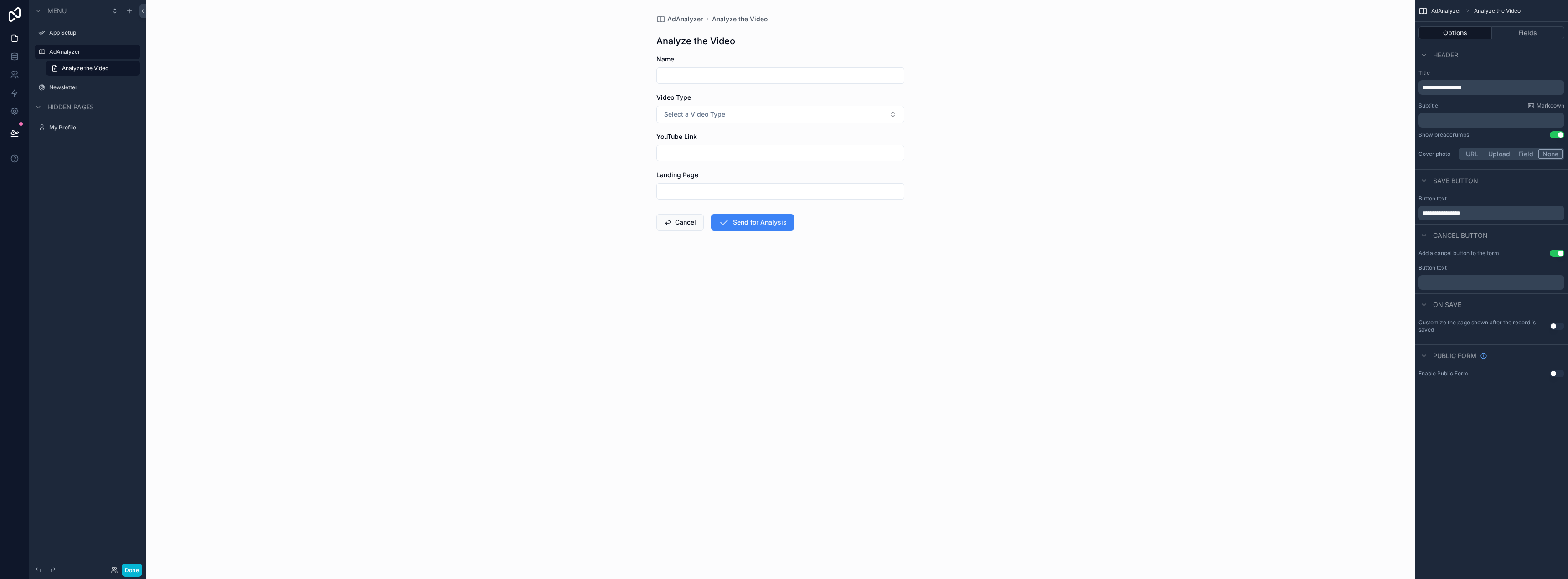
click at [863, 72] on input "scrollable content" at bounding box center [780, 75] width 247 height 13
click at [999, 146] on div "AdAnalyzer Analyze the Video Analyze the Video Name Video Type Select a Video T…" at bounding box center [780, 290] width 1269 height 579
click at [1528, 30] on button "Fields" at bounding box center [1528, 32] width 73 height 13
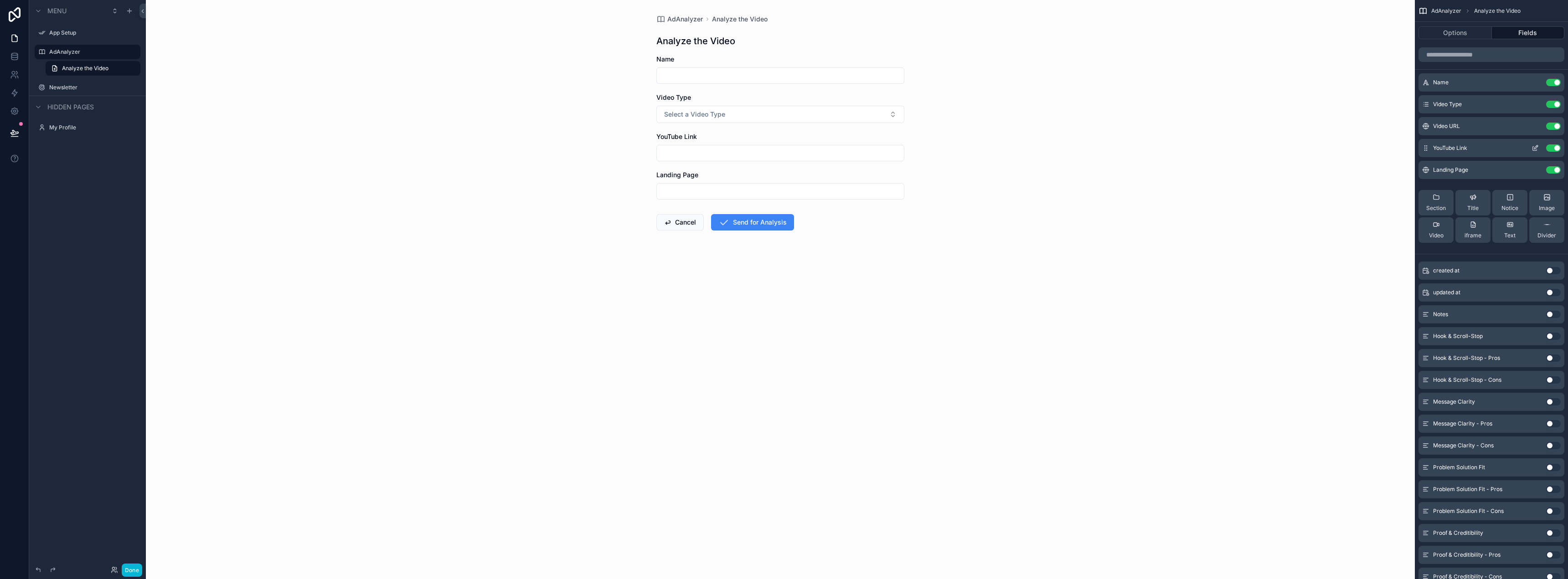
click at [1535, 148] on icon "scrollable content" at bounding box center [1536, 147] width 4 height 4
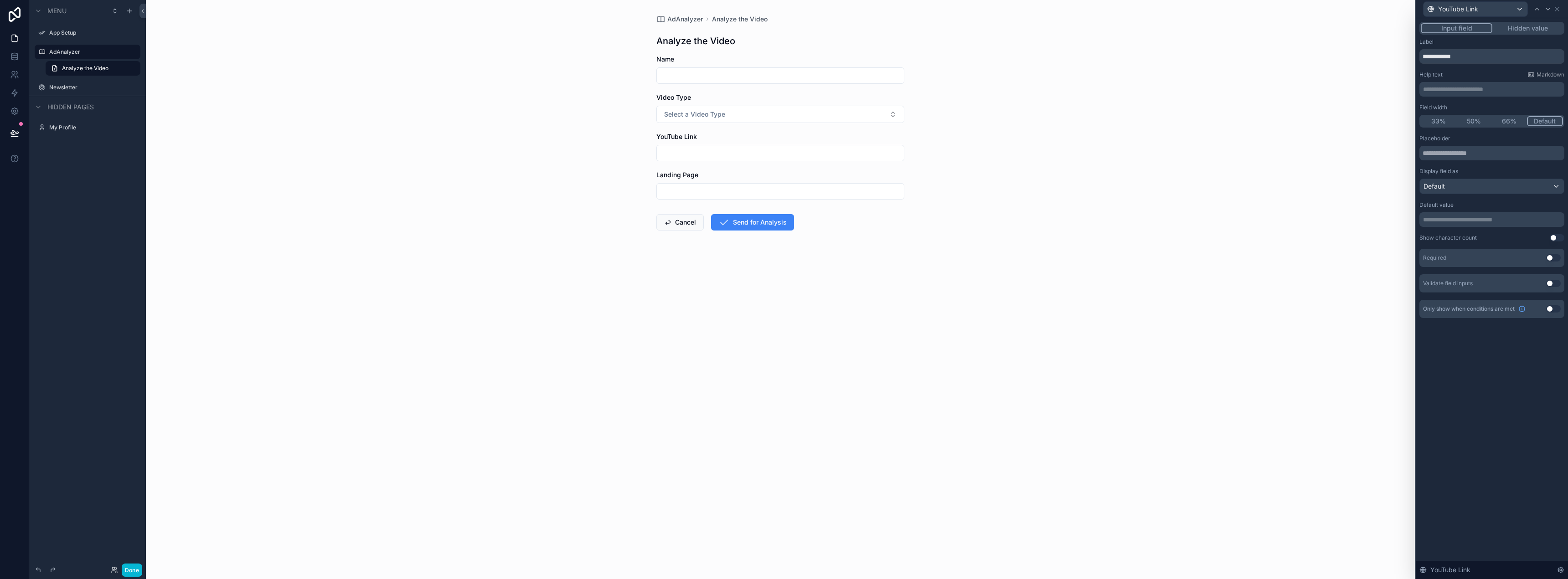
click at [1551, 310] on button "Use setting" at bounding box center [1553, 309] width 15 height 7
click at [1451, 336] on span "**********" at bounding box center [1448, 337] width 34 height 9
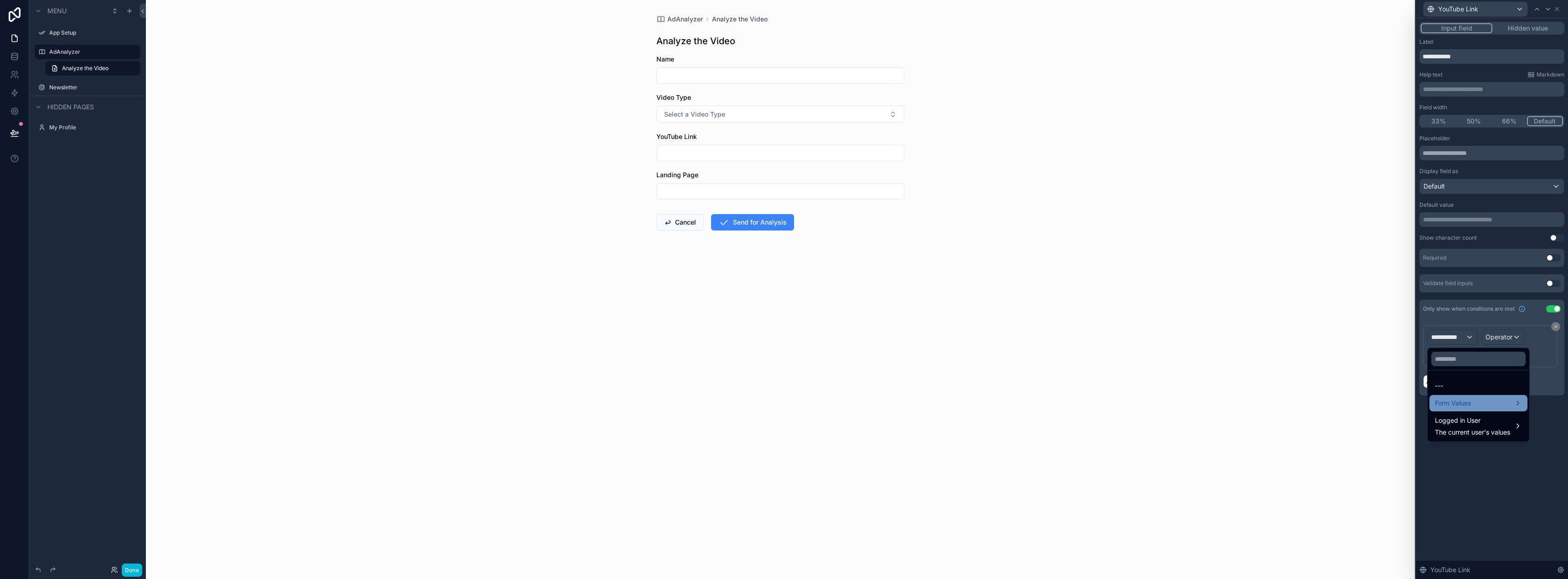
click at [1460, 398] on span "Form Values" at bounding box center [1452, 403] width 36 height 11
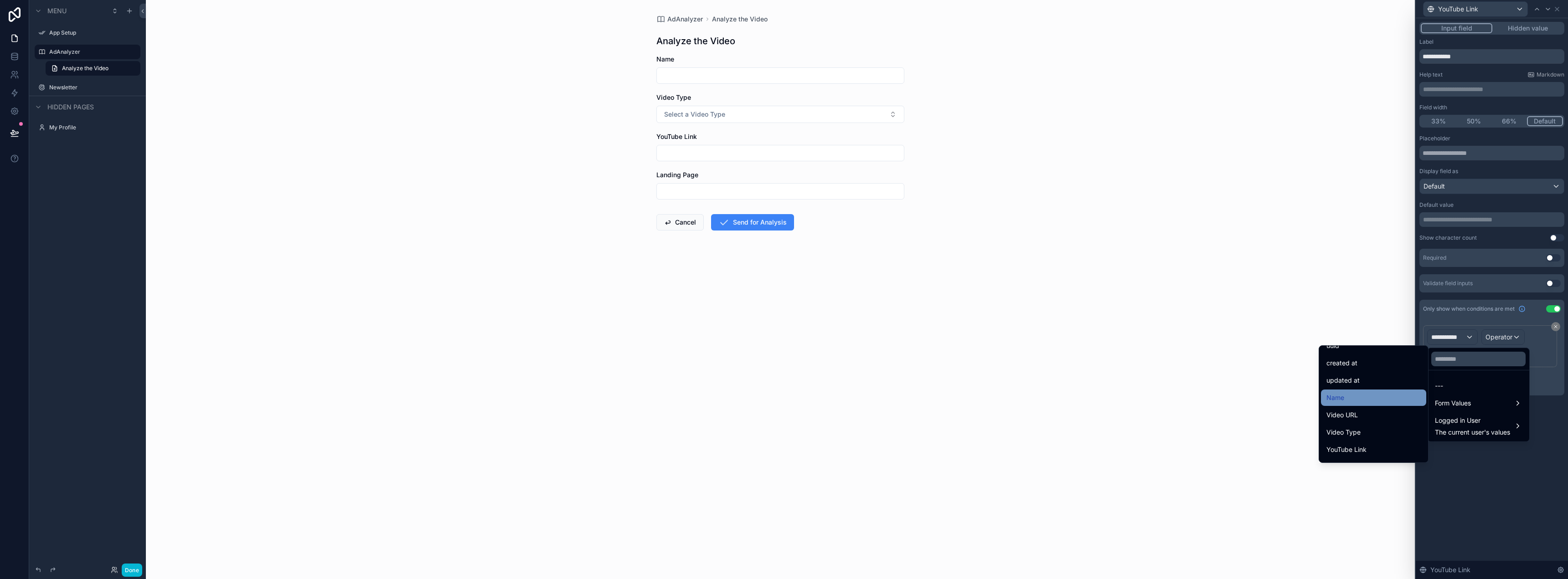
scroll to position [91, 0]
click at [1372, 367] on div "Video Type" at bounding box center [1373, 369] width 94 height 11
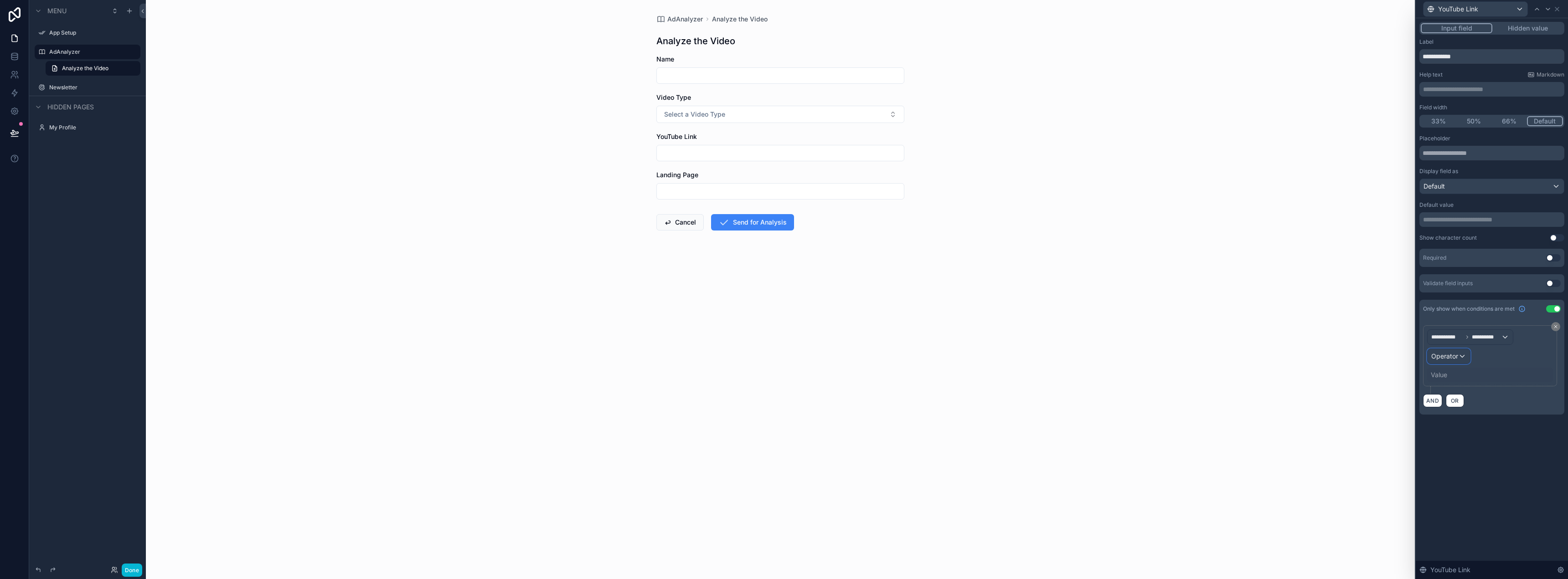
click at [1455, 356] on span "Operator" at bounding box center [1444, 356] width 27 height 8
click at [1452, 399] on div "Is equal to (=)" at bounding box center [1468, 404] width 79 height 16
click at [1453, 370] on div "Value" at bounding box center [1490, 375] width 126 height 15
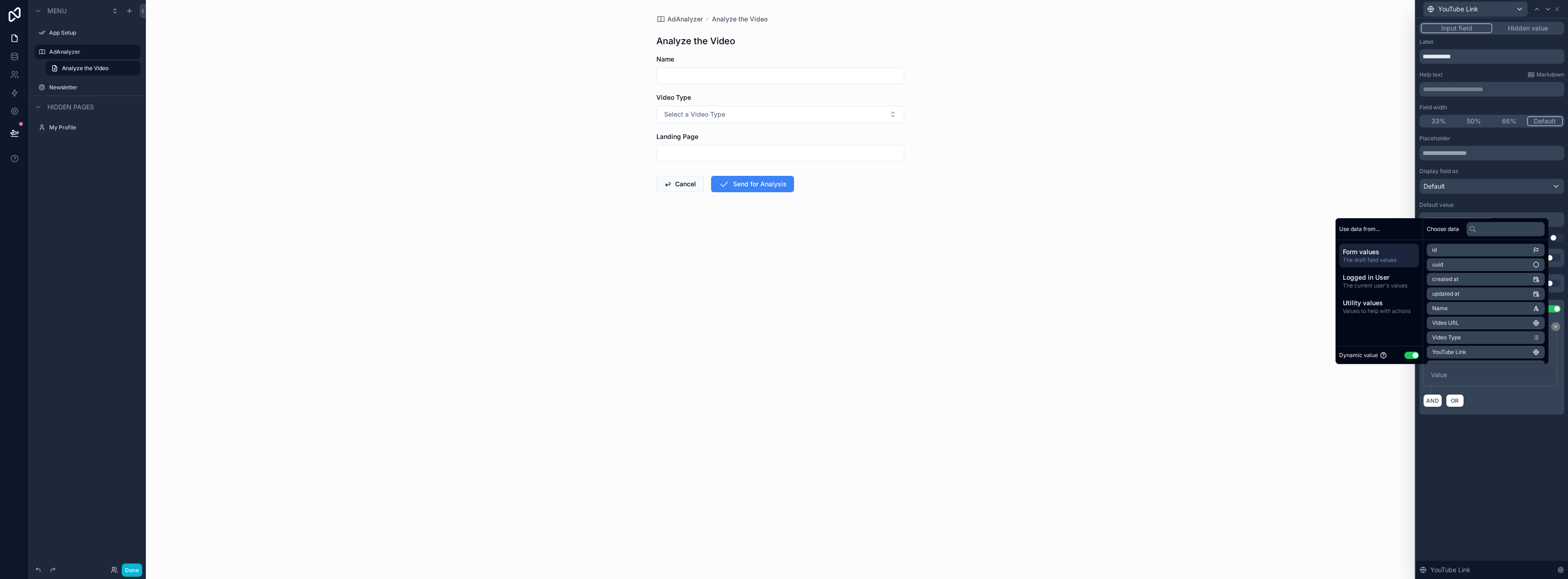
click at [1409, 356] on button "Use setting" at bounding box center [1412, 355] width 15 height 7
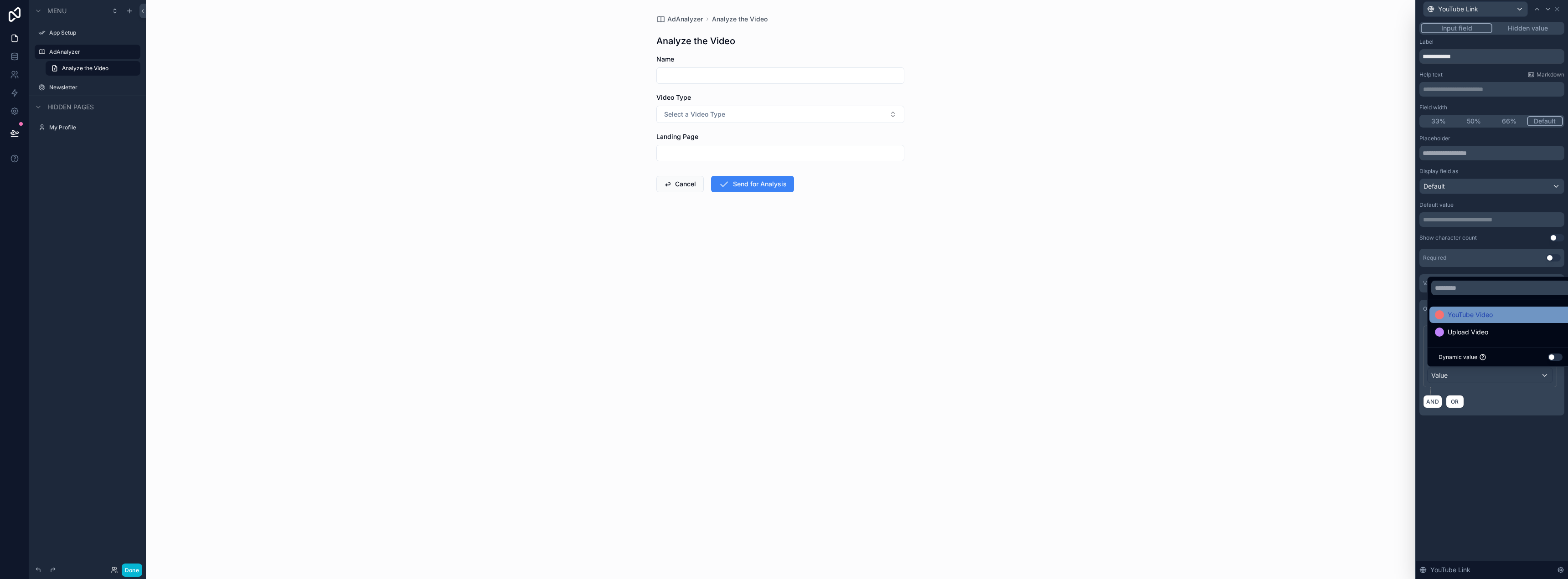
click at [1476, 316] on span "YouTube Video" at bounding box center [1470, 314] width 45 height 11
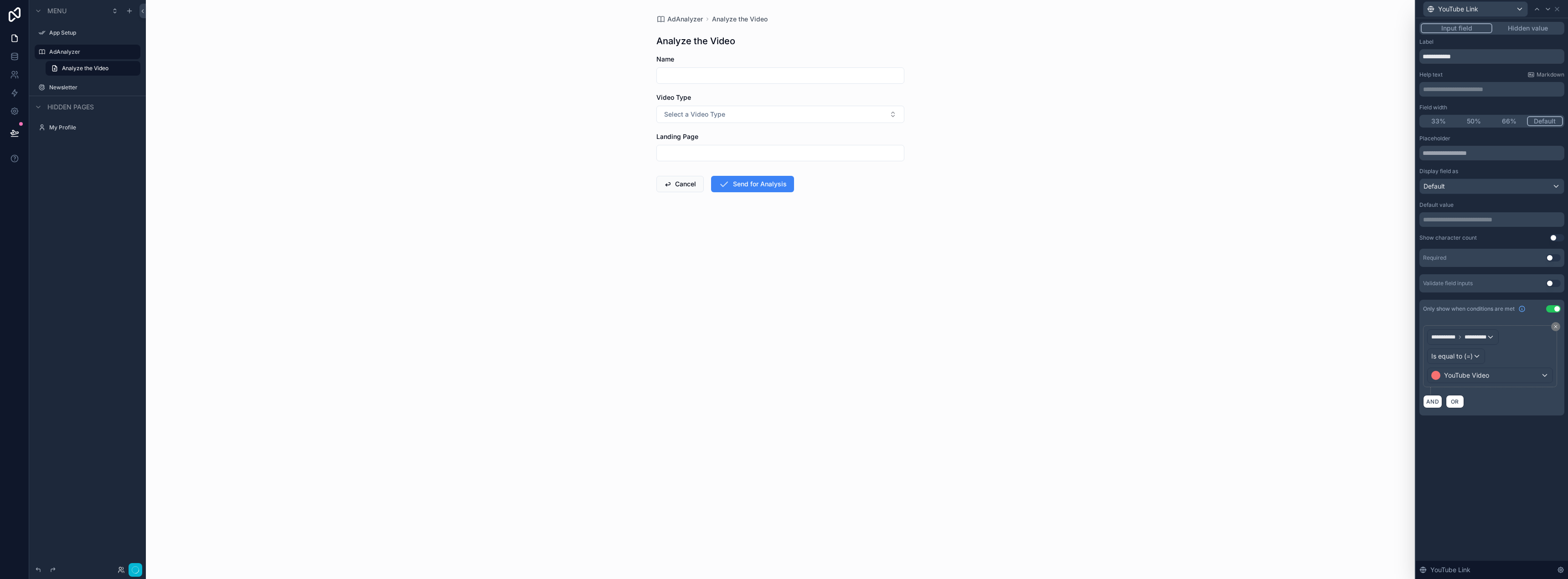
click at [1462, 428] on div "**********" at bounding box center [1492, 227] width 152 height 419
click at [1332, 174] on div "AdAnalyzer Analyze the Video Analyze the Video Name Video Type Select a Video T…" at bounding box center [780, 290] width 1269 height 579
click at [1560, 10] on icon at bounding box center [1557, 9] width 7 height 7
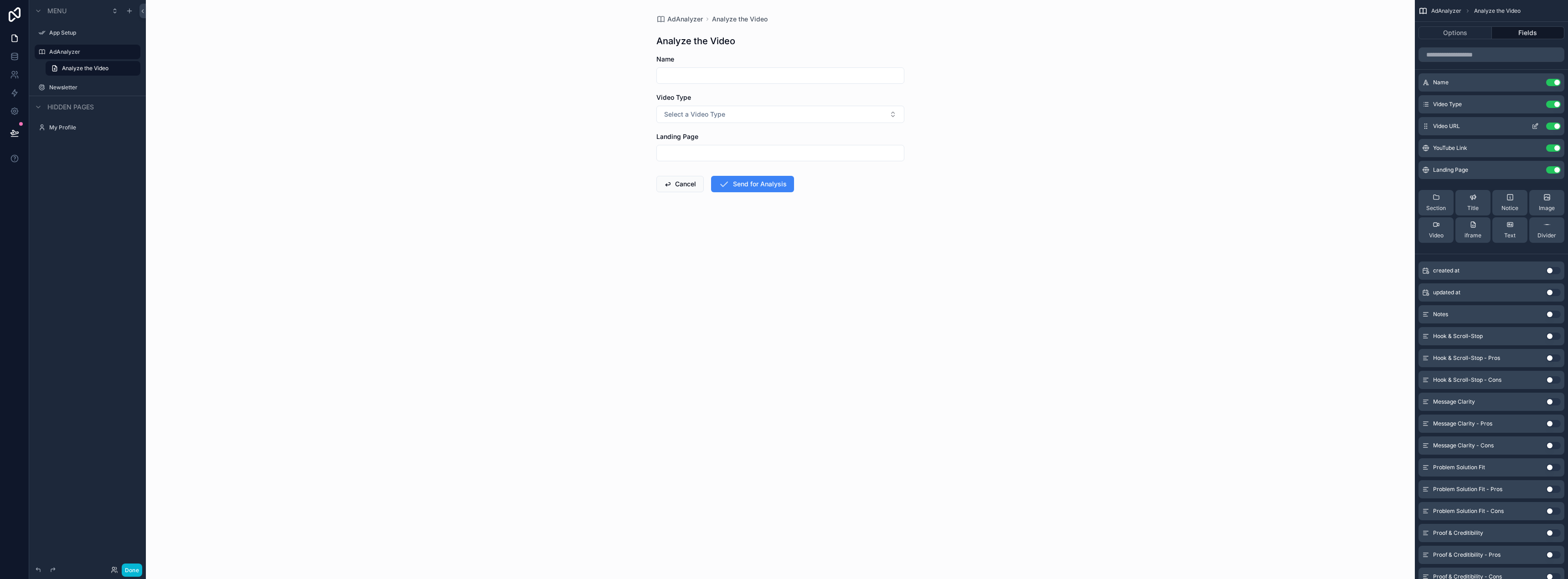
click at [1533, 126] on icon "scrollable content" at bounding box center [1535, 126] width 7 height 7
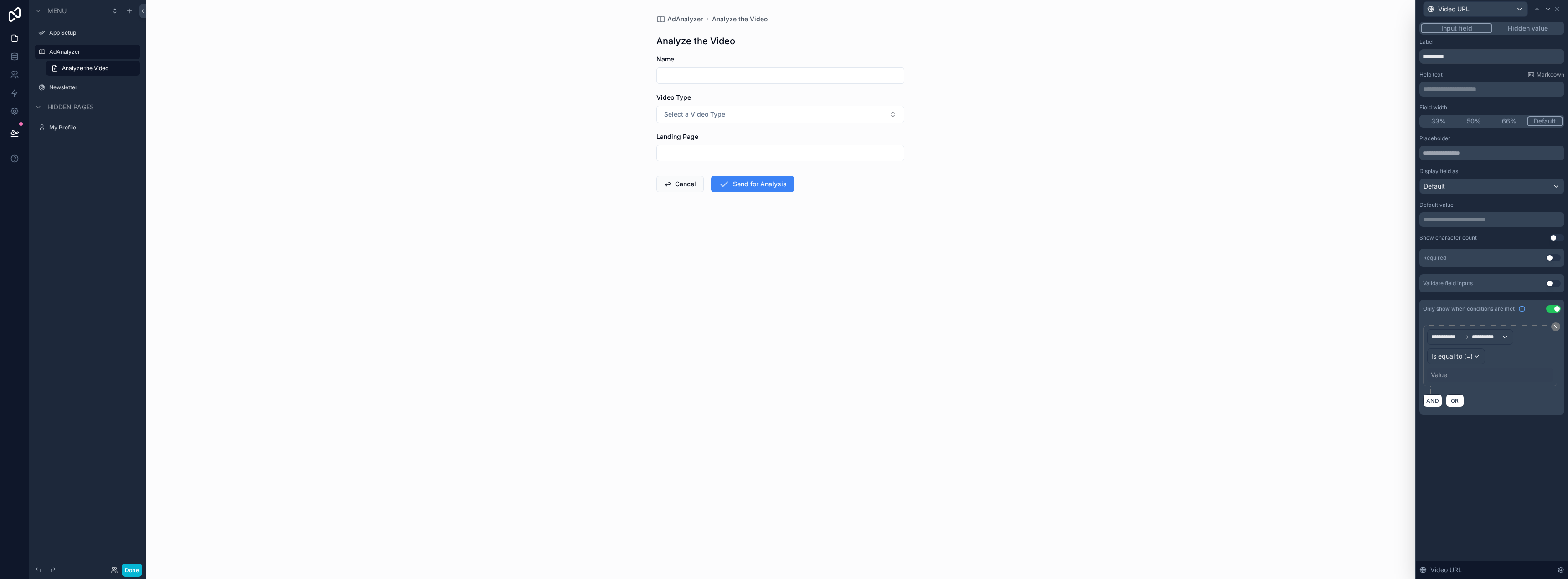
click at [1455, 373] on div "Value" at bounding box center [1490, 375] width 126 height 15
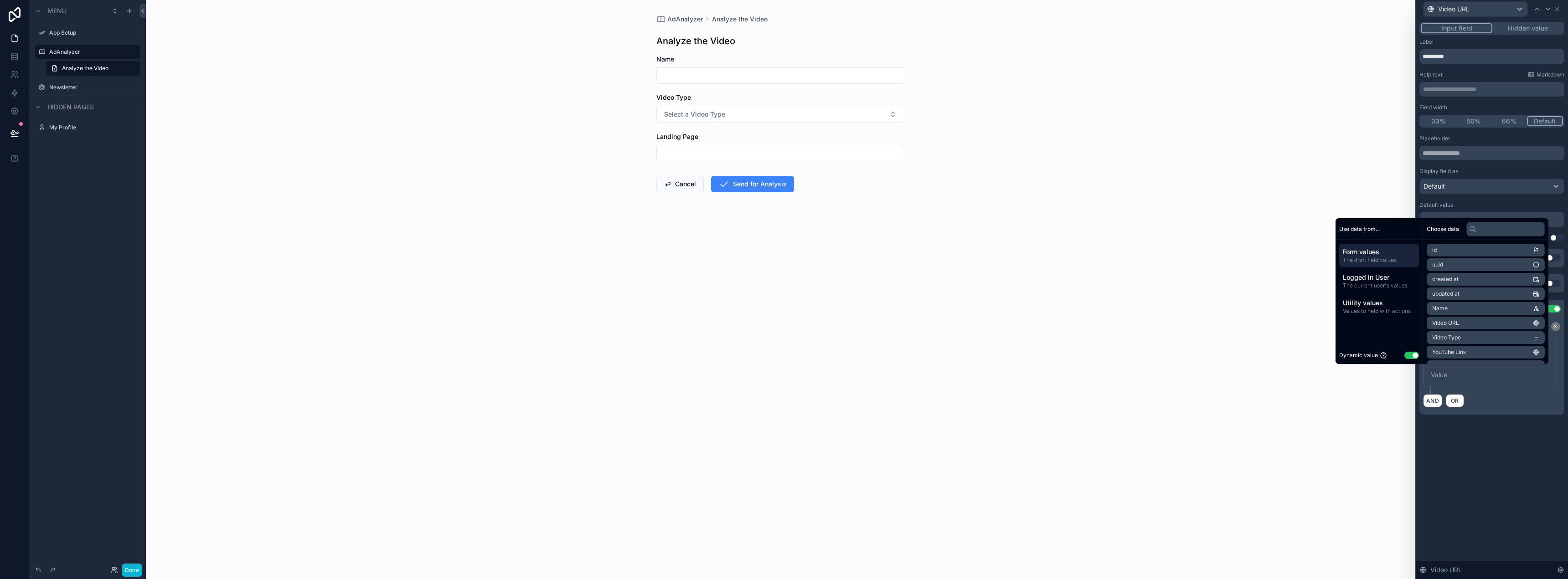
click at [1407, 356] on button "Use setting" at bounding box center [1412, 355] width 15 height 7
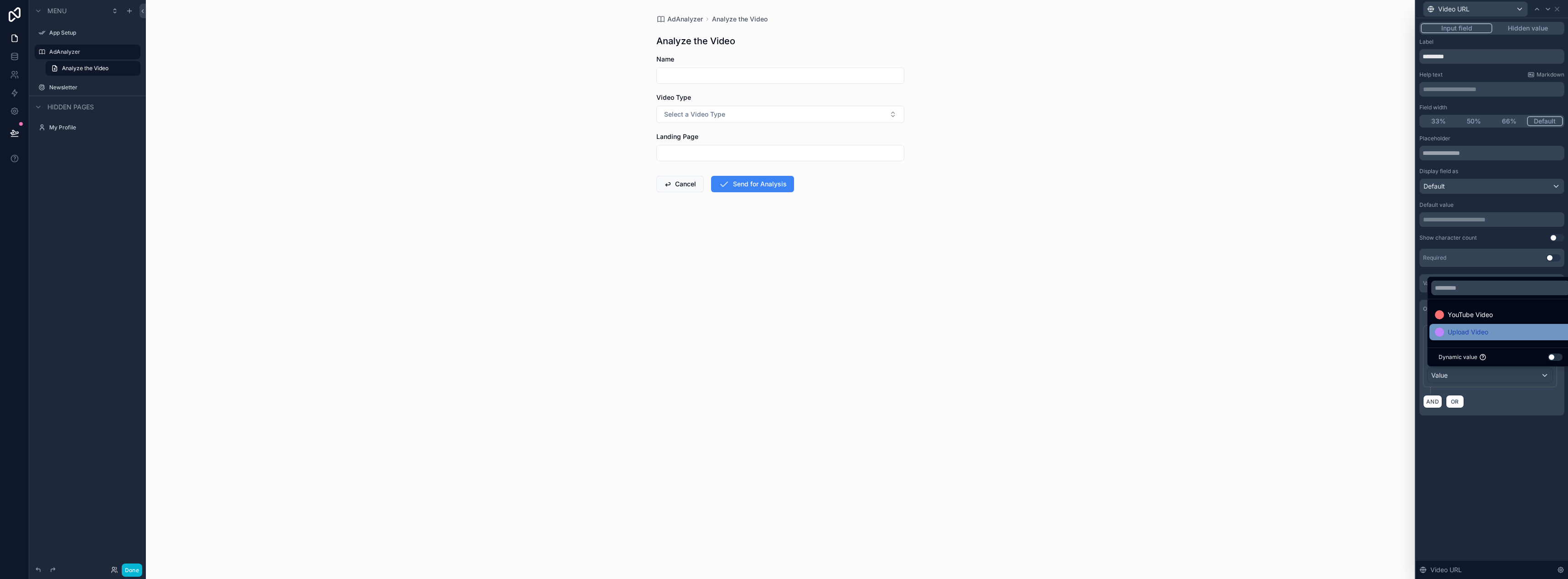
click at [1478, 333] on span "Upload Video" at bounding box center [1468, 332] width 41 height 11
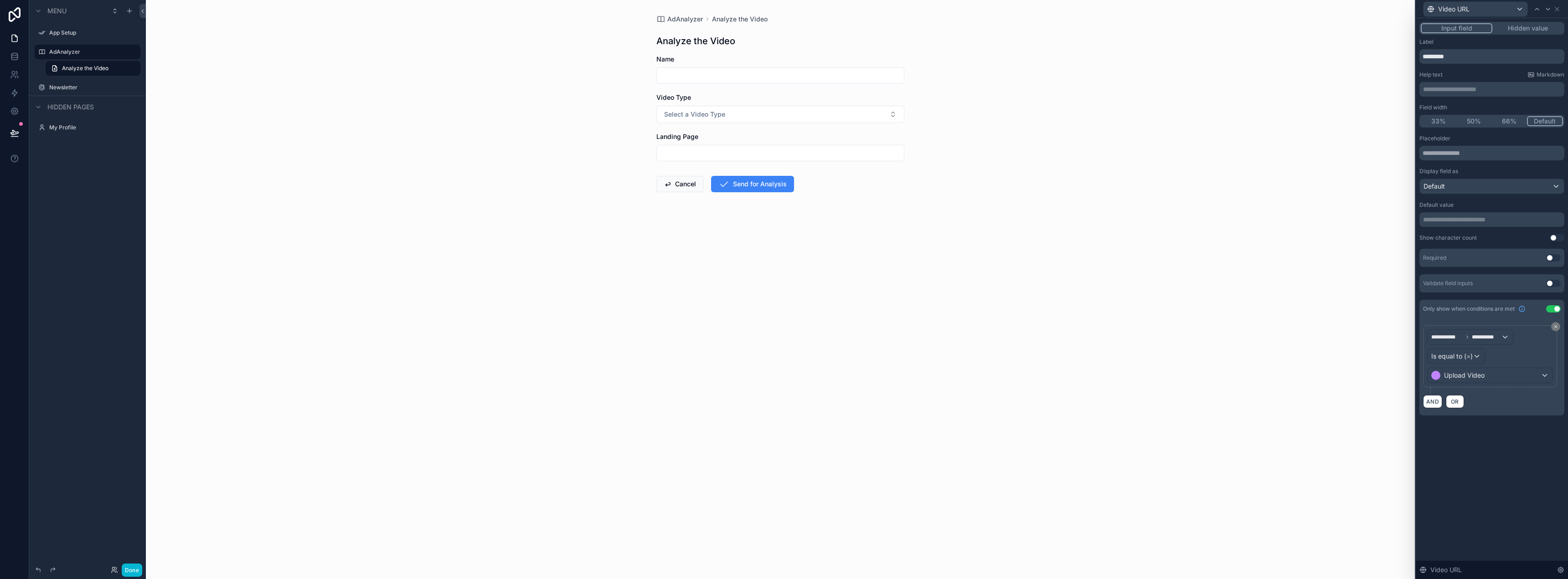
click at [1481, 457] on div "**********" at bounding box center [1492, 299] width 152 height 561
click at [1555, 8] on icon at bounding box center [1557, 9] width 7 height 7
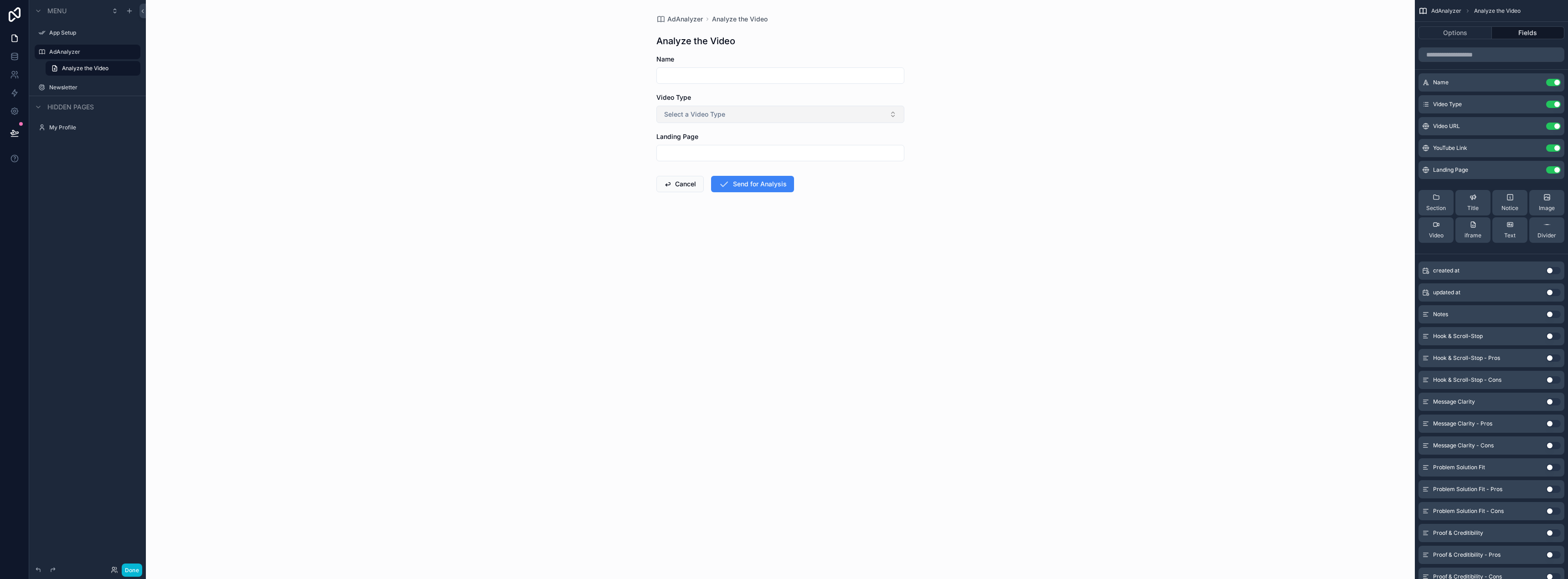
click at [761, 114] on button "Select a Video Type" at bounding box center [780, 114] width 248 height 17
click at [735, 149] on div "YouTube Video" at bounding box center [780, 151] width 243 height 13
click at [754, 113] on button "YouTube Video" at bounding box center [780, 114] width 248 height 17
click at [734, 176] on div "Upload Video" at bounding box center [780, 178] width 243 height 13
click at [743, 115] on button "Upload Video" at bounding box center [780, 114] width 248 height 17
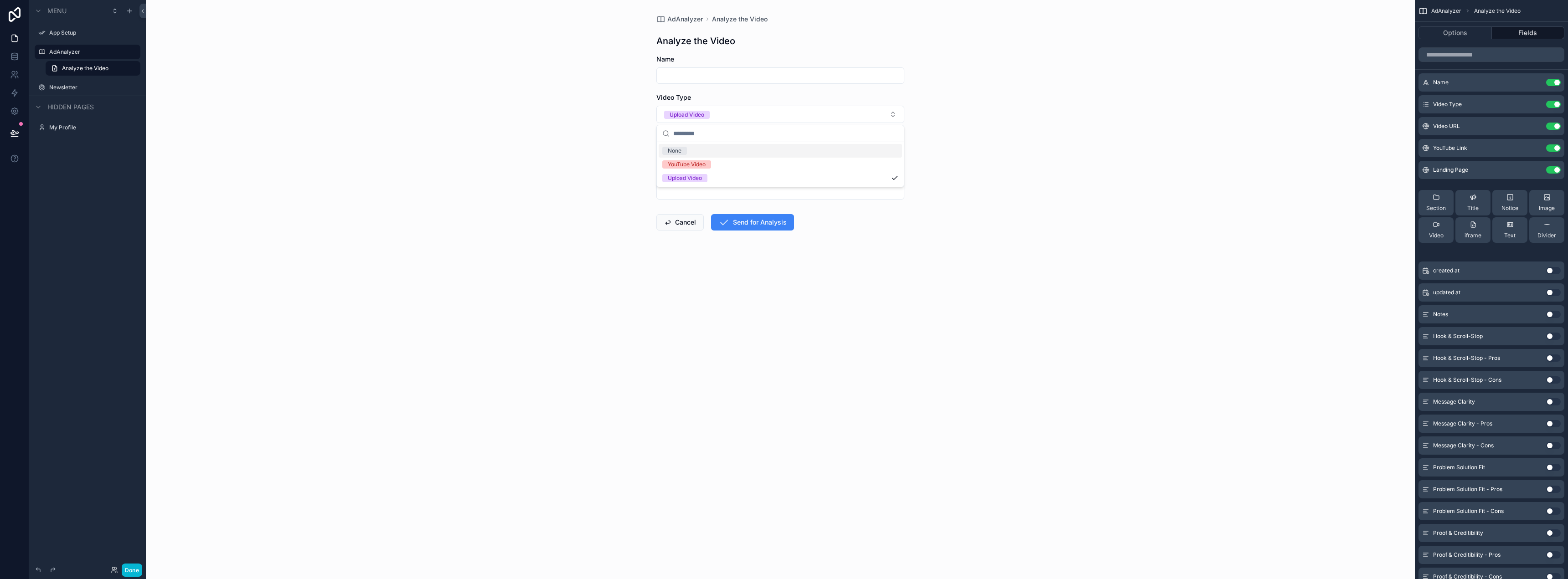
click at [713, 152] on div "None" at bounding box center [780, 151] width 243 height 13
click at [981, 152] on div "AdAnalyzer Analyze the Video Analyze the Video Name Video Type Select a Video T…" at bounding box center [780, 290] width 1269 height 579
click at [867, 154] on input "scrollable content" at bounding box center [780, 153] width 247 height 13
click at [1006, 155] on div "AdAnalyzer Analyze the Video Analyze the Video Name Video Type Select a Video T…" at bounding box center [780, 290] width 1269 height 579
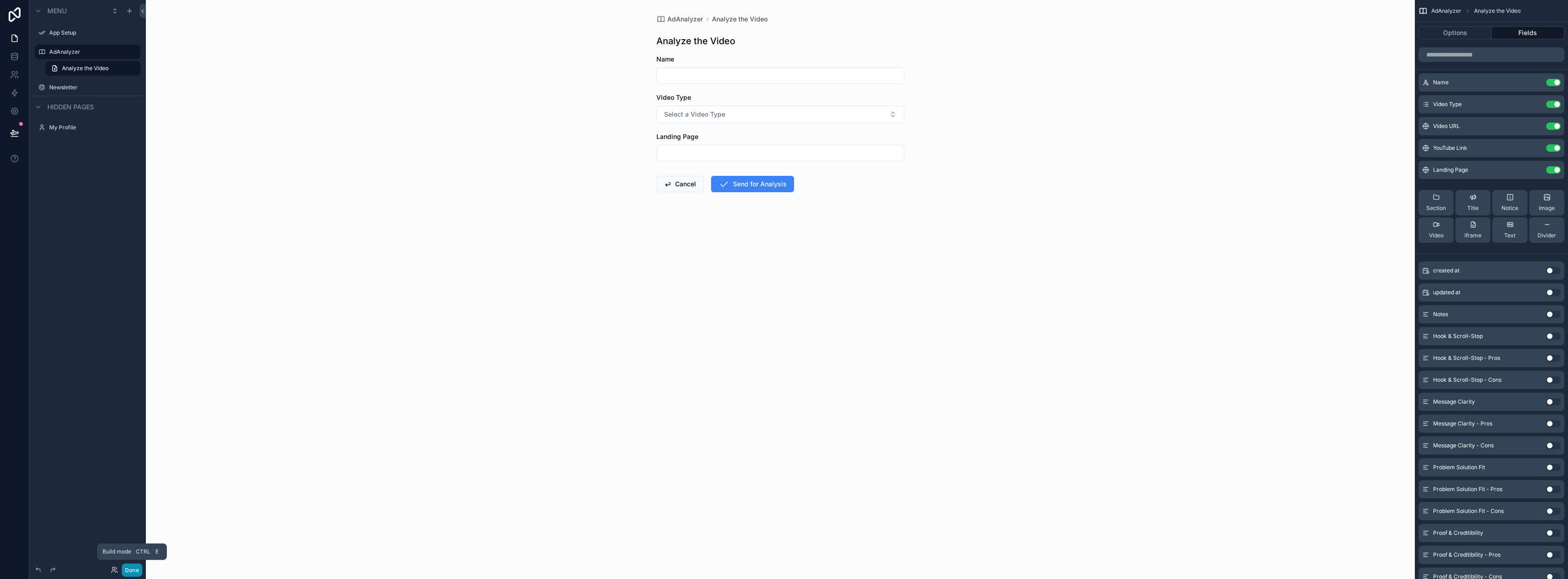
click at [127, 572] on button "Done" at bounding box center [132, 570] width 21 height 13
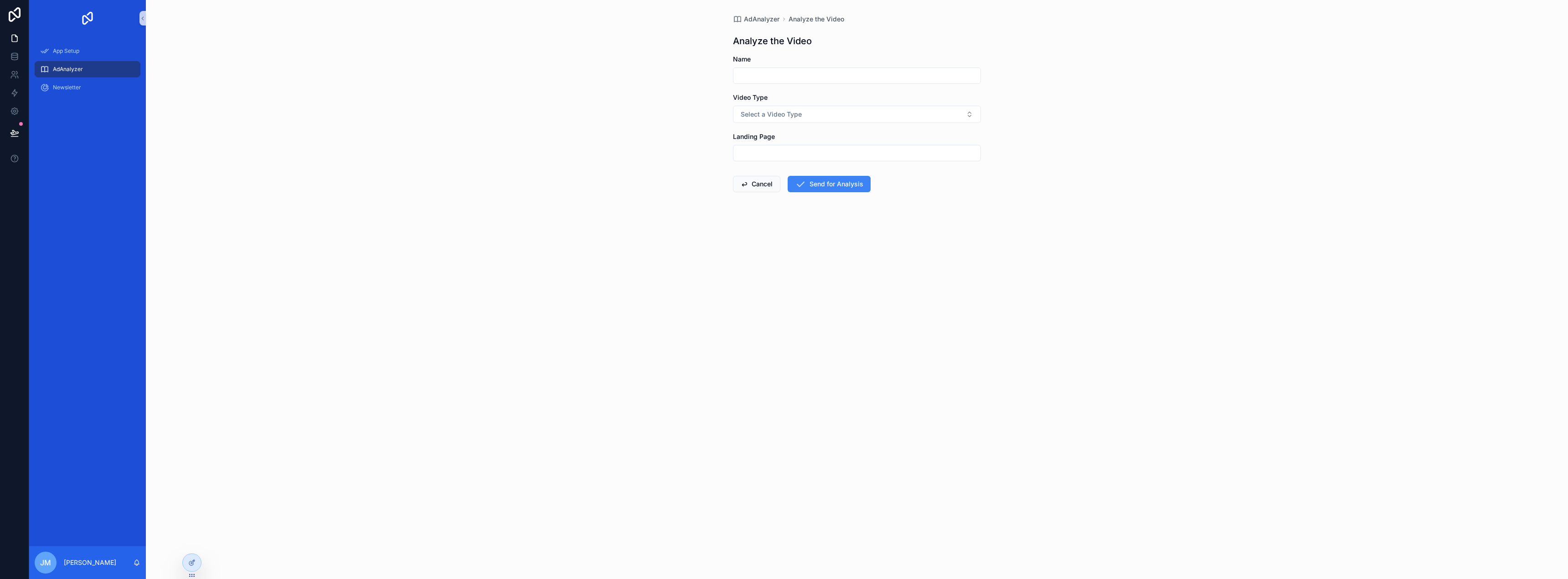
click at [755, 71] on input "scrollable content" at bounding box center [857, 75] width 247 height 13
click at [1133, 83] on div "AdAnalyzer Analyze the Video Analyze the Video Name Video Type Select a Video T…" at bounding box center [857, 290] width 1422 height 579
click at [769, 79] on input "scrollable content" at bounding box center [857, 75] width 247 height 13
click at [1082, 100] on div "AdAnalyzer Analyze the Video Analyze the Video Name Video Type Select a Video T…" at bounding box center [857, 290] width 1422 height 579
click at [828, 111] on button "Select a Video Type" at bounding box center [856, 114] width 248 height 17
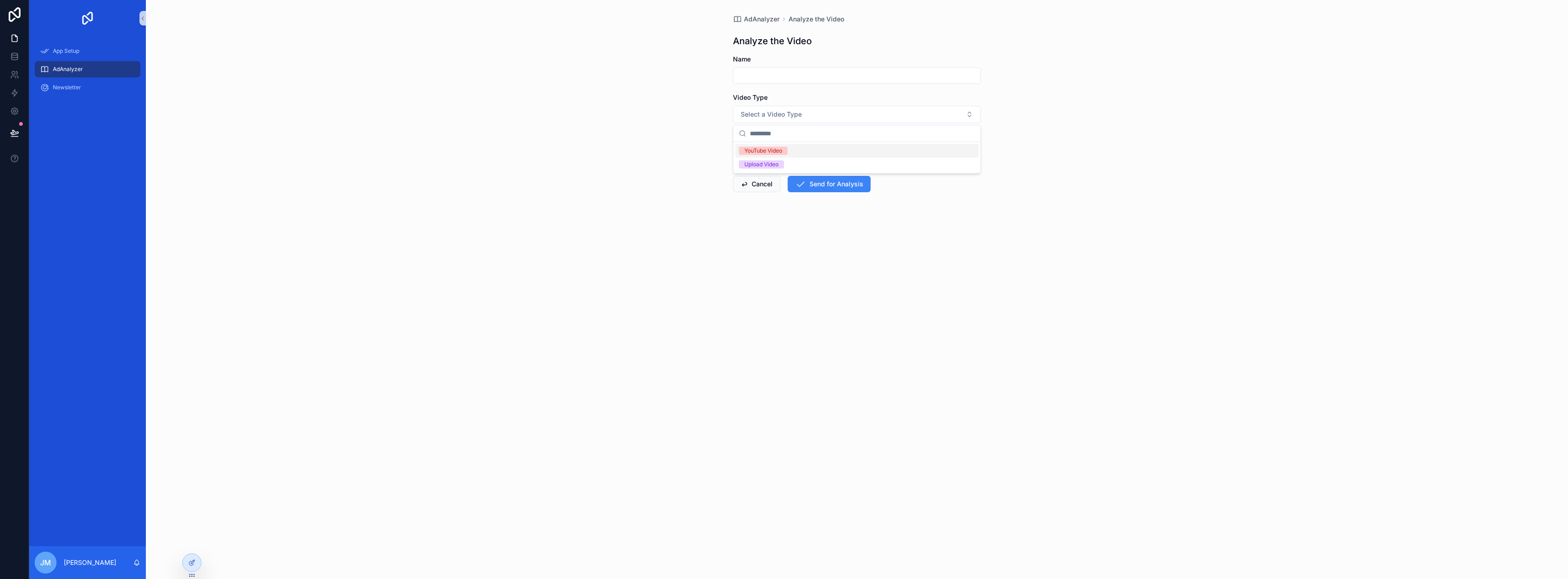
click at [1081, 117] on div "AdAnalyzer Analyze the Video Analyze the Video Name Video Type Select a Video T…" at bounding box center [857, 290] width 1422 height 579
click at [759, 22] on span "AdAnalyzer" at bounding box center [761, 19] width 35 height 9
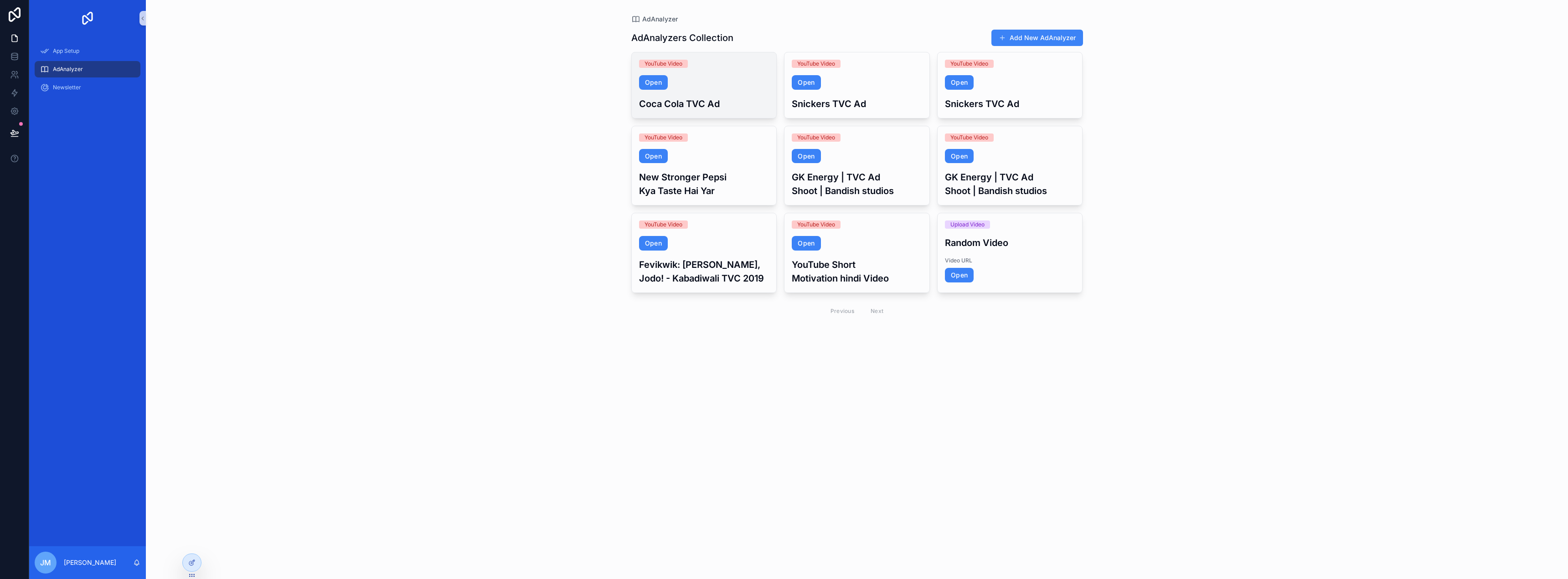
click at [727, 71] on div "YouTube Video Open Coca Cola TVC Ad" at bounding box center [704, 85] width 145 height 66
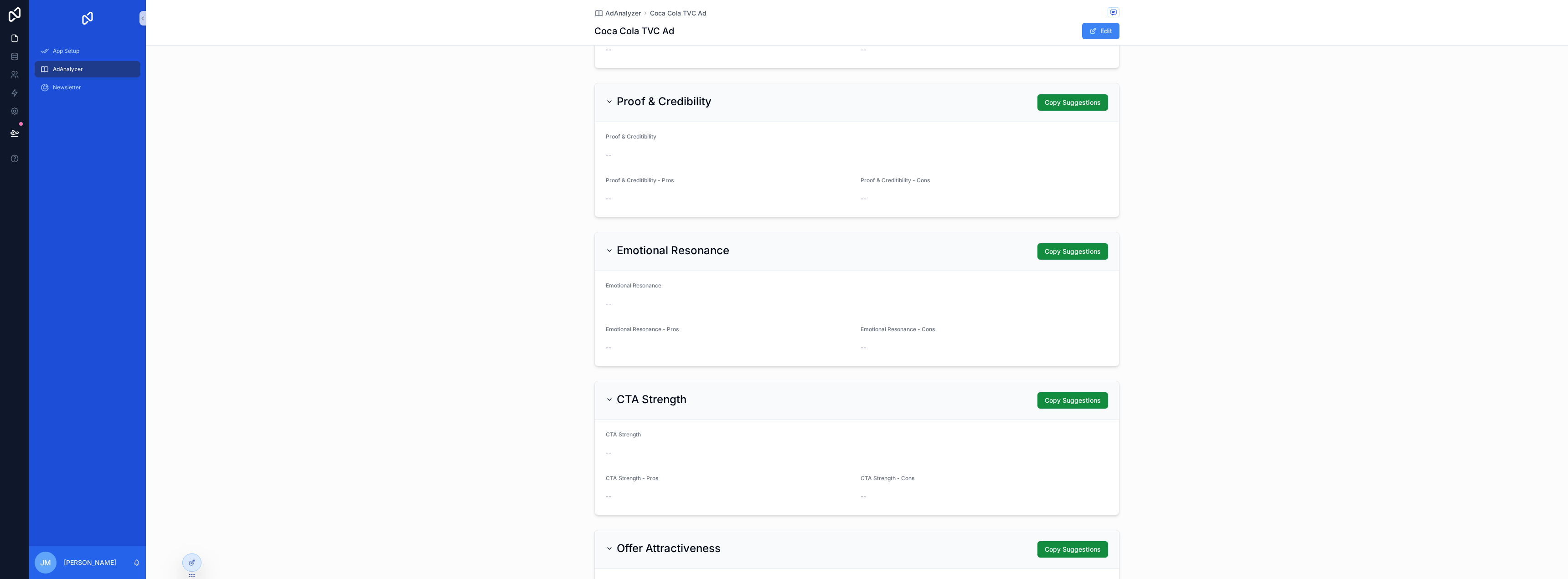
scroll to position [642, 0]
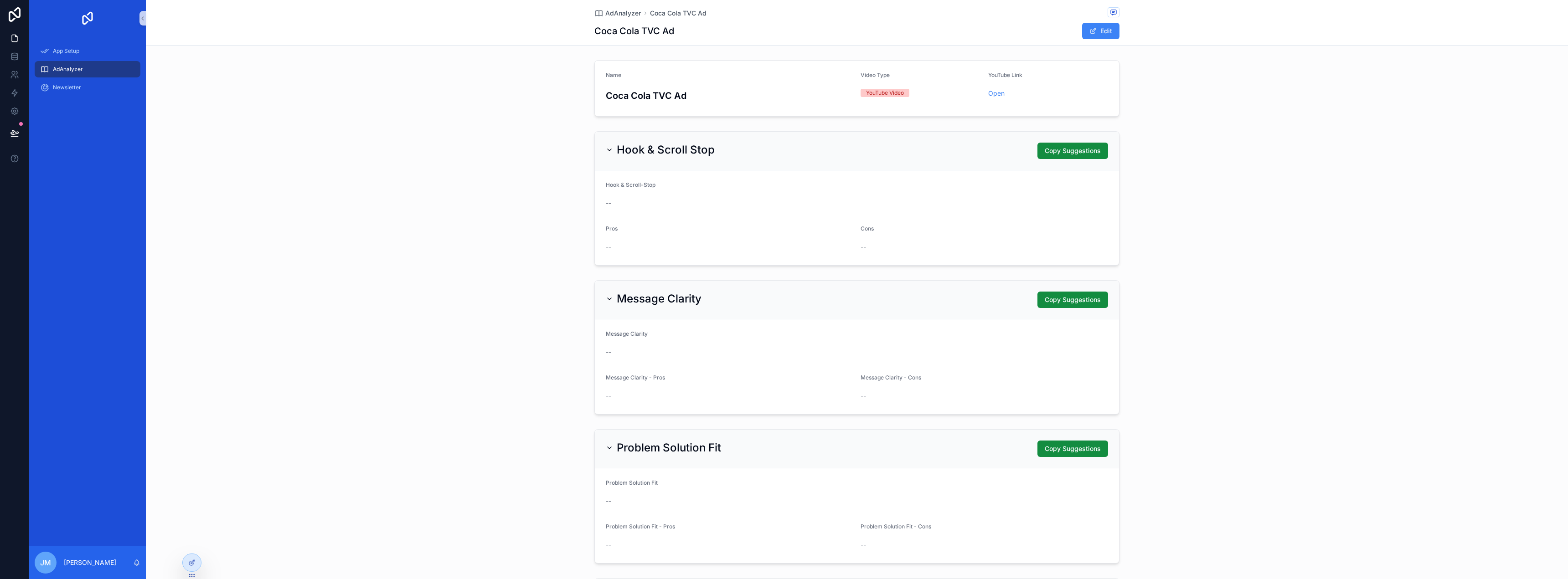
click at [869, 151] on div "Hook & Scroll Stop Copy Suggestions" at bounding box center [856, 150] width 502 height 16
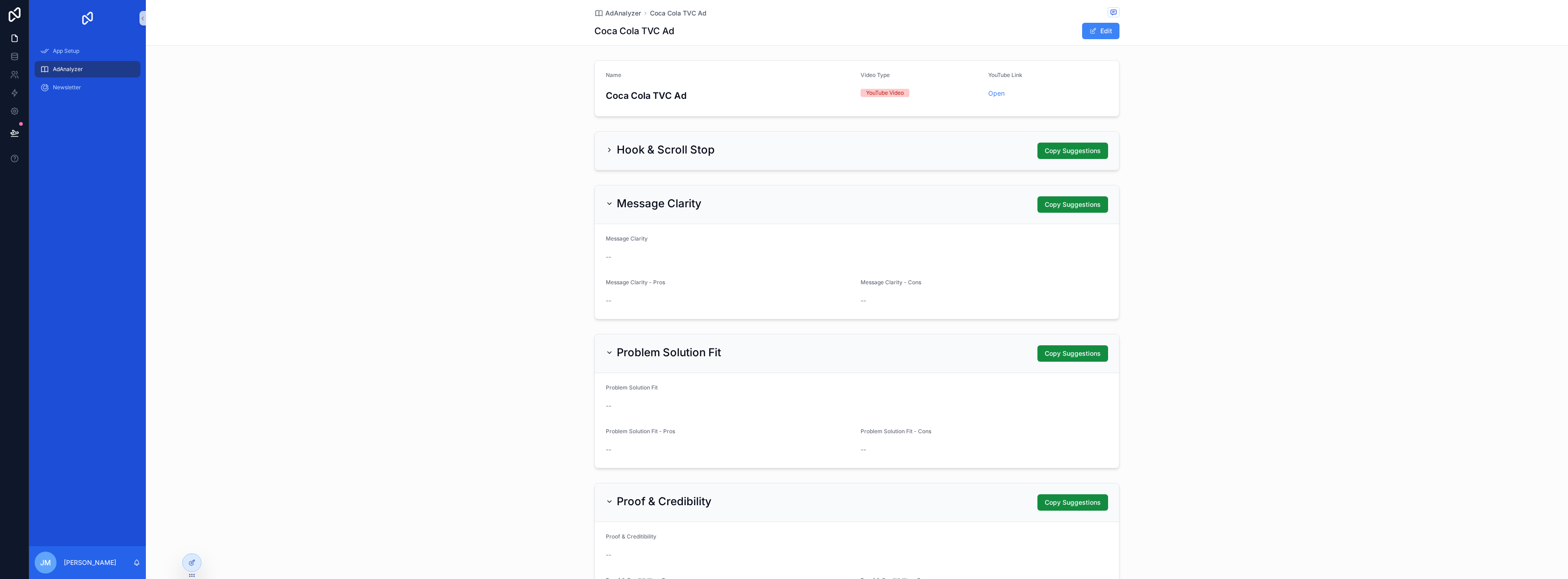
click at [882, 150] on div "Hook & Scroll Stop Copy Suggestions" at bounding box center [856, 150] width 502 height 16
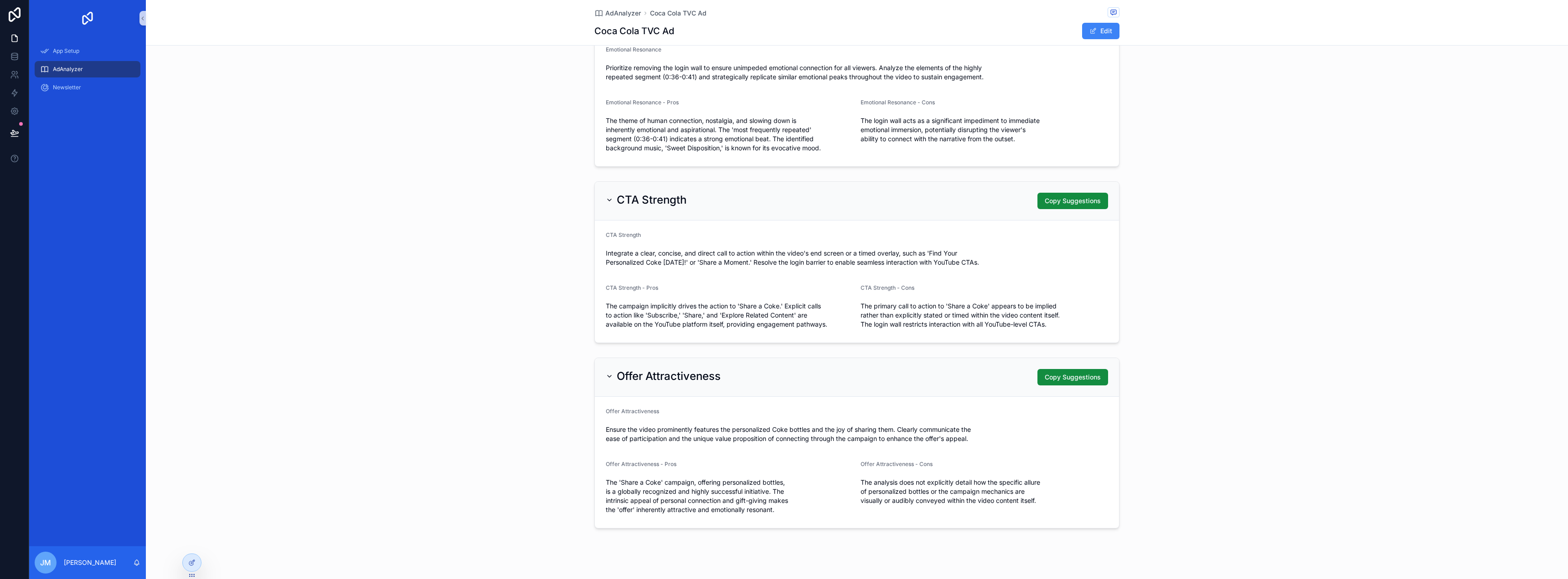
scroll to position [851, 0]
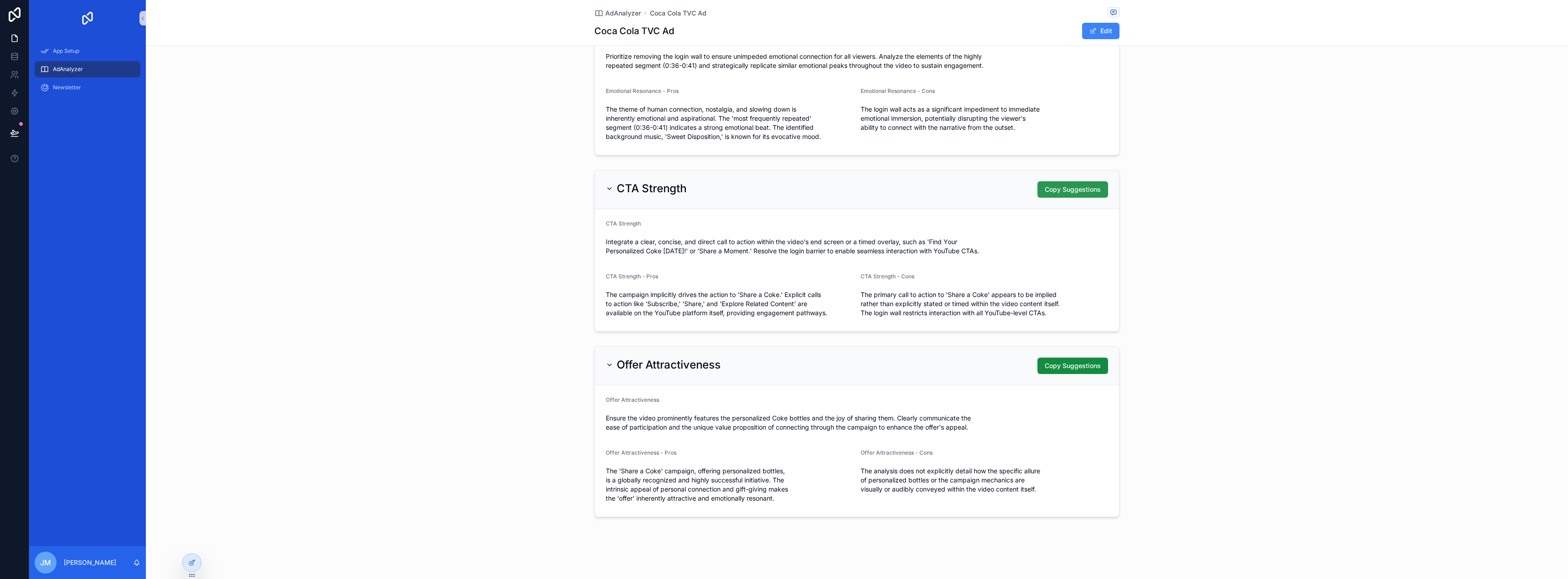
click at [1074, 188] on span "Copy Suggestions" at bounding box center [1073, 189] width 56 height 9
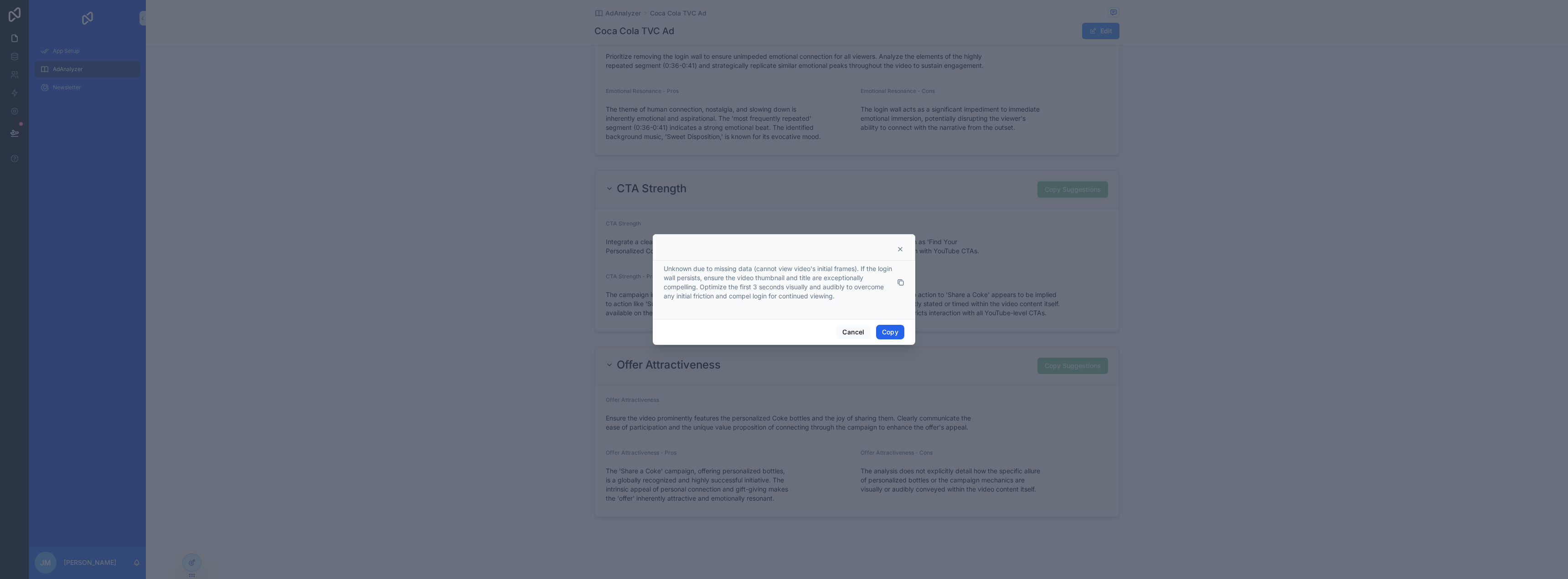
click at [886, 331] on button "Copy" at bounding box center [890, 332] width 28 height 15
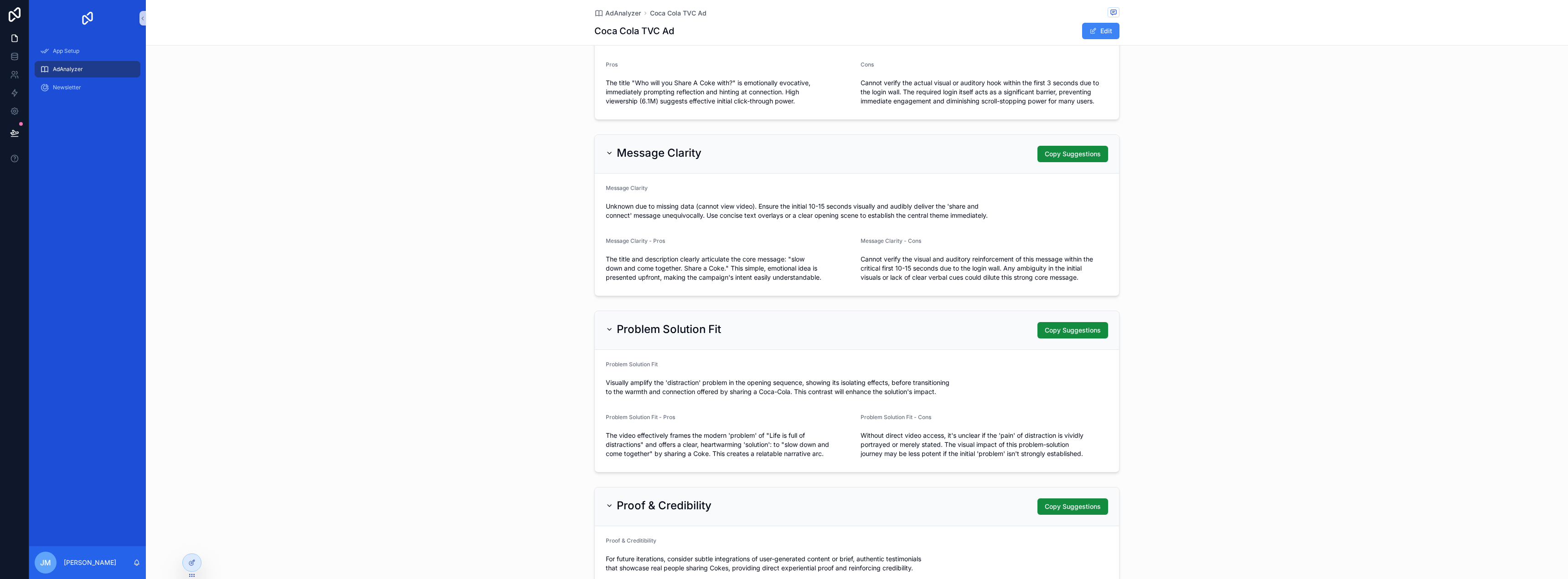
scroll to position [46, 0]
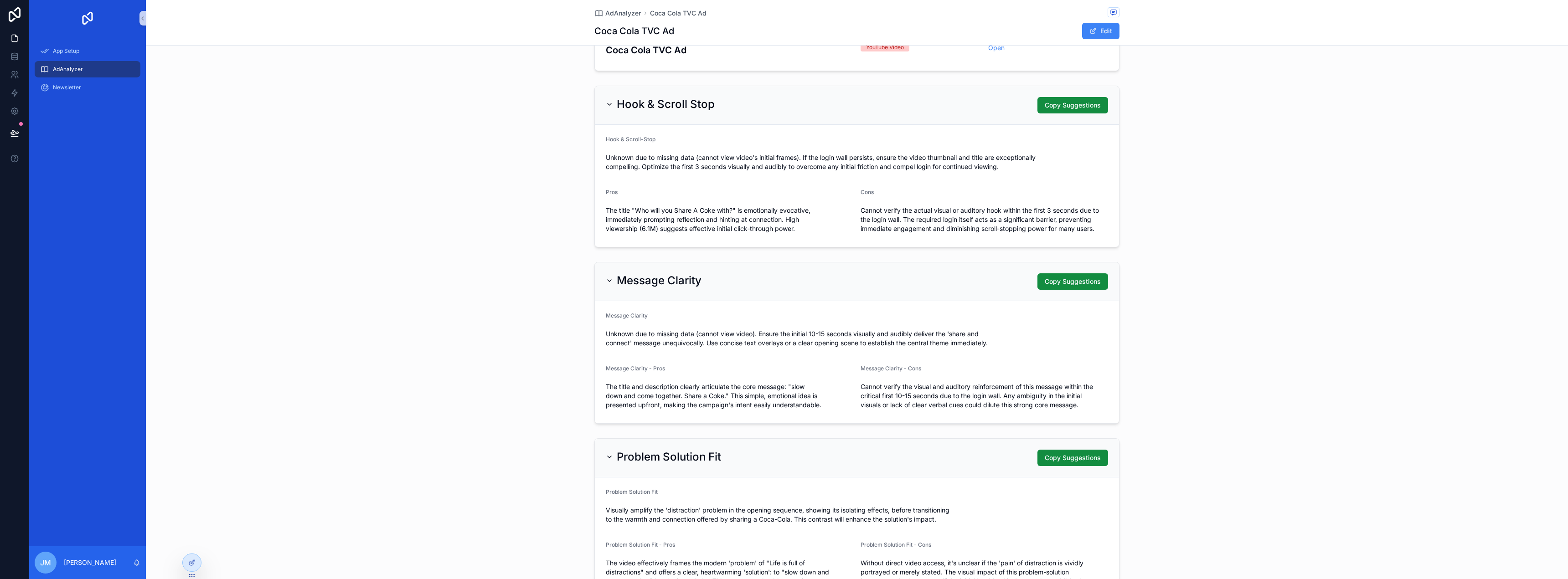
click at [97, 72] on div "AdAnalyzer" at bounding box center [88, 69] width 95 height 15
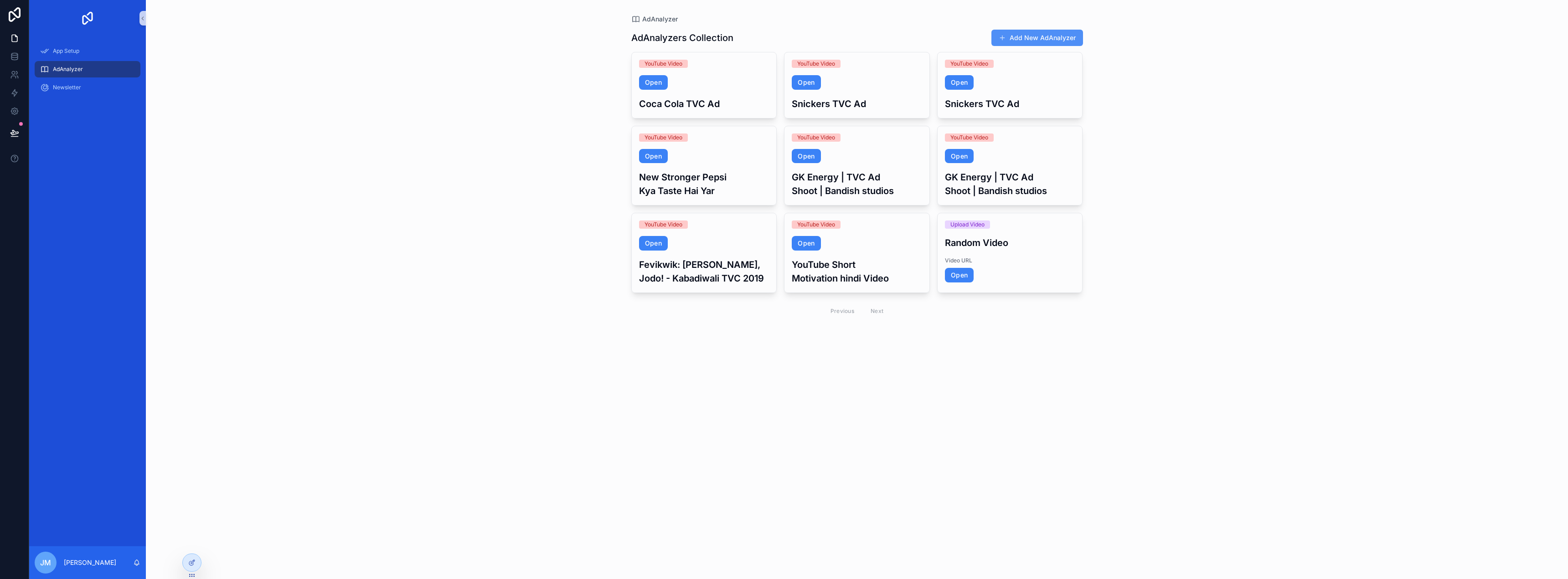
click at [1052, 32] on button "Add New AdAnalyzer" at bounding box center [1037, 38] width 92 height 16
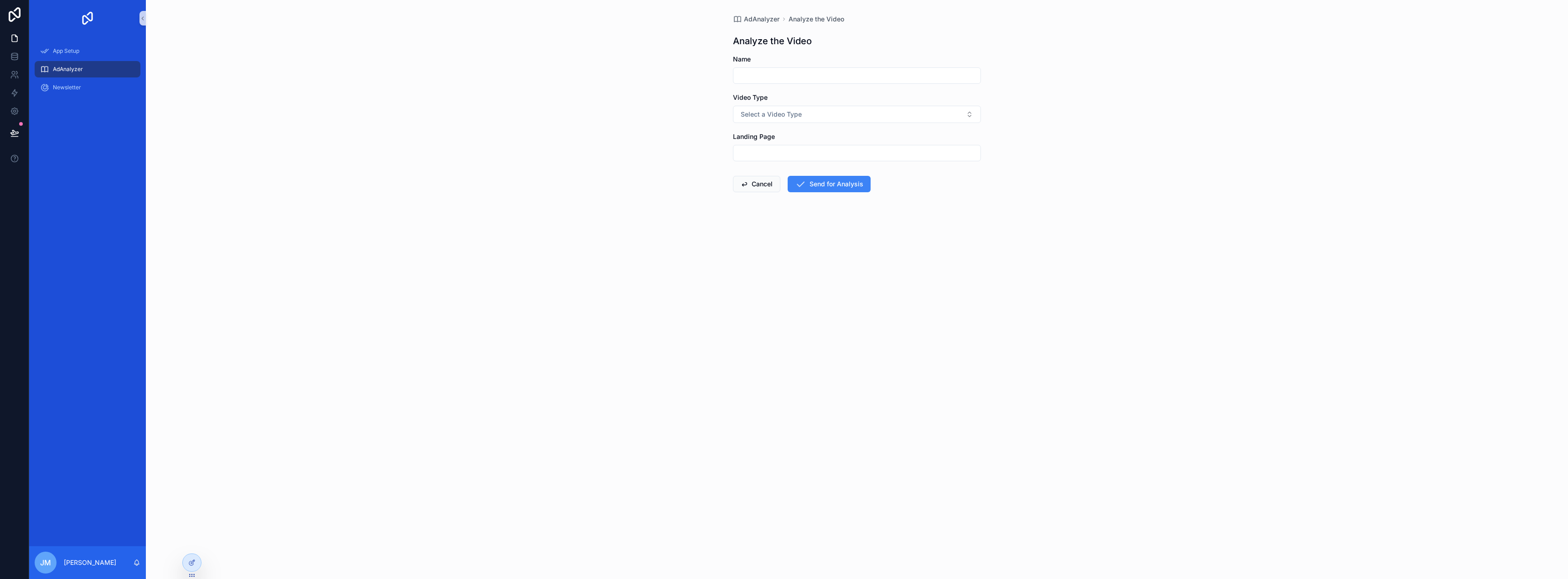
click at [812, 72] on input "scrollable content" at bounding box center [857, 75] width 247 height 13
type input "**********"
click at [847, 111] on button "Select a Video Type" at bounding box center [856, 114] width 248 height 17
drag, startPoint x: 844, startPoint y: 137, endPoint x: 844, endPoint y: 145, distance: 8.0
click at [844, 145] on div "YouTube Video Upload Video" at bounding box center [857, 149] width 247 height 48
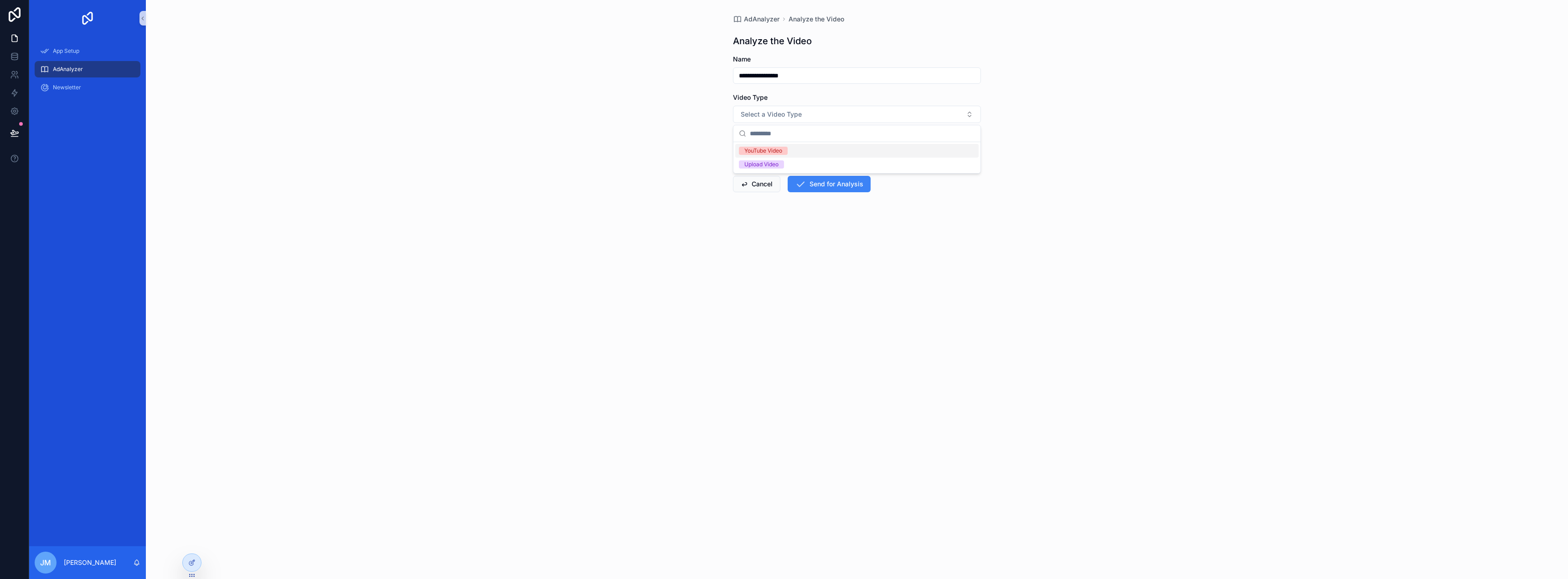
click at [844, 146] on div "YouTube Video" at bounding box center [857, 151] width 243 height 13
click at [772, 162] on form "**********" at bounding box center [856, 172] width 248 height 234
click at [771, 159] on div "scrollable content" at bounding box center [856, 153] width 248 height 16
click at [772, 158] on input "scrollable content" at bounding box center [857, 153] width 247 height 13
paste input "**********"
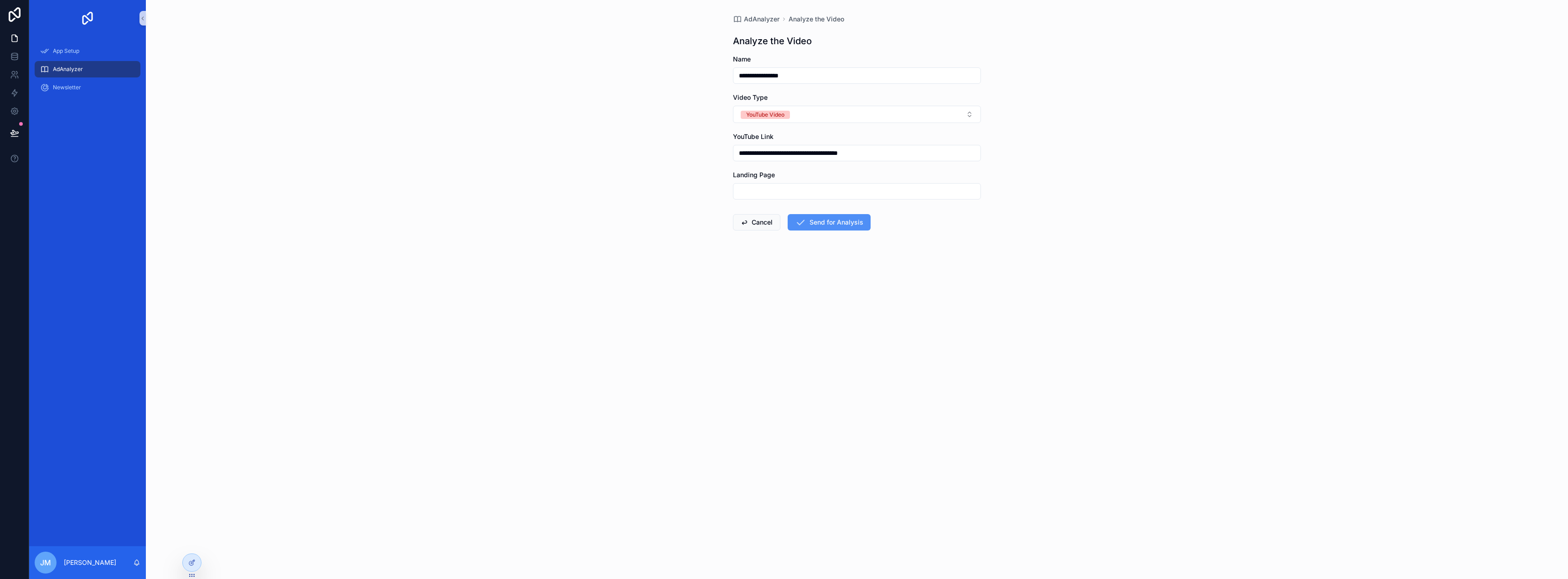
type input "**********"
click at [828, 223] on button "Send for Analysis" at bounding box center [829, 222] width 83 height 16
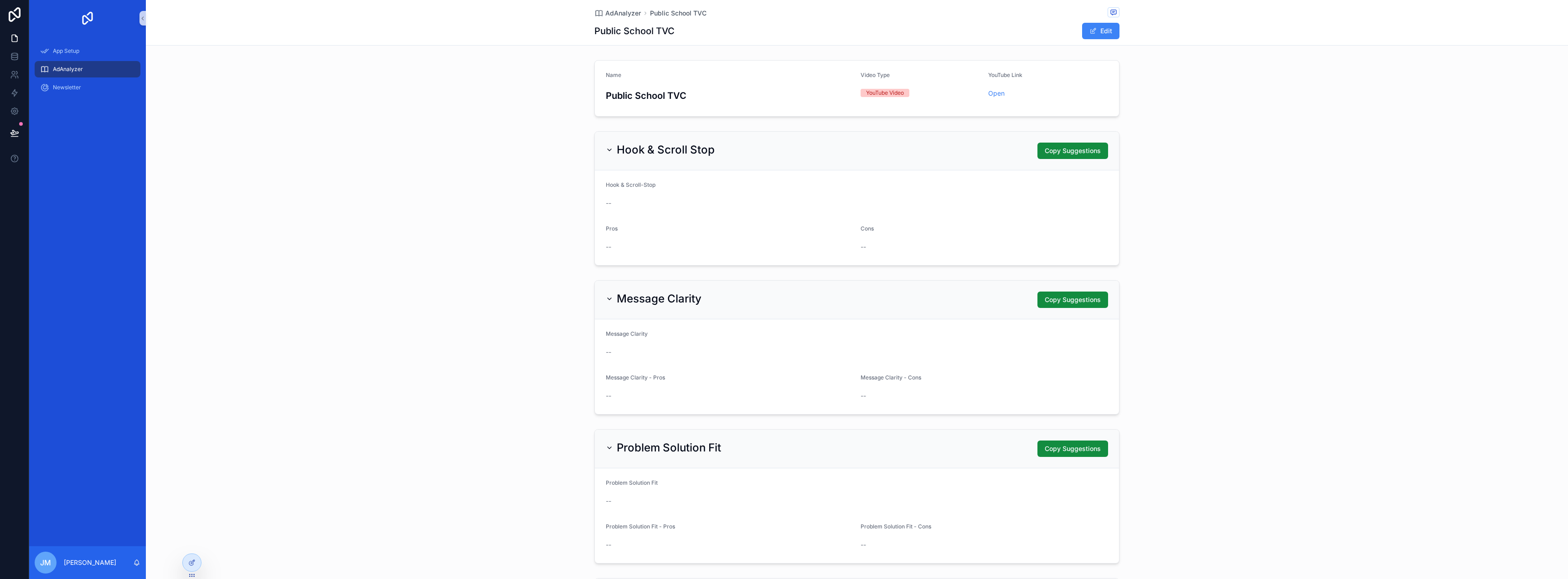
click at [99, 72] on div "AdAnalyzer" at bounding box center [88, 69] width 95 height 15
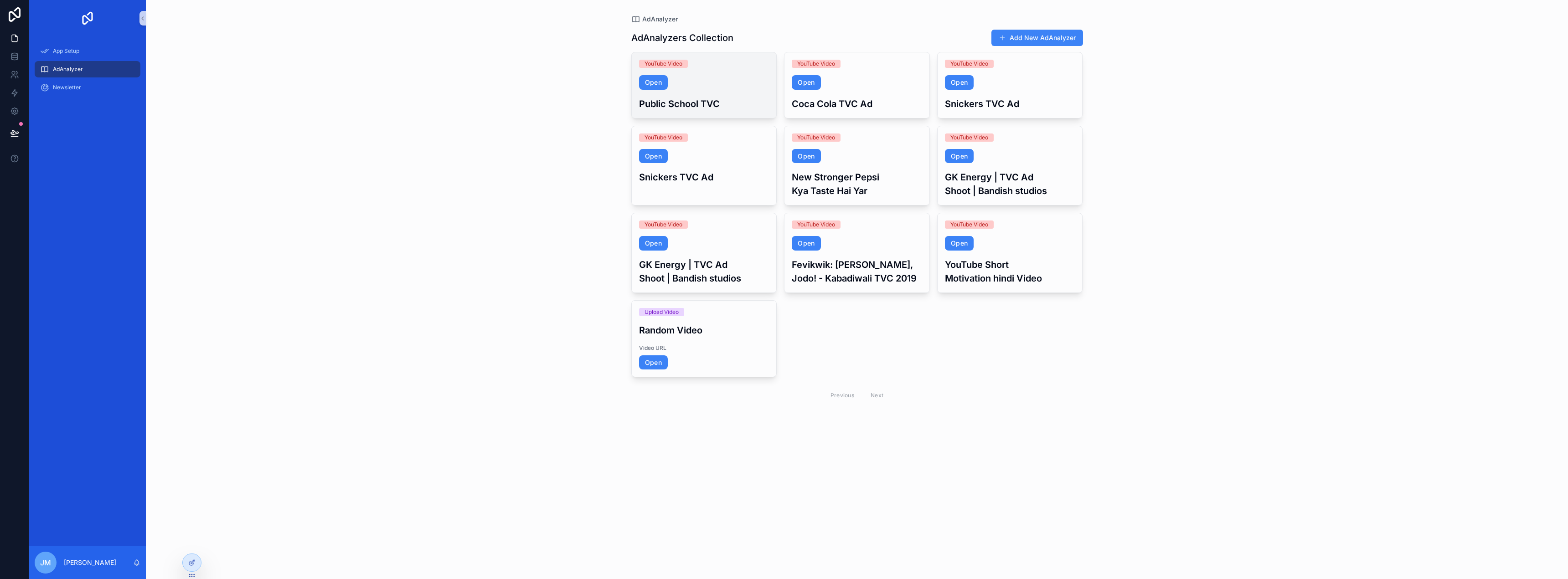
click at [766, 75] on div "YouTube Video Open Public School TVC" at bounding box center [704, 85] width 145 height 66
click at [1032, 33] on button "Add New AdAnalyzer" at bounding box center [1037, 38] width 92 height 16
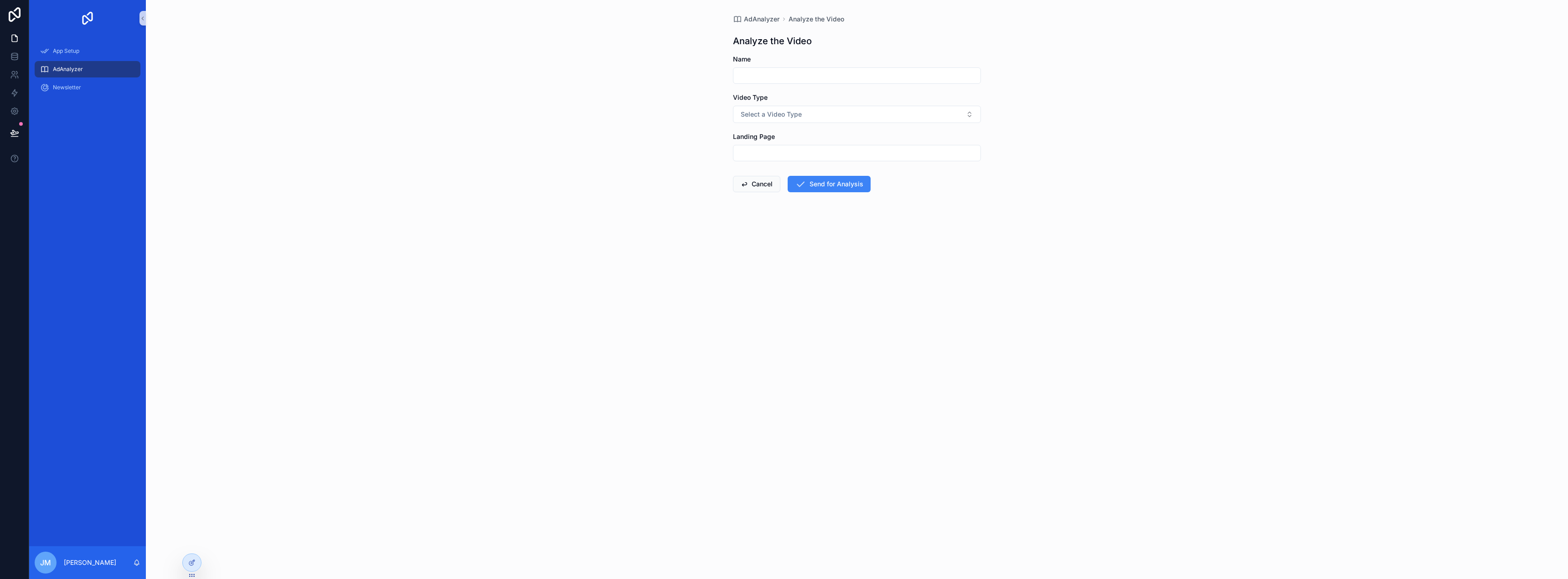
click at [797, 72] on input "scrollable content" at bounding box center [857, 75] width 247 height 13
click at [774, 145] on div "scrollable content" at bounding box center [856, 153] width 248 height 16
click at [769, 115] on span "Select a Video Type" at bounding box center [771, 114] width 61 height 9
click at [772, 153] on div "YouTube Video" at bounding box center [763, 150] width 38 height 8
click at [775, 156] on input "scrollable content" at bounding box center [857, 153] width 247 height 13
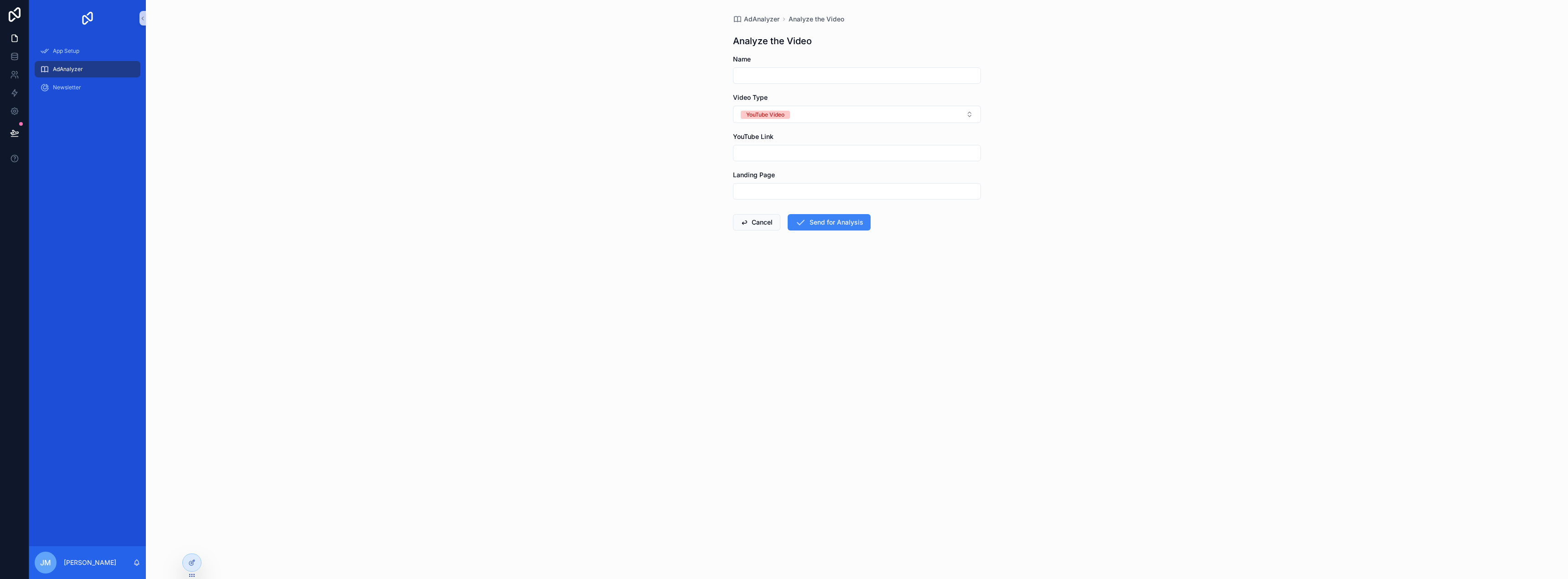
paste input "**********"
type input "**********"
click at [796, 83] on div "scrollable content" at bounding box center [856, 75] width 248 height 16
click at [797, 80] on input "scrollable content" at bounding box center [857, 75] width 247 height 13
type input "**********"
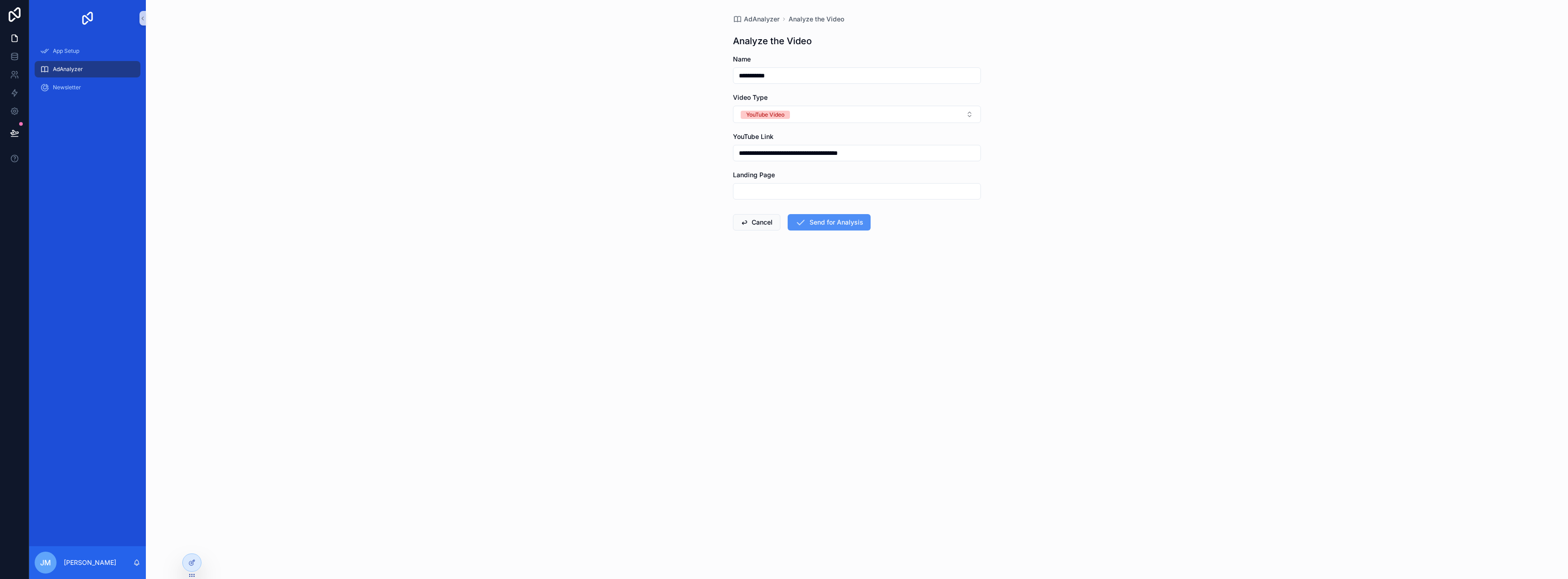
click at [821, 224] on button "Send for Analysis" at bounding box center [829, 222] width 83 height 16
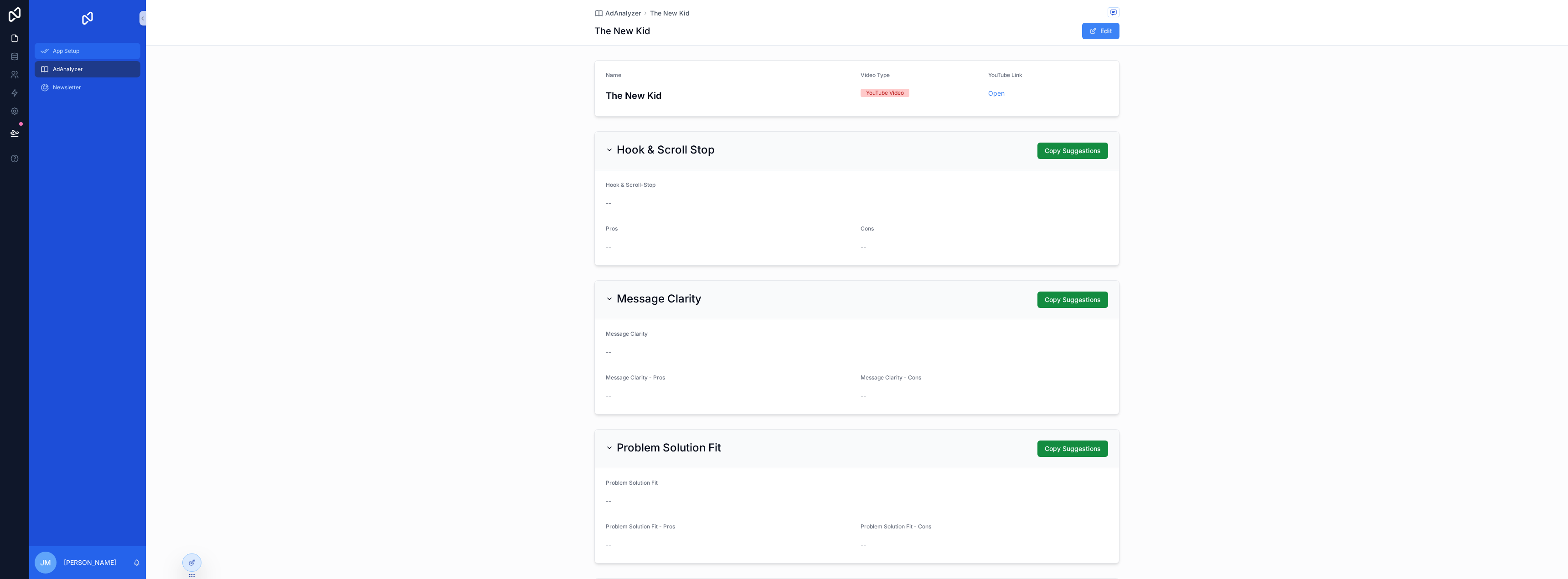
click at [86, 51] on div "App Setup" at bounding box center [88, 51] width 95 height 15
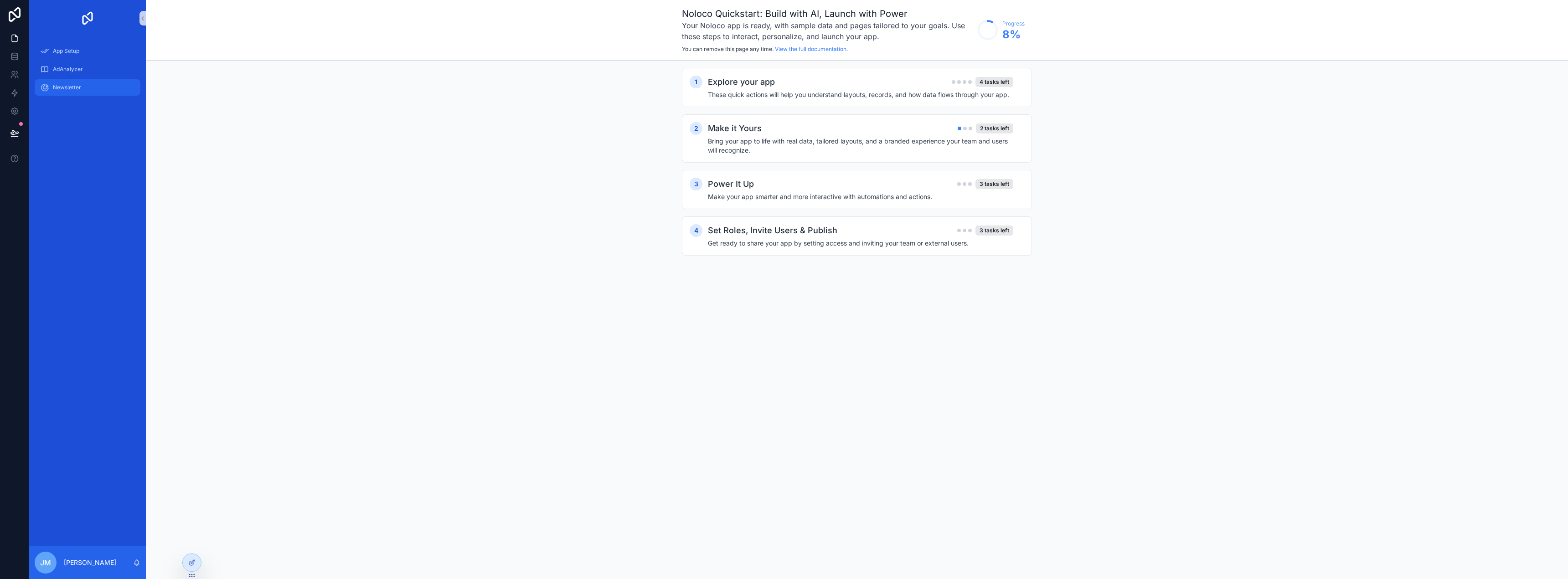
click at [82, 90] on div "Newsletter" at bounding box center [88, 88] width 95 height 15
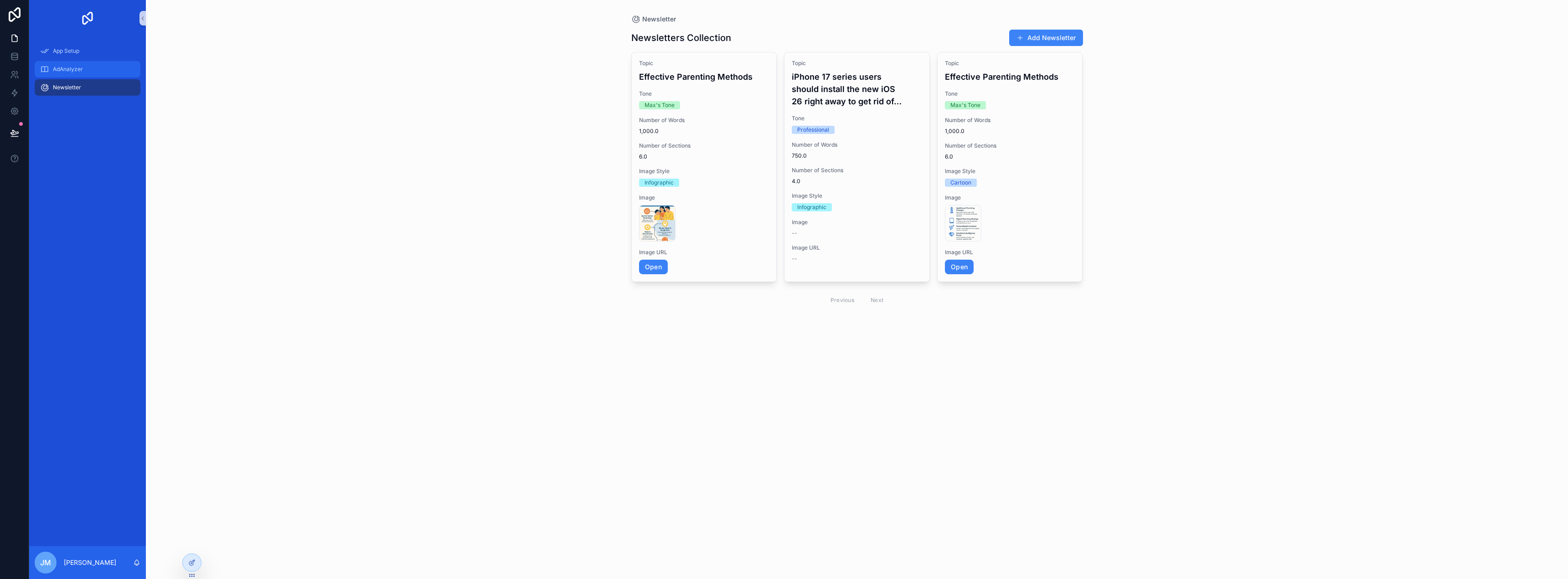
click at [82, 74] on div "AdAnalyzer" at bounding box center [88, 69] width 95 height 15
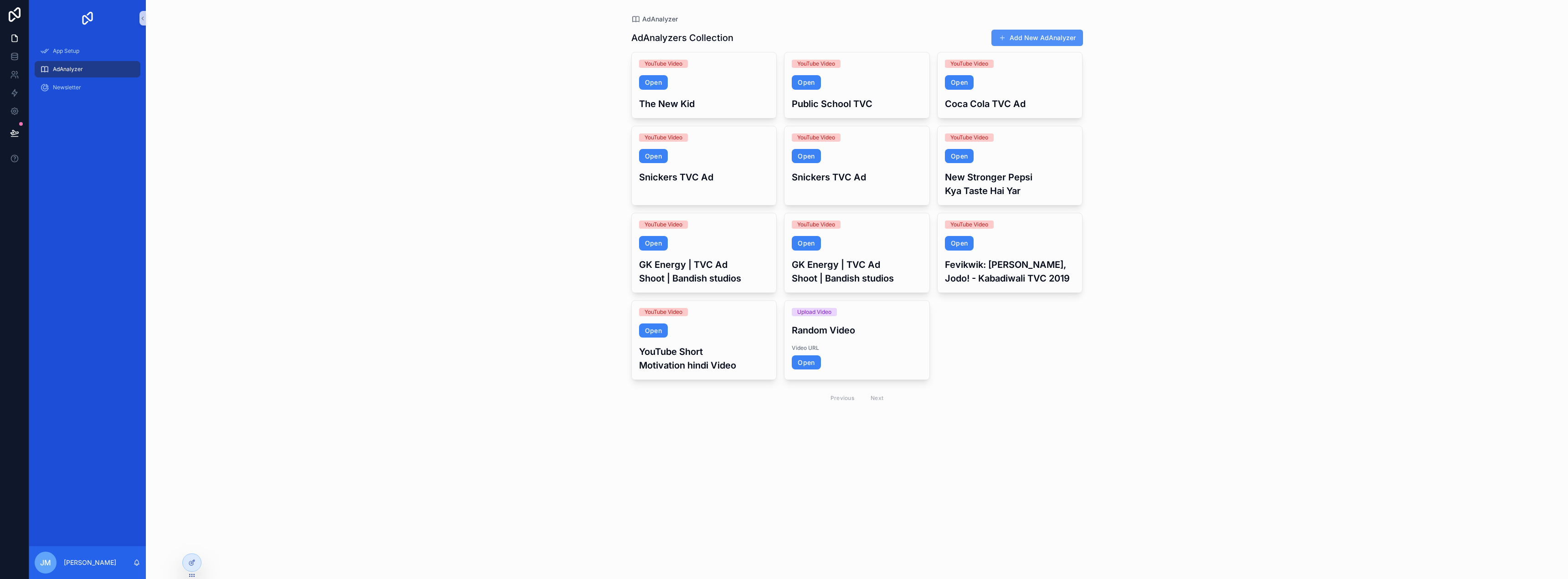
click at [1060, 35] on button "Add New AdAnalyzer" at bounding box center [1037, 38] width 92 height 16
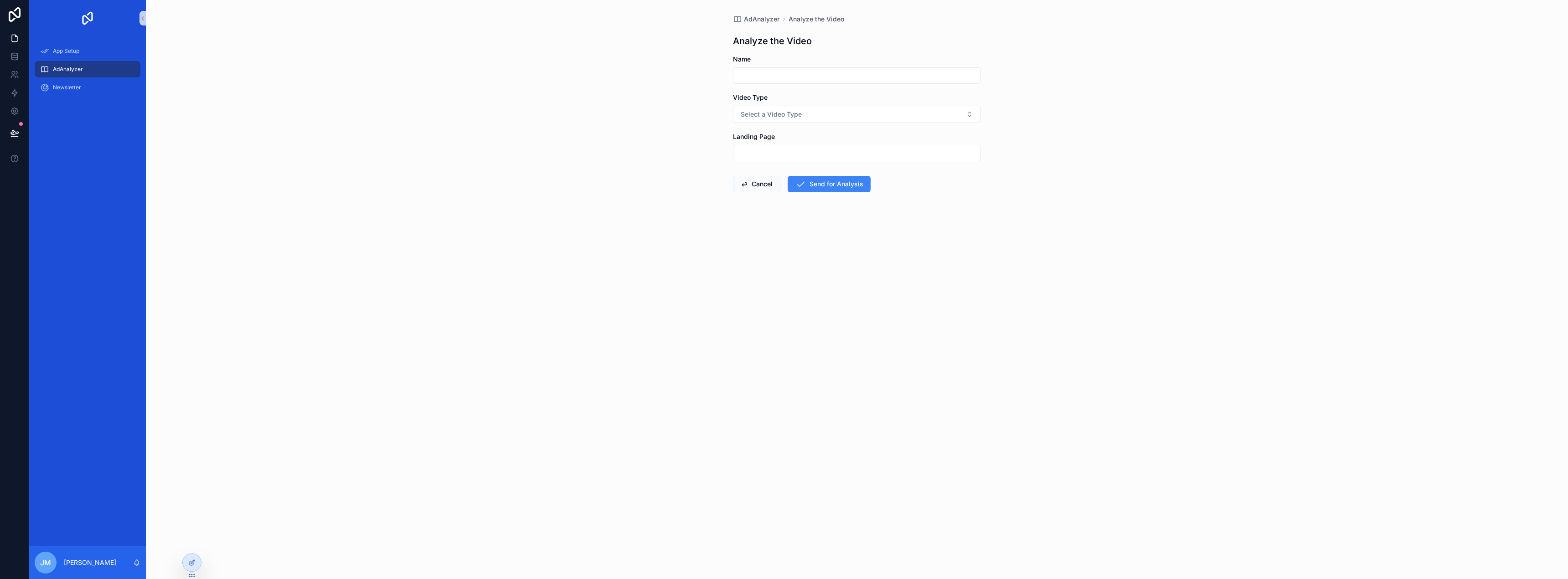
click at [792, 74] on input "scrollable content" at bounding box center [857, 75] width 247 height 13
click at [803, 106] on button "Select a Video Type" at bounding box center [856, 114] width 248 height 17
click at [797, 150] on div "YouTube Video" at bounding box center [857, 151] width 243 height 13
click at [793, 160] on div "scrollable content" at bounding box center [856, 153] width 248 height 16
click at [796, 157] on input "scrollable content" at bounding box center [857, 153] width 247 height 13
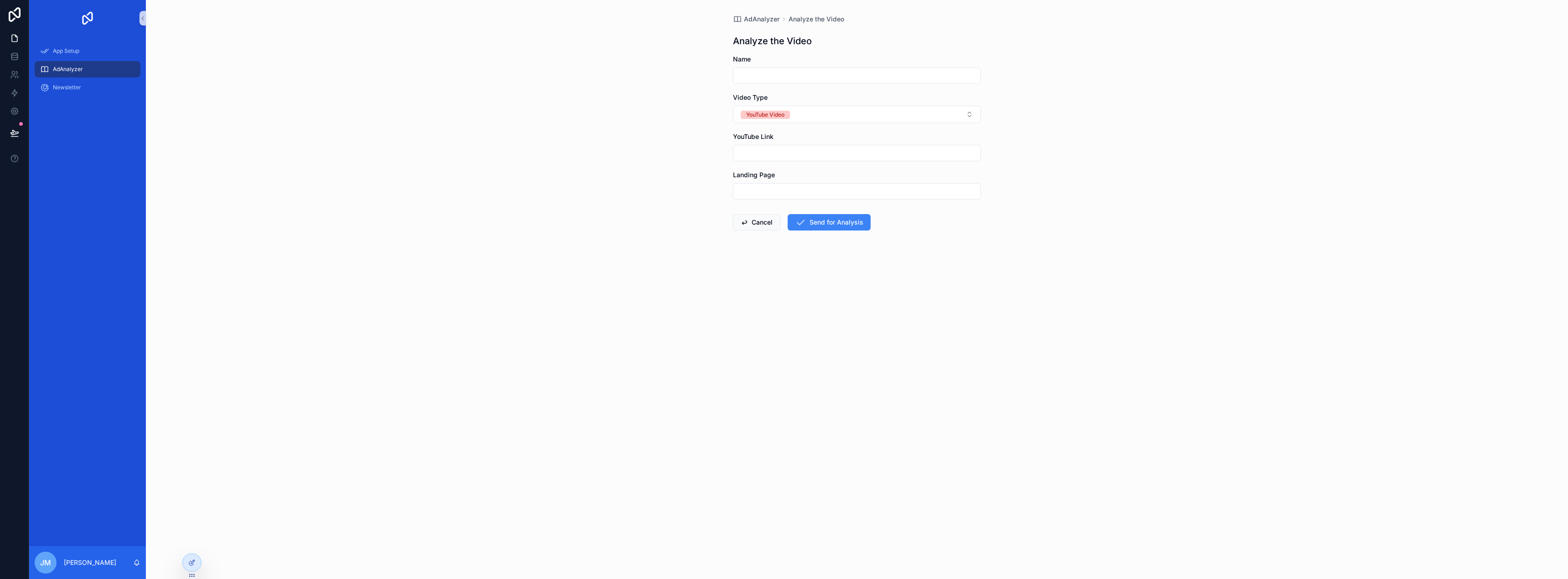
paste input "**********"
type input "**********"
click at [801, 86] on form "**********" at bounding box center [856, 172] width 248 height 234
click at [802, 83] on div "scrollable content" at bounding box center [856, 75] width 248 height 16
click at [803, 78] on input "scrollable content" at bounding box center [857, 75] width 247 height 13
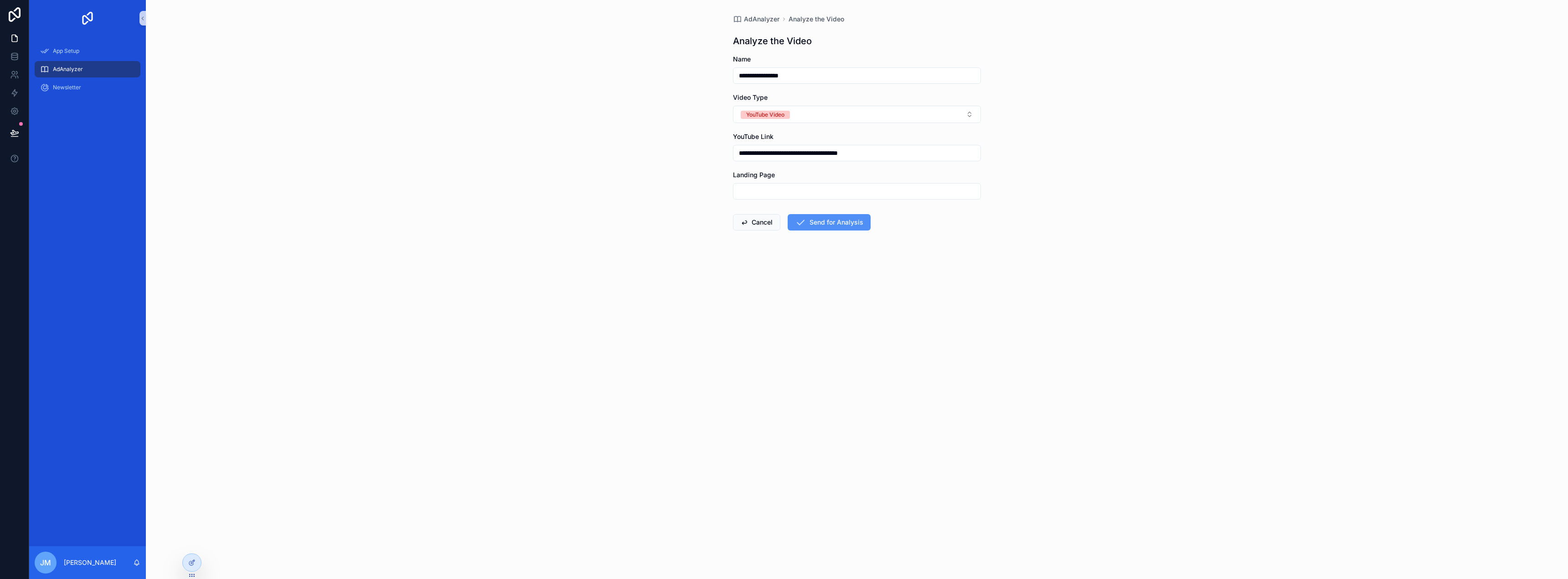
type input "**********"
click at [847, 216] on button "Send for Analysis" at bounding box center [829, 222] width 83 height 16
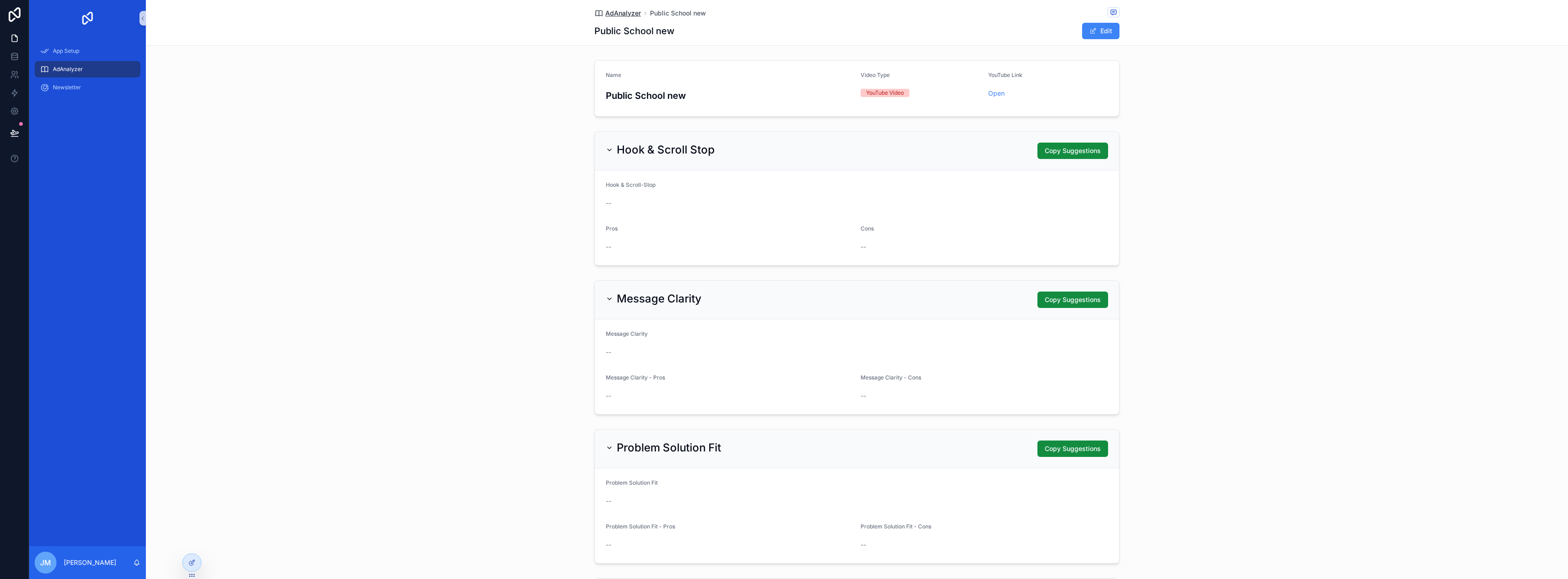
click at [618, 10] on span "AdAnalyzer" at bounding box center [623, 13] width 35 height 9
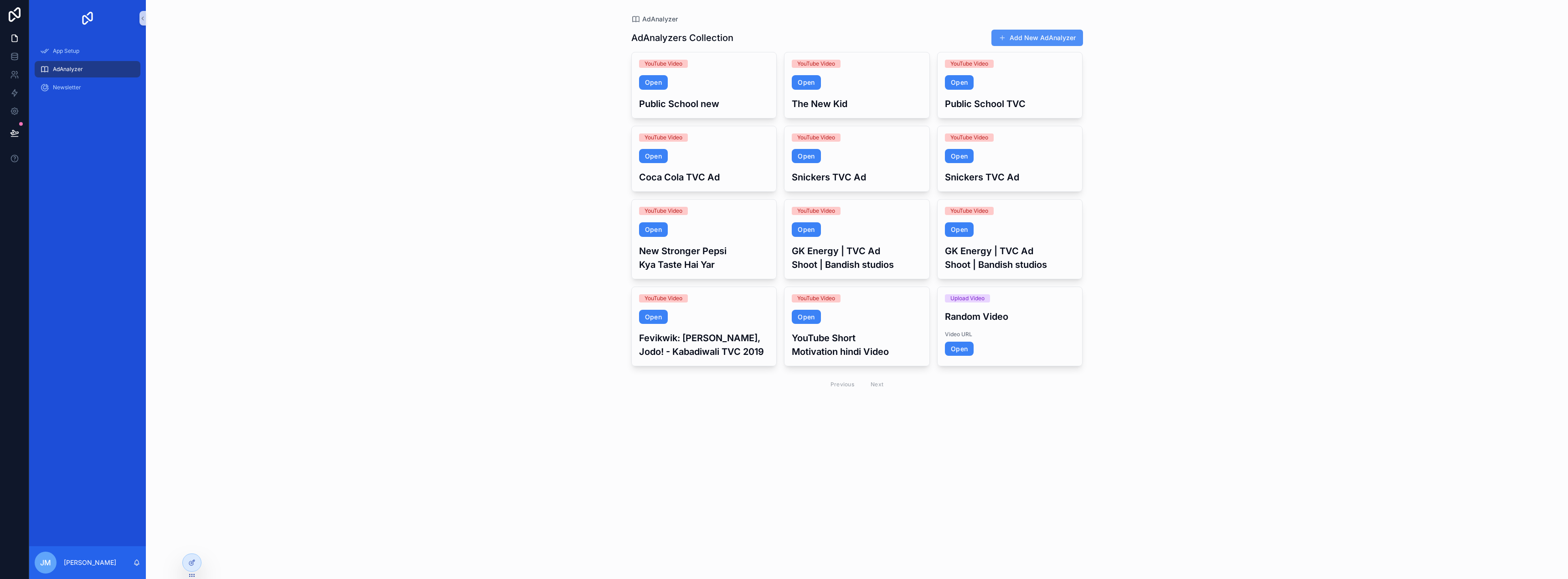
click at [1065, 37] on button "Add New AdAnalyzer" at bounding box center [1037, 38] width 92 height 16
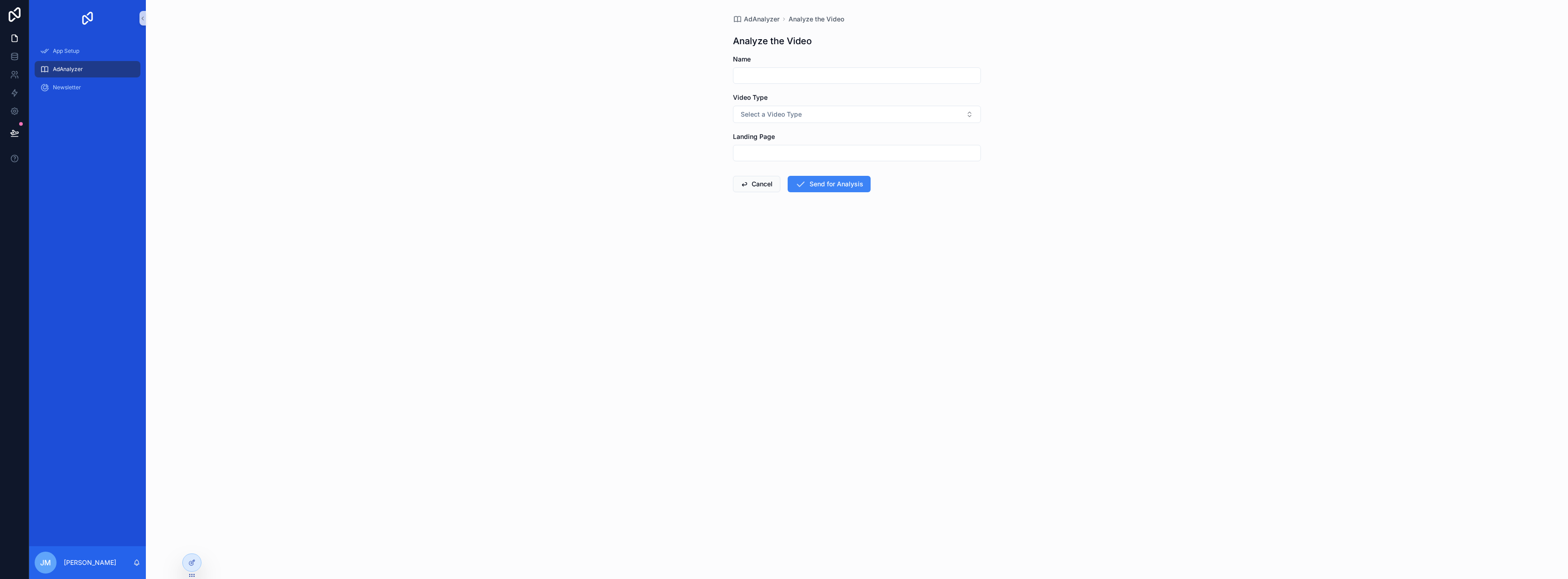
click at [850, 69] on div "scrollable content" at bounding box center [856, 75] width 248 height 16
click at [849, 69] on div "scrollable content" at bounding box center [856, 75] width 248 height 16
click at [847, 72] on input "scrollable content" at bounding box center [857, 75] width 247 height 13
type input "**********"
click at [802, 119] on button "Select a Video Type" at bounding box center [856, 114] width 248 height 17
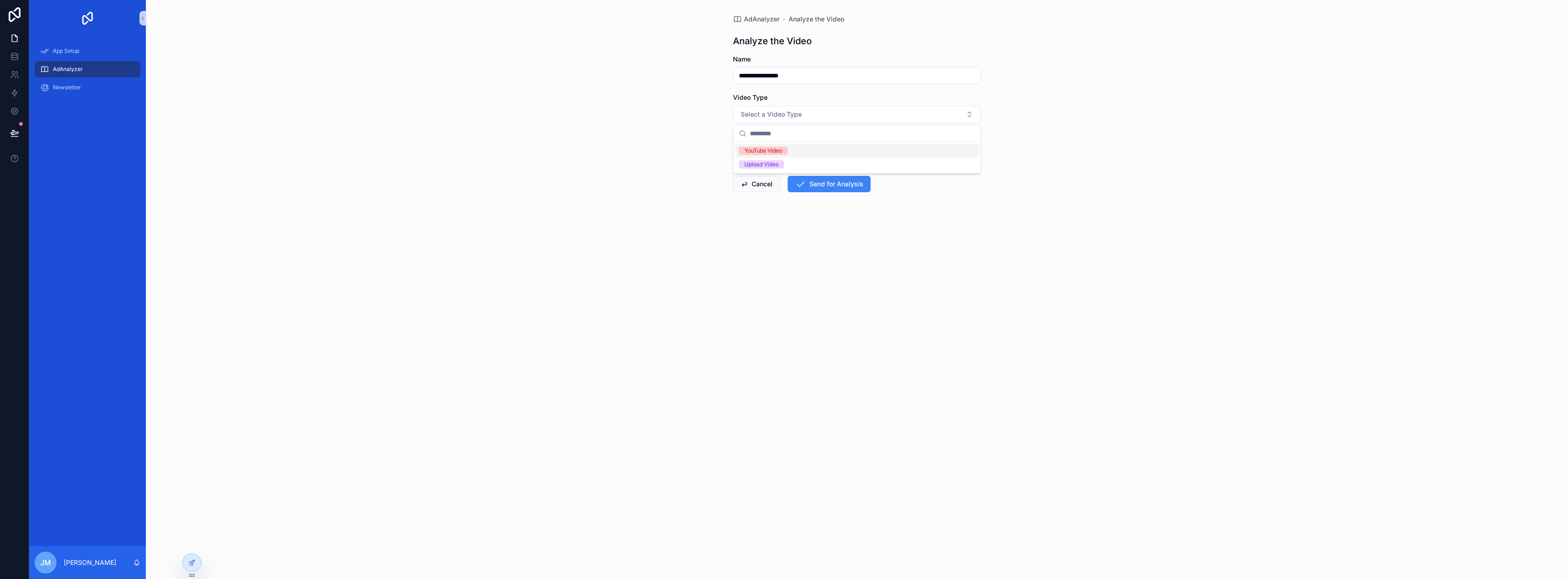
click at [790, 152] on div "YouTube Video" at bounding box center [857, 151] width 243 height 13
click at [788, 151] on input "scrollable content" at bounding box center [857, 153] width 247 height 13
click at [1152, 213] on div "**********" at bounding box center [857, 290] width 1422 height 579
click at [799, 161] on form "**********" at bounding box center [856, 172] width 248 height 234
click at [798, 158] on input "scrollable content" at bounding box center [857, 153] width 247 height 13
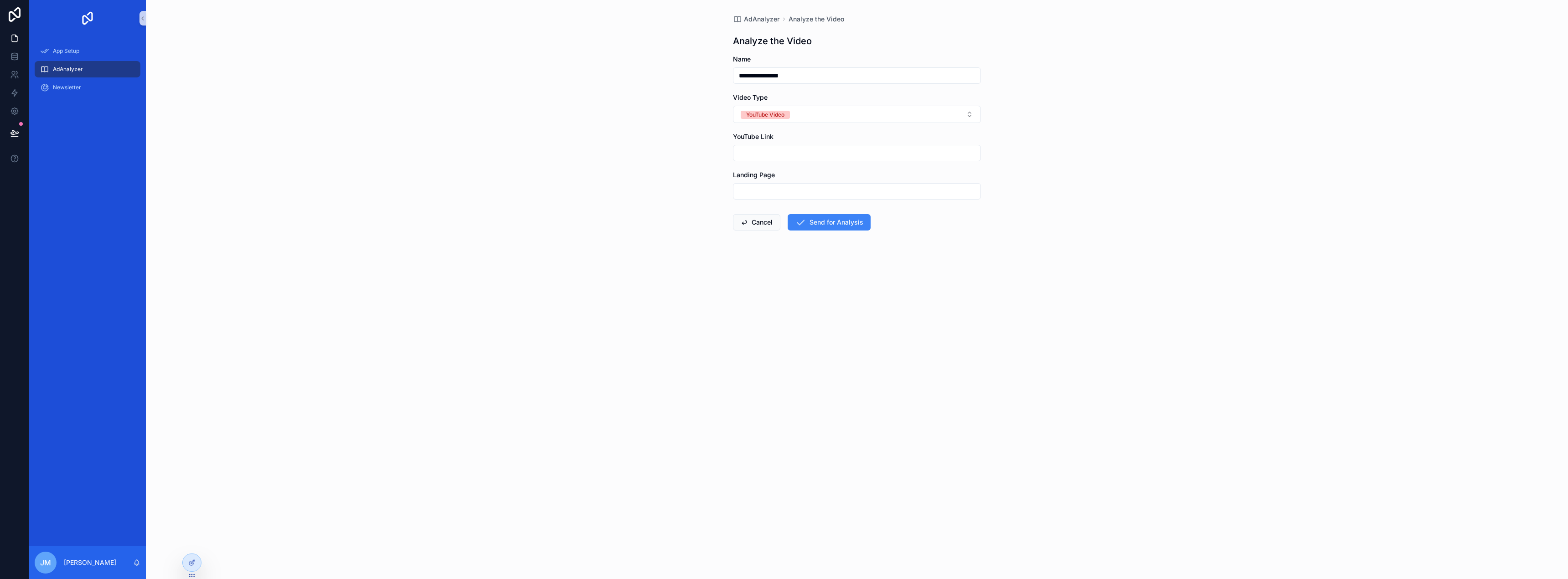
paste input "**********"
type input "**********"
drag, startPoint x: 755, startPoint y: 76, endPoint x: 693, endPoint y: 76, distance: 62.0
click at [693, 76] on div "**********" at bounding box center [857, 290] width 1422 height 579
click at [734, 72] on input "**********" at bounding box center [857, 75] width 247 height 13
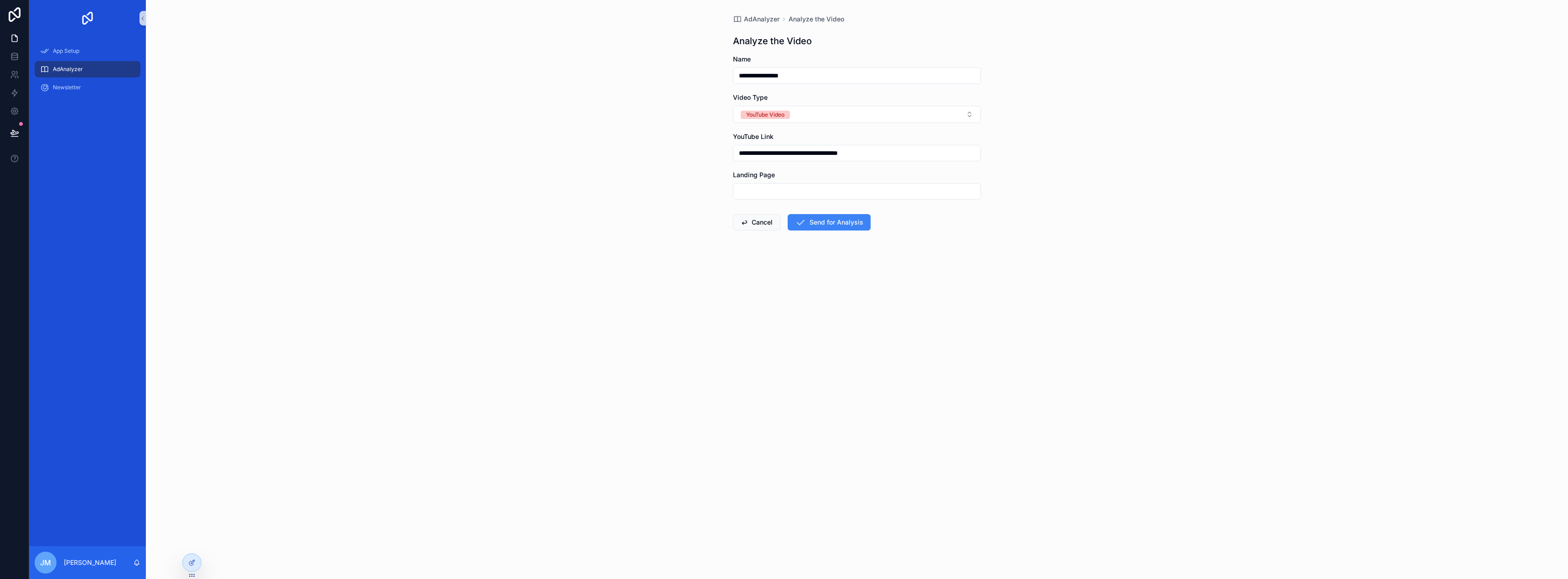
click at [737, 74] on input "**********" at bounding box center [857, 75] width 247 height 13
type input "**********"
click at [825, 217] on button "Send for Analysis" at bounding box center [829, 222] width 83 height 16
